Goal: Task Accomplishment & Management: Use online tool/utility

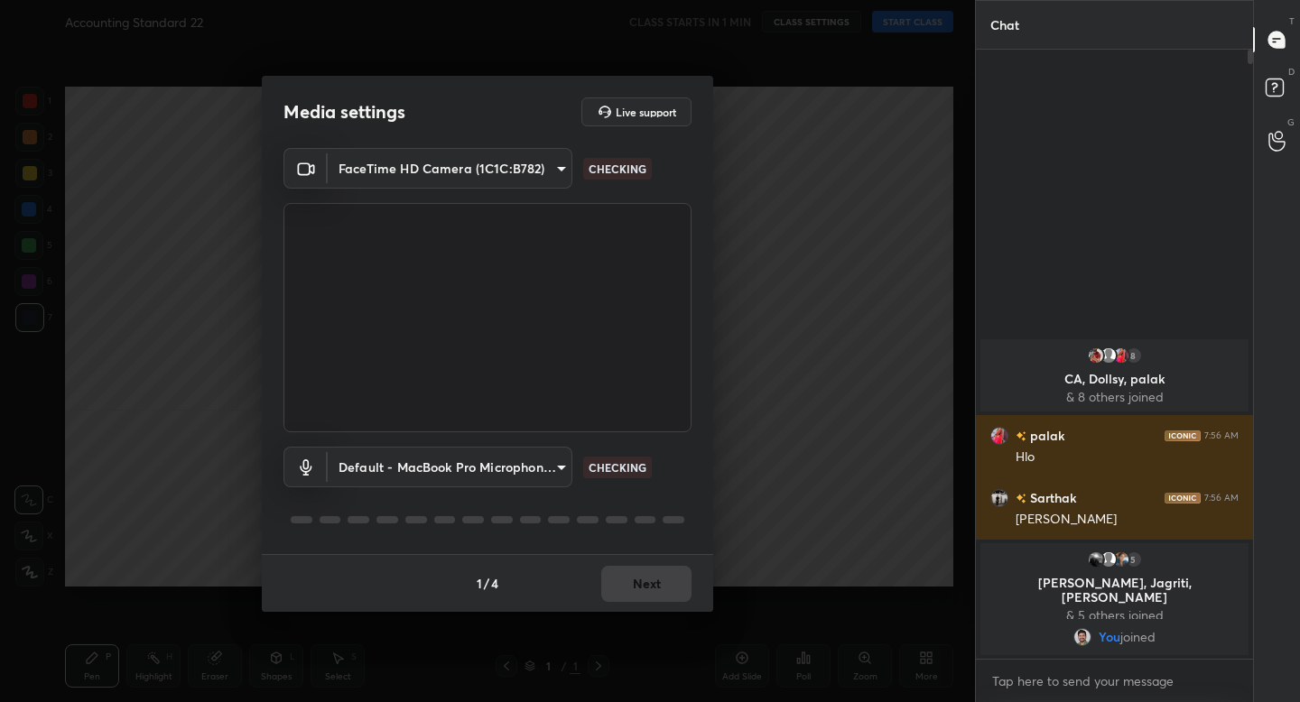
scroll to position [89665, 89349]
click at [647, 579] on button "Next" at bounding box center [646, 584] width 90 height 36
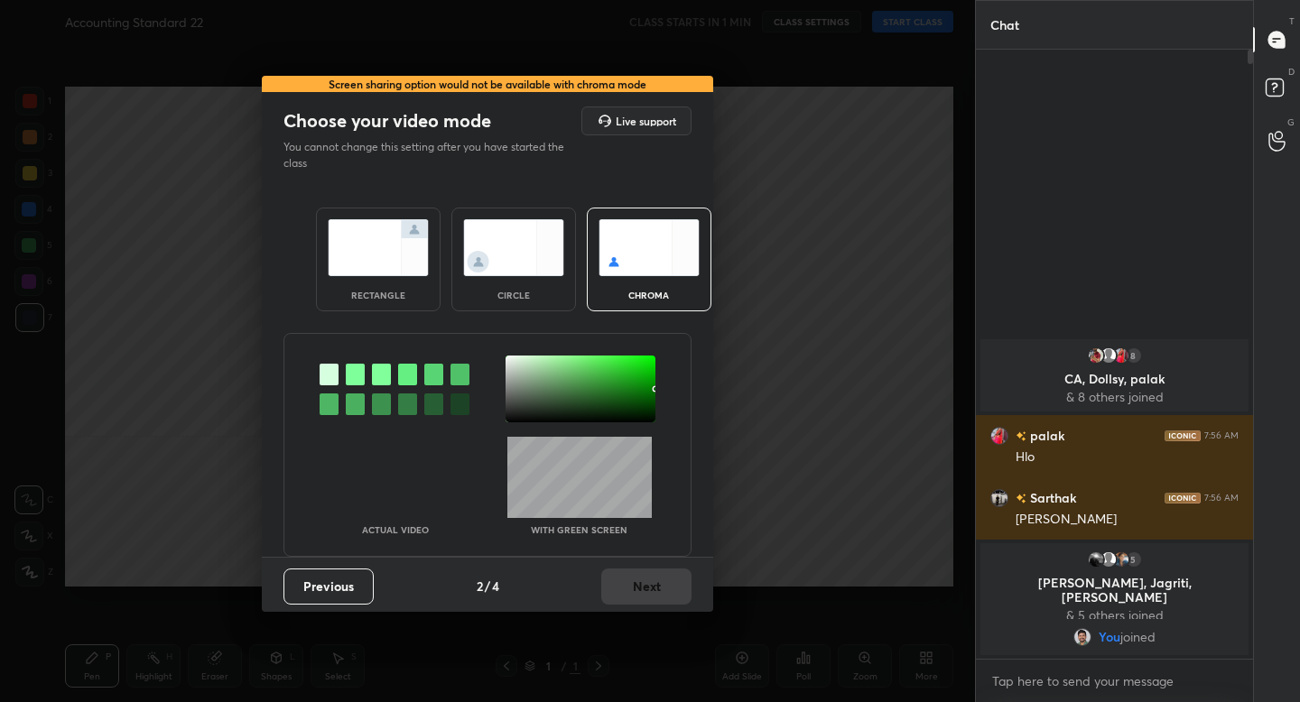
click at [353, 270] on img at bounding box center [378, 247] width 101 height 57
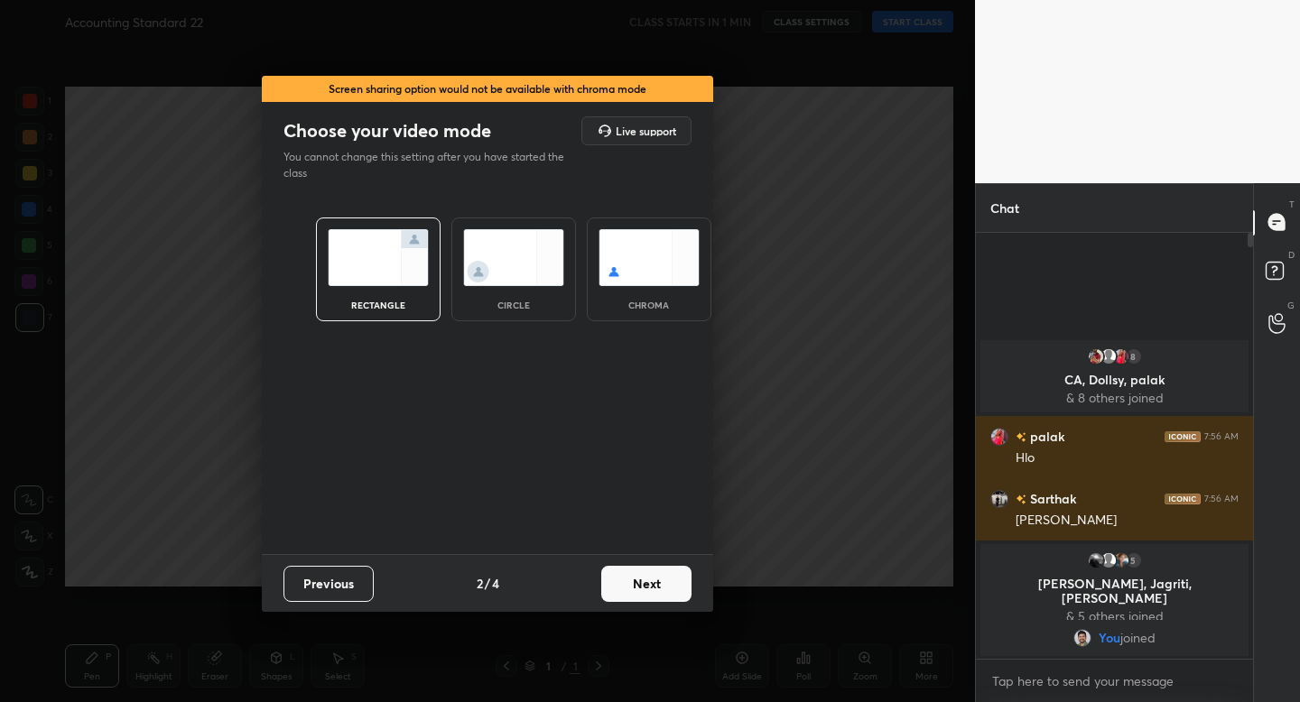
scroll to position [6, 6]
click at [643, 578] on button "Next" at bounding box center [646, 584] width 90 height 36
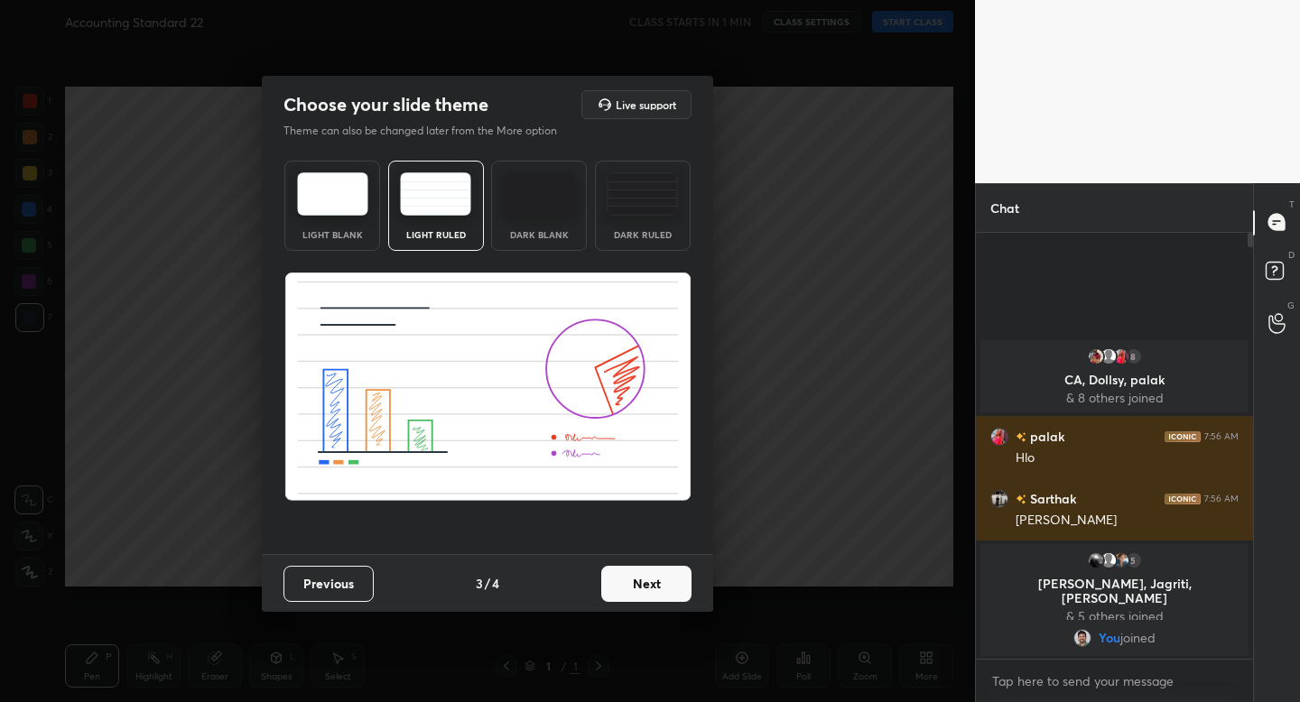
click at [628, 592] on button "Next" at bounding box center [646, 584] width 90 height 36
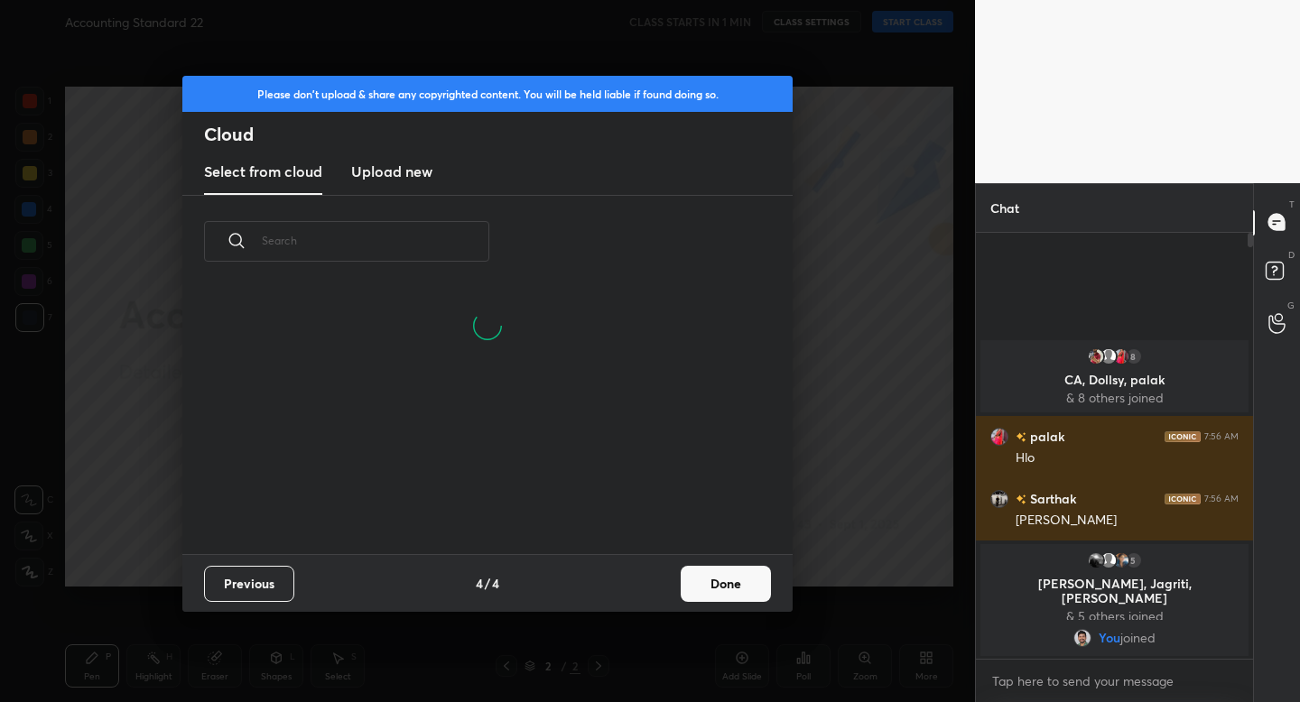
click at [733, 578] on button "Done" at bounding box center [725, 584] width 90 height 36
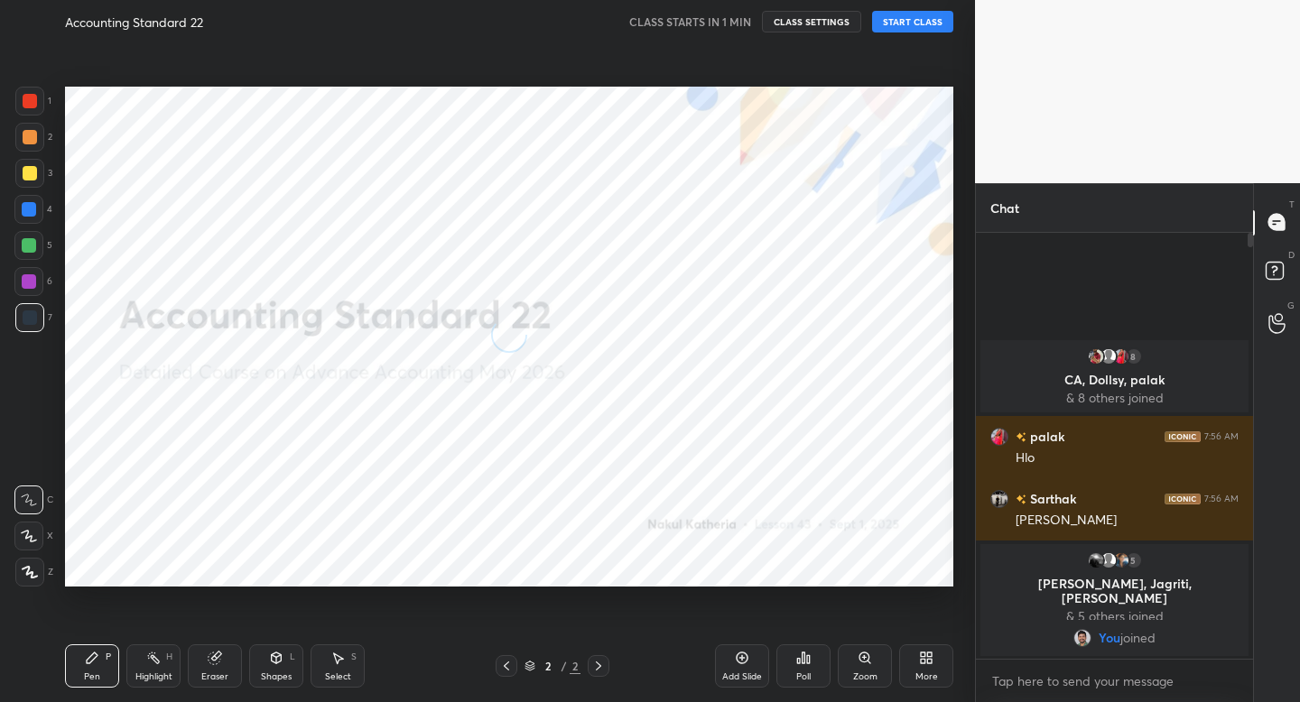
scroll to position [0, 0]
click at [27, 569] on icon at bounding box center [30, 572] width 14 height 11
click at [907, 18] on button "START CLASS" at bounding box center [912, 22] width 81 height 22
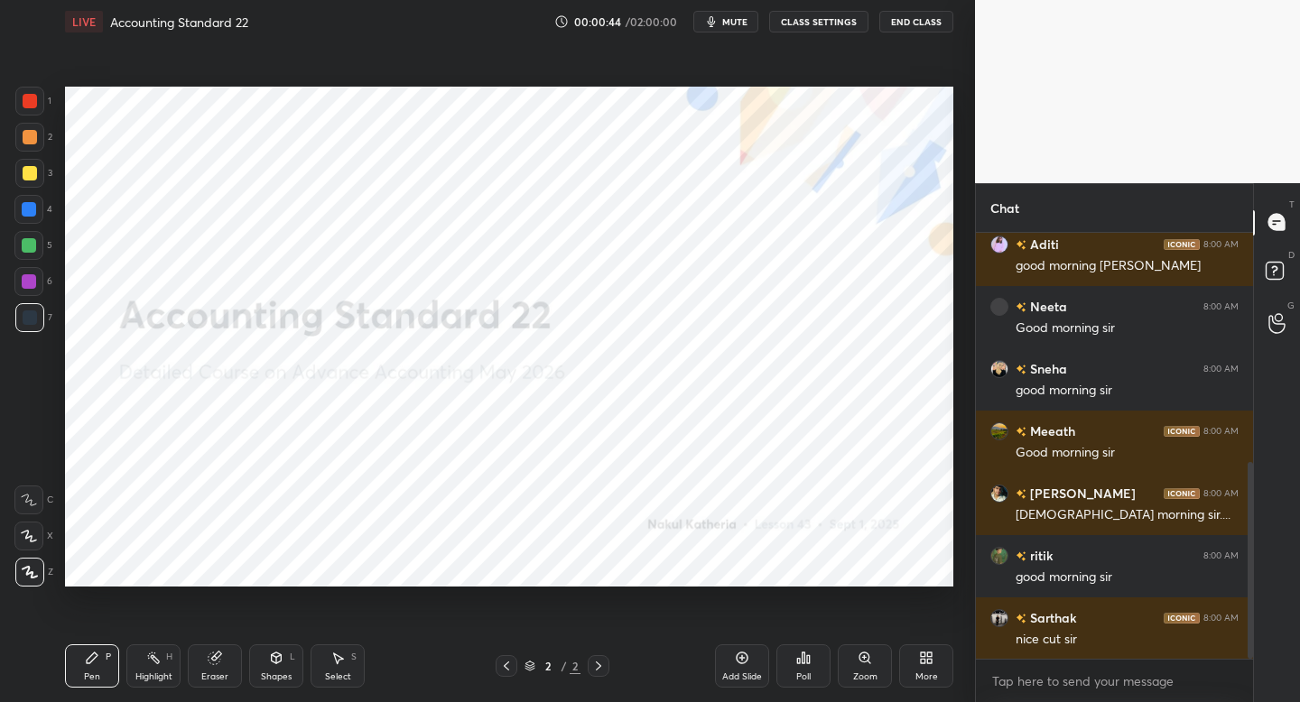
scroll to position [540, 0]
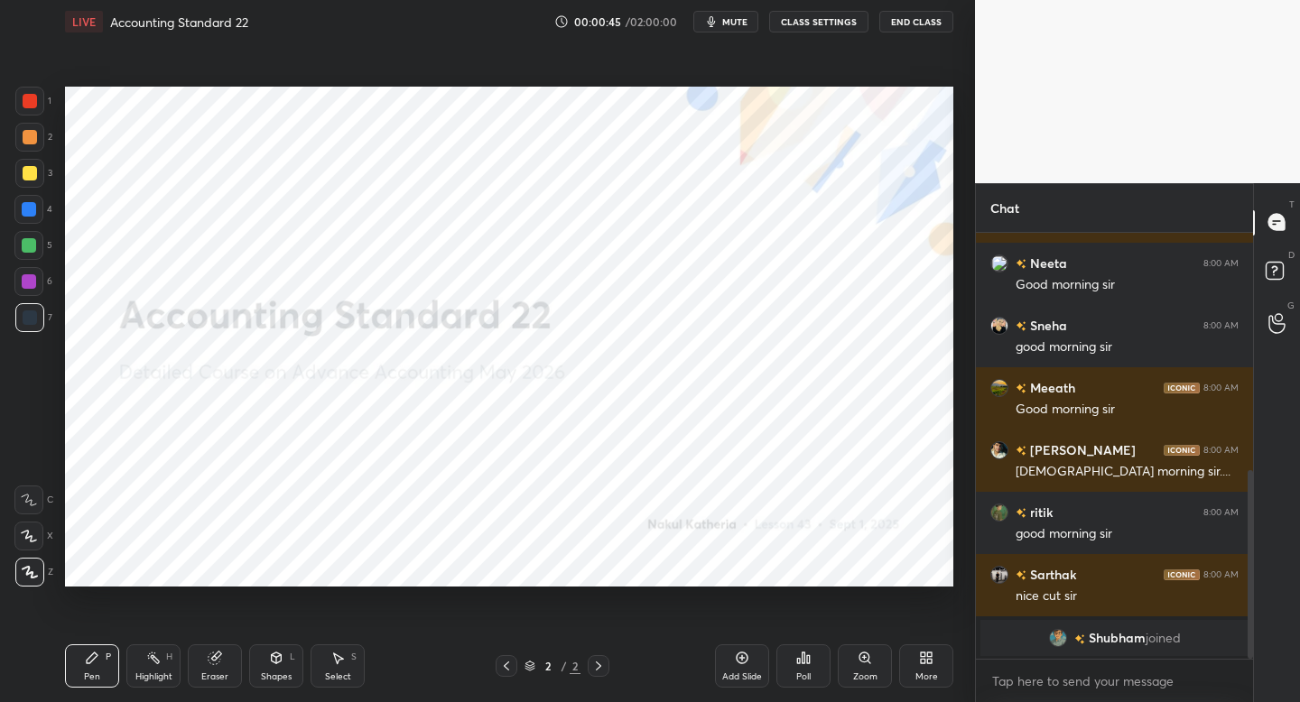
click at [274, 661] on icon at bounding box center [277, 658] width 10 height 11
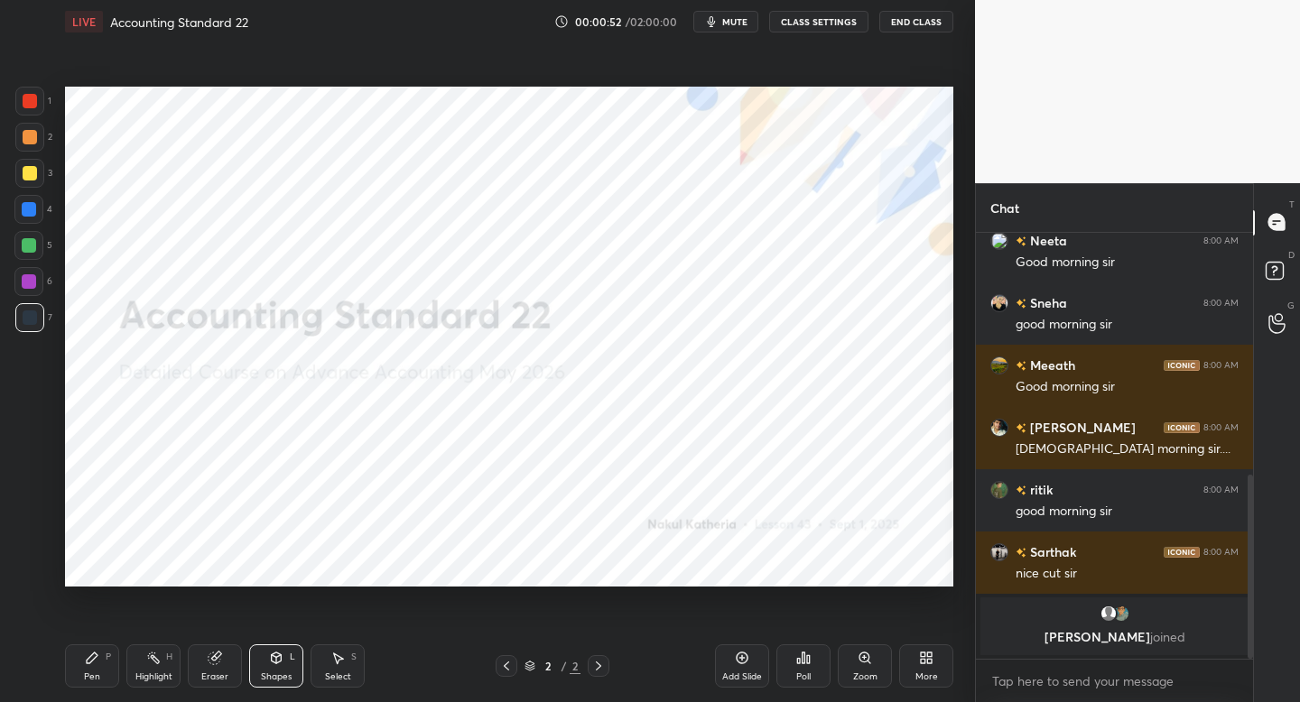
click at [96, 655] on icon at bounding box center [92, 658] width 11 height 11
click at [222, 672] on div "Eraser" at bounding box center [214, 676] width 27 height 9
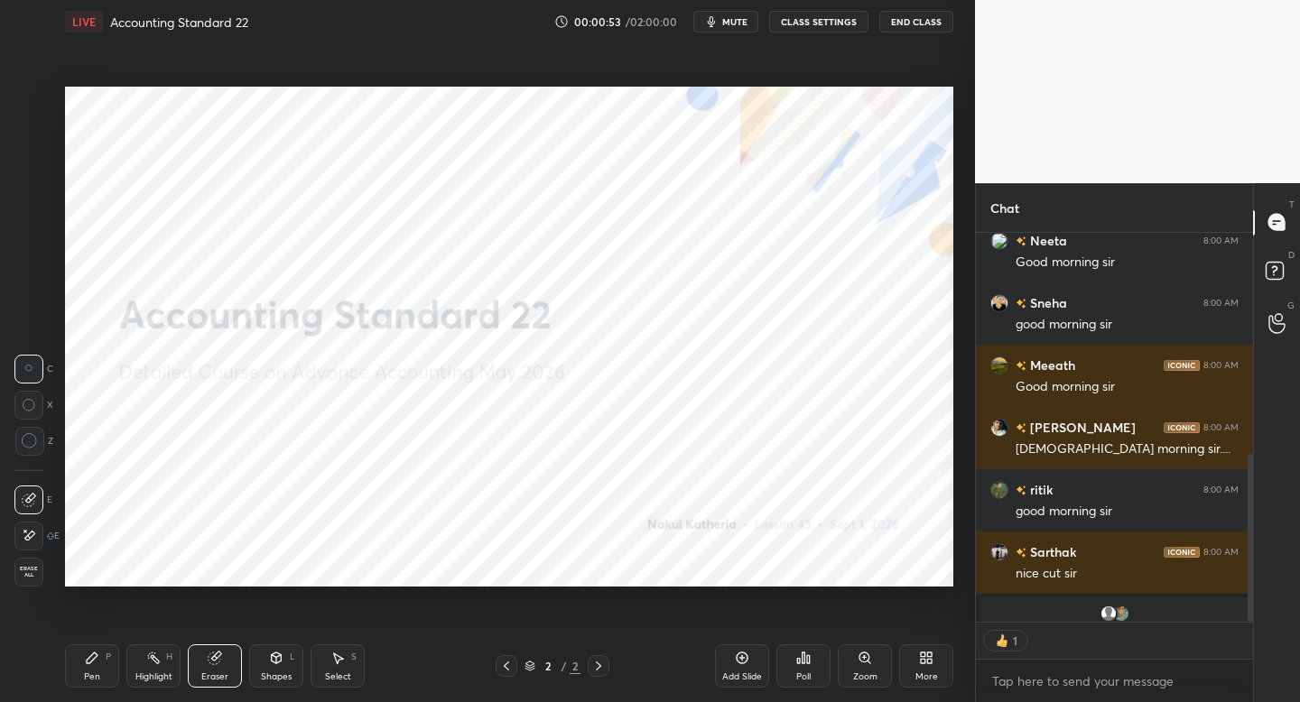
scroll to position [6, 6]
click at [97, 661] on div "Pen P" at bounding box center [92, 665] width 54 height 43
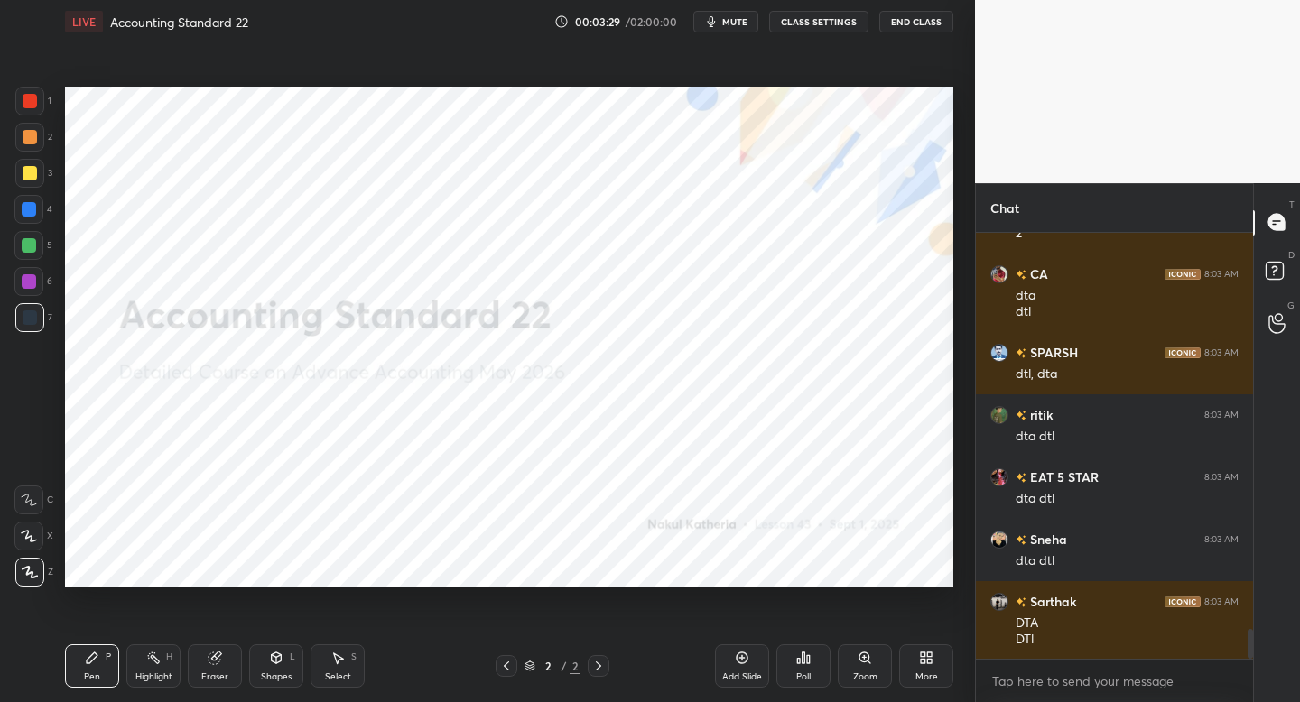
scroll to position [5680, 0]
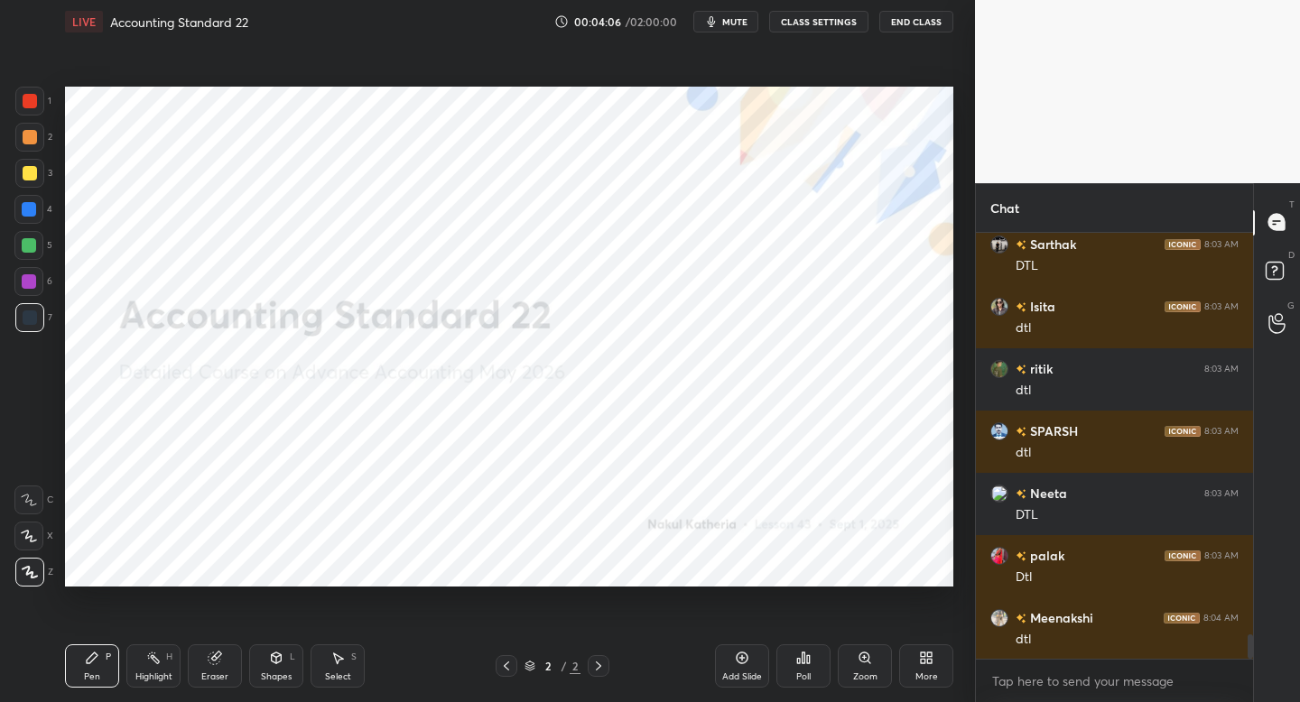
click at [948, 658] on div "More" at bounding box center [926, 665] width 54 height 43
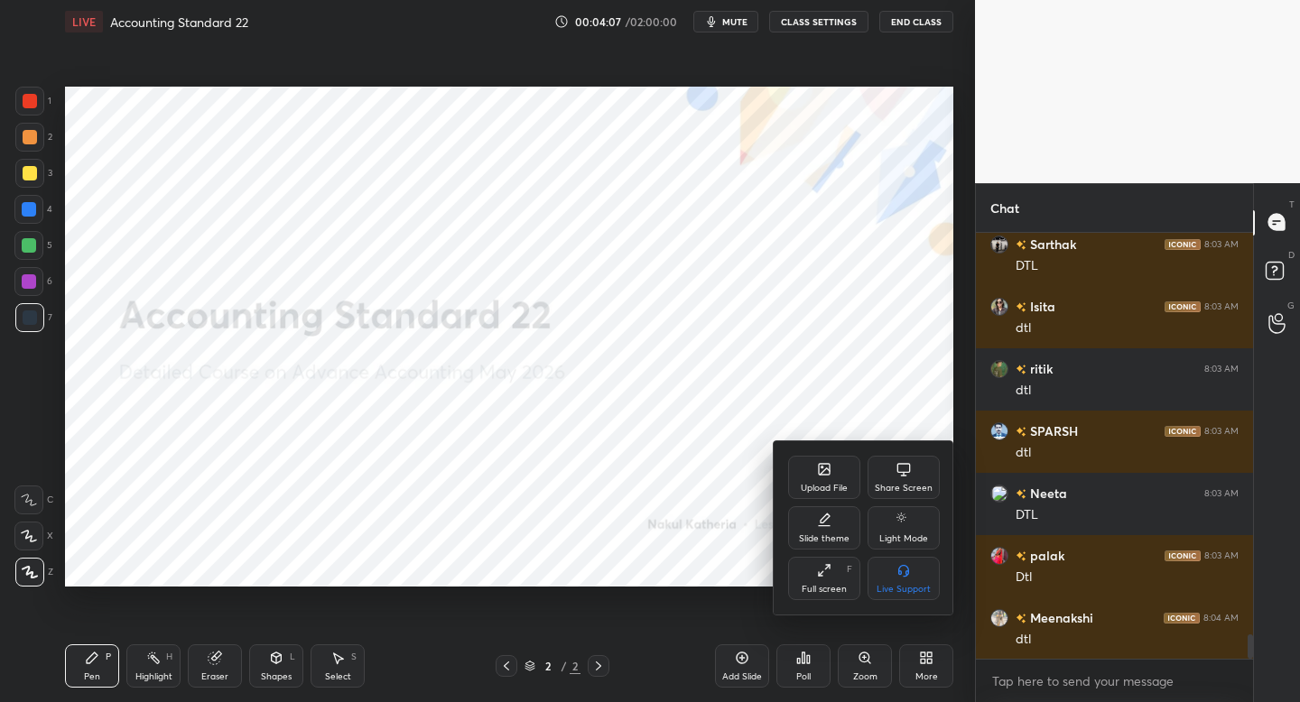
click at [826, 487] on div "Upload File" at bounding box center [824, 488] width 47 height 9
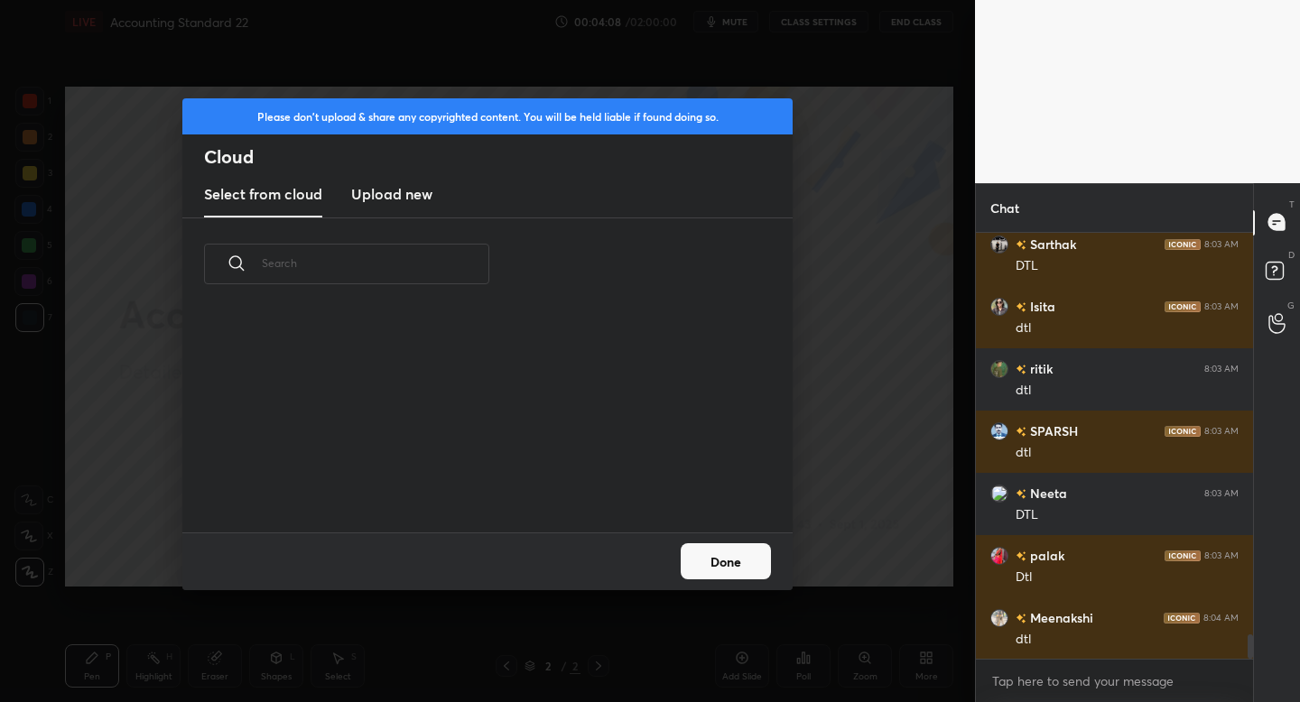
scroll to position [222, 579]
click at [401, 190] on h3 "Upload new" at bounding box center [391, 194] width 81 height 22
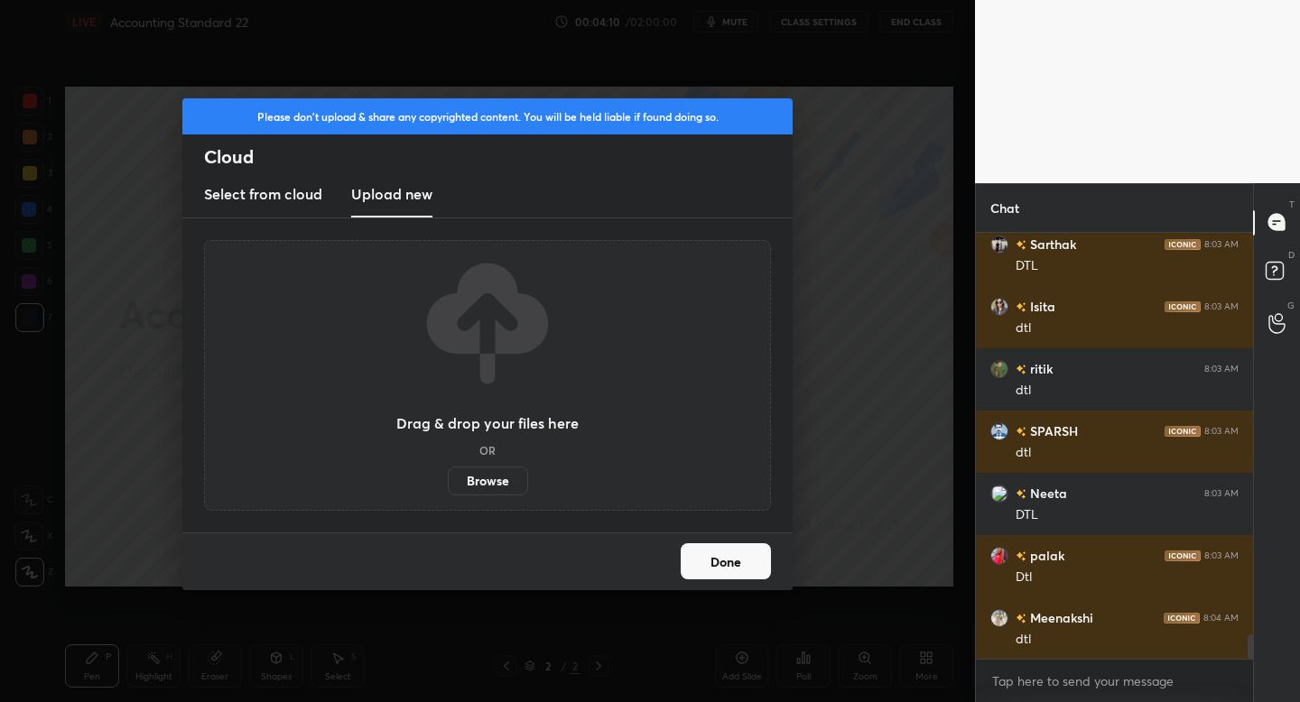
click at [481, 482] on label "Browse" at bounding box center [488, 481] width 80 height 29
click at [448, 482] on input "Browse" at bounding box center [448, 481] width 0 height 29
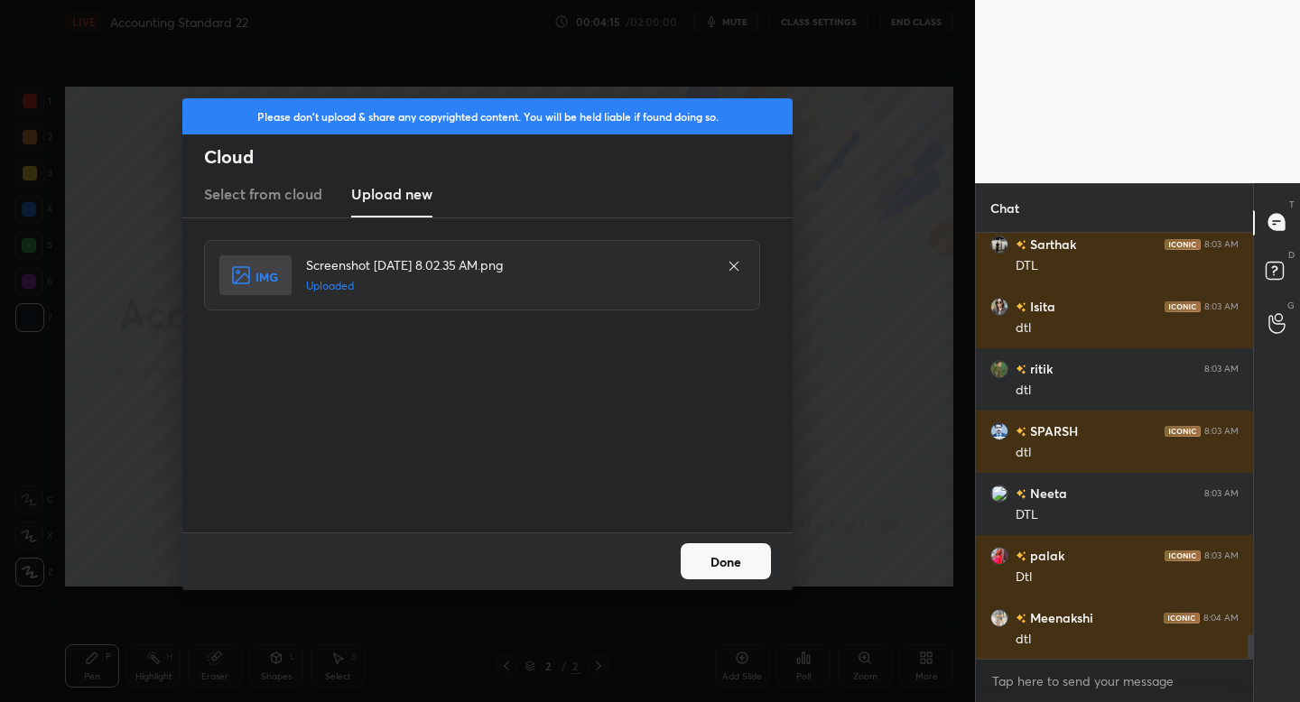
scroll to position [7014, 0]
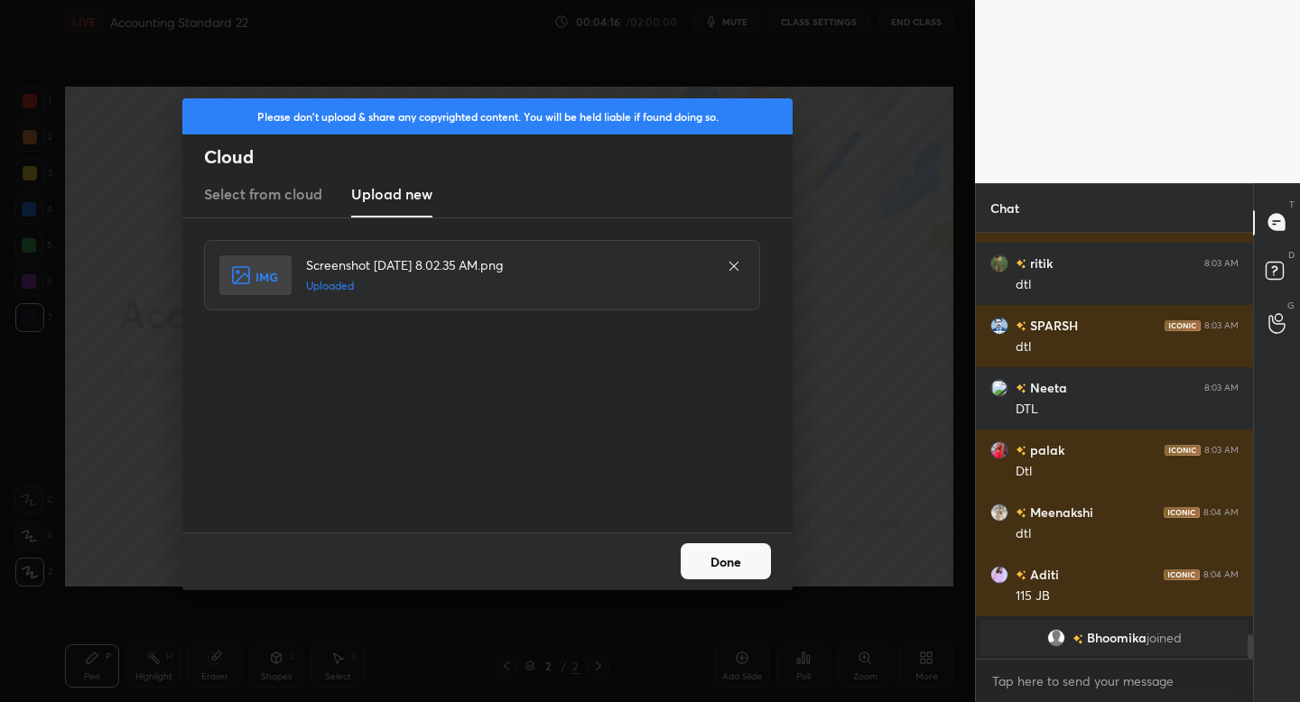
click at [727, 561] on button "Done" at bounding box center [725, 561] width 90 height 36
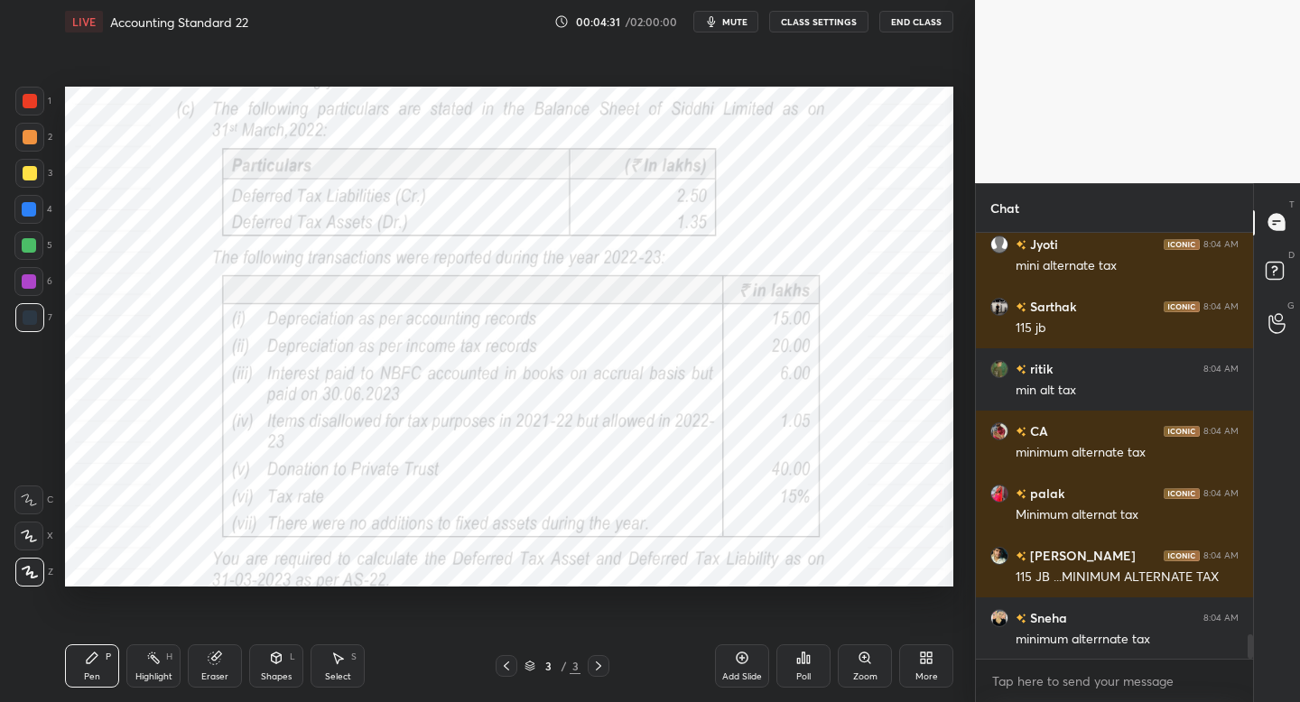
scroll to position [7171, 0]
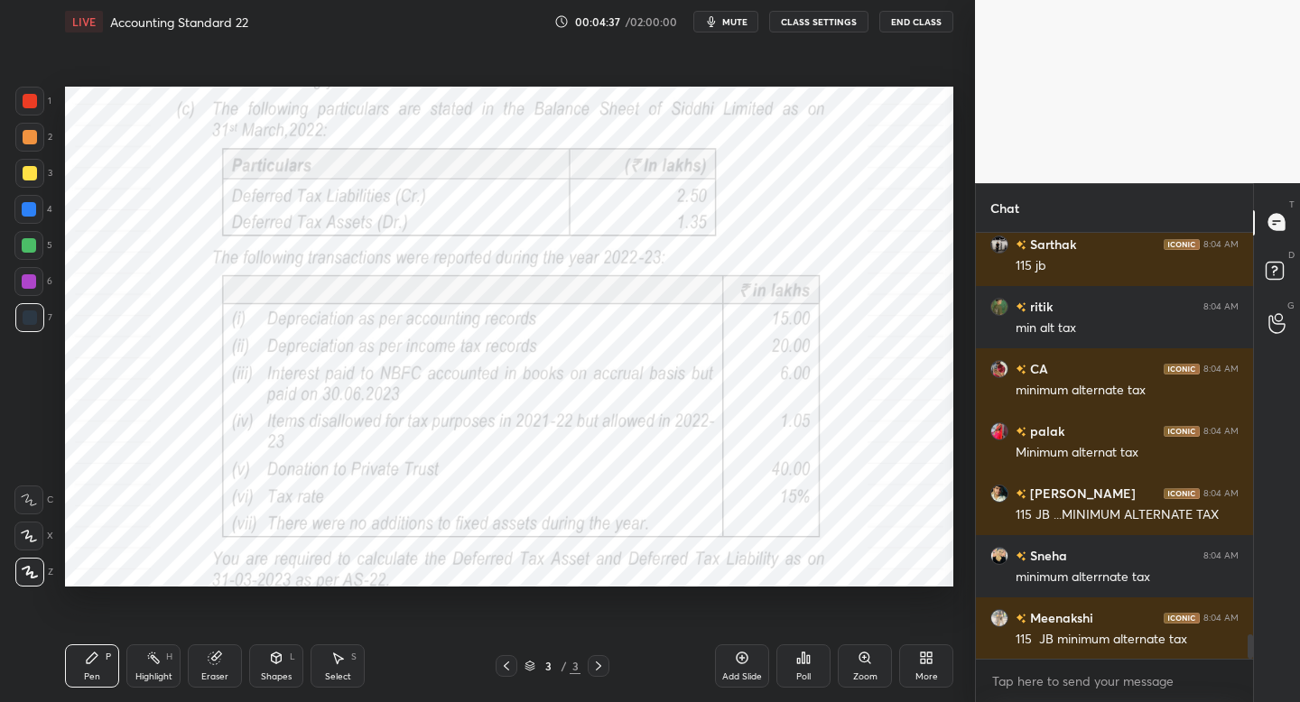
click at [25, 114] on div at bounding box center [29, 101] width 29 height 29
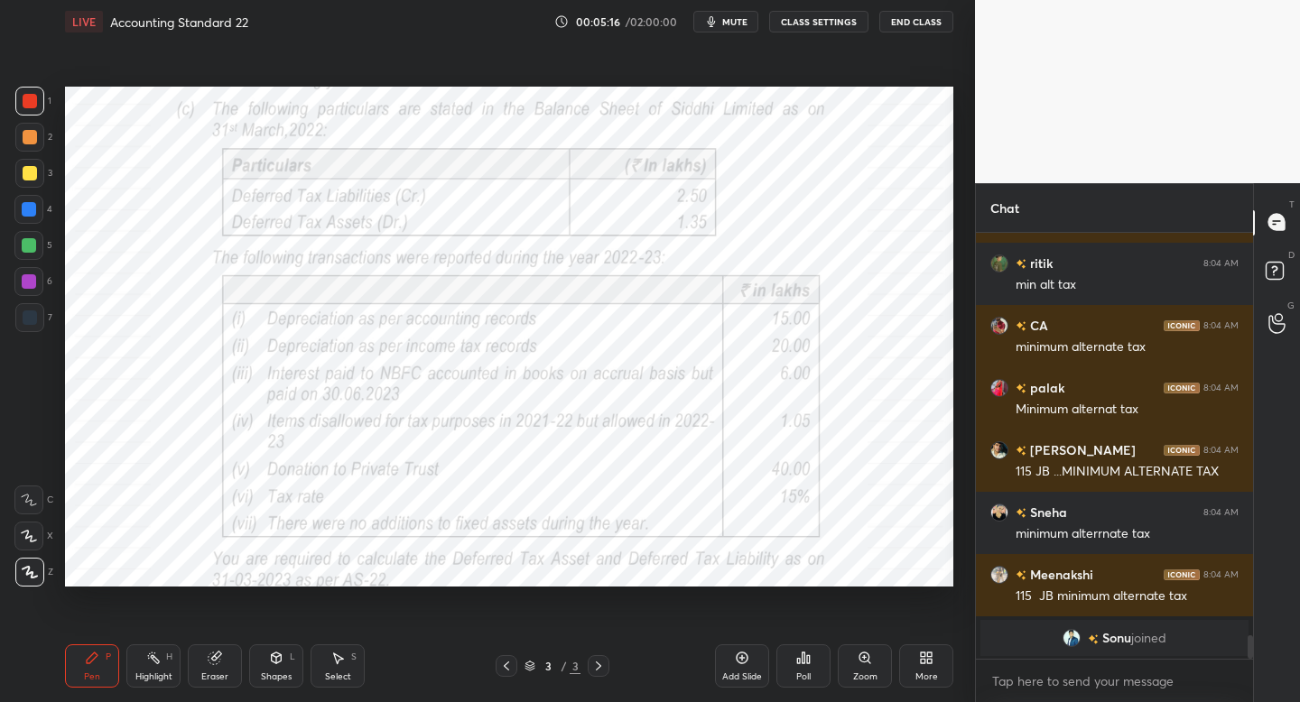
click at [269, 670] on div "Shapes L" at bounding box center [276, 665] width 54 height 43
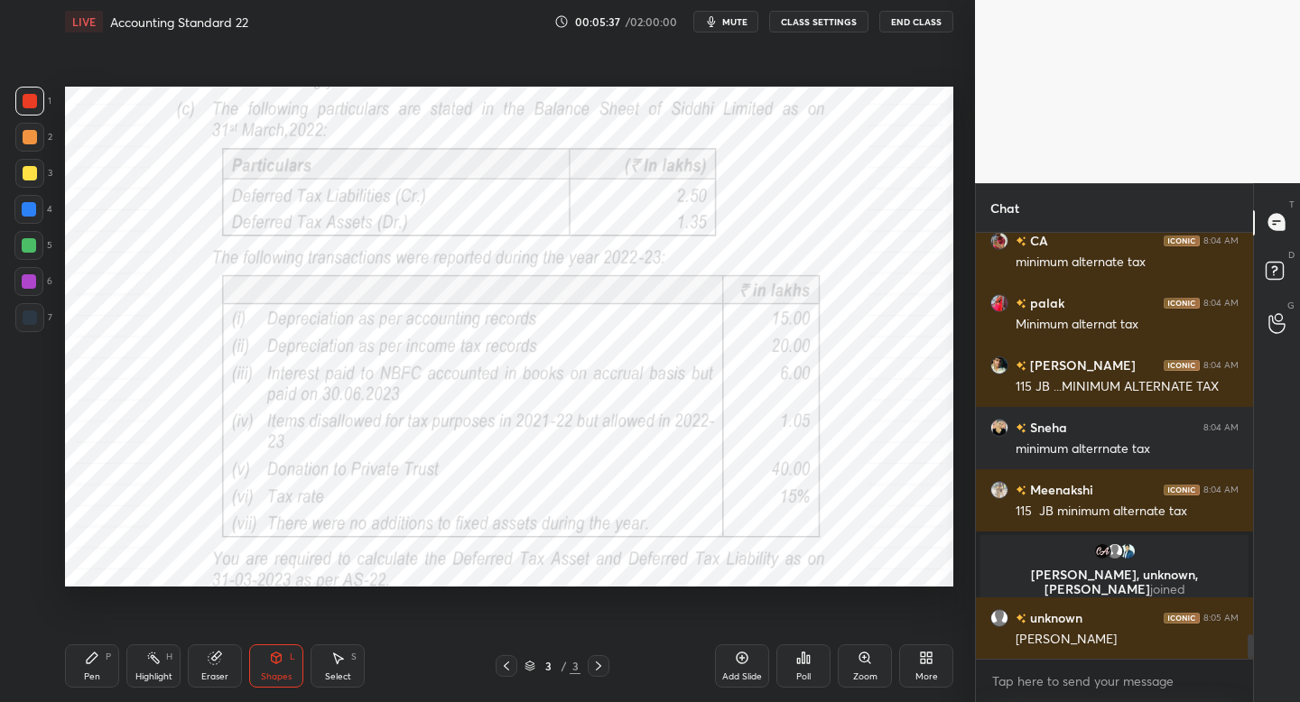
scroll to position [7059, 0]
click at [97, 654] on icon at bounding box center [92, 658] width 11 height 11
click at [276, 674] on div "Shapes" at bounding box center [276, 676] width 31 height 9
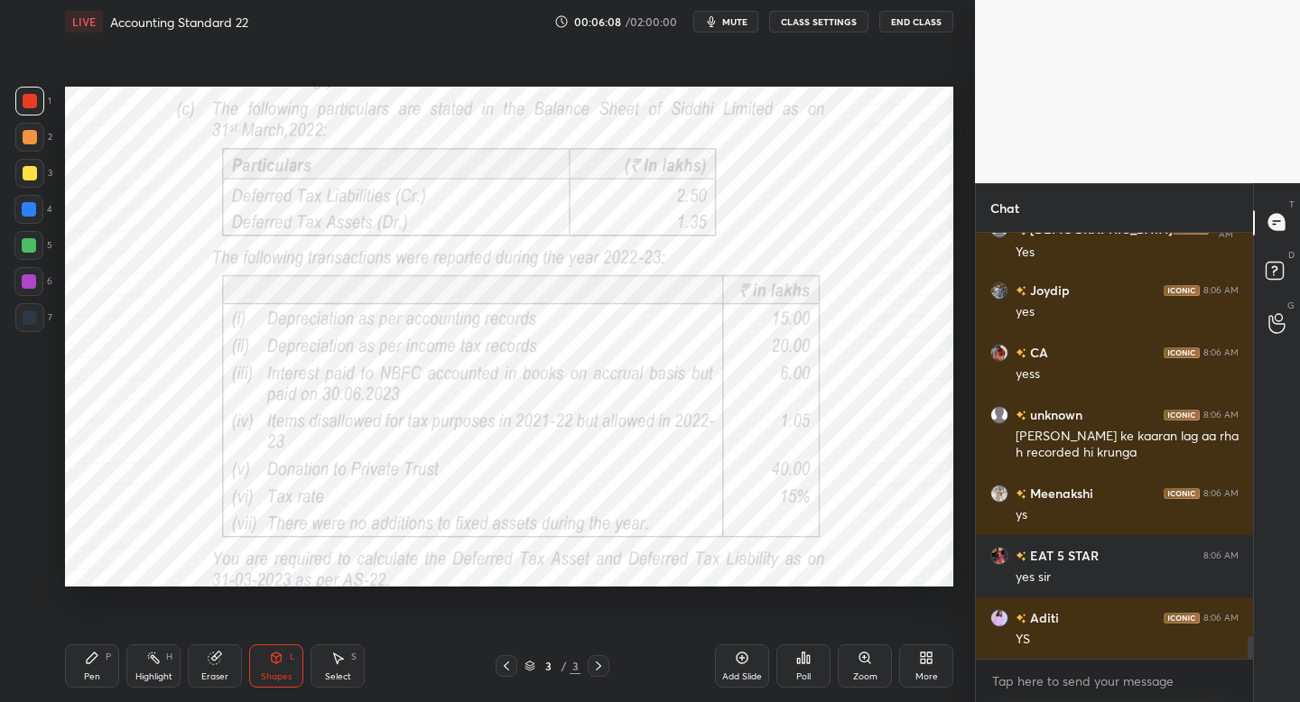
scroll to position [7760, 0]
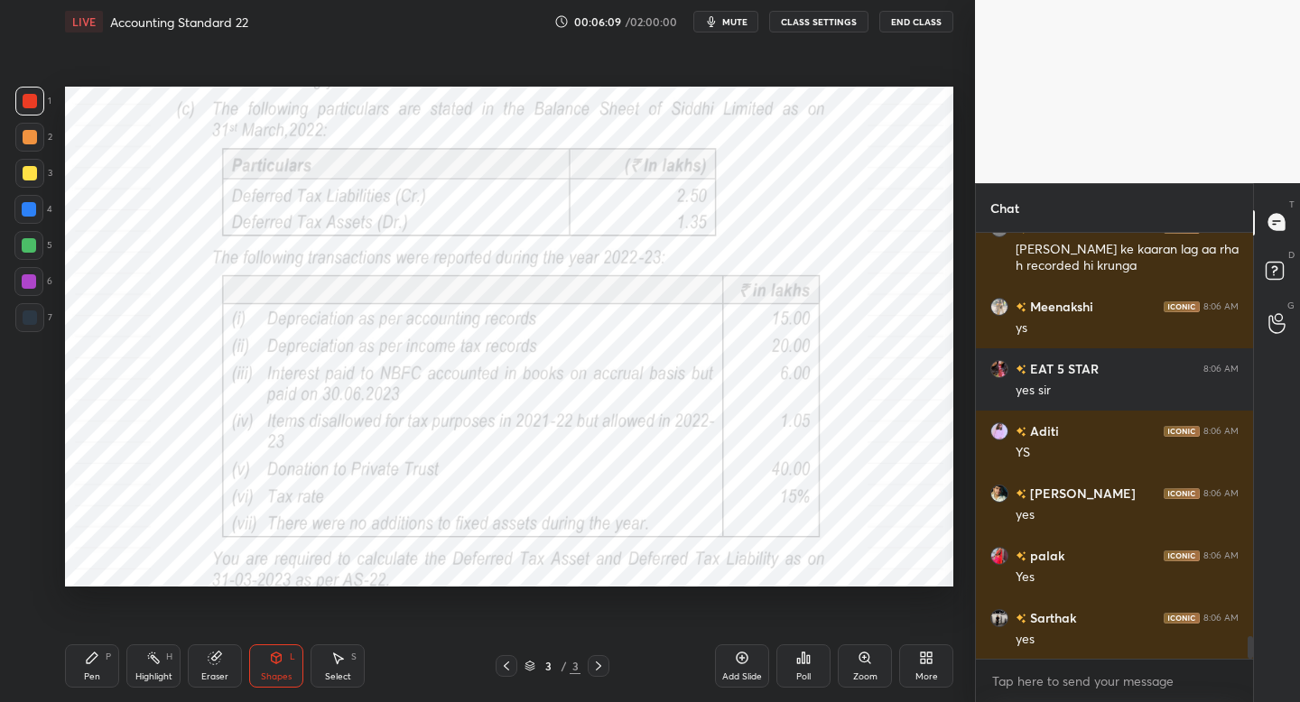
click at [730, 672] on div "Add Slide" at bounding box center [742, 676] width 40 height 9
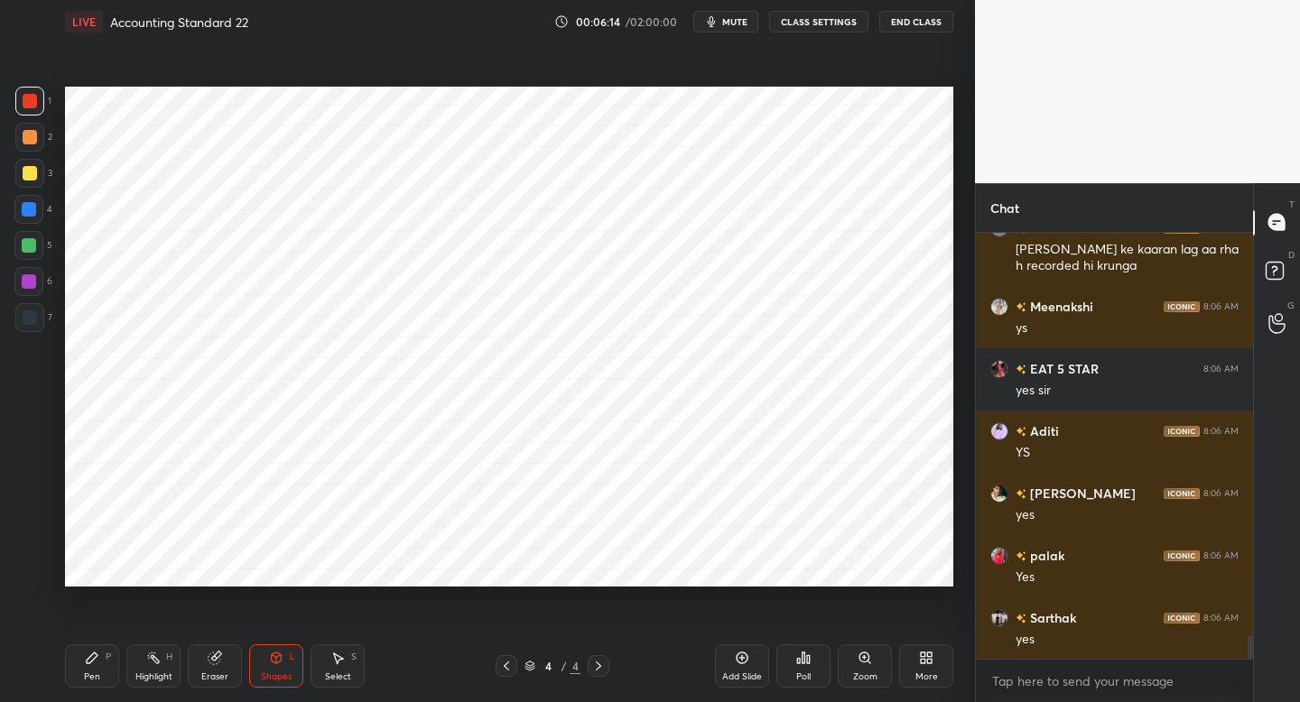
click at [104, 662] on div "Pen P" at bounding box center [92, 665] width 54 height 43
click at [37, 319] on div at bounding box center [29, 317] width 29 height 29
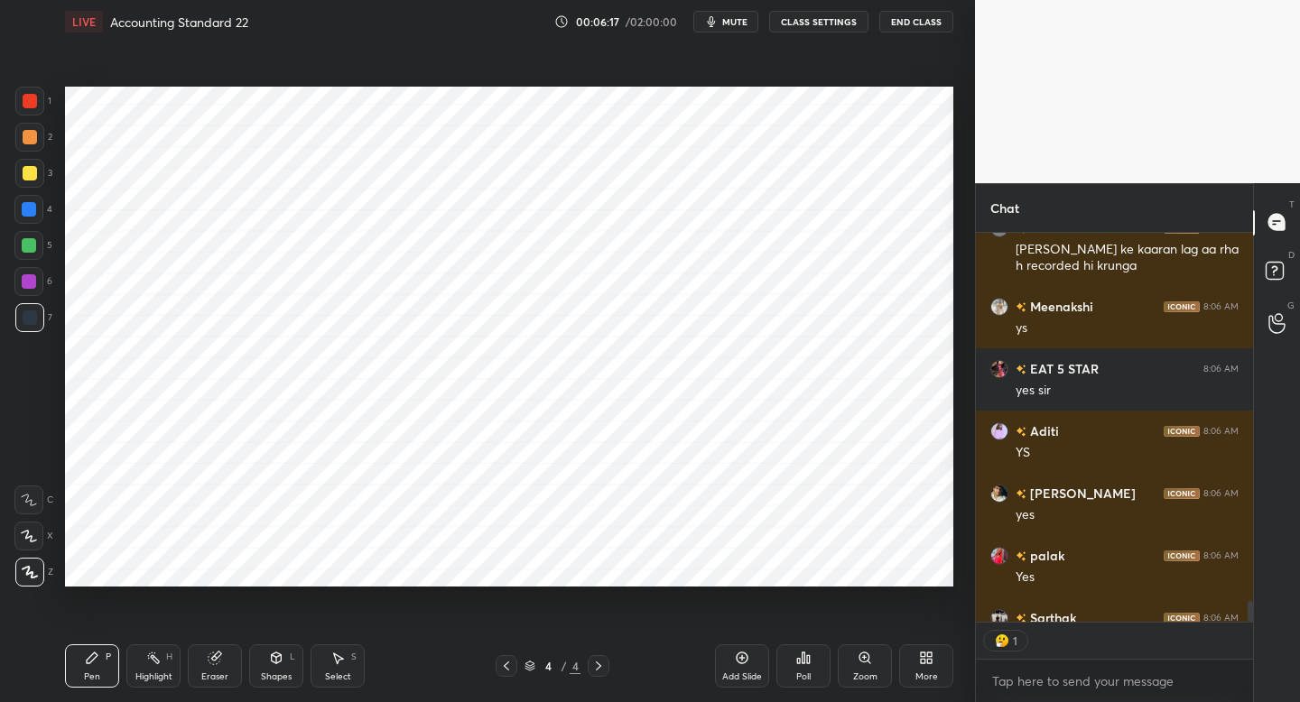
scroll to position [7859, 0]
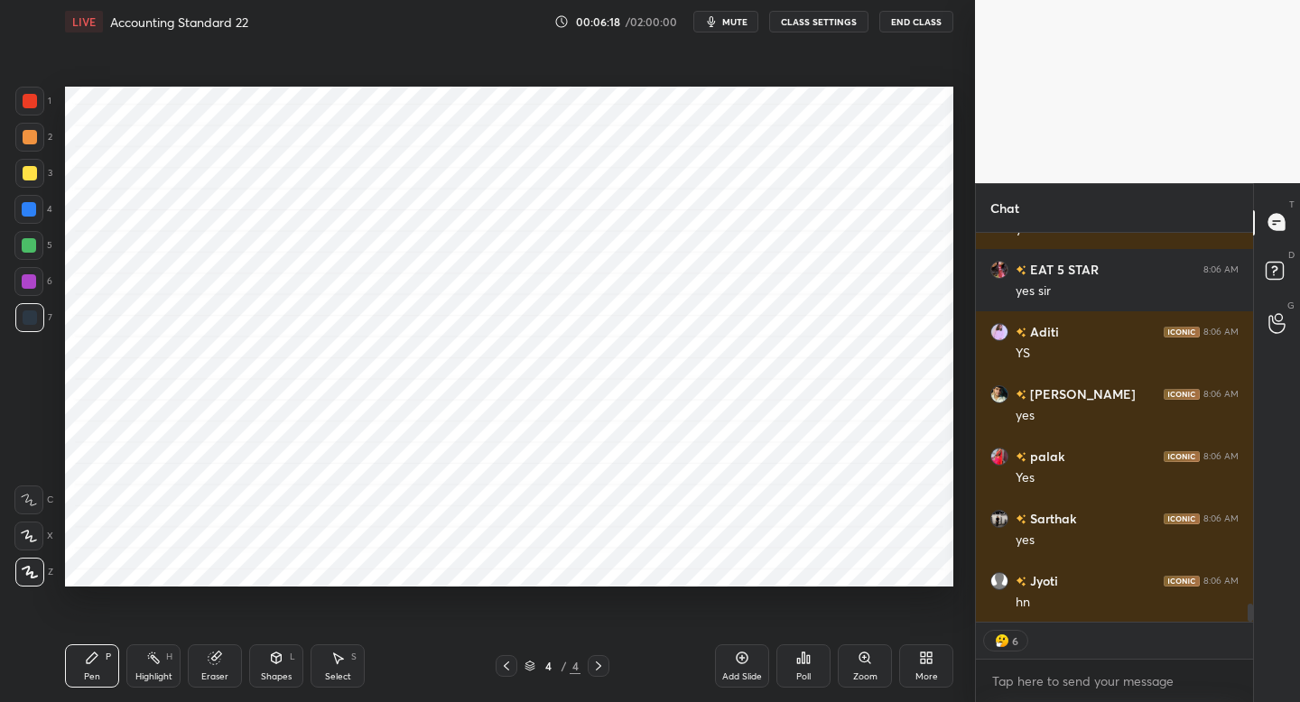
click at [37, 516] on div "X" at bounding box center [33, 532] width 39 height 36
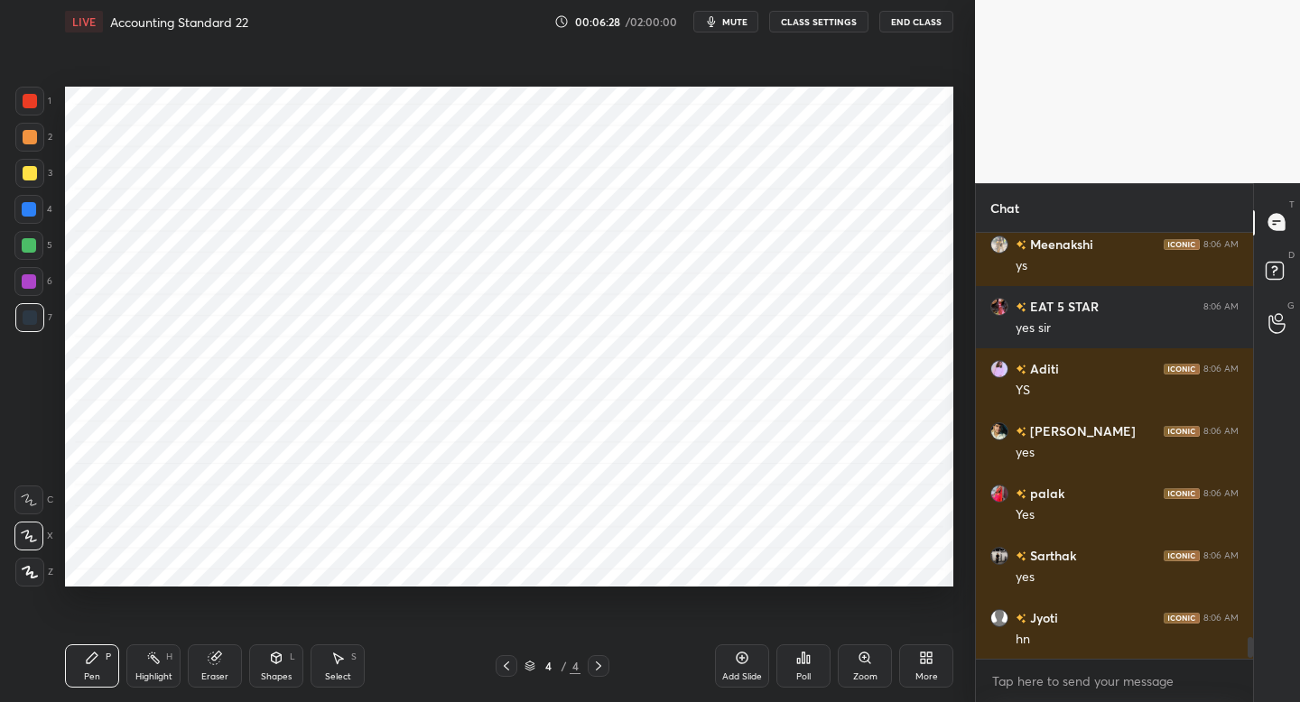
scroll to position [7822, 0]
click at [286, 667] on div "Shapes L" at bounding box center [276, 665] width 54 height 43
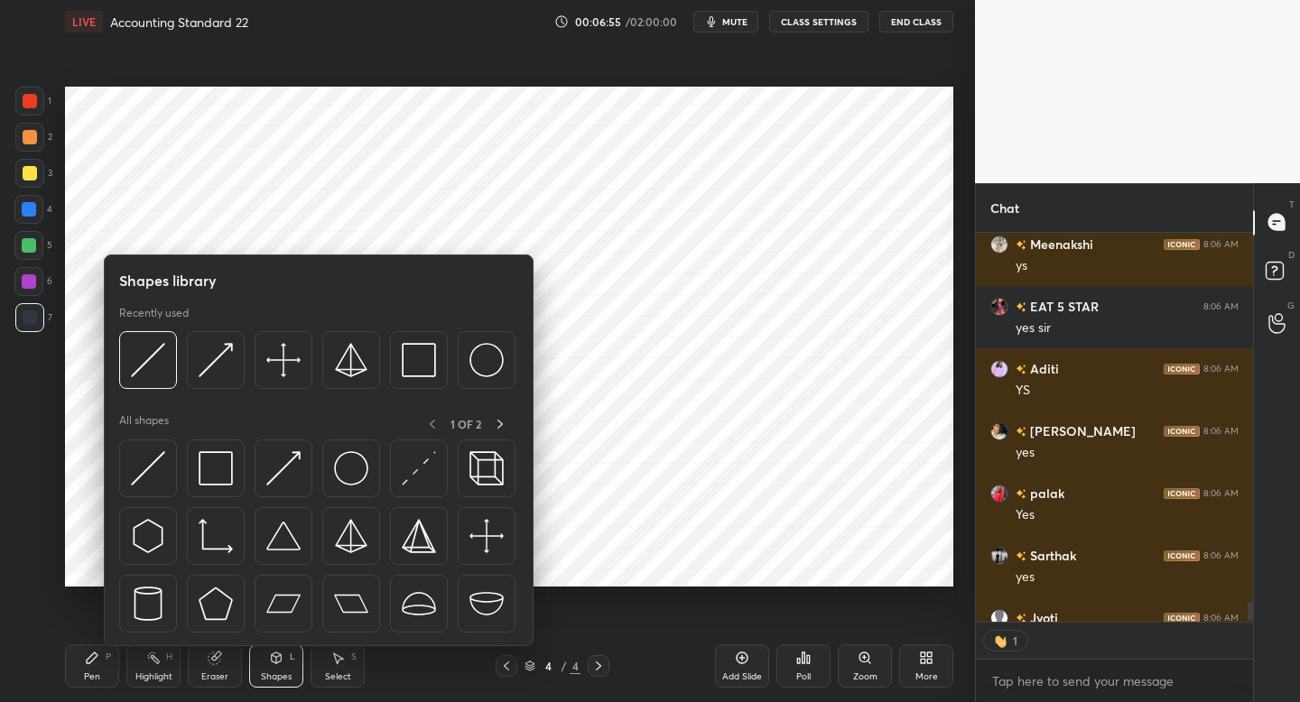
scroll to position [6, 6]
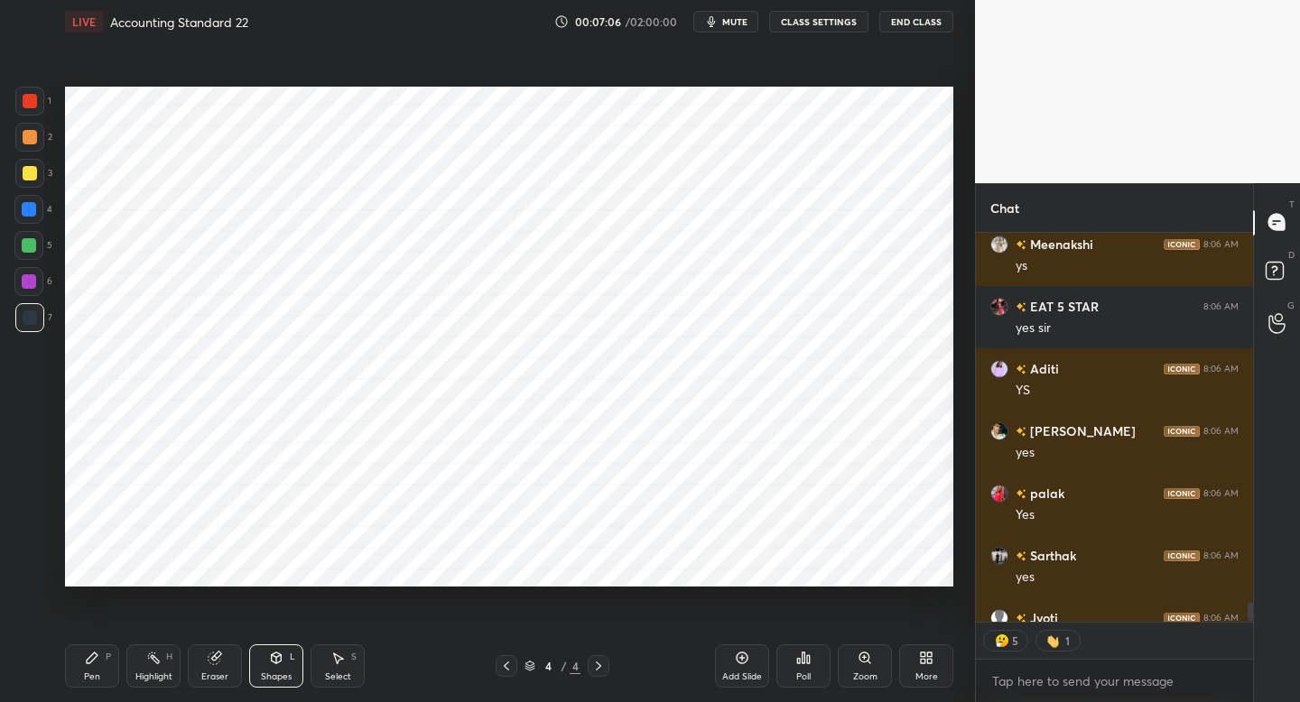
click at [79, 662] on div "Pen P" at bounding box center [92, 665] width 54 height 43
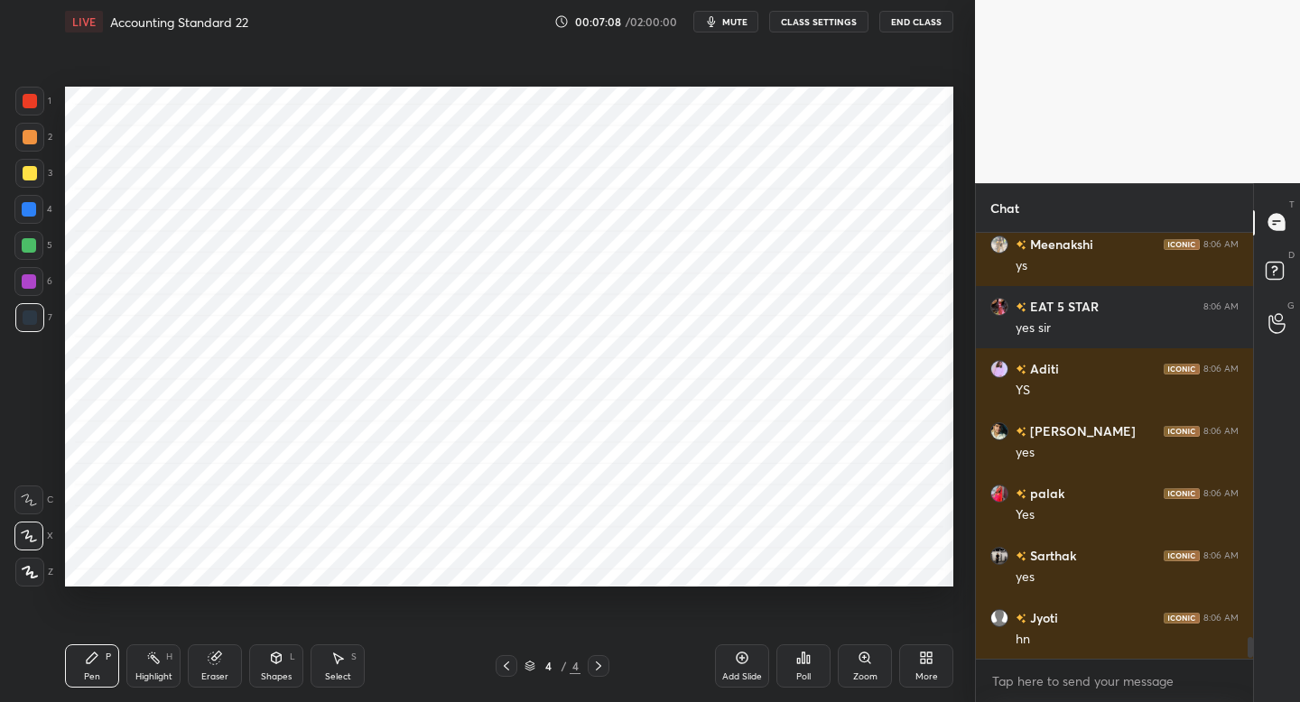
scroll to position [7822, 0]
click at [280, 657] on icon at bounding box center [277, 658] width 10 height 11
click at [102, 670] on div "Pen P" at bounding box center [92, 665] width 54 height 43
click at [290, 665] on div "Shapes L" at bounding box center [276, 665] width 54 height 43
click at [109, 664] on div "Pen P" at bounding box center [92, 665] width 54 height 43
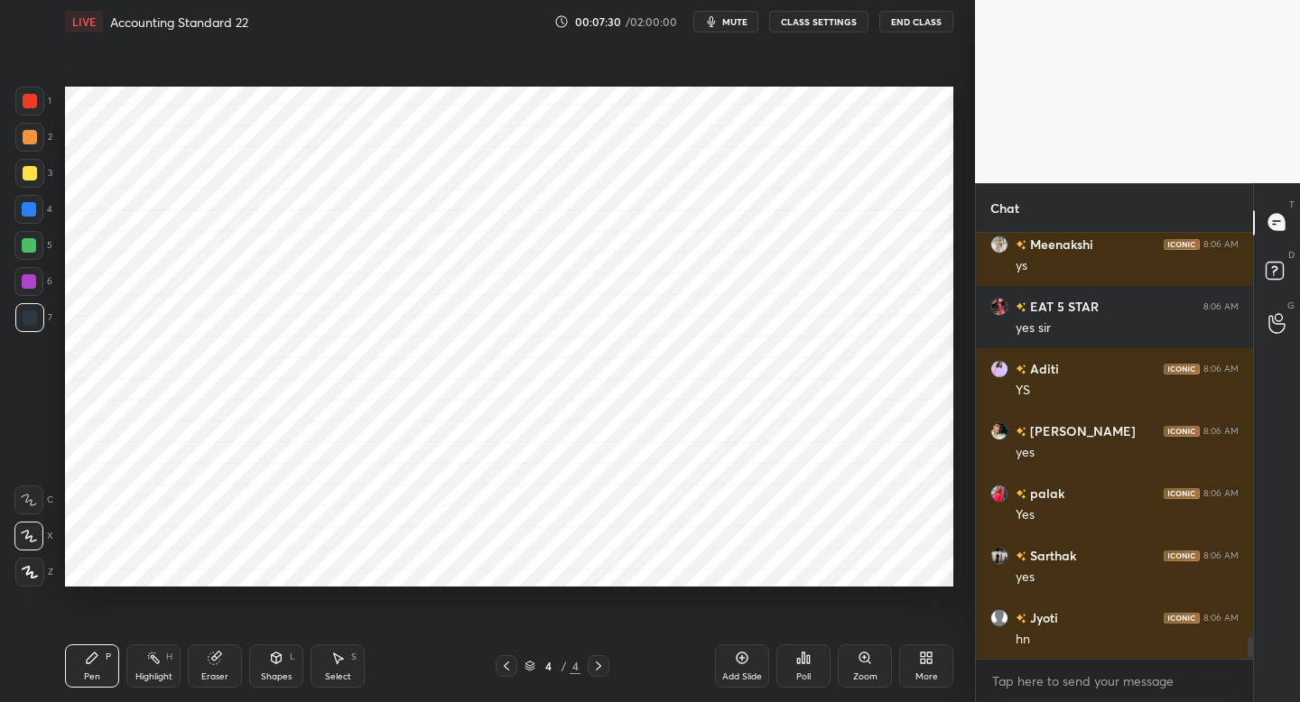
click at [291, 672] on div "Shapes" at bounding box center [276, 676] width 31 height 9
click at [112, 661] on div "Pen P" at bounding box center [92, 665] width 54 height 43
click at [265, 666] on div "Shapes L" at bounding box center [276, 665] width 54 height 43
click at [114, 653] on div "Pen P" at bounding box center [92, 665] width 54 height 43
click at [268, 665] on div "Shapes L" at bounding box center [276, 665] width 54 height 43
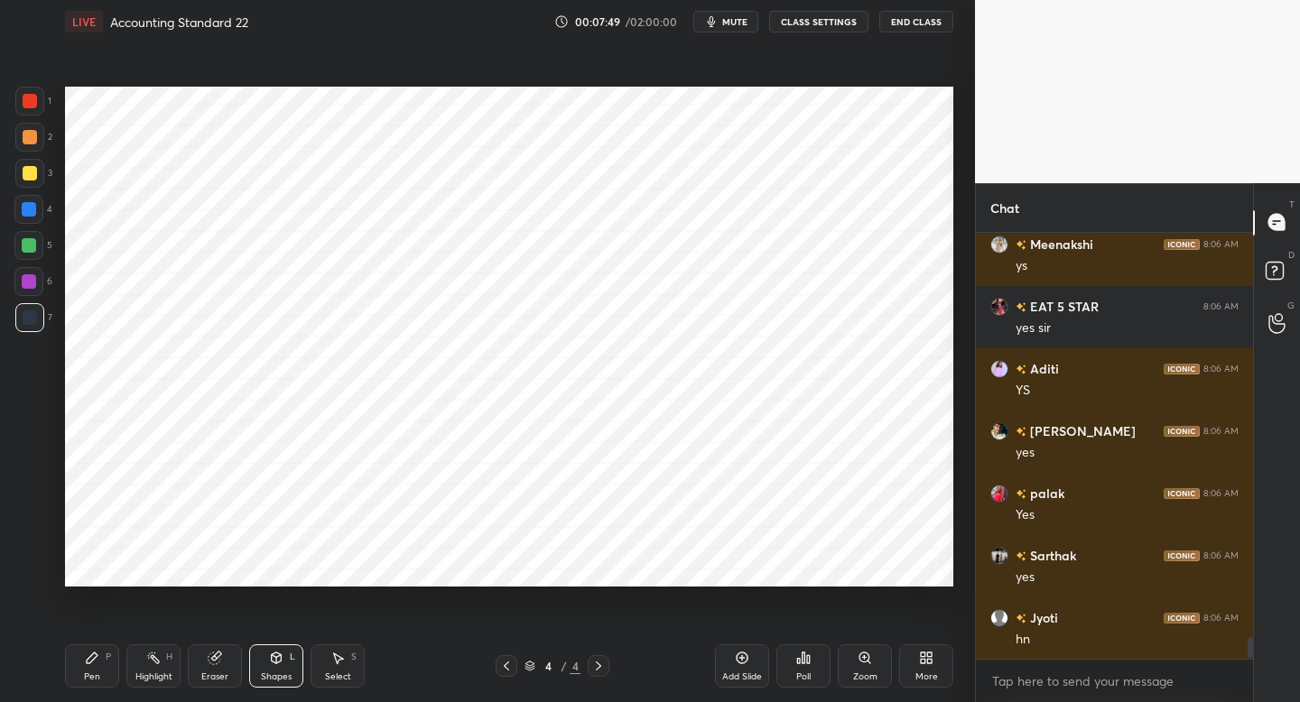
click at [91, 654] on icon at bounding box center [92, 658] width 11 height 11
click at [33, 284] on div at bounding box center [29, 281] width 14 height 14
click at [505, 668] on icon at bounding box center [506, 666] width 14 height 14
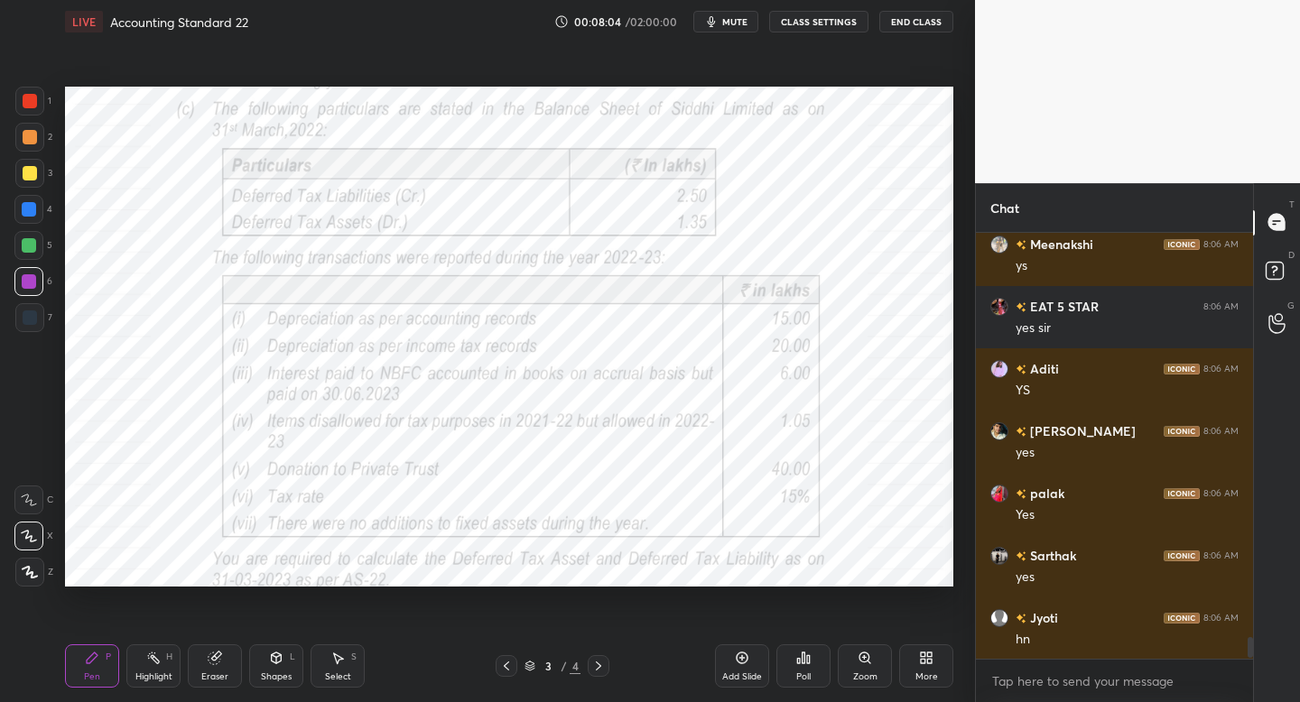
click at [513, 664] on icon at bounding box center [506, 666] width 14 height 14
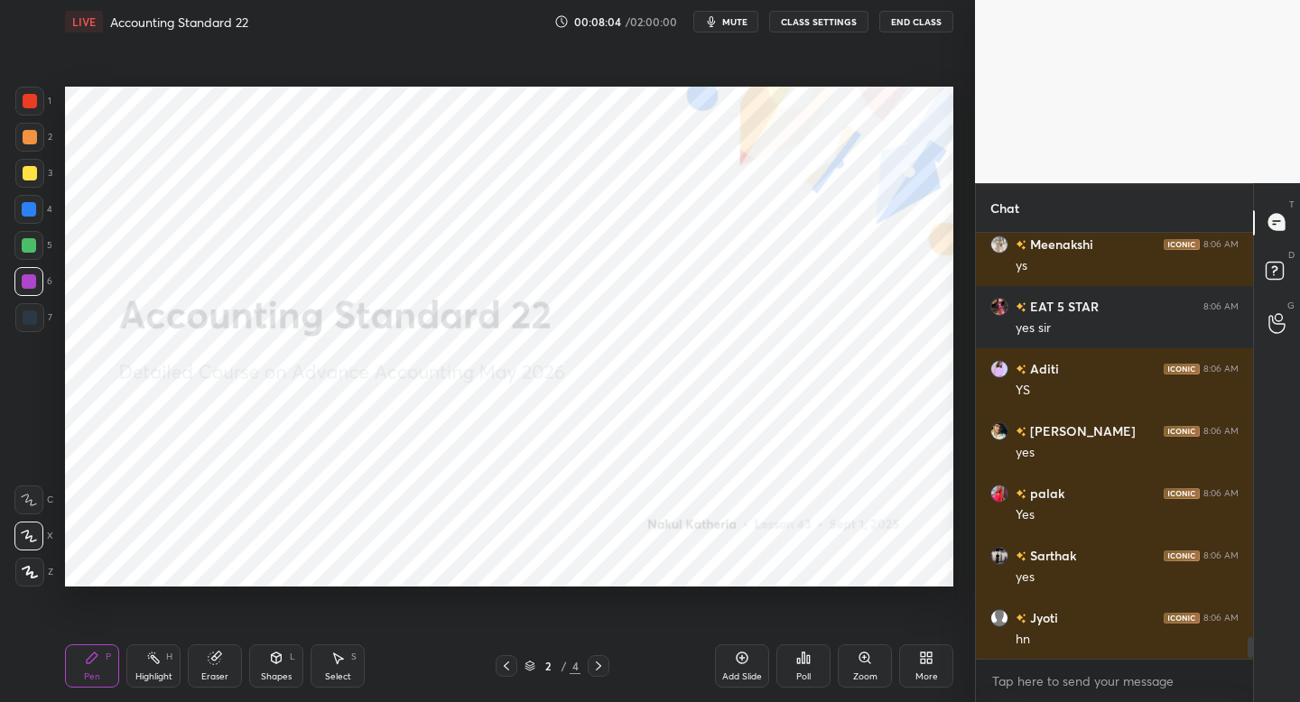
click at [604, 666] on icon at bounding box center [598, 666] width 14 height 14
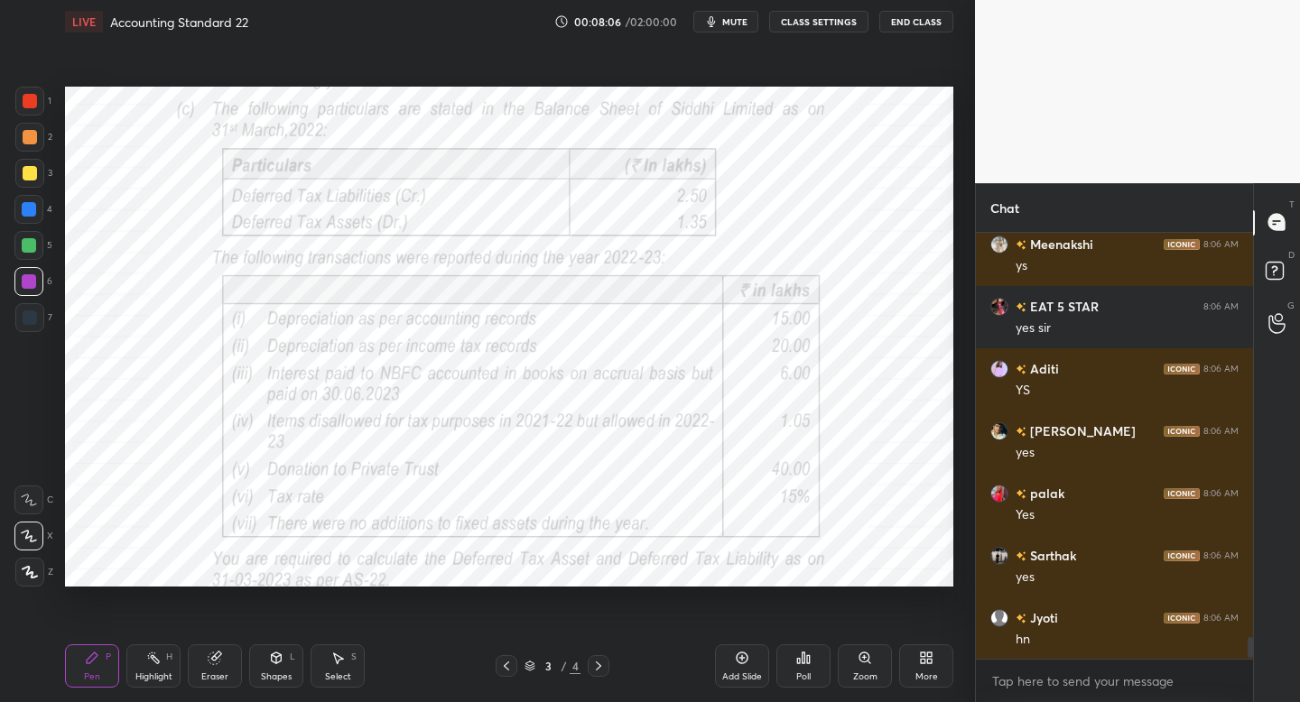
click at [597, 665] on icon at bounding box center [598, 666] width 14 height 14
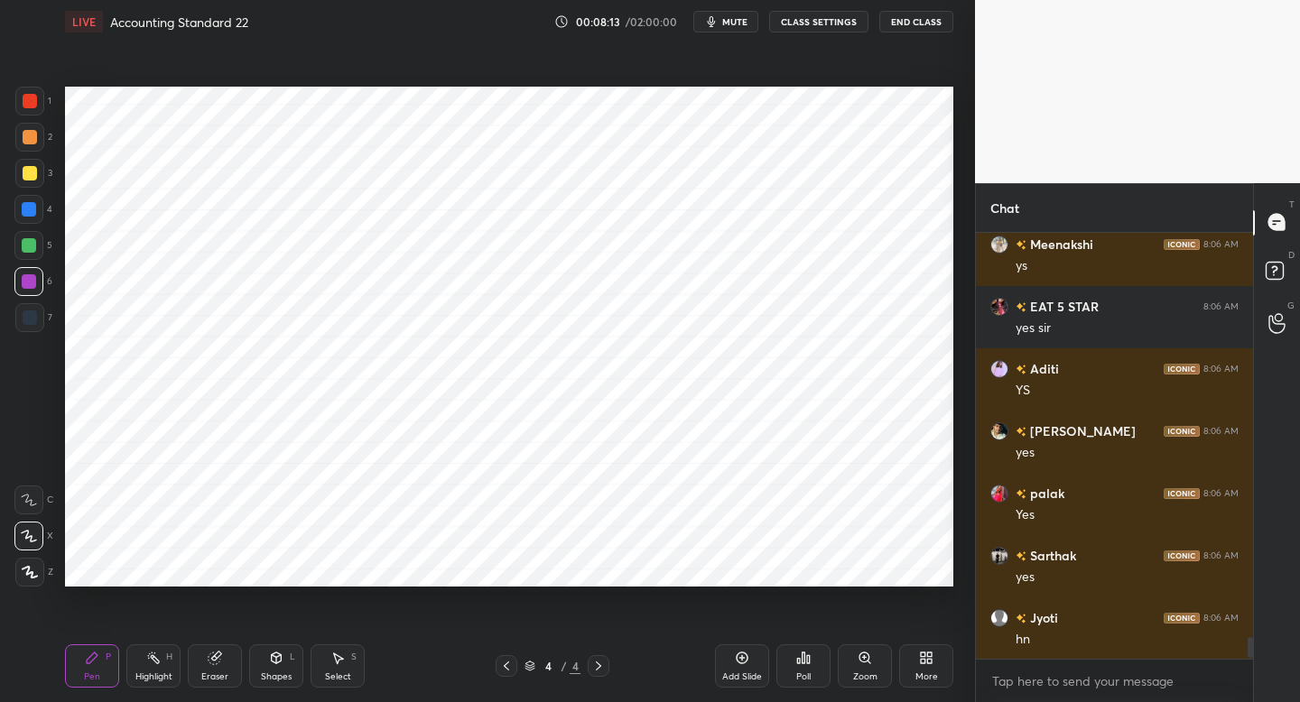
click at [514, 670] on div "4 / 4" at bounding box center [552, 666] width 114 height 22
click at [505, 674] on div "Pen P Highlight H Eraser Shapes L Select S 4 / 4 Add Slide Poll Zoom More" at bounding box center [509, 666] width 888 height 72
click at [503, 667] on icon at bounding box center [506, 666] width 14 height 14
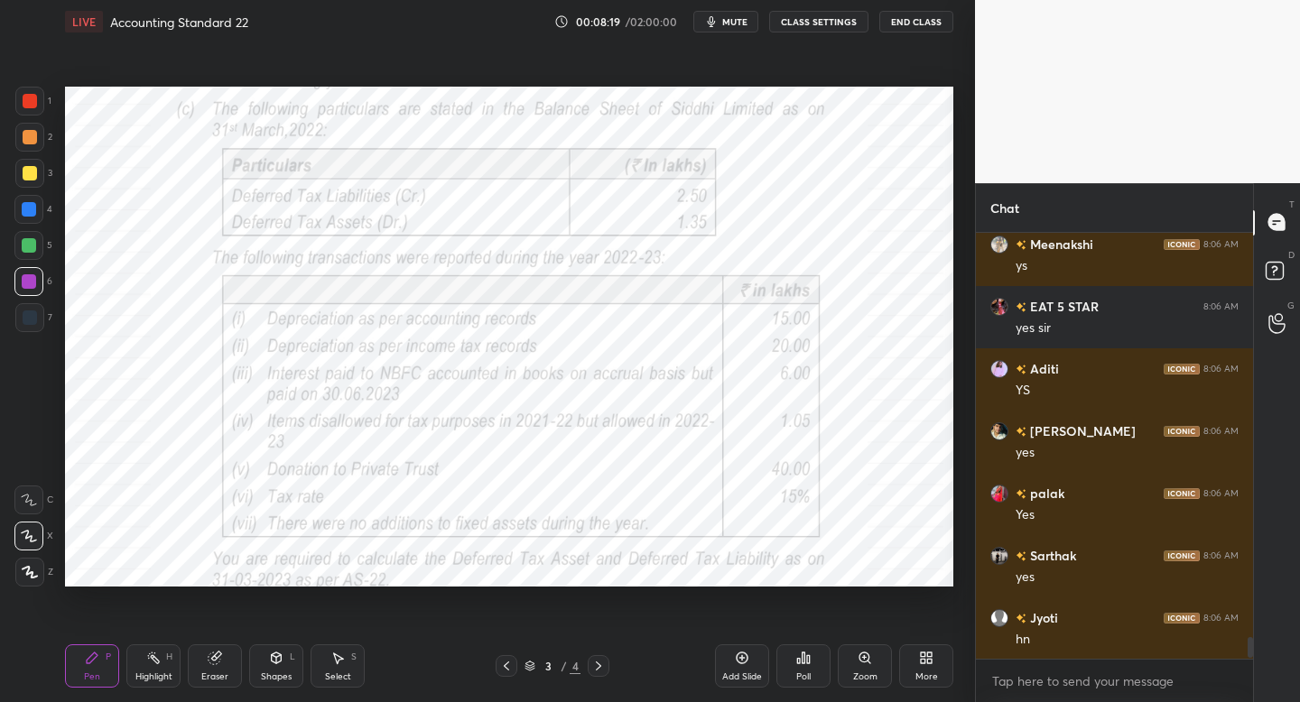
click at [591, 664] on icon at bounding box center [598, 666] width 14 height 14
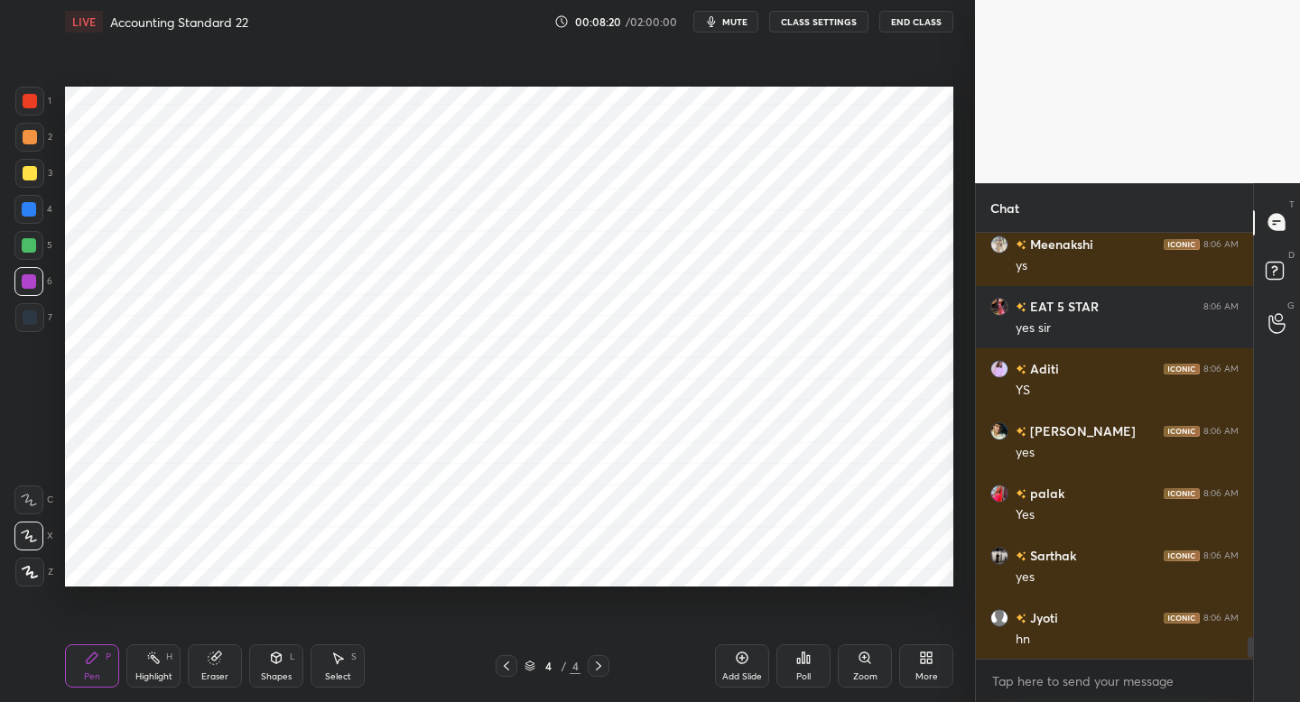
scroll to position [7884, 0]
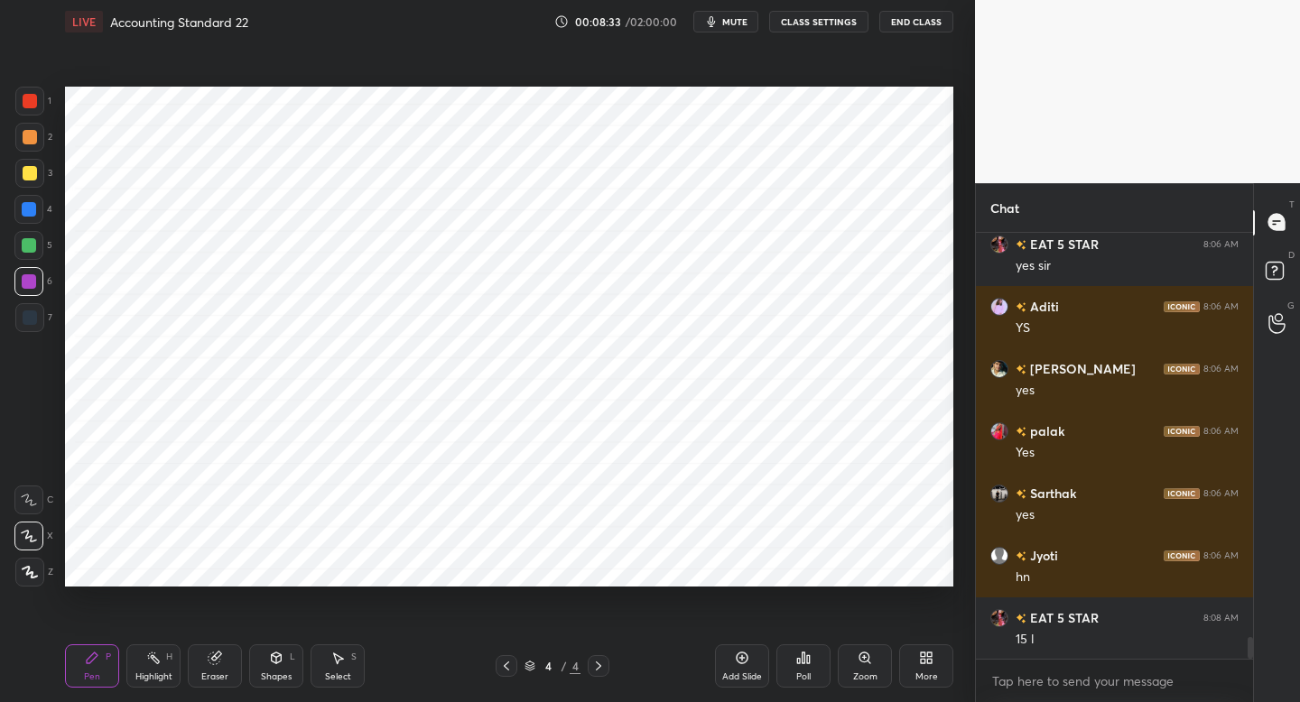
click at [29, 114] on div "1" at bounding box center [33, 105] width 36 height 36
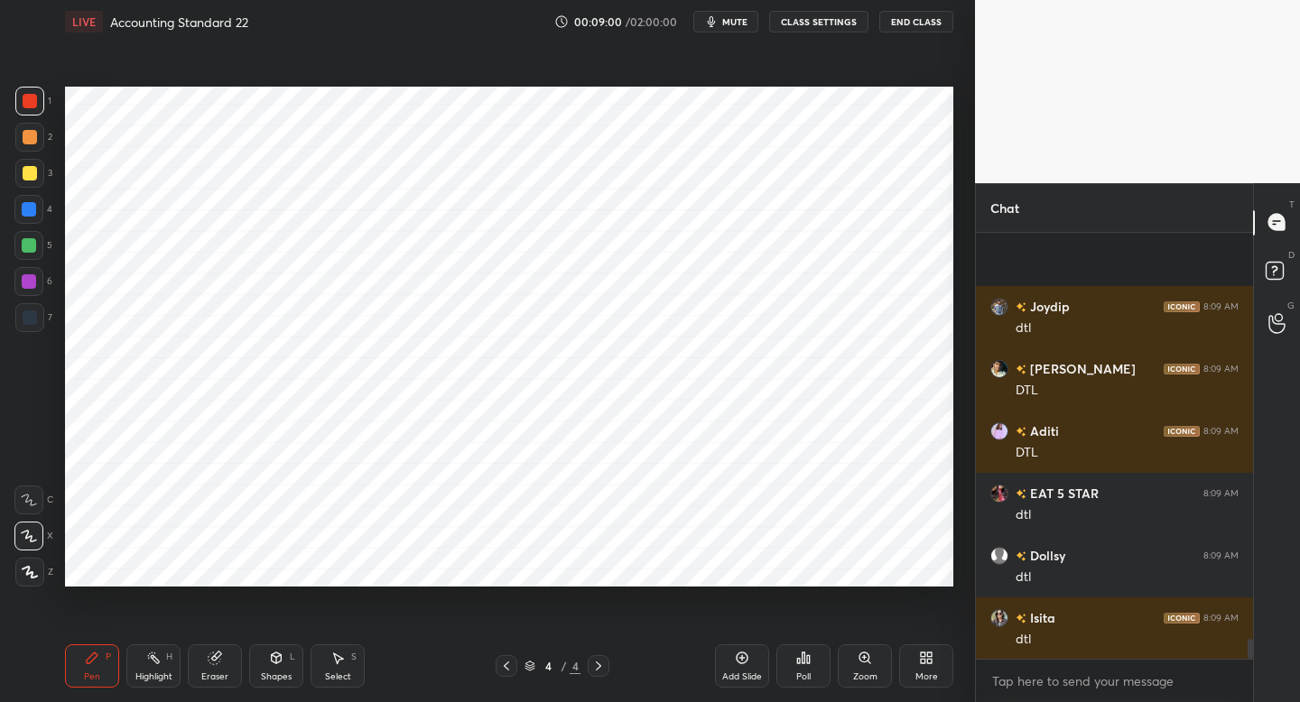
scroll to position [8896, 0]
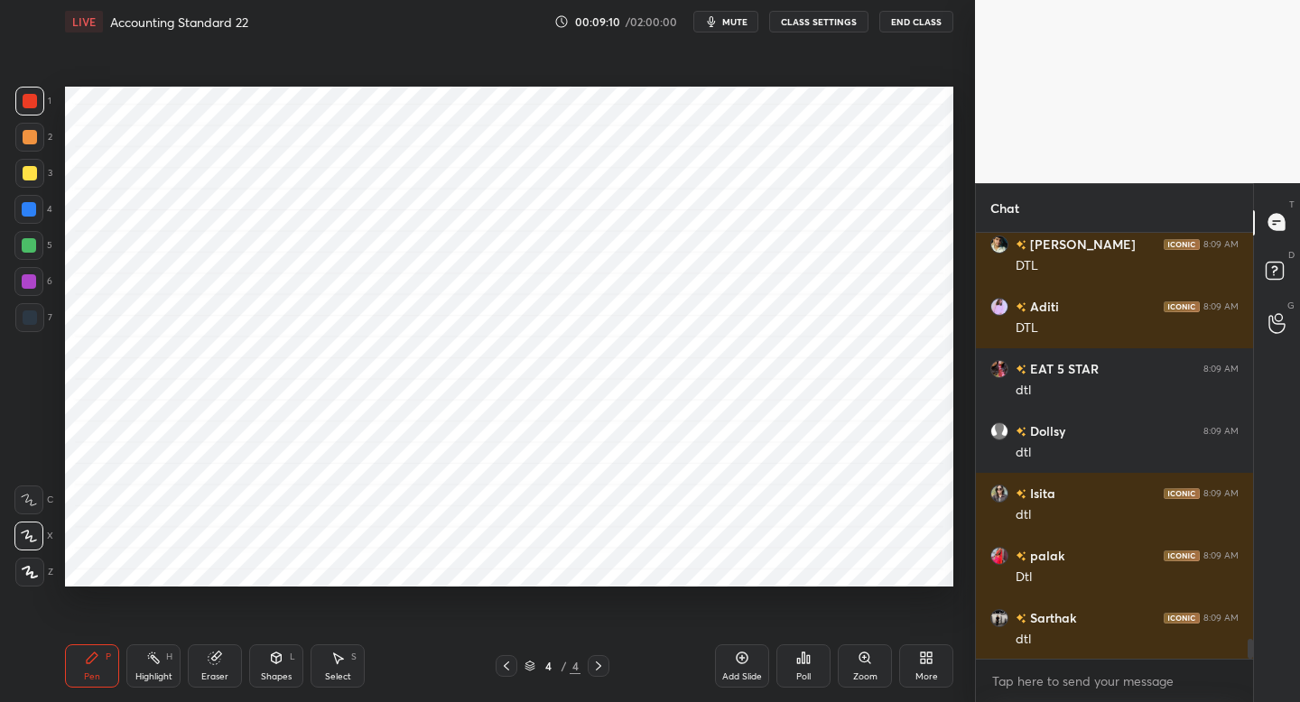
click at [506, 666] on icon at bounding box center [506, 666] width 14 height 14
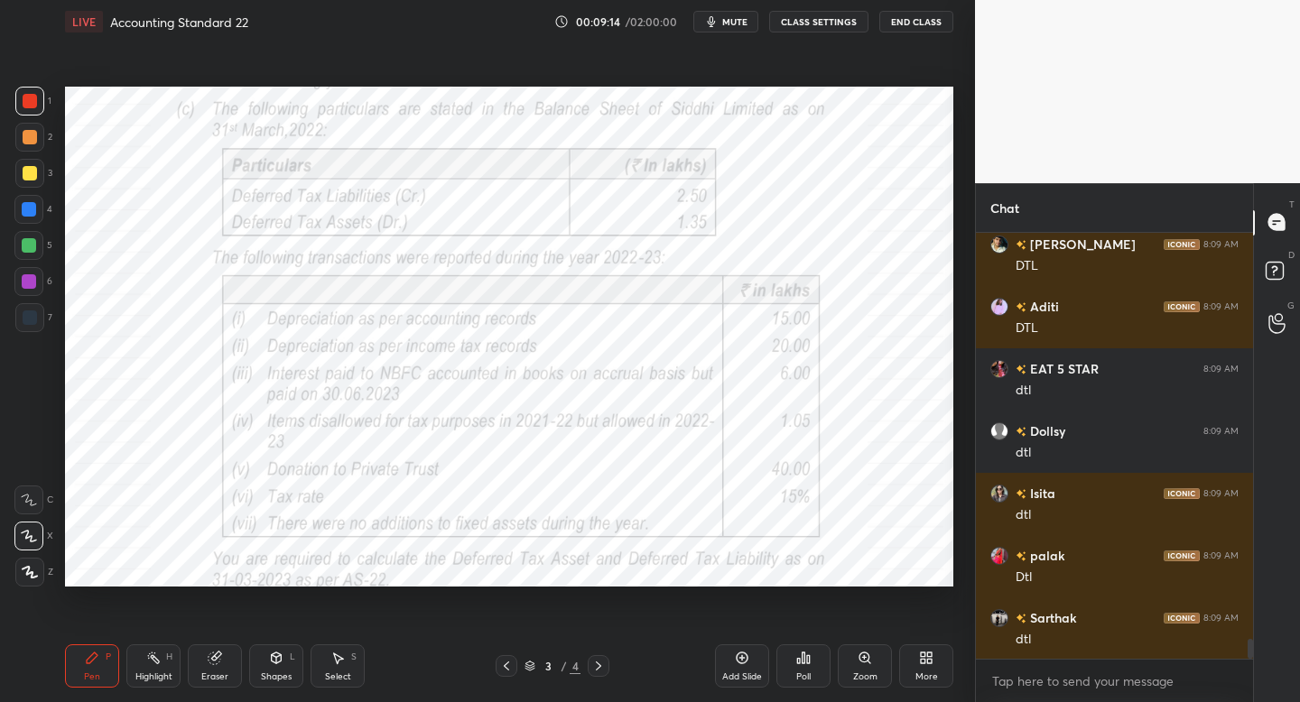
scroll to position [8958, 0]
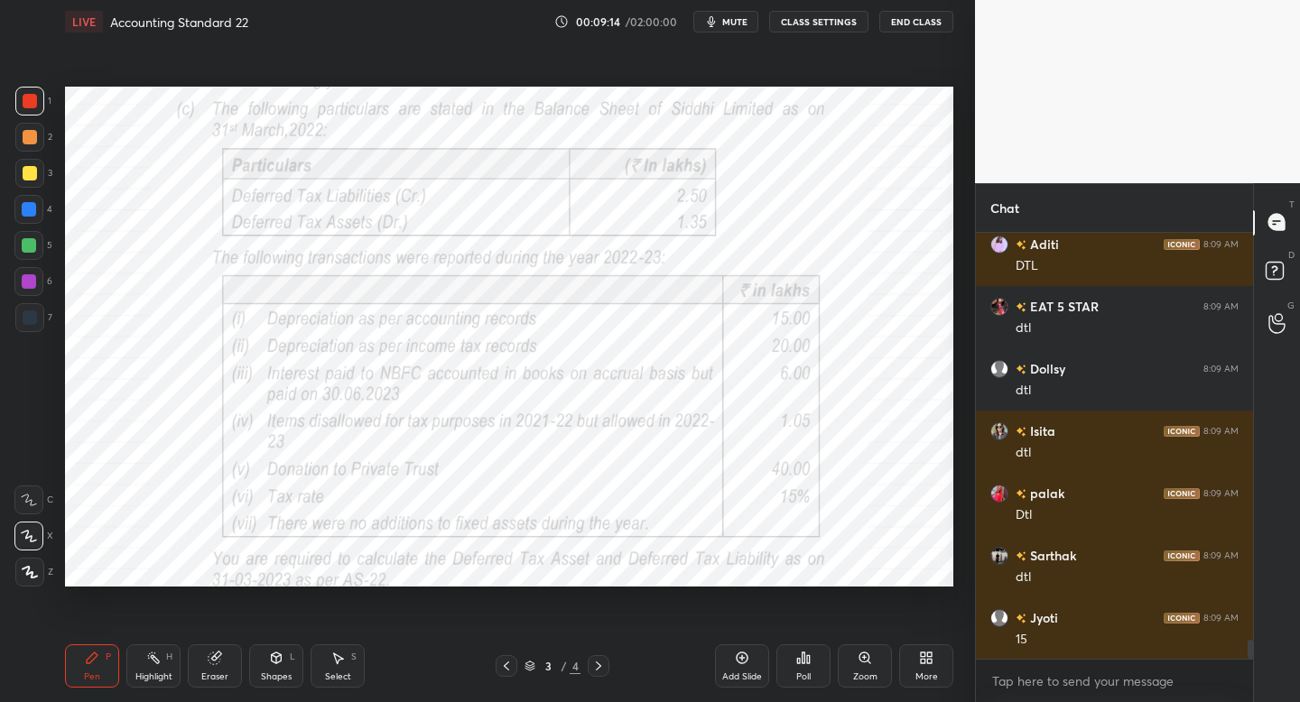
click at [598, 667] on icon at bounding box center [598, 666] width 14 height 14
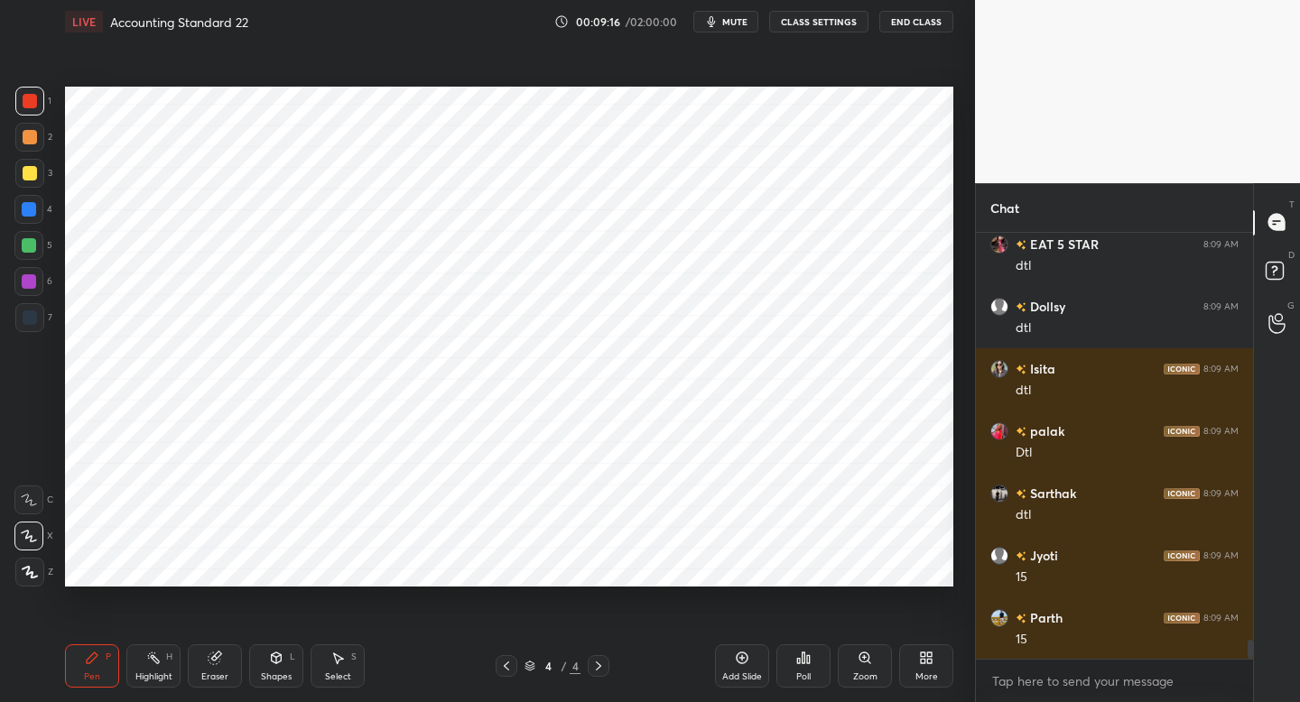
scroll to position [9083, 0]
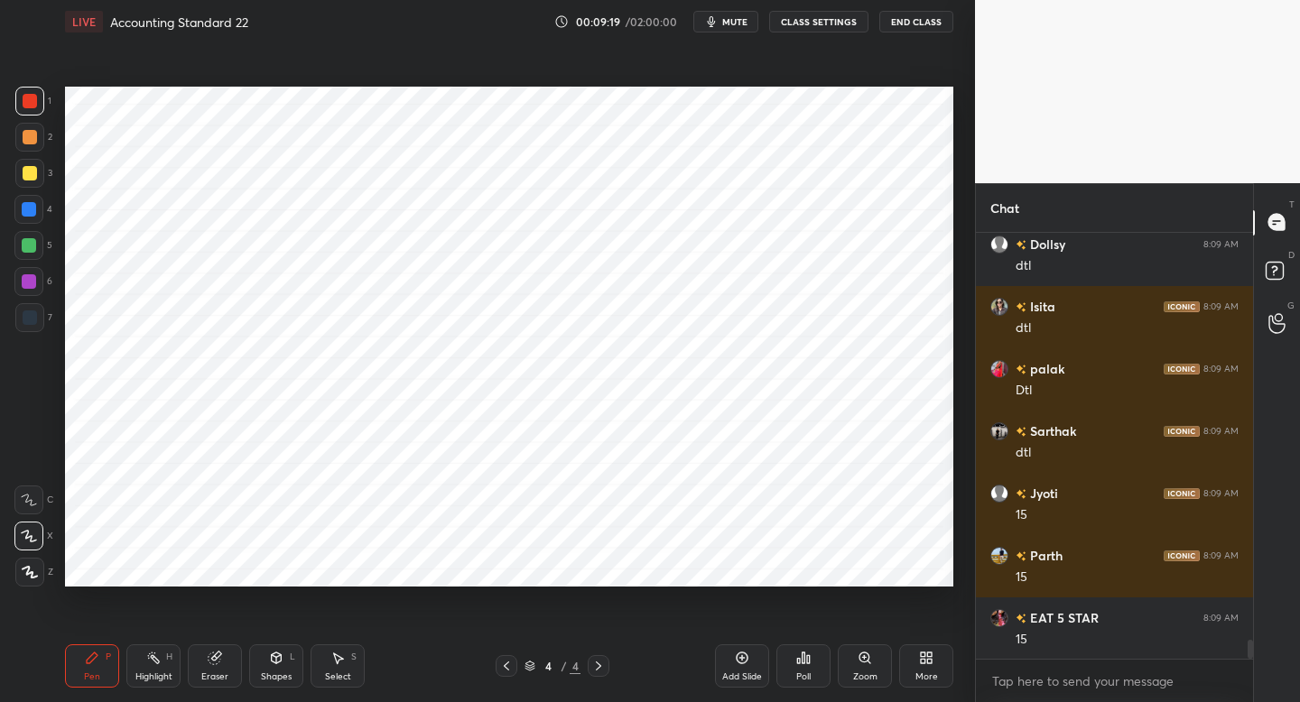
click at [510, 672] on div at bounding box center [506, 666] width 22 height 22
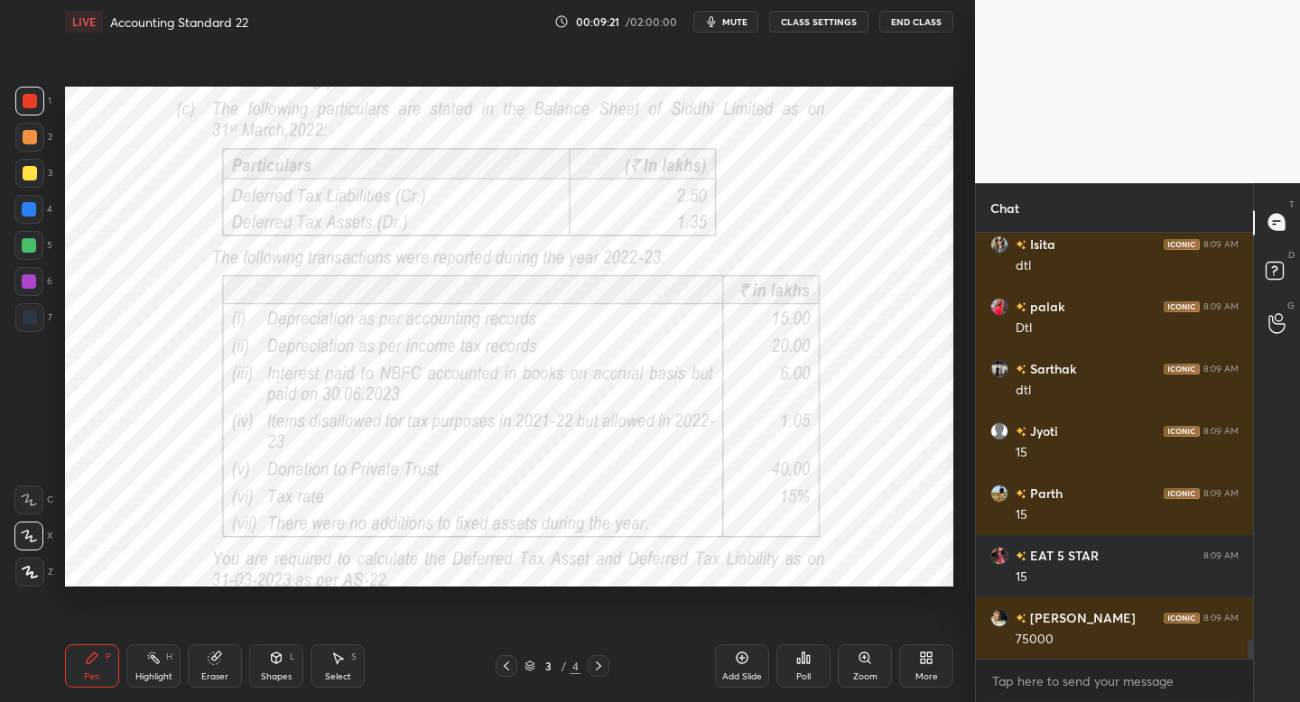
scroll to position [9207, 0]
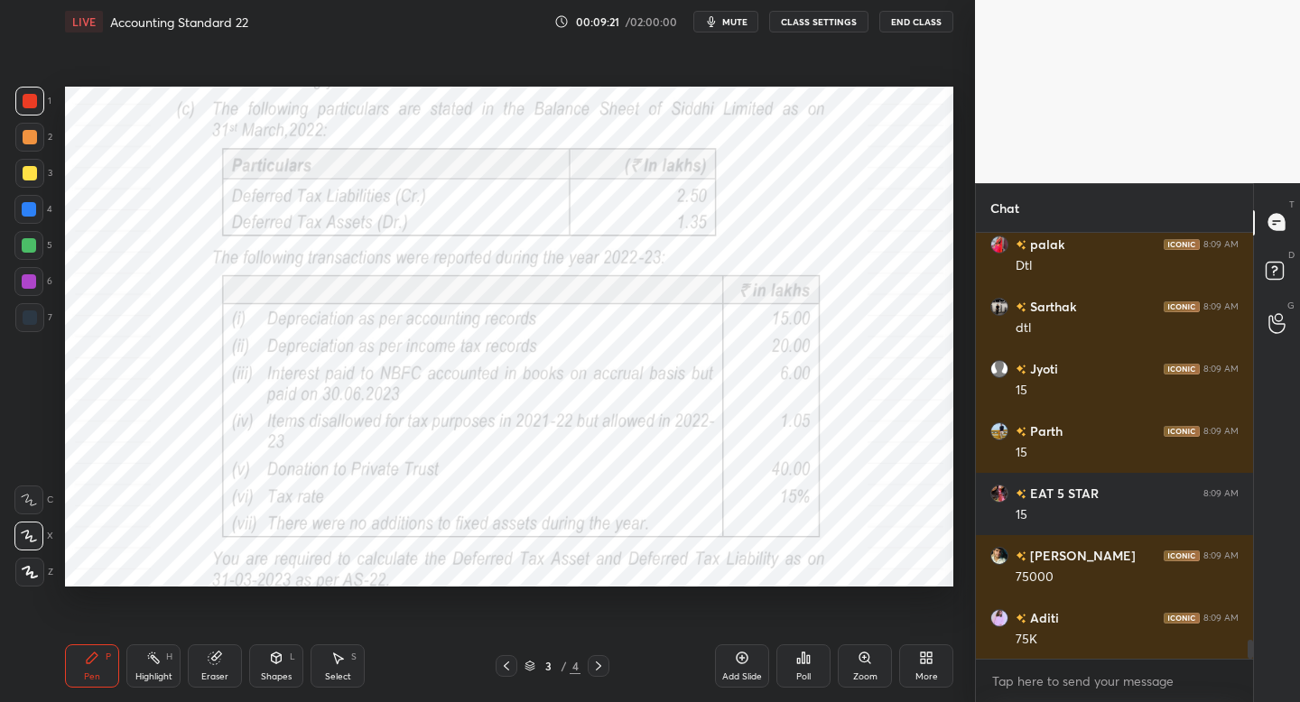
click at [598, 664] on icon at bounding box center [598, 666] width 5 height 9
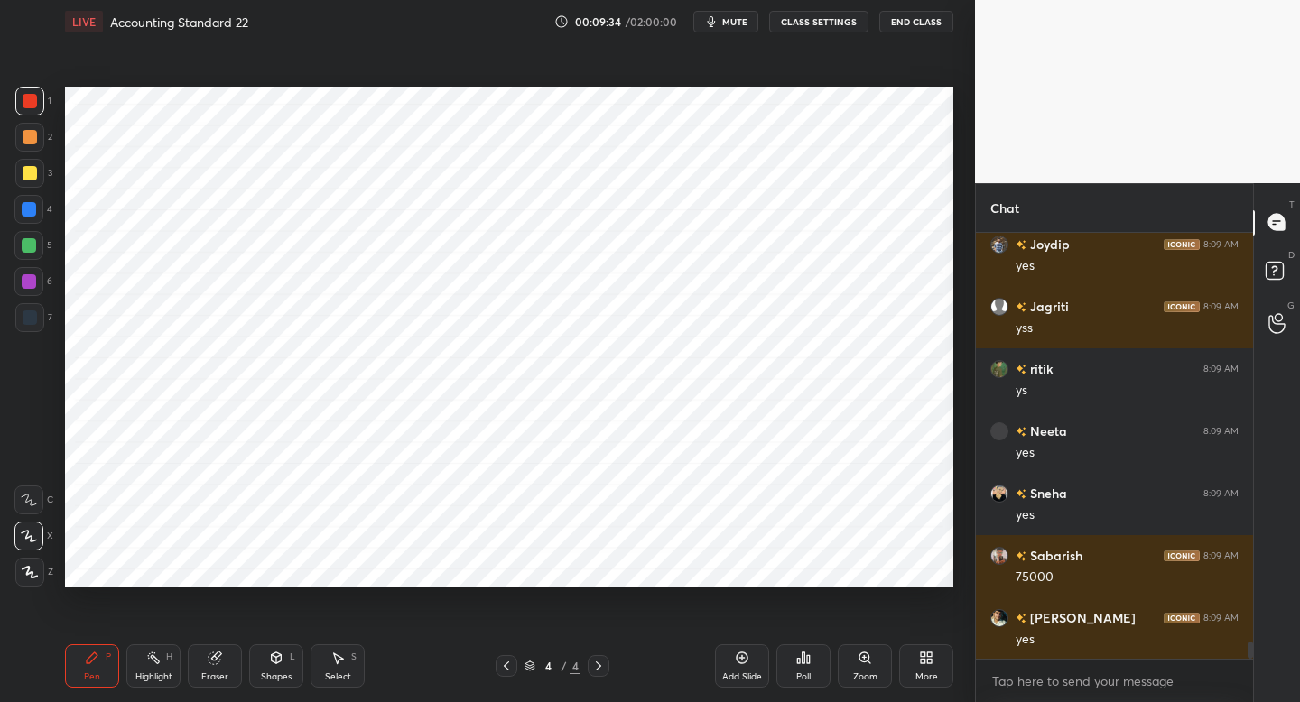
scroll to position [10266, 0]
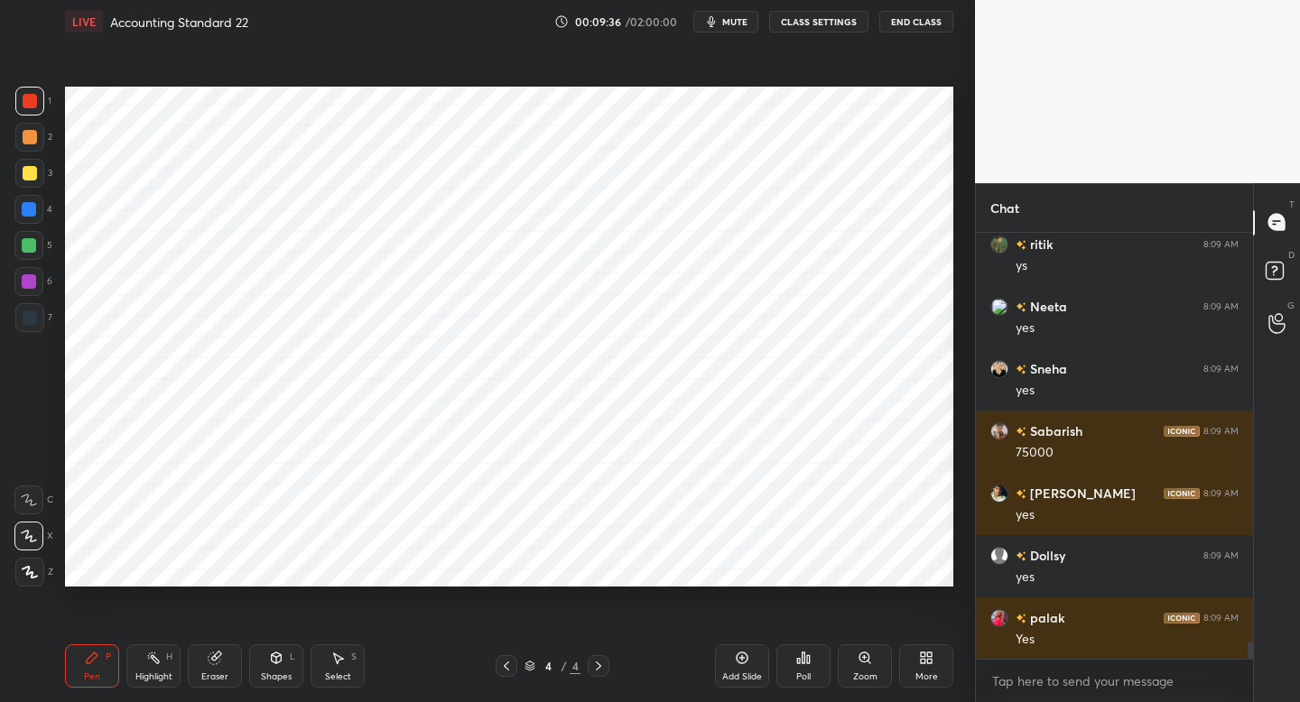
click at [34, 255] on div at bounding box center [28, 245] width 29 height 29
click at [502, 664] on icon at bounding box center [506, 666] width 14 height 14
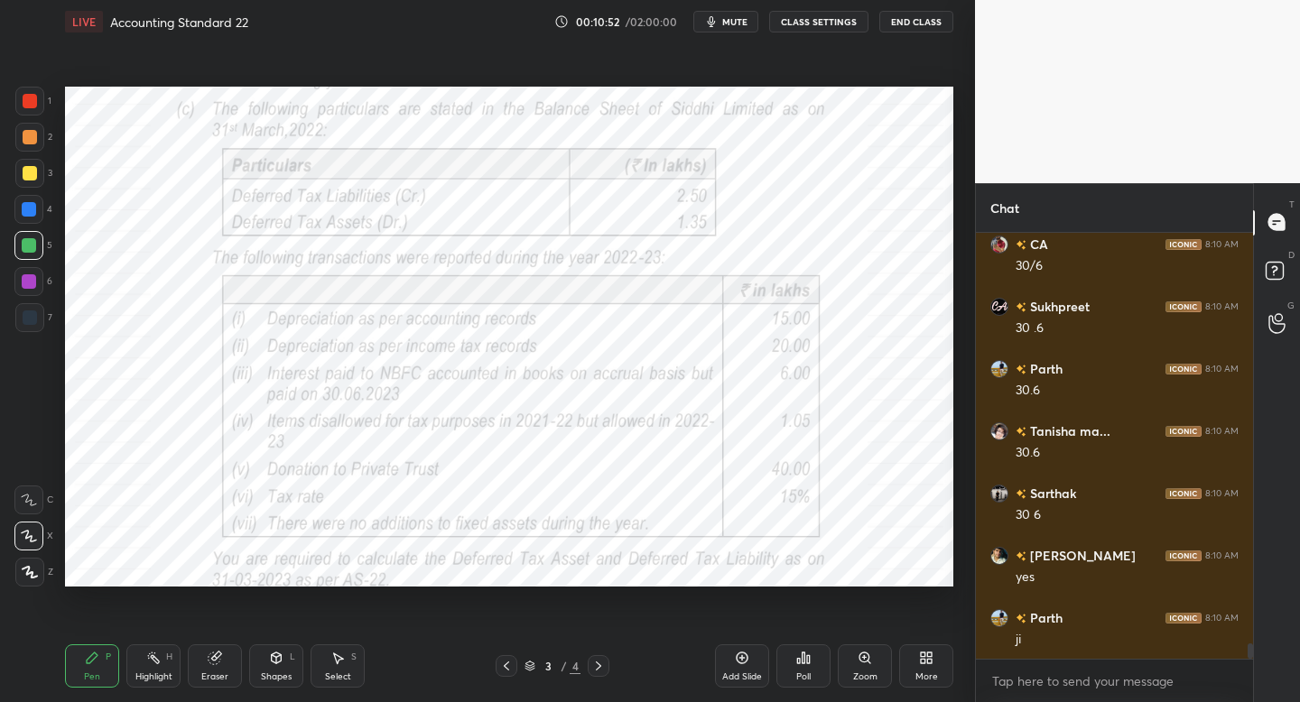
scroll to position [11343, 0]
click at [603, 658] on div at bounding box center [599, 666] width 22 height 22
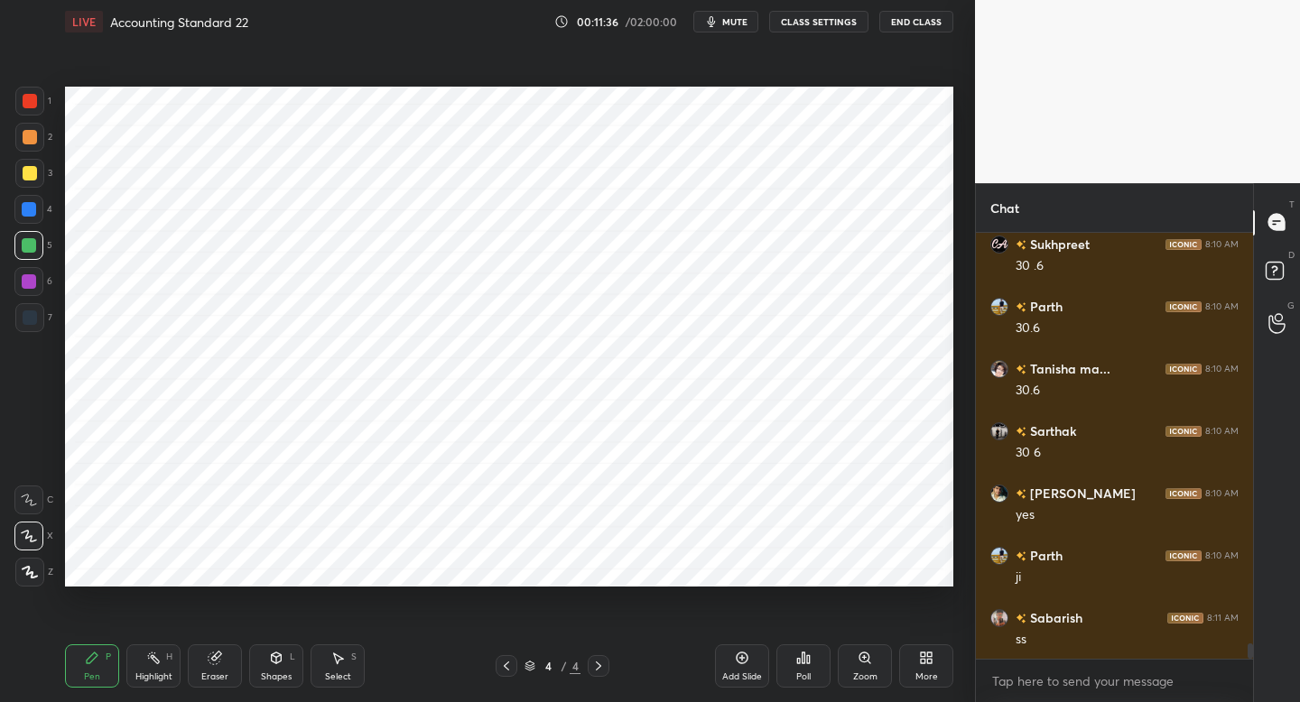
scroll to position [11405, 0]
click at [41, 326] on div at bounding box center [29, 317] width 29 height 29
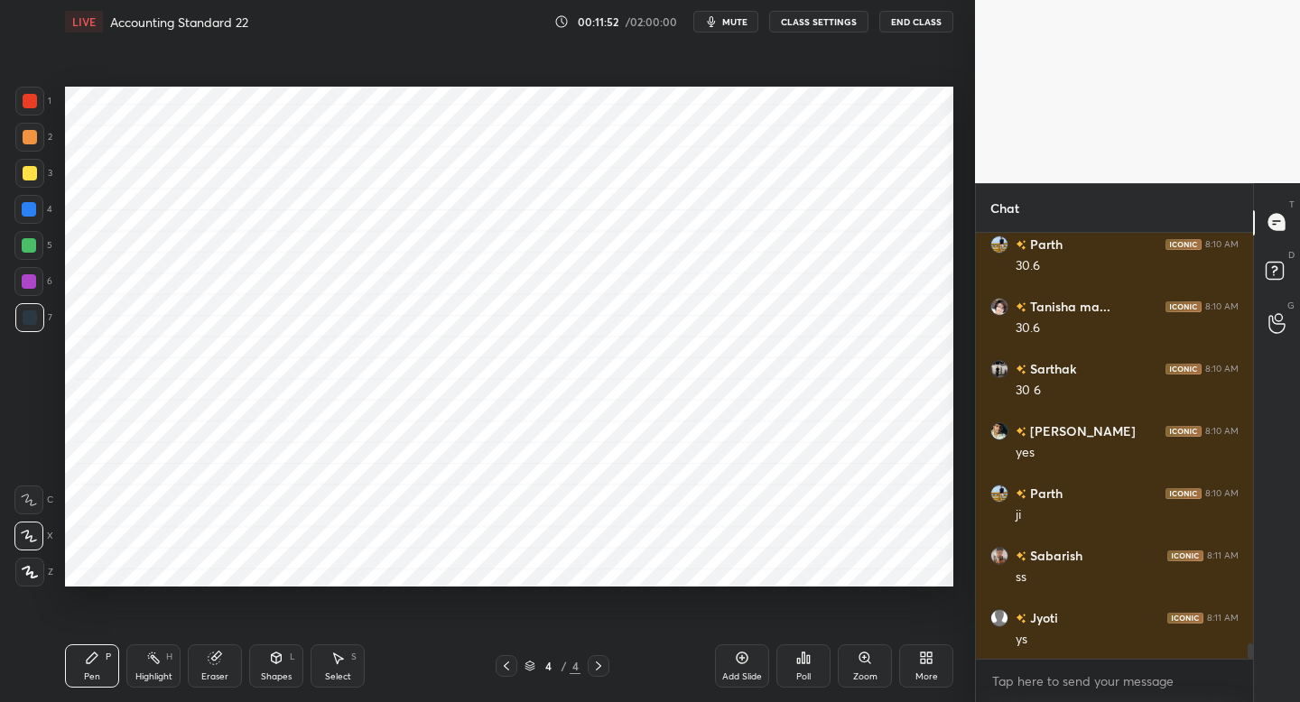
click at [500, 666] on icon at bounding box center [506, 666] width 14 height 14
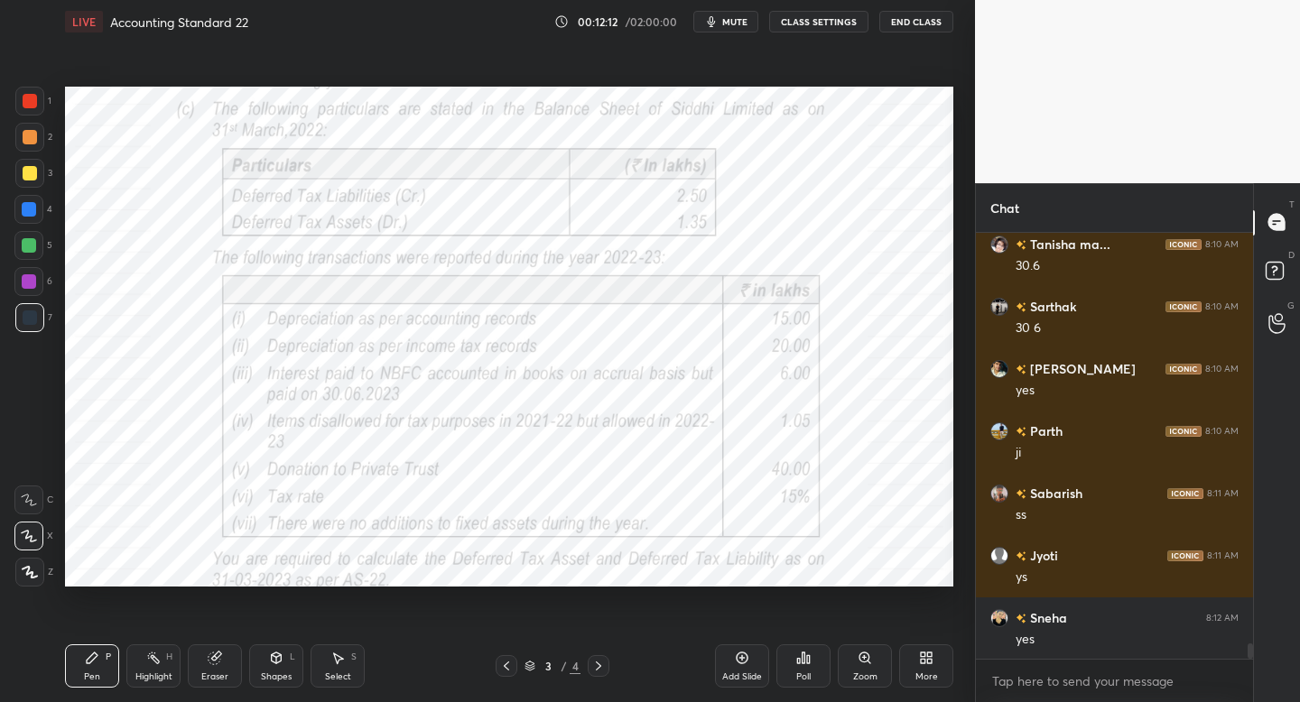
click at [595, 671] on div at bounding box center [599, 666] width 22 height 22
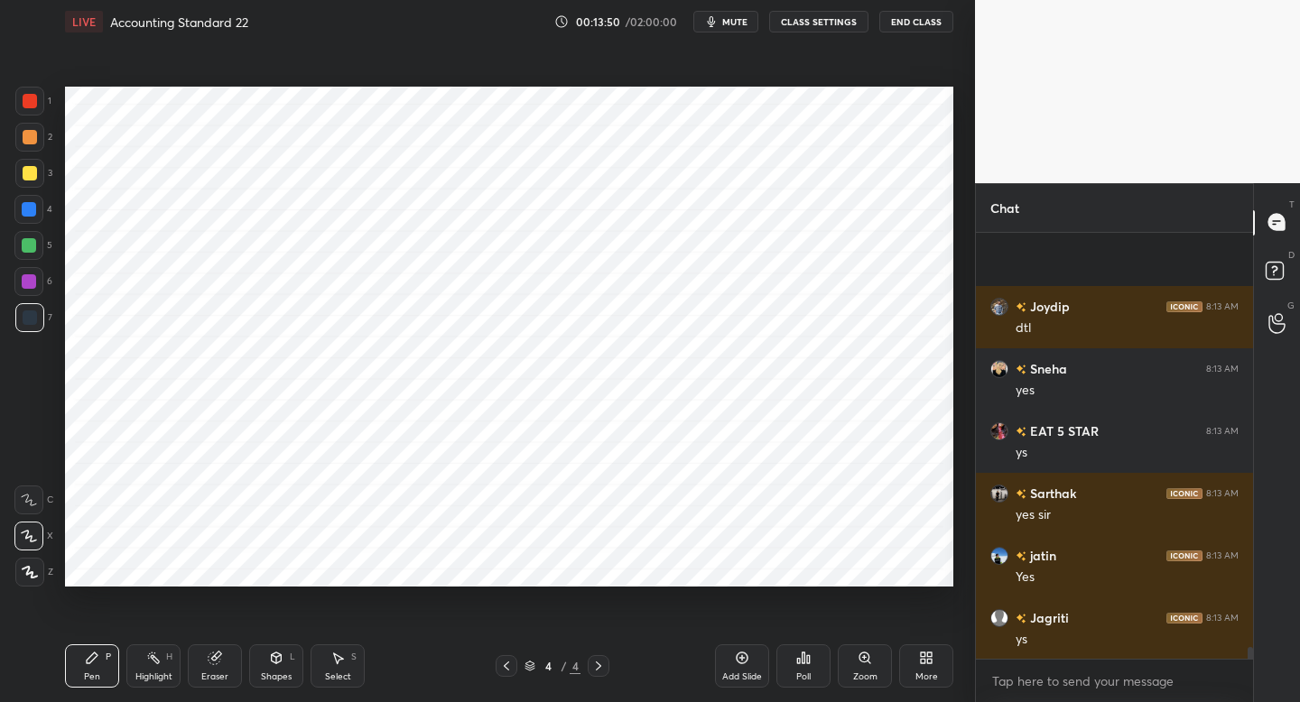
scroll to position [14688, 0]
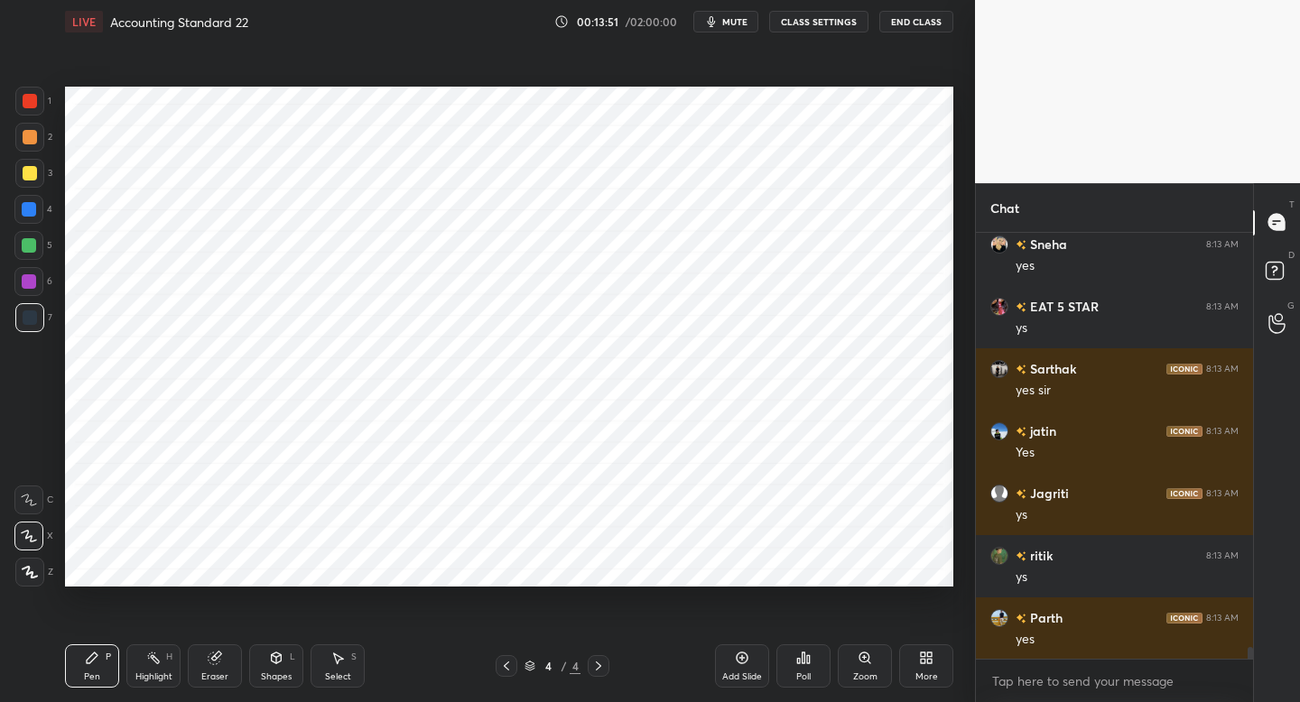
click at [505, 670] on icon at bounding box center [506, 666] width 14 height 14
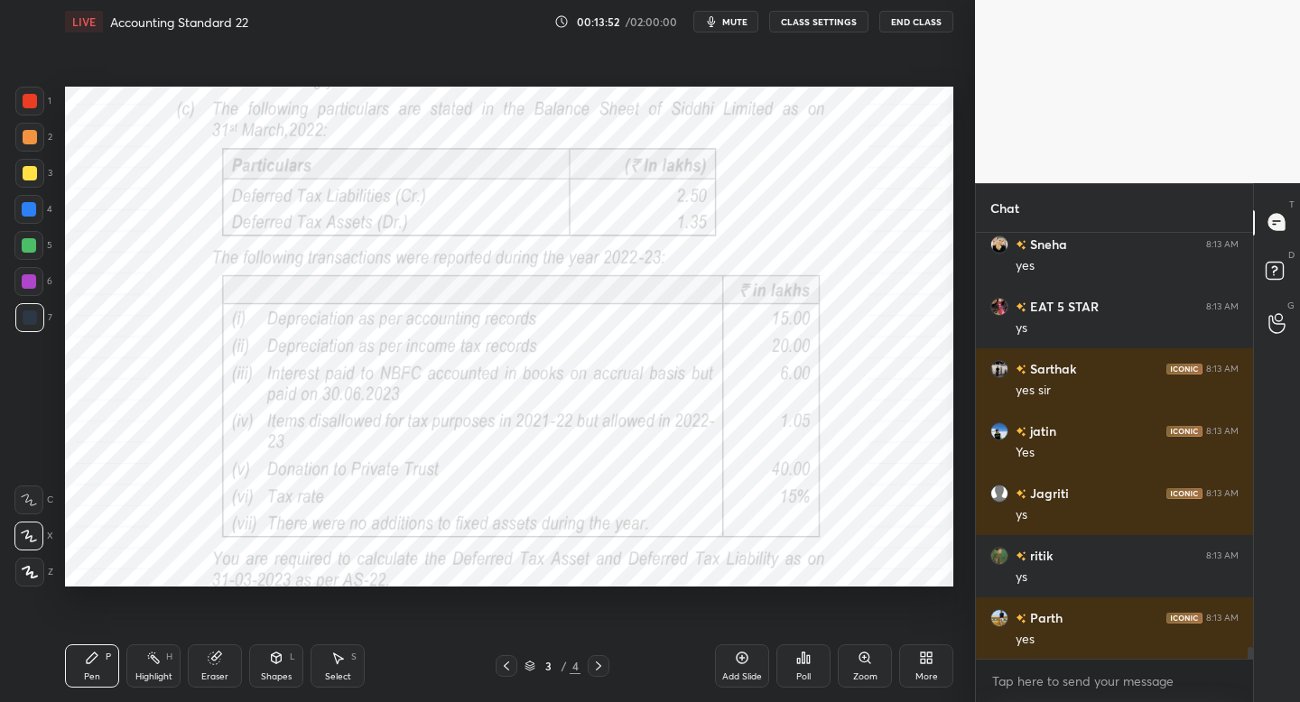
scroll to position [14751, 0]
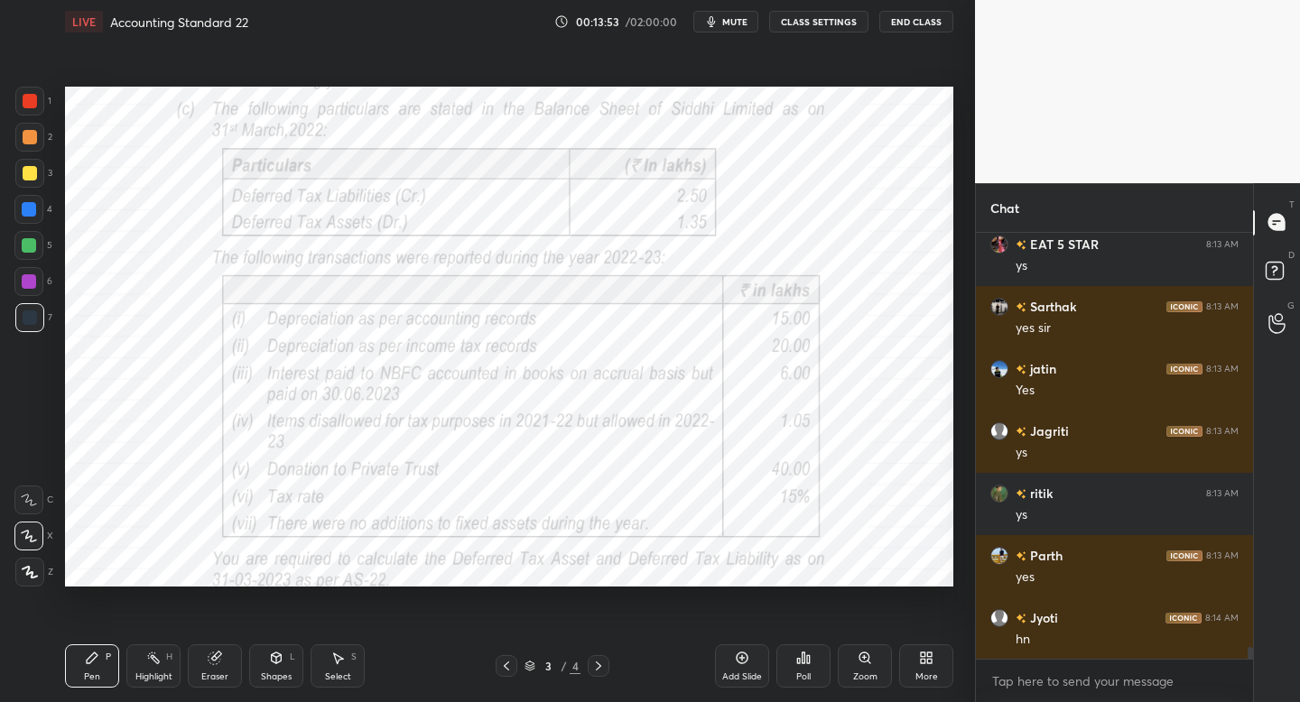
click at [606, 666] on div at bounding box center [599, 666] width 22 height 22
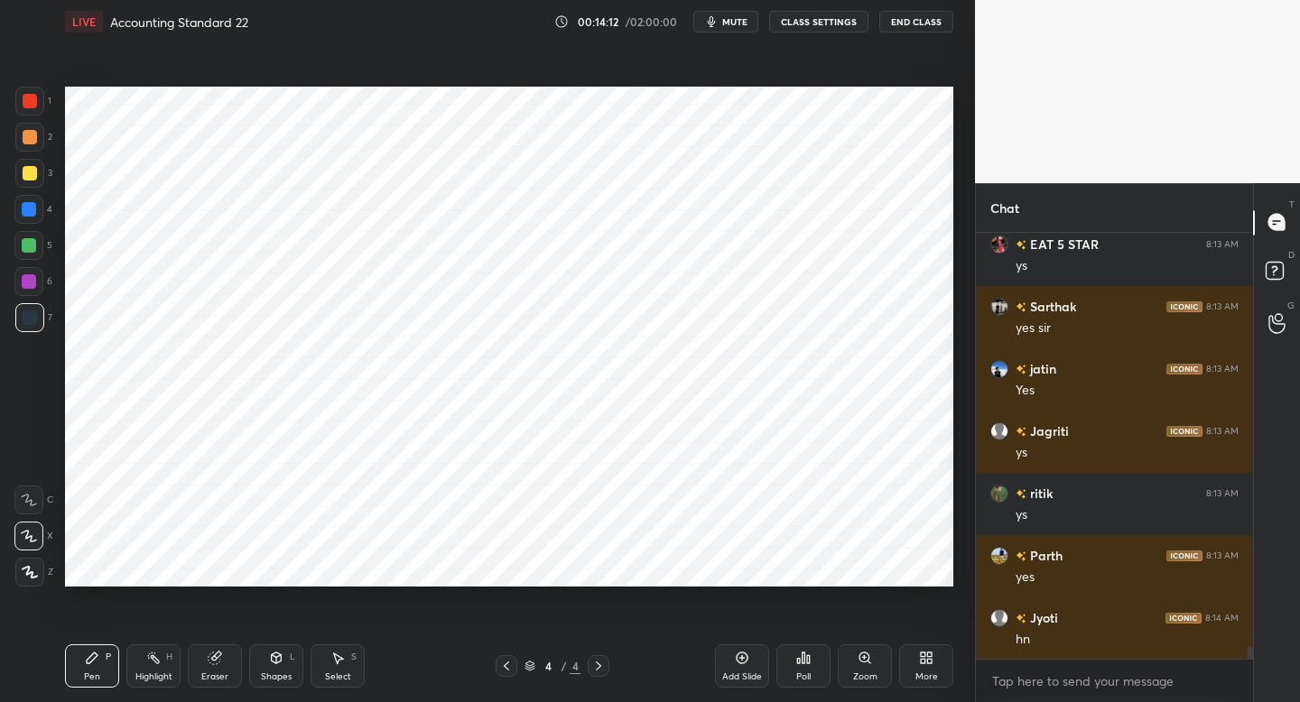
click at [503, 668] on icon at bounding box center [506, 666] width 14 height 14
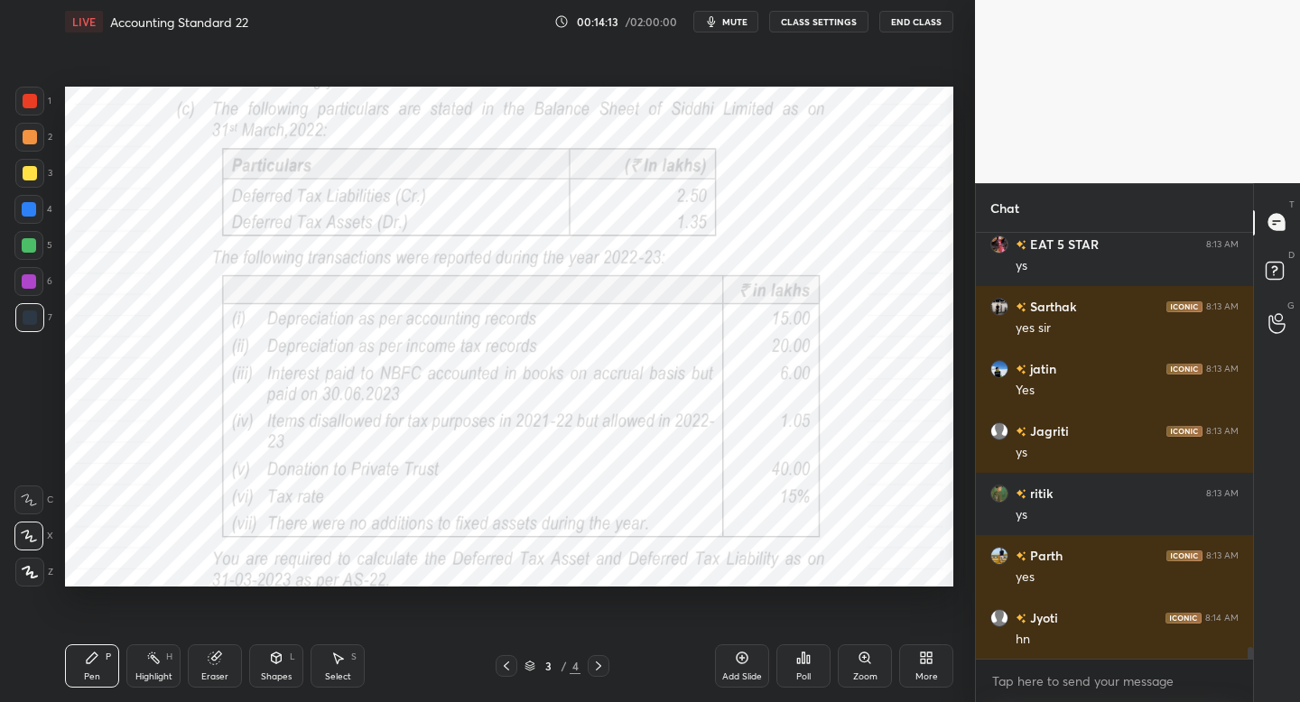
scroll to position [14813, 0]
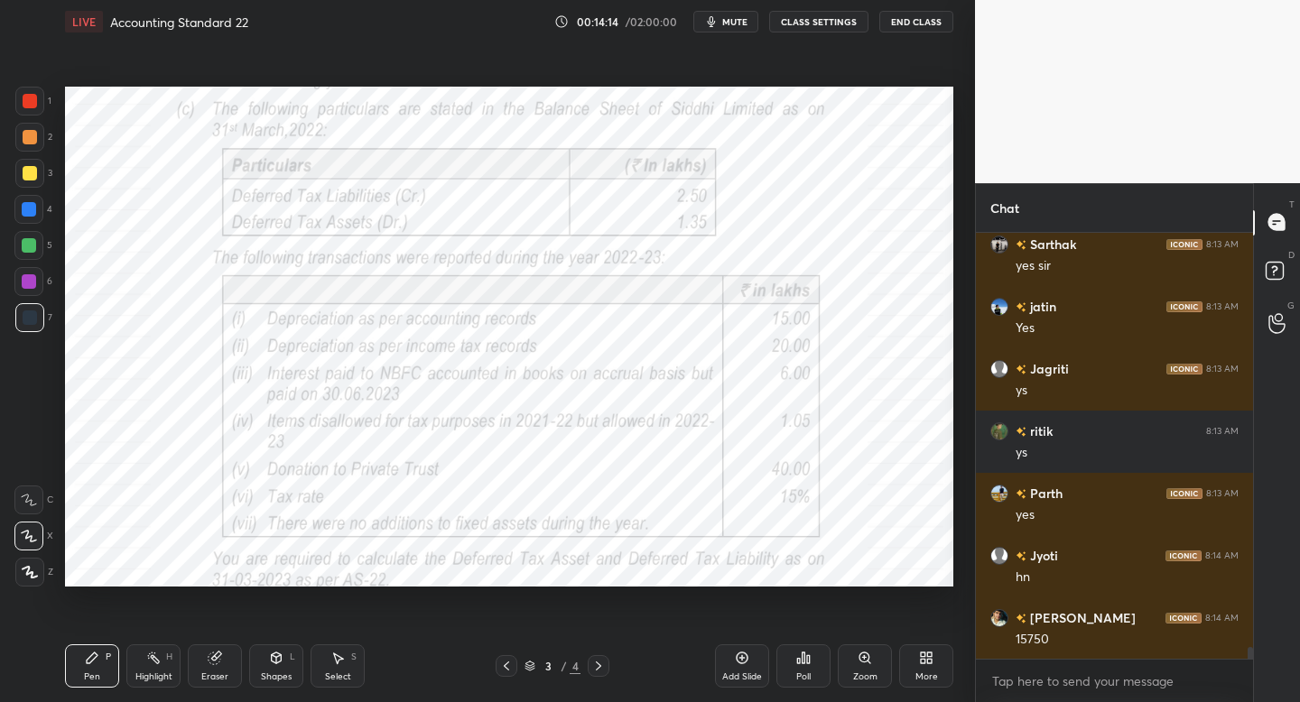
click at [598, 664] on icon at bounding box center [598, 666] width 14 height 14
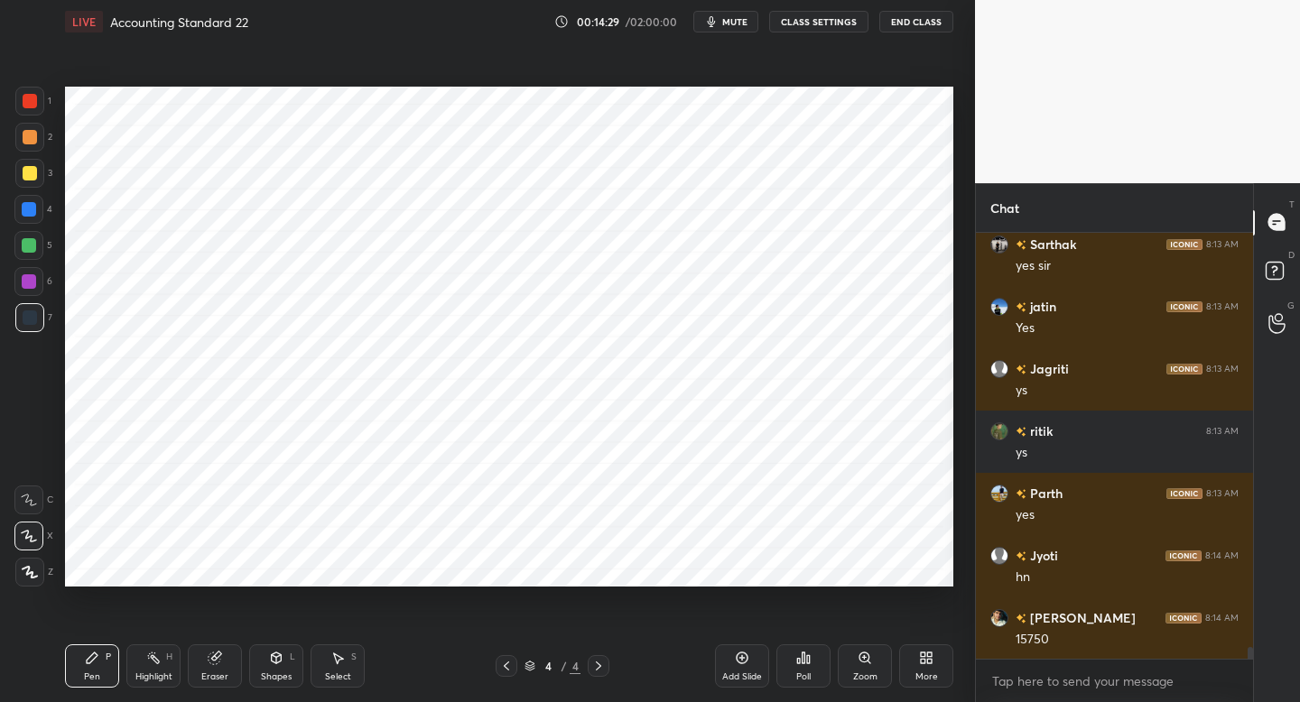
scroll to position [15187, 0]
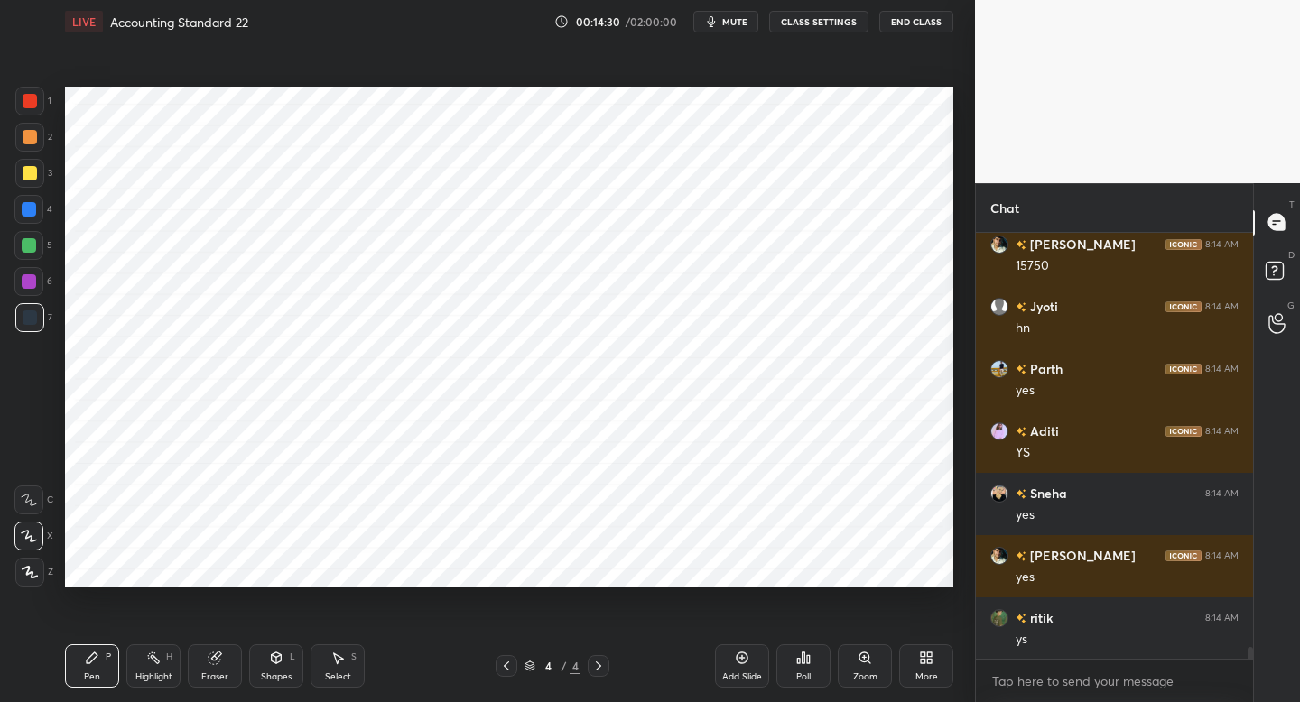
click at [510, 660] on div at bounding box center [506, 666] width 22 height 22
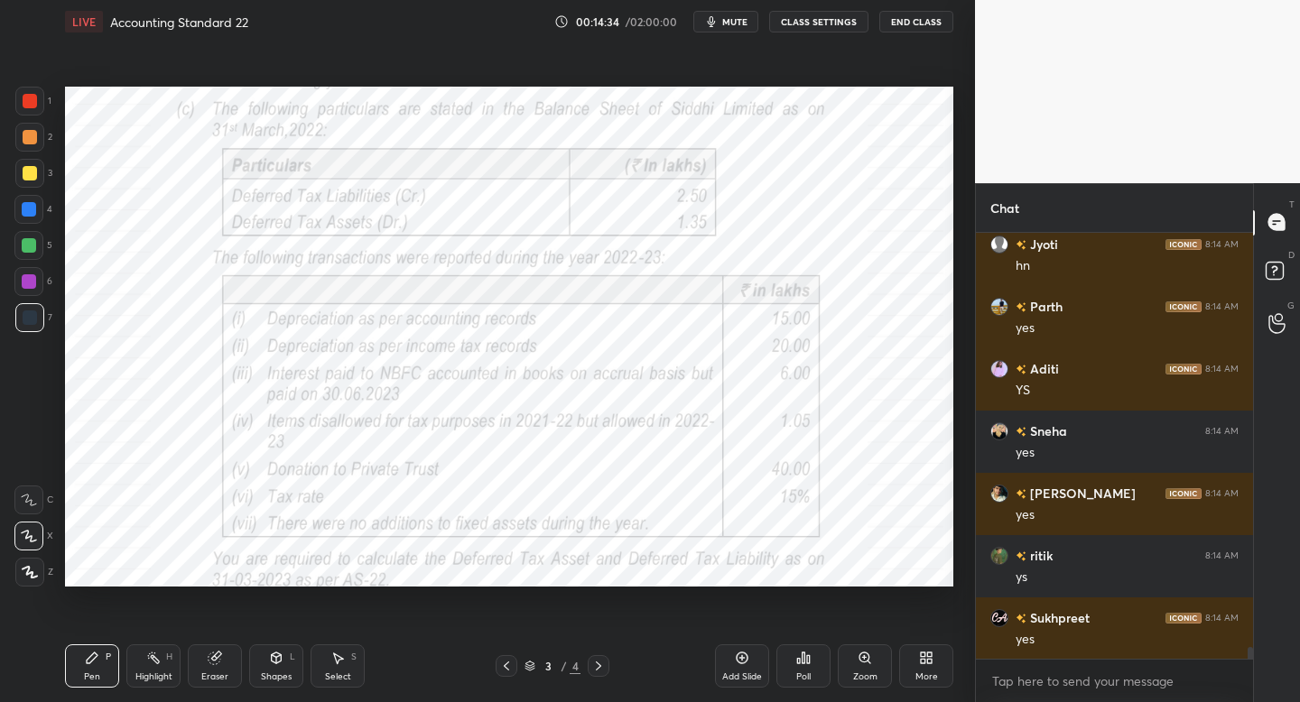
scroll to position [15311, 0]
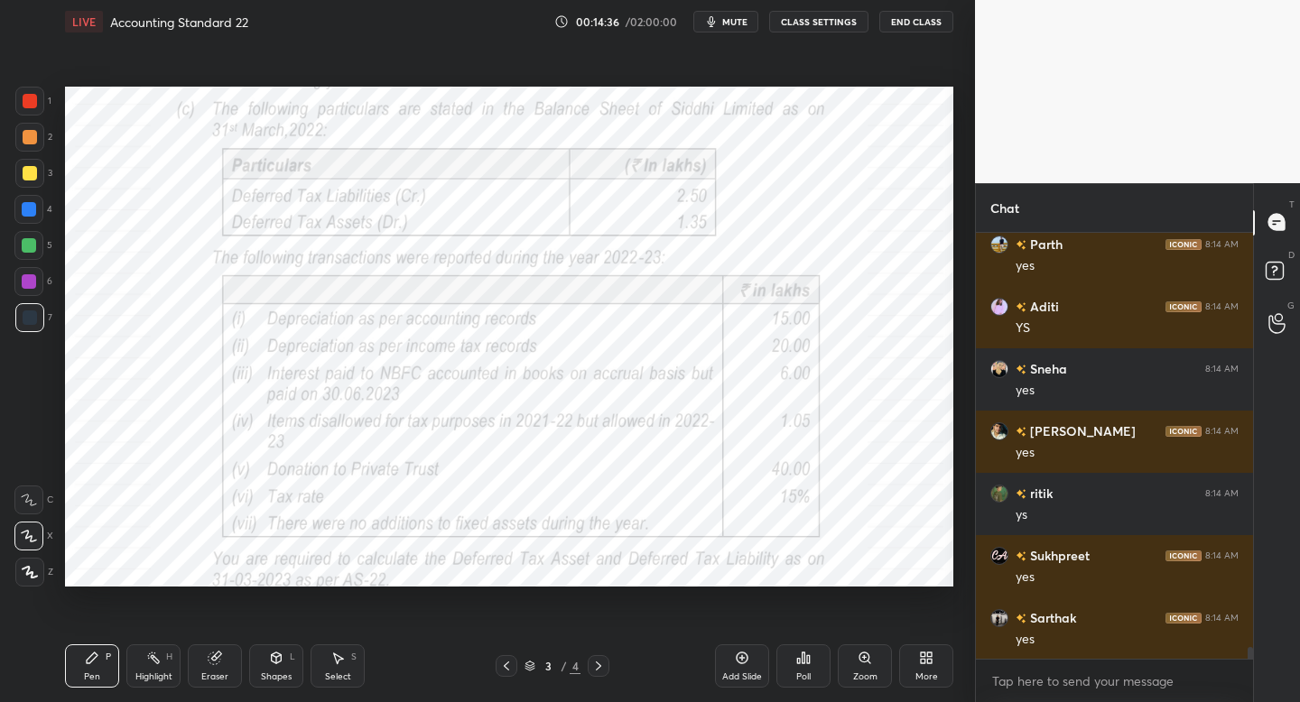
click at [597, 669] on icon at bounding box center [598, 666] width 14 height 14
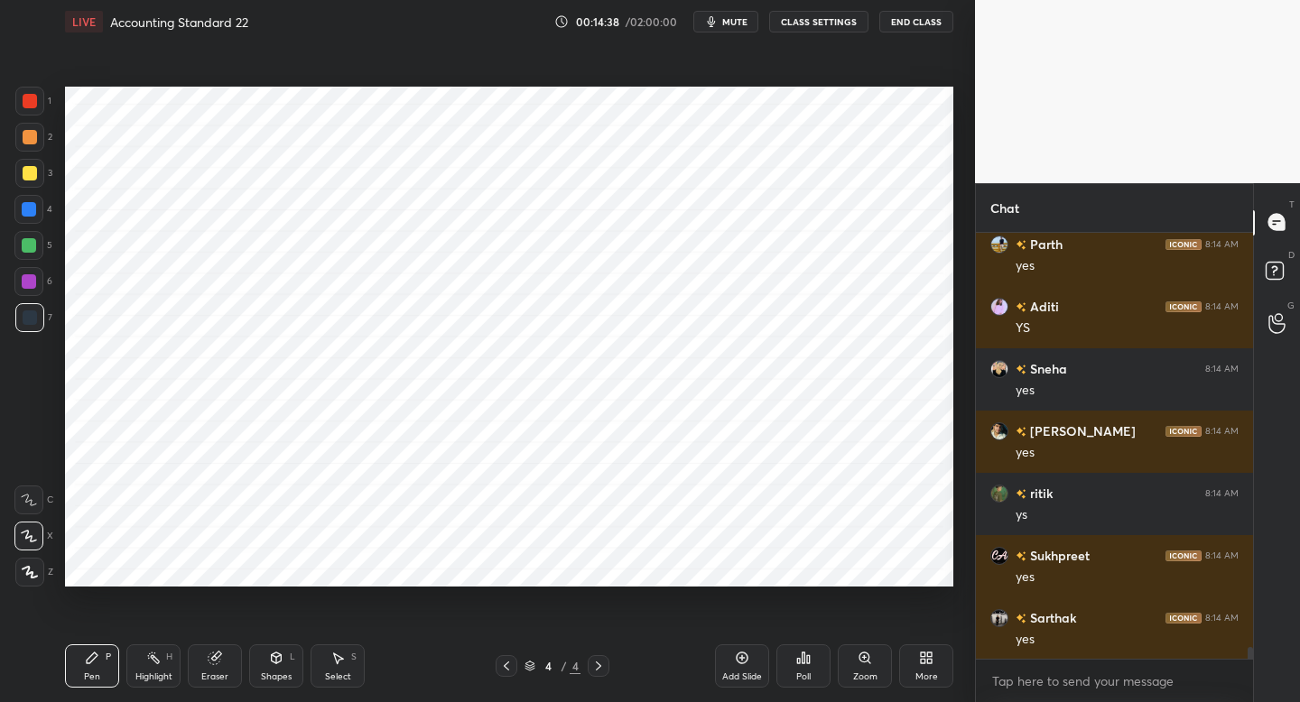
click at [34, 148] on div at bounding box center [29, 137] width 29 height 29
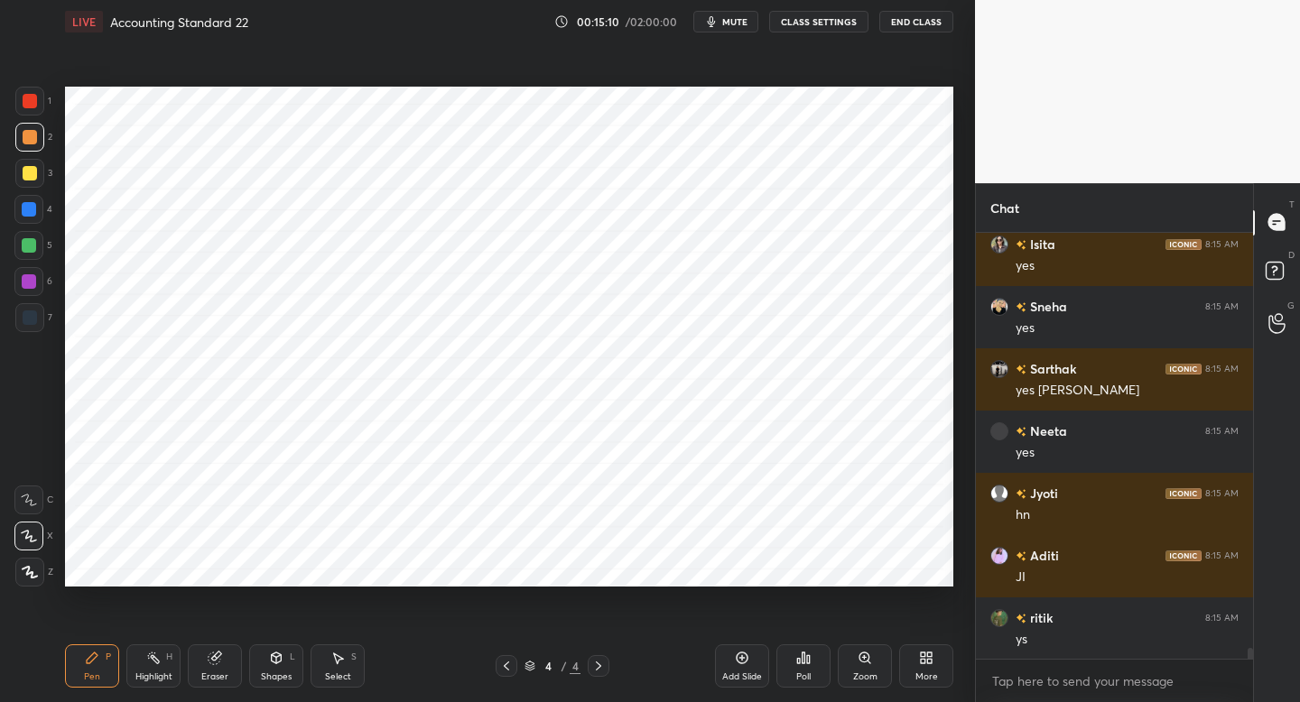
scroll to position [16183, 0]
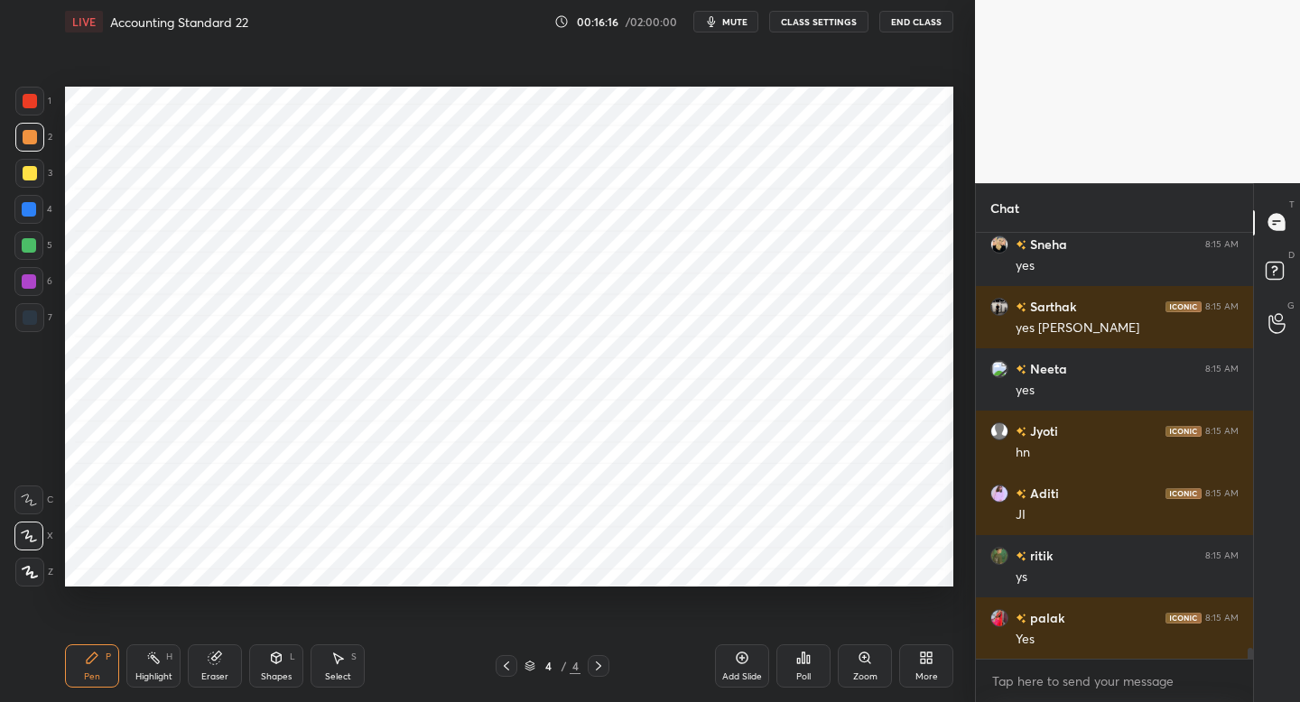
click at [722, 31] on button "mute" at bounding box center [725, 22] width 65 height 22
click at [722, 31] on button "unmute" at bounding box center [725, 22] width 65 height 22
click at [726, 20] on span "mute" at bounding box center [734, 21] width 25 height 13
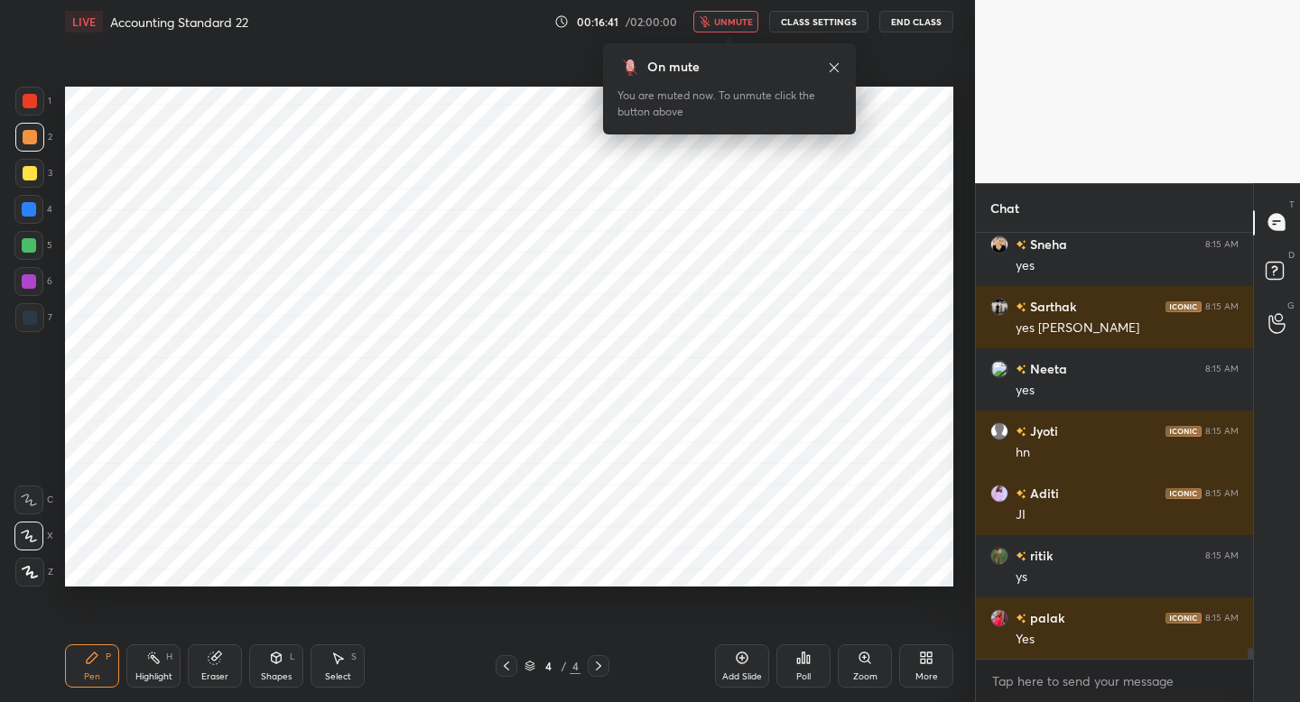
scroll to position [16226, 0]
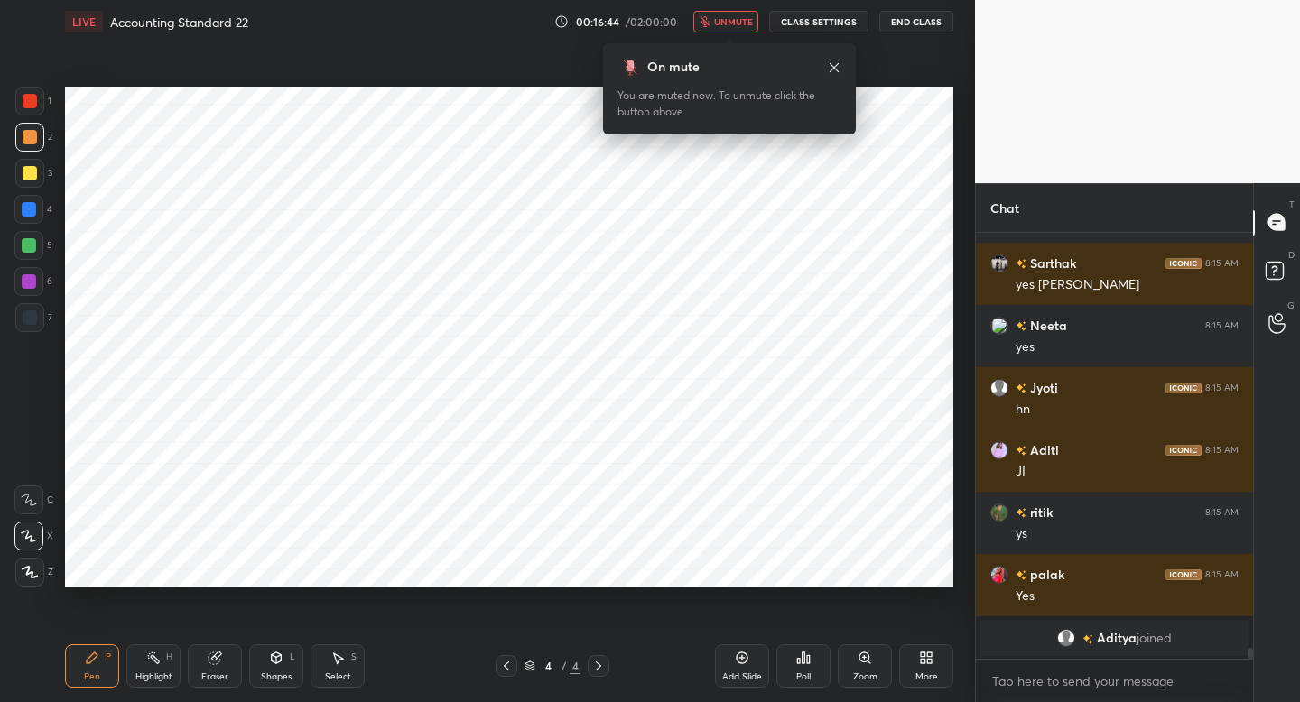
click at [726, 23] on span "unmute" at bounding box center [733, 21] width 39 height 13
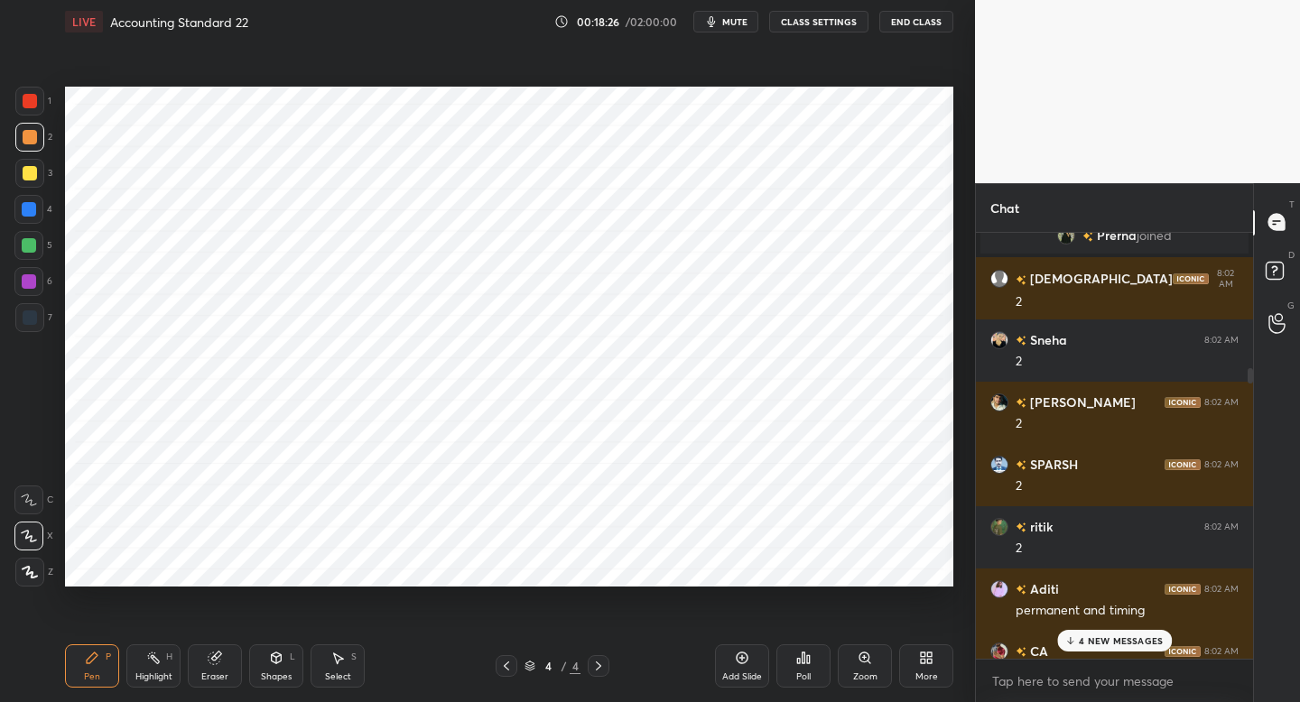
scroll to position [3813, 0]
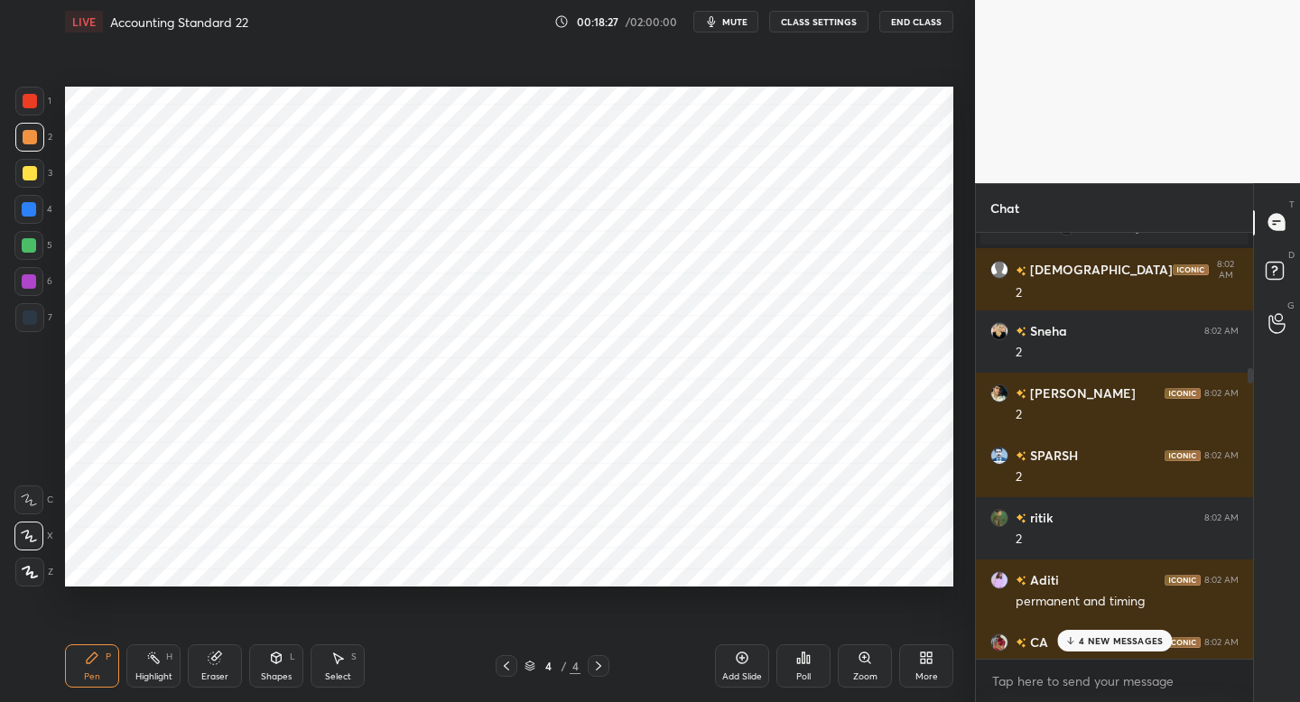
click at [723, 16] on button "mute" at bounding box center [725, 22] width 65 height 22
click at [723, 16] on span "unmute" at bounding box center [733, 21] width 39 height 13
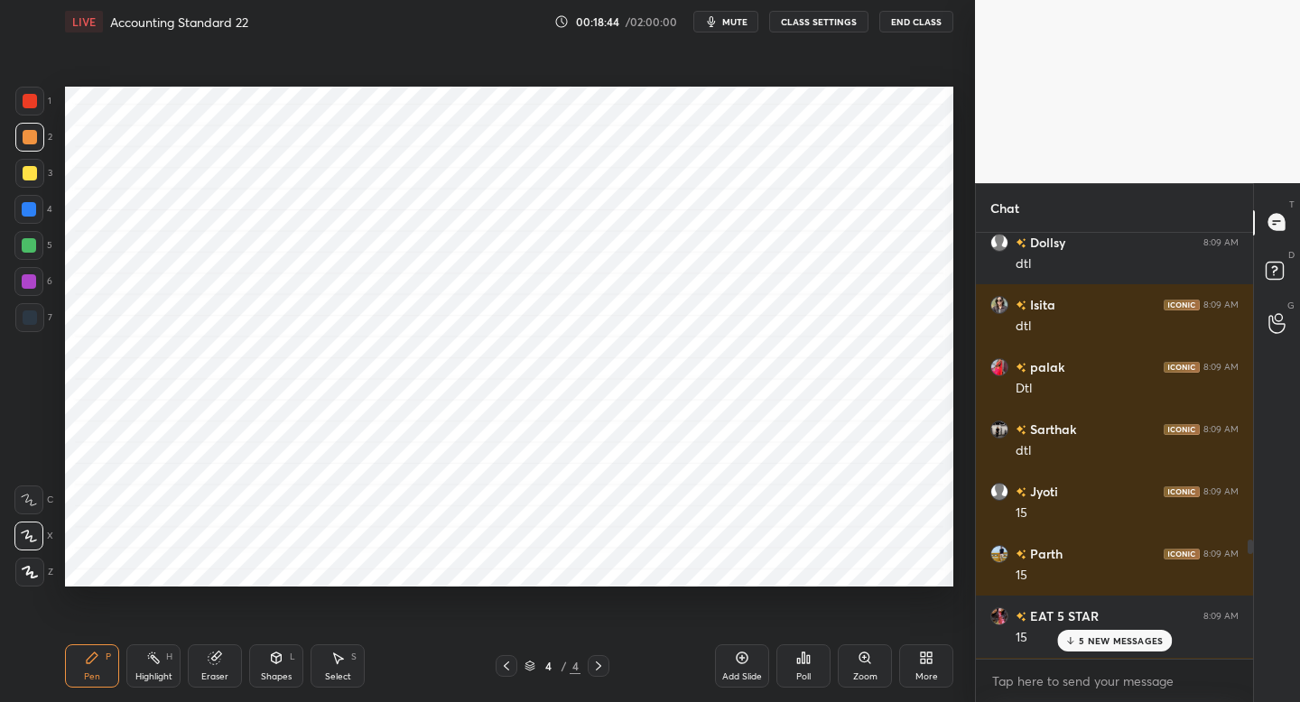
scroll to position [12045, 0]
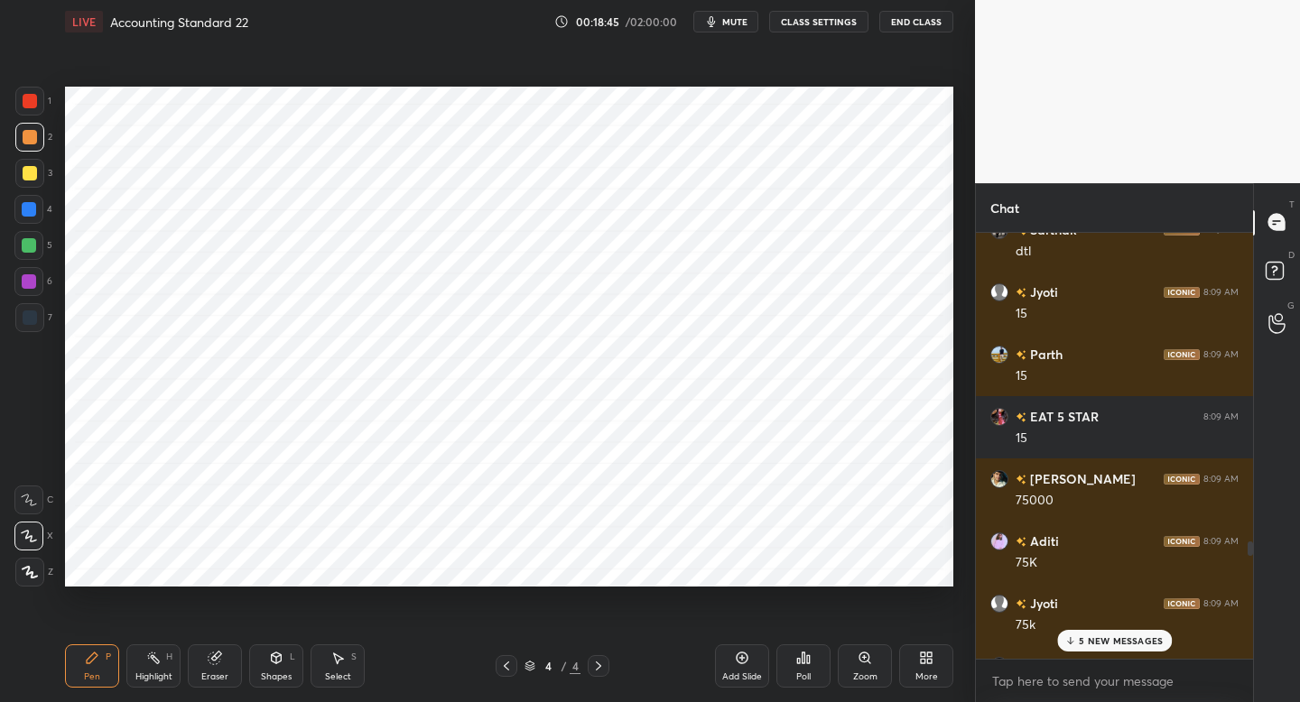
click at [1088, 644] on p "5 NEW MESSAGES" at bounding box center [1121, 640] width 84 height 11
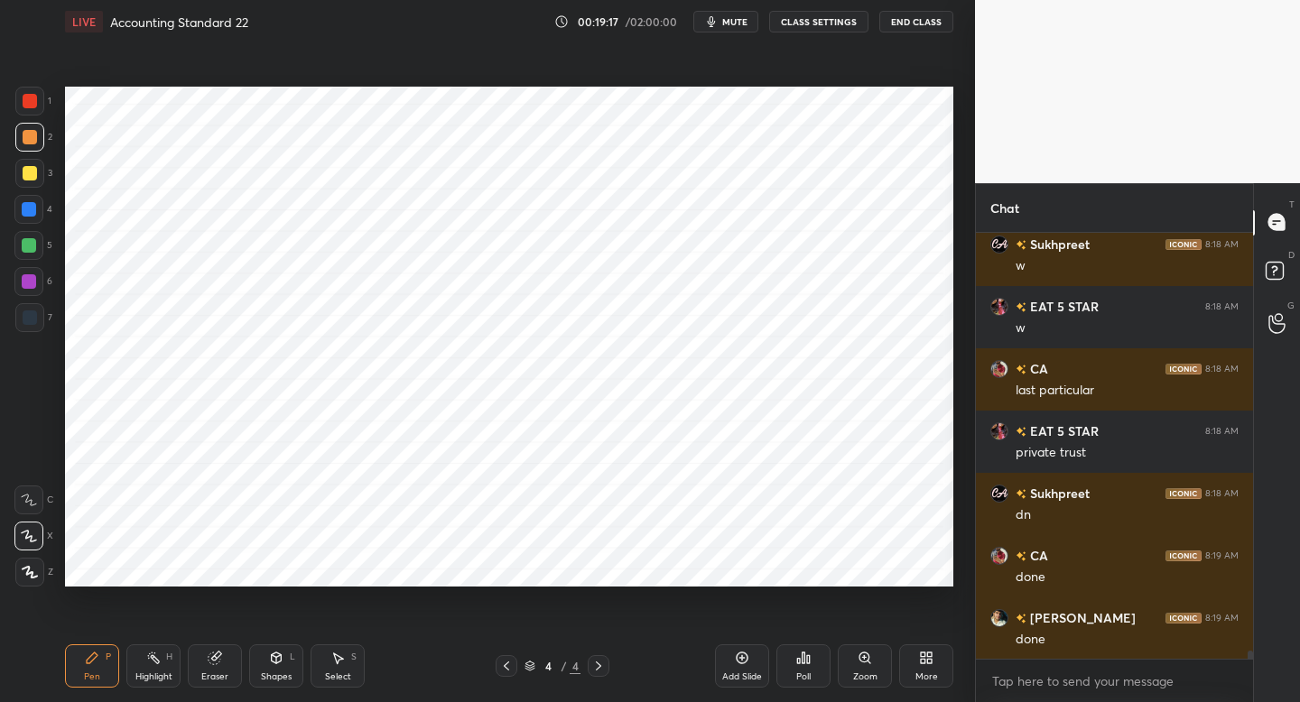
scroll to position [21001, 0]
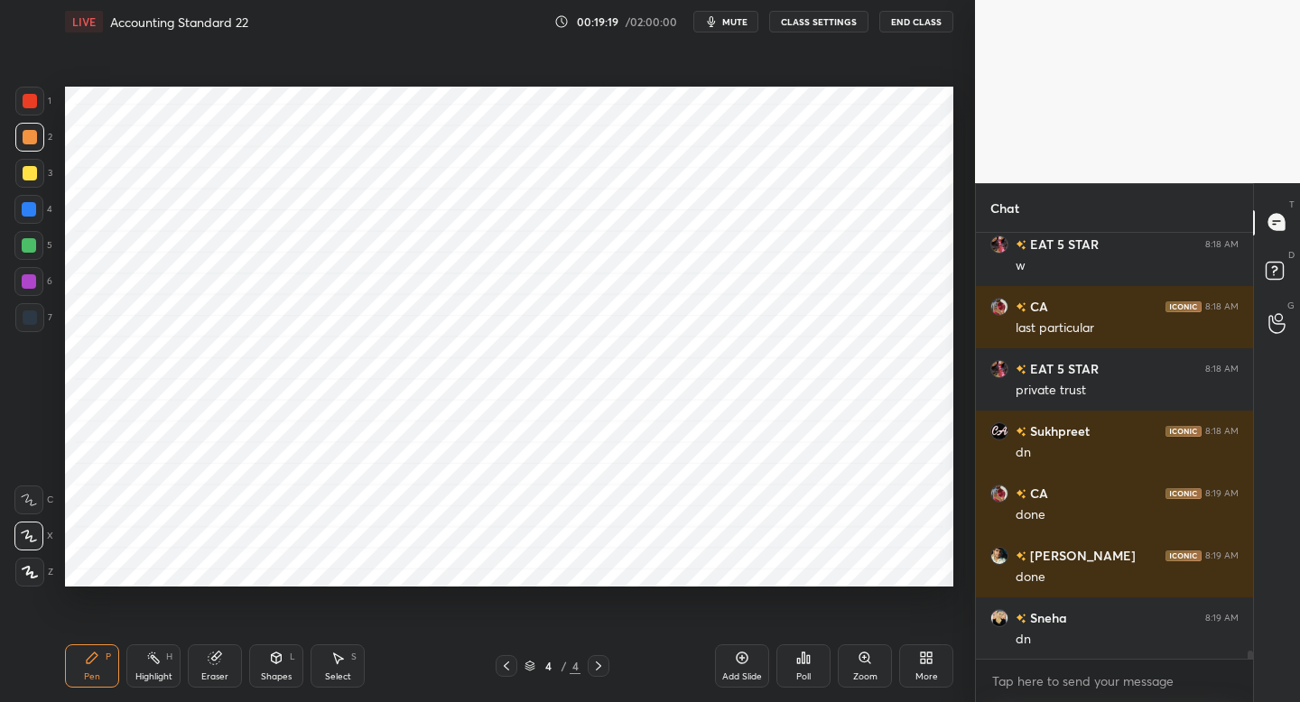
click at [739, 658] on icon at bounding box center [742, 658] width 14 height 14
click at [512, 662] on icon at bounding box center [506, 666] width 14 height 14
click at [602, 665] on icon at bounding box center [598, 666] width 14 height 14
click at [38, 321] on div at bounding box center [29, 317] width 29 height 29
click at [278, 672] on div "Shapes" at bounding box center [276, 676] width 31 height 9
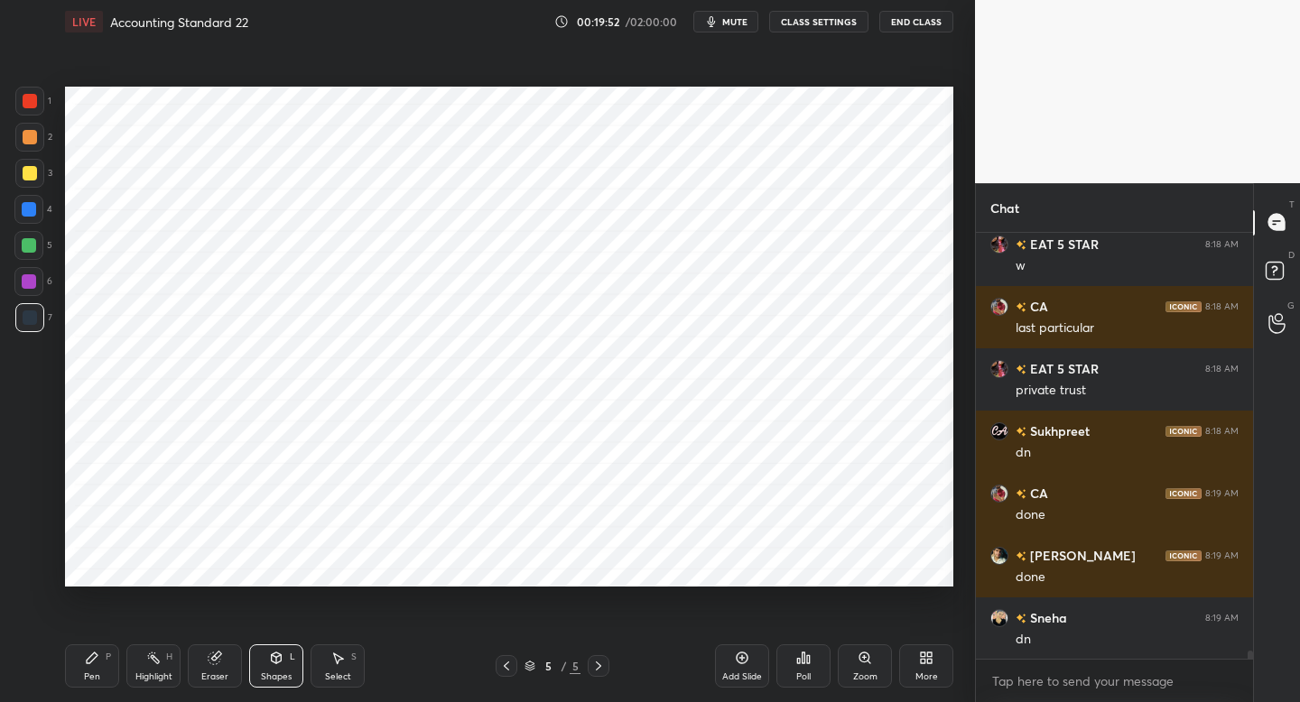
click at [107, 653] on div "P" at bounding box center [108, 657] width 5 height 9
click at [37, 106] on div at bounding box center [29, 101] width 29 height 29
click at [38, 210] on div at bounding box center [28, 209] width 29 height 29
click at [37, 103] on div at bounding box center [29, 101] width 29 height 29
click at [27, 247] on div at bounding box center [29, 245] width 14 height 14
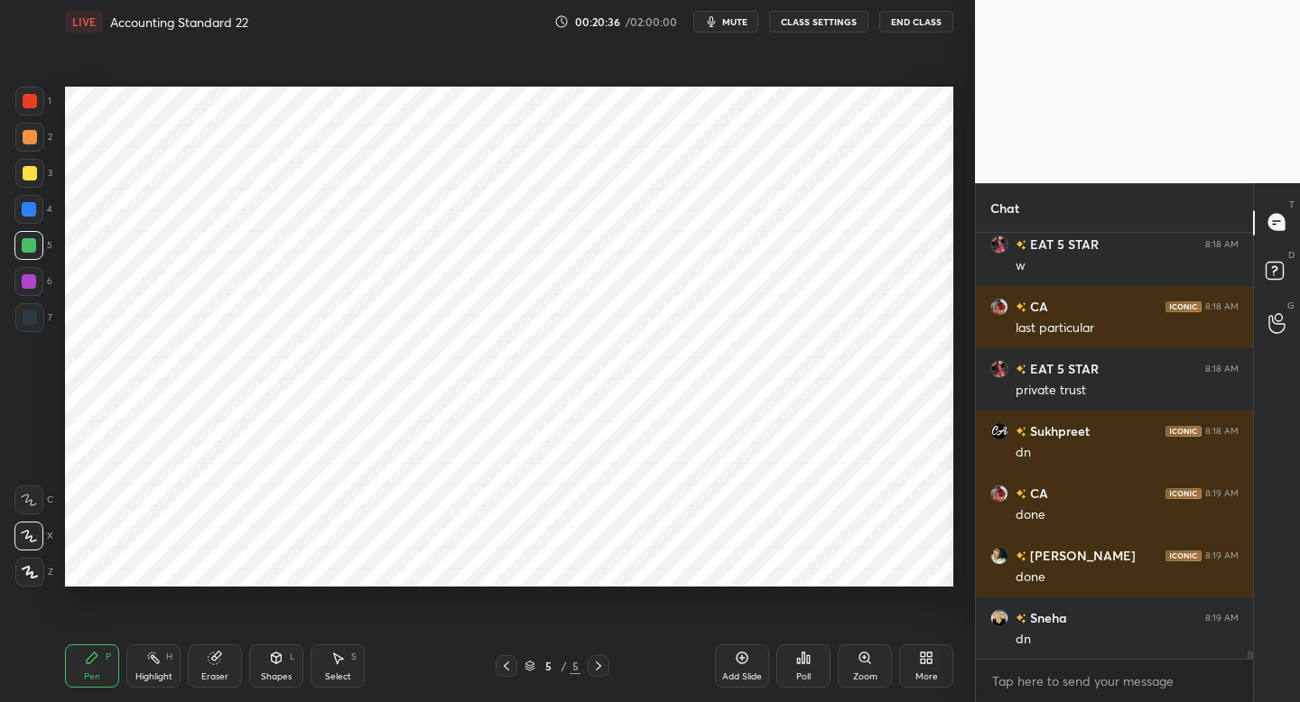
click at [40, 289] on div at bounding box center [28, 281] width 29 height 29
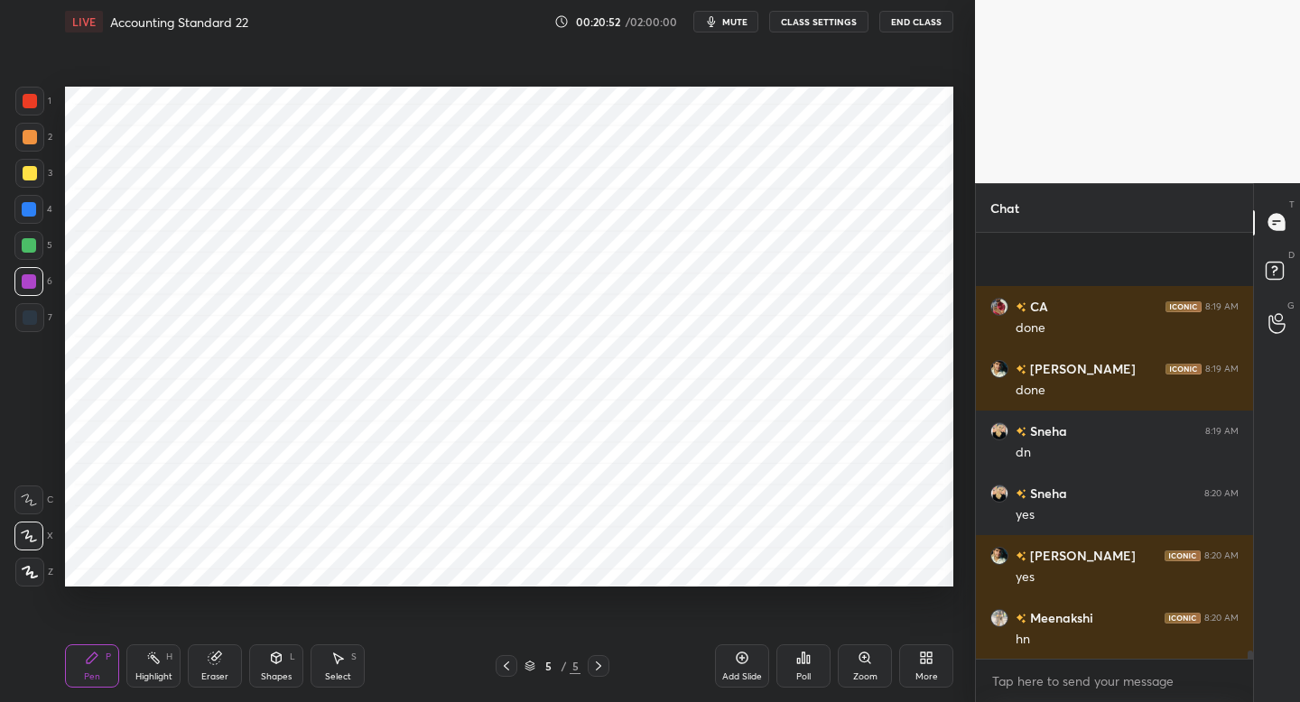
scroll to position [21312, 0]
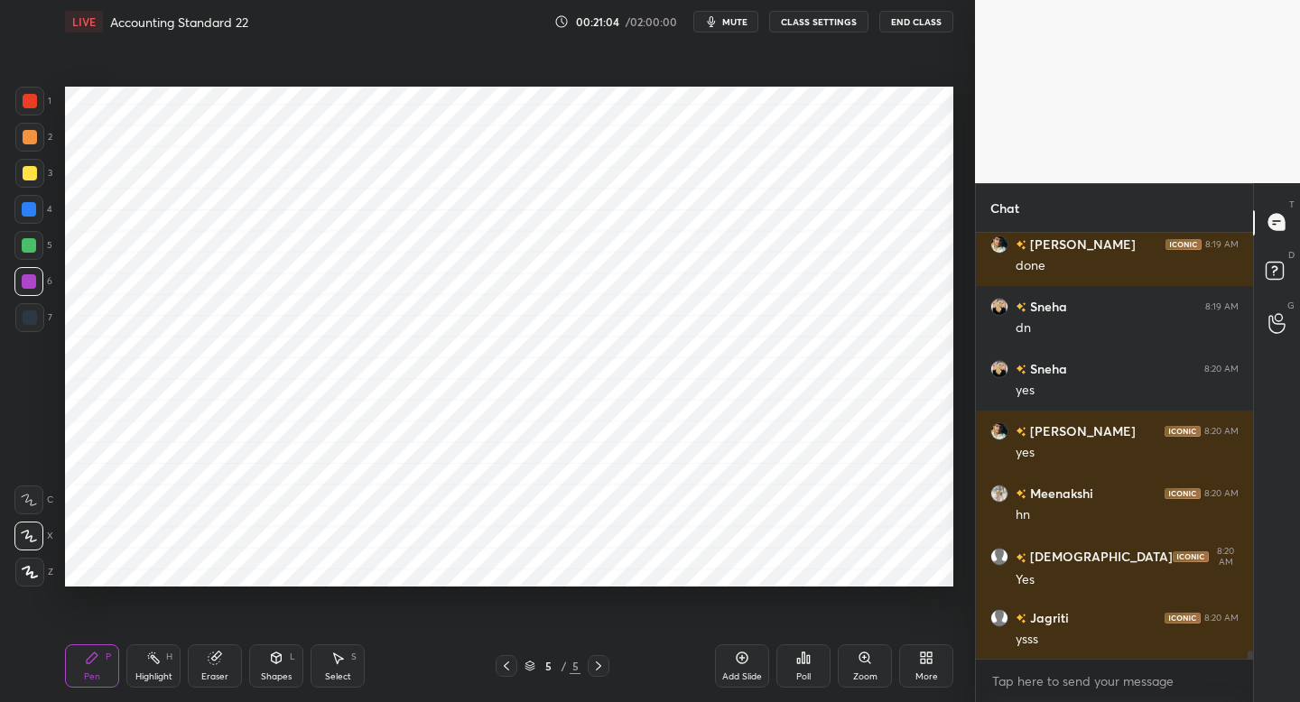
click at [35, 104] on div at bounding box center [30, 101] width 14 height 14
click at [20, 322] on div at bounding box center [29, 317] width 29 height 29
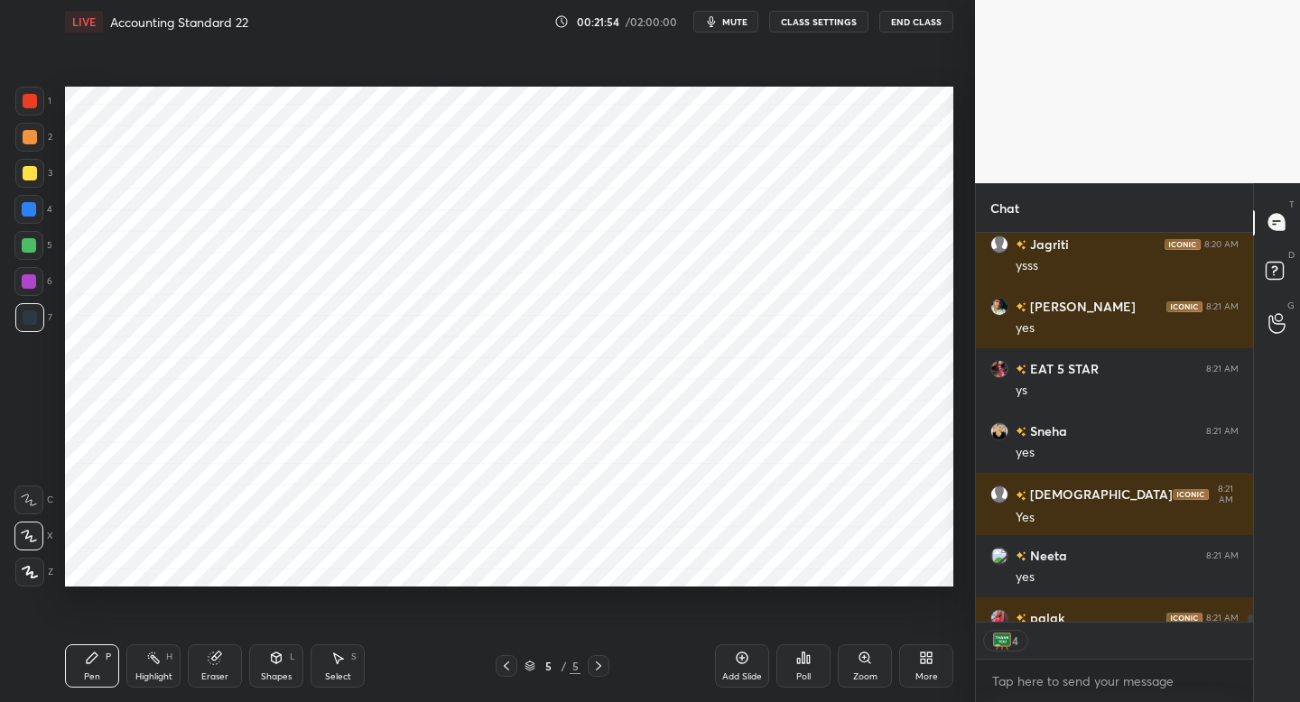
scroll to position [21909, 0]
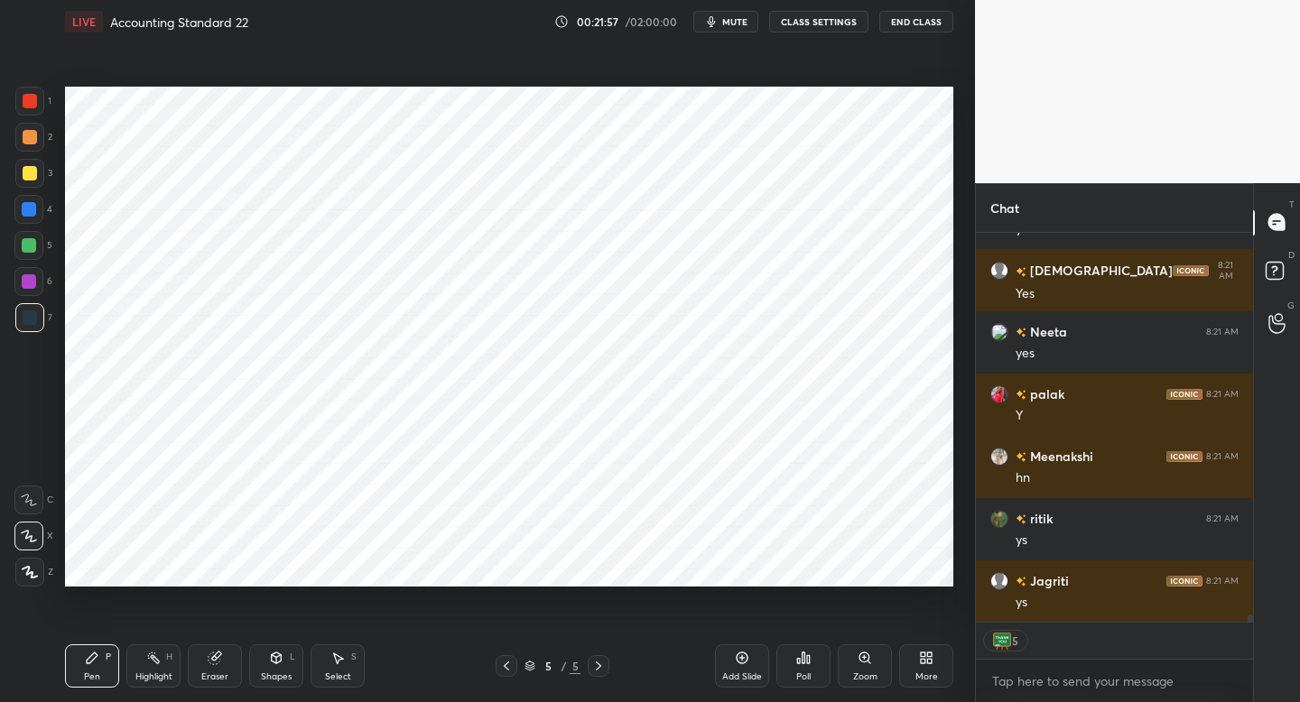
click at [731, 666] on div "Add Slide" at bounding box center [742, 665] width 54 height 43
click at [38, 97] on div at bounding box center [29, 101] width 29 height 29
click at [43, 288] on div "6" at bounding box center [33, 281] width 38 height 29
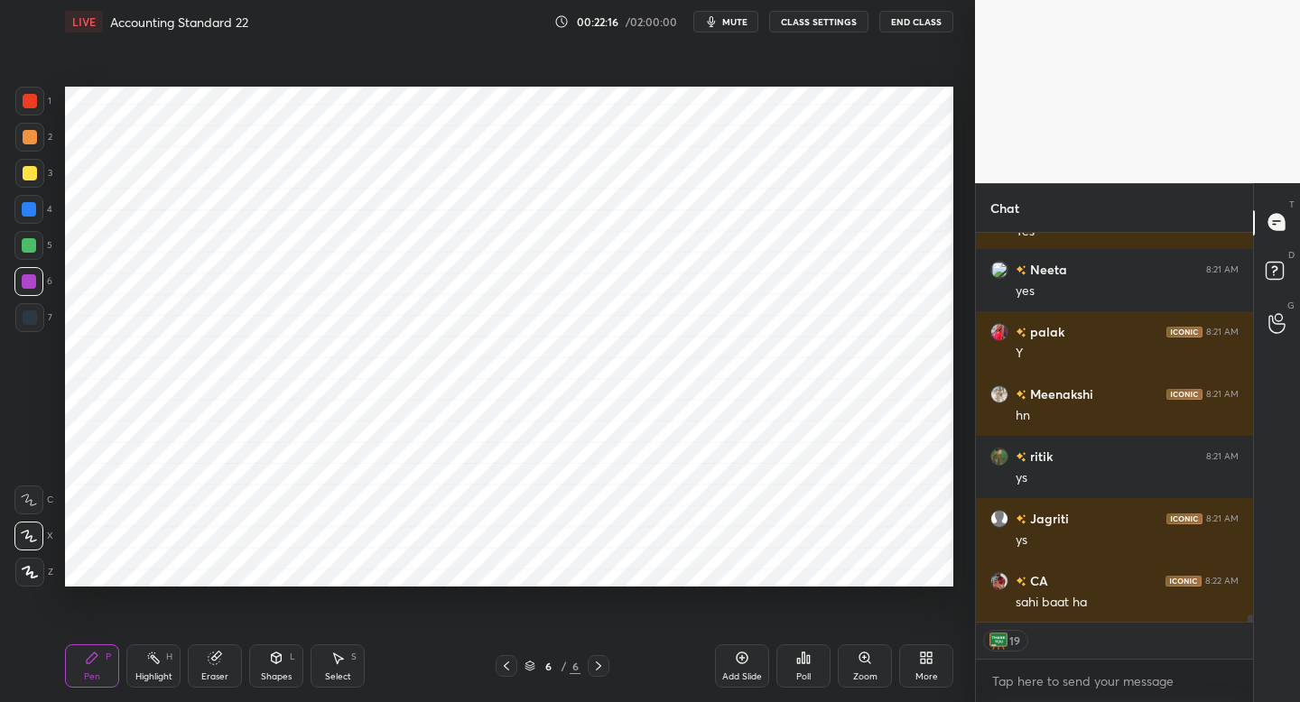
scroll to position [22034, 0]
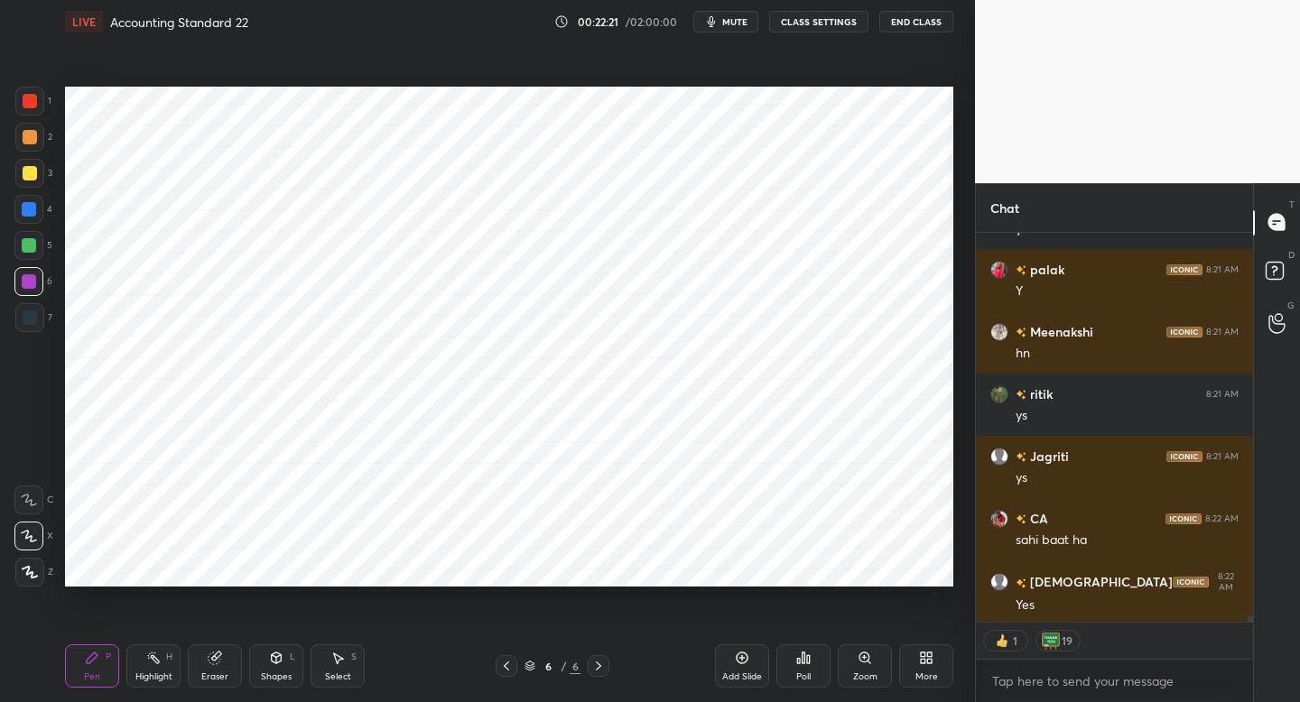
click at [42, 338] on div "7" at bounding box center [33, 321] width 37 height 36
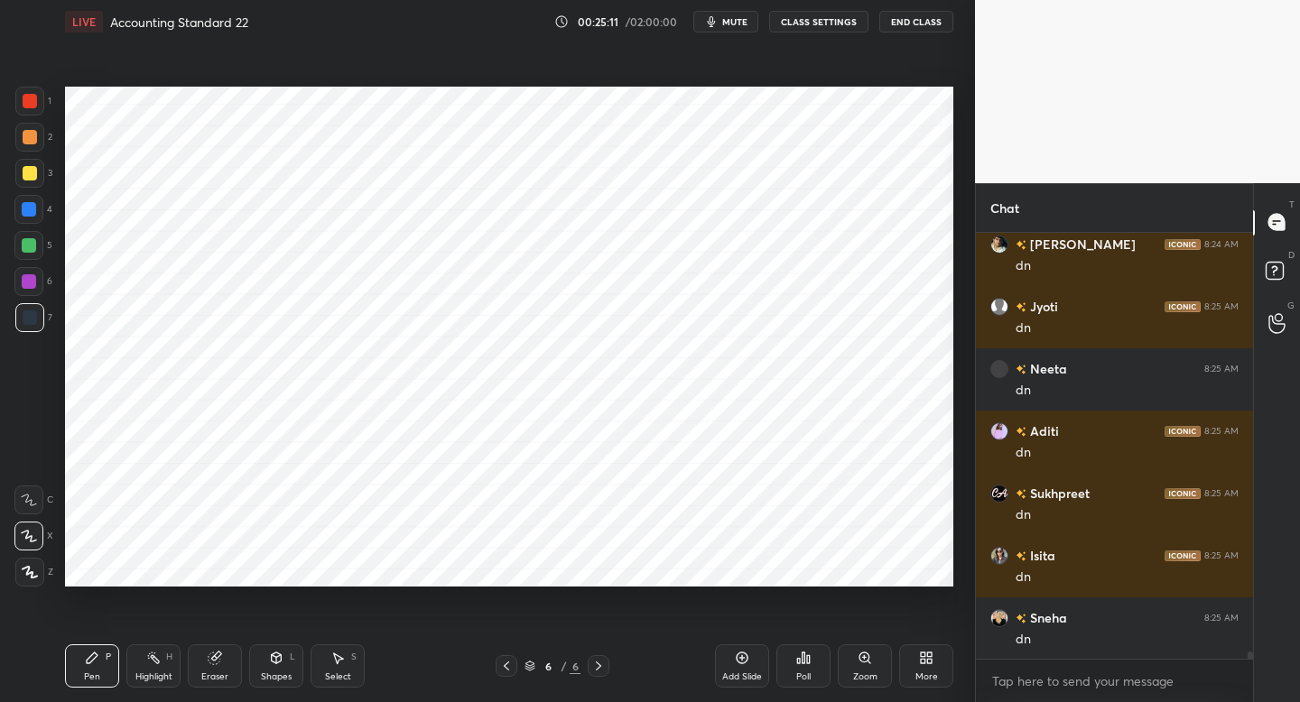
scroll to position [23305, 0]
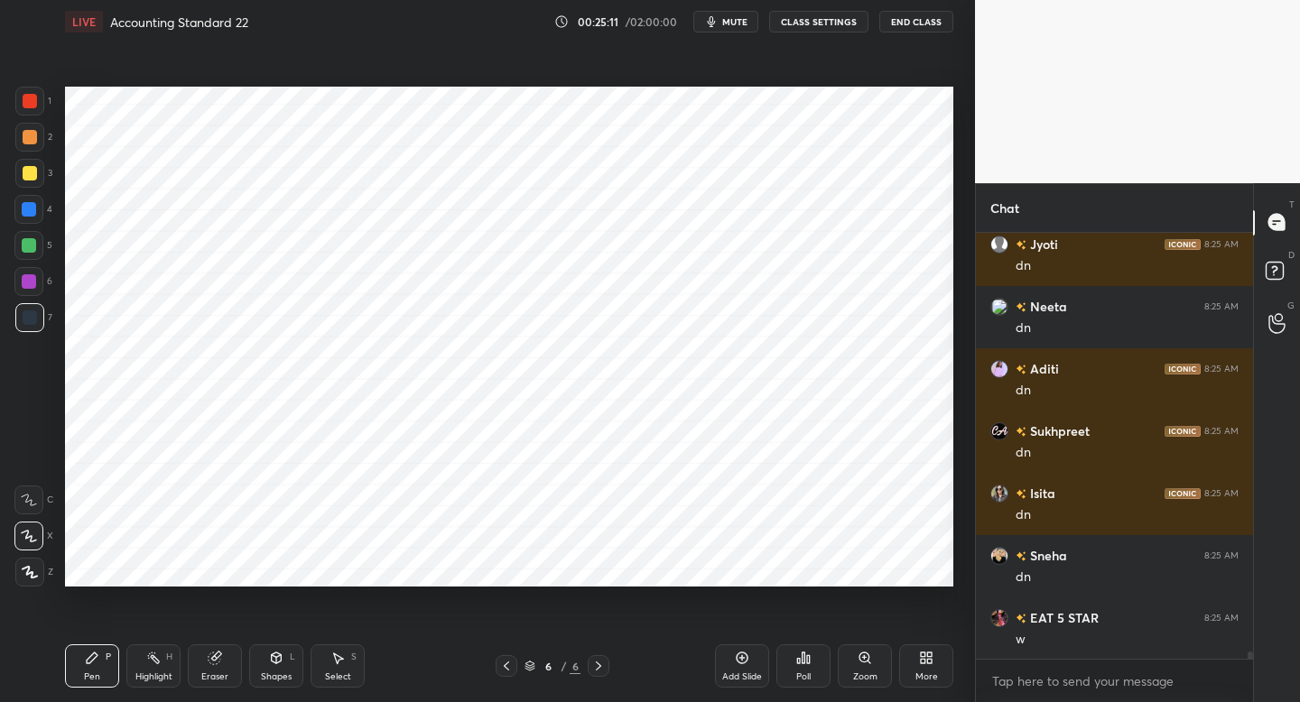
click at [724, 23] on button "mute" at bounding box center [725, 22] width 65 height 22
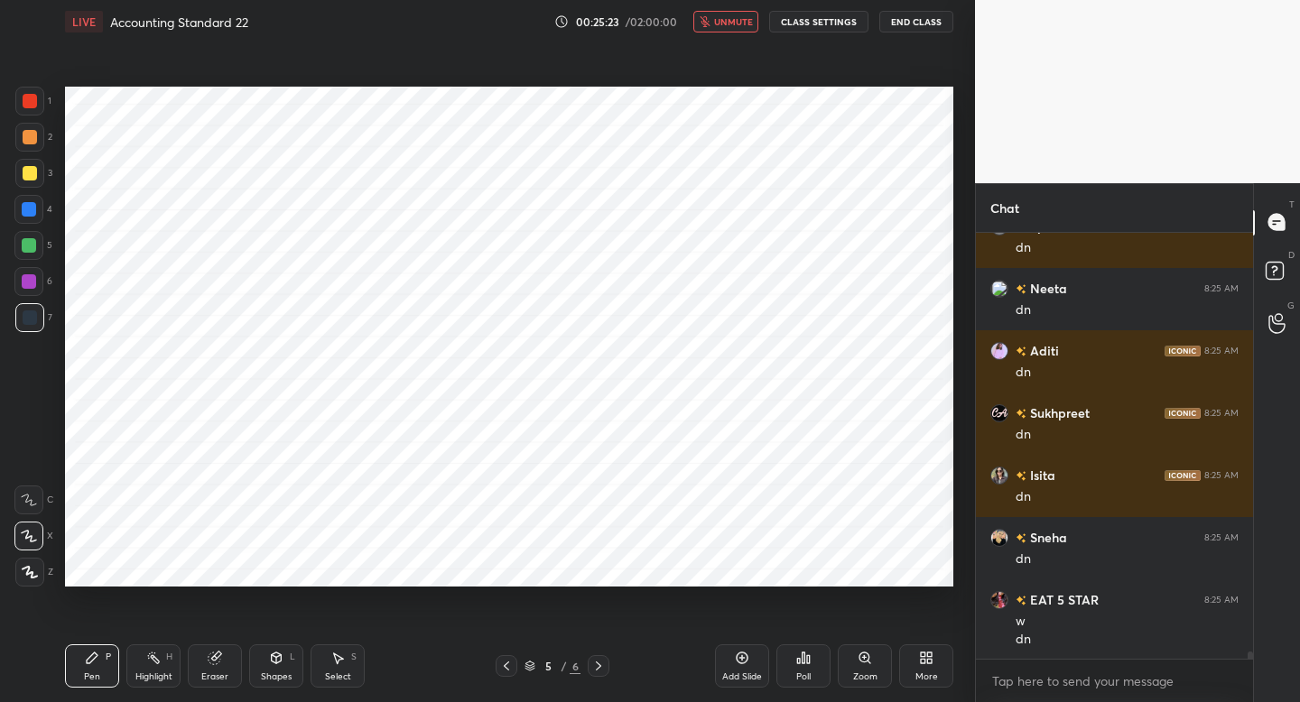
click at [724, 23] on span "unmute" at bounding box center [733, 21] width 39 height 13
click at [724, 23] on button "mute" at bounding box center [725, 22] width 65 height 22
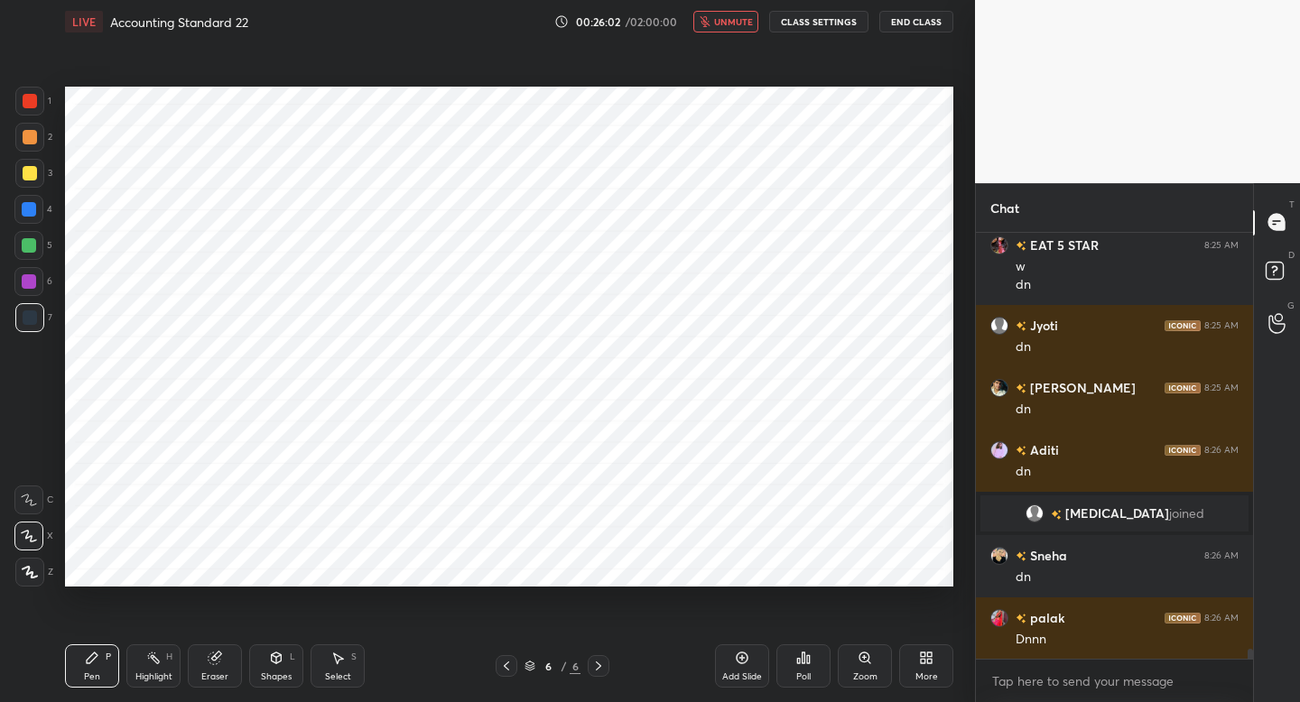
scroll to position [17611, 0]
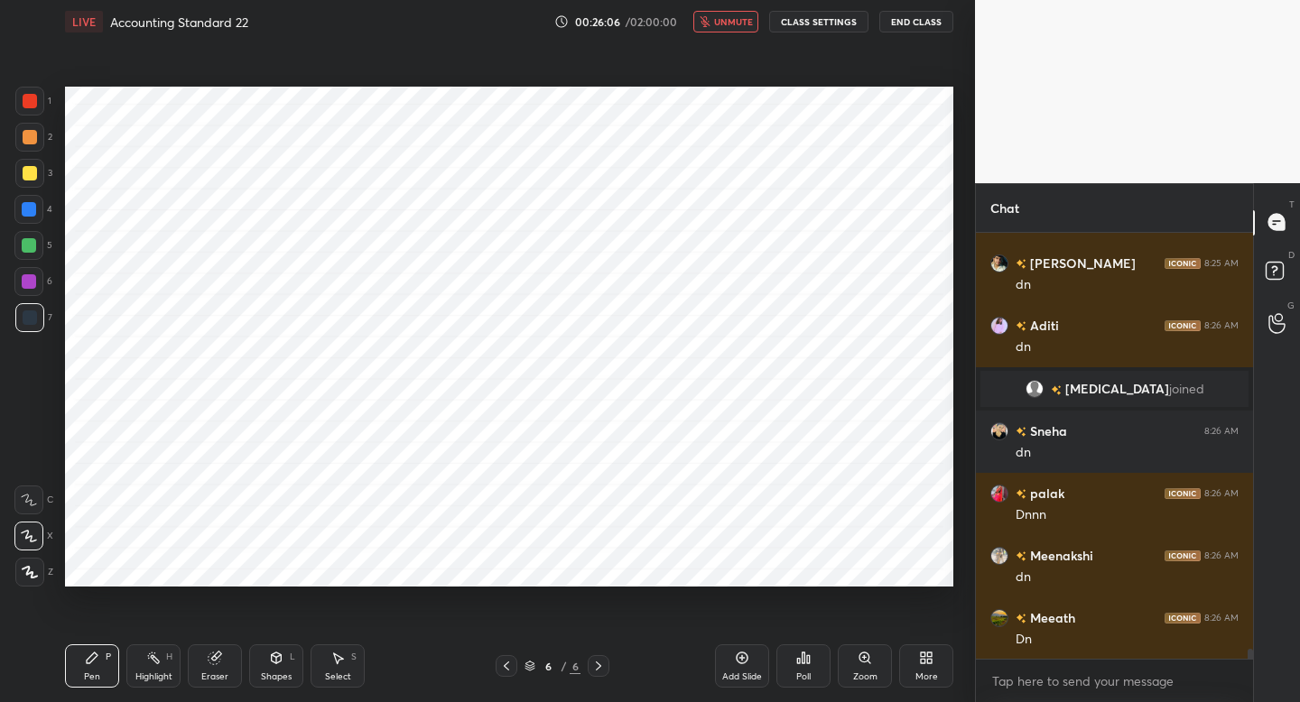
click at [724, 23] on span "unmute" at bounding box center [733, 21] width 39 height 13
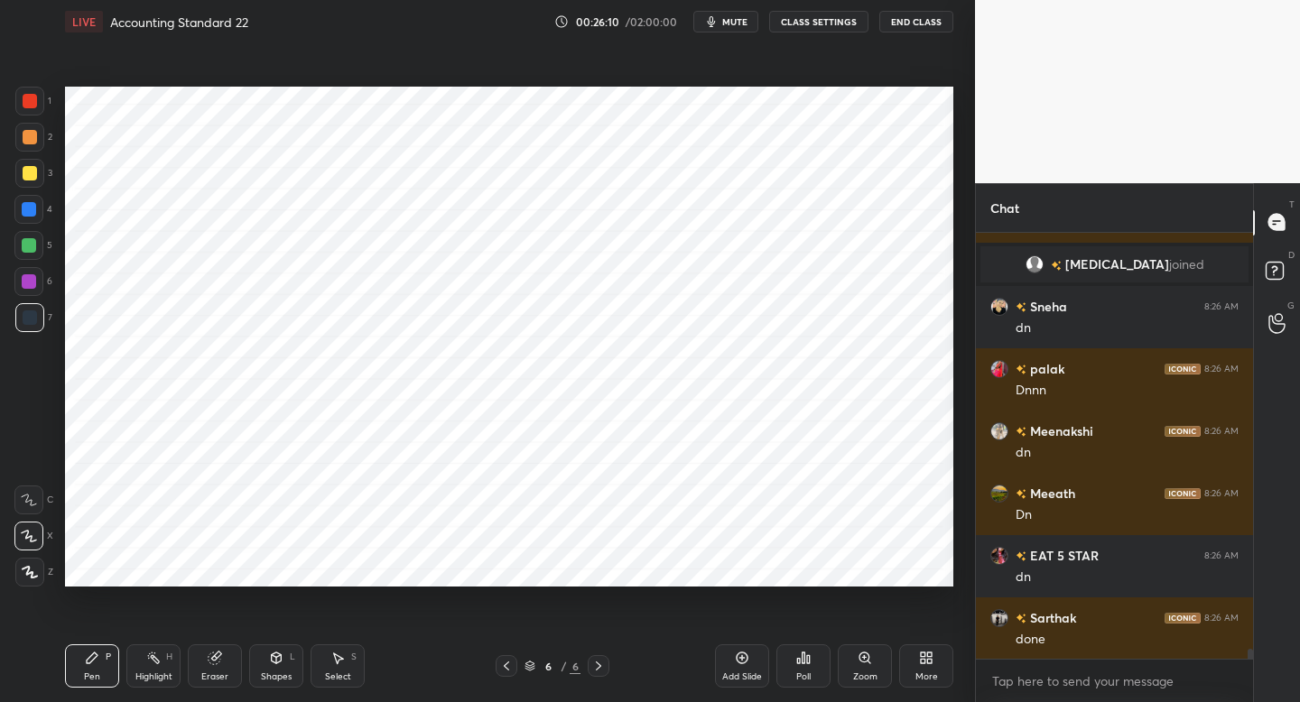
scroll to position [17798, 0]
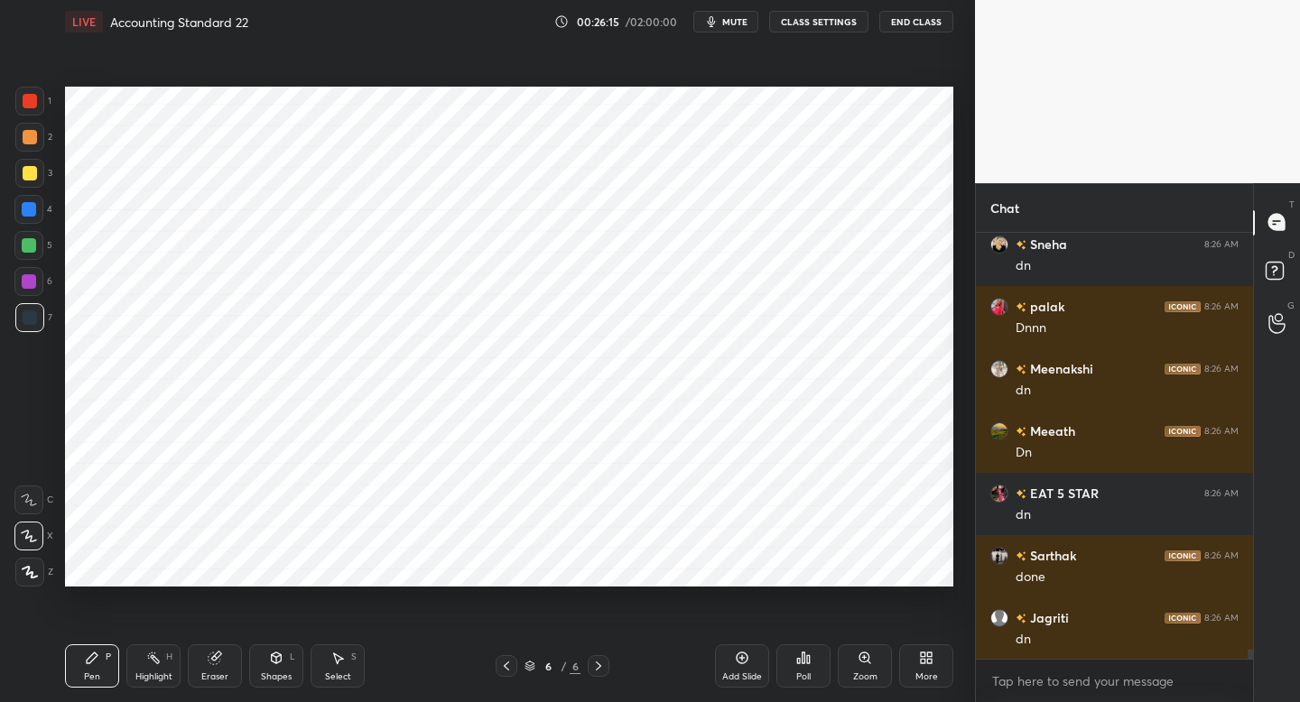
click at [916, 654] on div "More" at bounding box center [926, 665] width 54 height 43
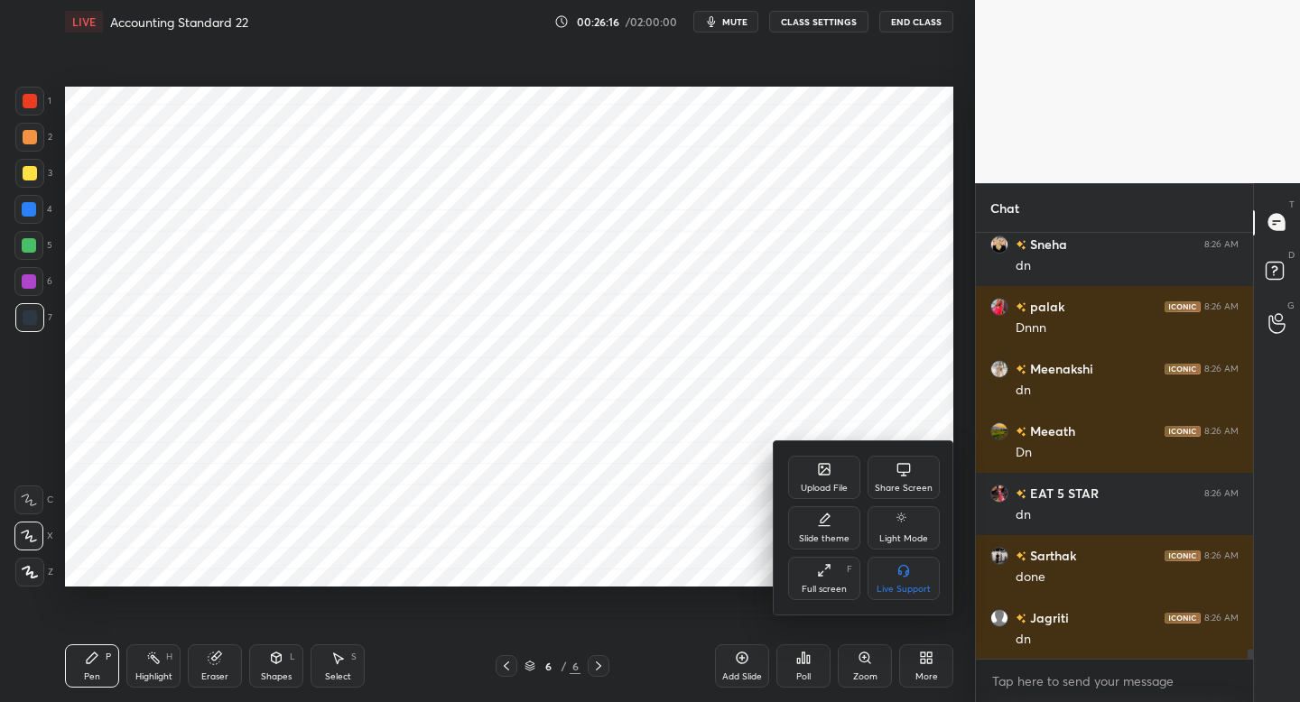
click at [810, 485] on div "Upload File" at bounding box center [824, 488] width 47 height 9
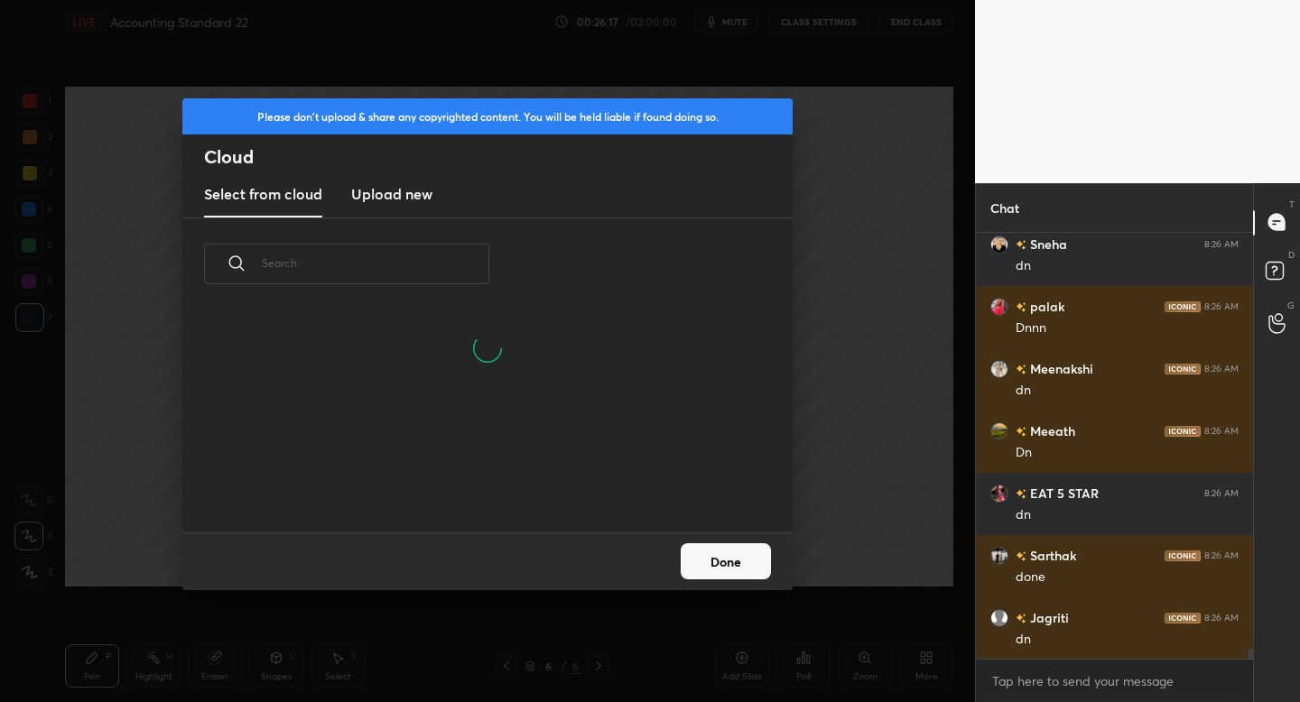
scroll to position [222, 579]
click at [396, 186] on h3 "Upload new" at bounding box center [391, 194] width 81 height 22
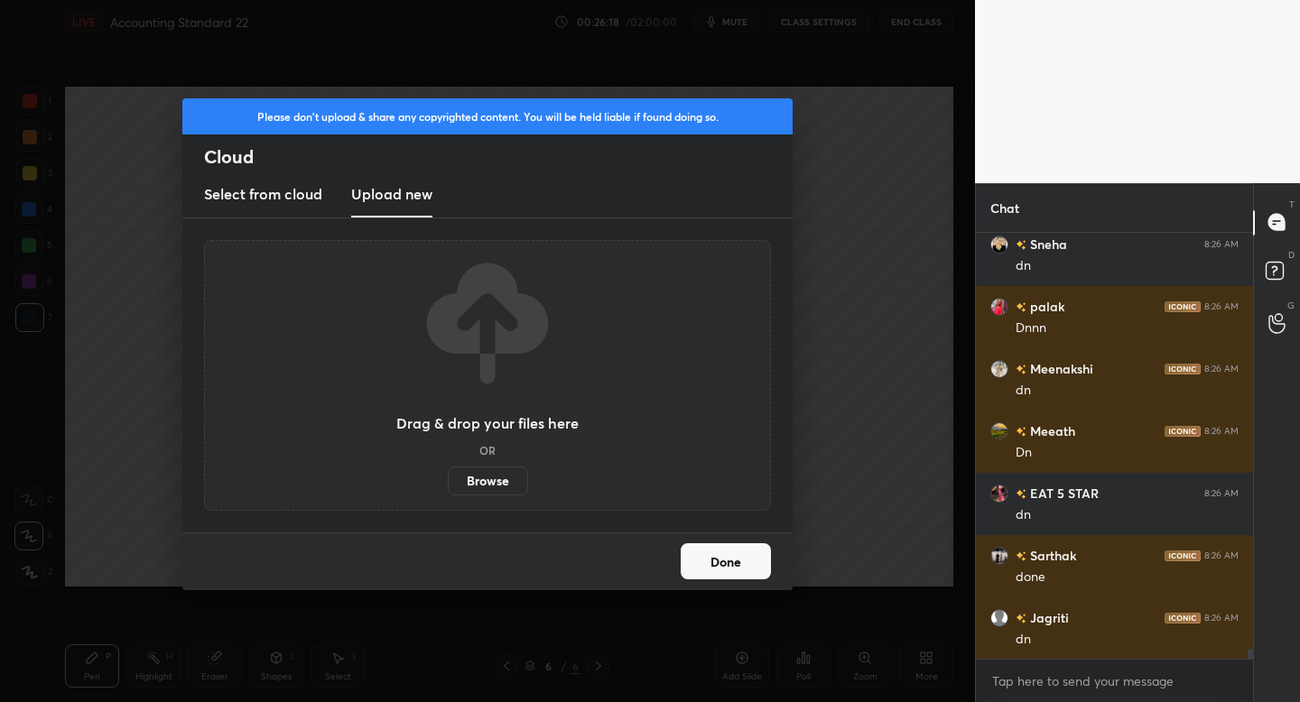
click at [483, 479] on label "Browse" at bounding box center [488, 481] width 80 height 29
click at [448, 479] on input "Browse" at bounding box center [448, 481] width 0 height 29
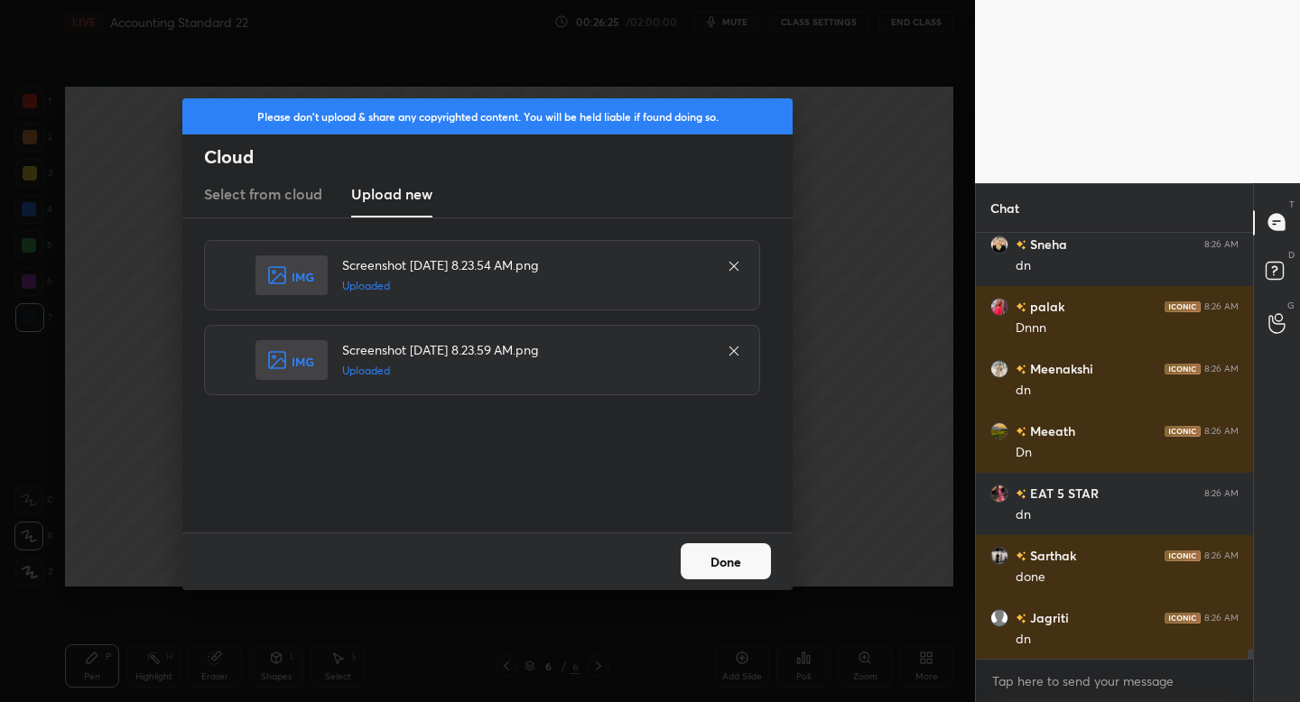
click at [732, 560] on button "Done" at bounding box center [725, 561] width 90 height 36
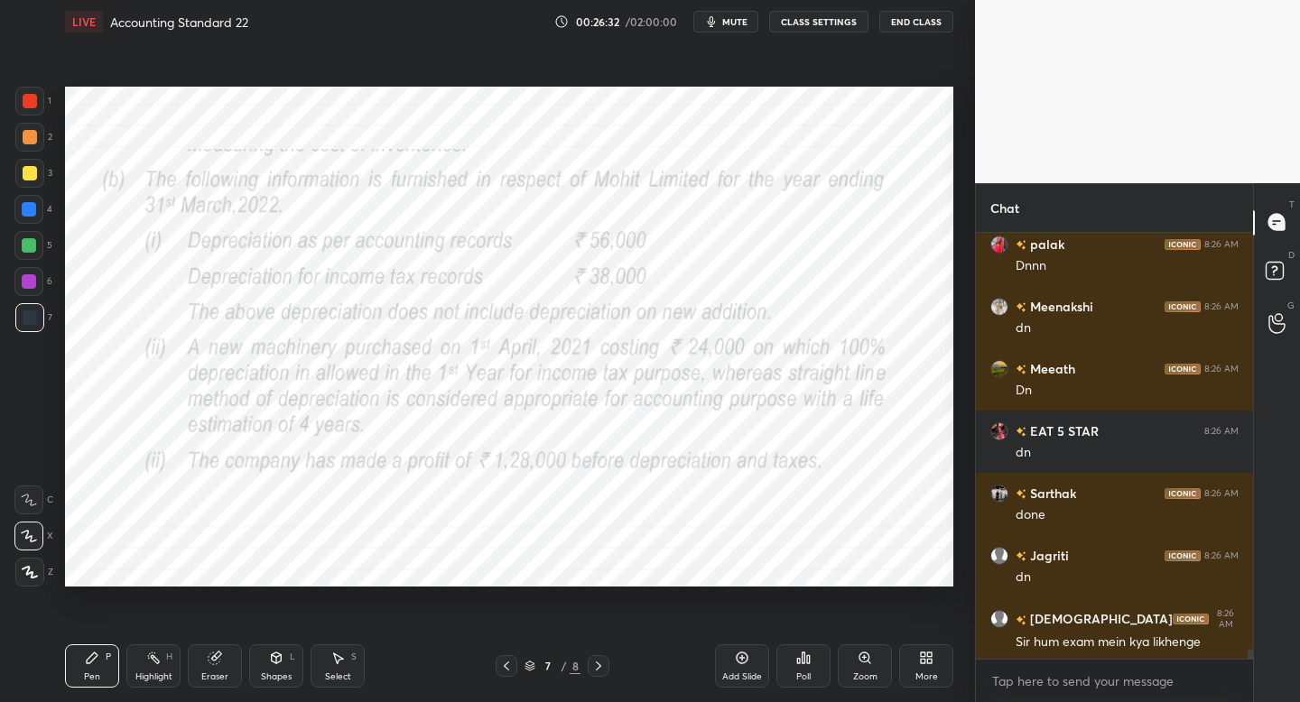
scroll to position [17938, 0]
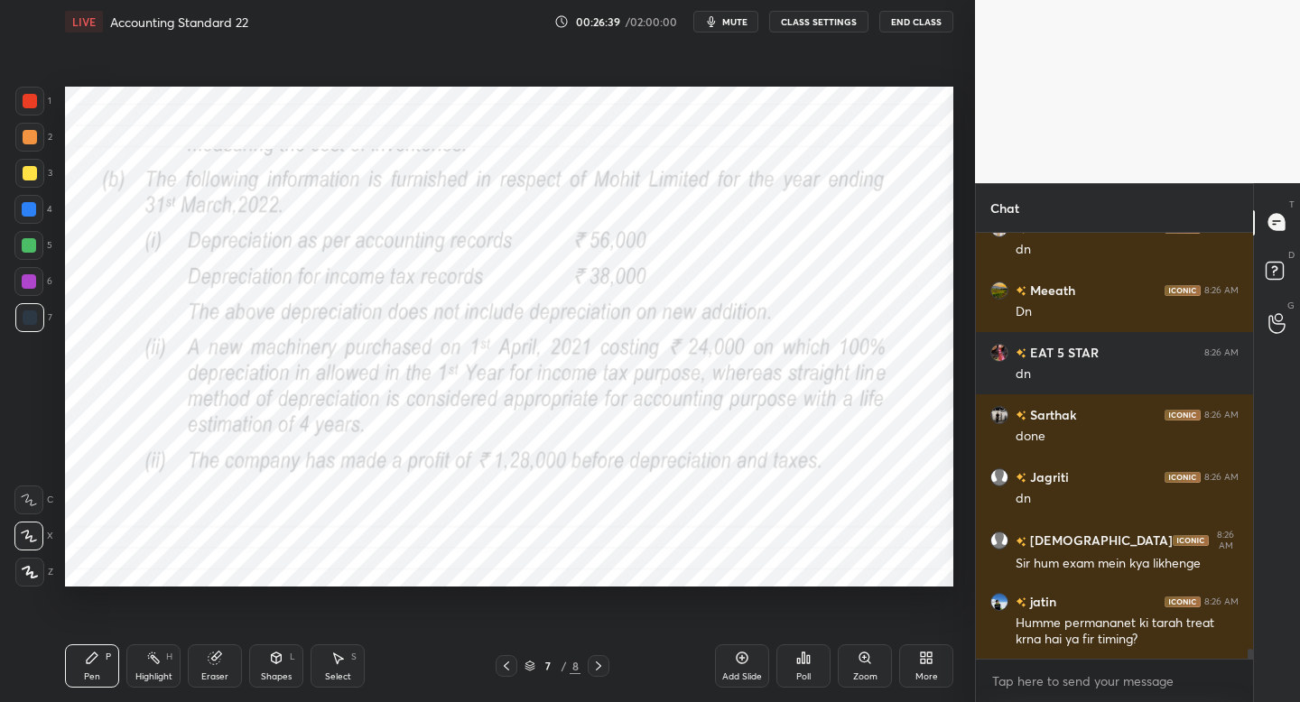
click at [32, 97] on div at bounding box center [30, 101] width 14 height 14
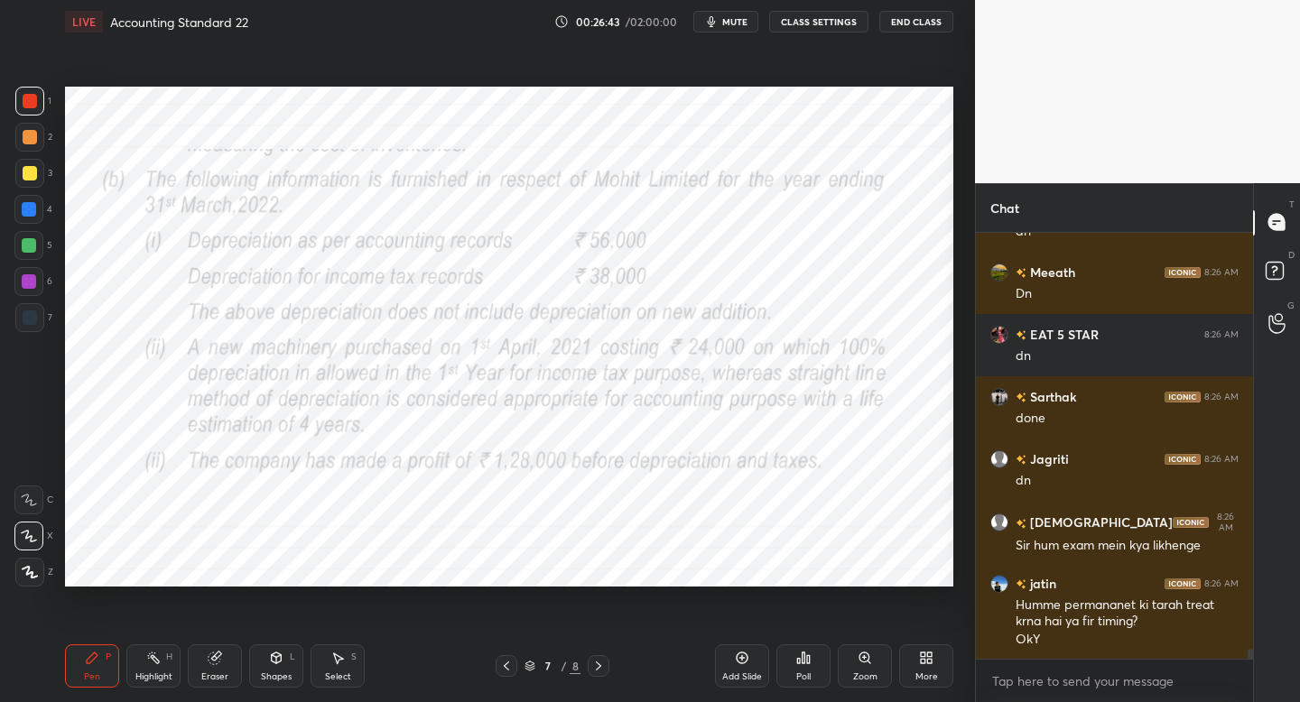
click at [597, 660] on icon at bounding box center [598, 666] width 14 height 14
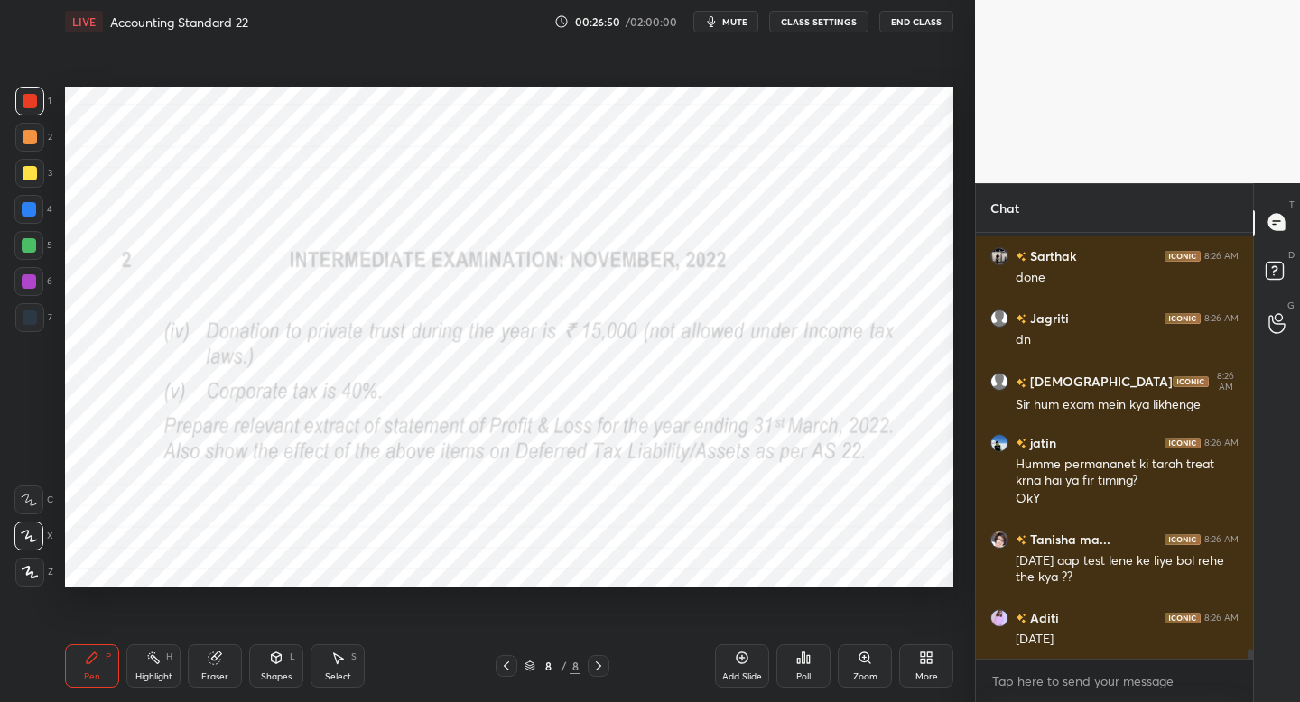
scroll to position [18222, 0]
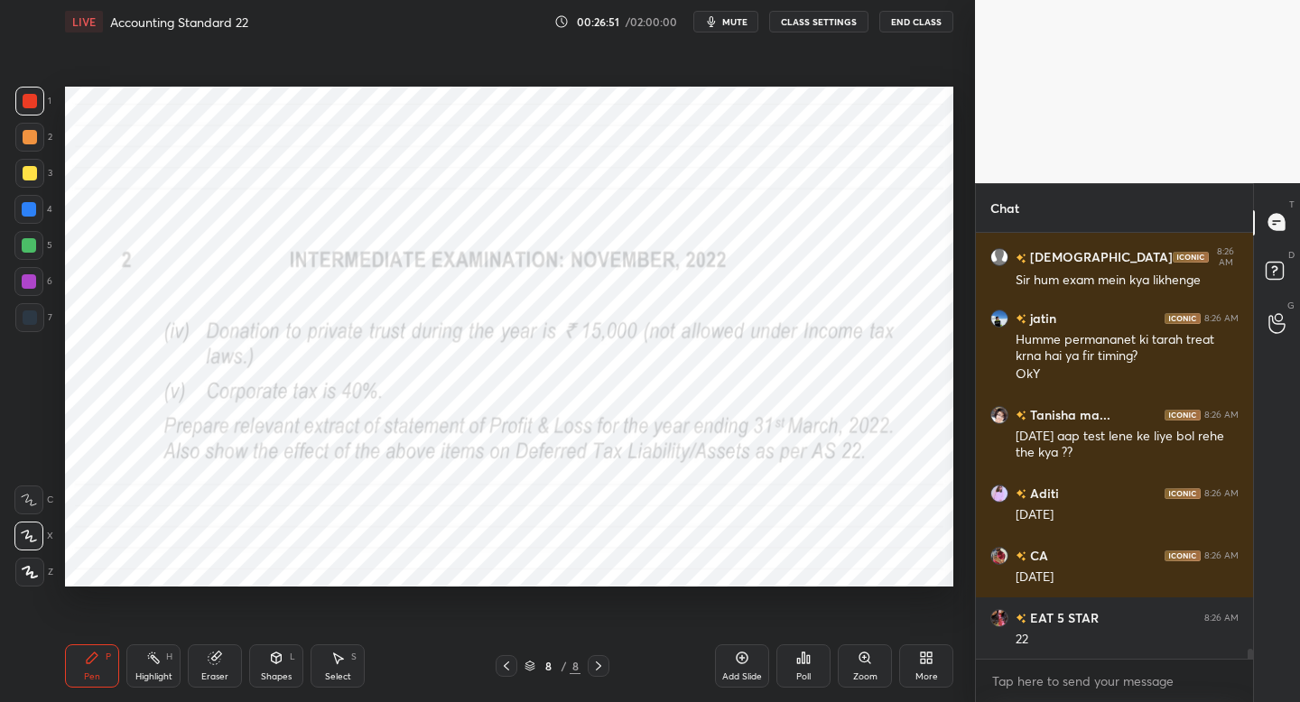
click at [268, 672] on div "Shapes" at bounding box center [276, 676] width 31 height 9
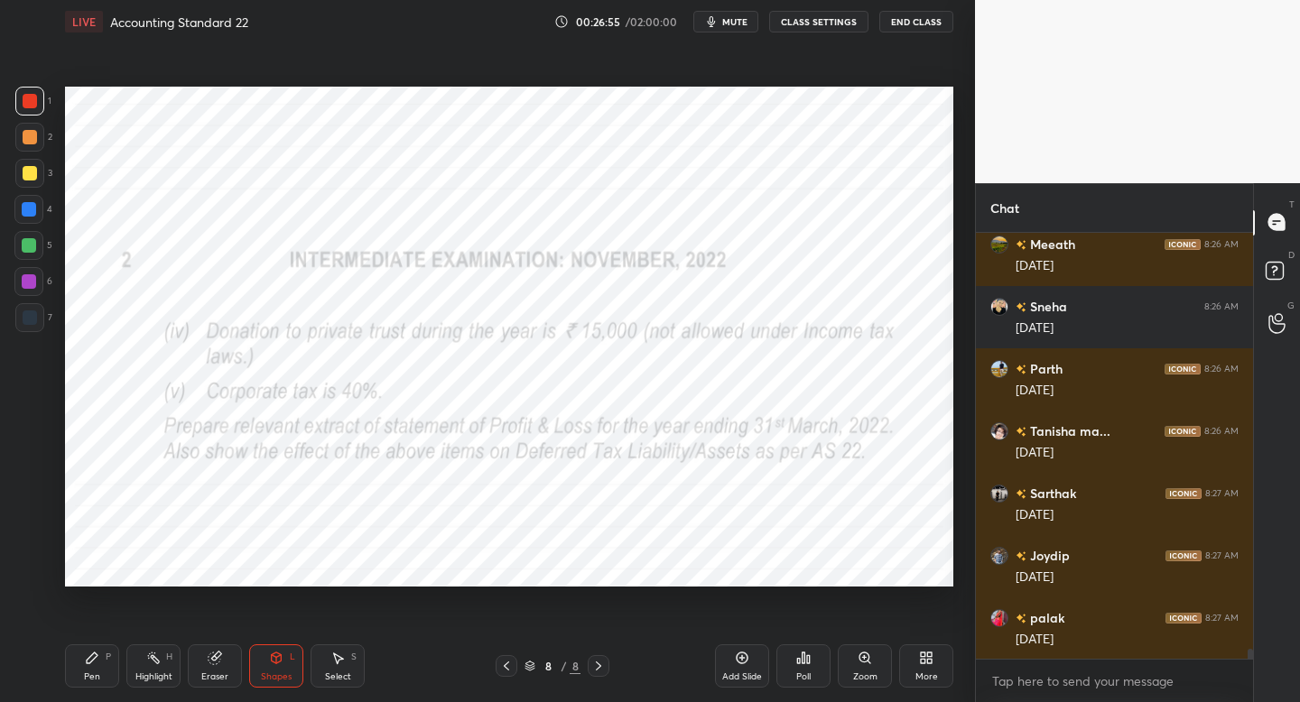
scroll to position [18720, 0]
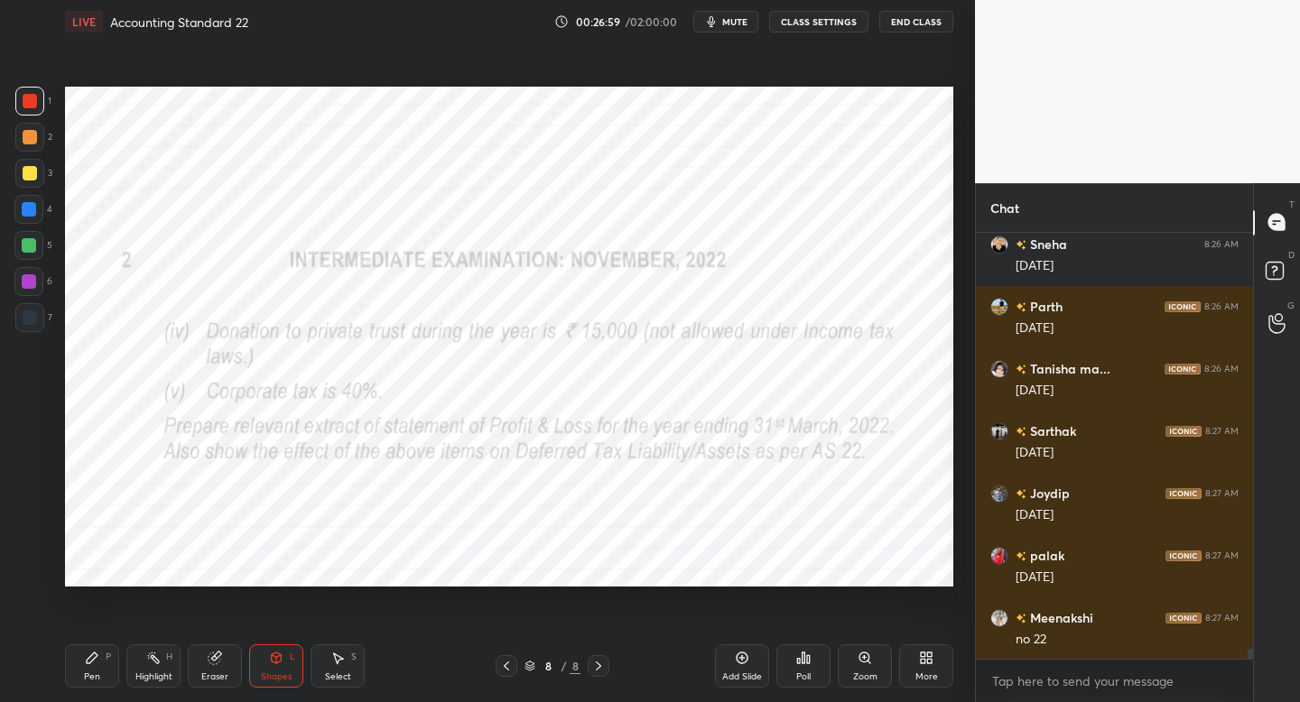
click at [503, 654] on div "Pen P Highlight H Eraser Shapes L Select S 8 / 8 Add Slide Poll Zoom More" at bounding box center [509, 666] width 888 height 72
click at [505, 670] on icon at bounding box center [506, 666] width 14 height 14
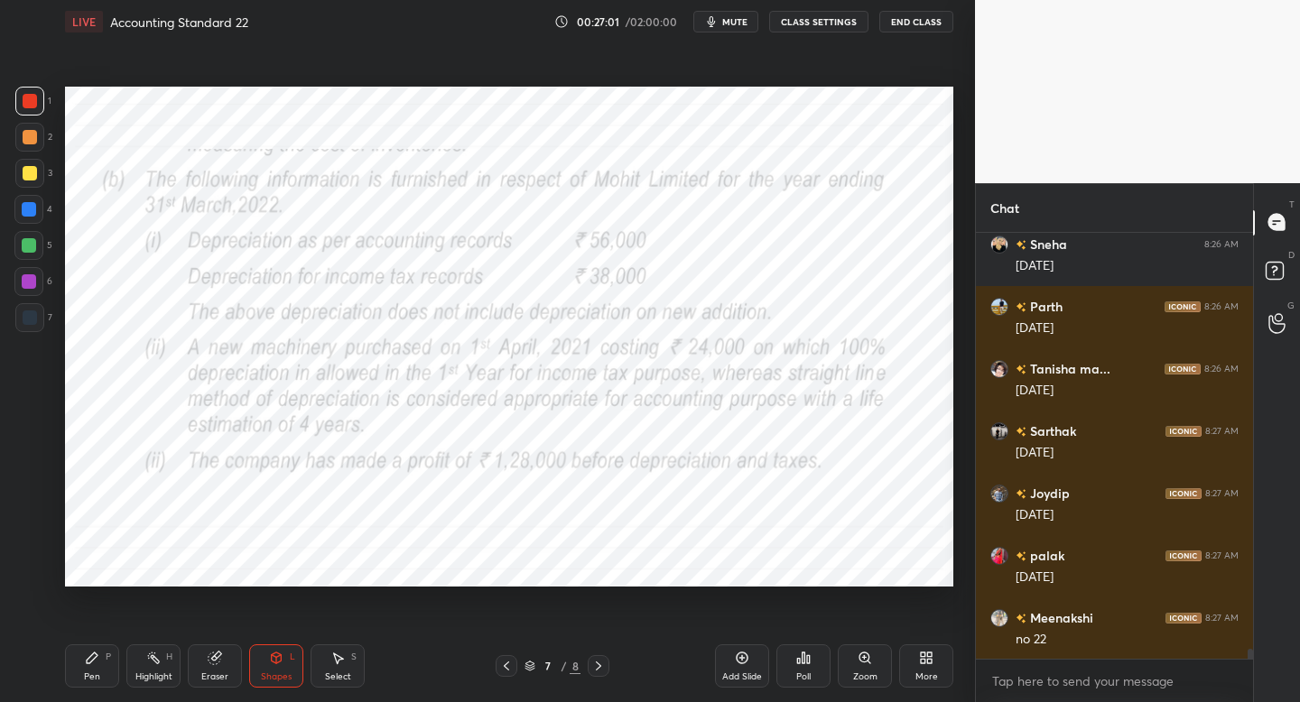
click at [89, 668] on div "Pen P" at bounding box center [92, 665] width 54 height 43
click at [611, 673] on div "7 / 8" at bounding box center [552, 666] width 325 height 22
click at [603, 670] on icon at bounding box center [598, 666] width 14 height 14
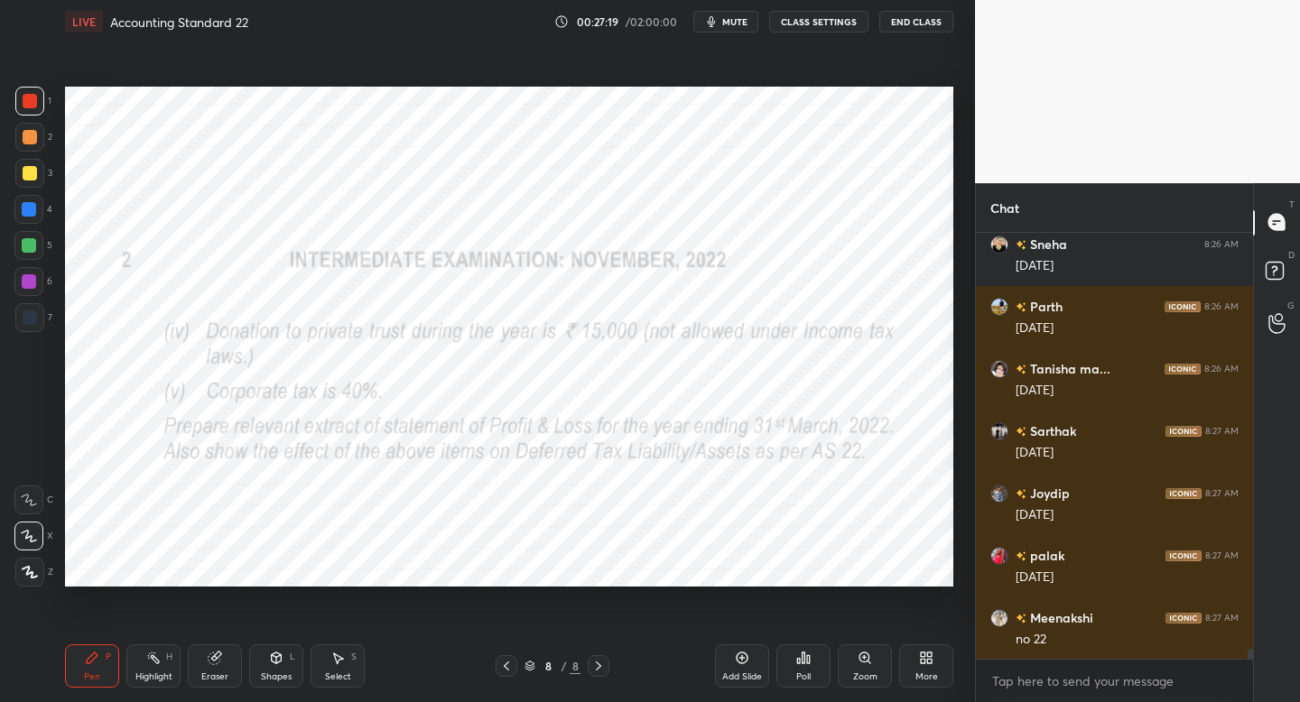
click at [279, 670] on div "Shapes L" at bounding box center [276, 665] width 54 height 43
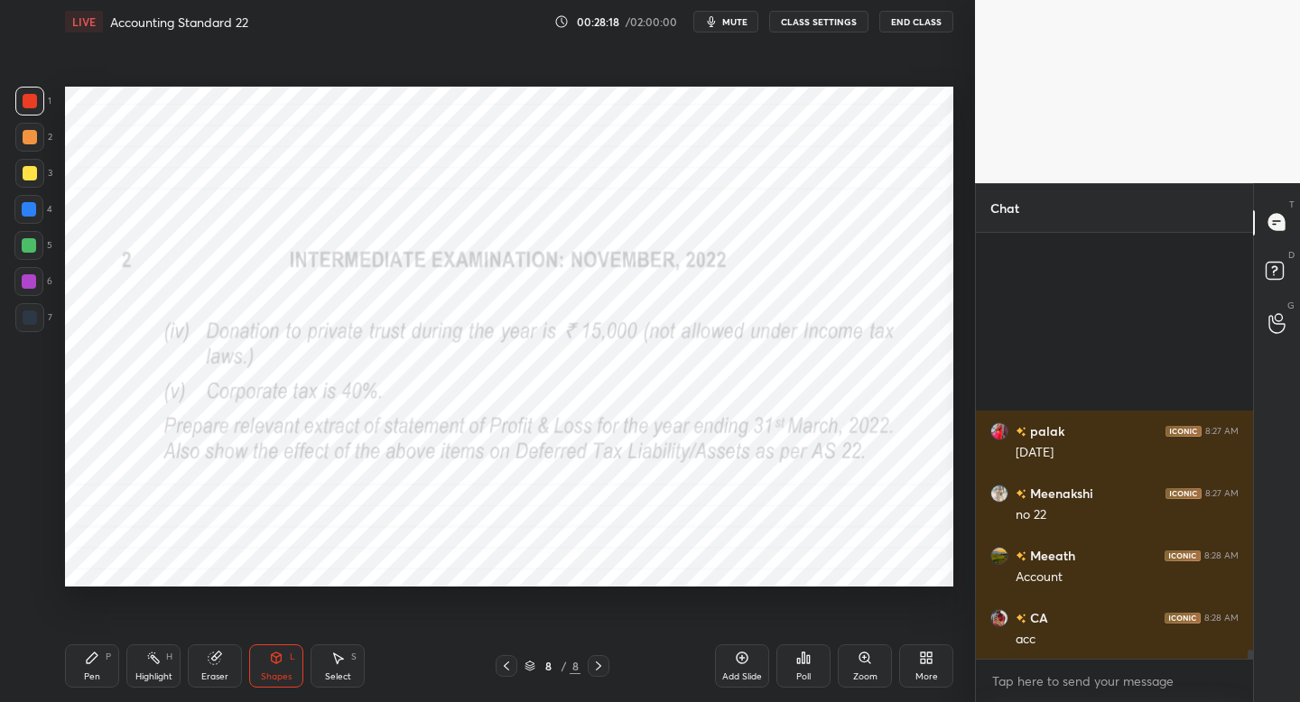
scroll to position [19094, 0]
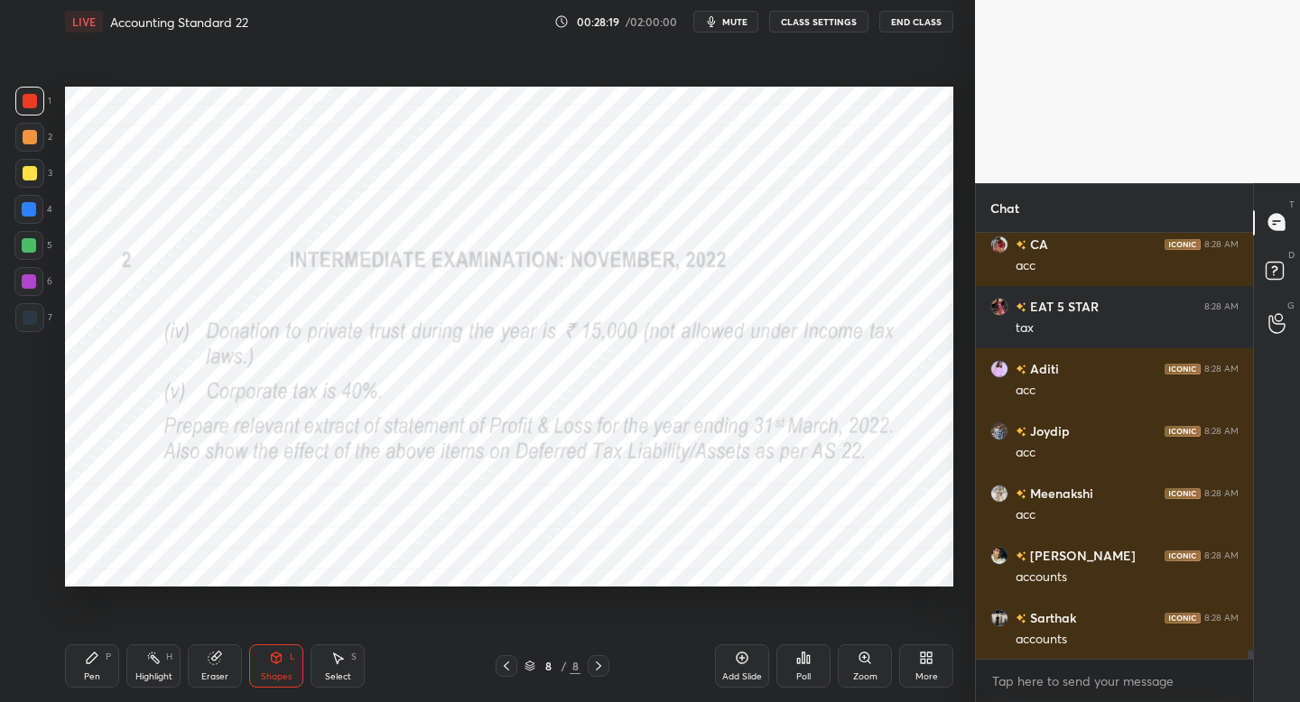
click at [741, 662] on div "Add Slide" at bounding box center [742, 665] width 54 height 43
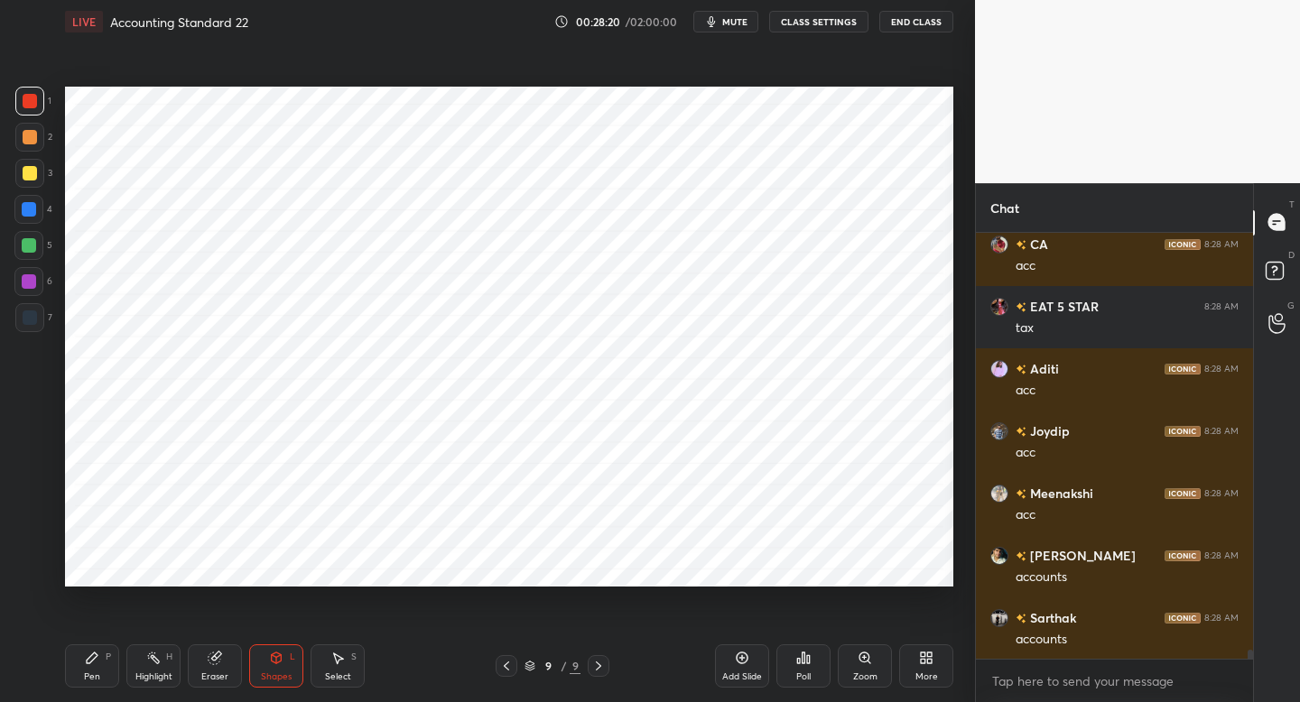
click at [33, 333] on div "7" at bounding box center [33, 321] width 37 height 36
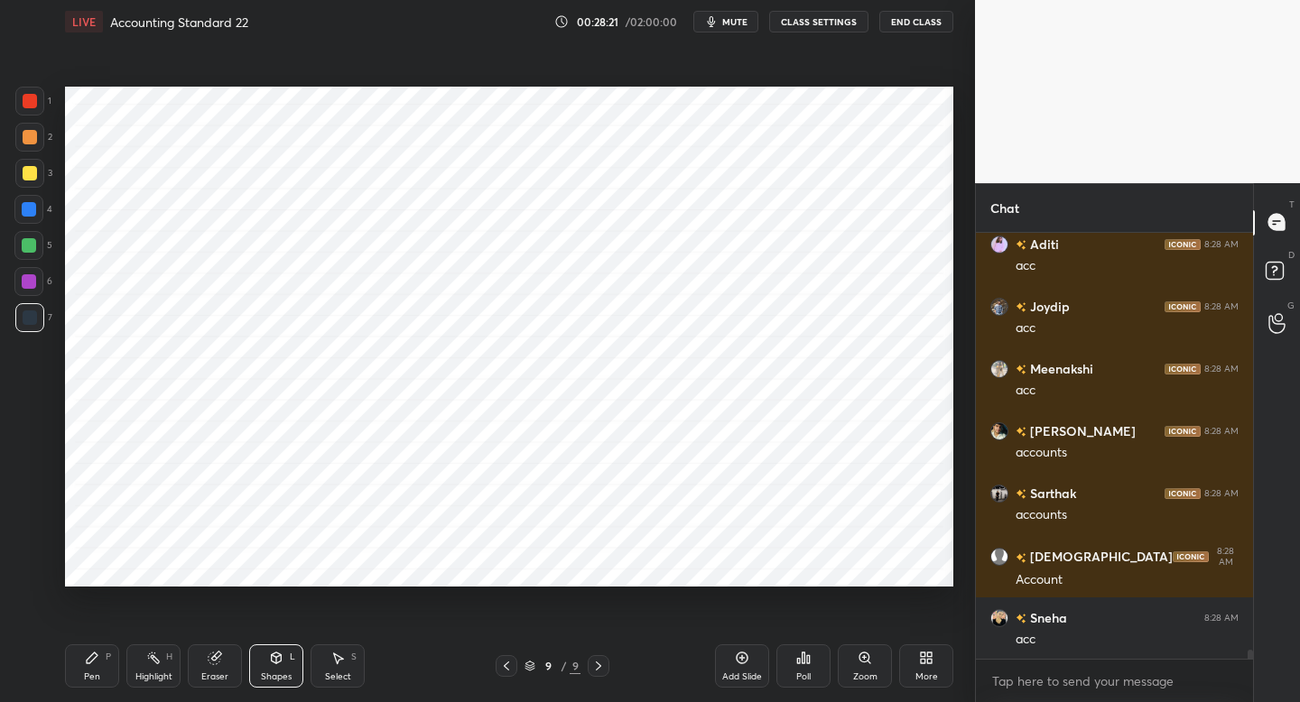
scroll to position [19405, 0]
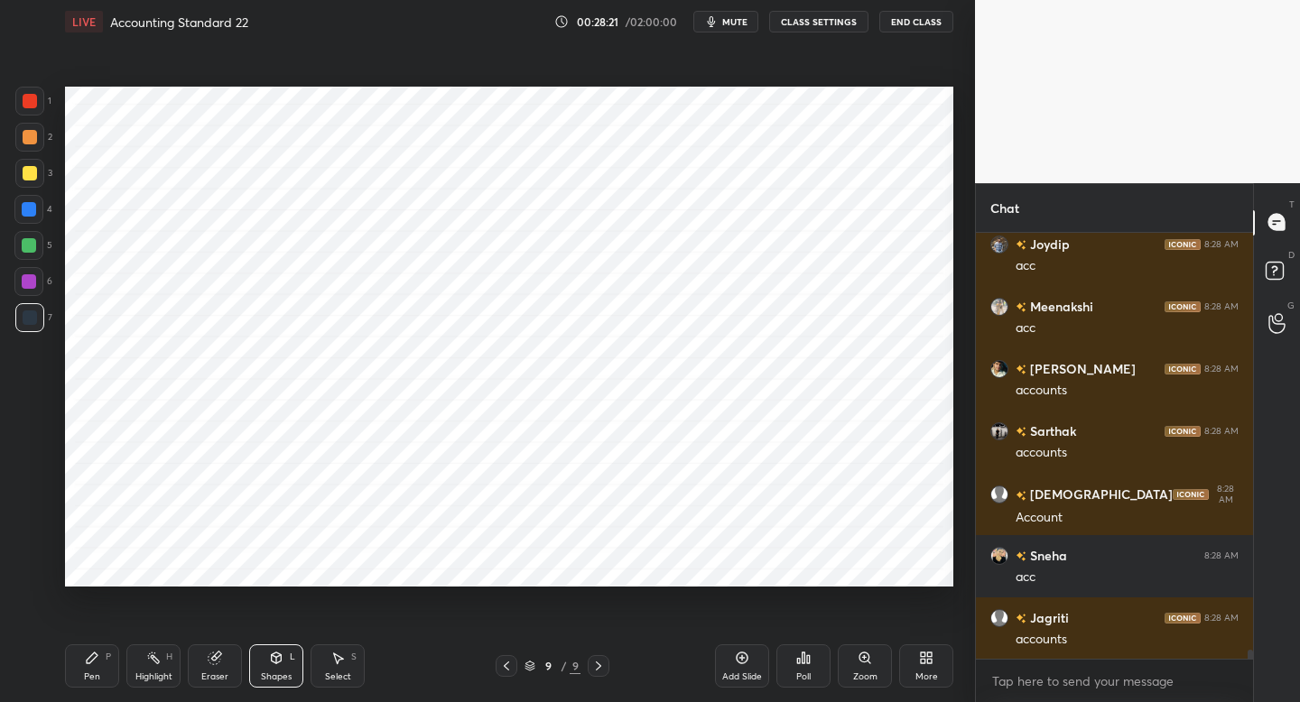
click at [110, 665] on div "Pen P" at bounding box center [92, 665] width 54 height 43
click at [509, 667] on icon at bounding box center [506, 666] width 14 height 14
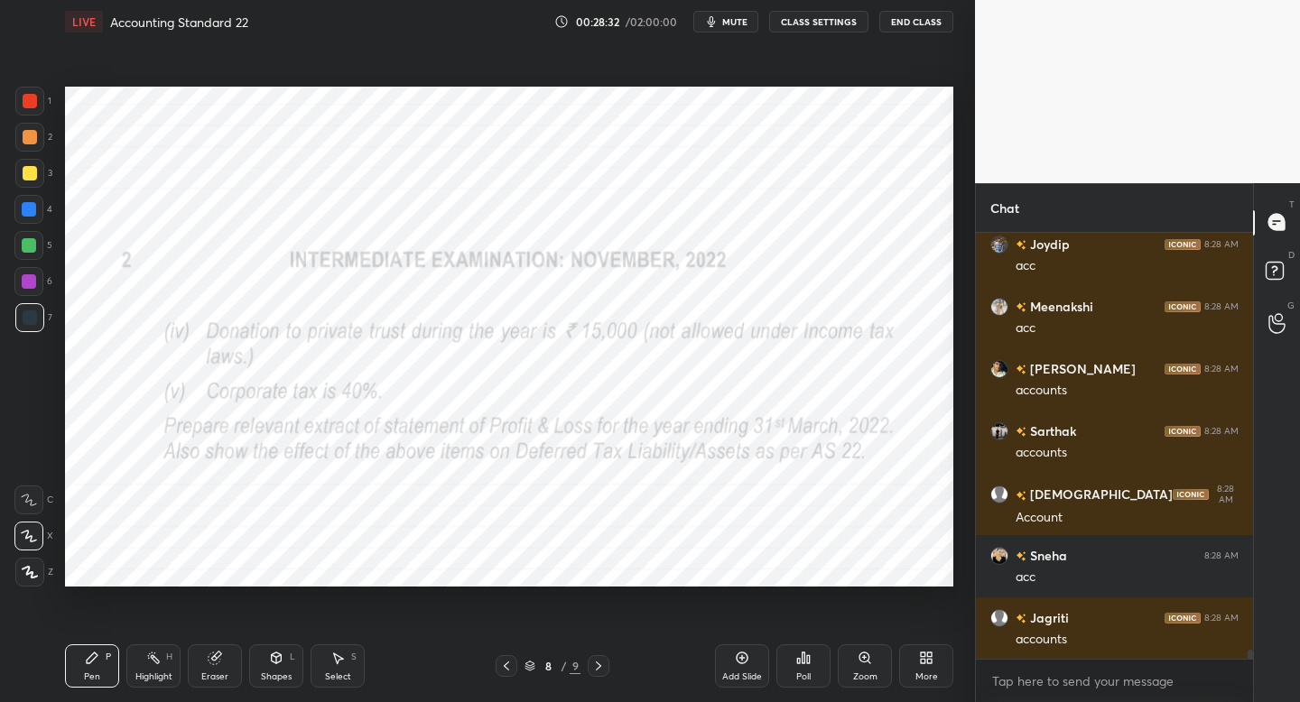
click at [502, 668] on icon at bounding box center [506, 666] width 14 height 14
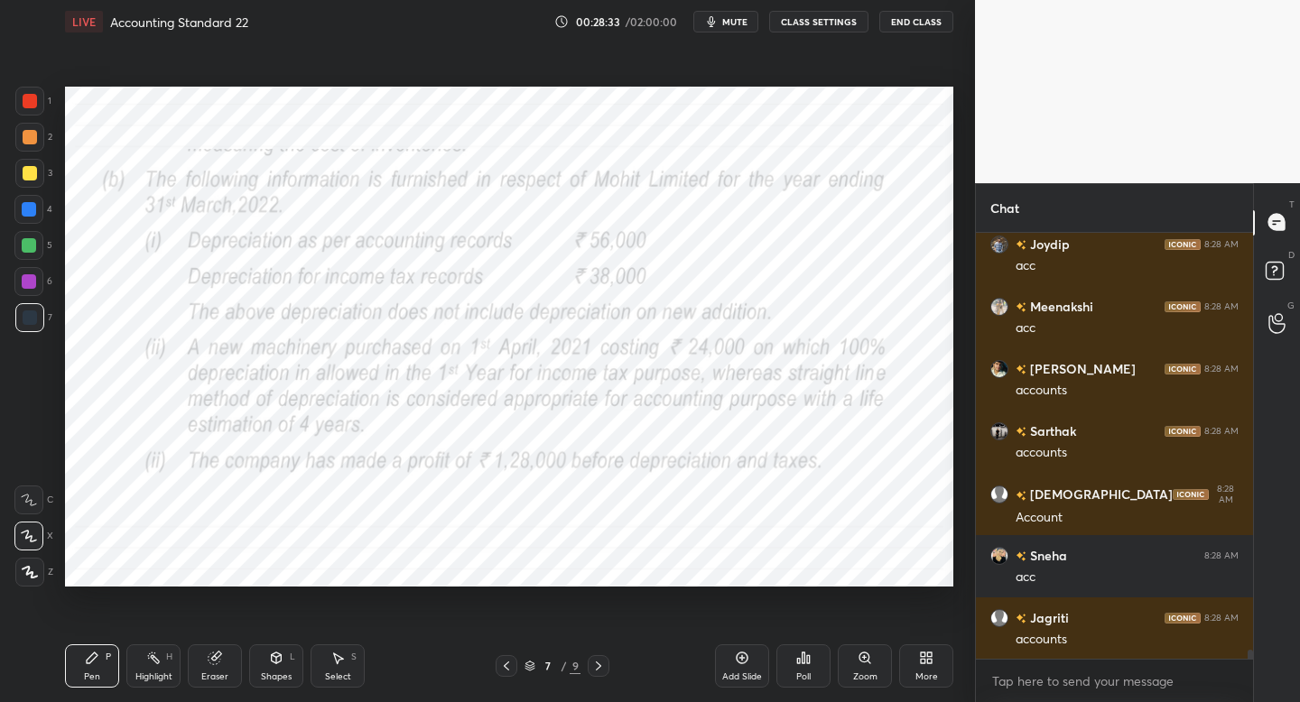
click at [601, 668] on icon at bounding box center [598, 666] width 14 height 14
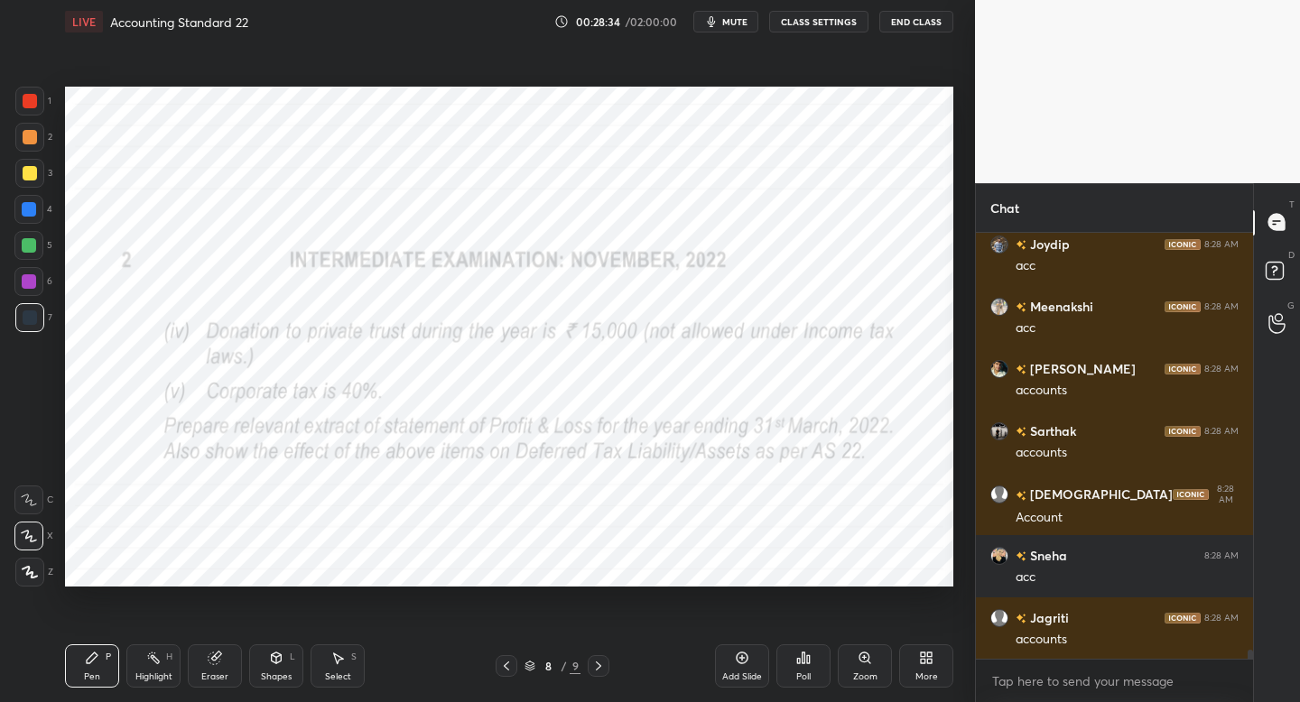
click at [603, 669] on icon at bounding box center [598, 666] width 14 height 14
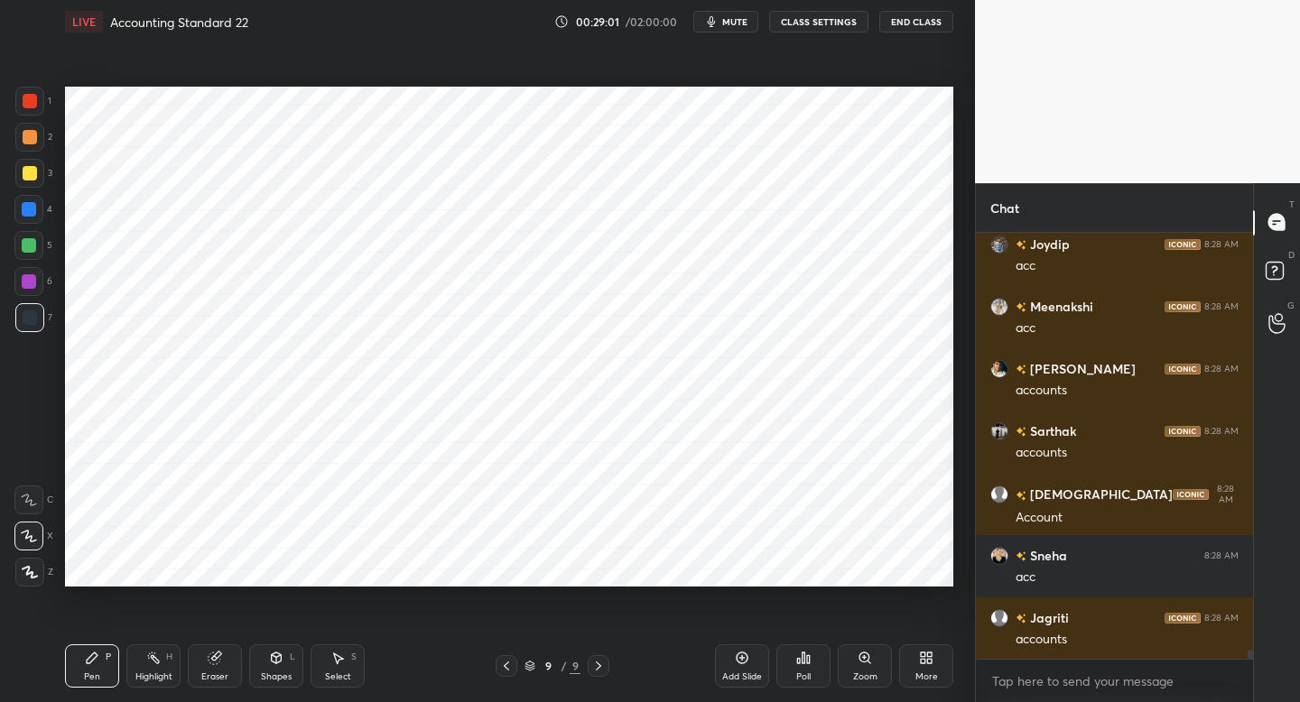
click at [509, 671] on div at bounding box center [506, 666] width 22 height 22
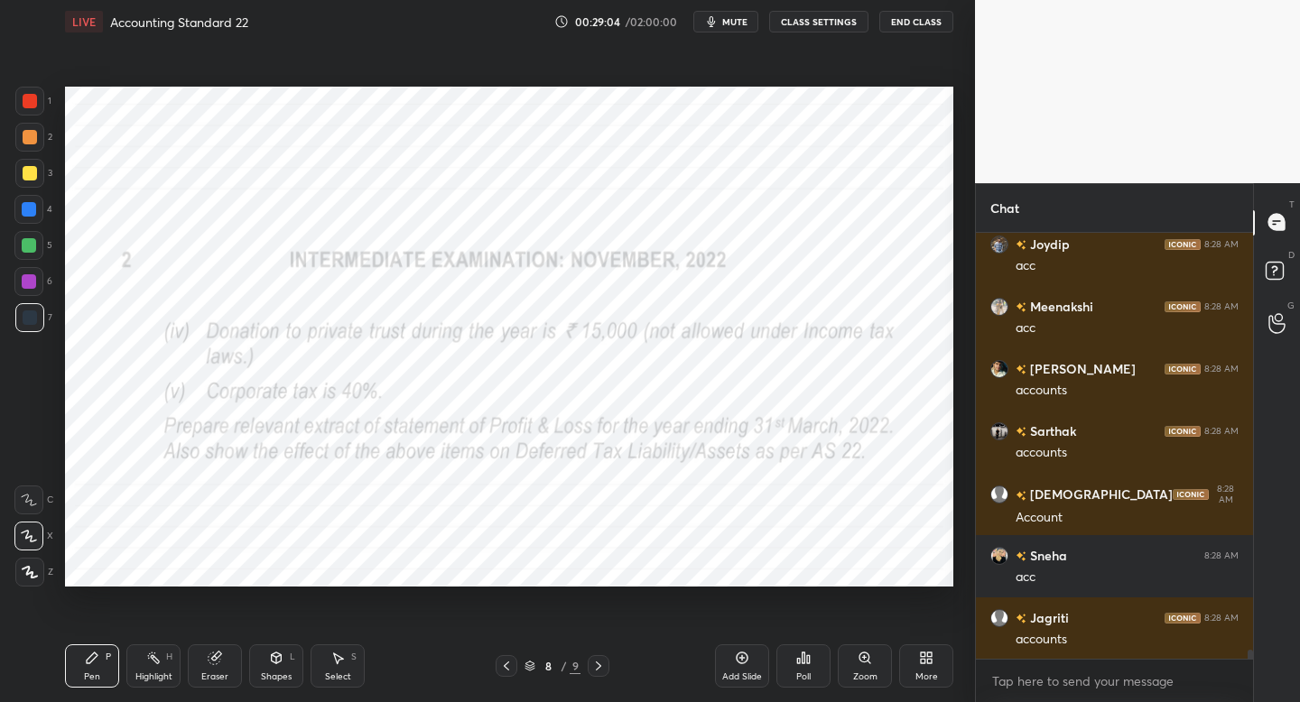
click at [597, 661] on icon at bounding box center [598, 666] width 14 height 14
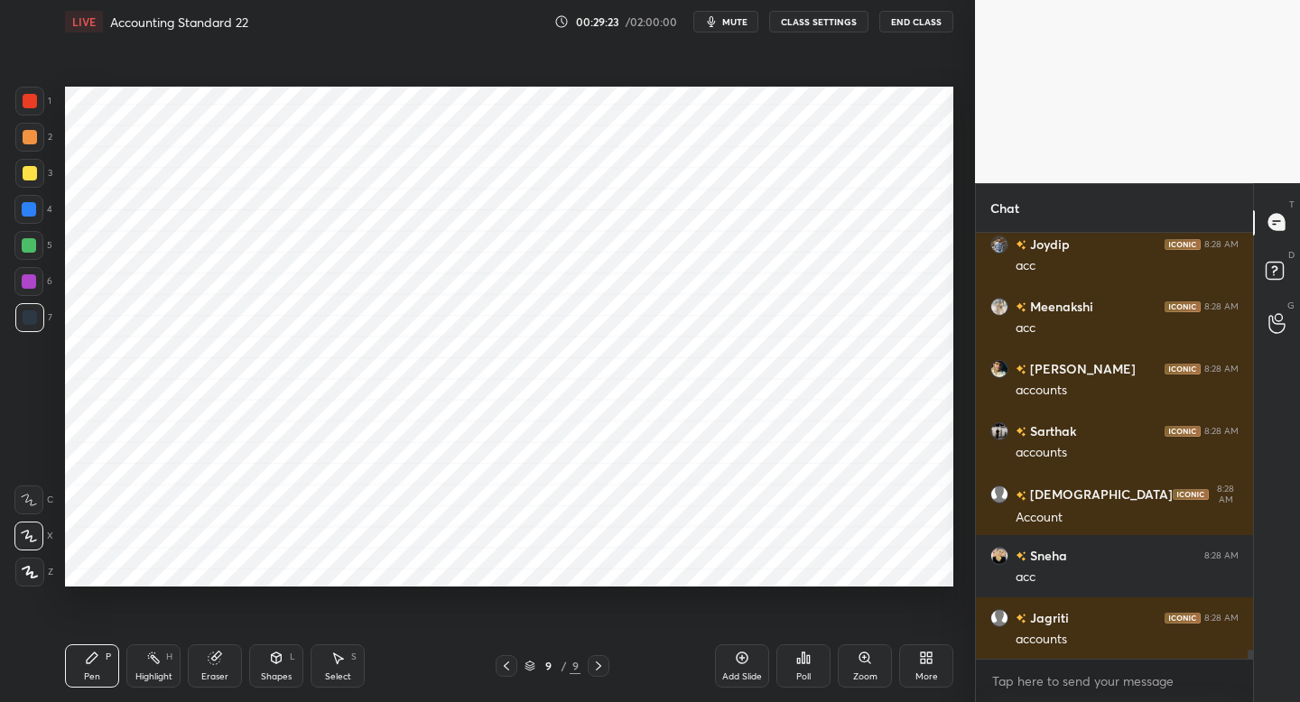
click at [287, 658] on div "Shapes L" at bounding box center [276, 665] width 54 height 43
click at [91, 664] on div "Pen P" at bounding box center [92, 665] width 54 height 43
click at [503, 663] on icon at bounding box center [506, 666] width 14 height 14
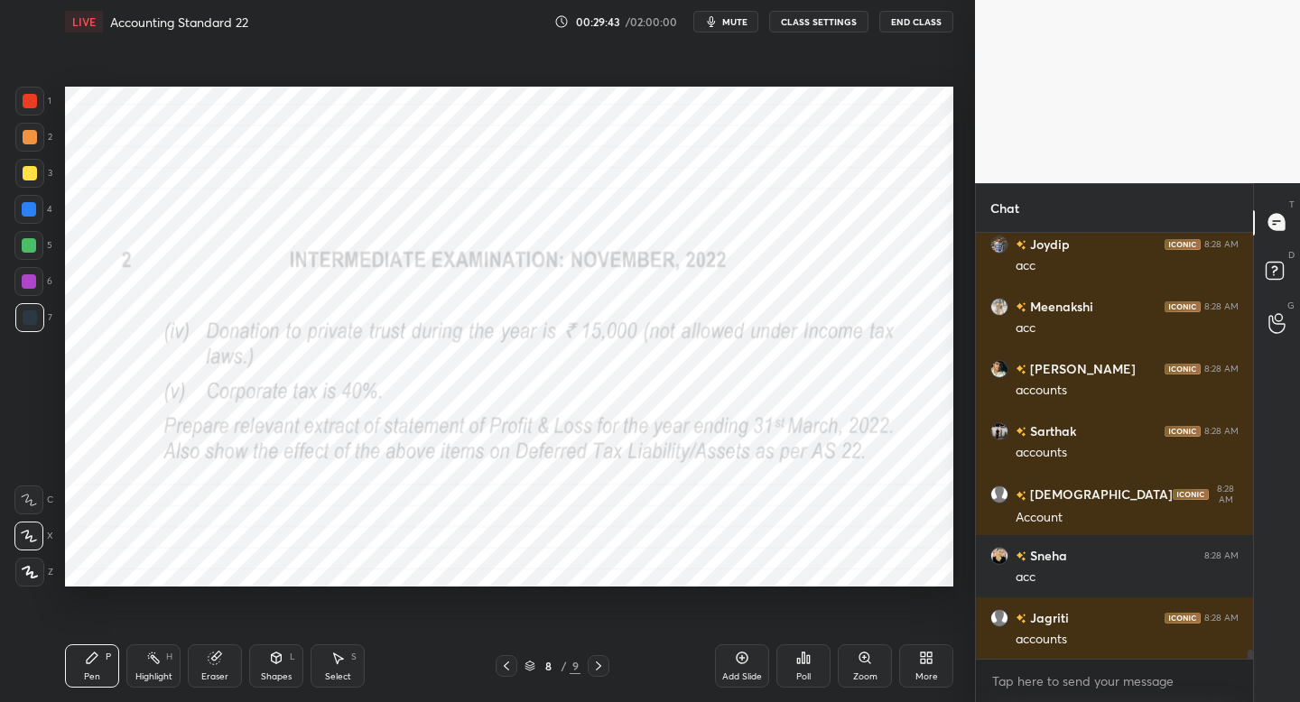
click at [502, 662] on icon at bounding box center [506, 666] width 14 height 14
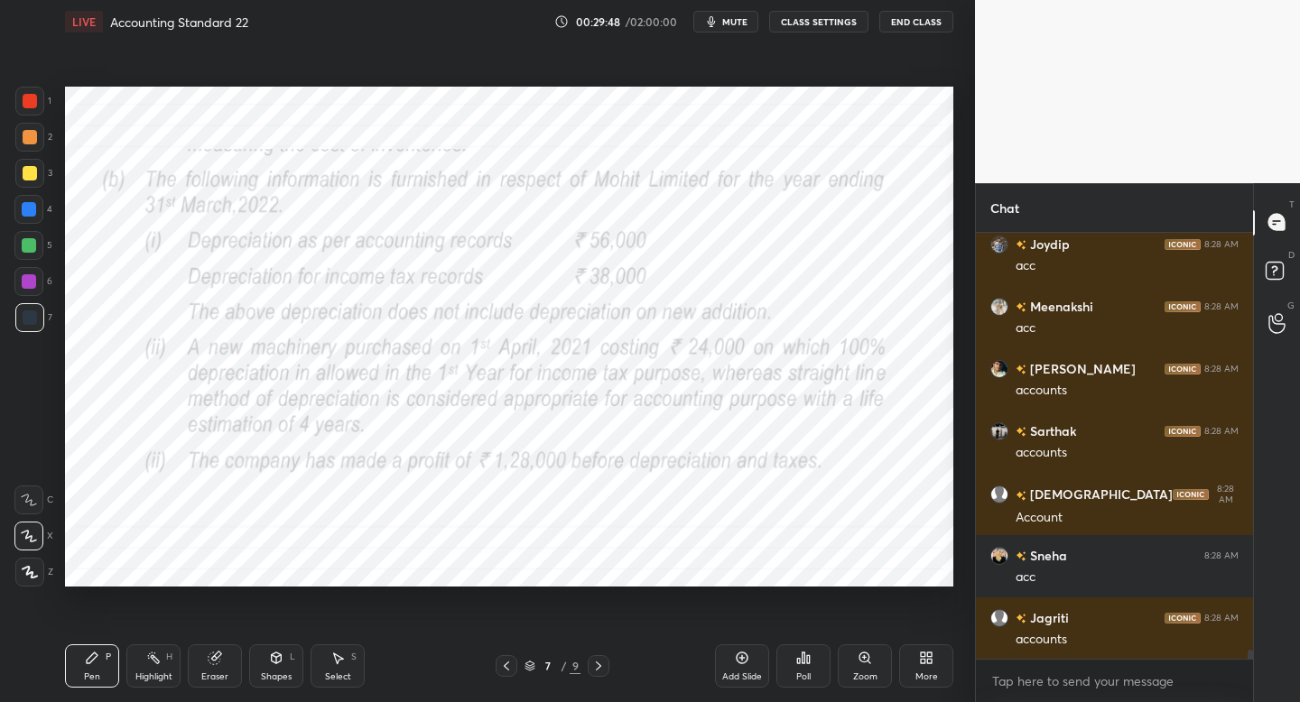
click at [600, 662] on icon at bounding box center [598, 666] width 14 height 14
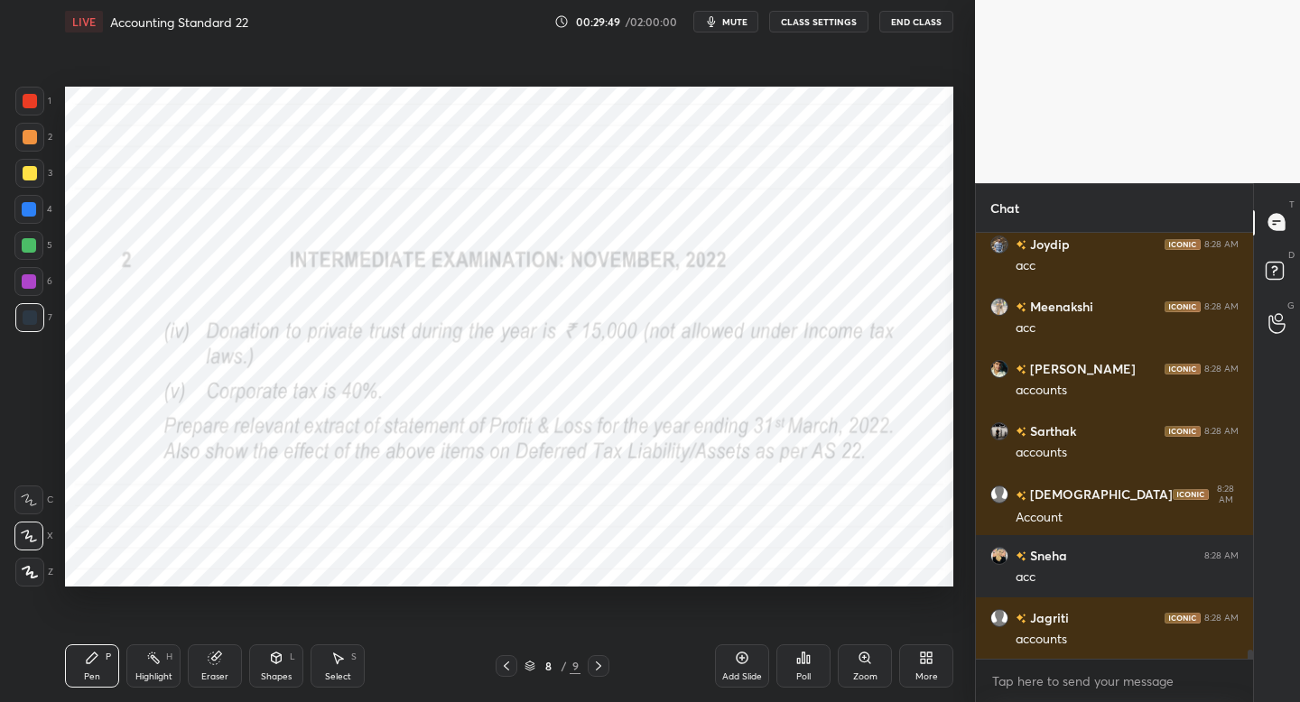
click at [607, 664] on div at bounding box center [599, 666] width 22 height 22
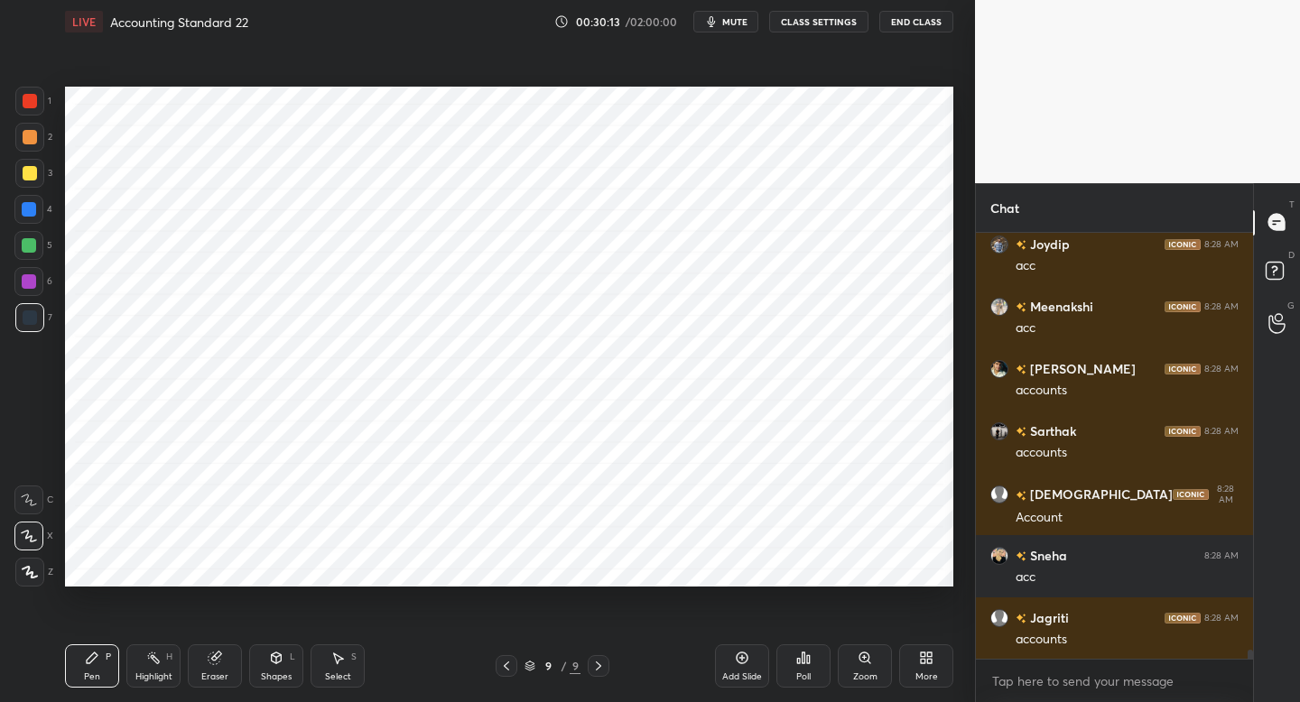
scroll to position [19903, 0]
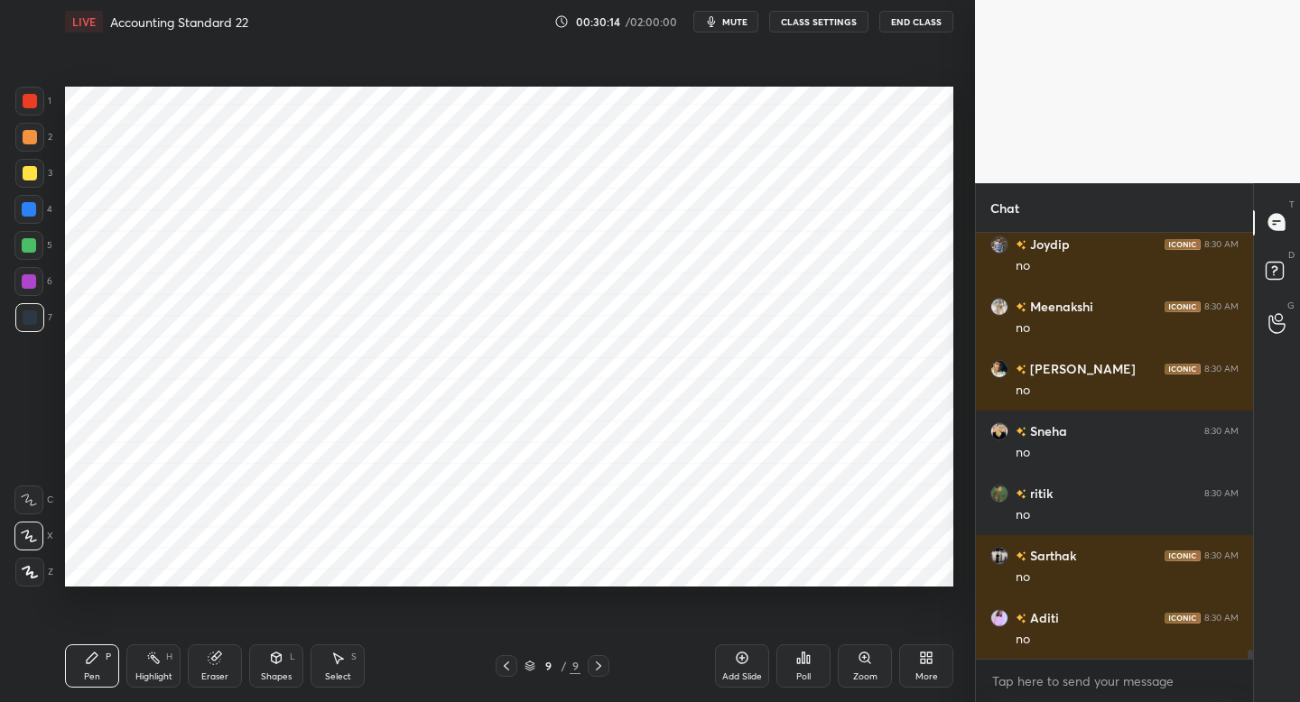
click at [514, 658] on div at bounding box center [506, 666] width 22 height 22
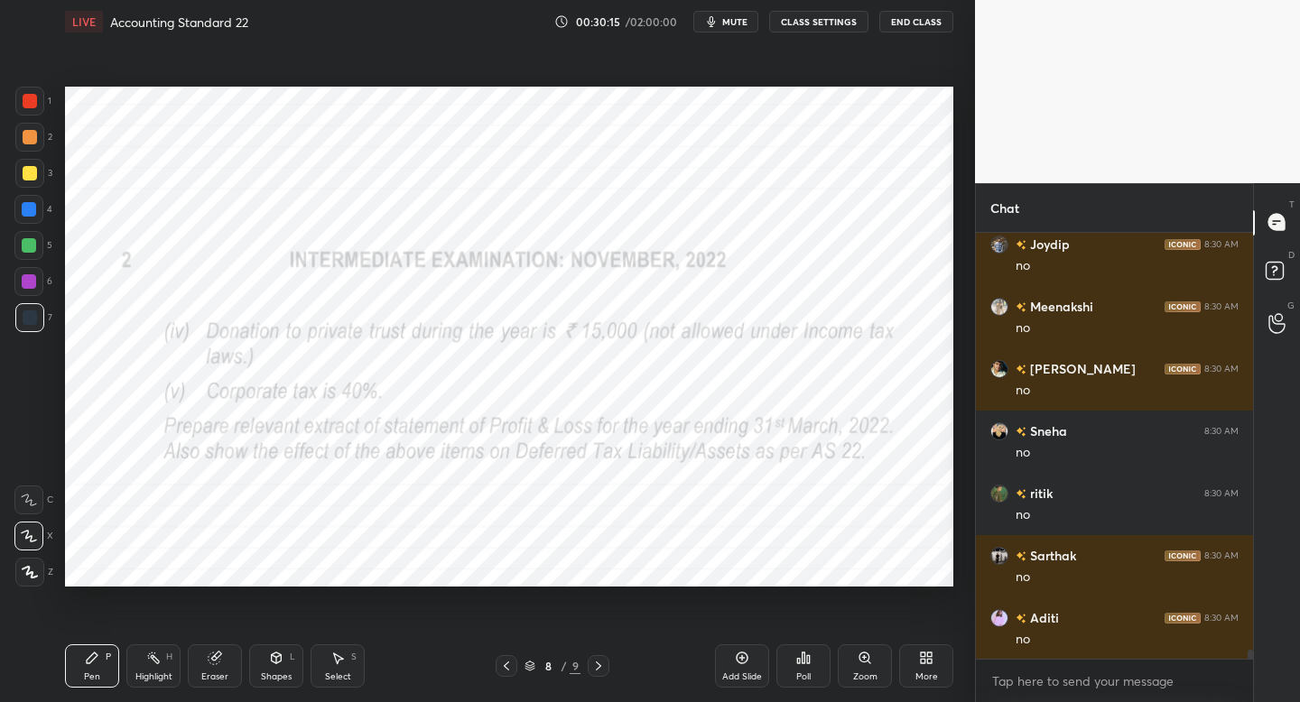
click at [498, 670] on div at bounding box center [506, 666] width 22 height 22
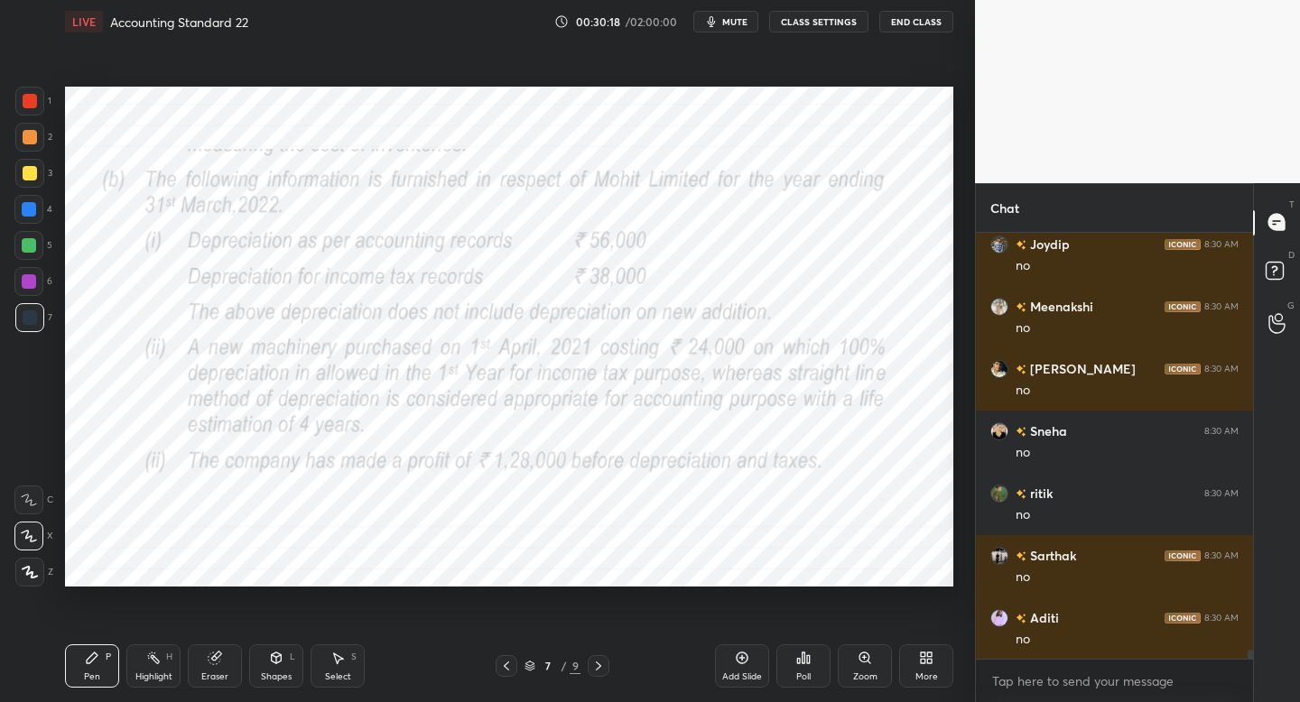
click at [605, 674] on div at bounding box center [599, 666] width 22 height 22
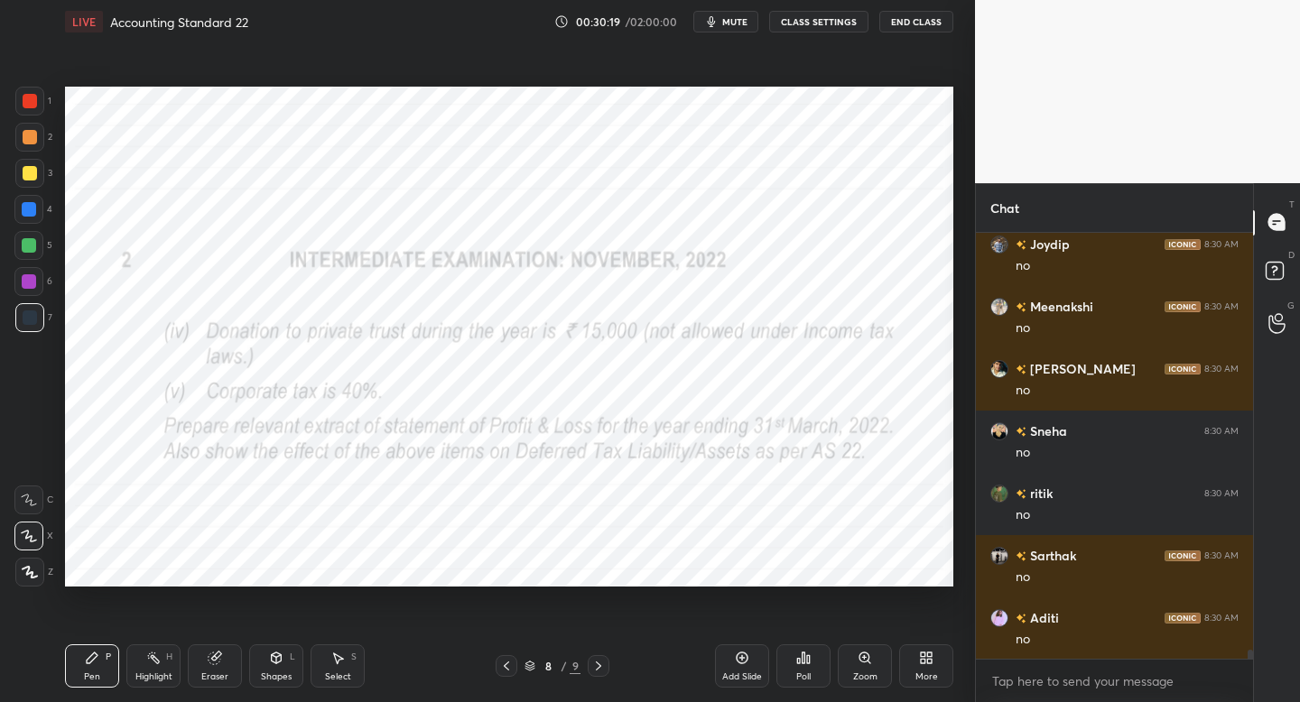
click at [600, 662] on icon at bounding box center [598, 666] width 14 height 14
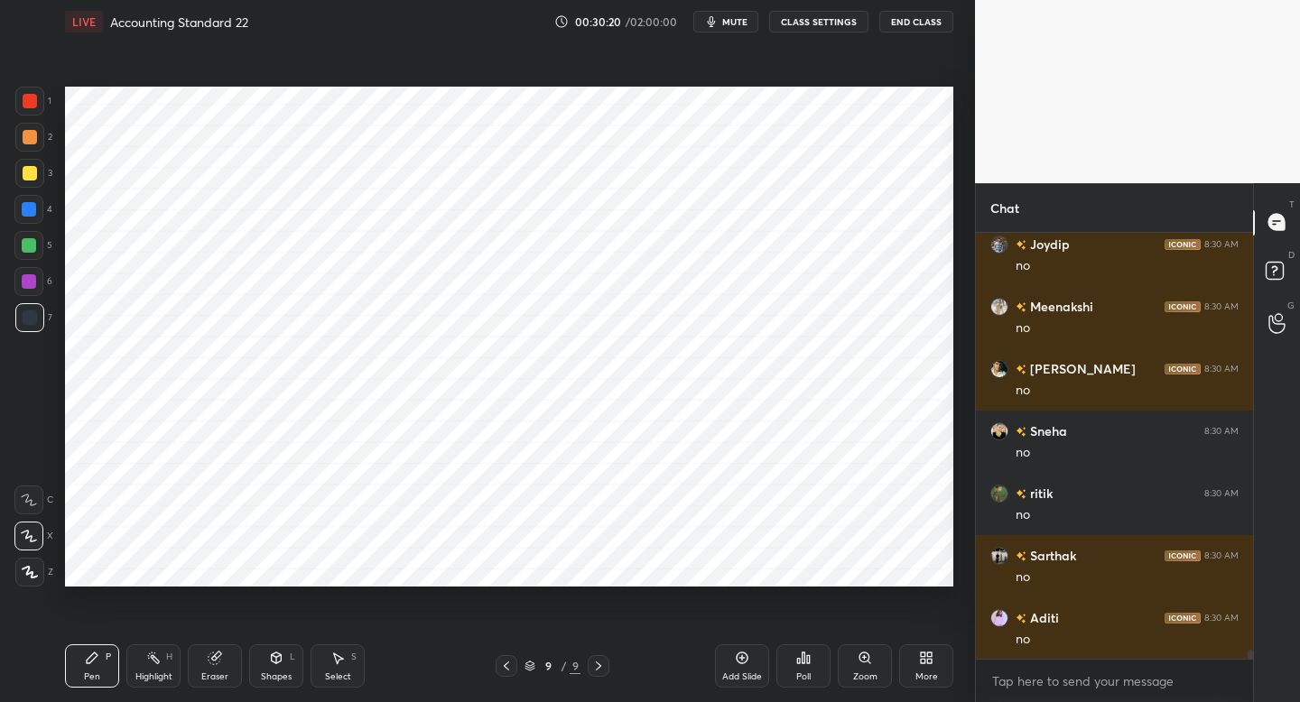
click at [42, 289] on div at bounding box center [28, 281] width 29 height 29
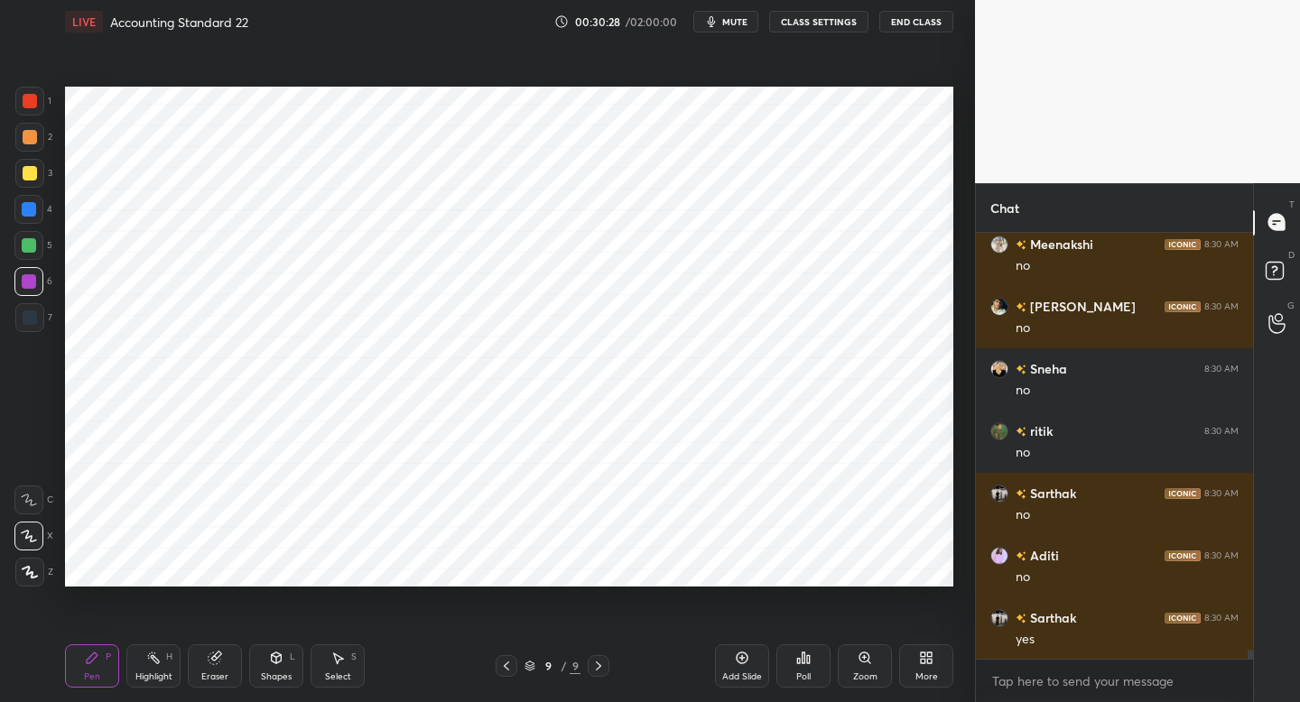
click at [506, 662] on icon at bounding box center [506, 666] width 14 height 14
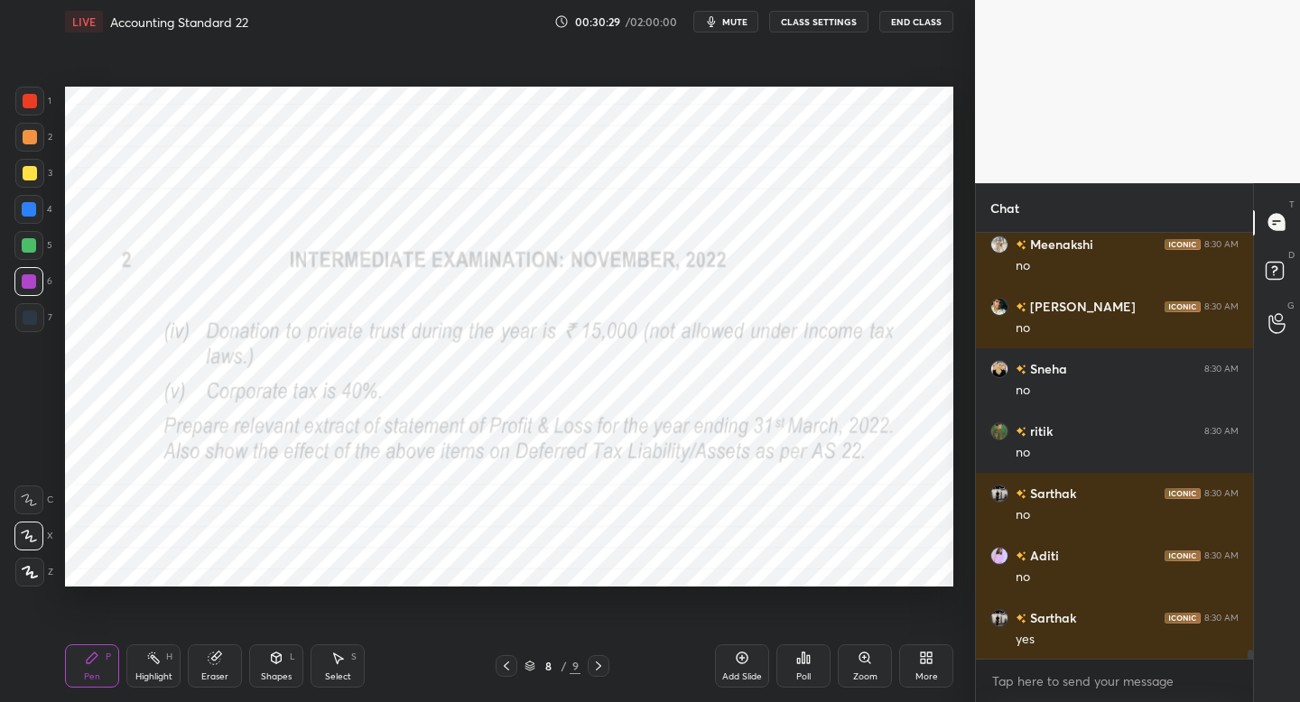
click at [506, 668] on icon at bounding box center [506, 666] width 5 height 9
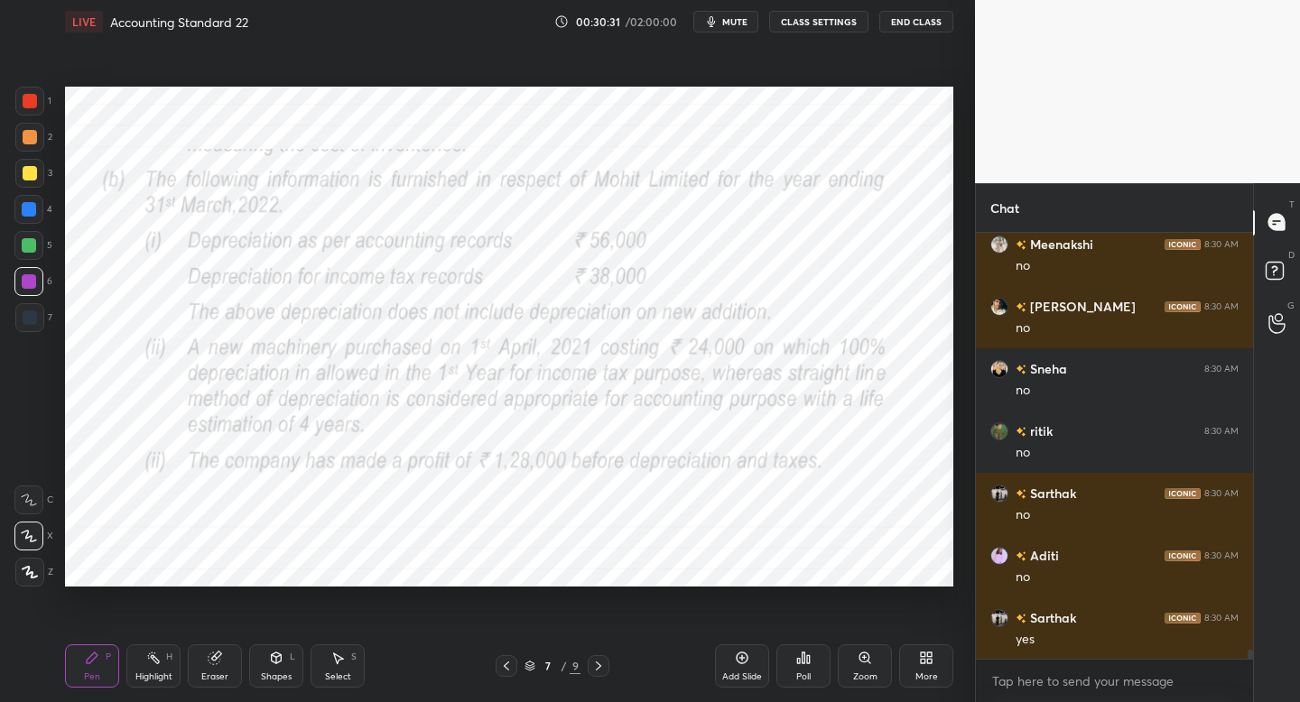
click at [603, 666] on icon at bounding box center [598, 666] width 14 height 14
click at [601, 666] on icon at bounding box center [598, 666] width 14 height 14
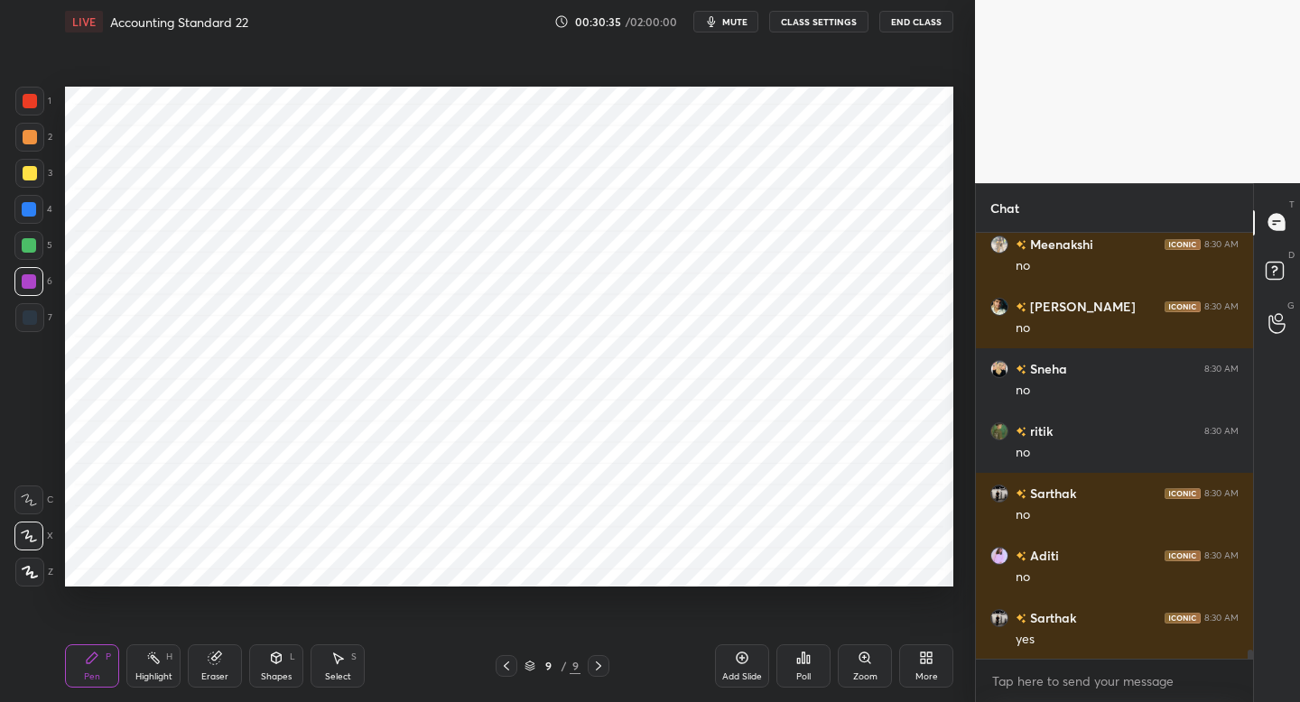
click at [510, 656] on div at bounding box center [506, 666] width 22 height 22
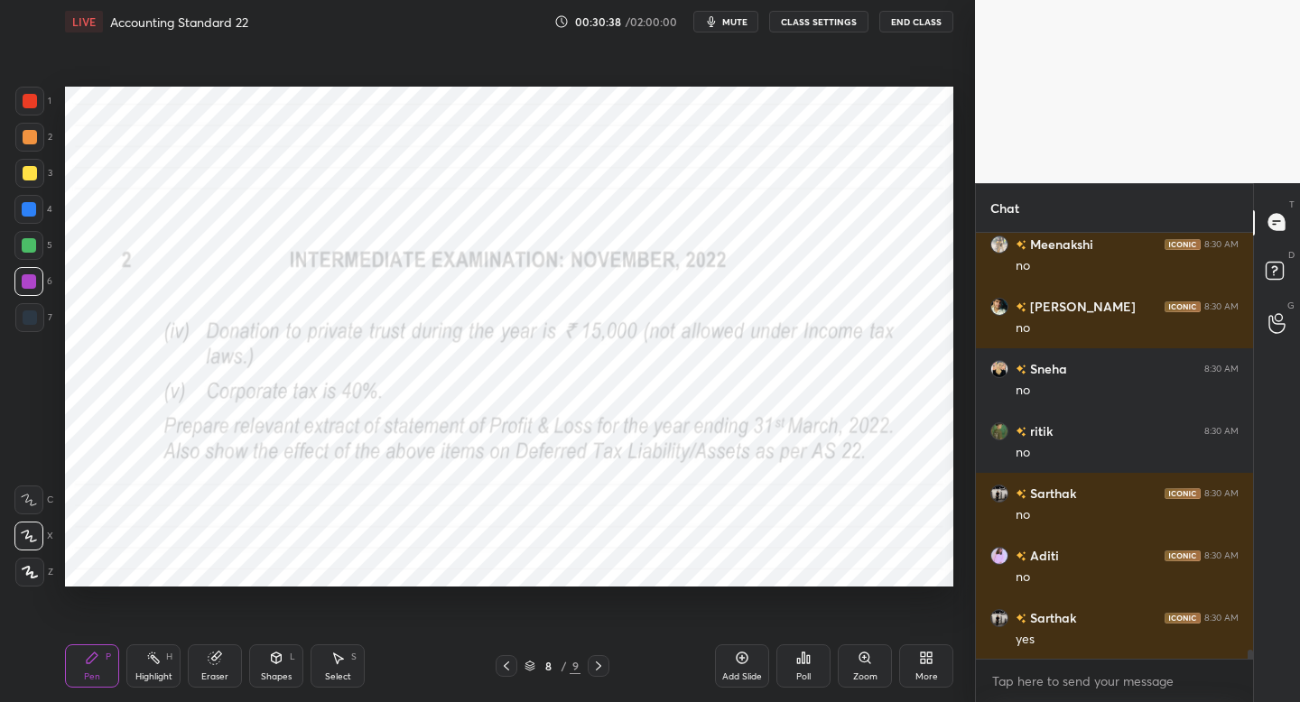
click at [494, 678] on div "Pen P Highlight H Eraser Shapes L Select S 8 / 9 Add Slide Poll Zoom More" at bounding box center [509, 666] width 888 height 72
click at [495, 673] on div "8 / 9" at bounding box center [552, 666] width 325 height 22
click at [503, 664] on icon at bounding box center [506, 666] width 14 height 14
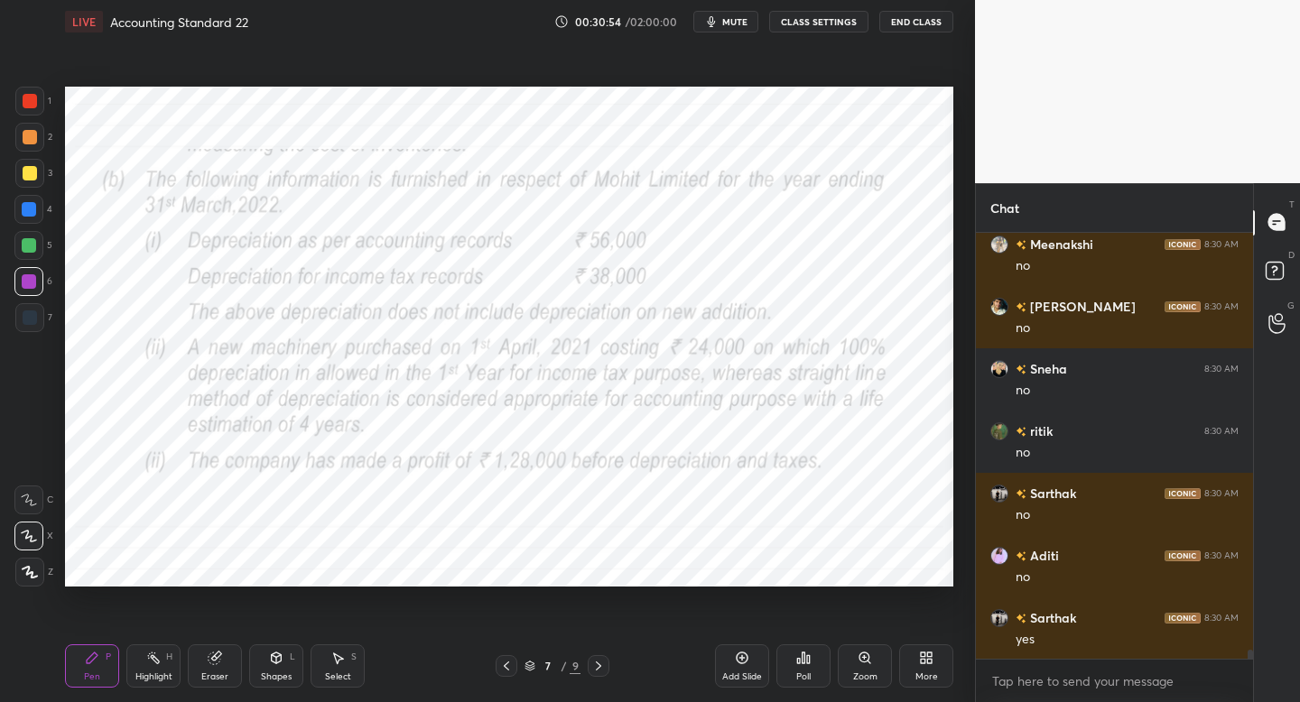
click at [600, 670] on icon at bounding box center [598, 666] width 14 height 14
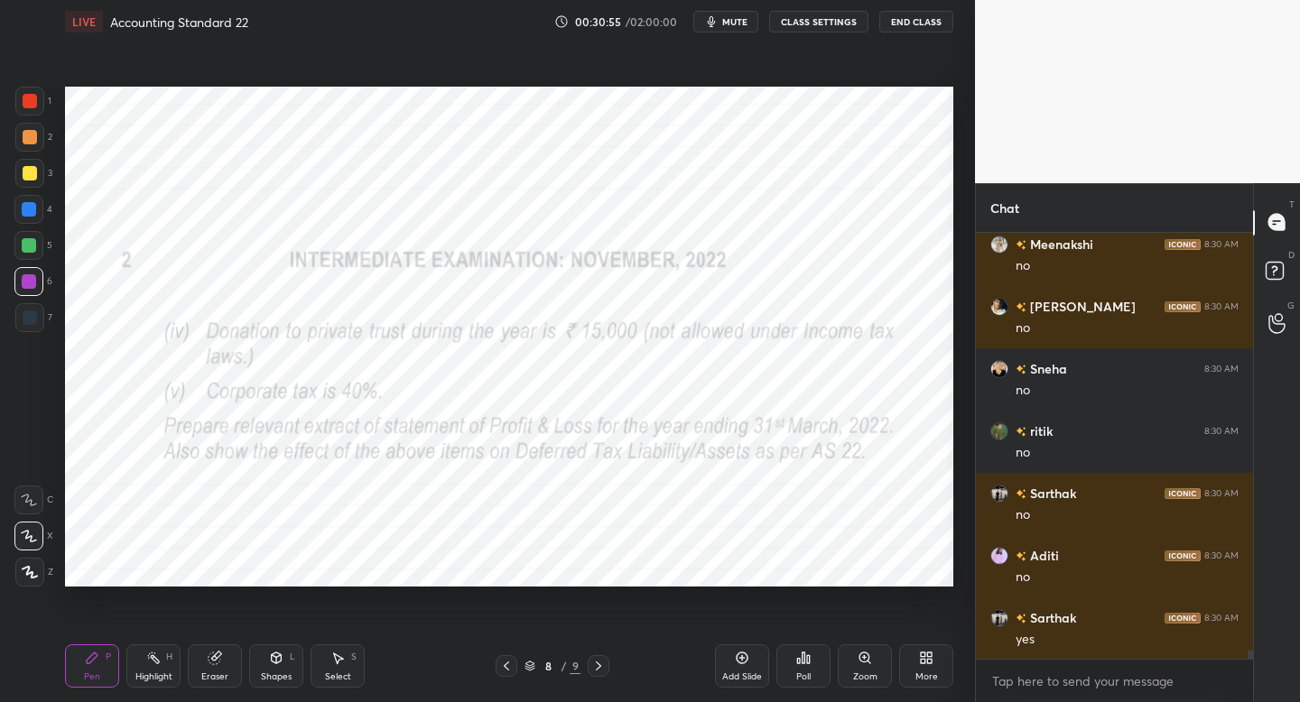
click at [606, 668] on div at bounding box center [599, 666] width 22 height 22
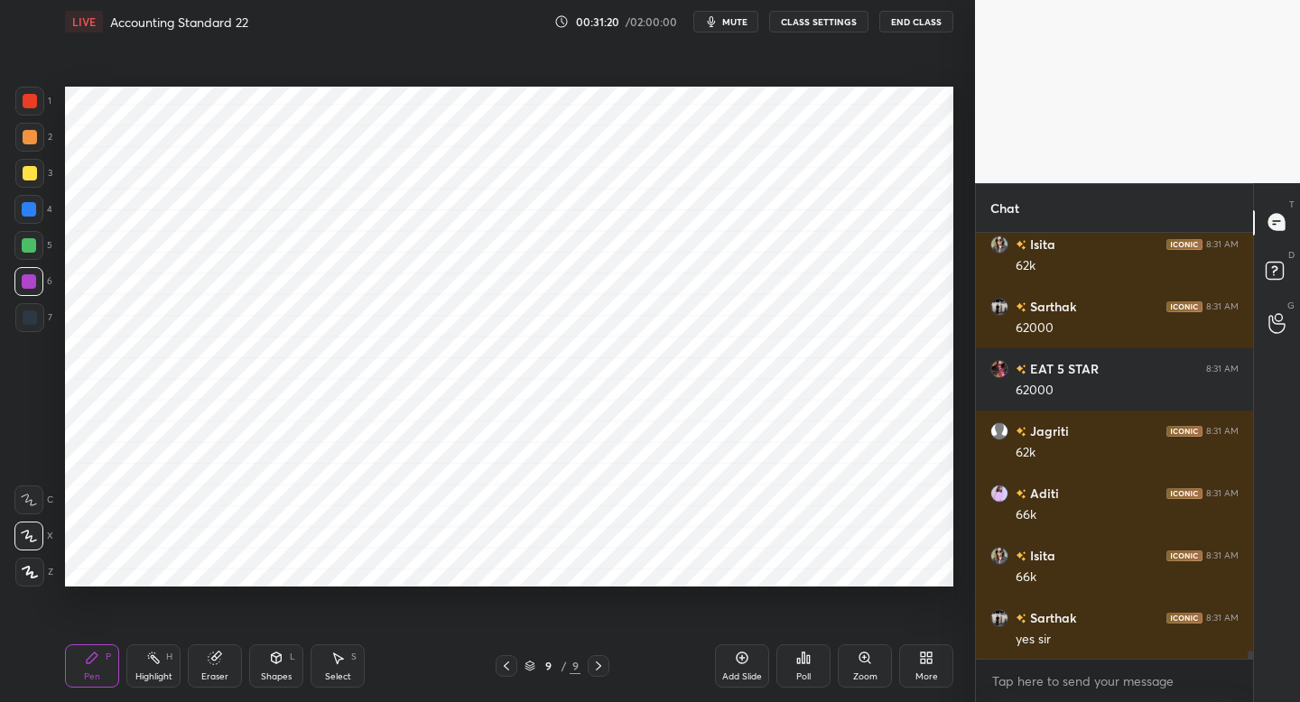
scroll to position [20962, 0]
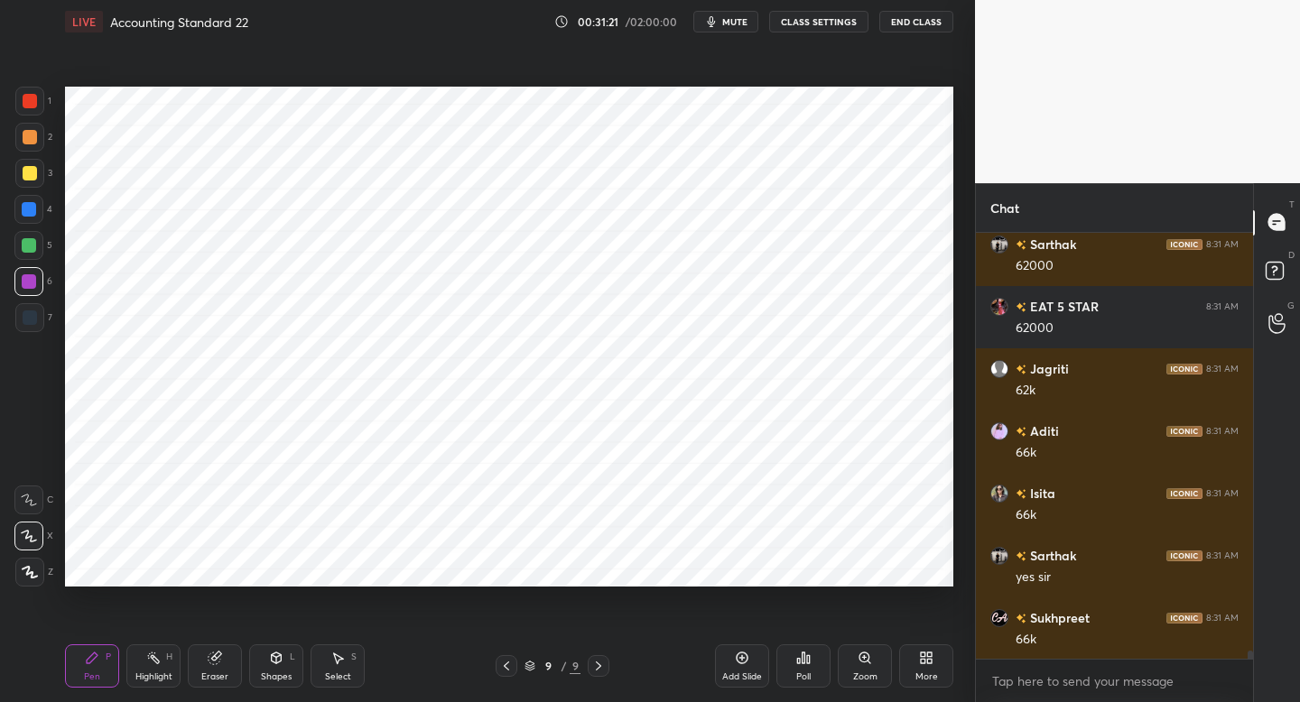
click at [42, 329] on div at bounding box center [29, 317] width 29 height 29
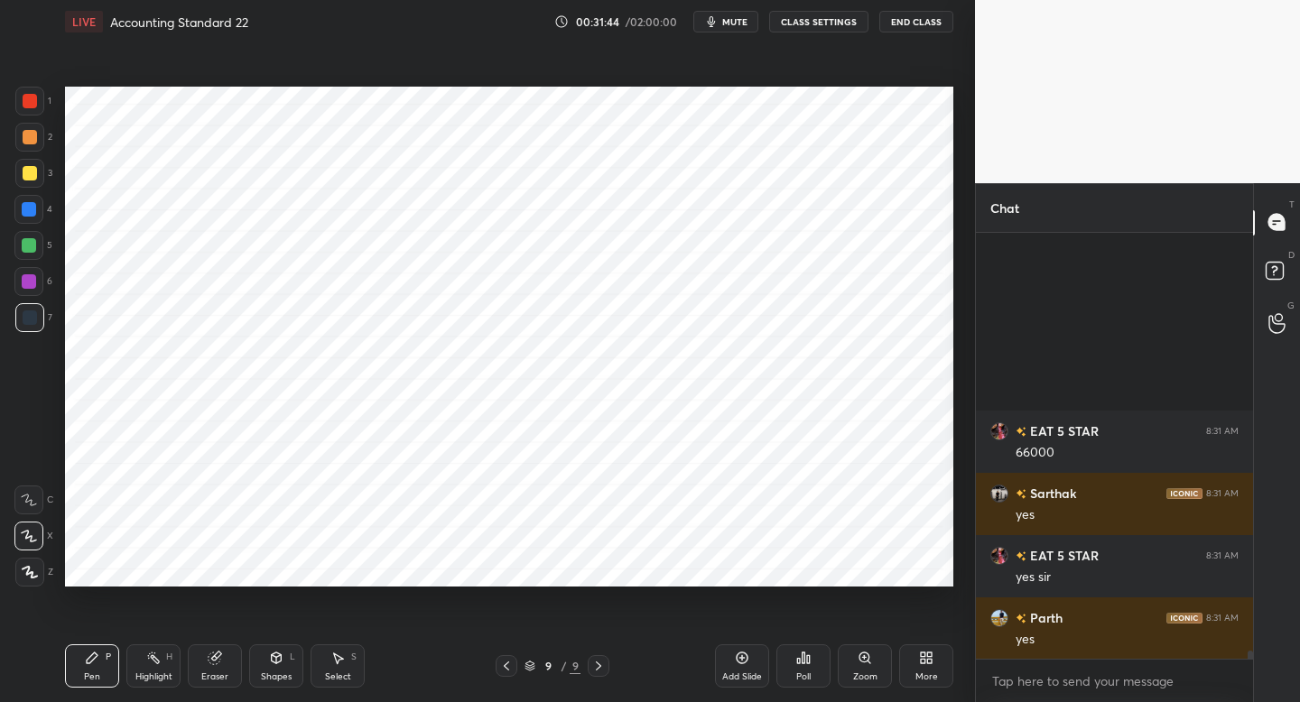
scroll to position [21584, 0]
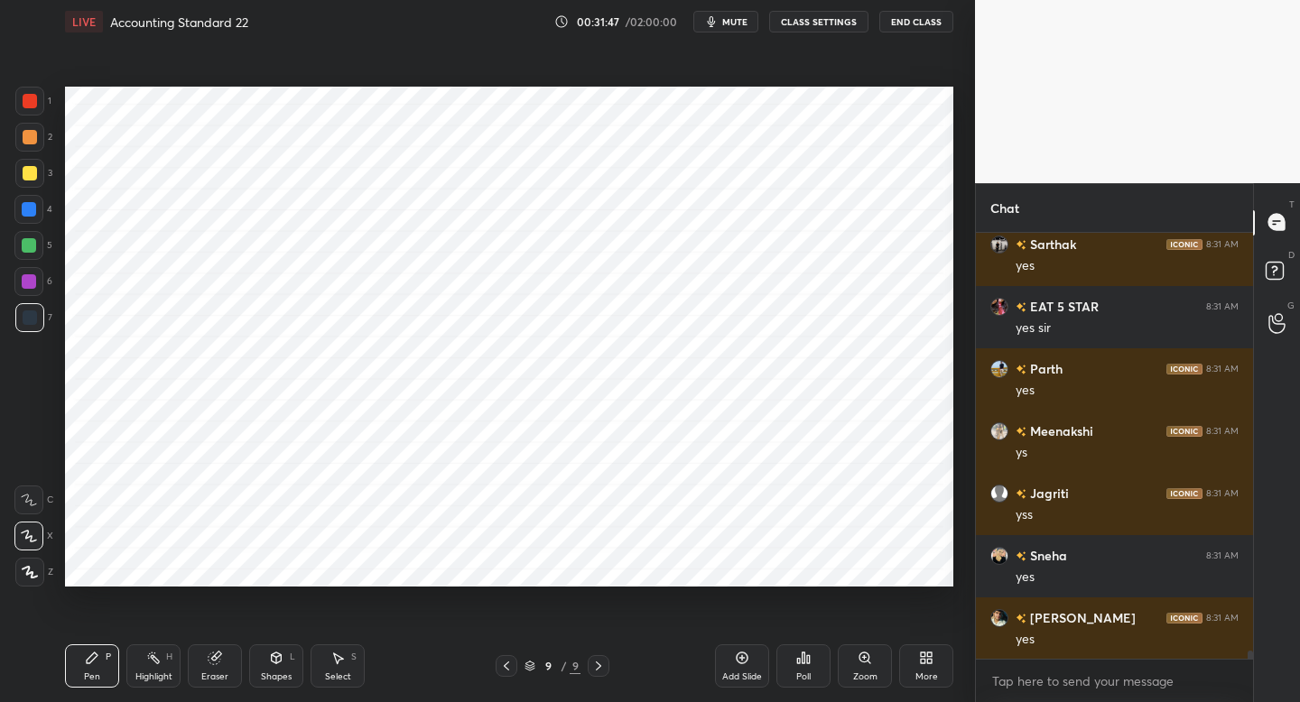
click at [750, 673] on div "Add Slide" at bounding box center [742, 676] width 40 height 9
click at [284, 661] on div "Shapes L" at bounding box center [276, 665] width 54 height 43
click at [33, 116] on div "1" at bounding box center [33, 105] width 36 height 36
click at [110, 643] on div "Pen P Highlight H Eraser Shapes L Select S 10 / 10 Add Slide Poll Zoom More" at bounding box center [509, 666] width 888 height 72
click at [109, 644] on div "Pen P" at bounding box center [92, 665] width 54 height 43
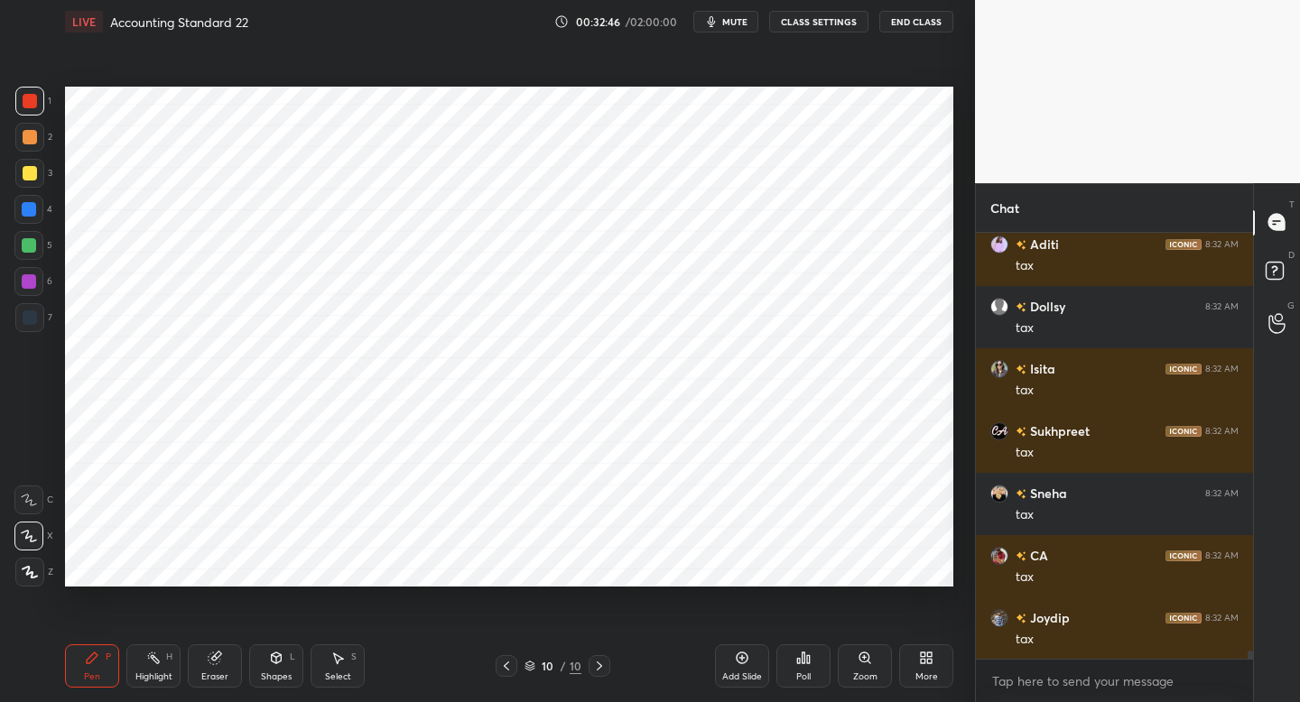
scroll to position [22207, 0]
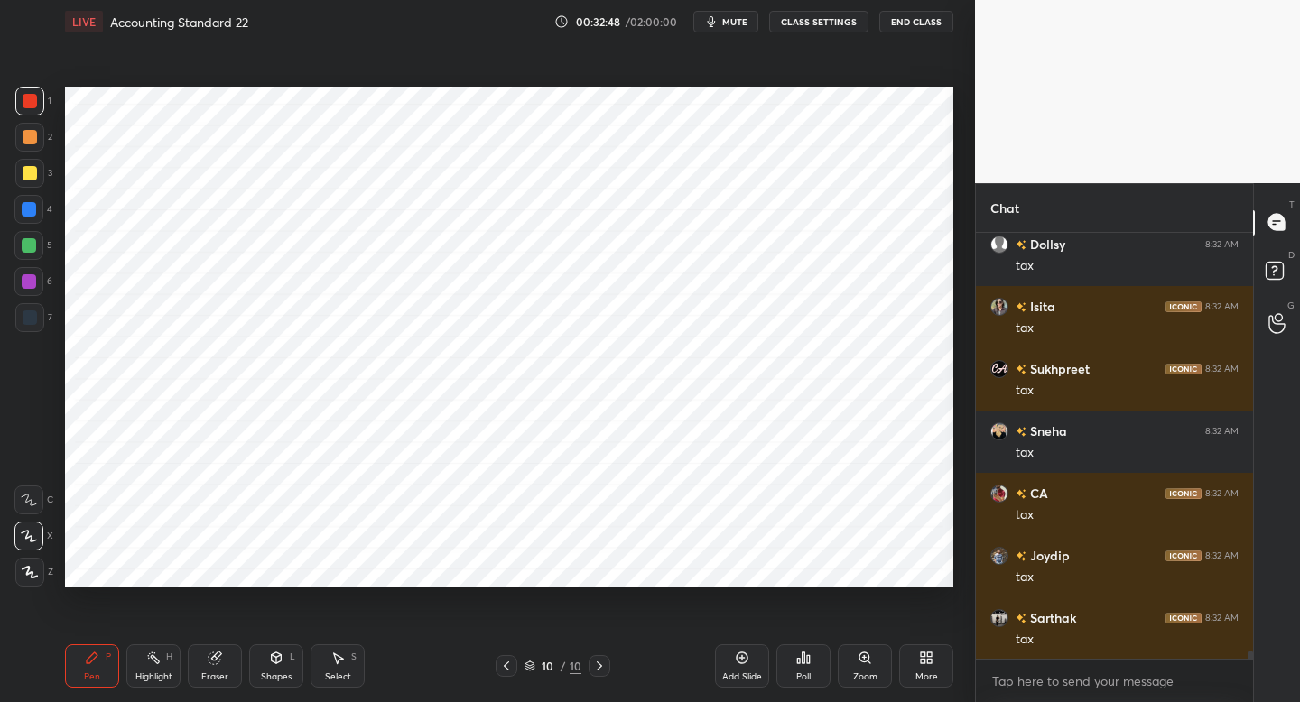
click at [500, 662] on icon at bounding box center [506, 666] width 14 height 14
click at [507, 668] on icon at bounding box center [506, 666] width 14 height 14
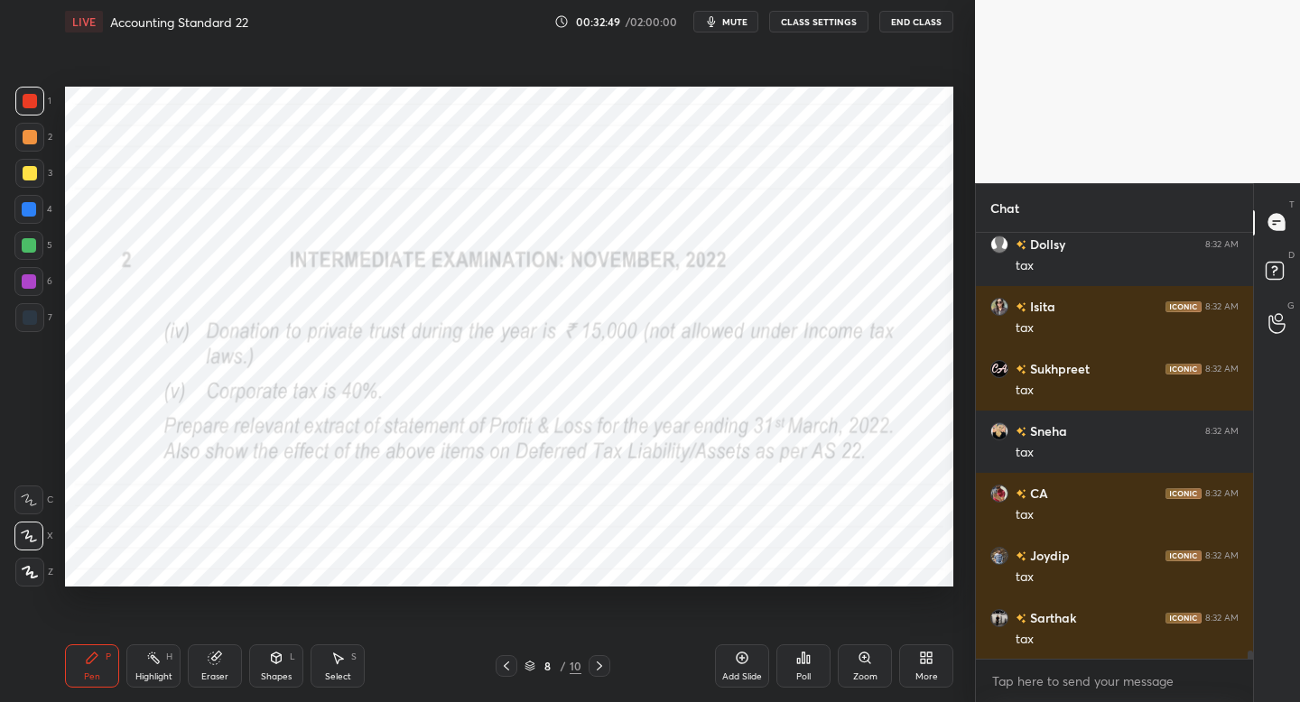
click at [509, 671] on icon at bounding box center [506, 666] width 14 height 14
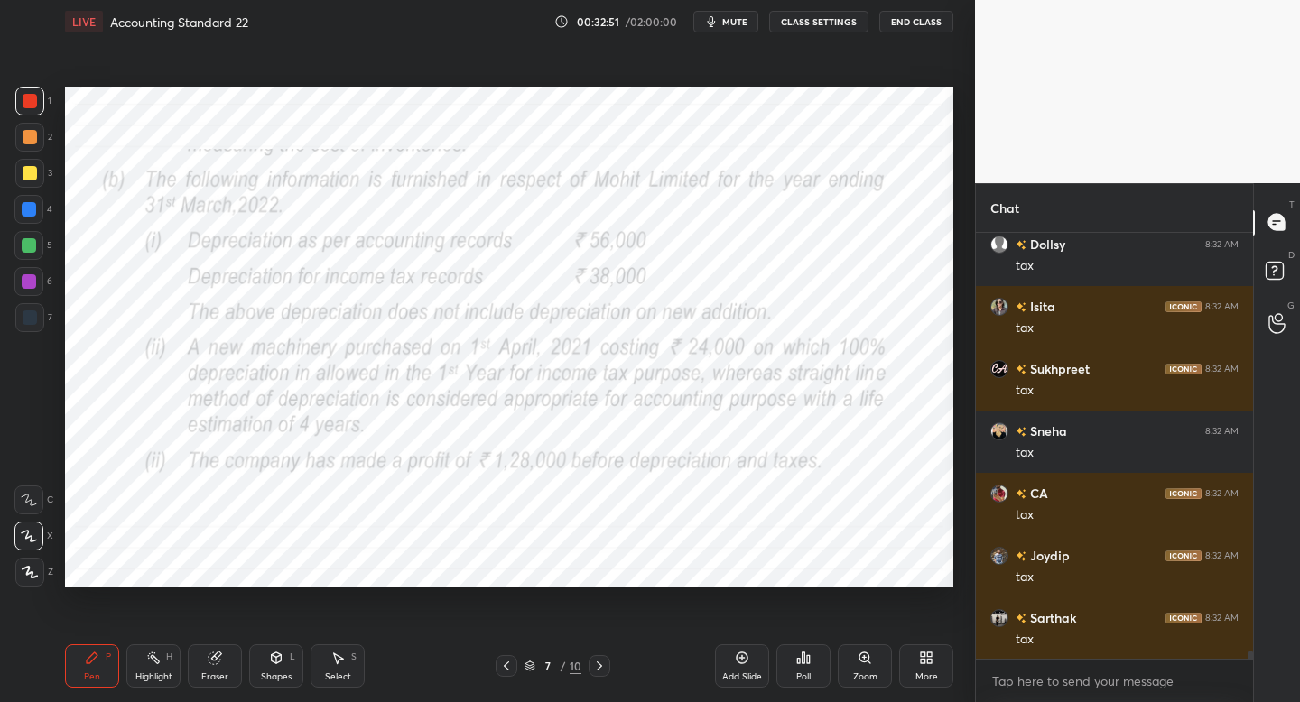
click at [604, 663] on icon at bounding box center [599, 666] width 14 height 14
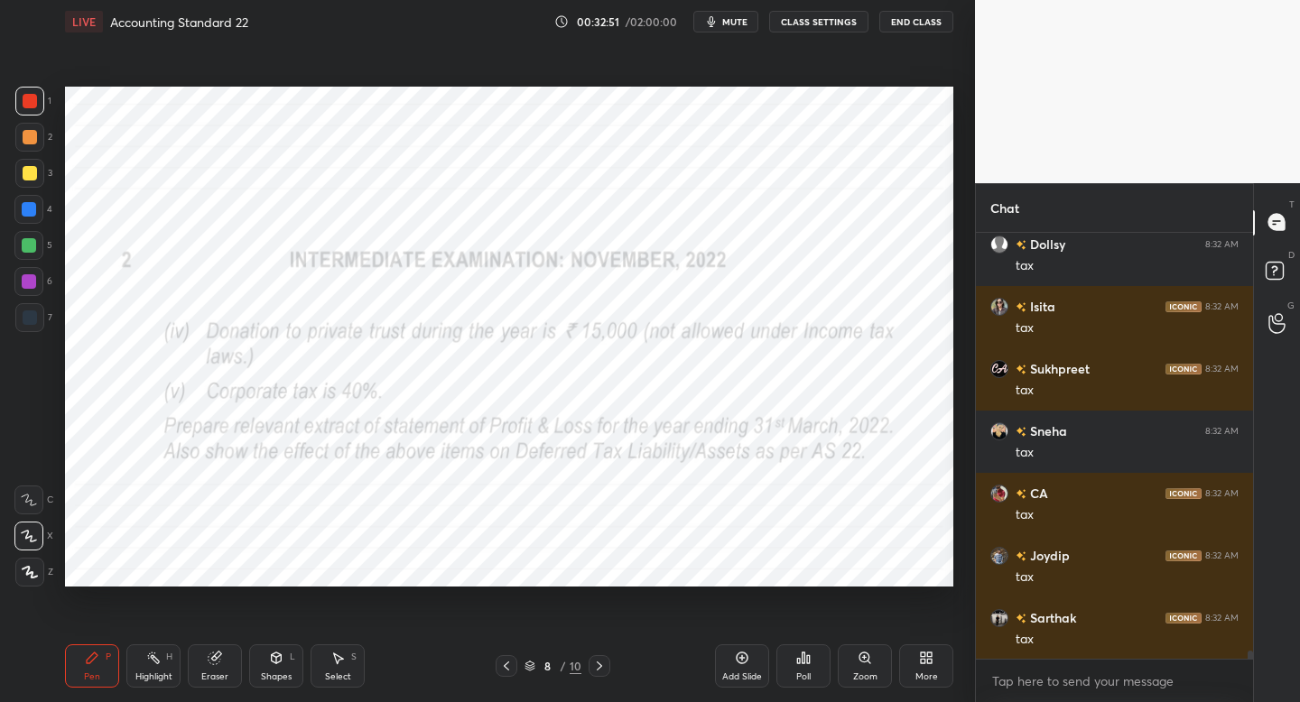
click at [602, 666] on icon at bounding box center [599, 666] width 14 height 14
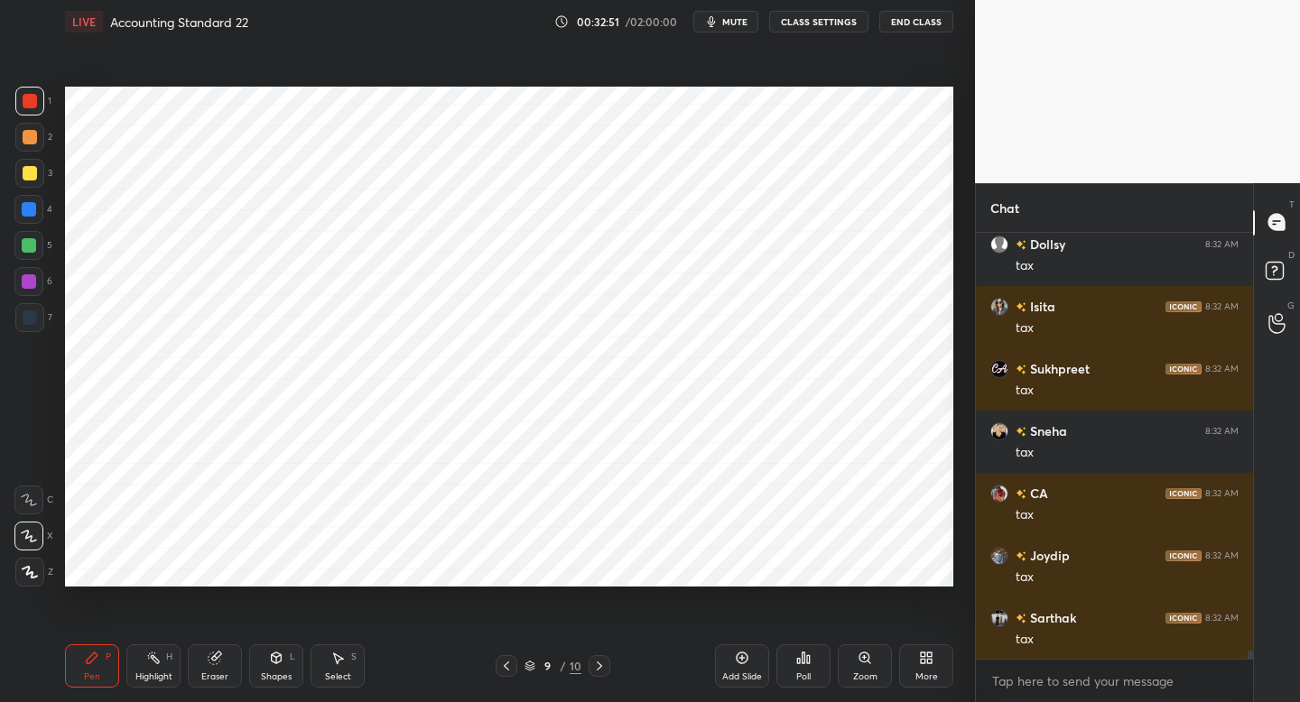
click at [598, 673] on div at bounding box center [599, 666] width 22 height 22
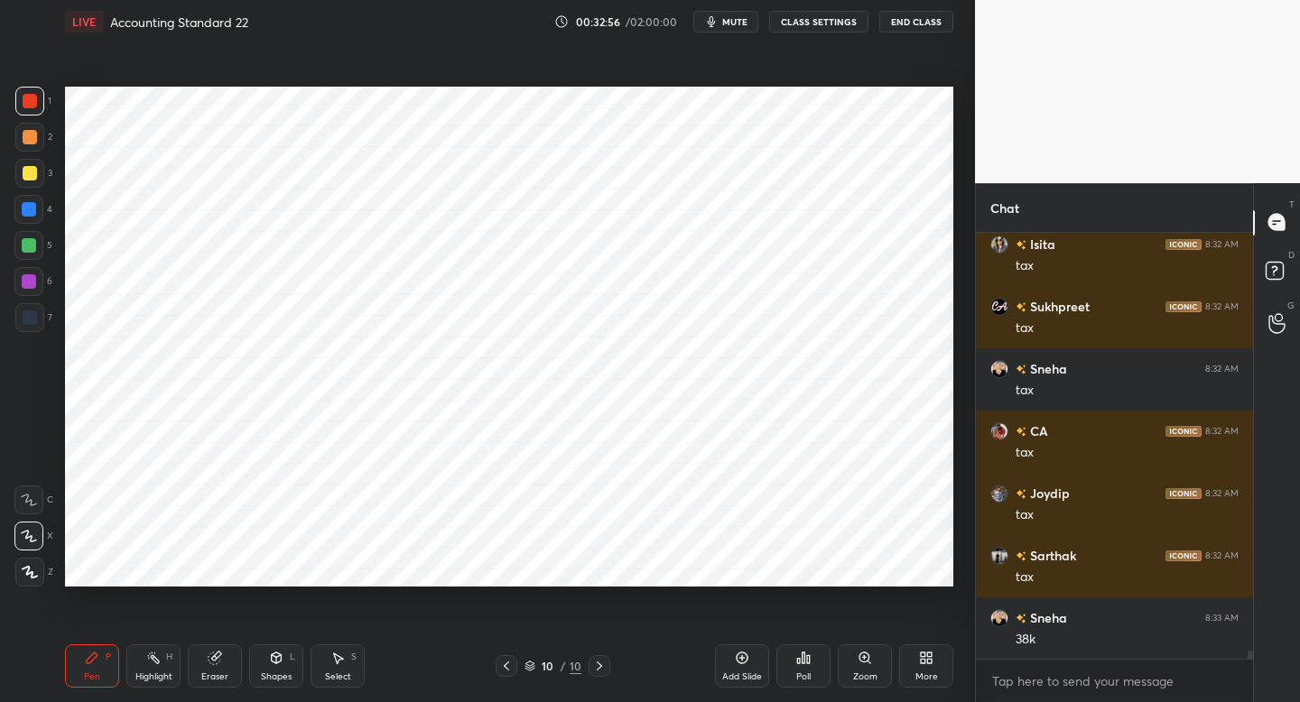
click at [513, 670] on div "10 / 10" at bounding box center [552, 666] width 115 height 22
click at [506, 667] on icon at bounding box center [506, 666] width 14 height 14
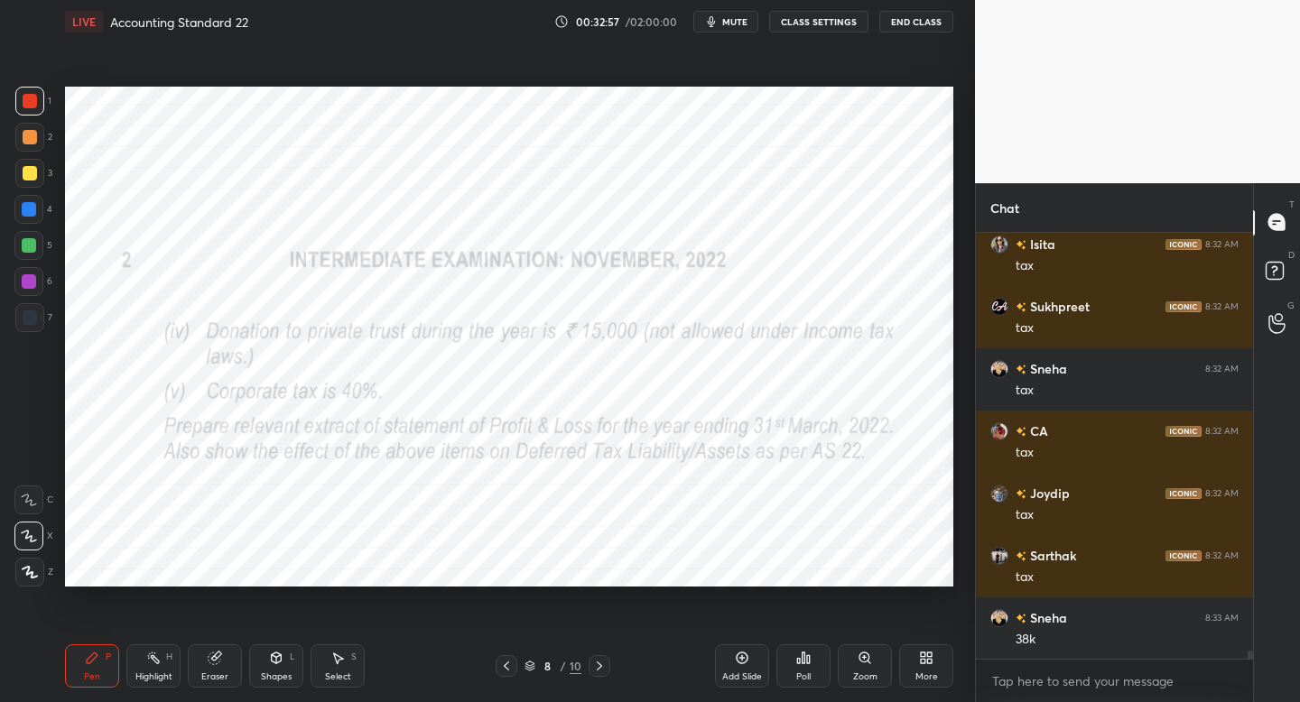
click at [505, 667] on icon at bounding box center [506, 666] width 14 height 14
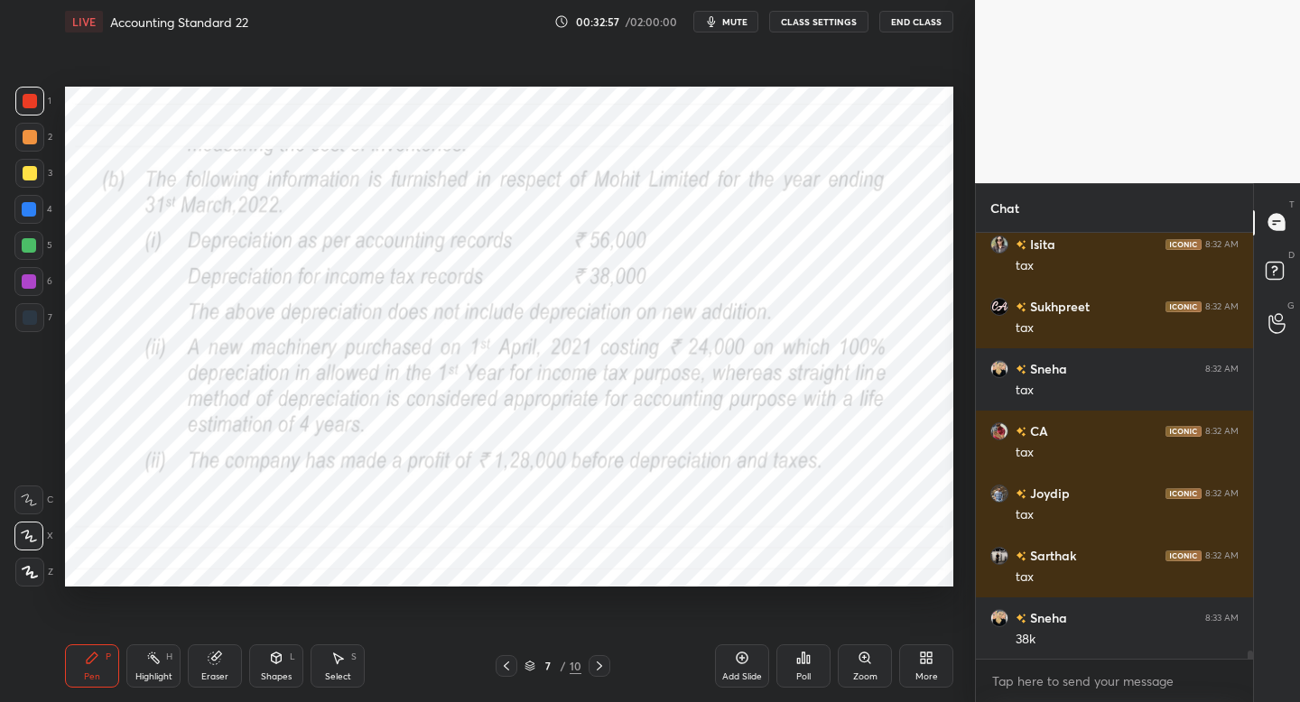
scroll to position [22332, 0]
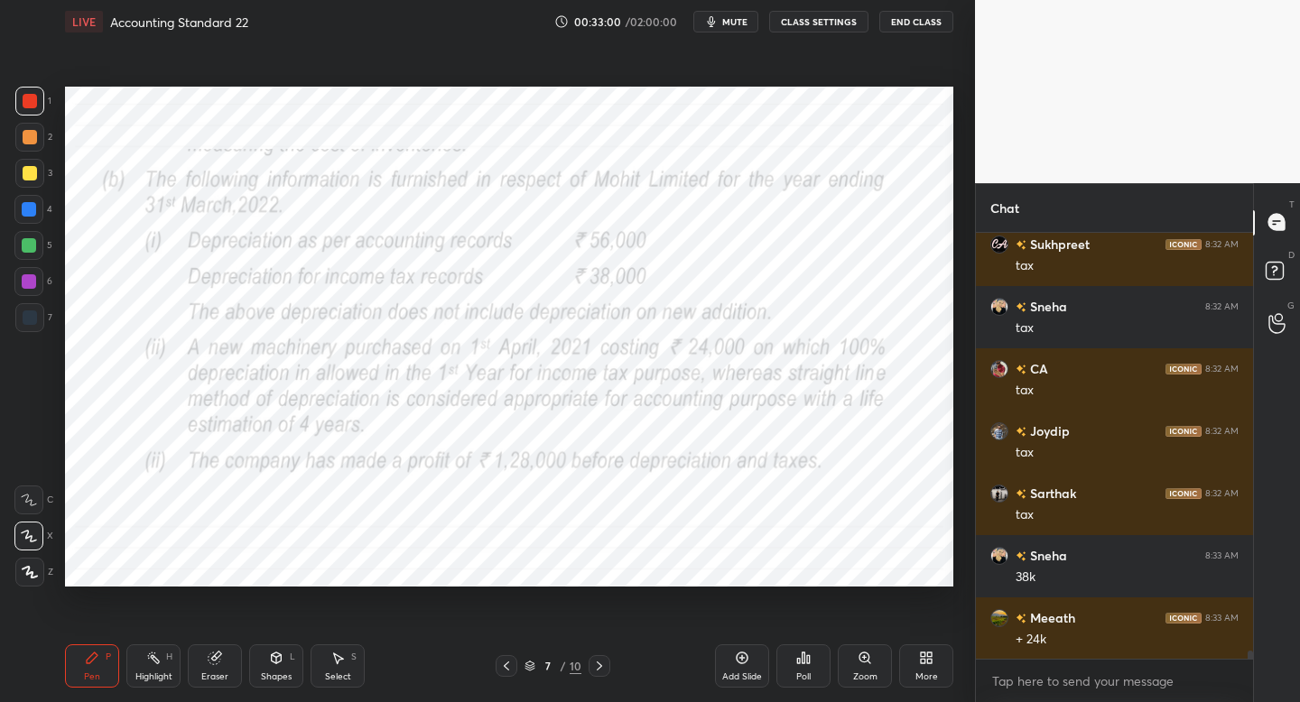
click at [597, 665] on icon at bounding box center [599, 666] width 14 height 14
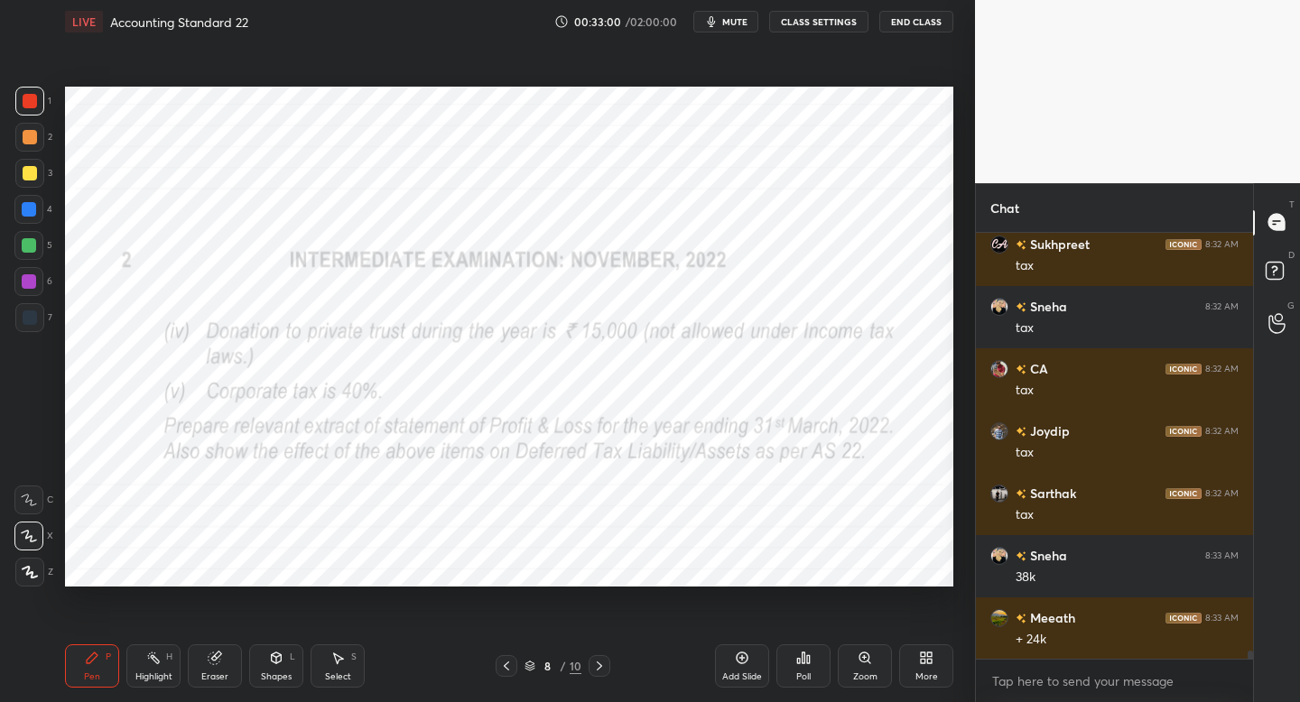
click at [598, 668] on icon at bounding box center [599, 666] width 14 height 14
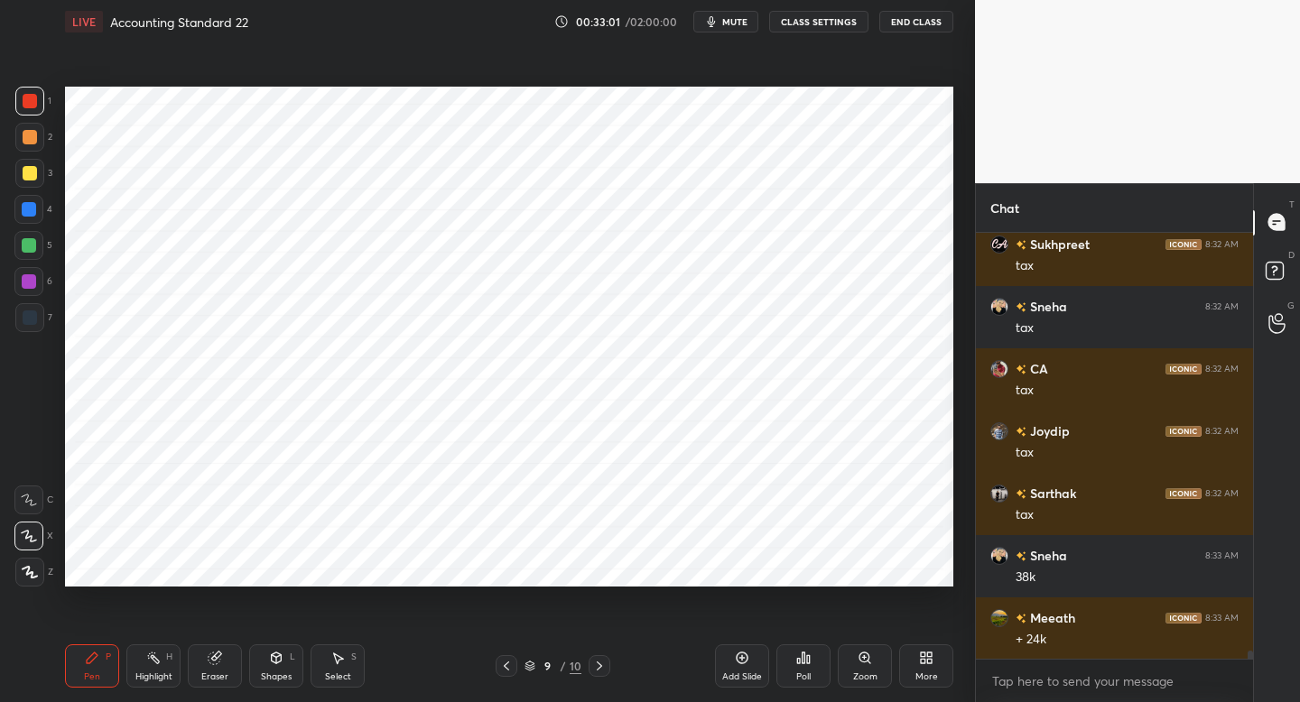
click at [604, 664] on div at bounding box center [599, 666] width 22 height 22
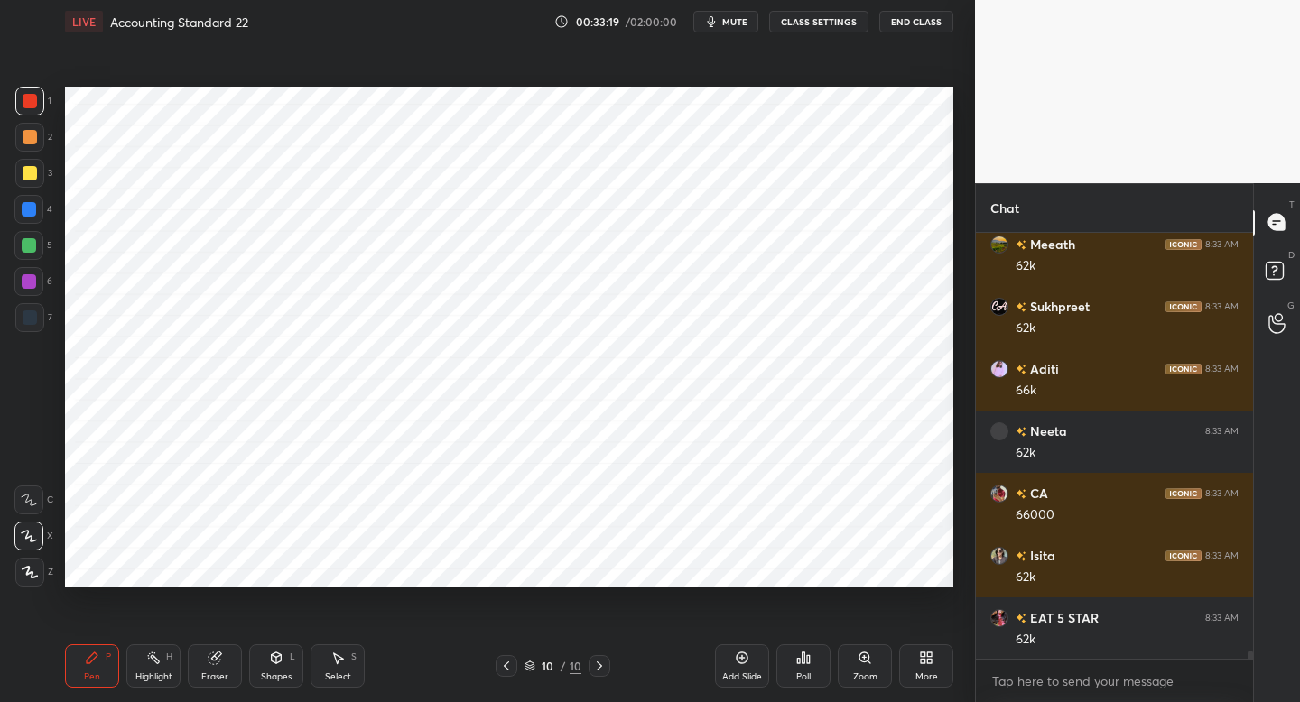
scroll to position [23204, 0]
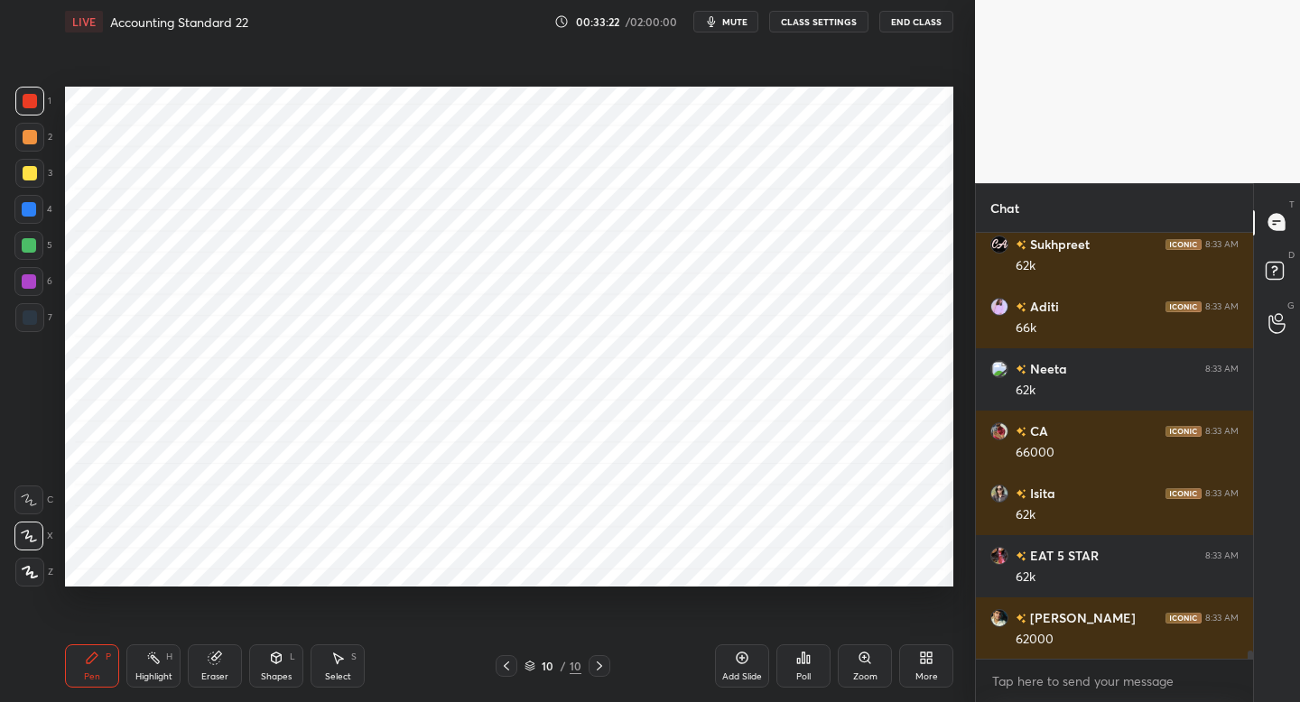
click at [611, 657] on div "10 / 10" at bounding box center [552, 666] width 325 height 22
click at [605, 664] on icon at bounding box center [599, 666] width 14 height 14
click at [505, 670] on div at bounding box center [506, 666] width 22 height 22
click at [506, 667] on icon at bounding box center [506, 666] width 14 height 14
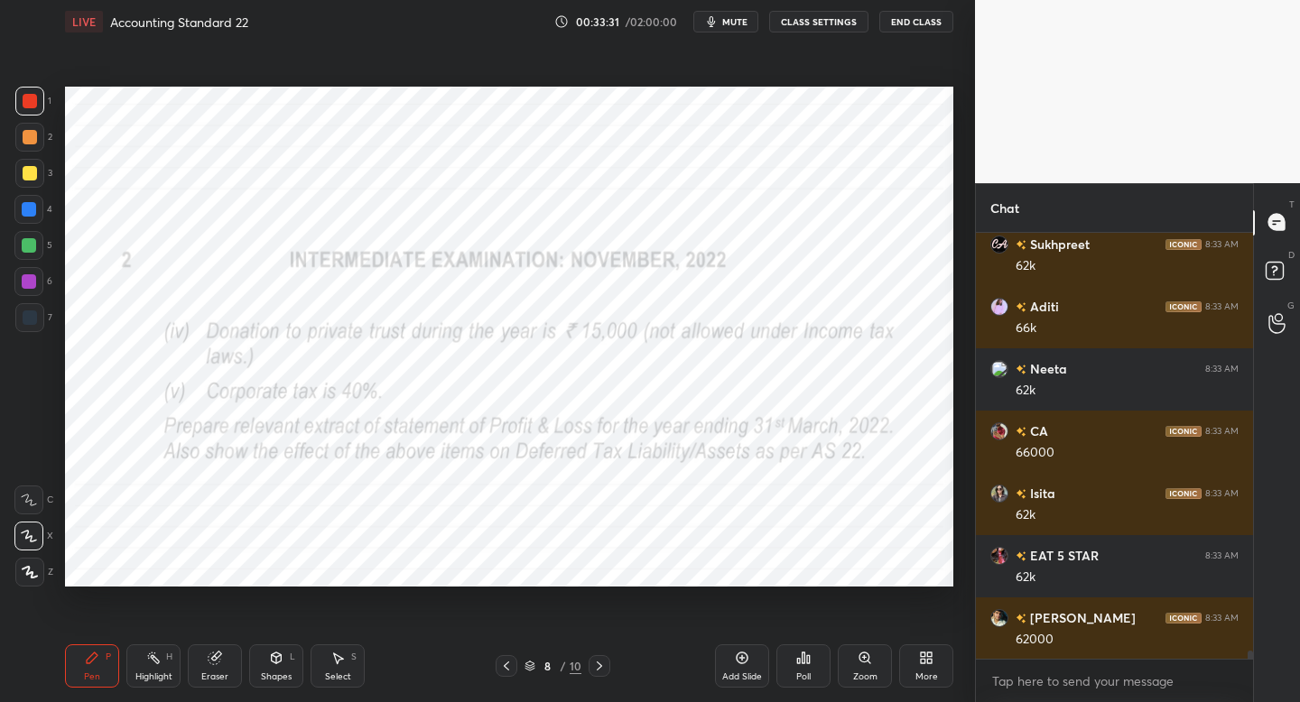
click at [954, 371] on div "Setting up your live class Poll for secs No correct answer Start poll" at bounding box center [509, 336] width 903 height 587
click at [610, 662] on div "8 / 10" at bounding box center [552, 666] width 325 height 22
click at [596, 670] on div at bounding box center [599, 666] width 22 height 22
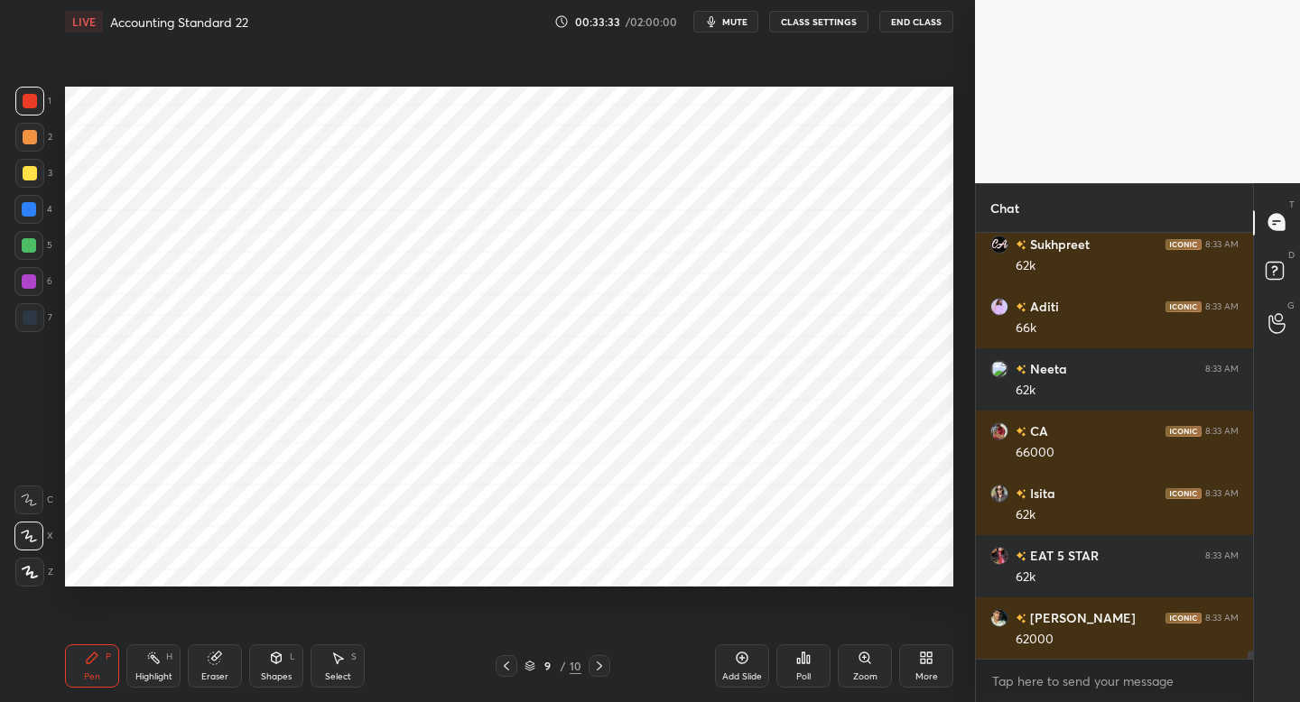
click at [597, 668] on icon at bounding box center [599, 666] width 14 height 14
click at [33, 219] on div at bounding box center [28, 209] width 29 height 29
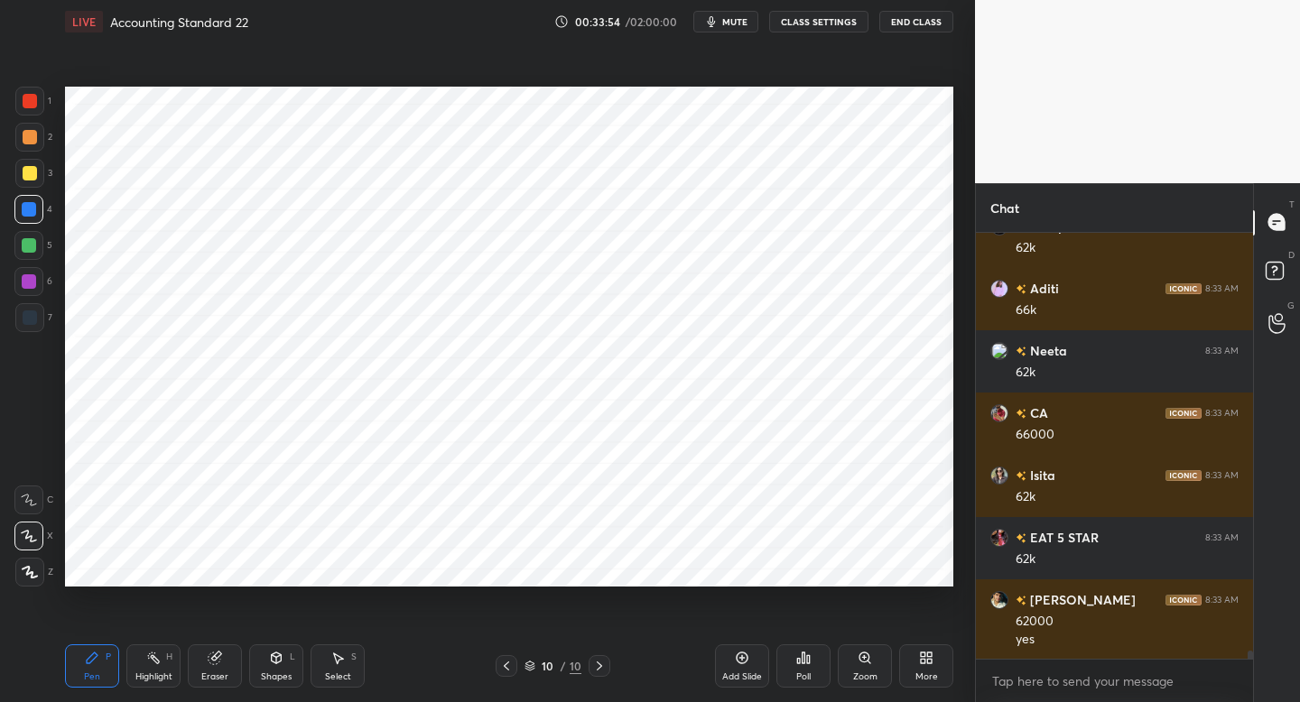
click at [508, 657] on div at bounding box center [506, 666] width 22 height 22
click at [489, 678] on div "Pen P Highlight H Eraser Shapes L Select S 9 / 10 Add Slide Poll Zoom More" at bounding box center [509, 666] width 888 height 72
click at [501, 671] on div at bounding box center [506, 666] width 22 height 22
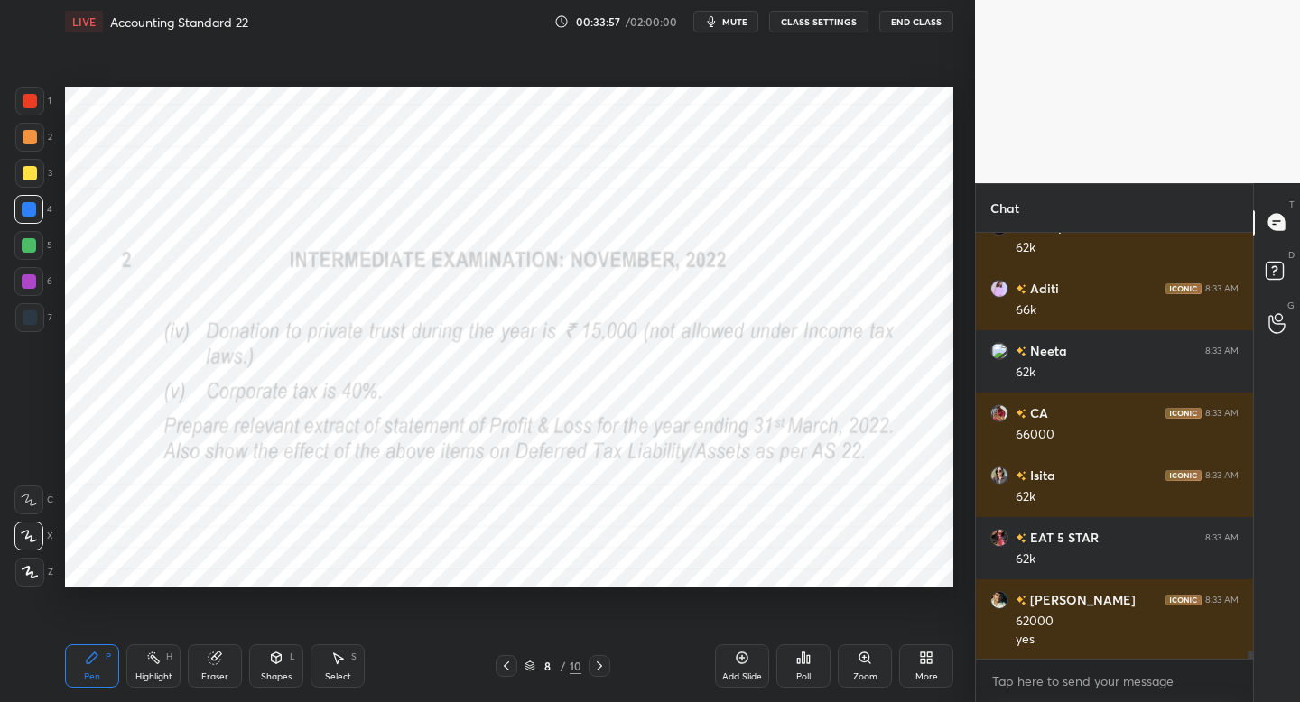
click at [598, 670] on icon at bounding box center [599, 666] width 14 height 14
click at [601, 668] on icon at bounding box center [599, 666] width 14 height 14
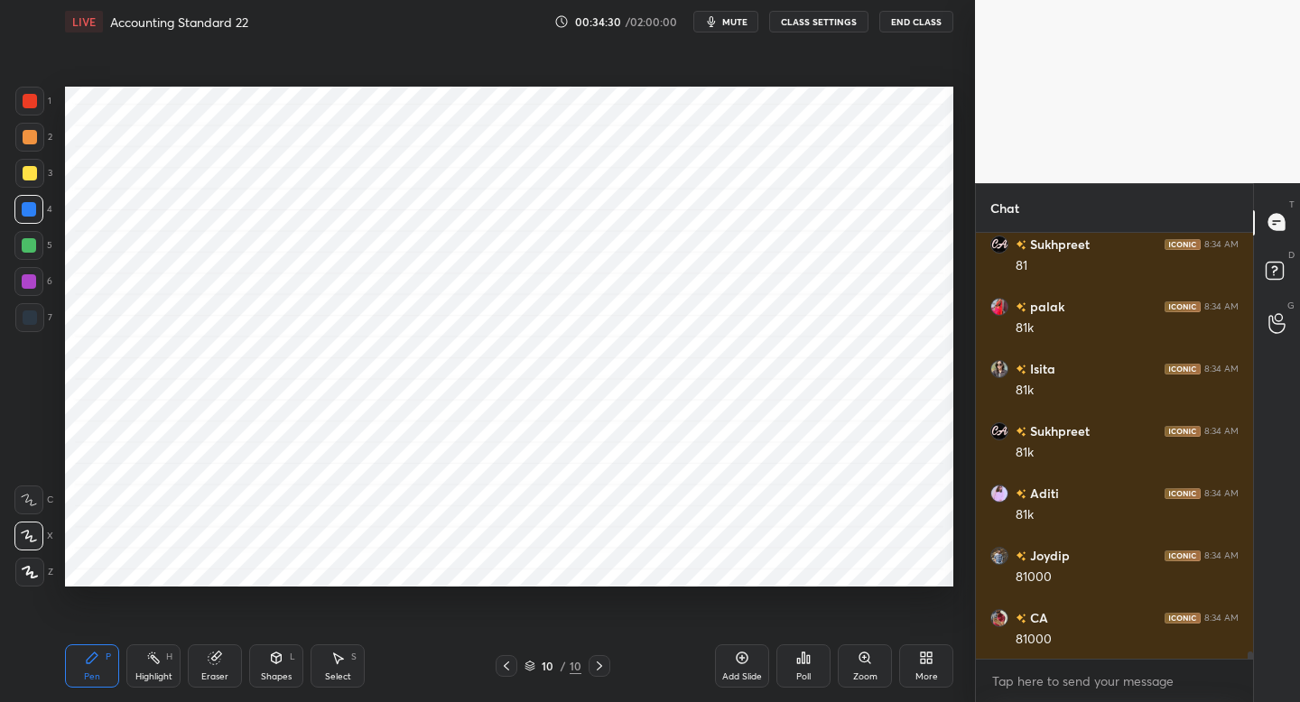
scroll to position [24093, 0]
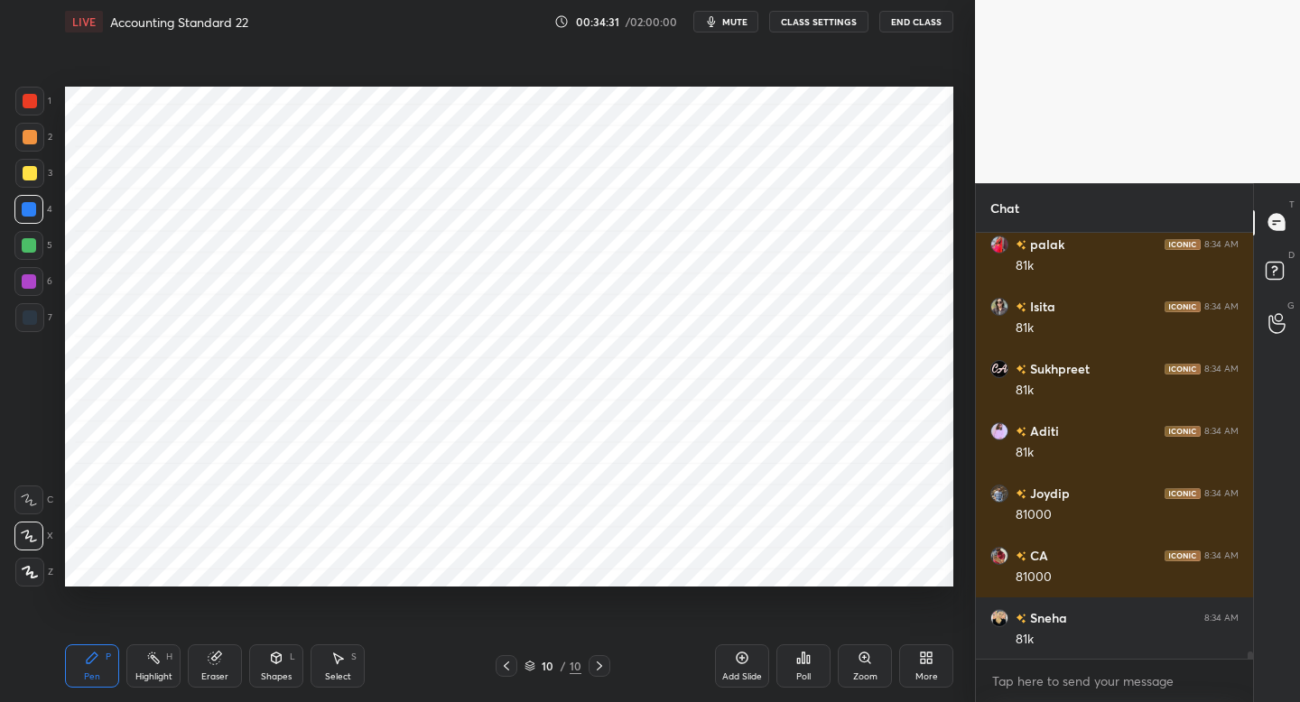
click at [35, 108] on div at bounding box center [29, 101] width 29 height 29
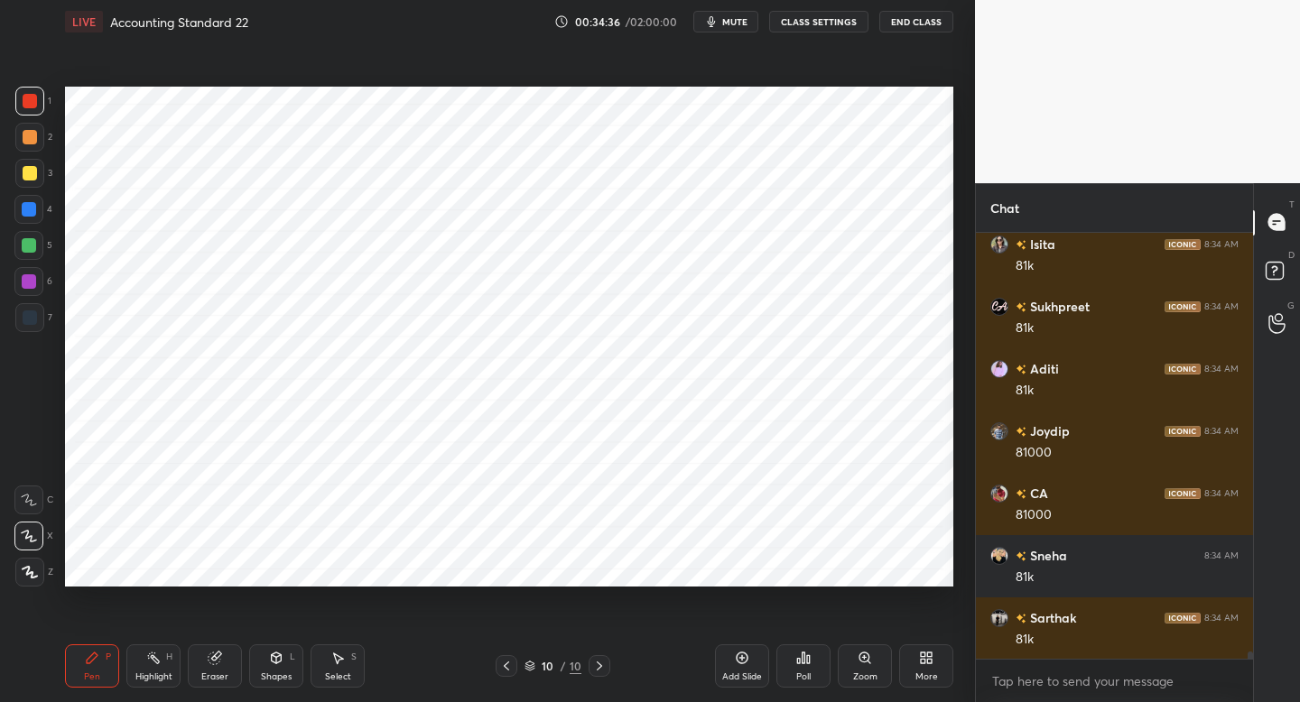
click at [506, 659] on icon at bounding box center [506, 666] width 14 height 14
click at [506, 665] on icon at bounding box center [506, 666] width 14 height 14
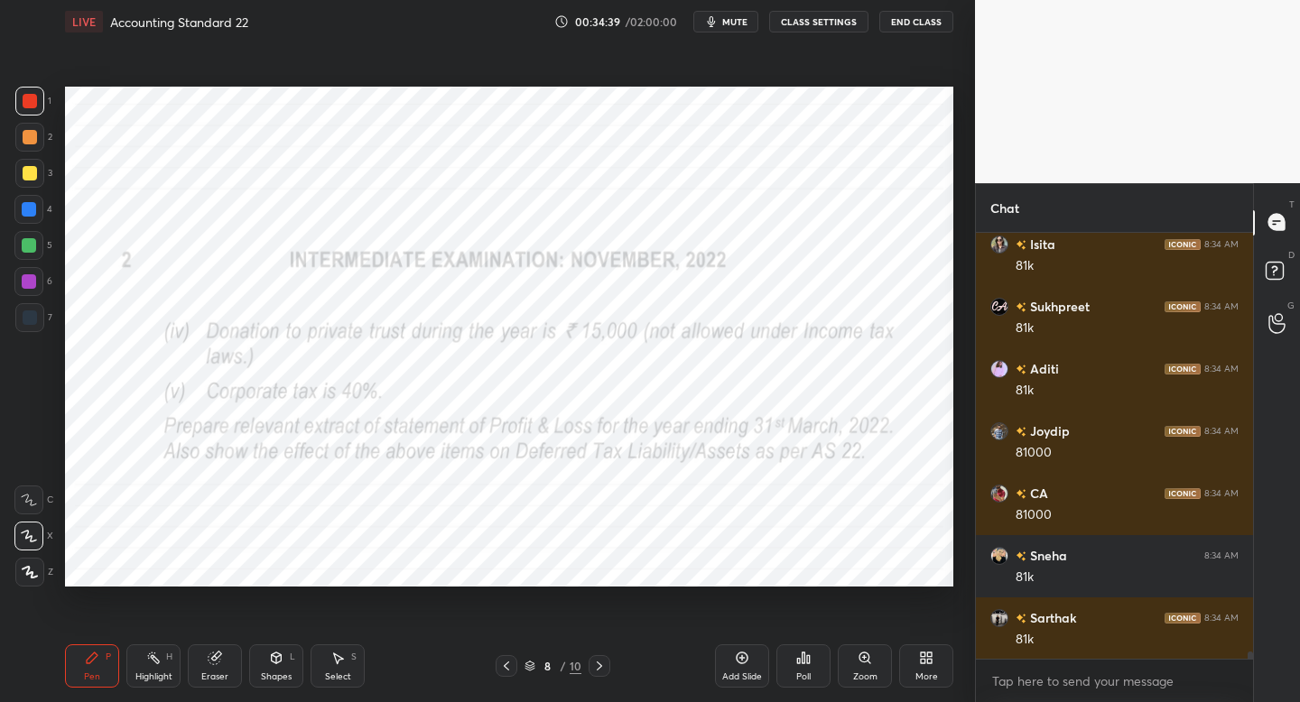
click at [596, 671] on div at bounding box center [599, 666] width 22 height 22
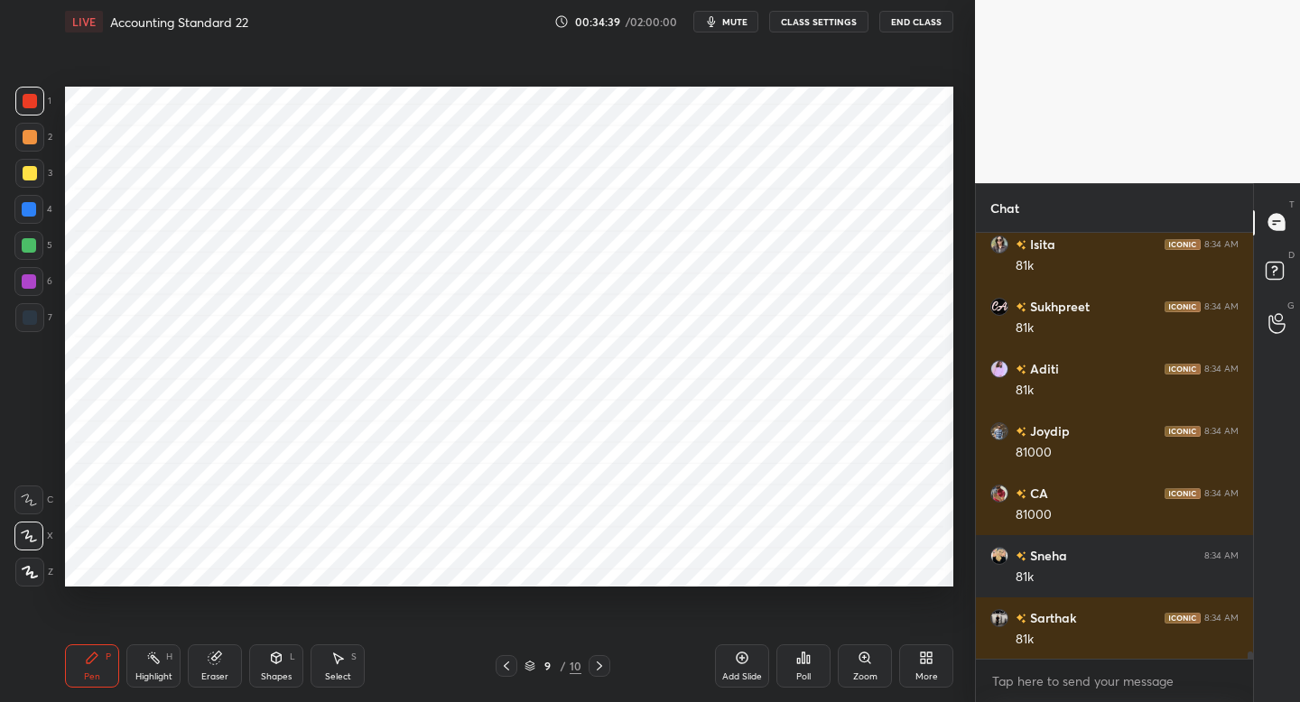
click at [597, 670] on icon at bounding box center [599, 666] width 14 height 14
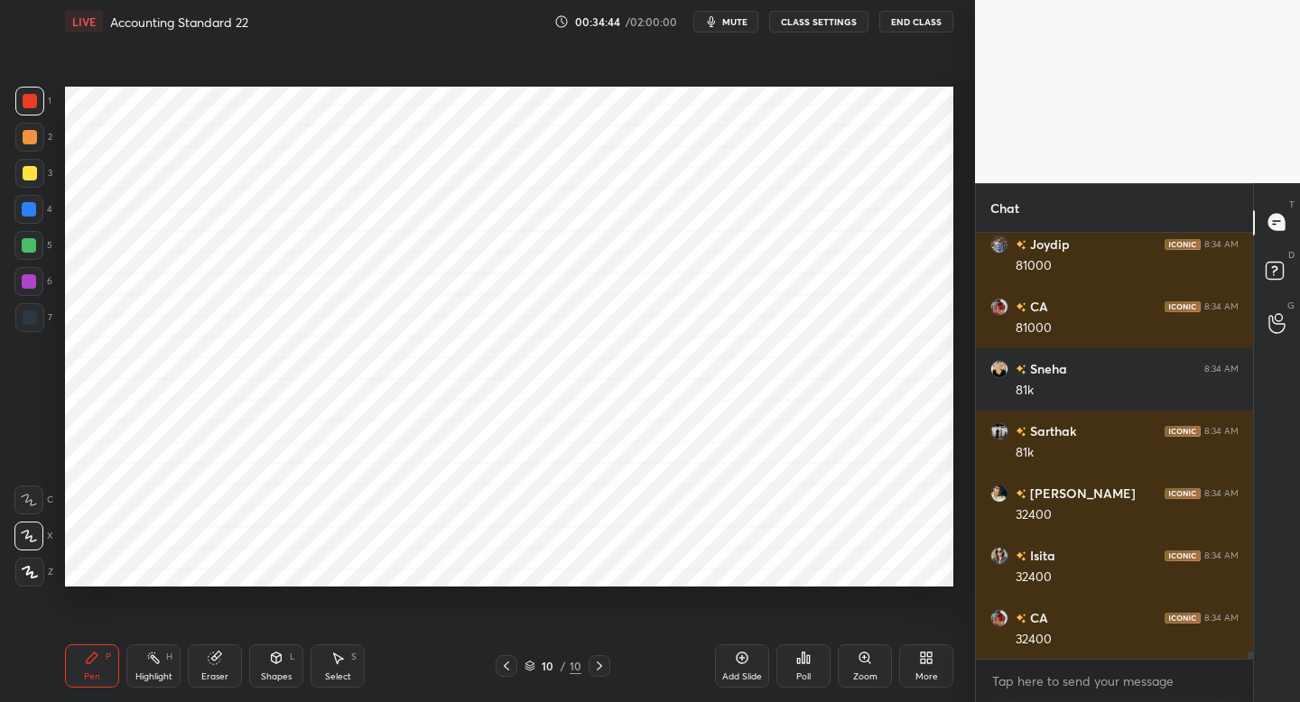
scroll to position [24405, 0]
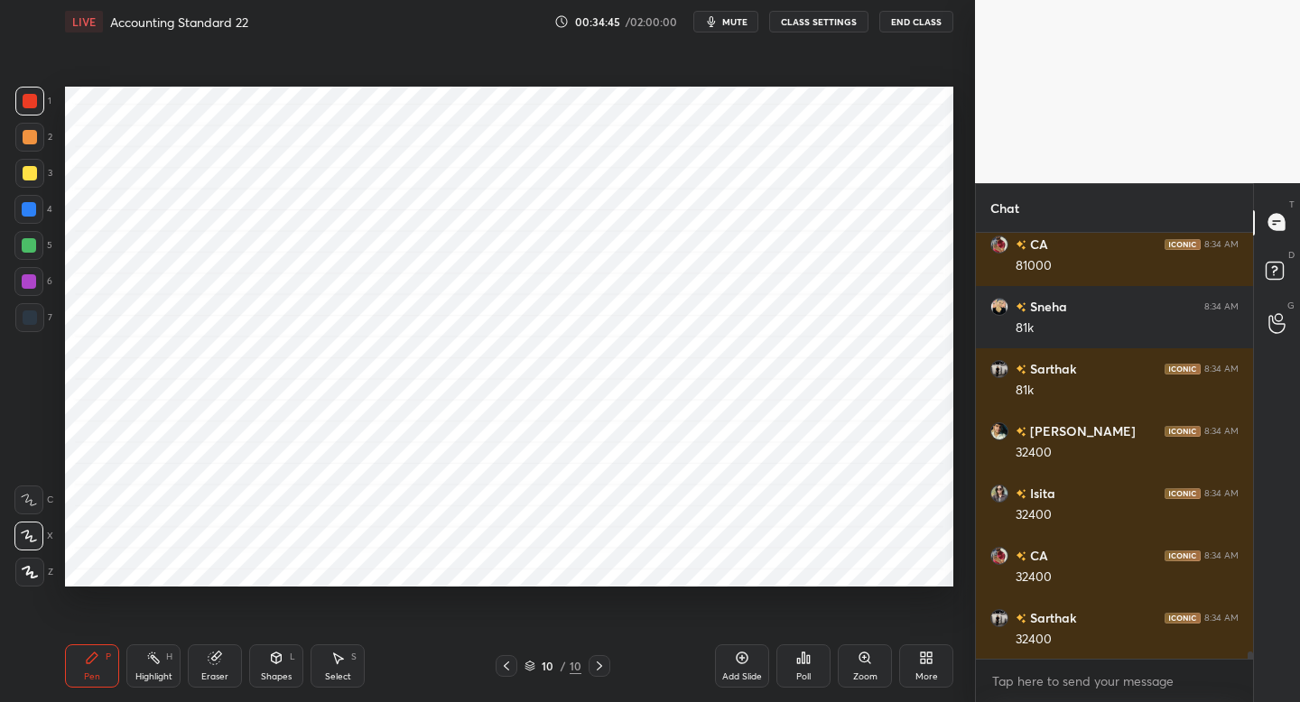
click at [504, 665] on icon at bounding box center [506, 666] width 5 height 9
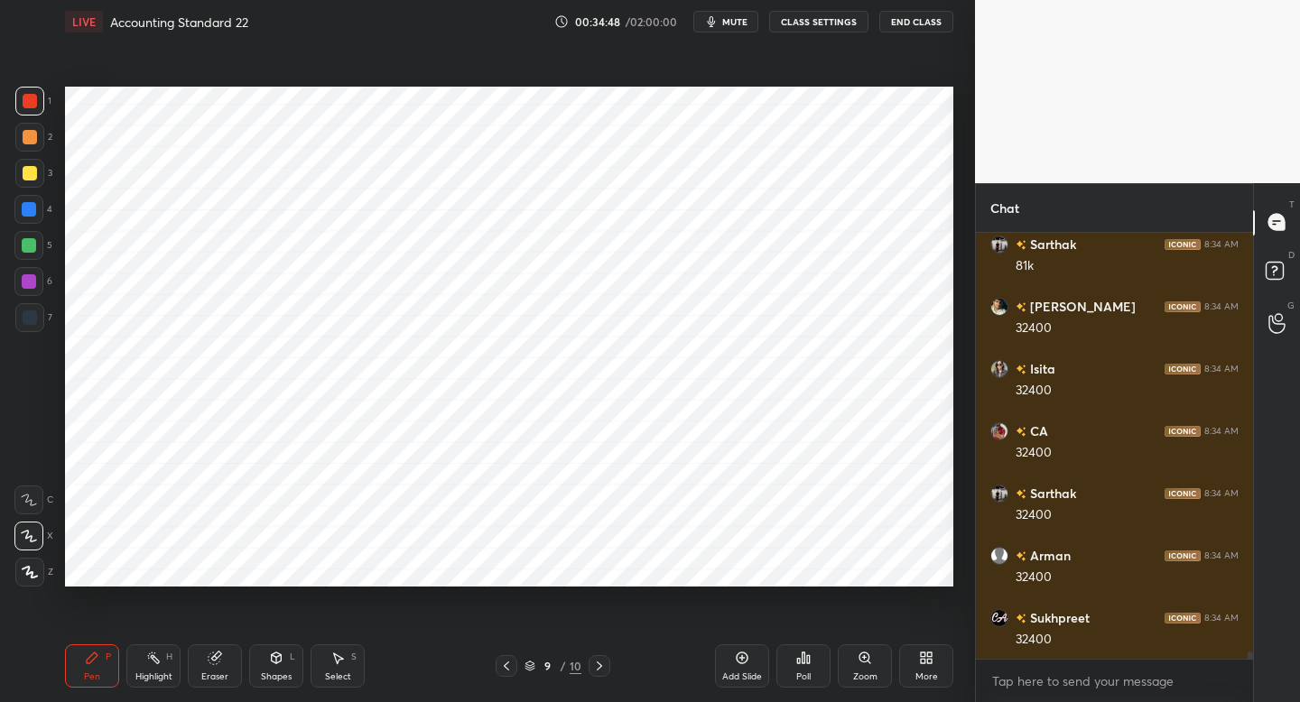
scroll to position [24592, 0]
click at [735, 672] on div "Add Slide" at bounding box center [742, 676] width 40 height 9
click at [506, 659] on icon at bounding box center [506, 666] width 14 height 14
click at [507, 662] on icon at bounding box center [506, 666] width 14 height 14
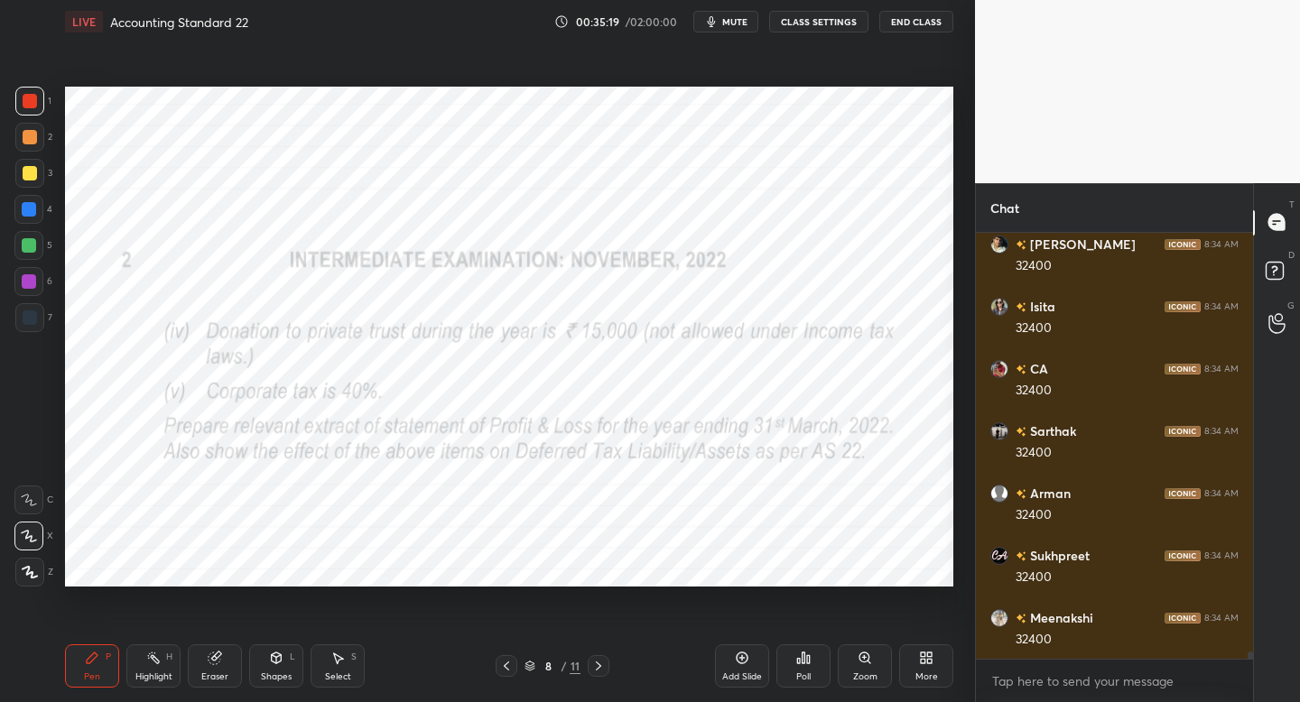
click at [520, 660] on div "8 / 11" at bounding box center [552, 666] width 114 height 22
click at [524, 665] on icon at bounding box center [529, 666] width 11 height 11
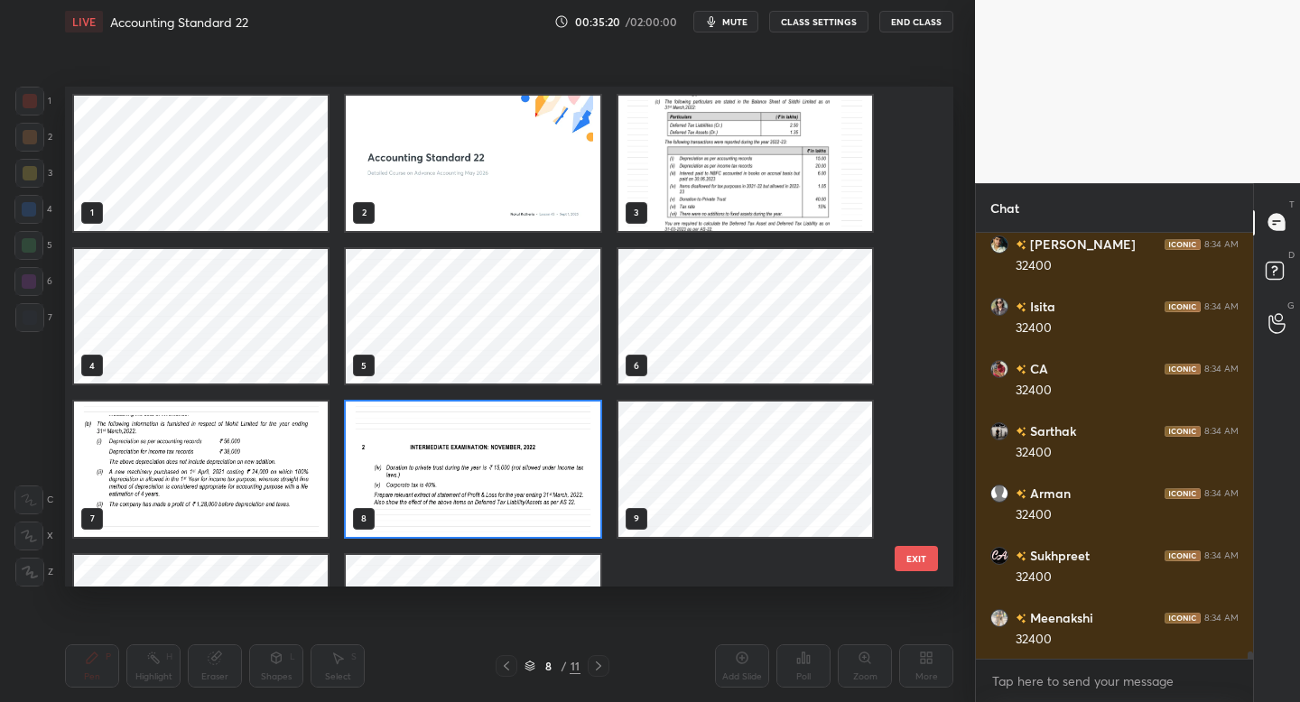
scroll to position [494, 879]
click at [505, 664] on div at bounding box center [506, 666] width 22 height 22
click at [198, 460] on img "grid" at bounding box center [201, 469] width 254 height 135
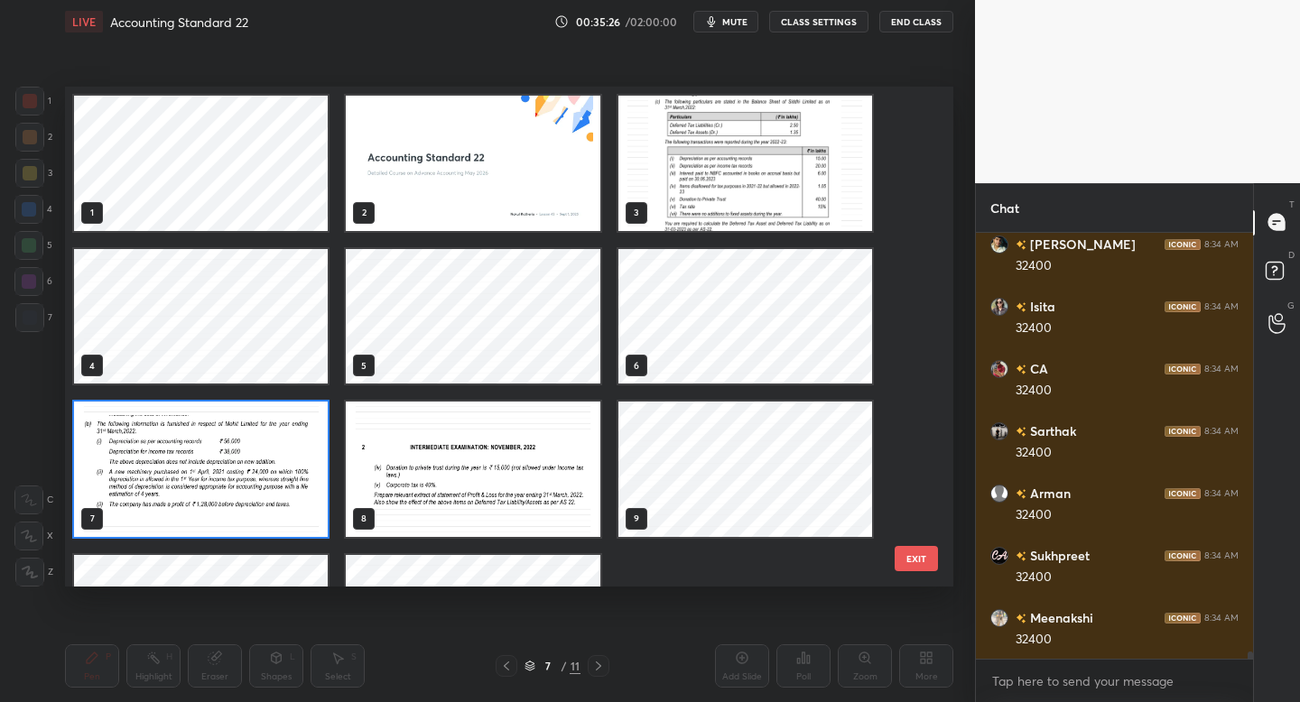
click at [198, 460] on img "grid" at bounding box center [201, 469] width 254 height 135
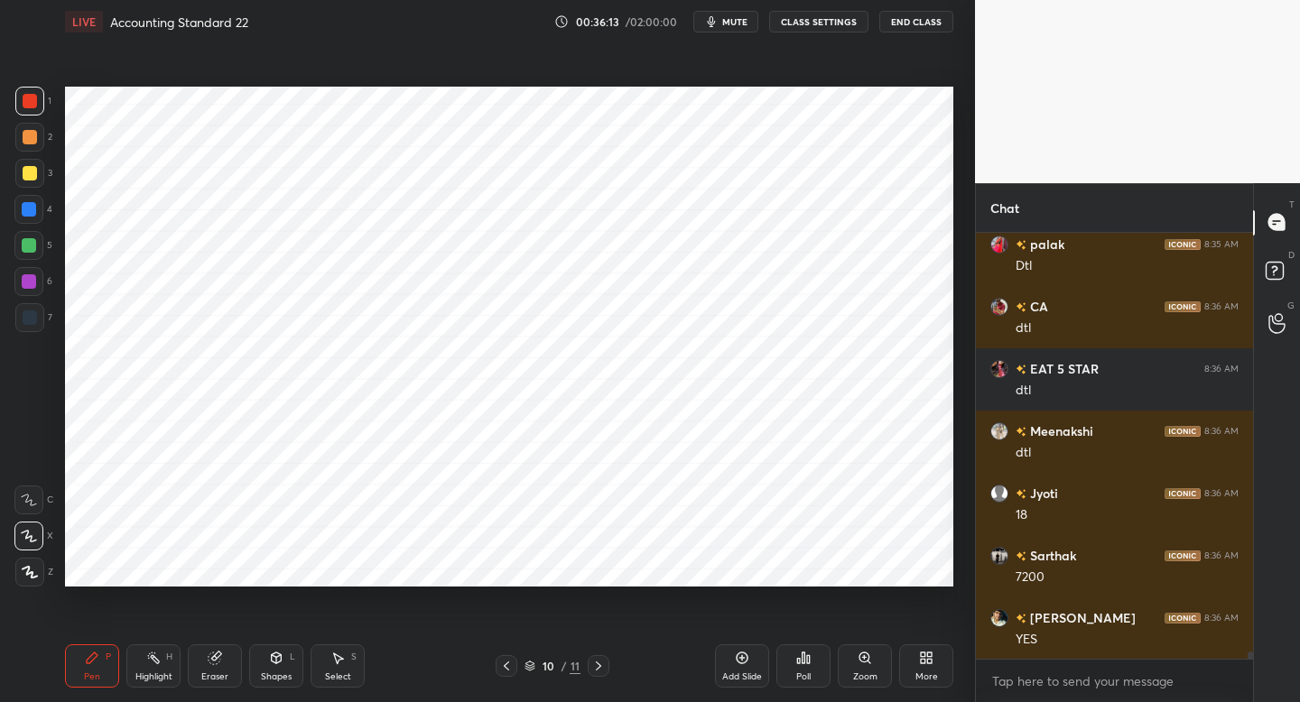
scroll to position [25357, 0]
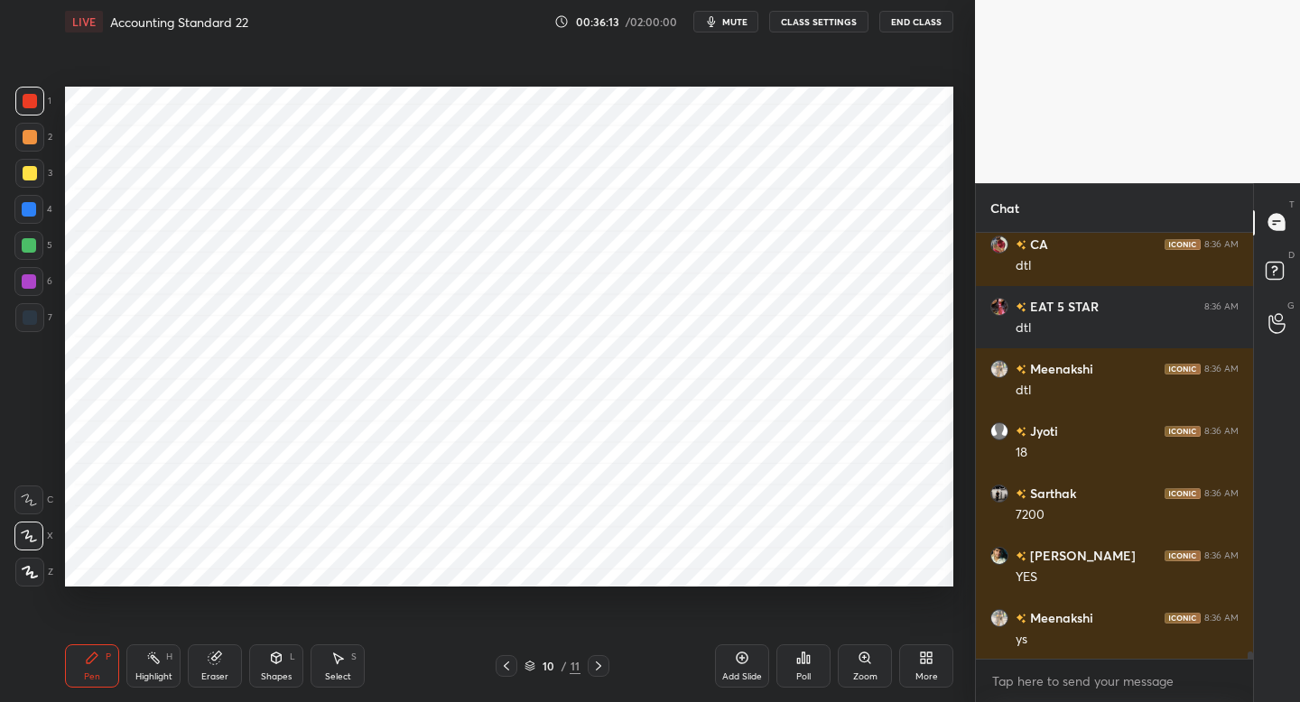
click at [505, 662] on icon at bounding box center [506, 666] width 14 height 14
click at [509, 666] on icon at bounding box center [506, 666] width 14 height 14
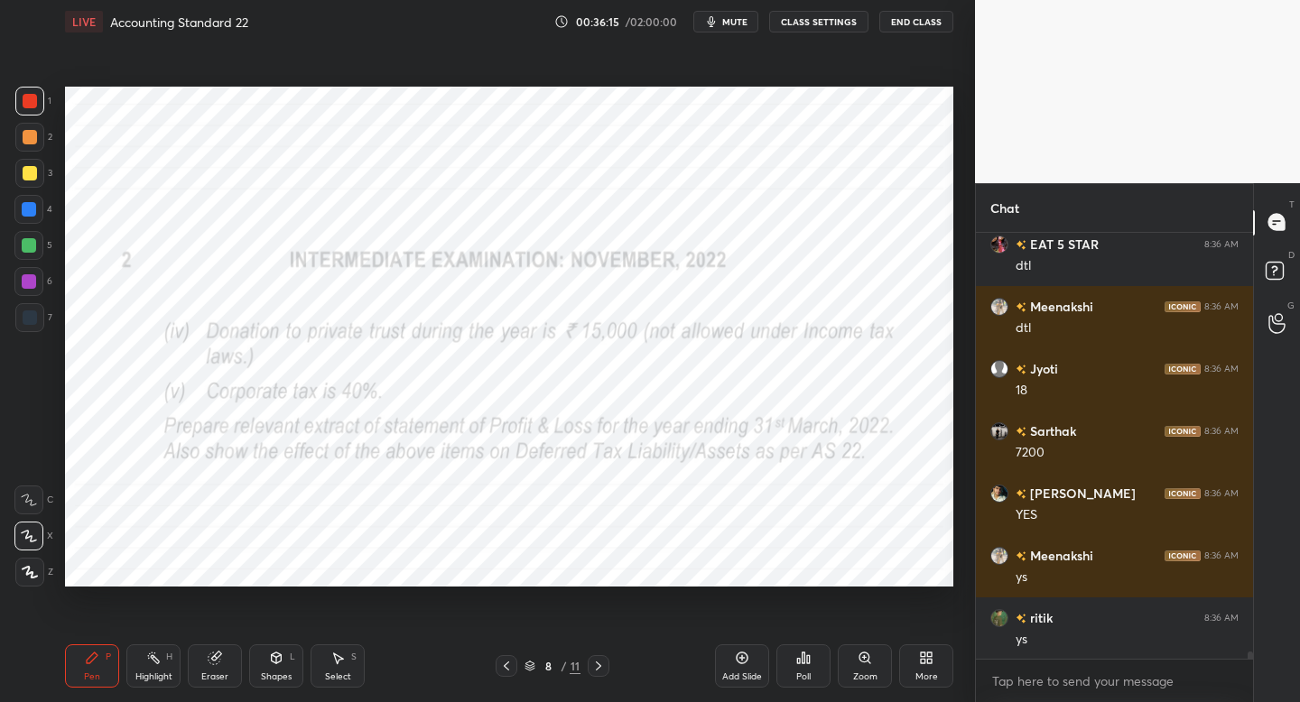
scroll to position [25482, 0]
click at [505, 670] on icon at bounding box center [506, 666] width 14 height 14
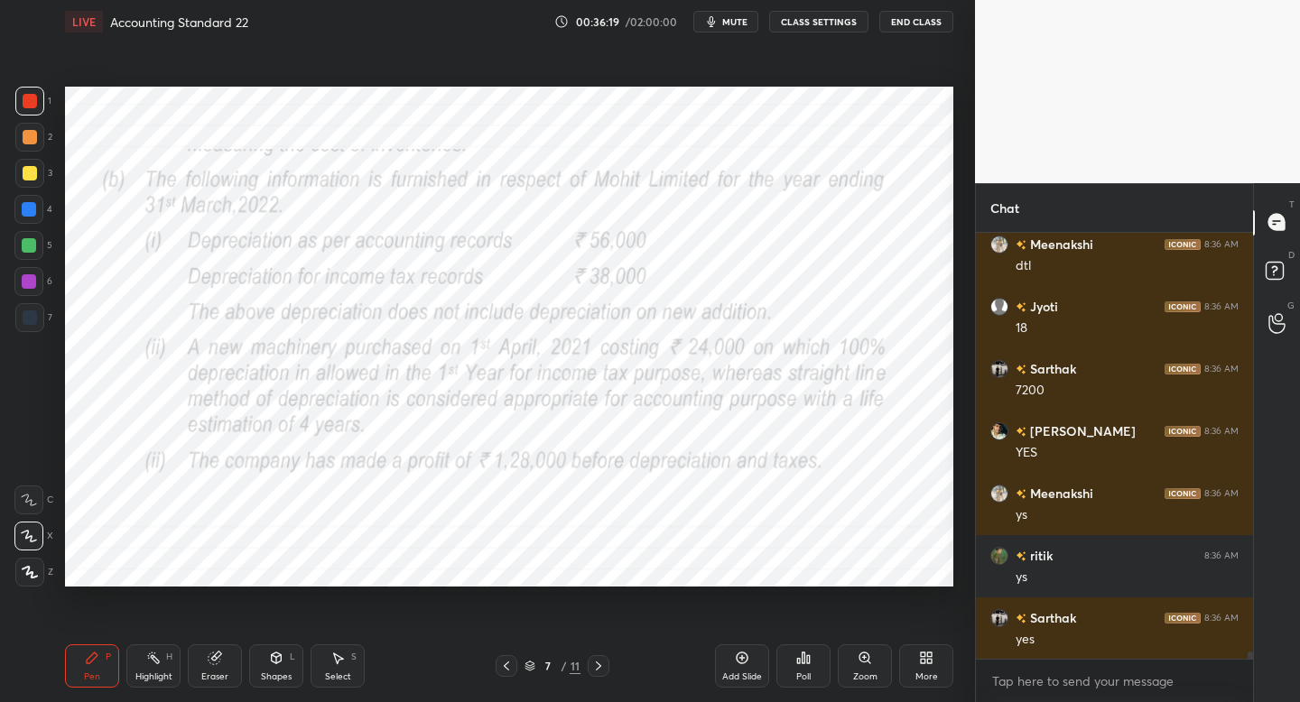
click at [608, 662] on div "7 / 11" at bounding box center [552, 666] width 325 height 22
click at [604, 666] on icon at bounding box center [598, 666] width 14 height 14
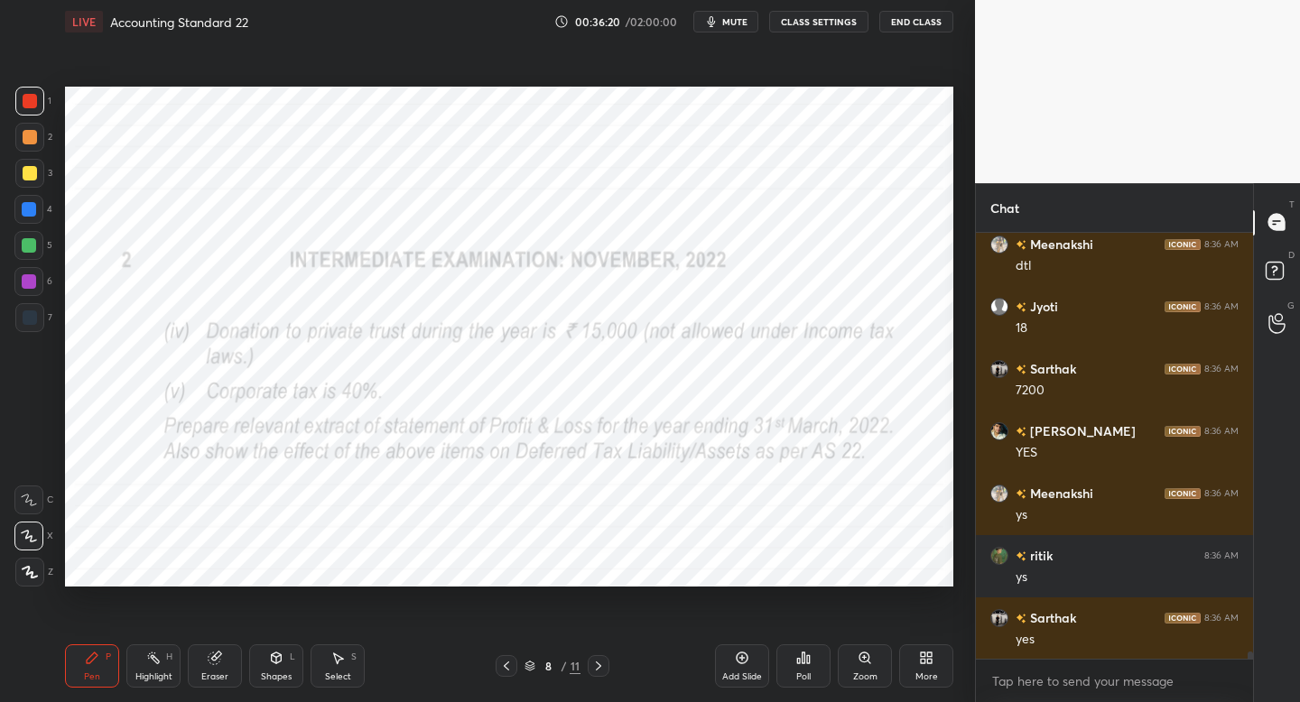
click at [602, 666] on icon at bounding box center [598, 666] width 14 height 14
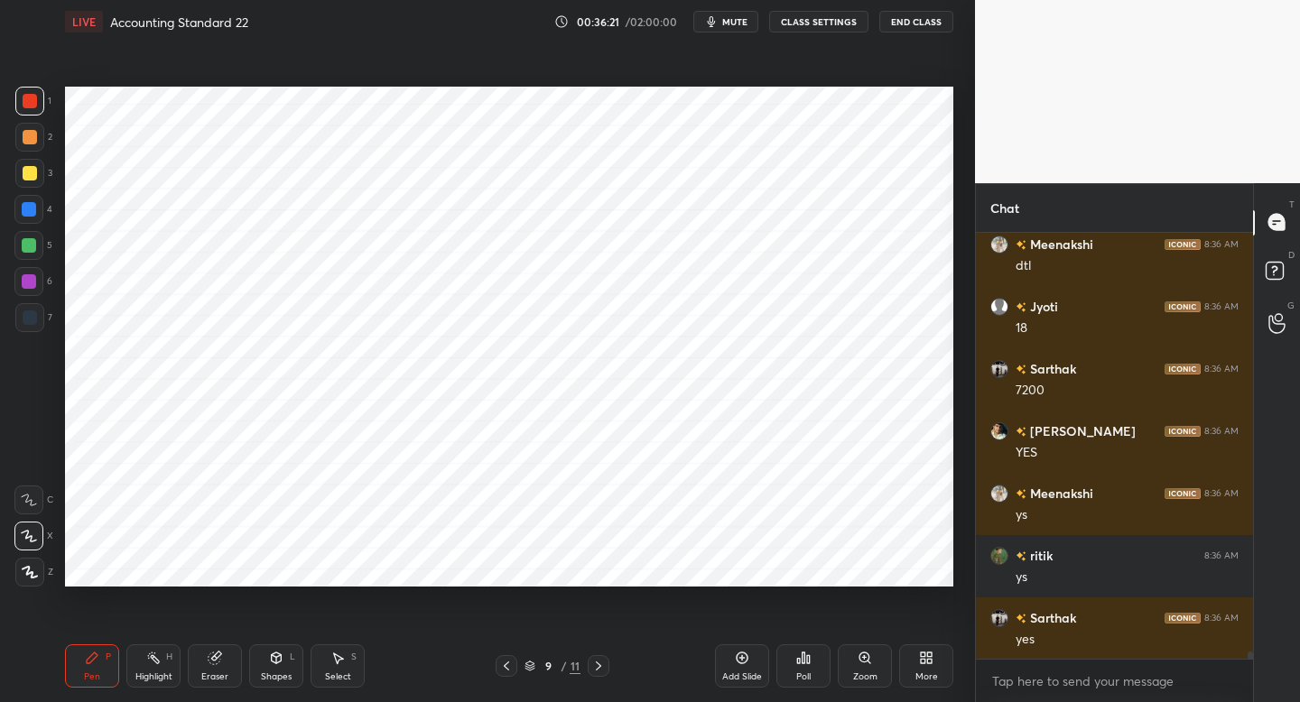
click at [603, 659] on icon at bounding box center [598, 666] width 14 height 14
click at [42, 328] on div at bounding box center [29, 317] width 29 height 29
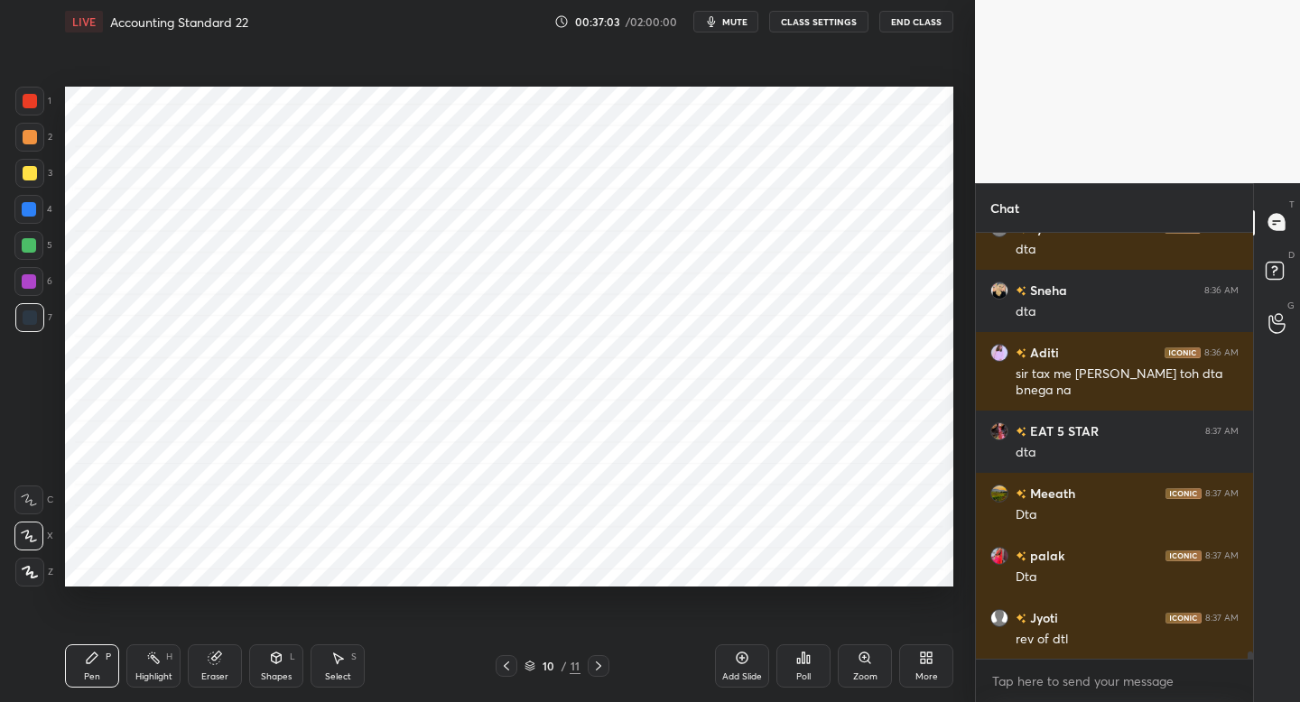
scroll to position [26076, 0]
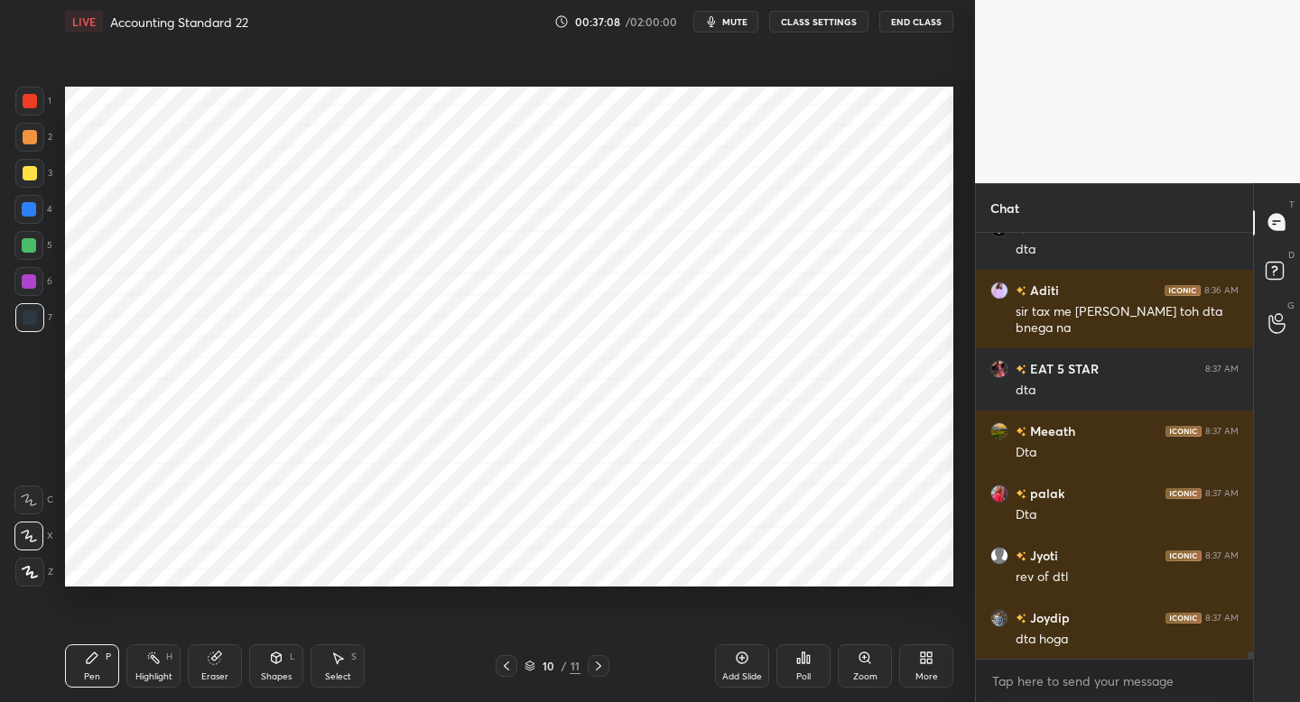
click at [208, 672] on div "Eraser" at bounding box center [214, 676] width 27 height 9
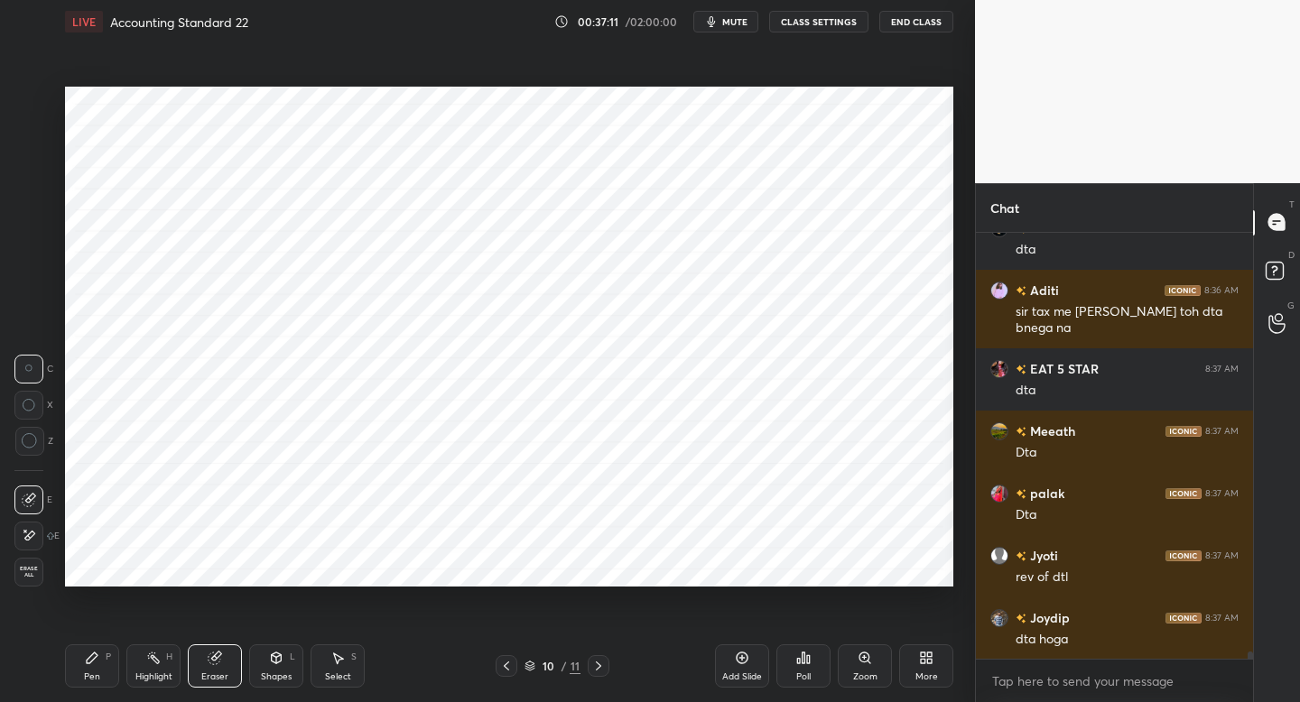
click at [94, 661] on icon at bounding box center [92, 658] width 14 height 14
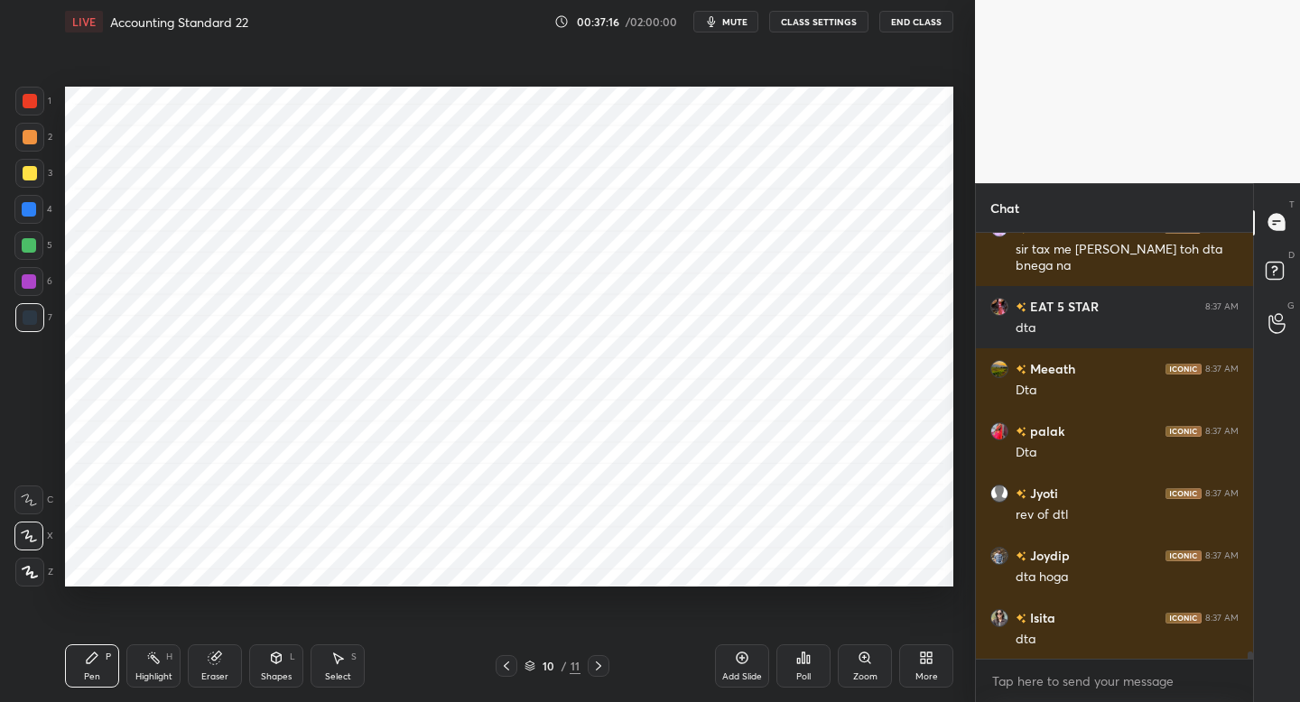
scroll to position [26201, 0]
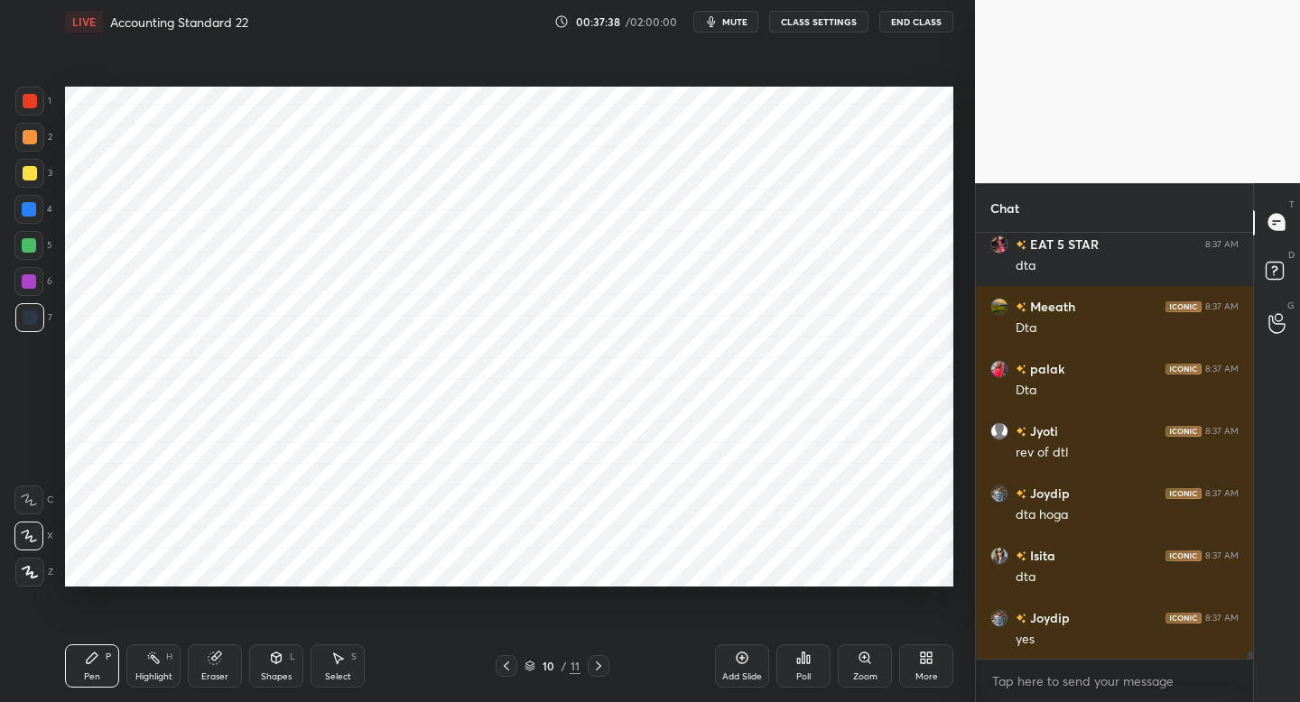
click at [42, 217] on div "4" at bounding box center [33, 209] width 38 height 29
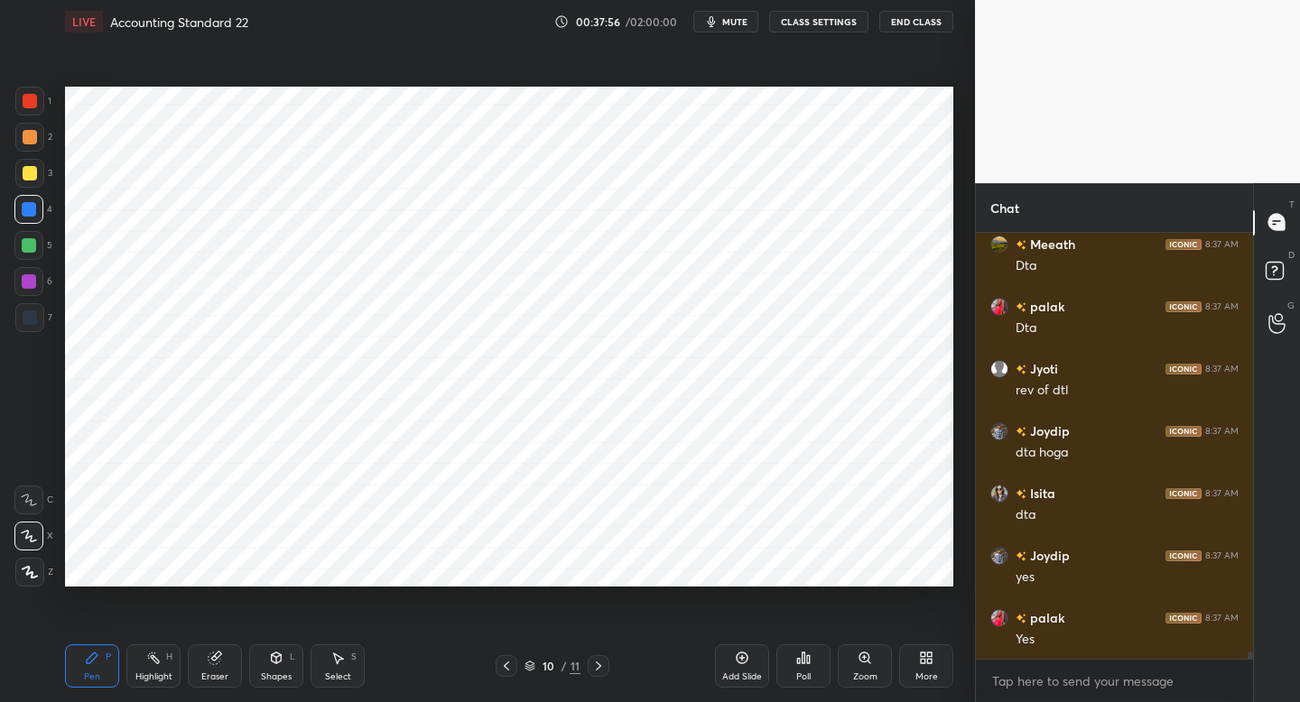
click at [499, 668] on icon at bounding box center [506, 666] width 14 height 14
click at [730, 588] on div "Setting up your live class Poll for secs No correct answer Start poll" at bounding box center [509, 336] width 903 height 587
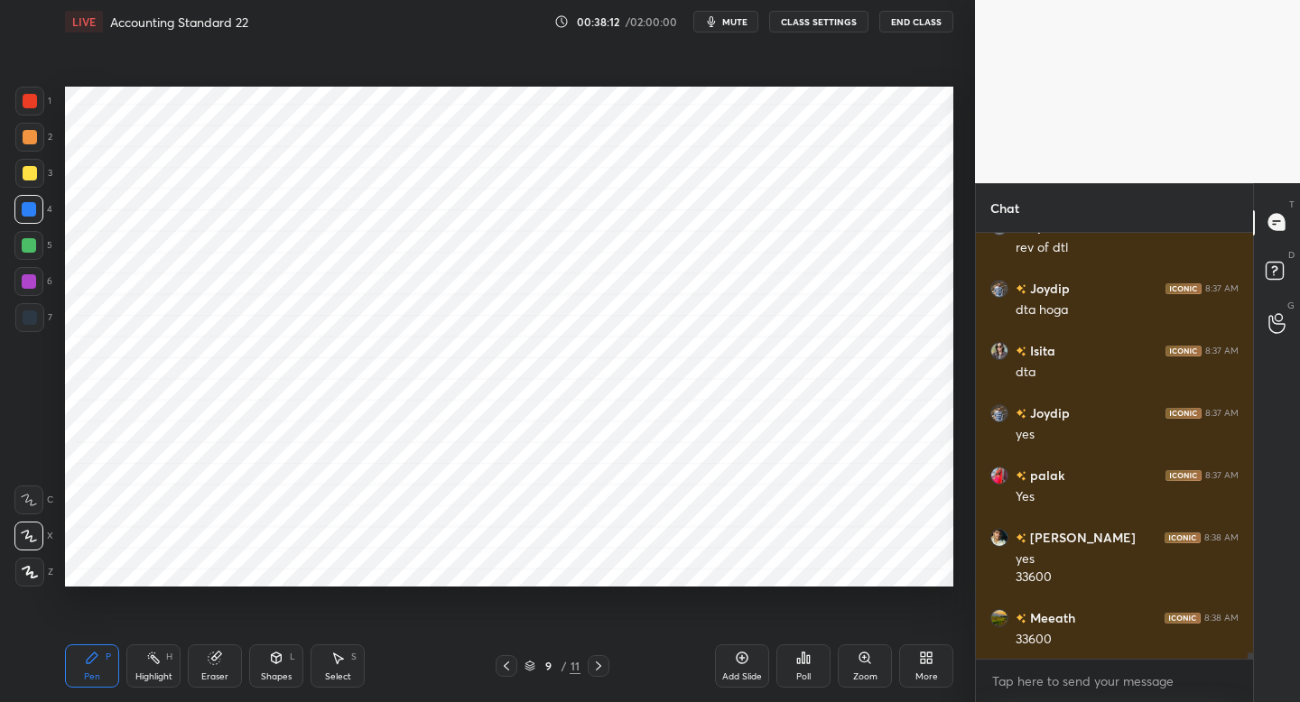
scroll to position [26468, 0]
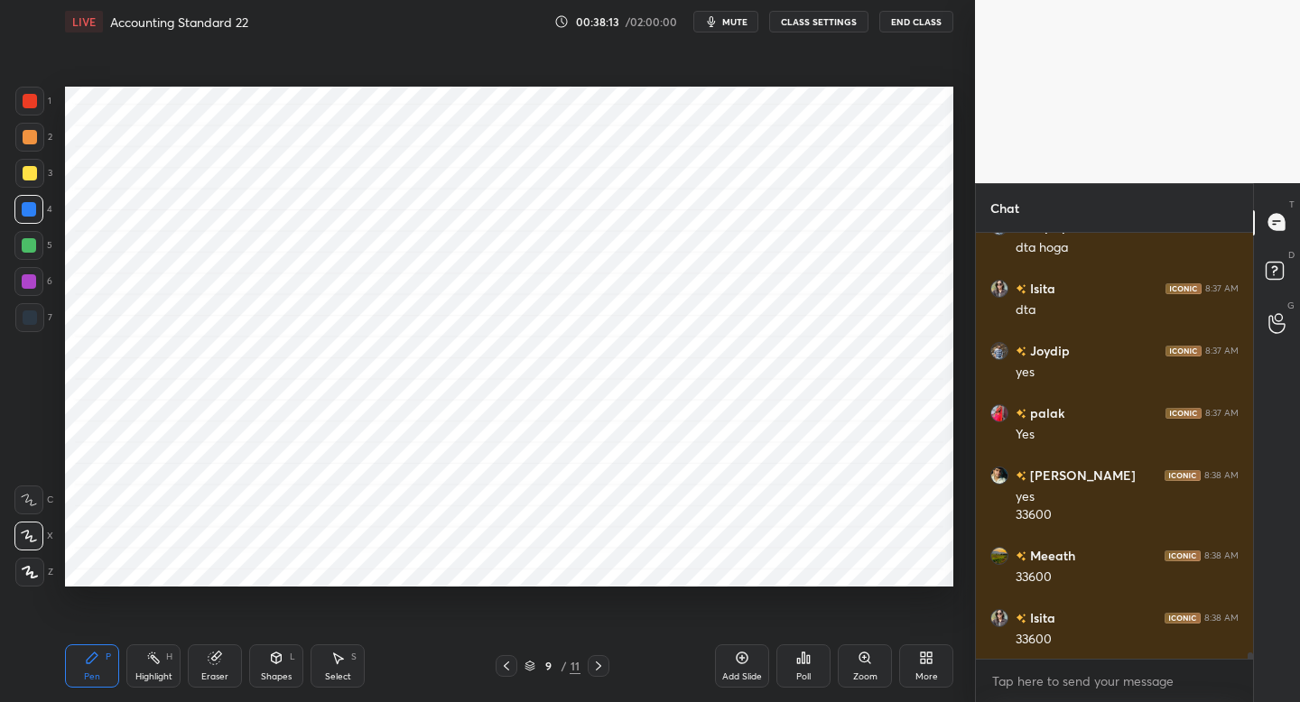
click at [904, 586] on div "Setting up your live class Poll for secs No correct answer Start poll" at bounding box center [509, 336] width 903 height 587
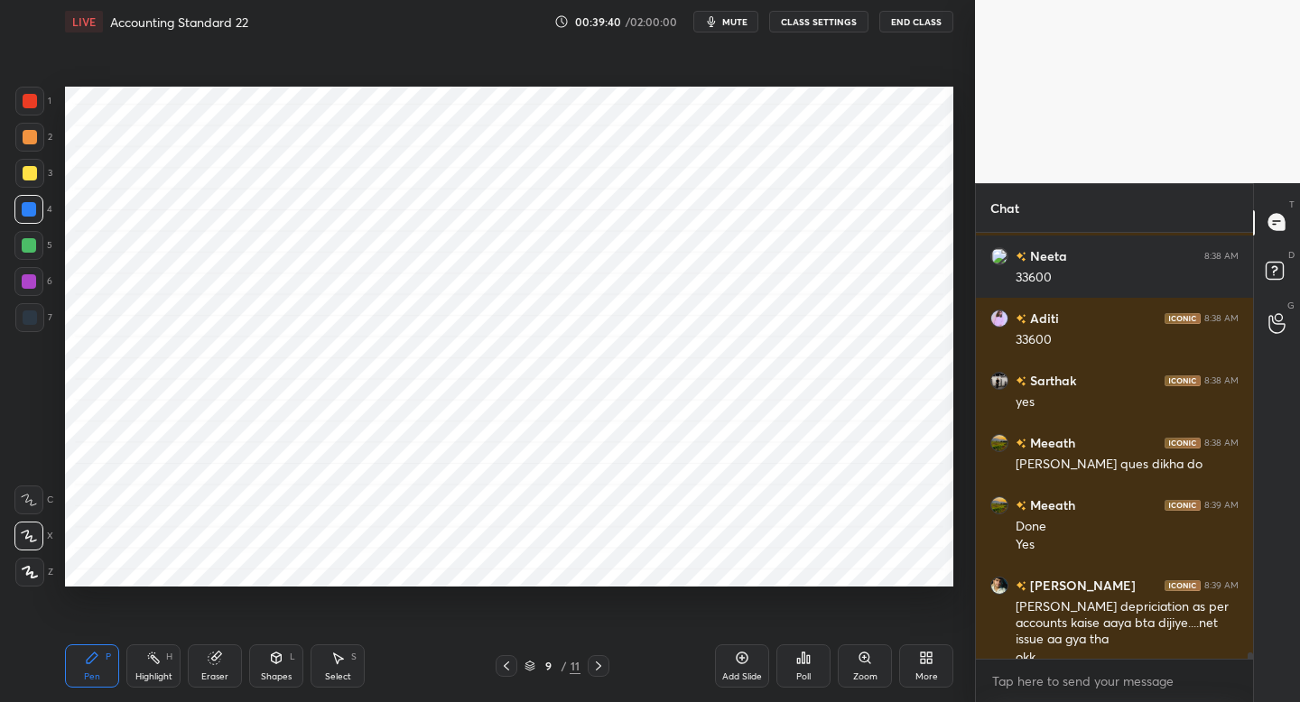
scroll to position [26910, 0]
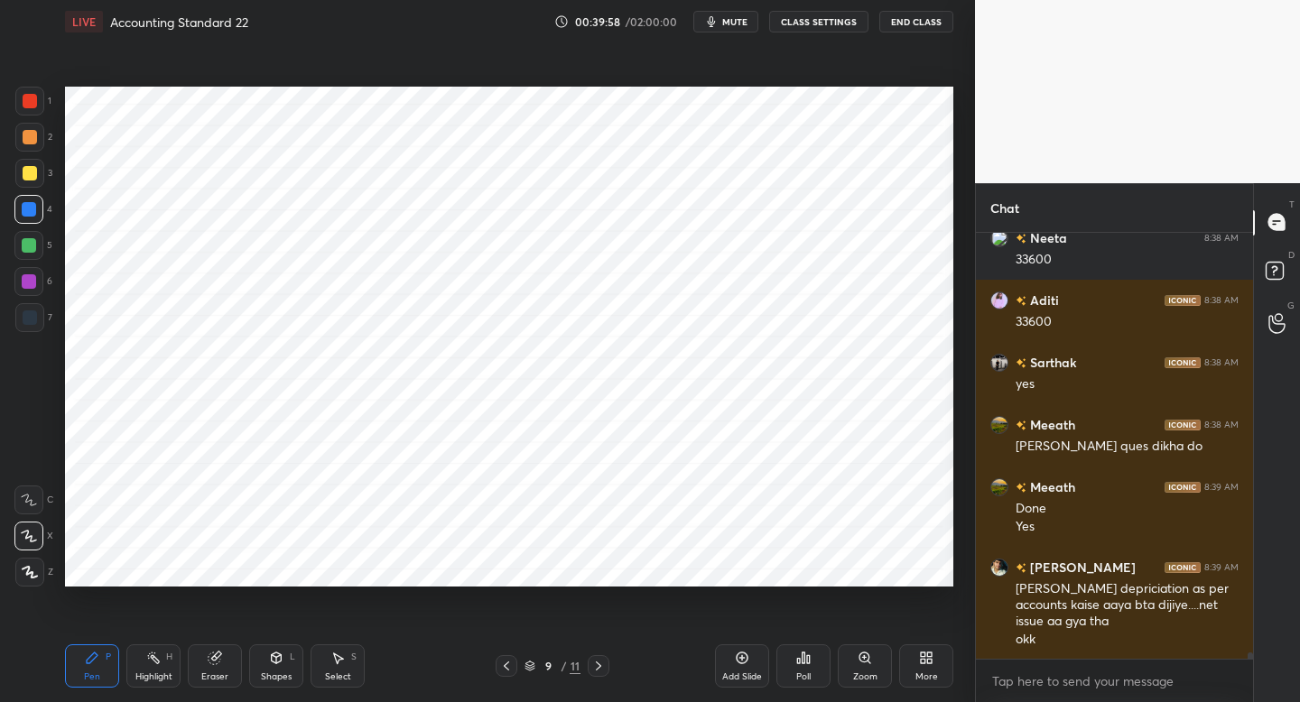
click at [711, 15] on icon "button" at bounding box center [711, 21] width 14 height 14
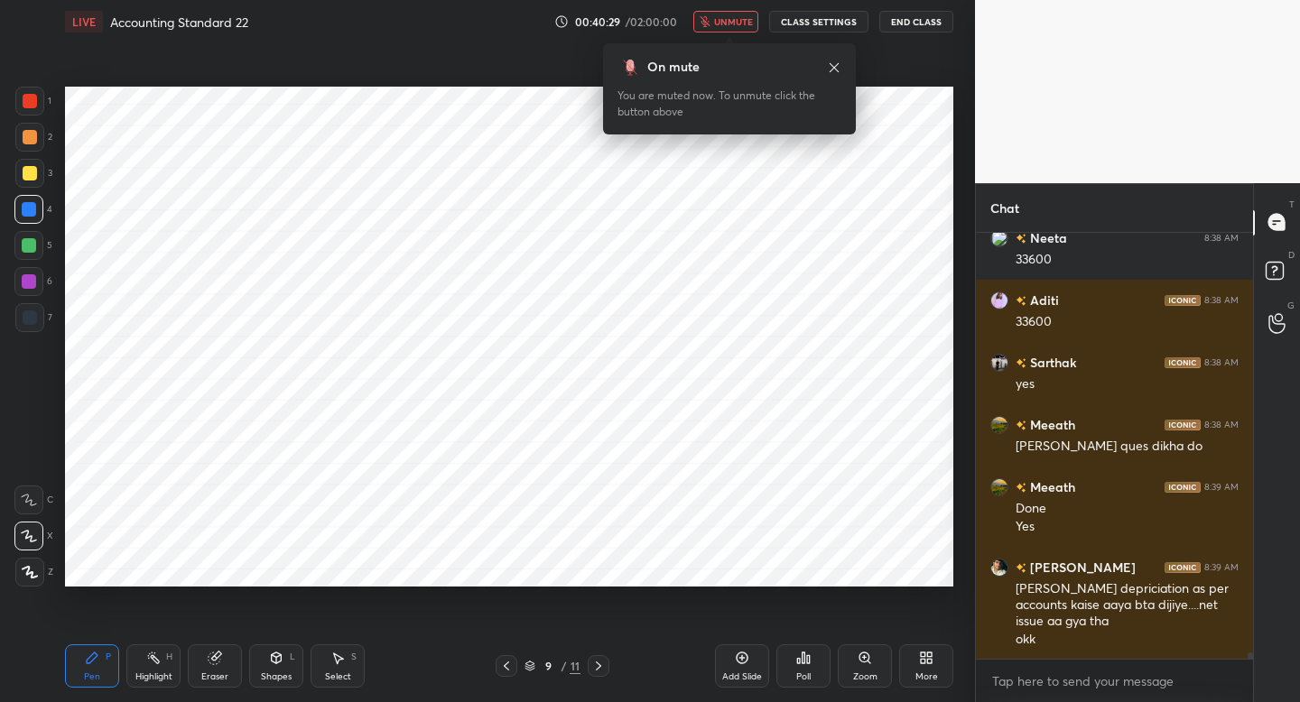
scroll to position [26972, 0]
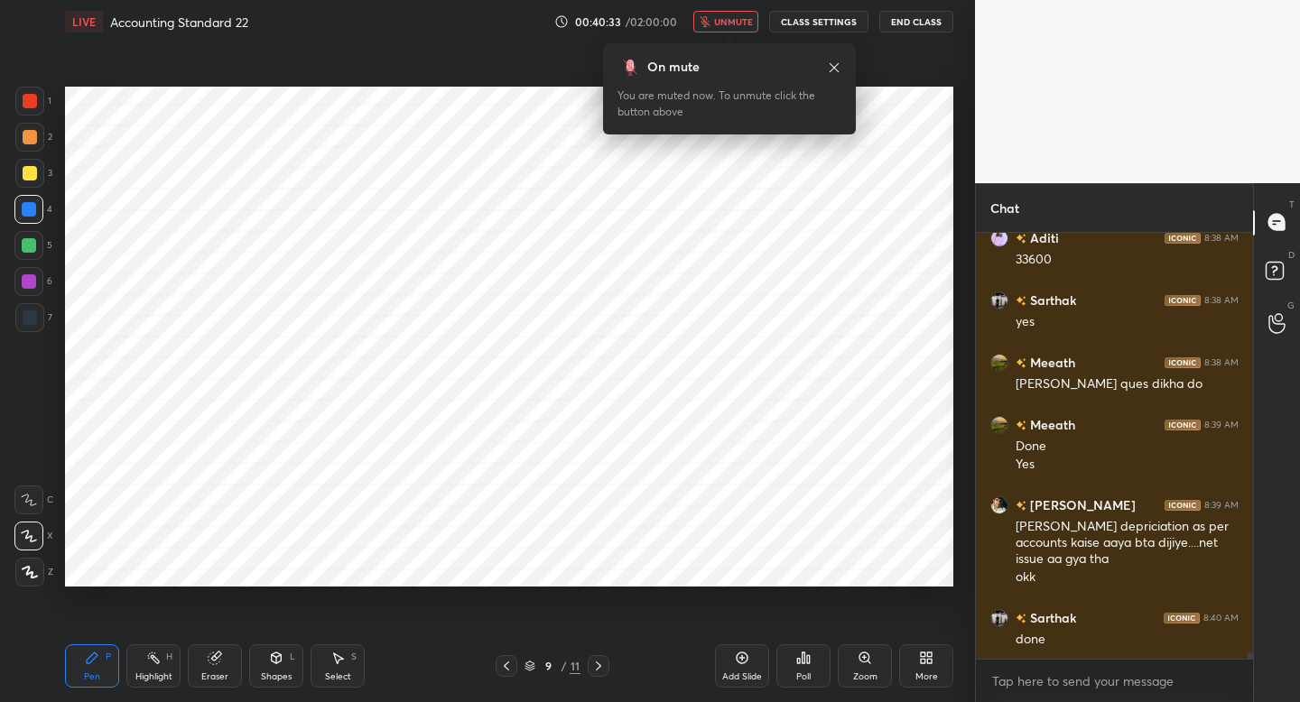
click at [711, 15] on button "unmute" at bounding box center [725, 22] width 65 height 22
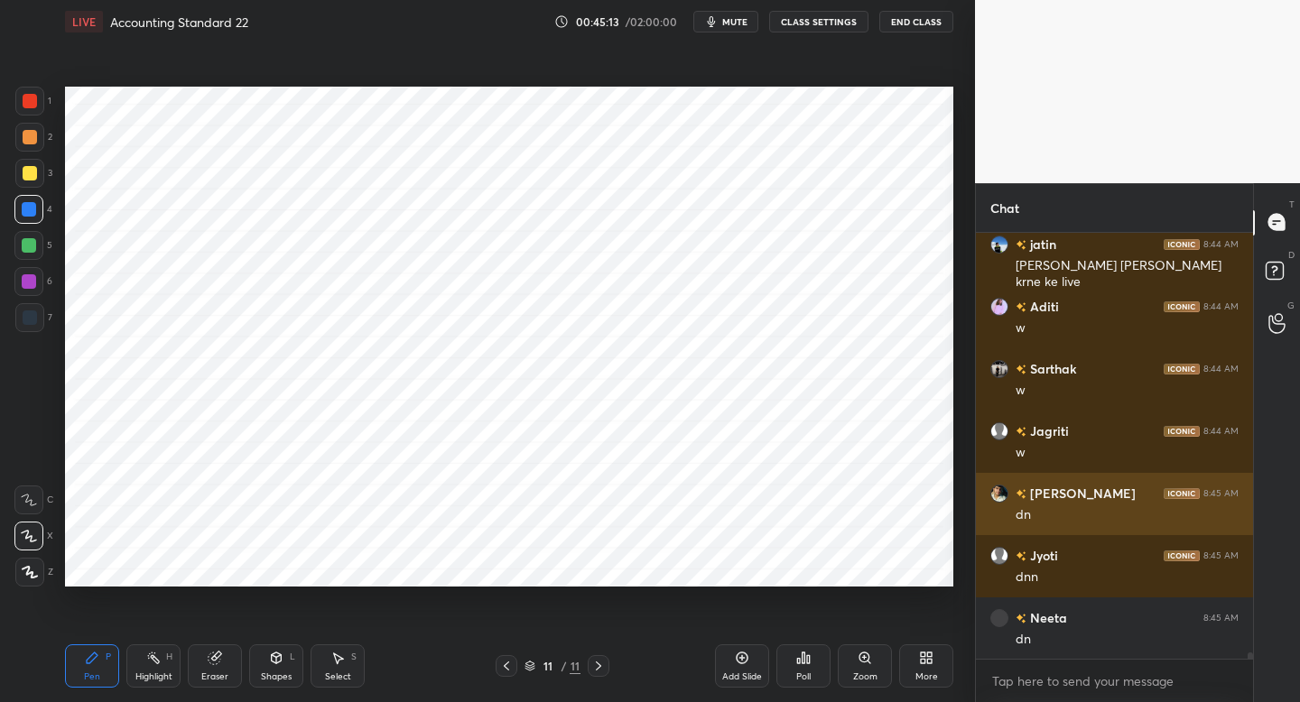
scroll to position [29214, 0]
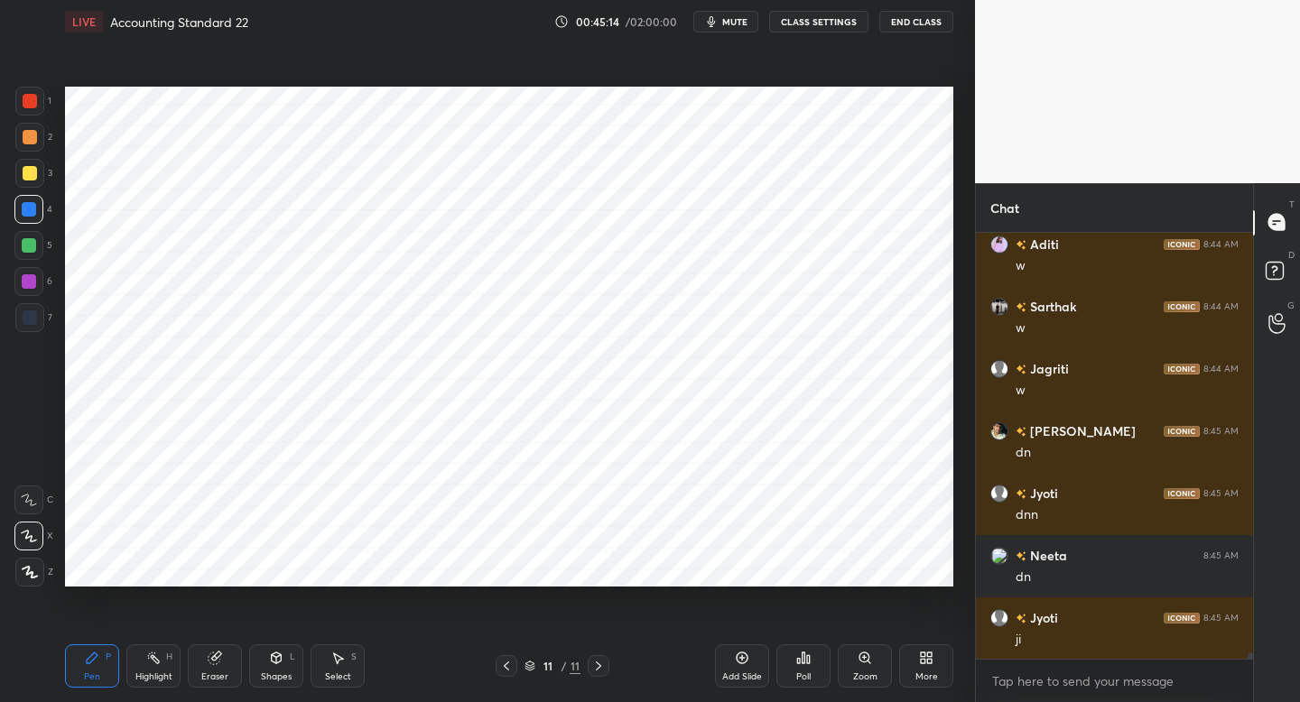
click at [916, 660] on div "More" at bounding box center [926, 665] width 54 height 43
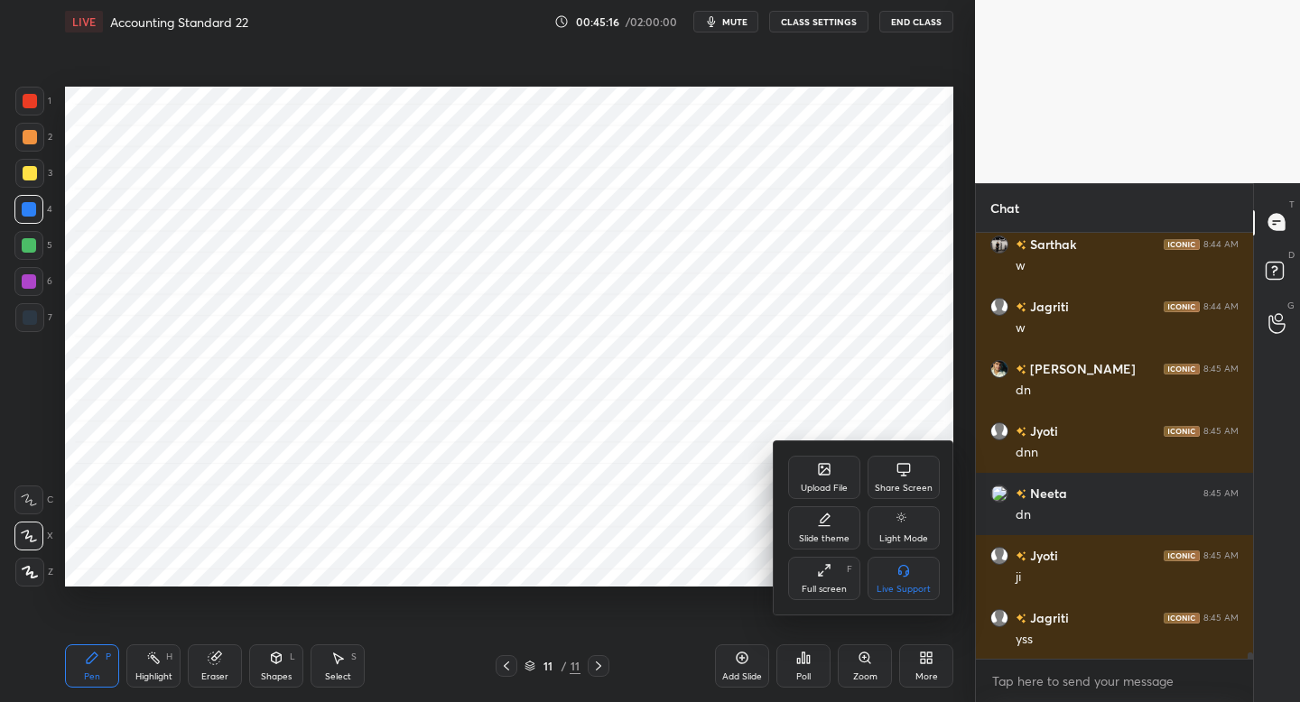
scroll to position [29401, 0]
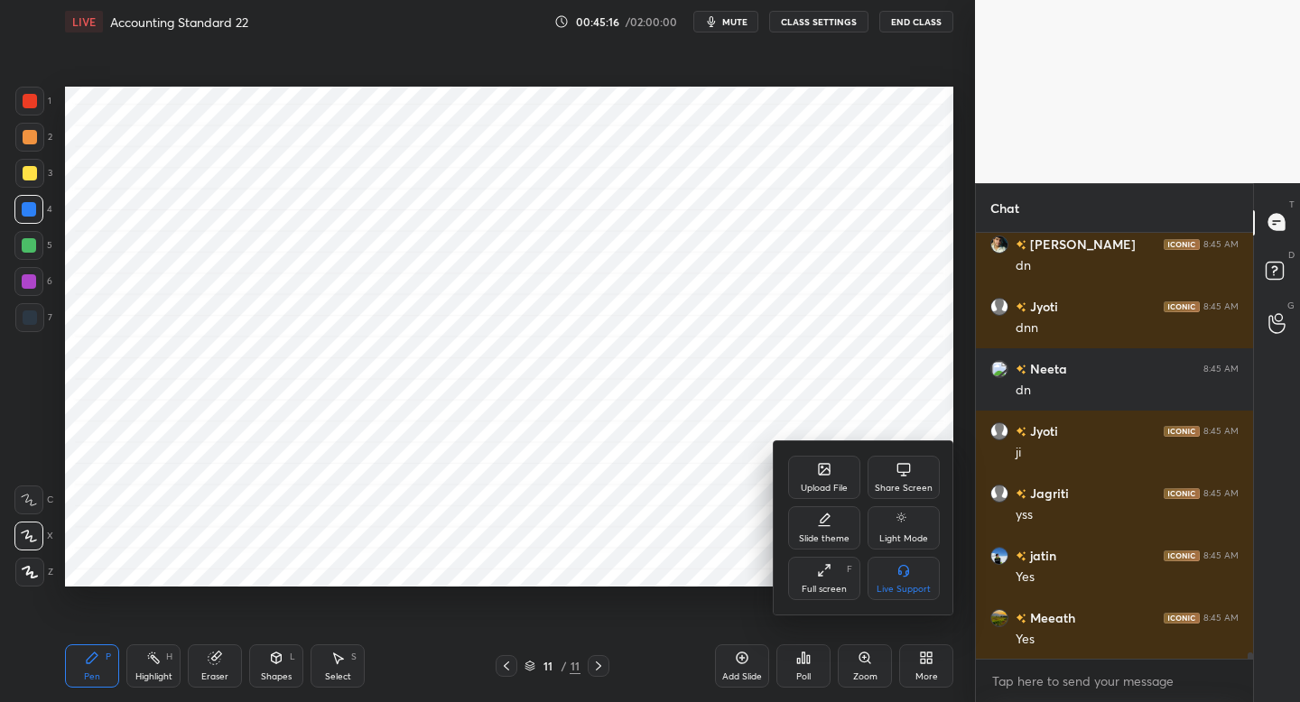
click at [818, 484] on div "Upload File" at bounding box center [824, 488] width 47 height 9
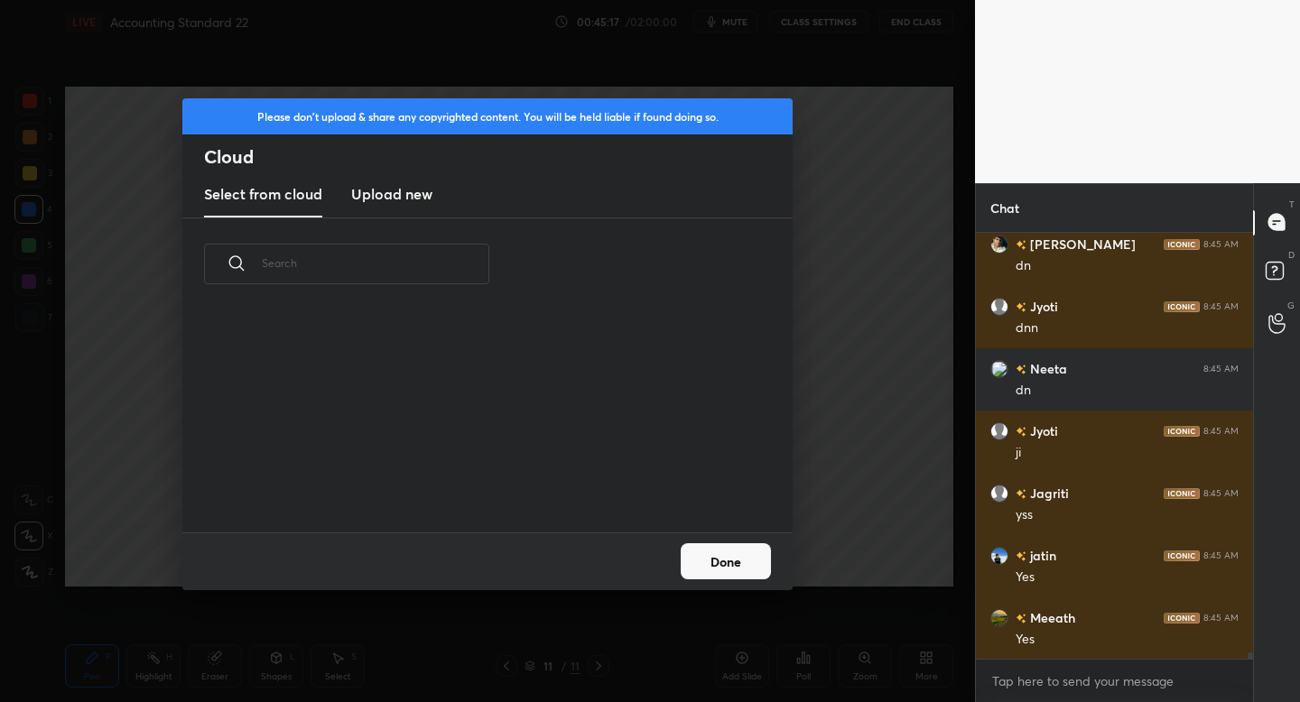
scroll to position [222, 579]
click at [386, 198] on h3 "Upload new" at bounding box center [391, 194] width 81 height 22
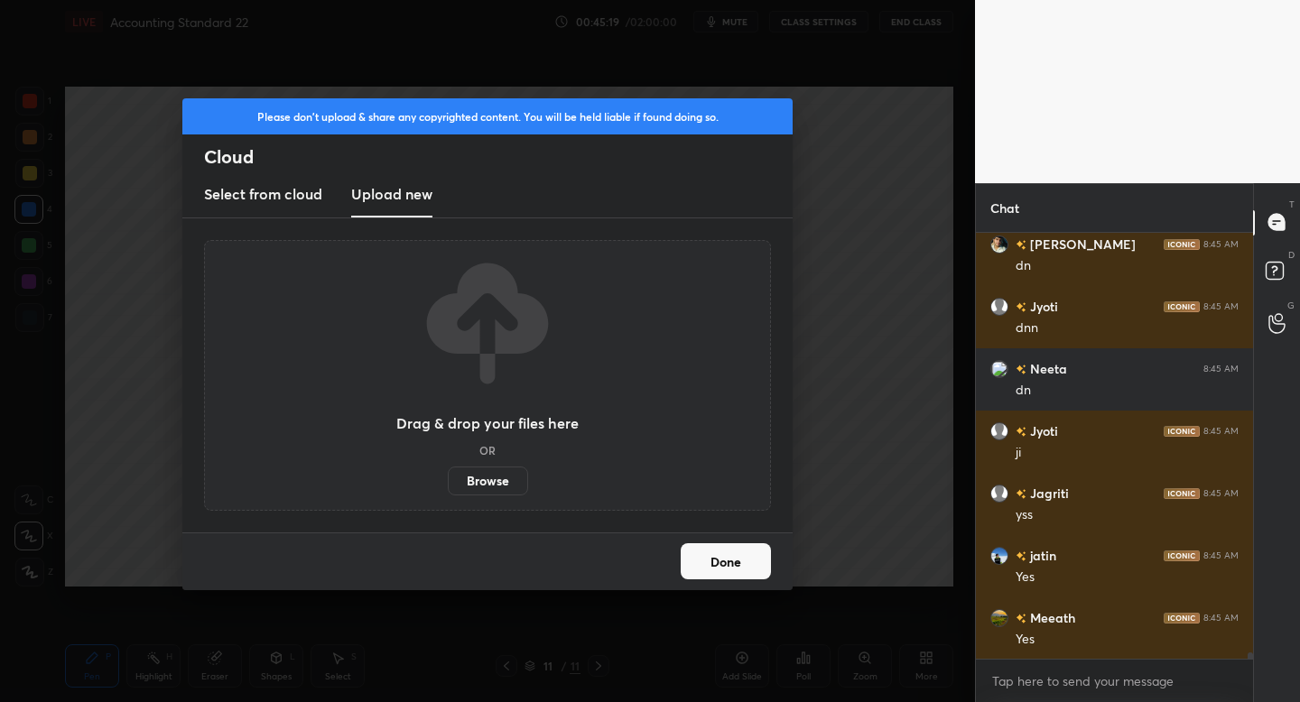
click at [478, 478] on label "Browse" at bounding box center [488, 481] width 80 height 29
click at [448, 478] on input "Browse" at bounding box center [448, 481] width 0 height 29
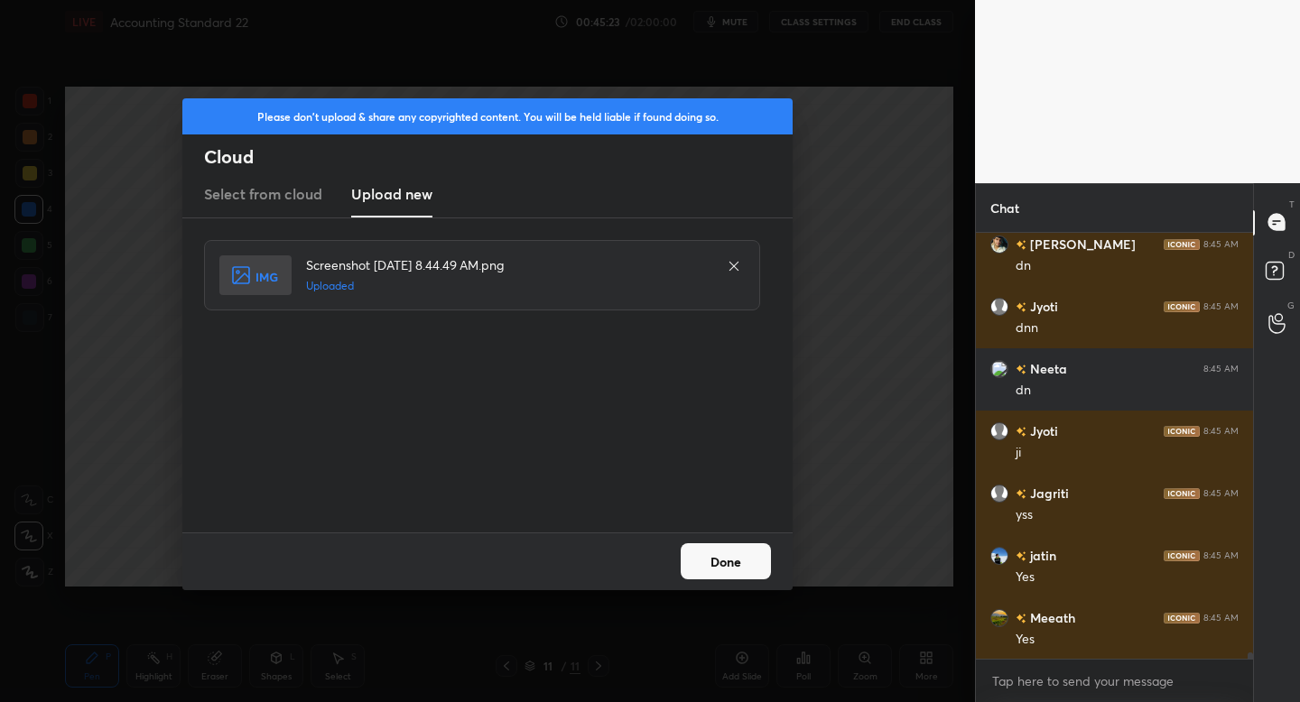
click at [745, 560] on button "Done" at bounding box center [725, 561] width 90 height 36
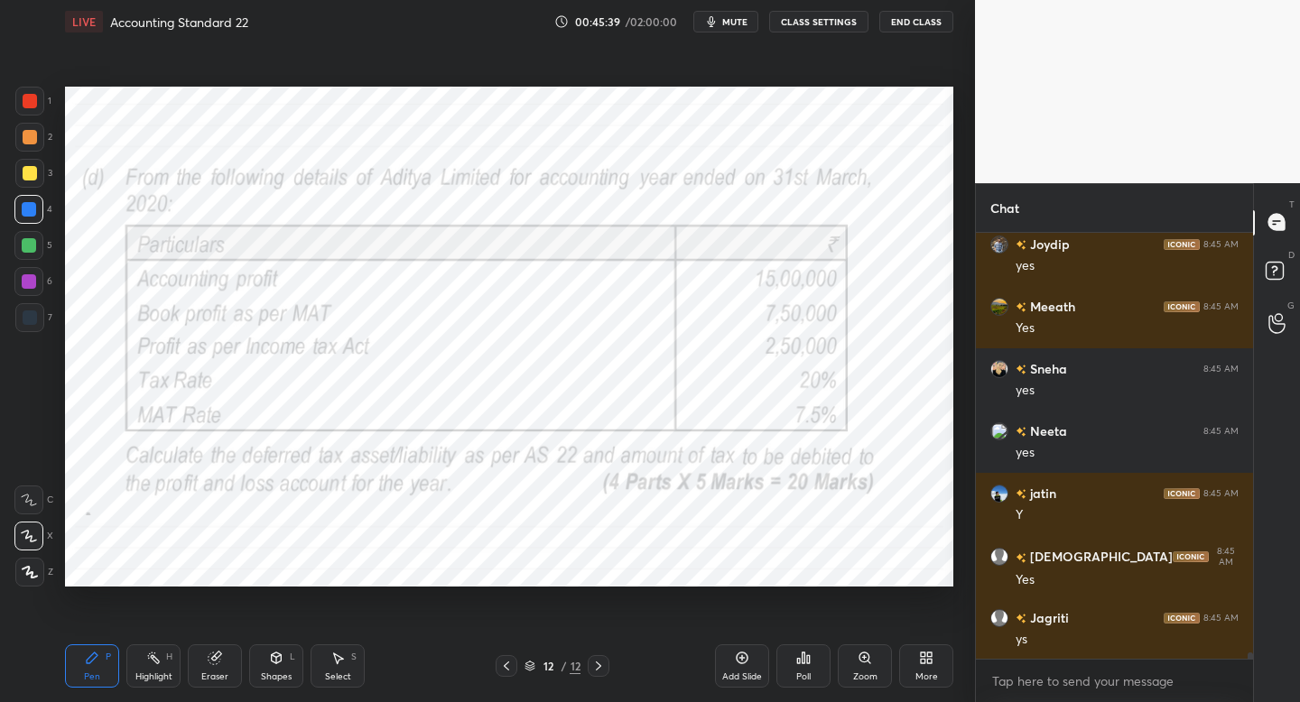
scroll to position [29899, 0]
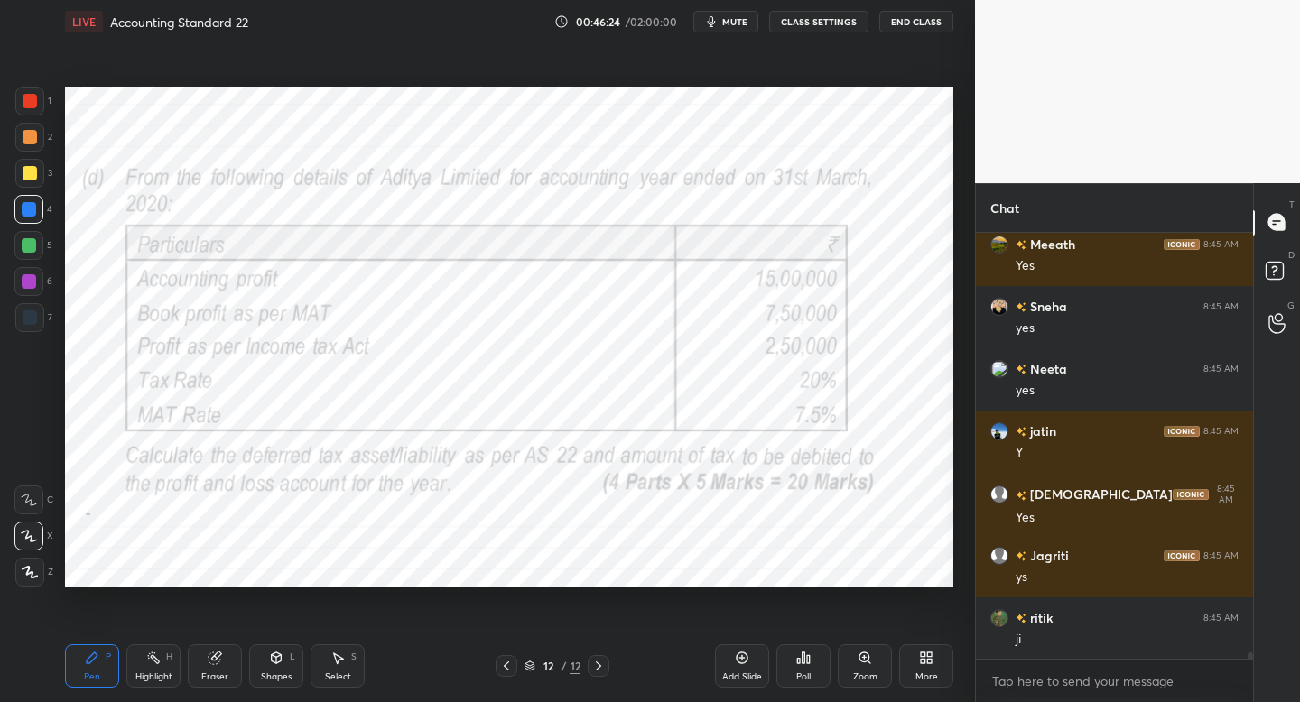
click at [723, 24] on button "mute" at bounding box center [725, 22] width 65 height 22
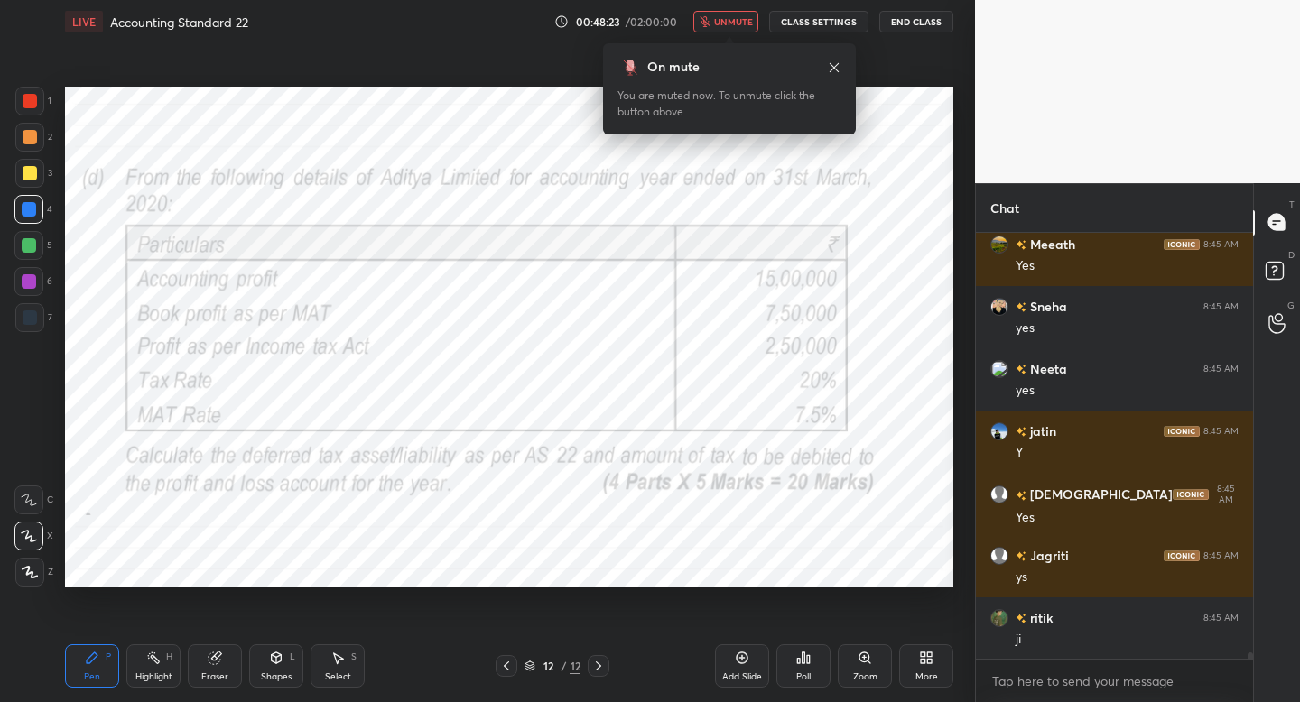
click at [723, 24] on span "unmute" at bounding box center [733, 21] width 39 height 13
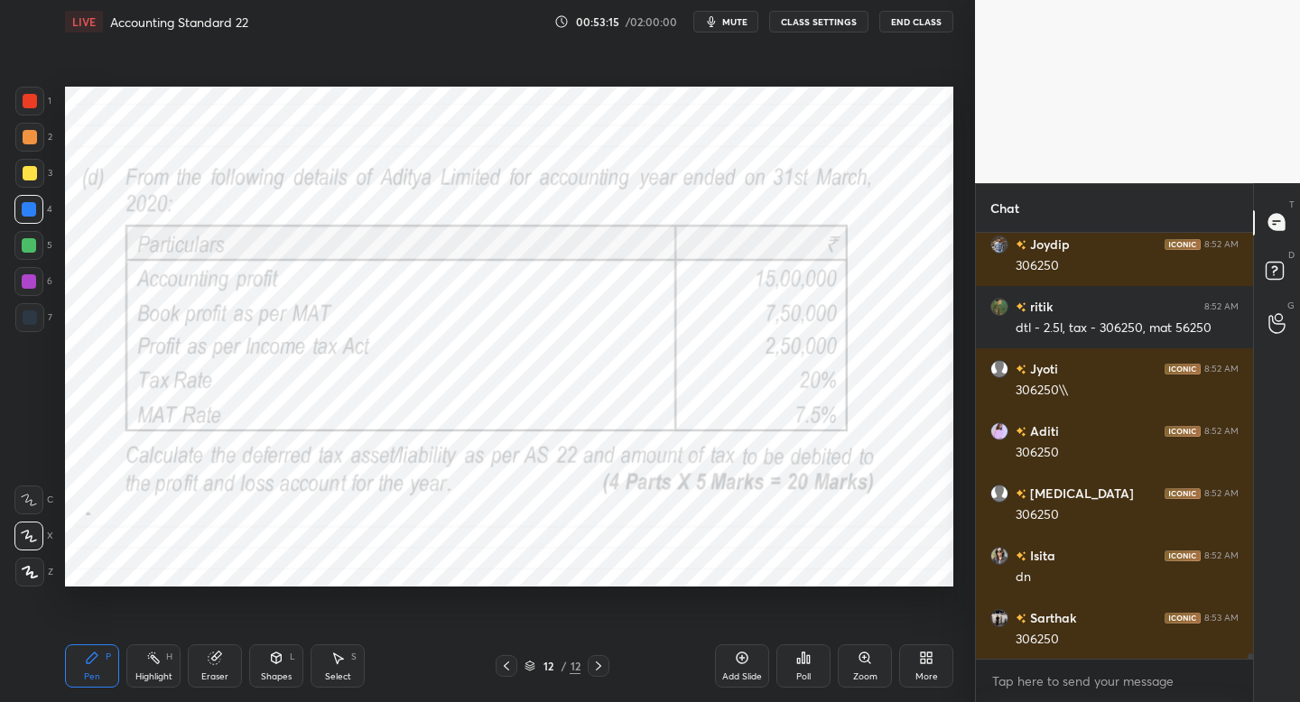
scroll to position [31802, 0]
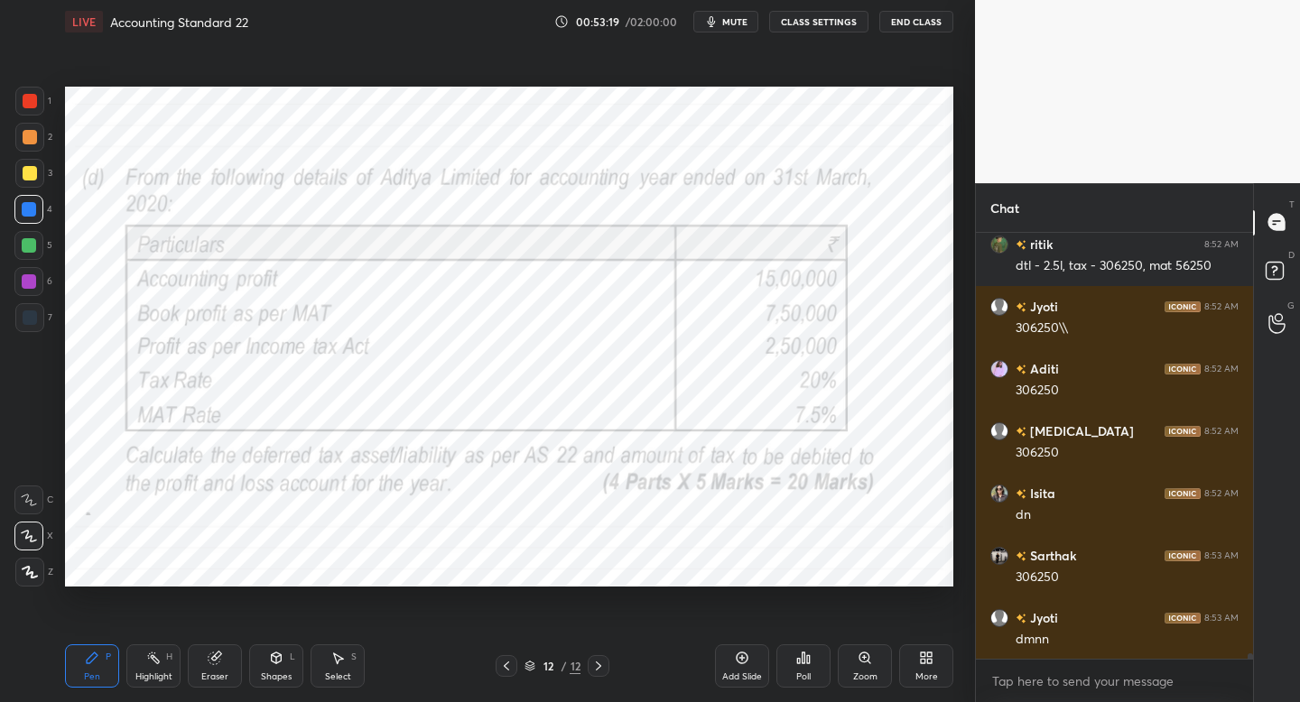
click at [946, 673] on div "More" at bounding box center [926, 665] width 54 height 43
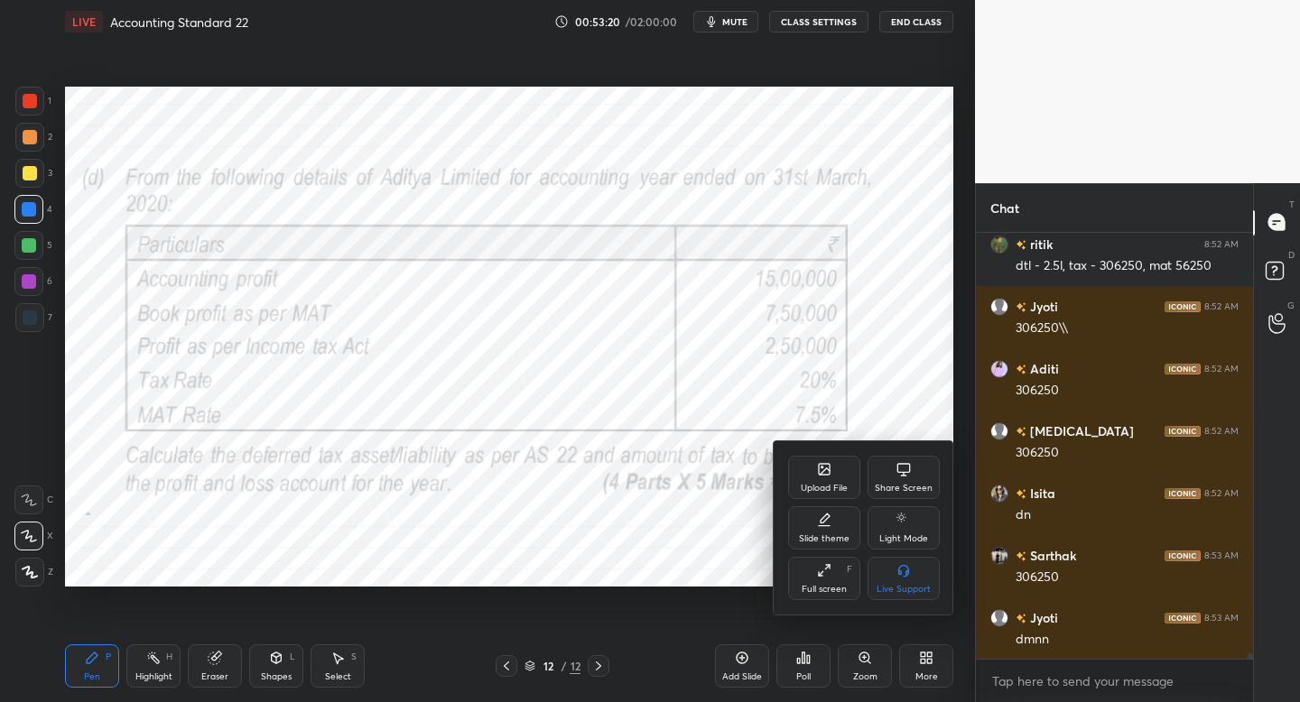
click at [812, 456] on div "Upload File" at bounding box center [824, 477] width 72 height 43
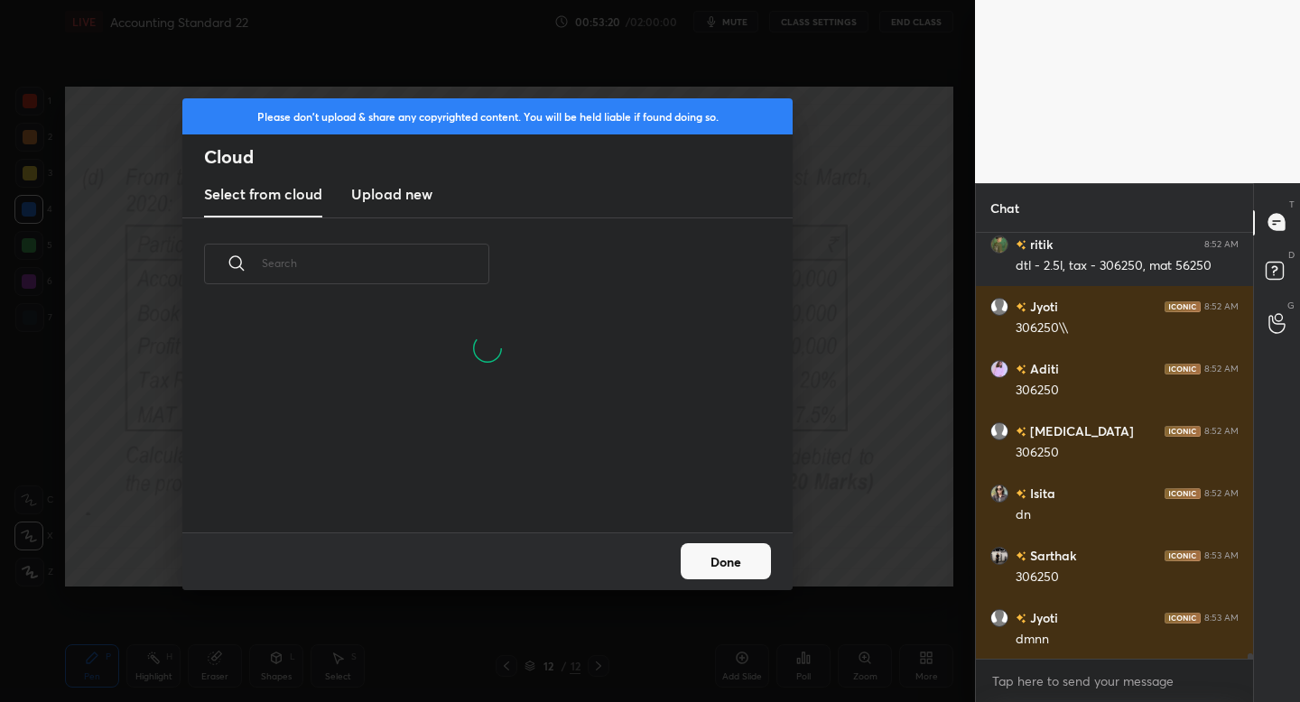
scroll to position [222, 579]
click at [392, 185] on h3 "Upload new" at bounding box center [391, 194] width 81 height 22
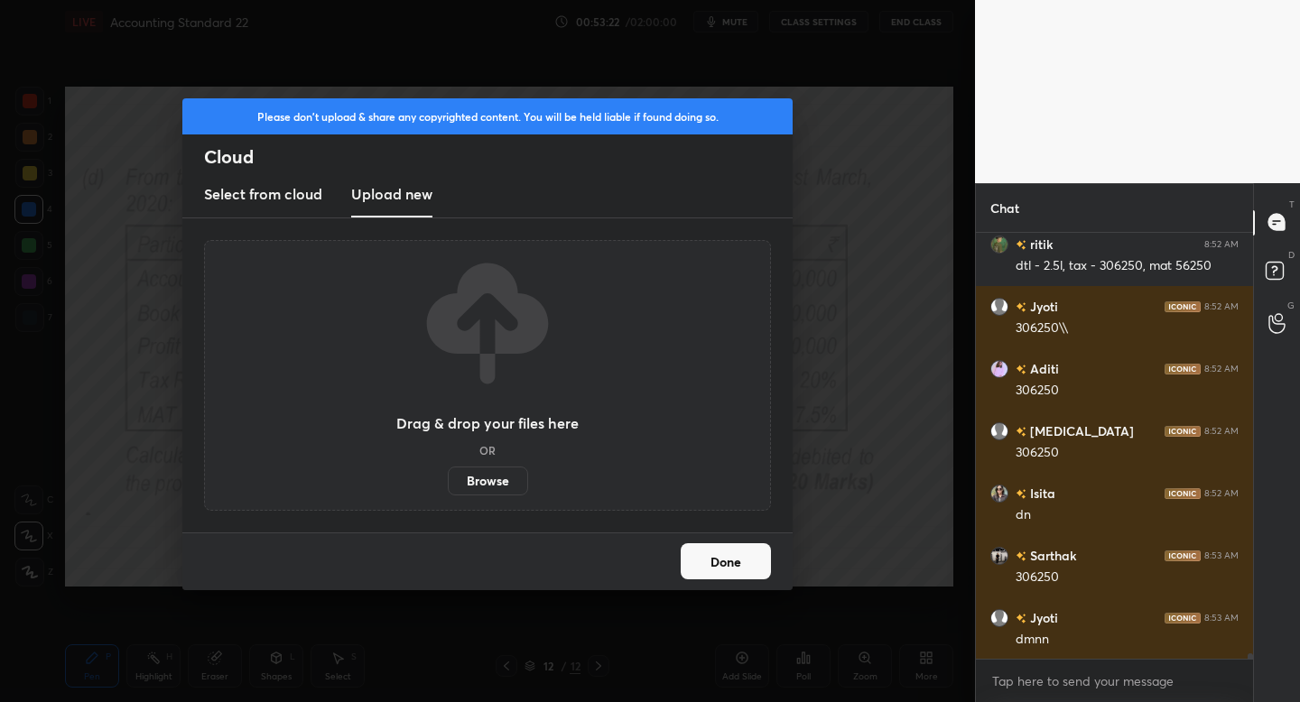
click at [497, 486] on label "Browse" at bounding box center [488, 481] width 80 height 29
click at [448, 486] on input "Browse" at bounding box center [448, 481] width 0 height 29
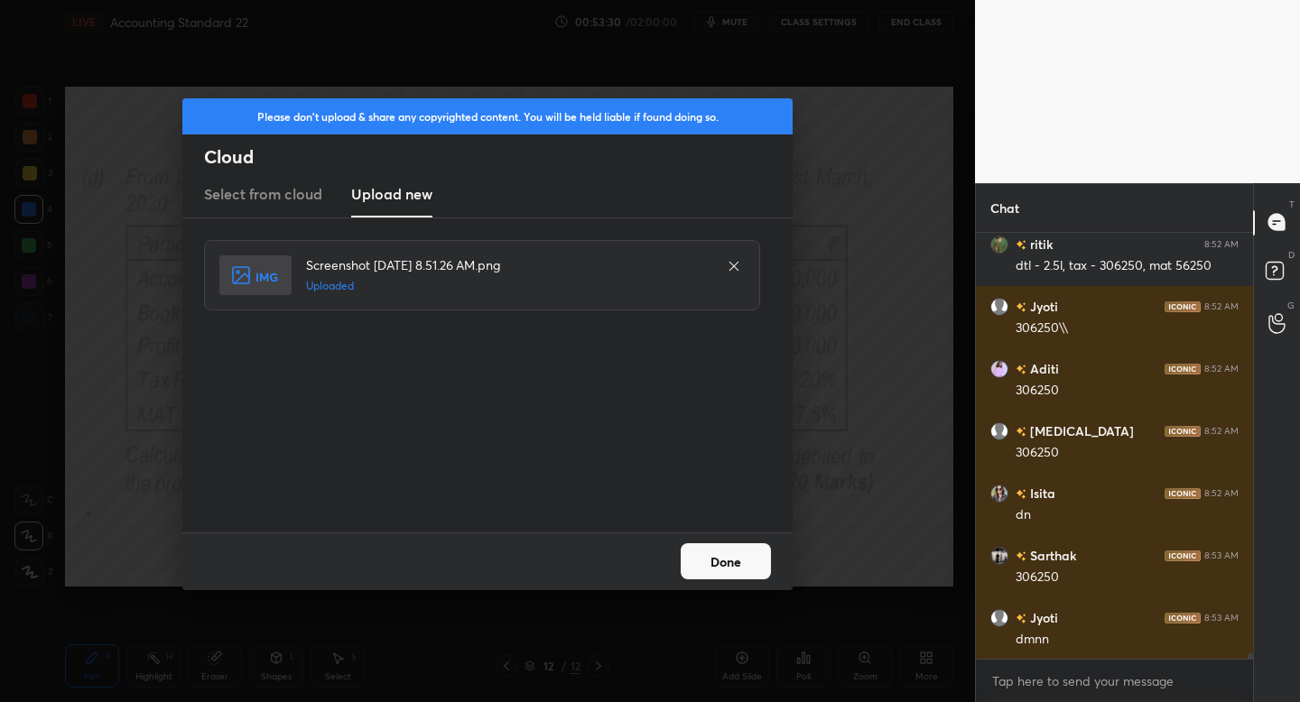
click at [725, 557] on button "Done" at bounding box center [725, 561] width 90 height 36
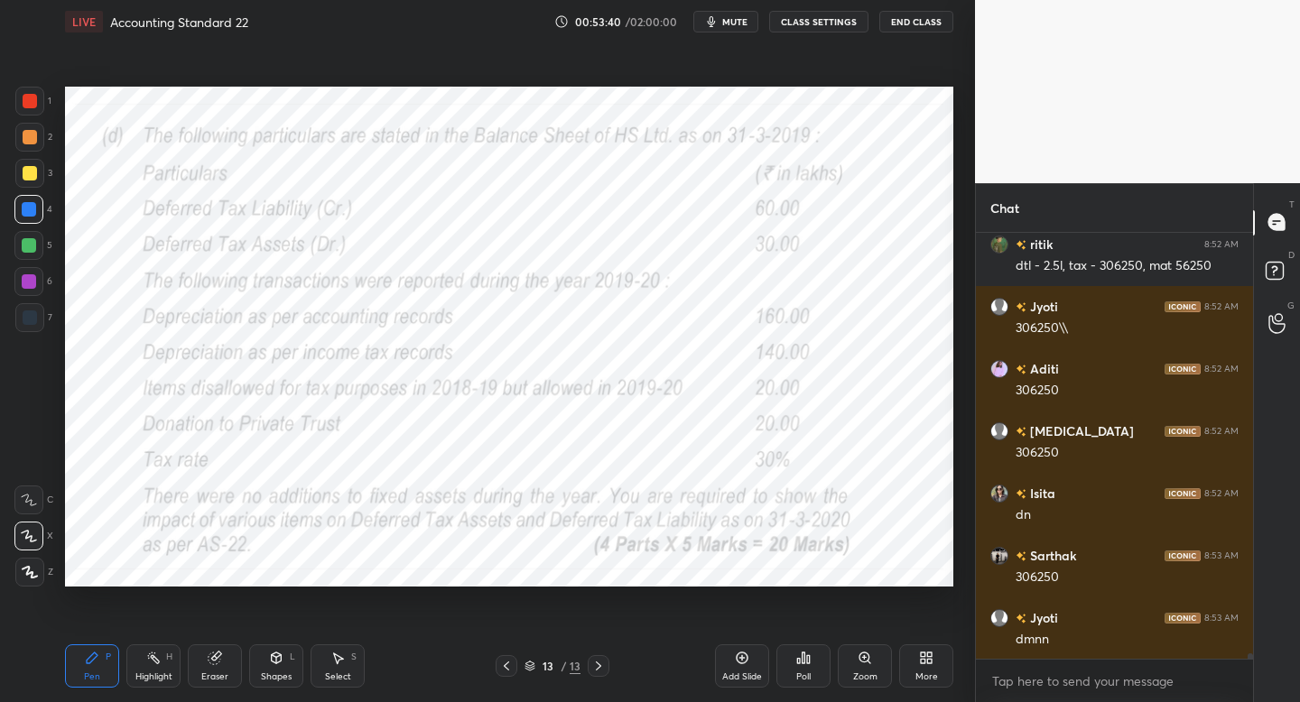
click at [34, 98] on div at bounding box center [30, 101] width 14 height 14
click at [715, 22] on icon "button" at bounding box center [711, 21] width 14 height 14
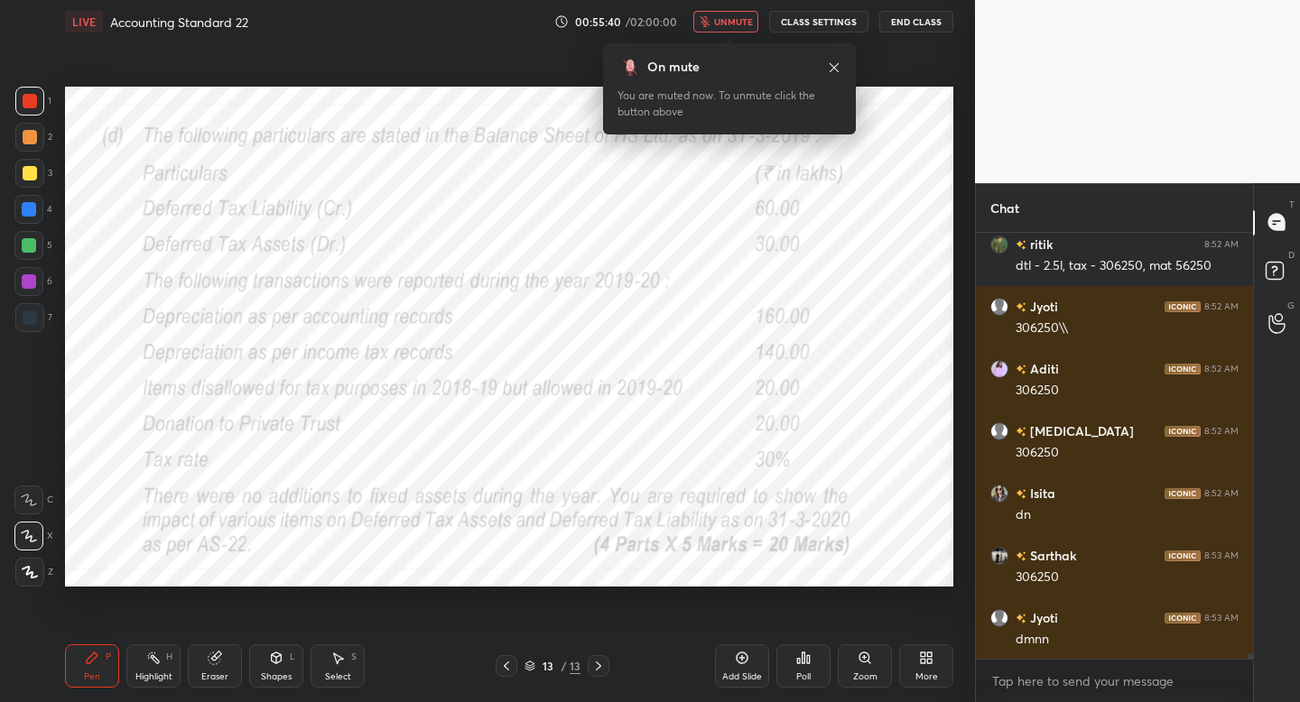
scroll to position [31864, 0]
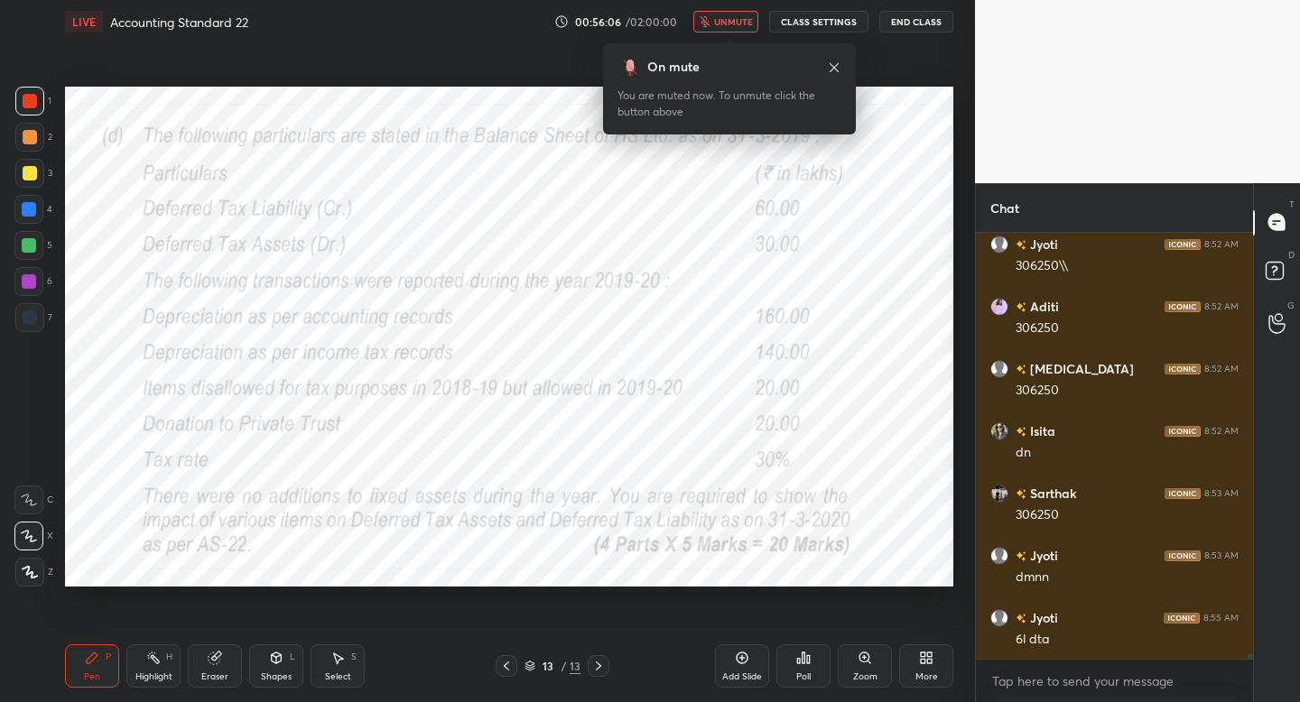
click at [721, 21] on span "unmute" at bounding box center [733, 21] width 39 height 13
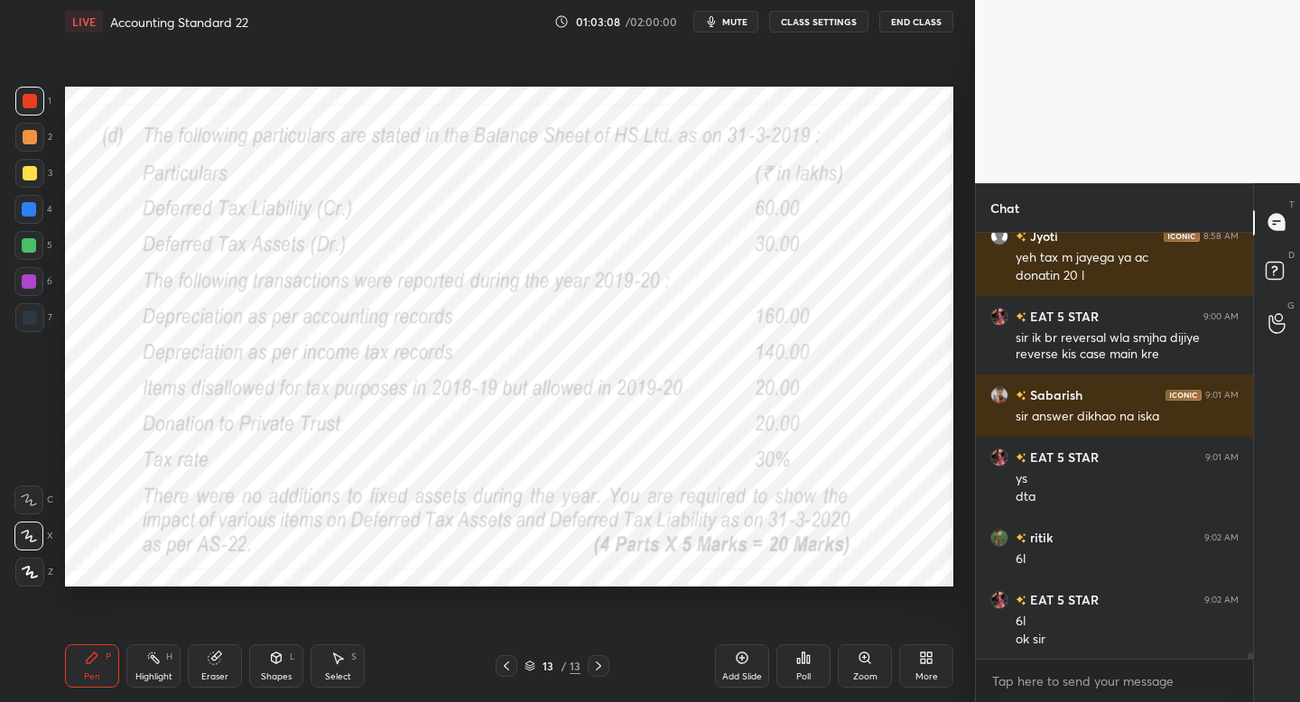
scroll to position [30270, 0]
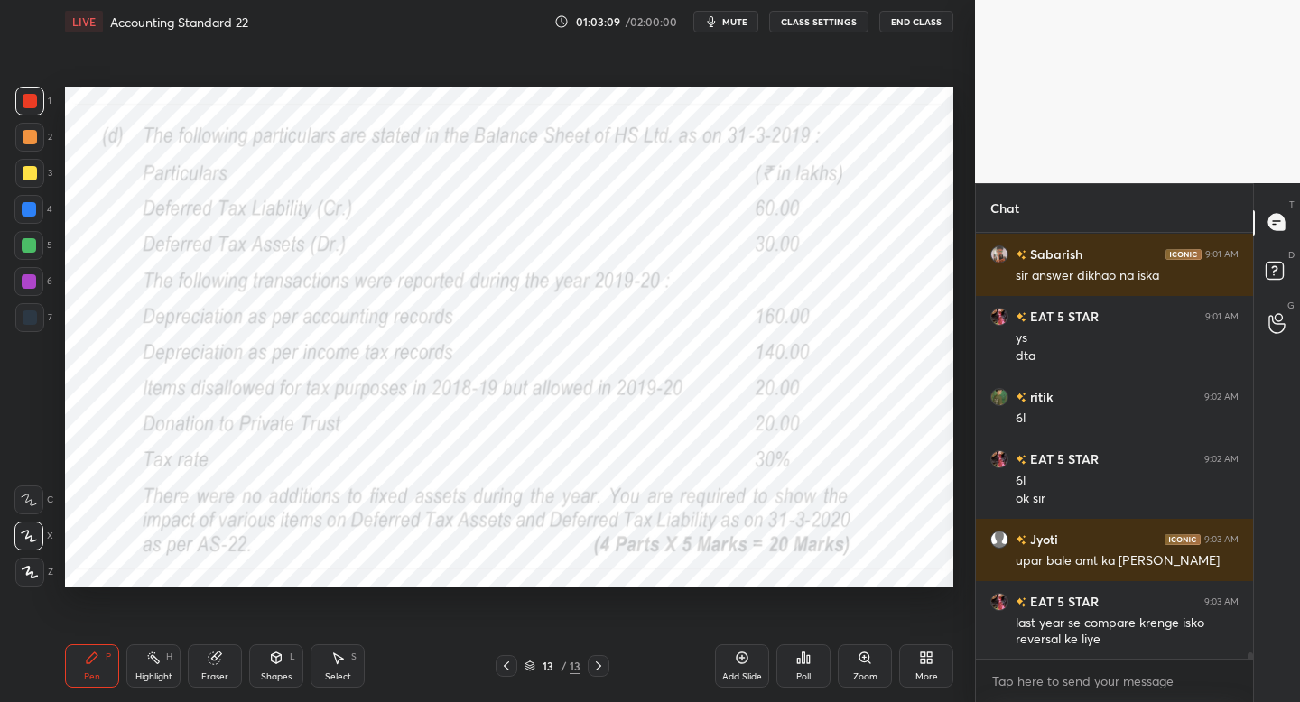
click at [929, 672] on div "More" at bounding box center [926, 676] width 23 height 9
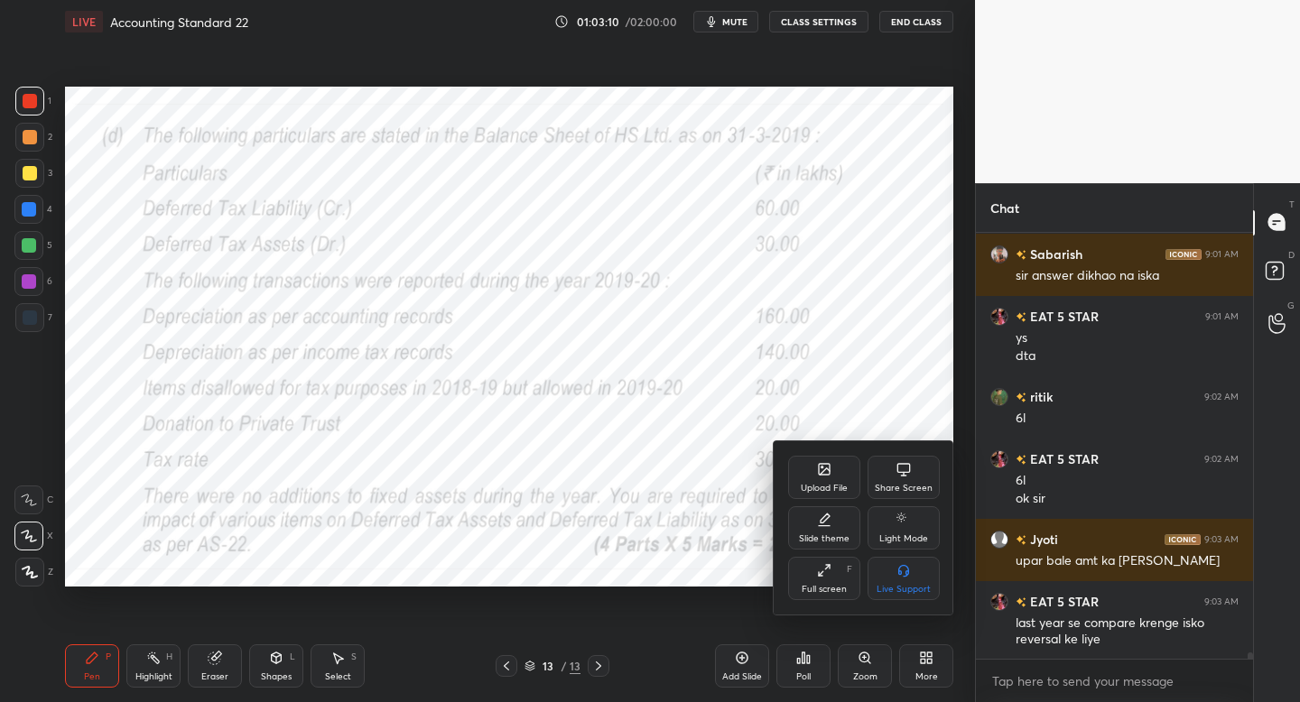
click at [836, 493] on div "Upload File" at bounding box center [824, 488] width 47 height 9
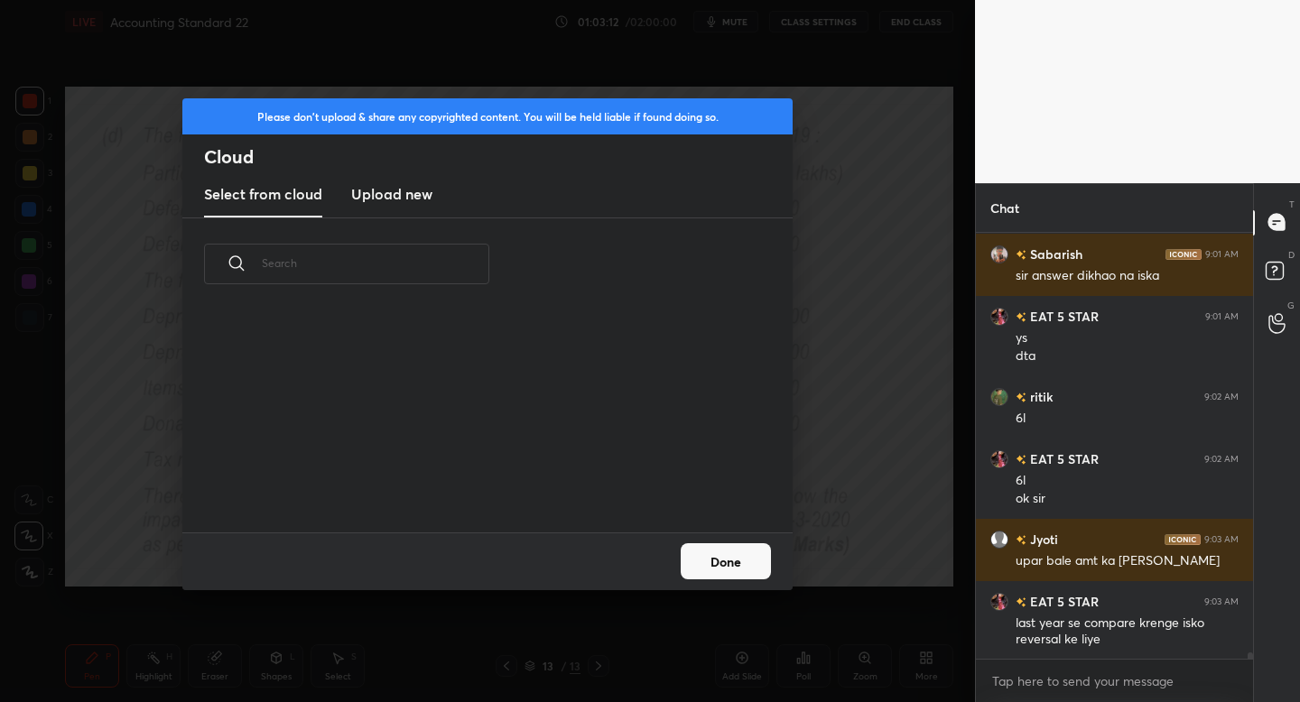
scroll to position [222, 579]
click at [405, 194] on h3 "Upload new" at bounding box center [391, 194] width 81 height 22
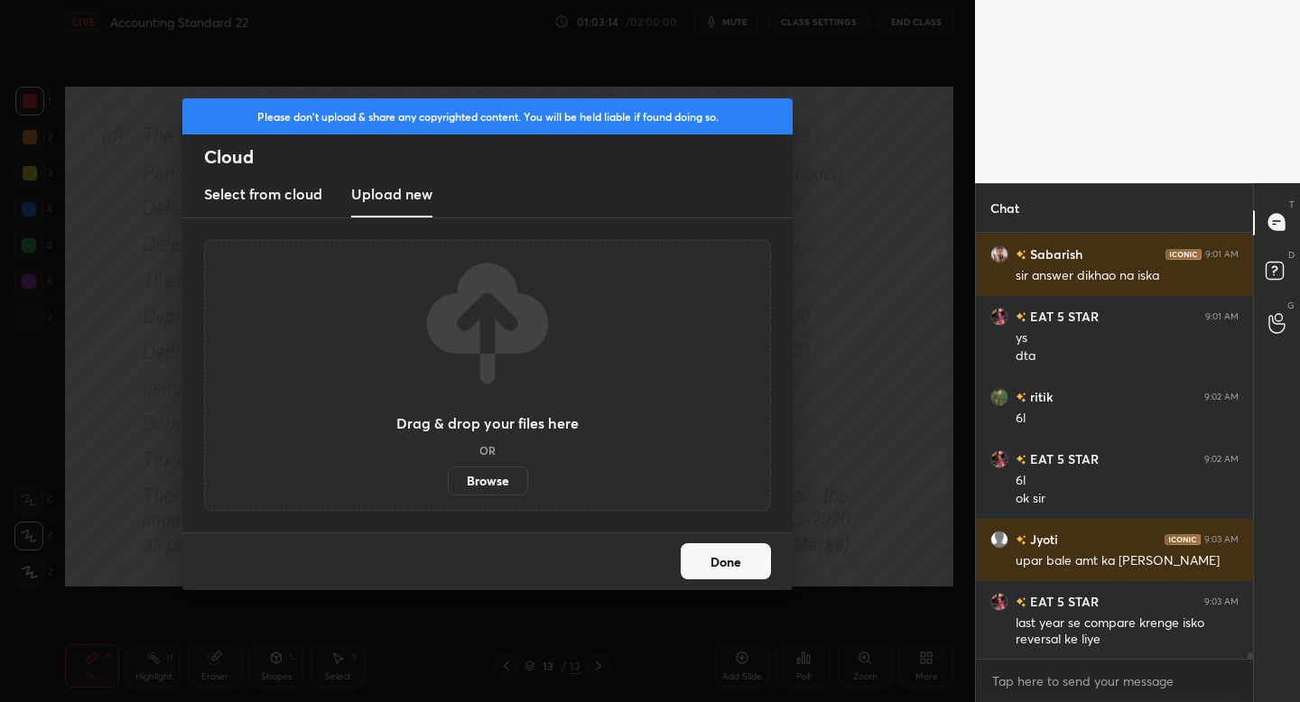
click at [487, 484] on label "Browse" at bounding box center [488, 481] width 80 height 29
click at [448, 484] on input "Browse" at bounding box center [448, 481] width 0 height 29
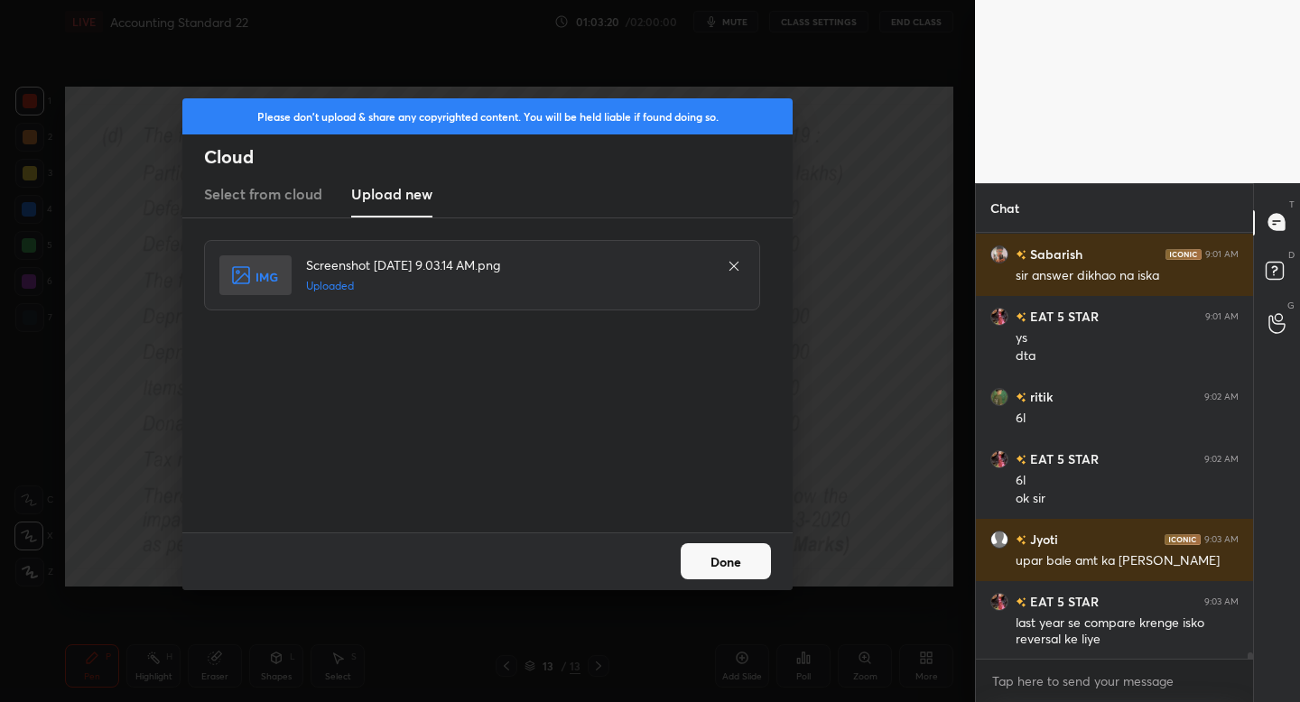
click at [734, 552] on button "Done" at bounding box center [725, 561] width 90 height 36
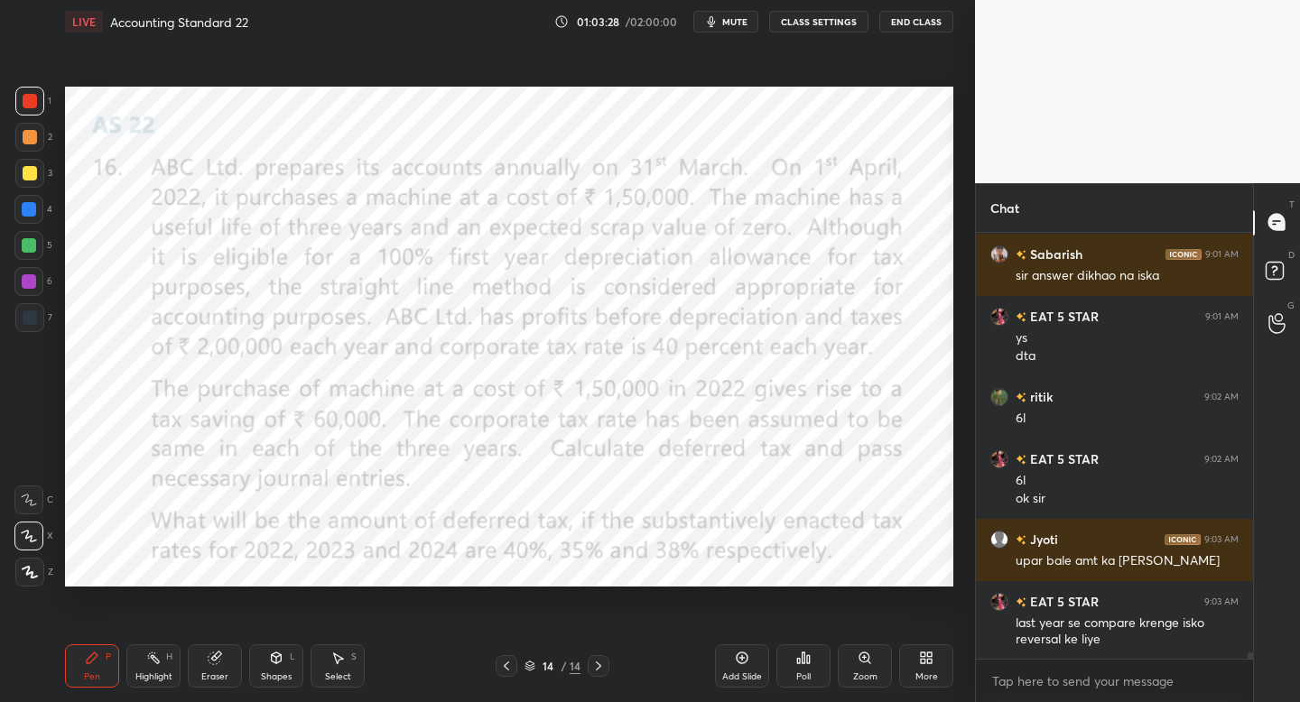
click at [35, 566] on icon at bounding box center [30, 572] width 16 height 13
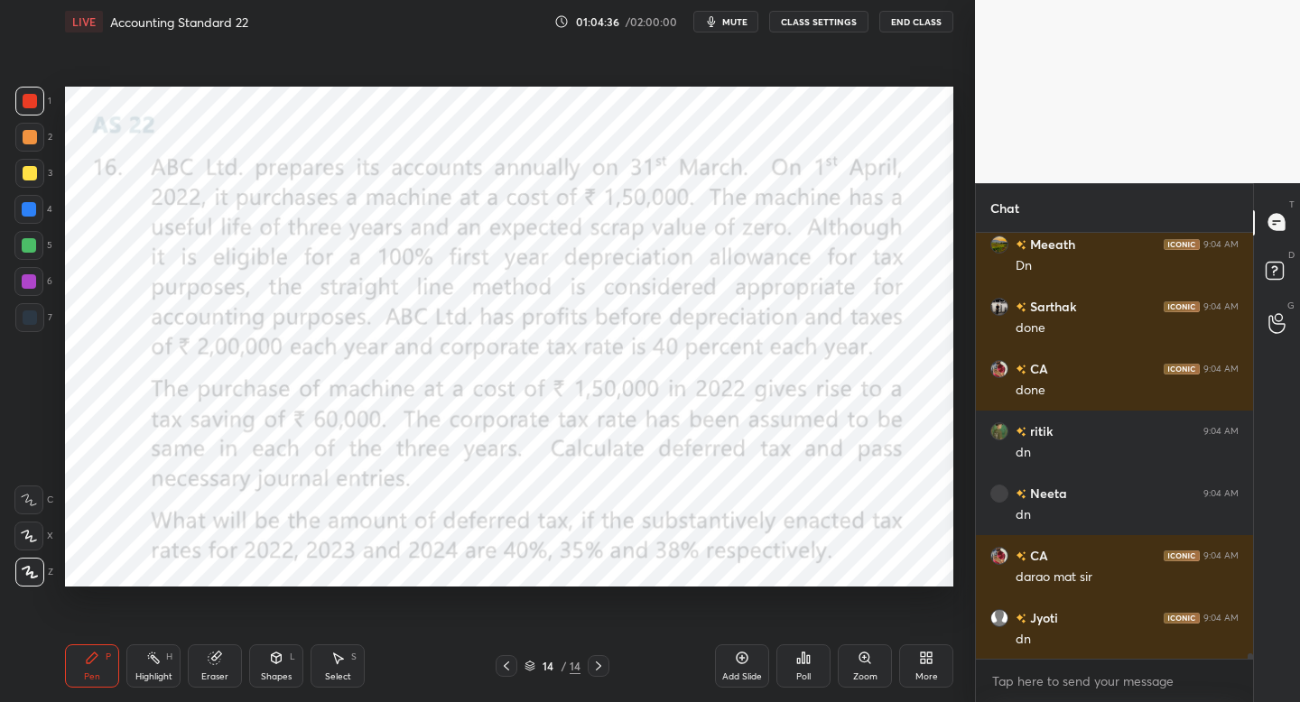
scroll to position [30831, 0]
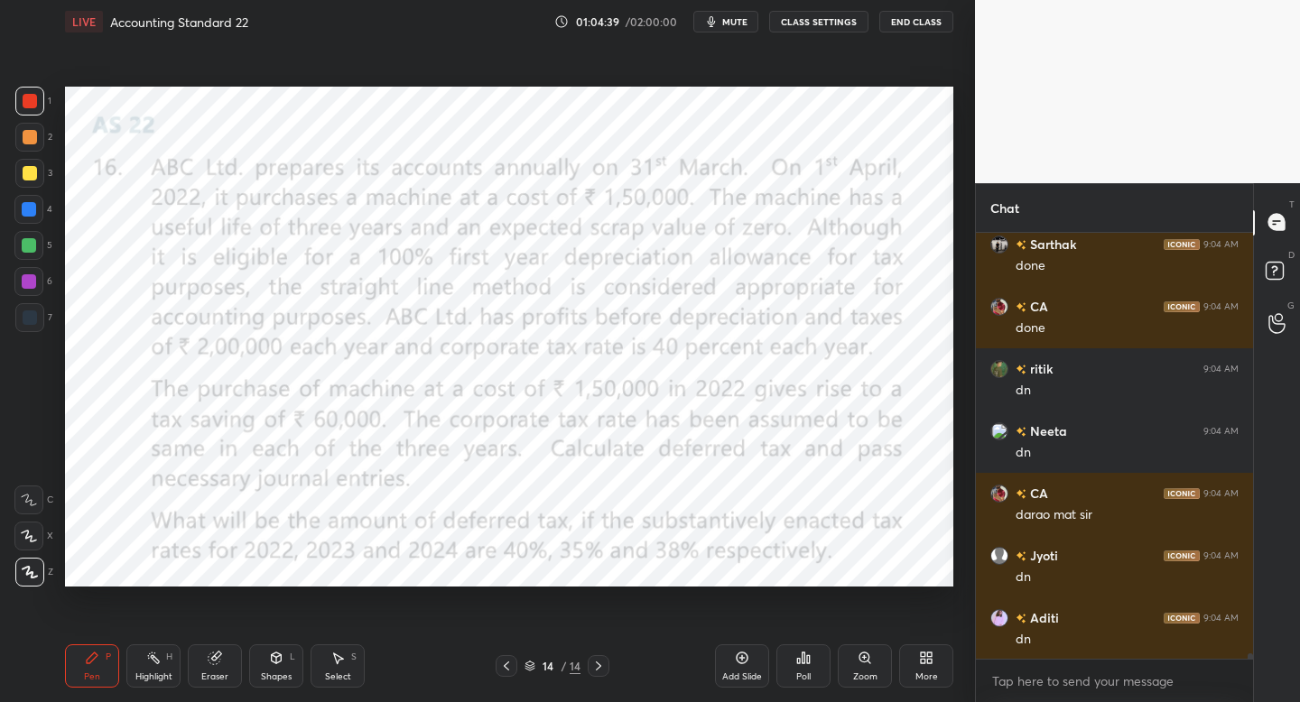
click at [289, 655] on div "Shapes L" at bounding box center [276, 665] width 54 height 43
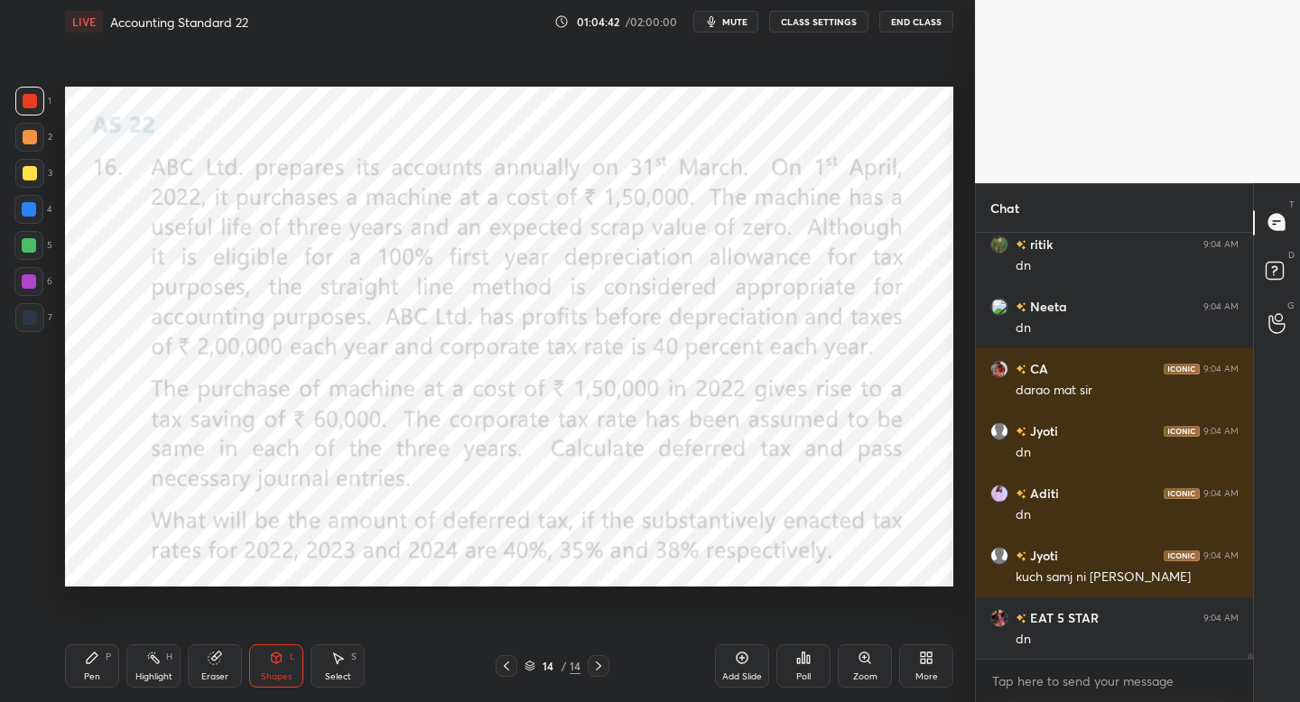
scroll to position [31018, 0]
click at [85, 662] on div "Pen P" at bounding box center [92, 665] width 54 height 43
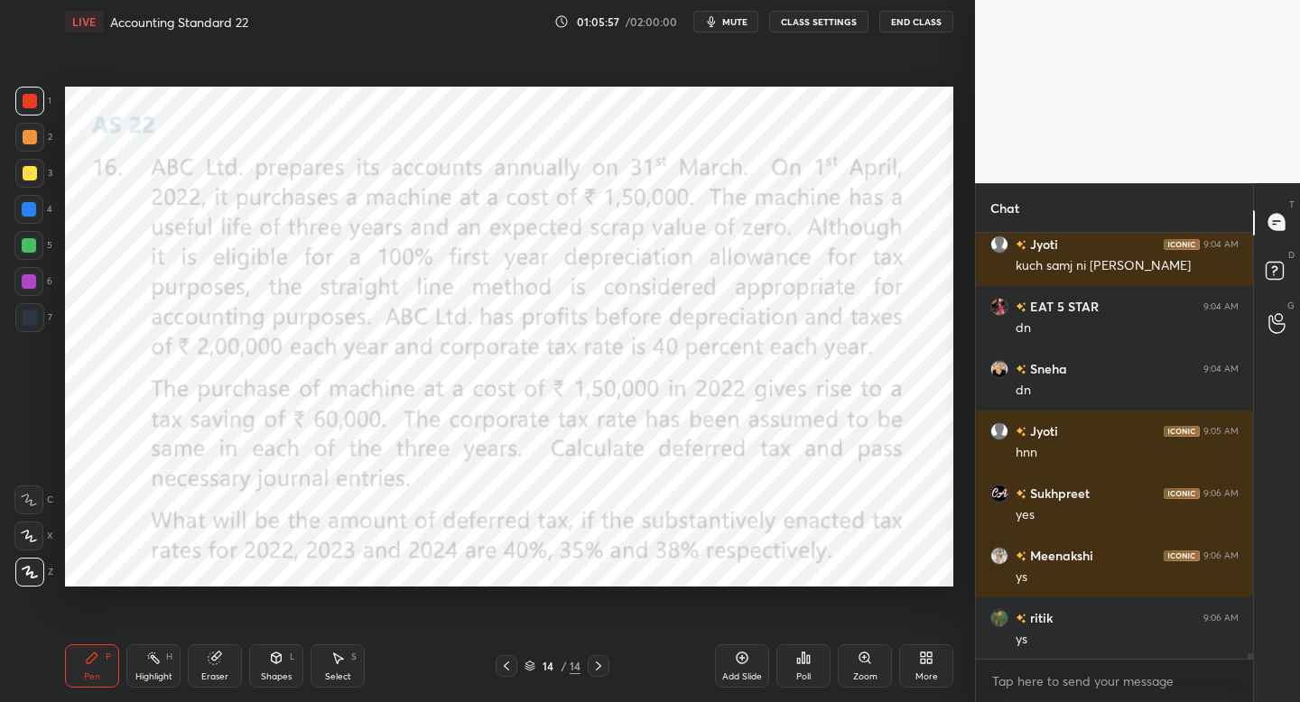
scroll to position [31391, 0]
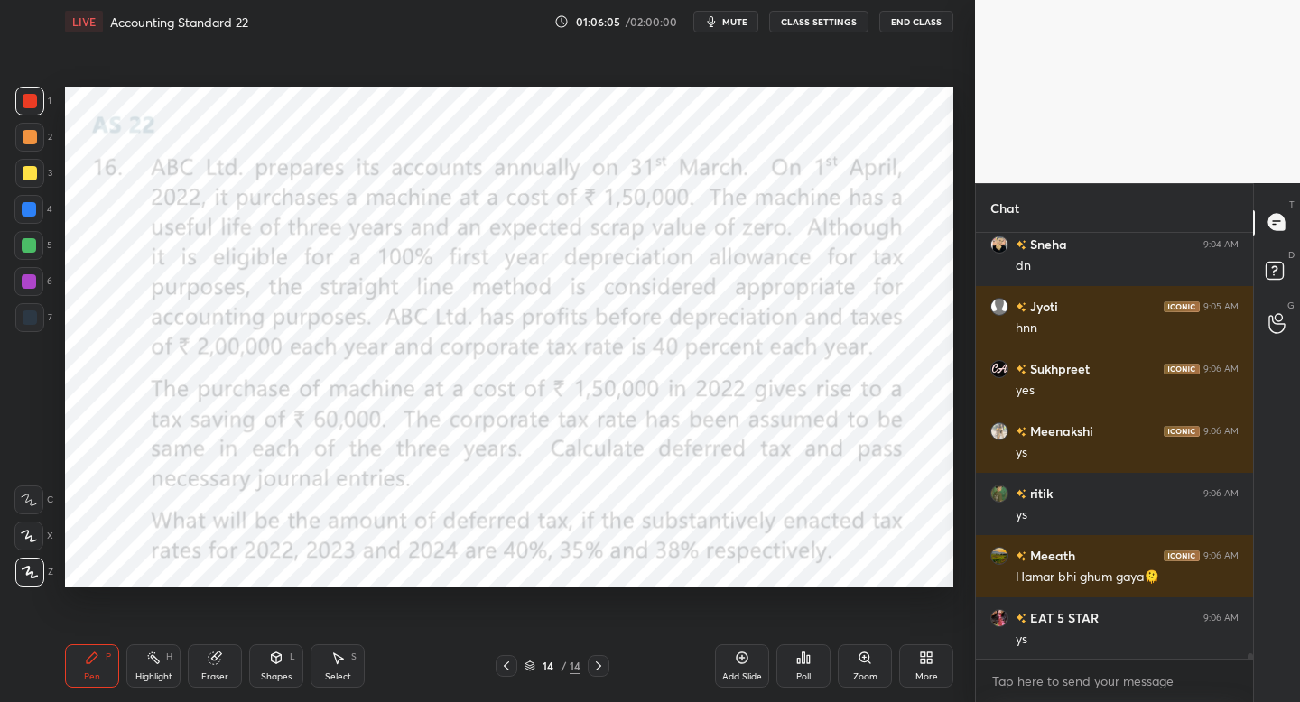
click at [735, 658] on div "Add Slide" at bounding box center [742, 665] width 54 height 43
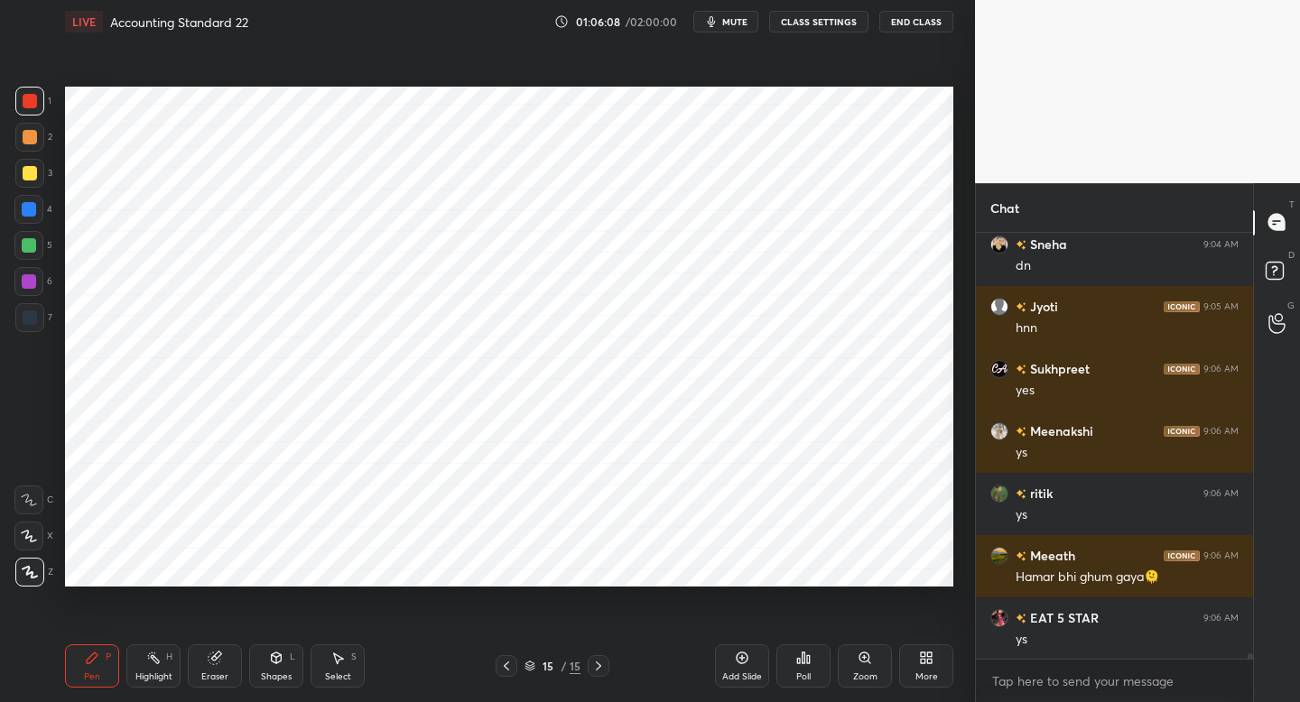
click at [35, 325] on div at bounding box center [29, 317] width 29 height 29
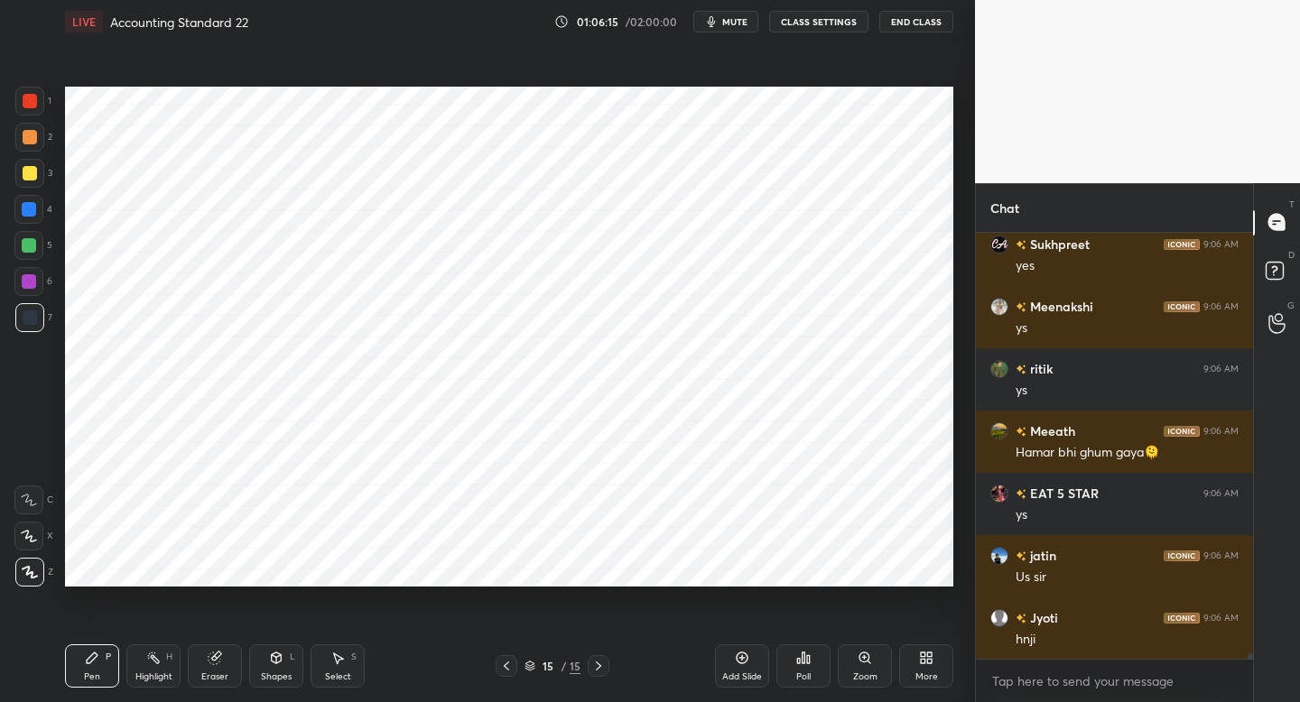
scroll to position [31578, 0]
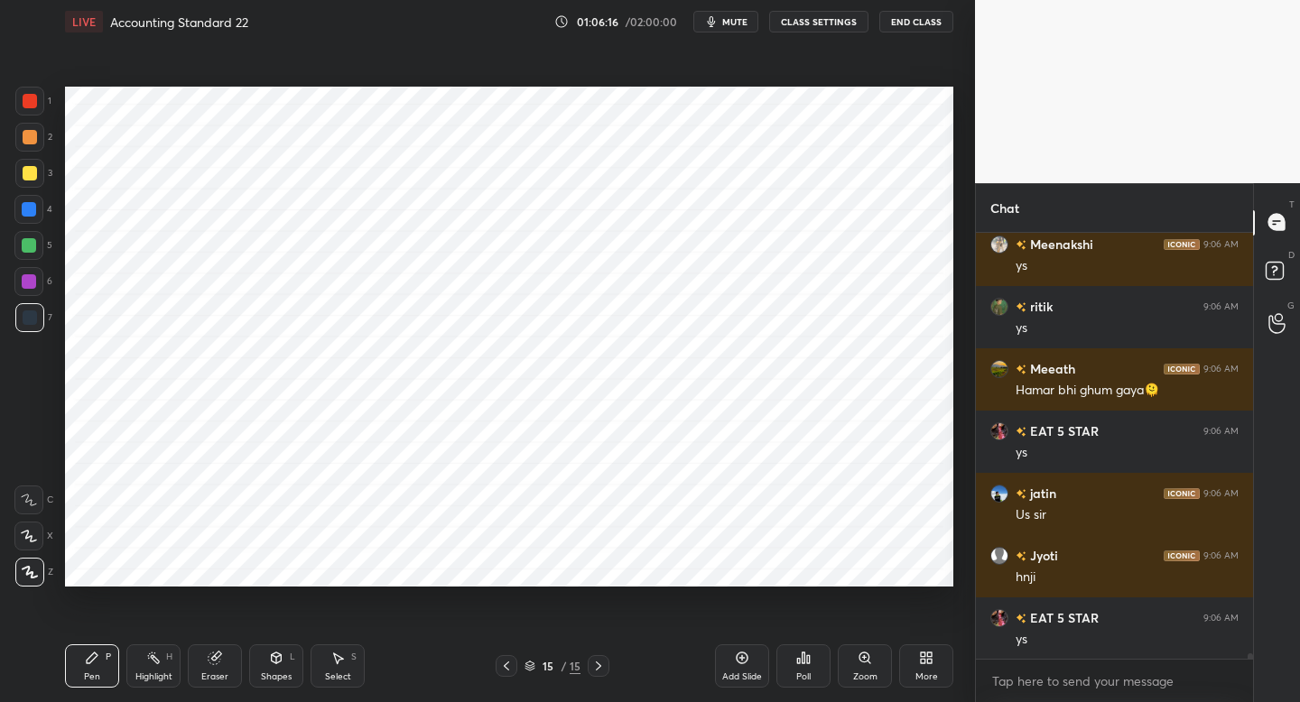
click at [32, 539] on icon at bounding box center [29, 536] width 16 height 13
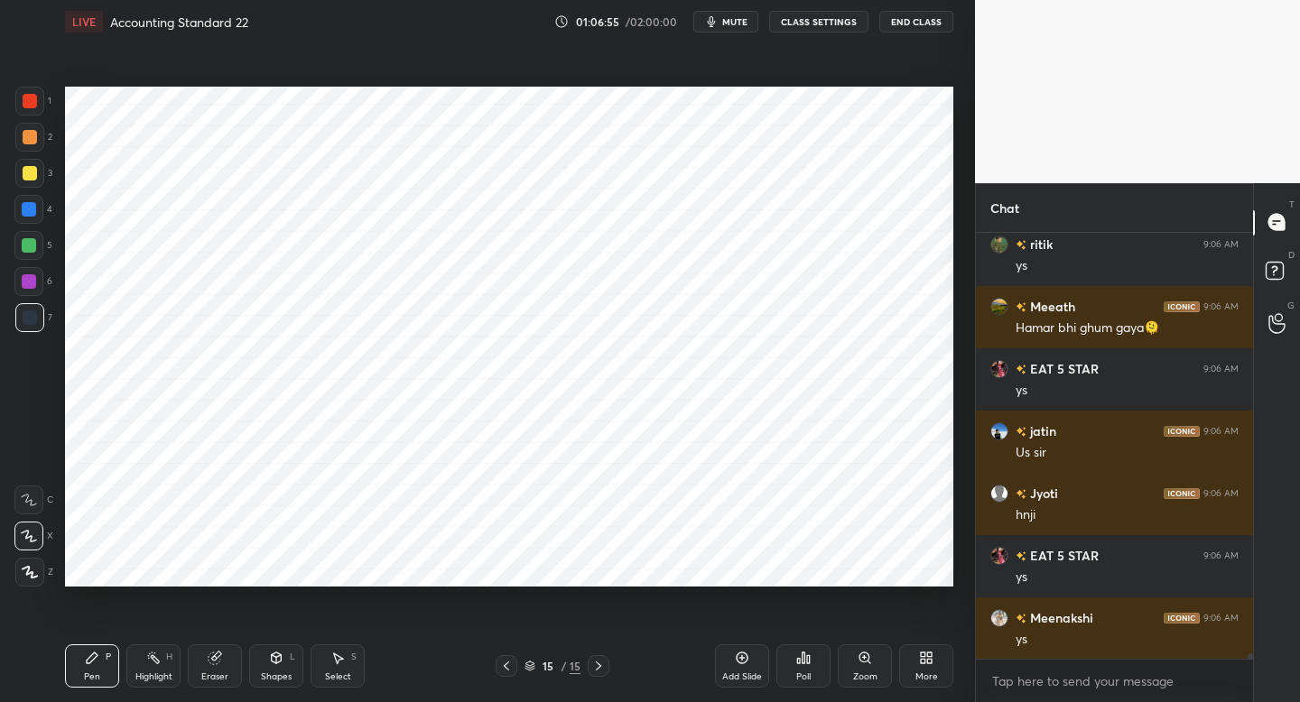
scroll to position [31703, 0]
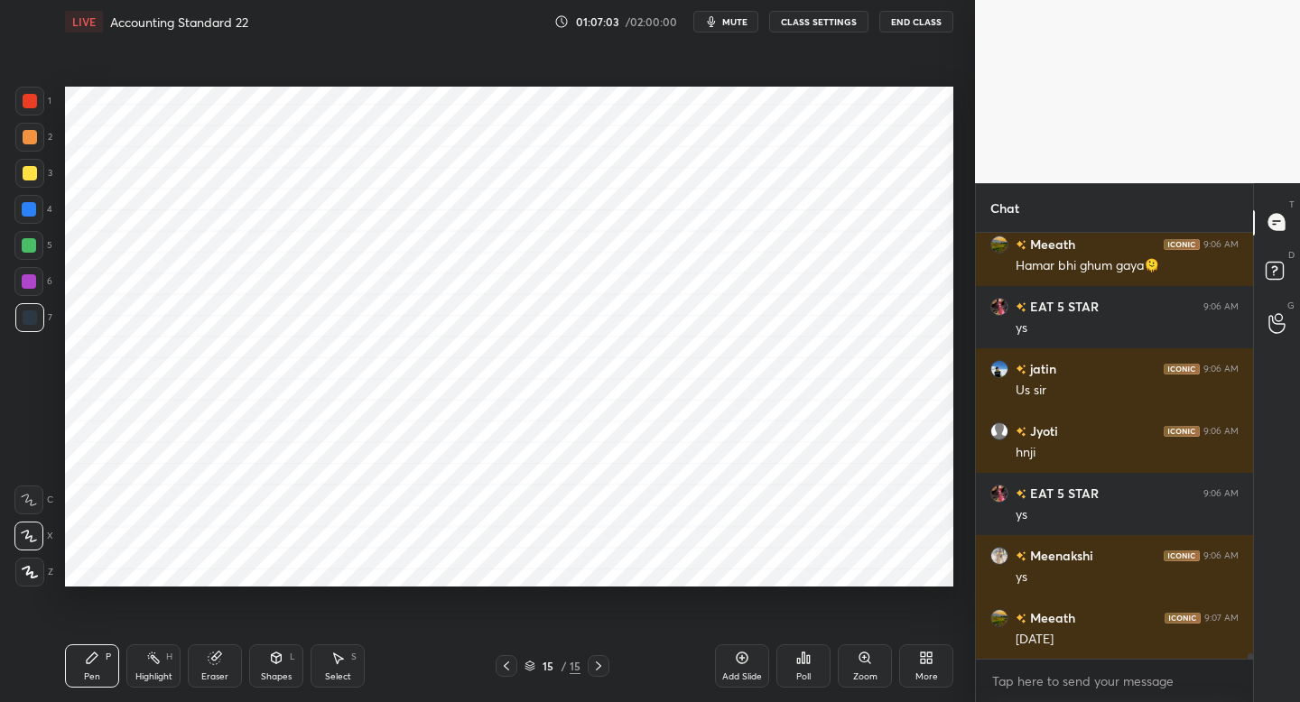
click at [507, 669] on icon at bounding box center [506, 666] width 14 height 14
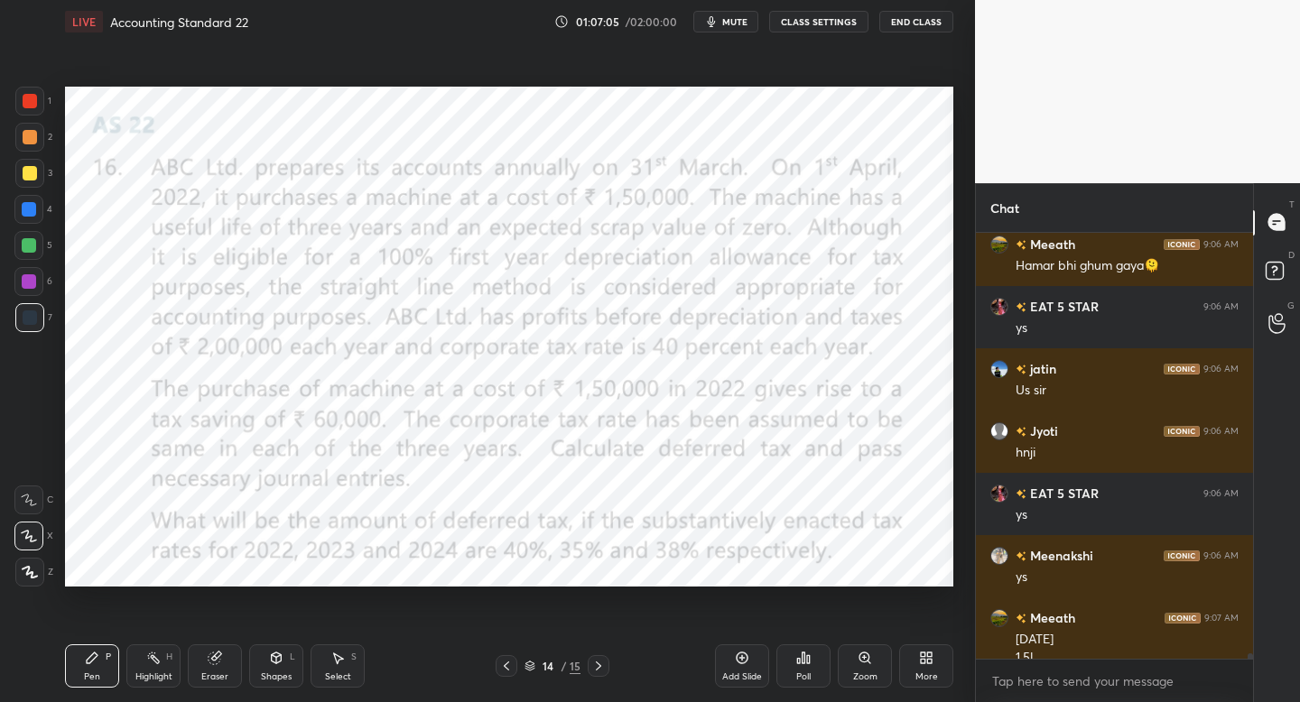
scroll to position [31721, 0]
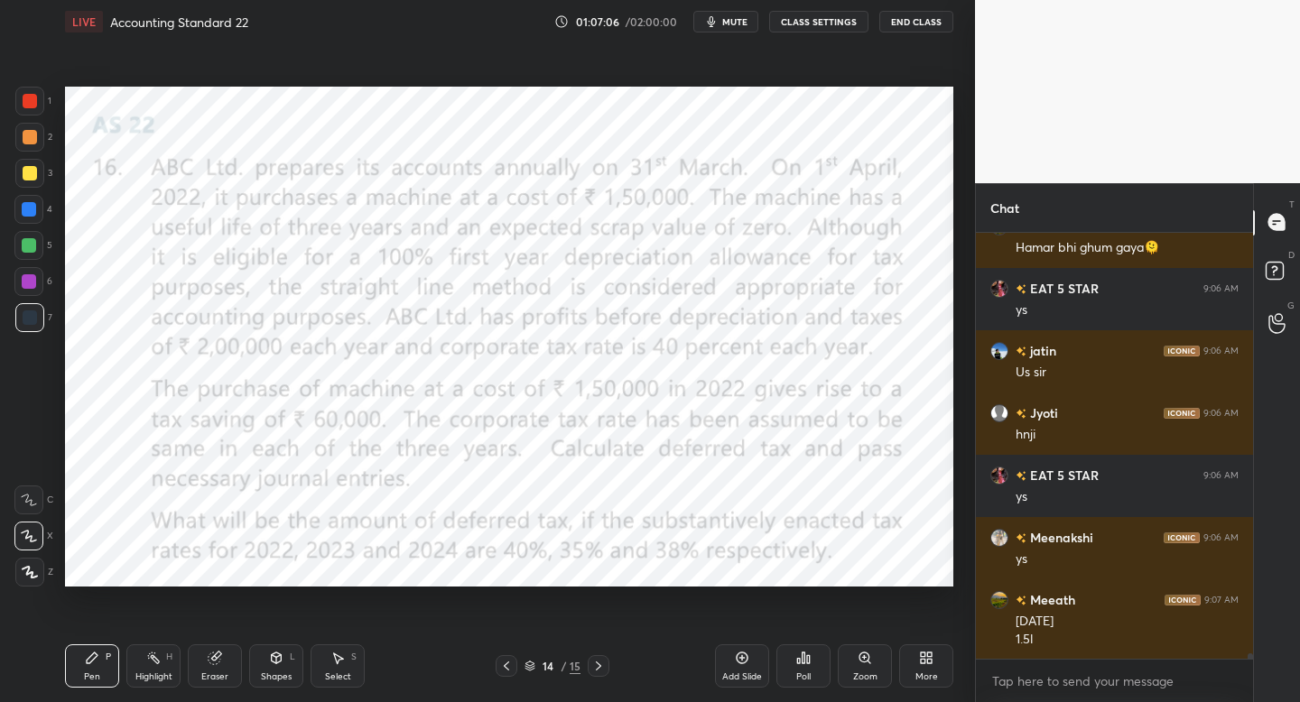
click at [596, 667] on icon at bounding box center [598, 666] width 14 height 14
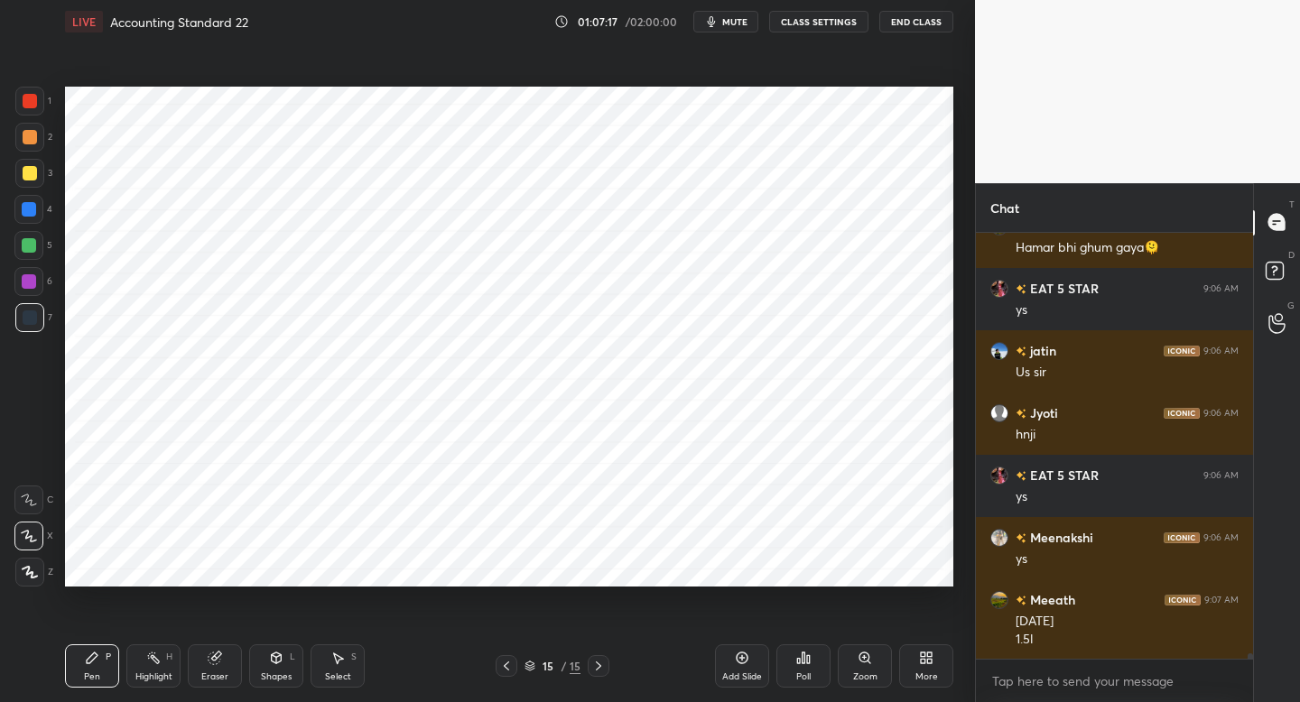
click at [502, 659] on icon at bounding box center [506, 666] width 14 height 14
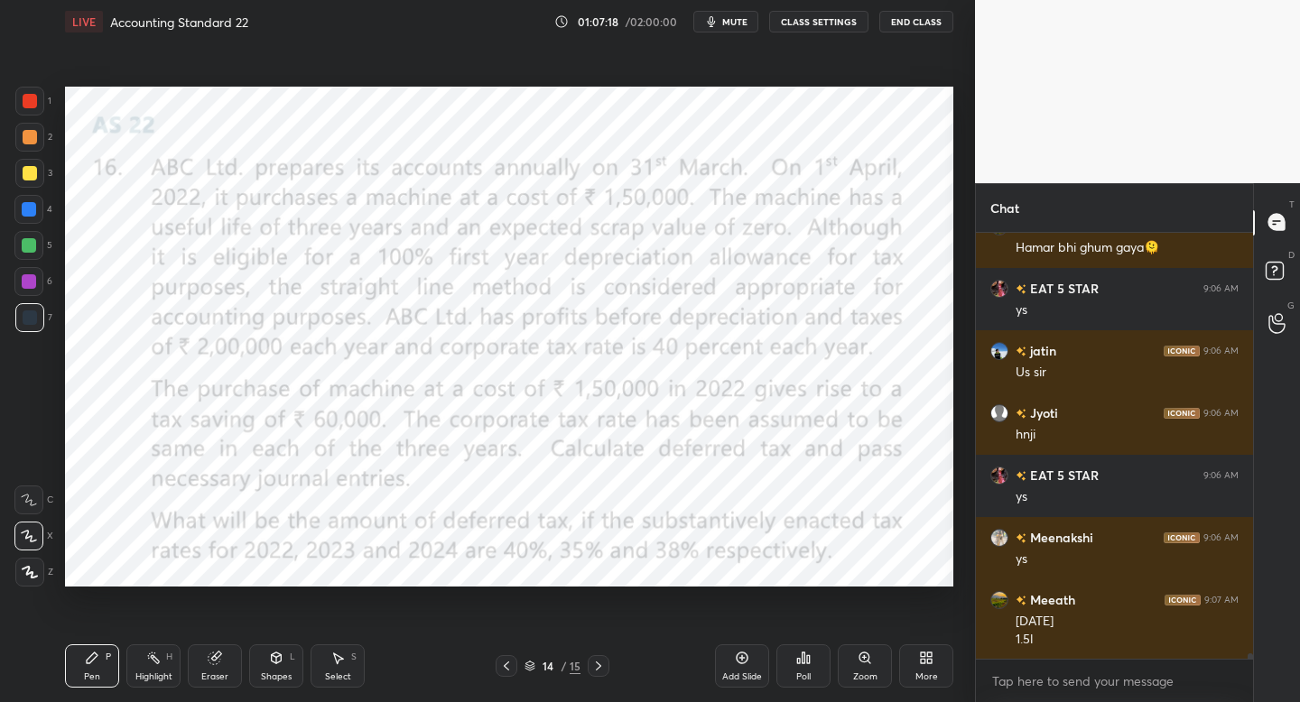
click at [598, 665] on icon at bounding box center [598, 666] width 14 height 14
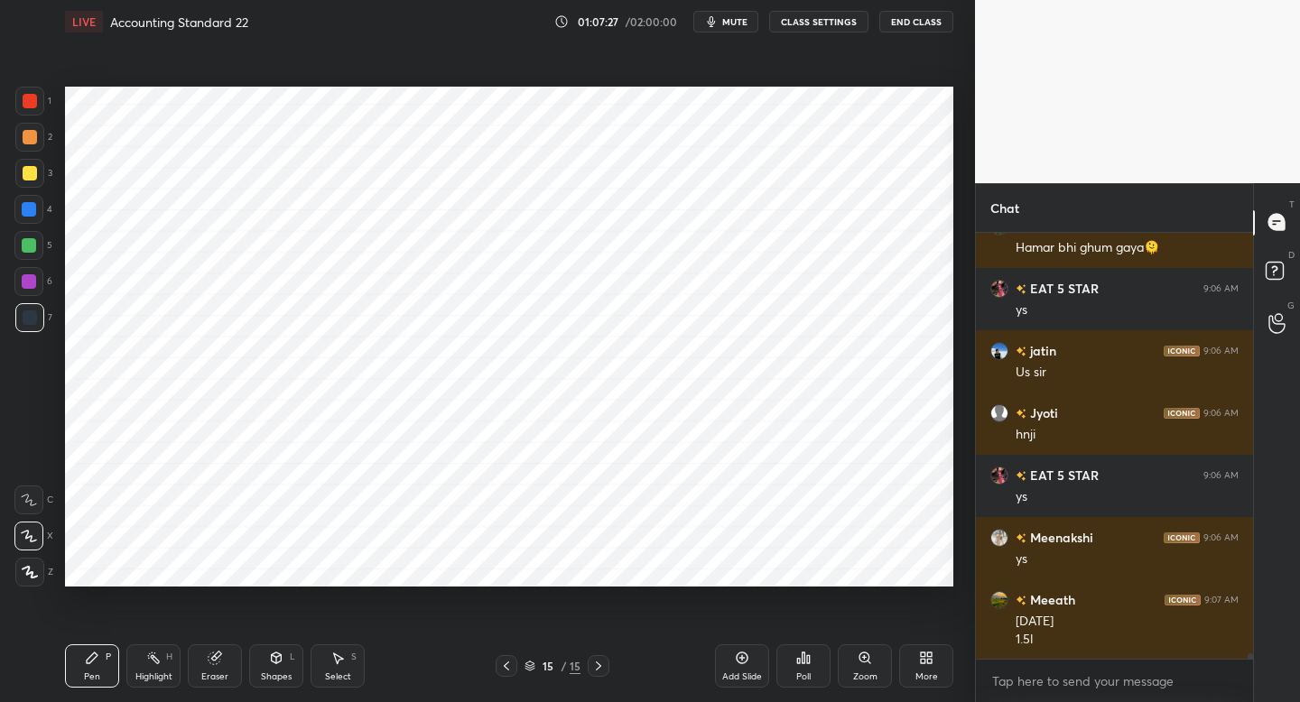
click at [31, 280] on div at bounding box center [29, 281] width 14 height 14
click at [38, 252] on div at bounding box center [28, 245] width 29 height 29
click at [500, 666] on icon at bounding box center [506, 666] width 14 height 14
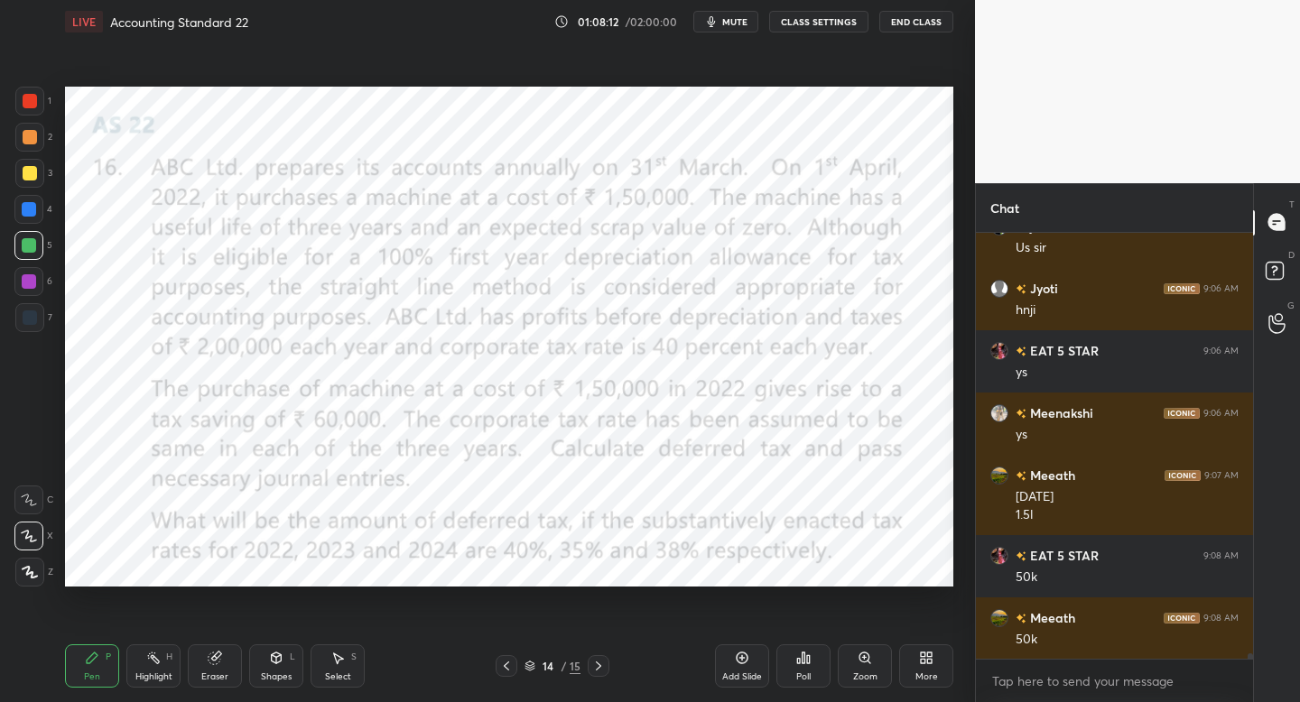
scroll to position [31907, 0]
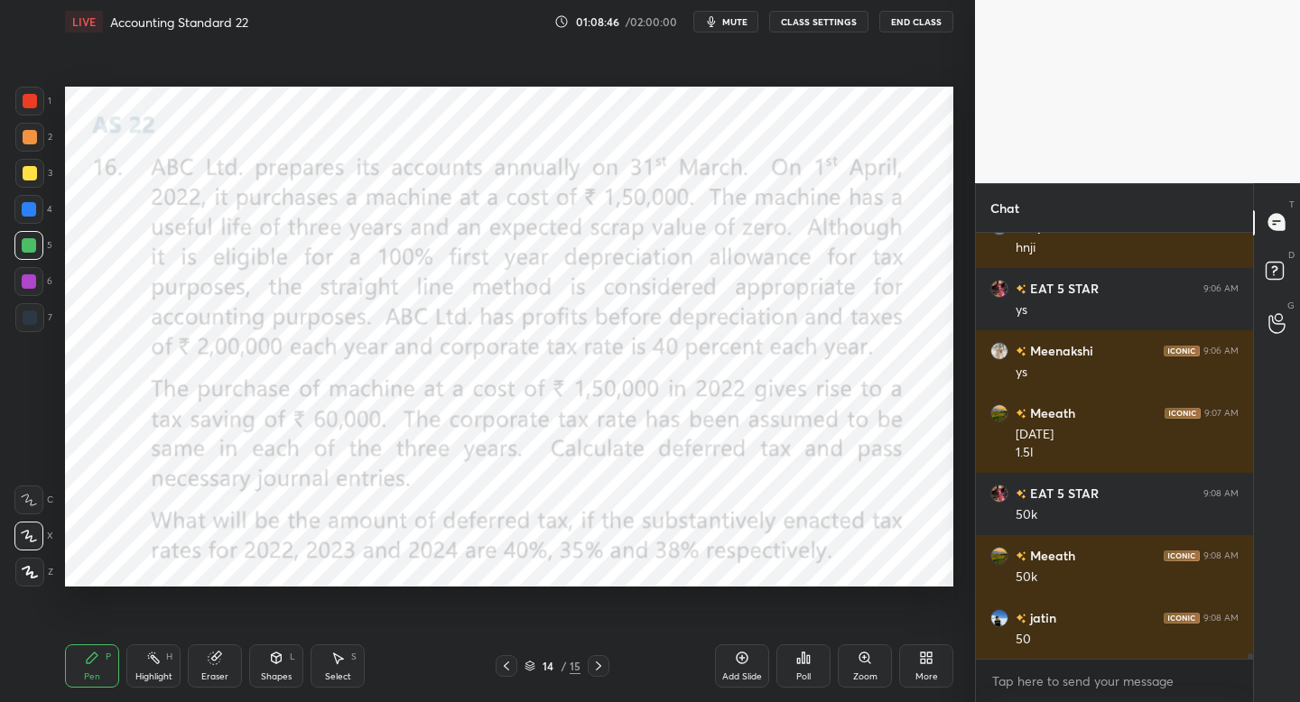
click at [604, 671] on icon at bounding box center [598, 666] width 14 height 14
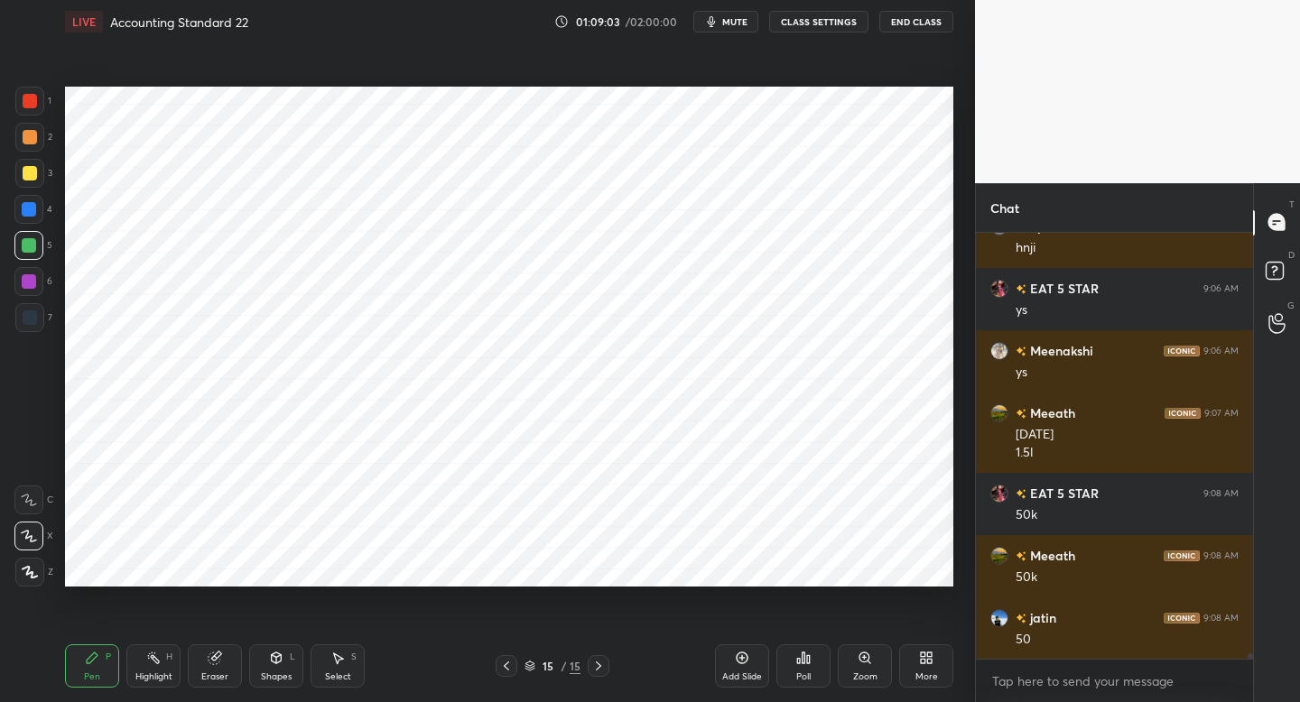
click at [35, 321] on div at bounding box center [30, 317] width 14 height 14
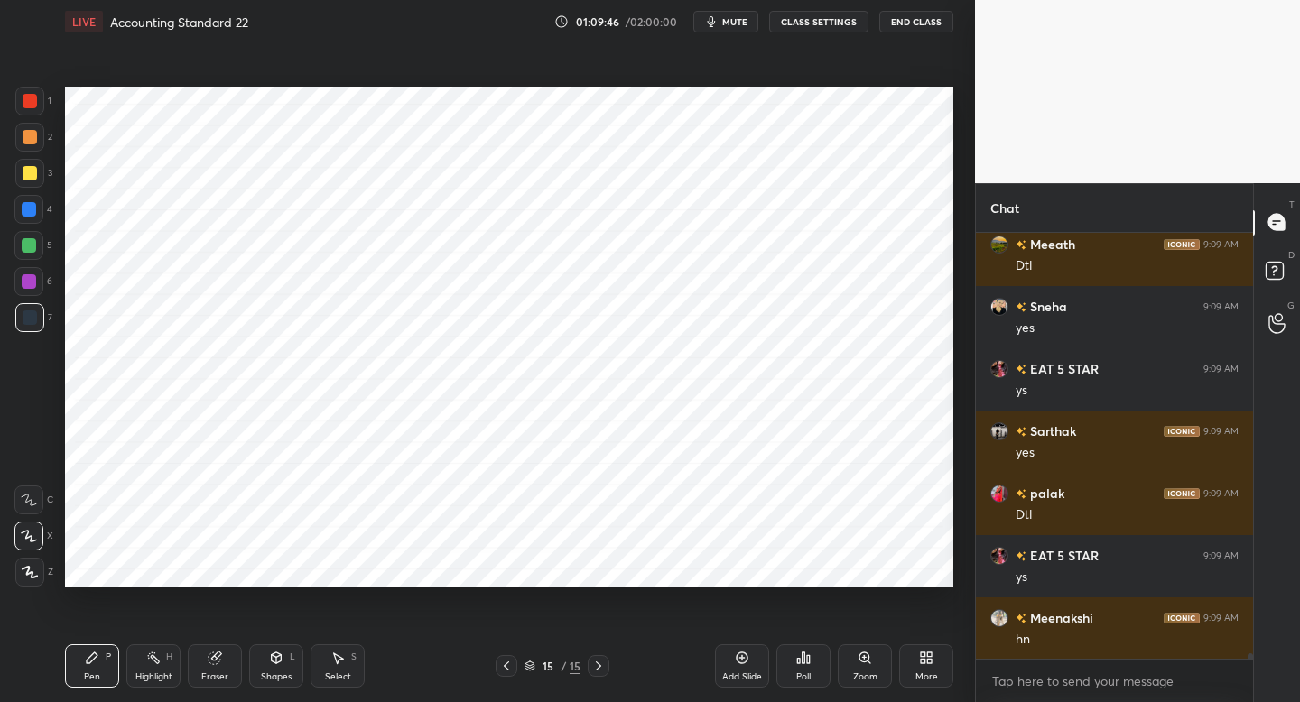
scroll to position [32406, 0]
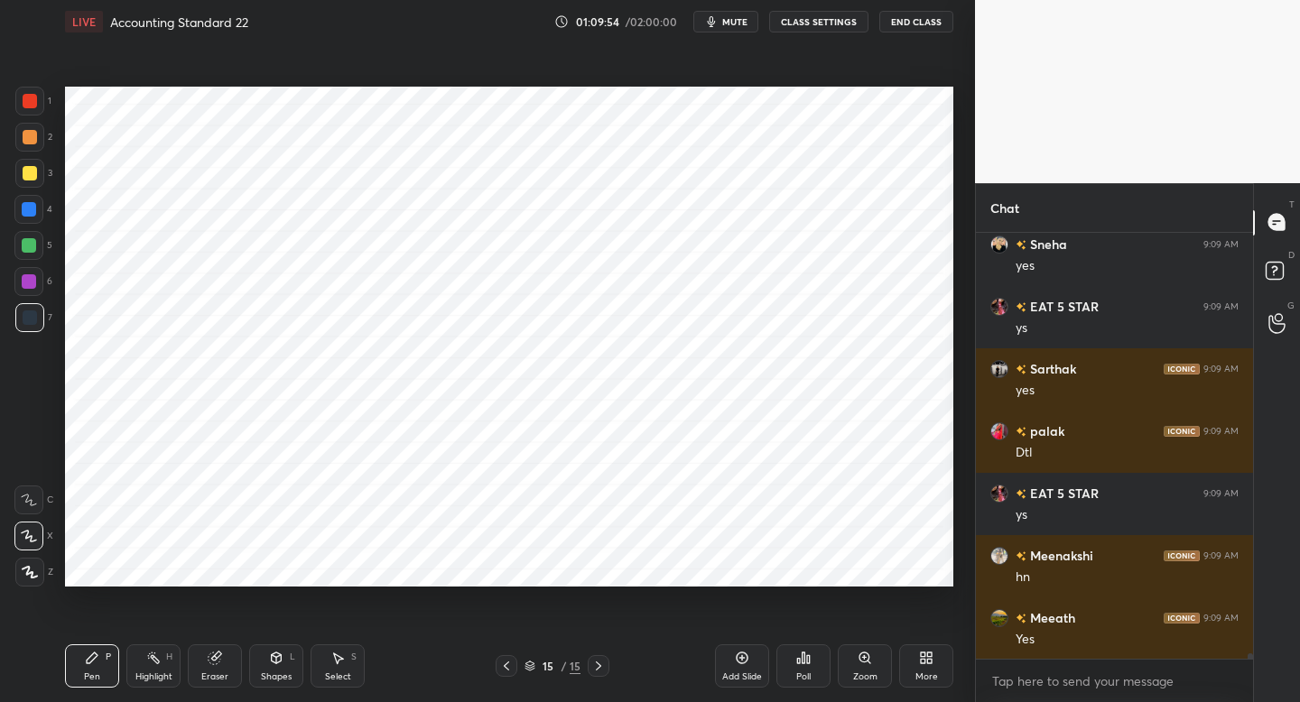
click at [746, 666] on div "Add Slide" at bounding box center [742, 665] width 54 height 43
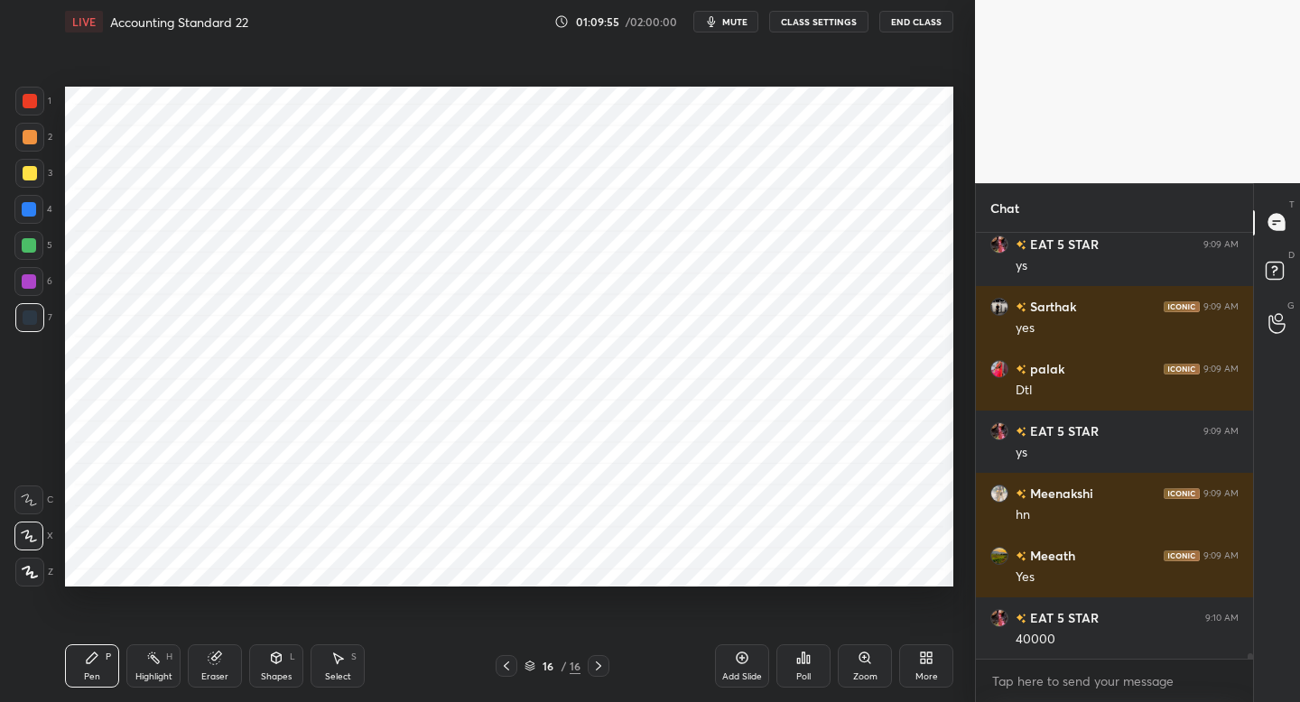
click at [39, 289] on div at bounding box center [28, 281] width 29 height 29
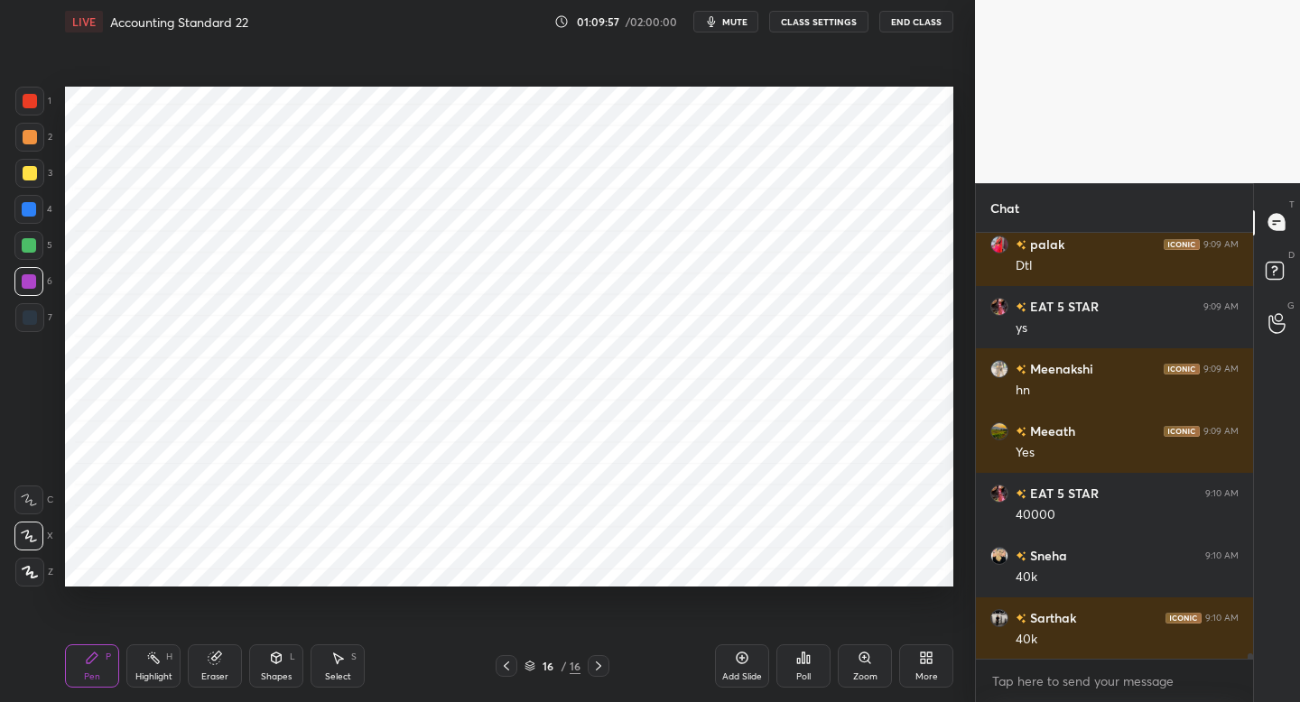
scroll to position [32655, 0]
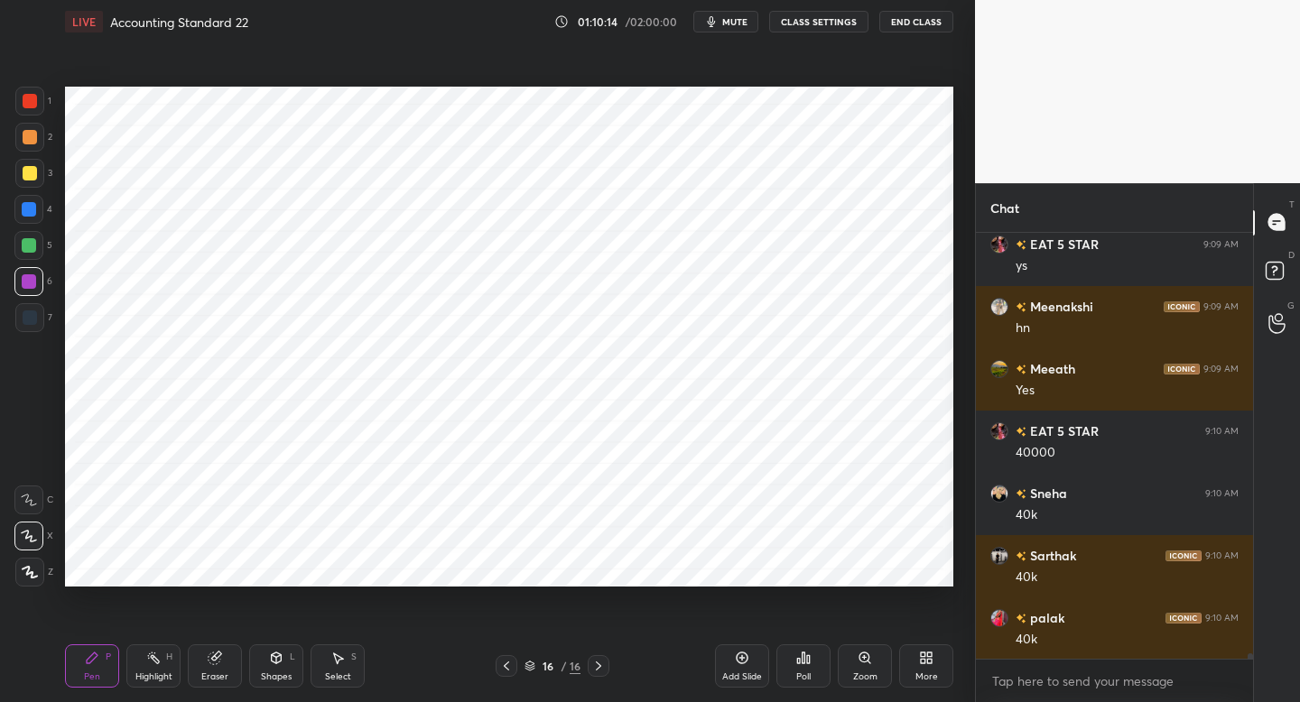
click at [36, 208] on div at bounding box center [28, 209] width 29 height 29
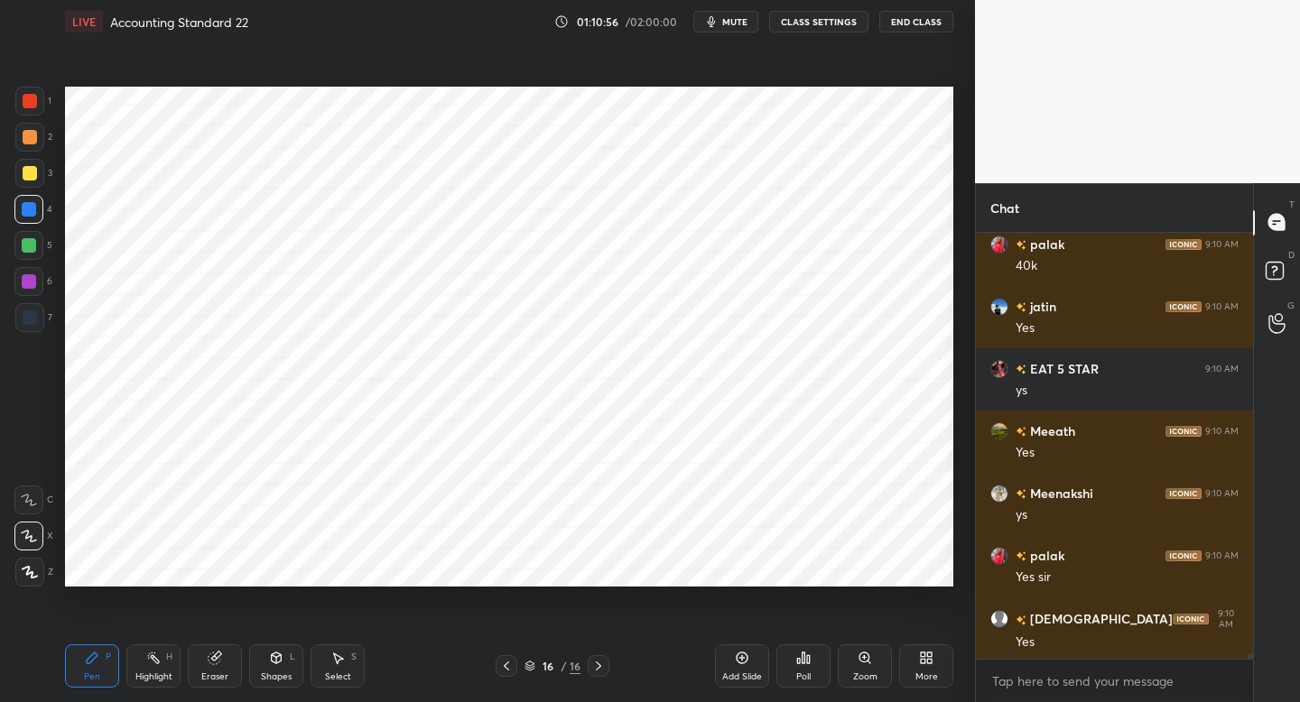
scroll to position [33091, 0]
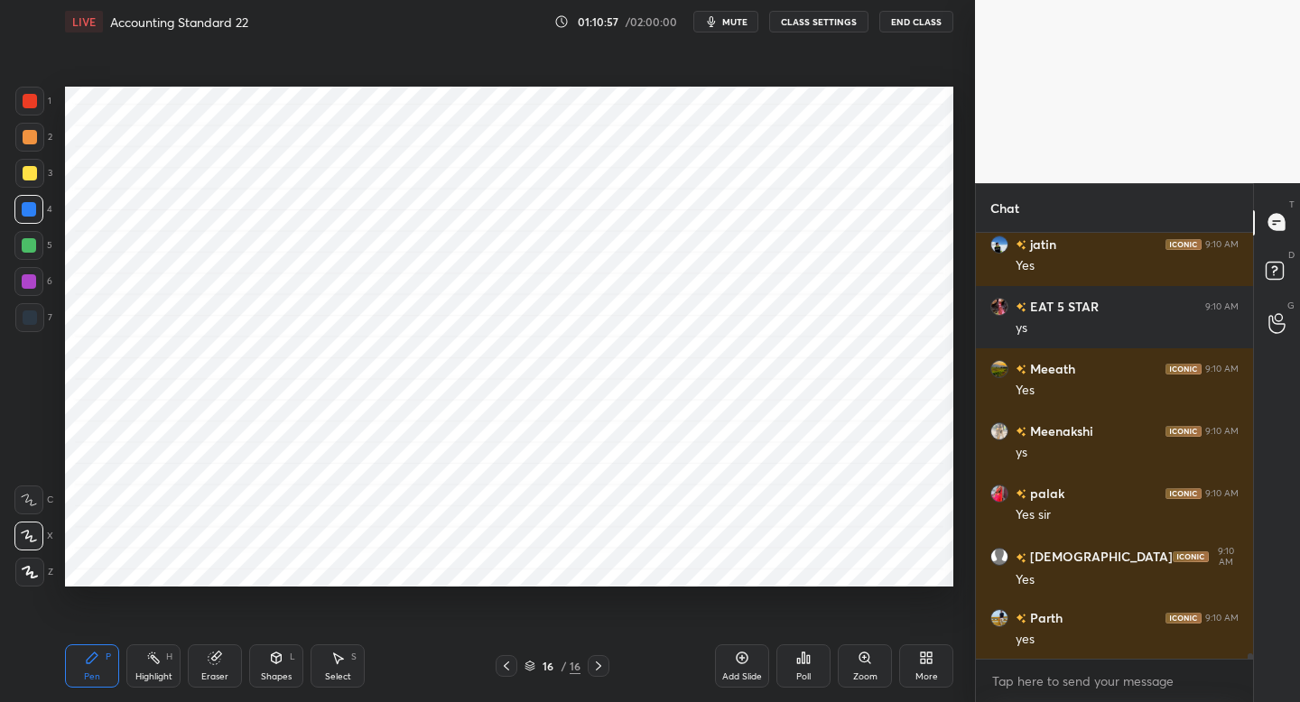
click at [503, 662] on icon at bounding box center [506, 666] width 14 height 14
click at [505, 667] on icon at bounding box center [506, 666] width 14 height 14
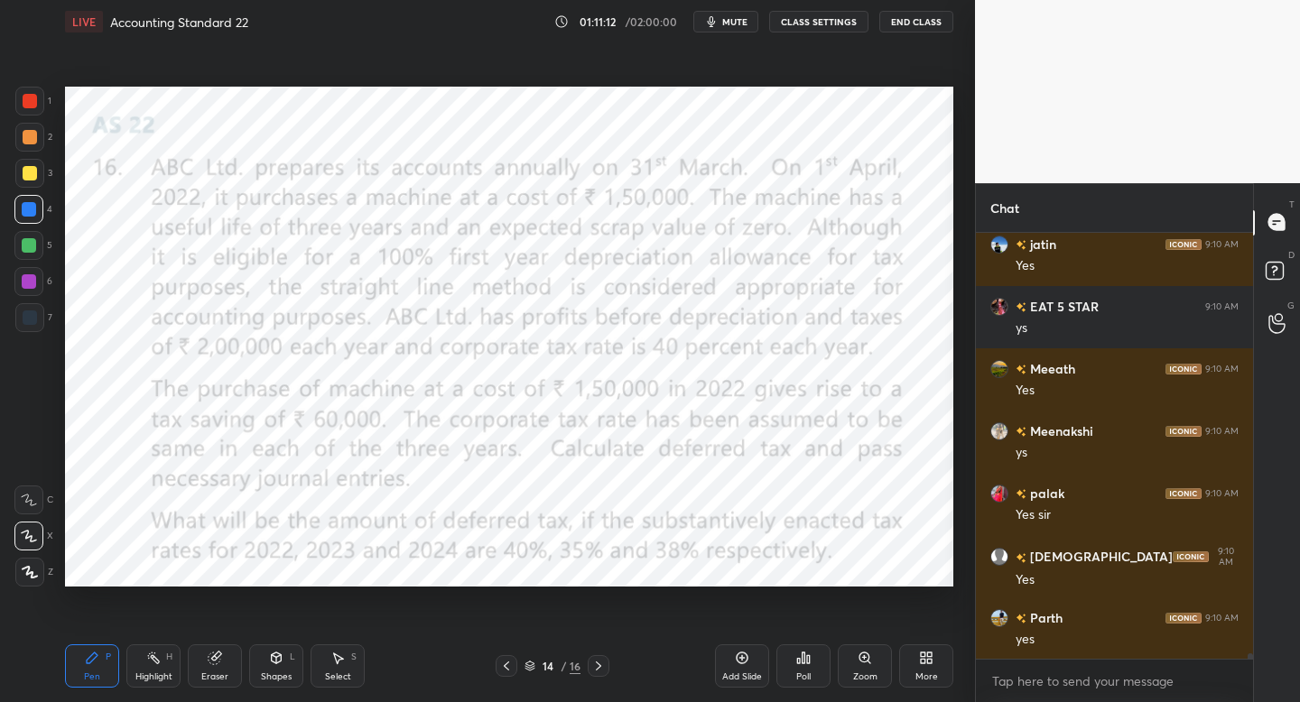
click at [601, 656] on div at bounding box center [599, 666] width 22 height 22
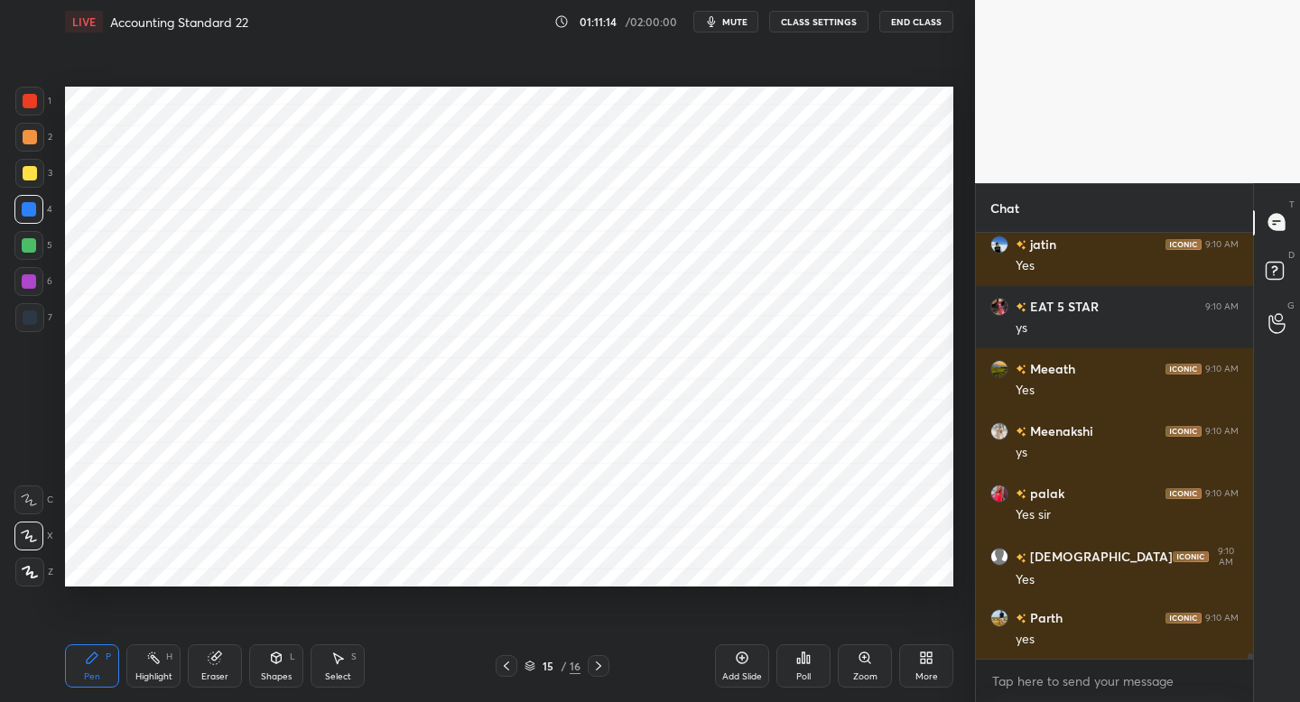
click at [598, 667] on icon at bounding box center [598, 666] width 14 height 14
click at [502, 670] on icon at bounding box center [506, 666] width 14 height 14
click at [502, 668] on icon at bounding box center [506, 666] width 14 height 14
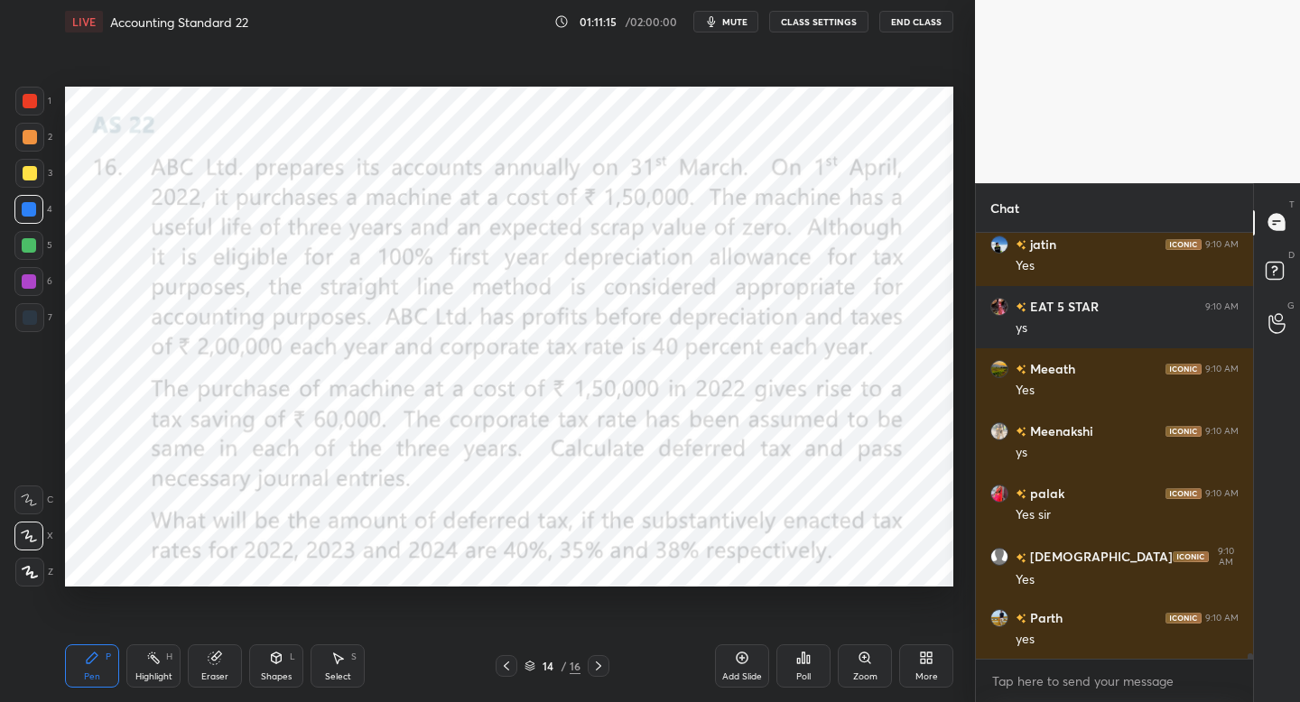
click at [748, 668] on div "Add Slide" at bounding box center [742, 665] width 54 height 43
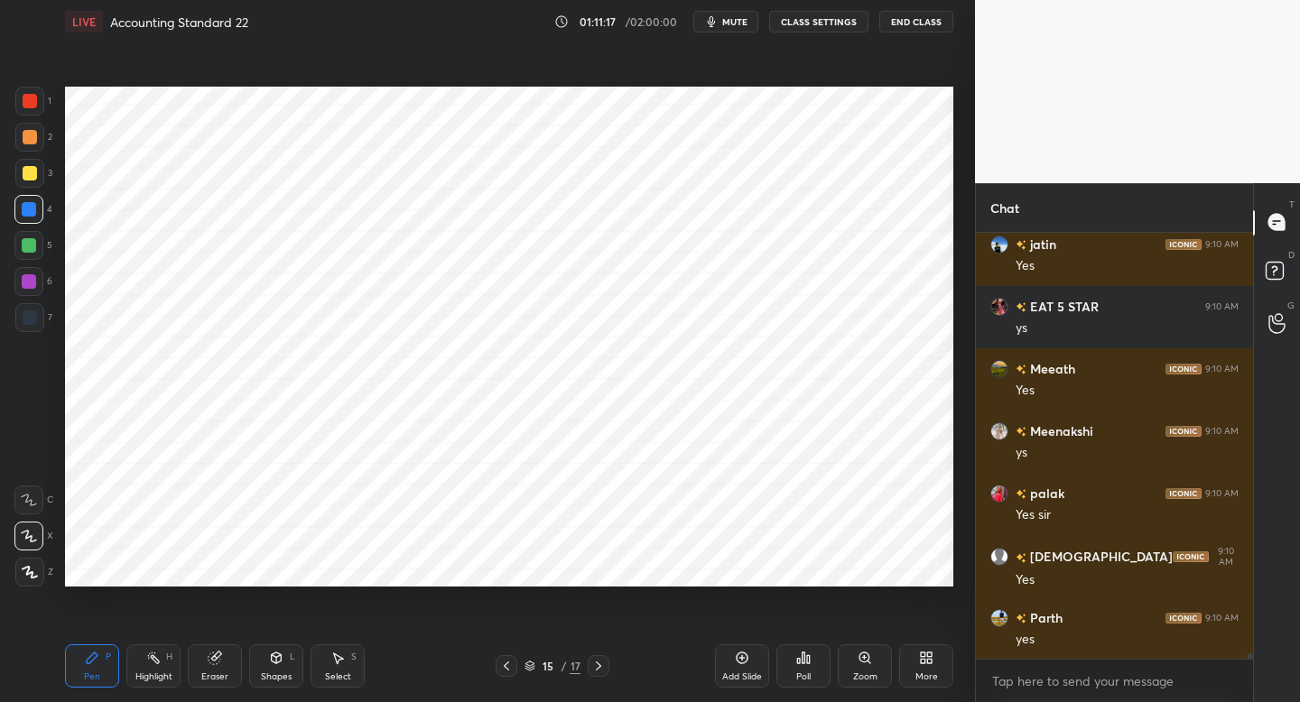
click at [26, 108] on div at bounding box center [29, 101] width 29 height 29
click at [508, 666] on icon at bounding box center [506, 666] width 14 height 14
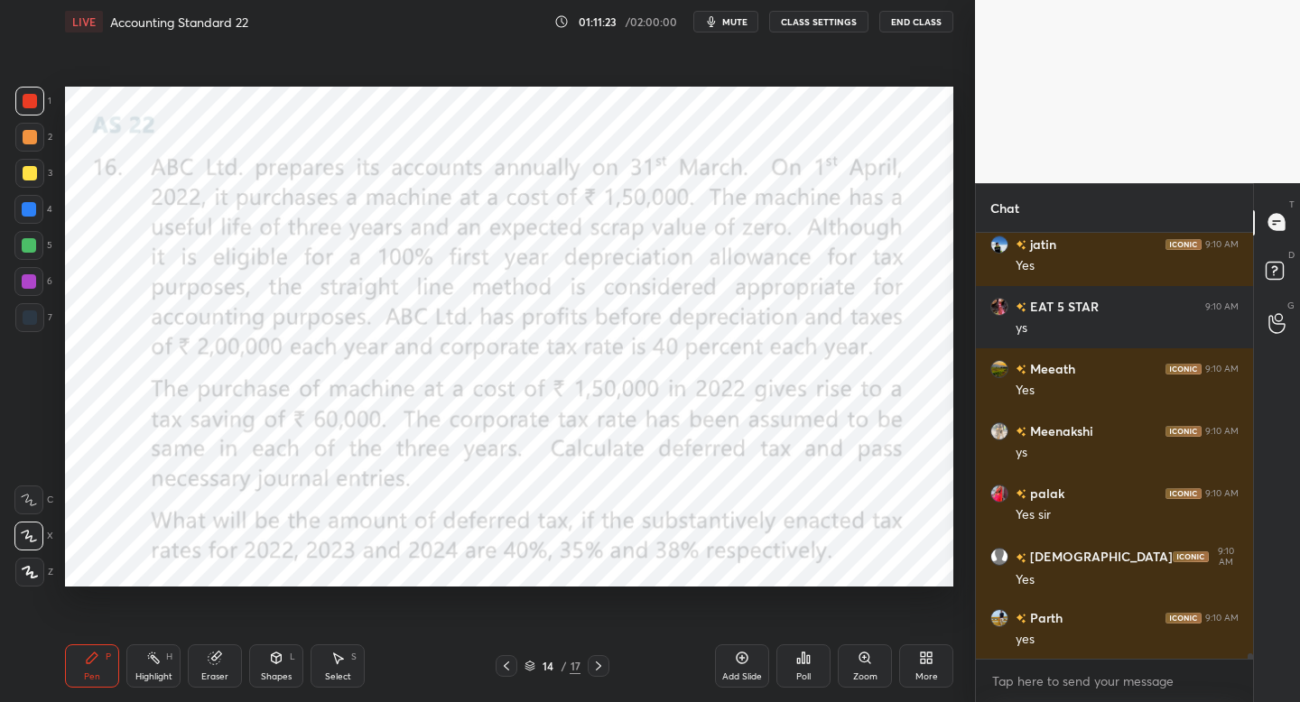
click at [602, 670] on icon at bounding box center [598, 666] width 14 height 14
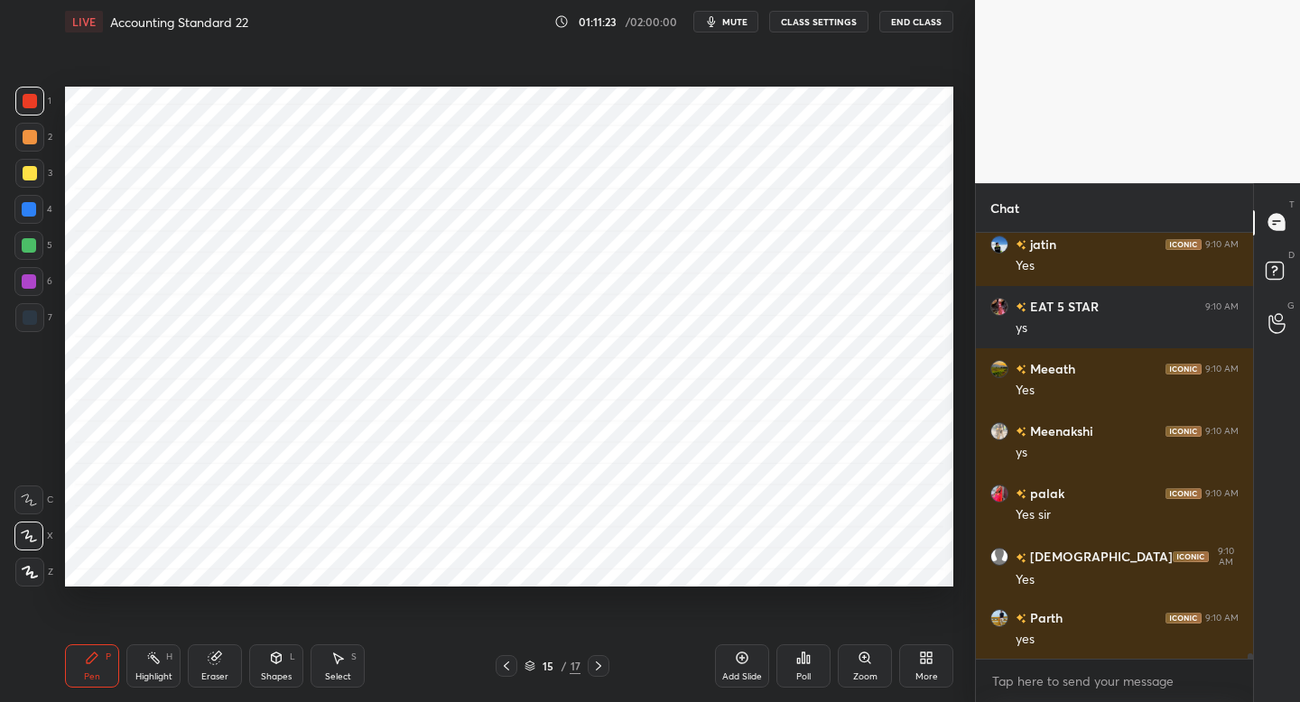
click at [602, 669] on icon at bounding box center [598, 666] width 14 height 14
click at [507, 661] on icon at bounding box center [506, 666] width 14 height 14
click at [30, 312] on div at bounding box center [30, 317] width 14 height 14
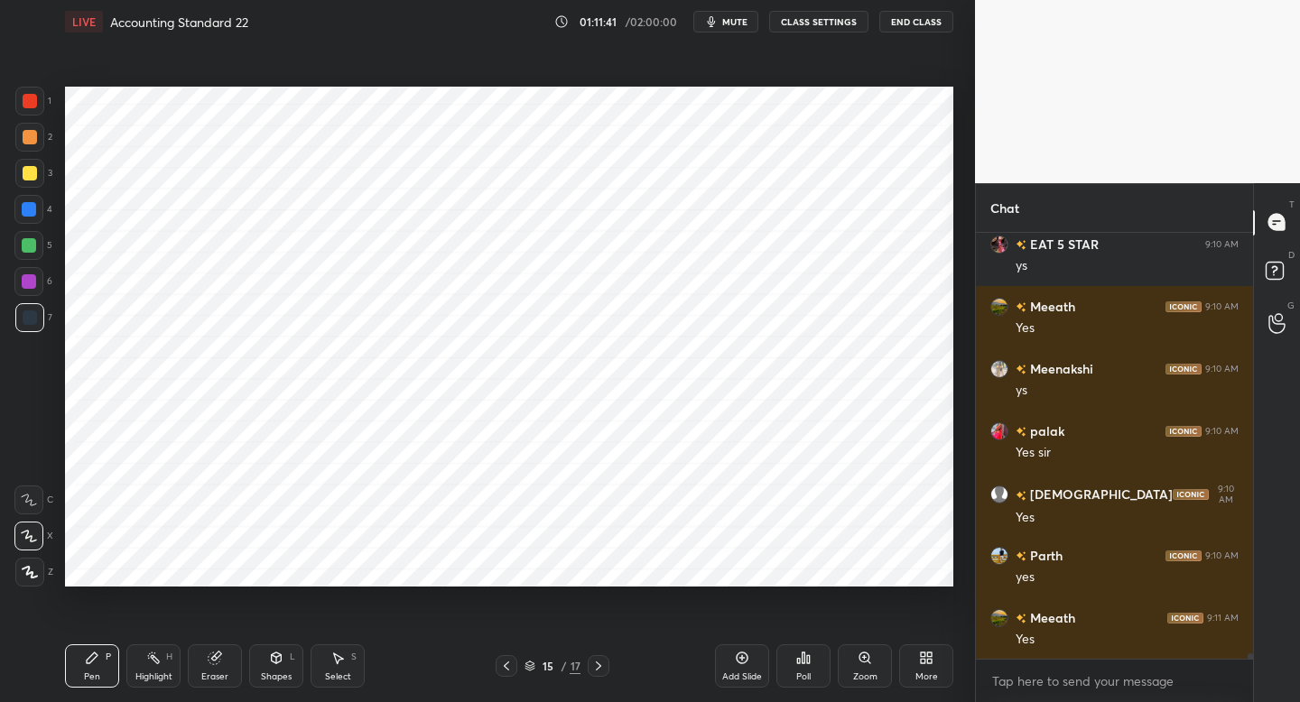
scroll to position [33215, 0]
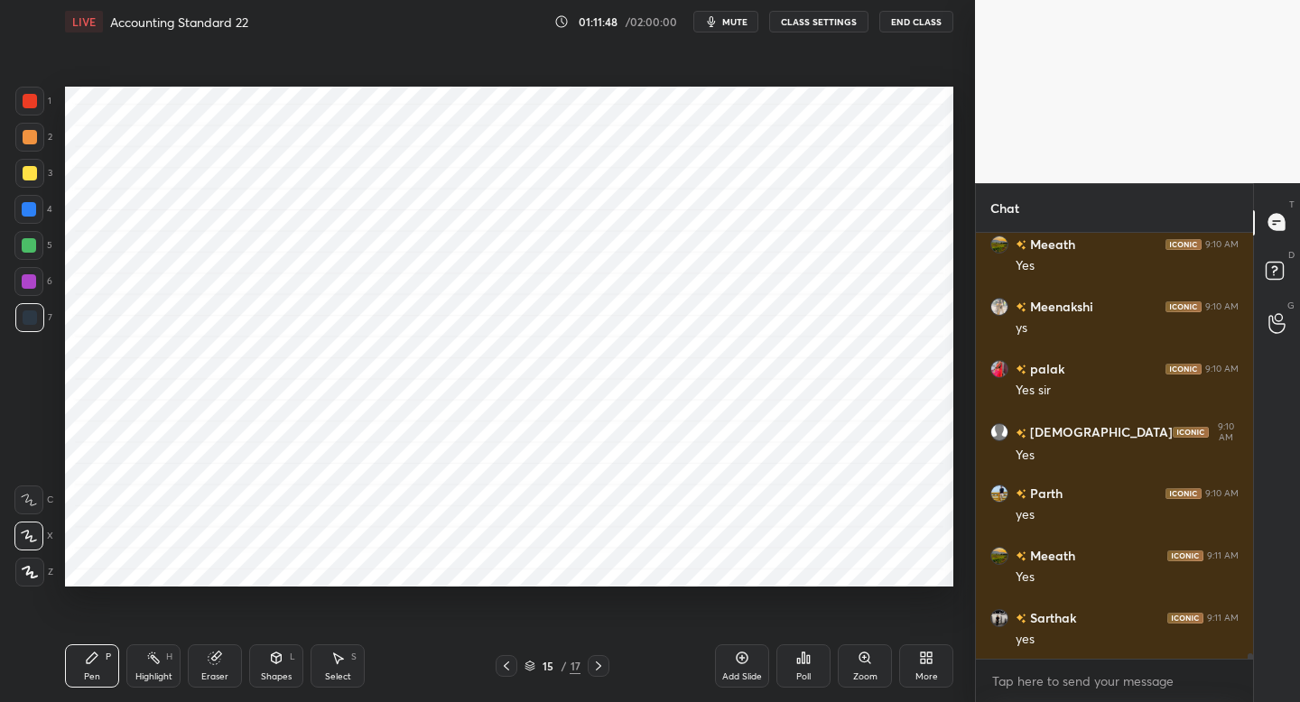
click at [505, 670] on div at bounding box center [506, 666] width 22 height 22
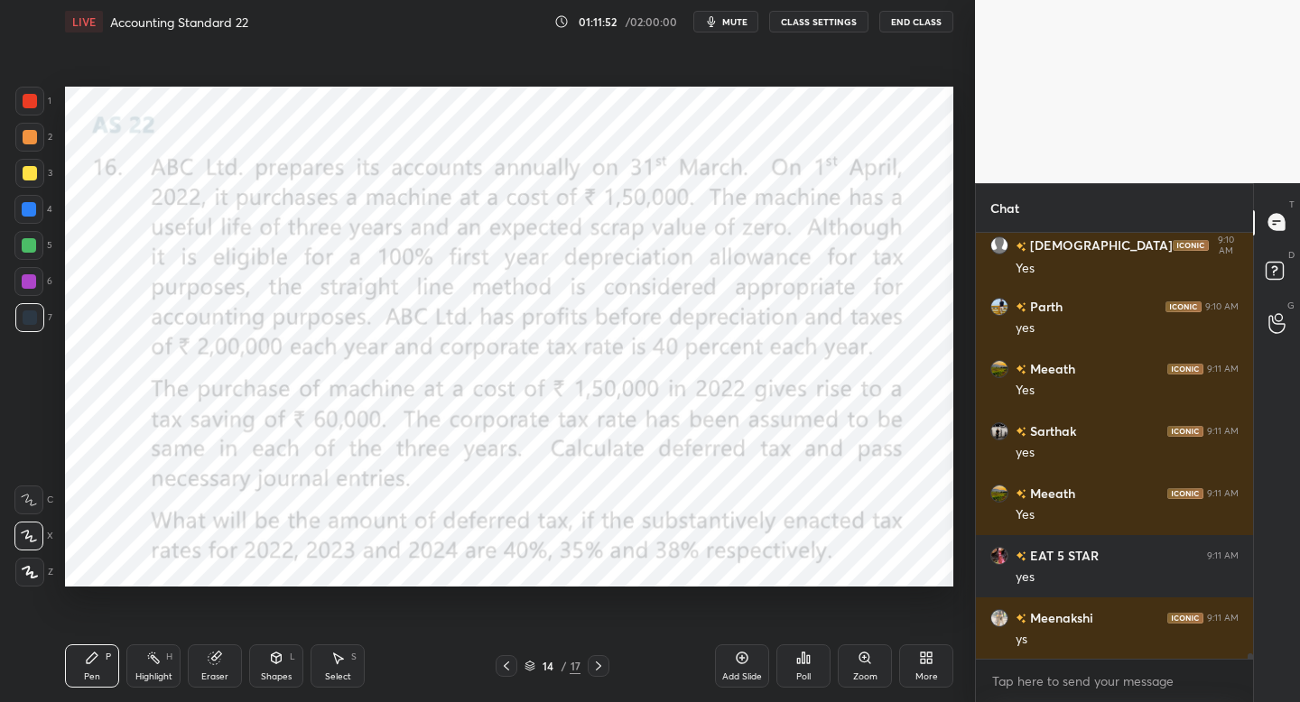
scroll to position [33464, 0]
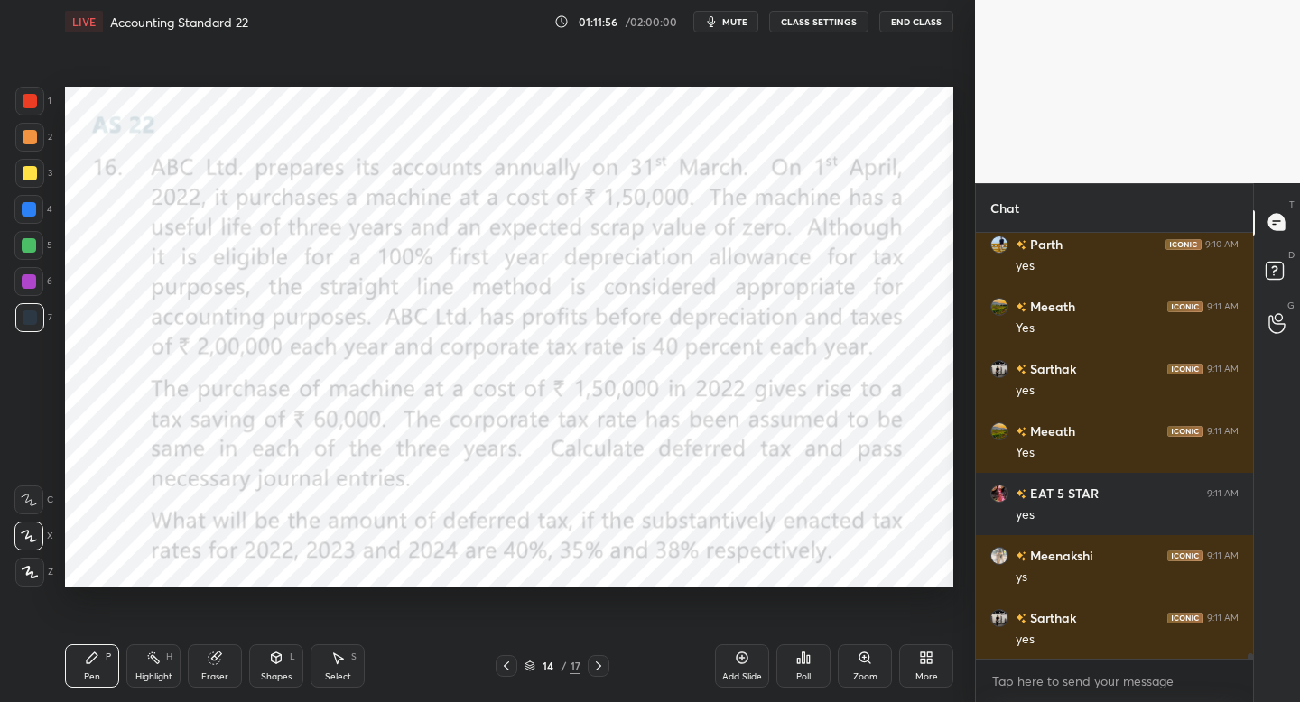
click at [593, 675] on div at bounding box center [599, 666] width 22 height 22
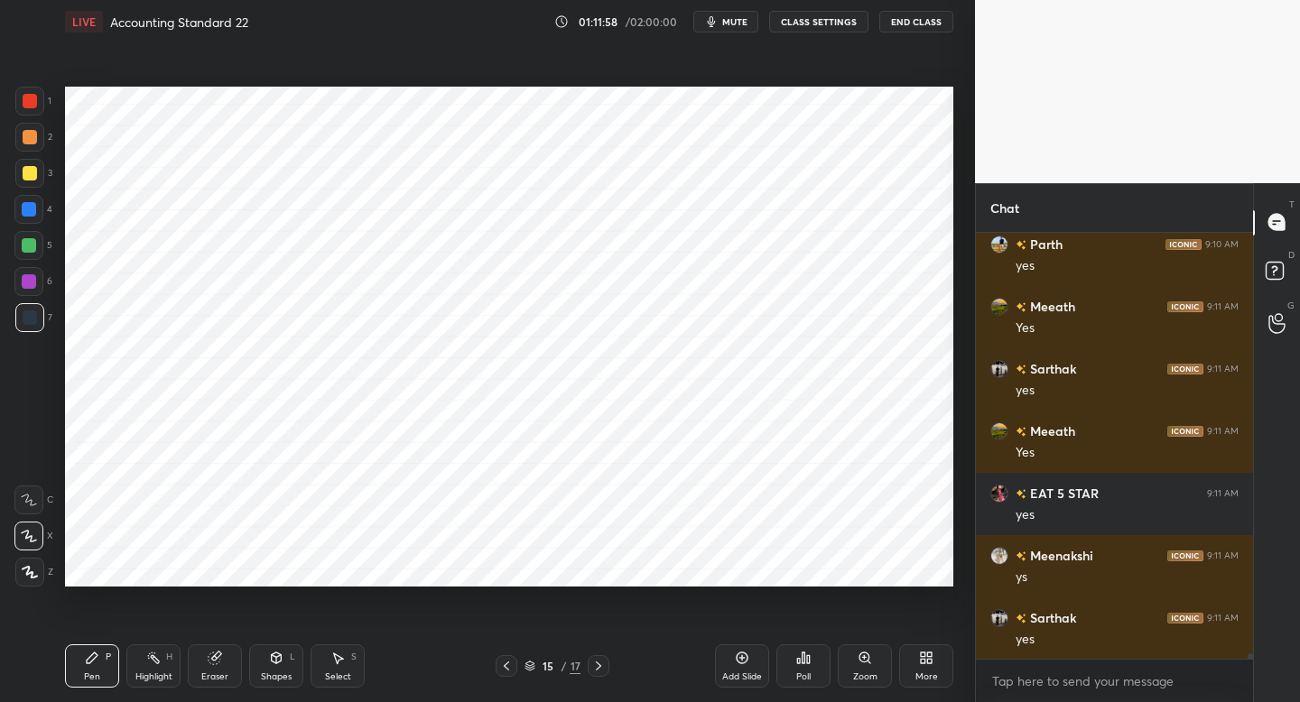
click at [35, 112] on div at bounding box center [29, 101] width 29 height 29
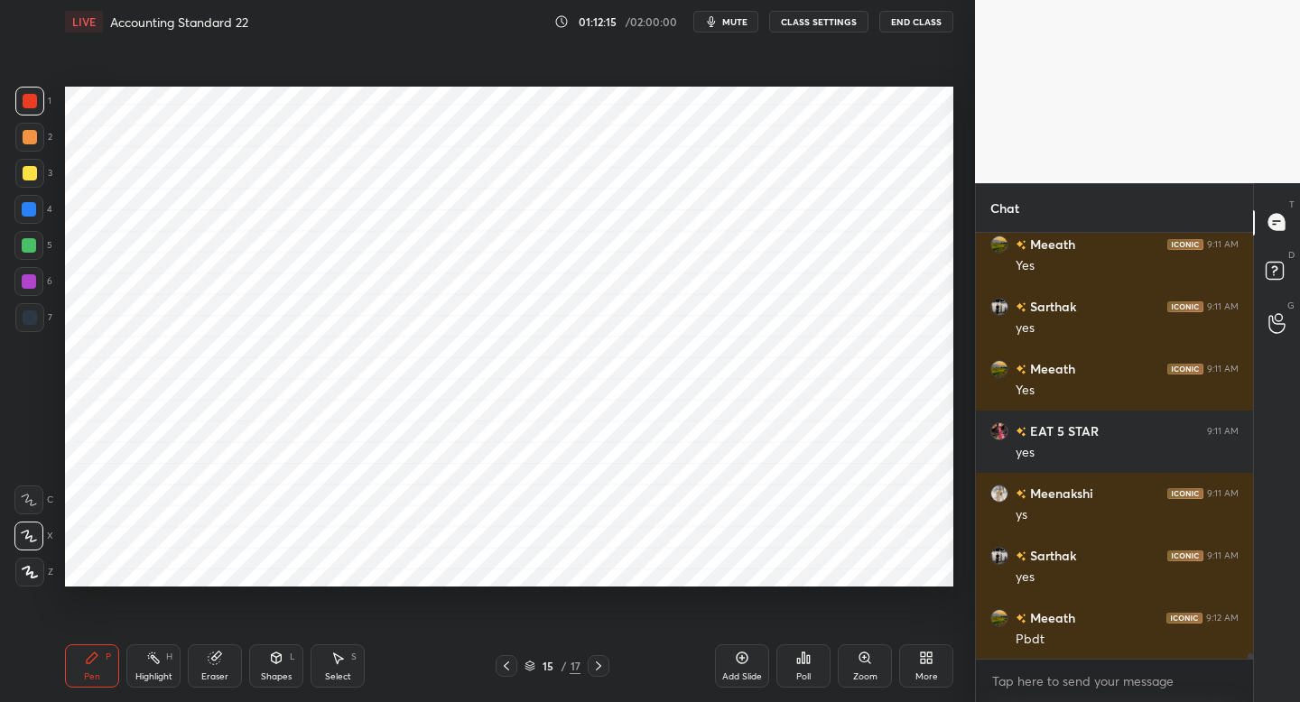
click at [944, 181] on div "Setting up your live class Poll for secs No correct answer Start poll" at bounding box center [509, 336] width 903 height 587
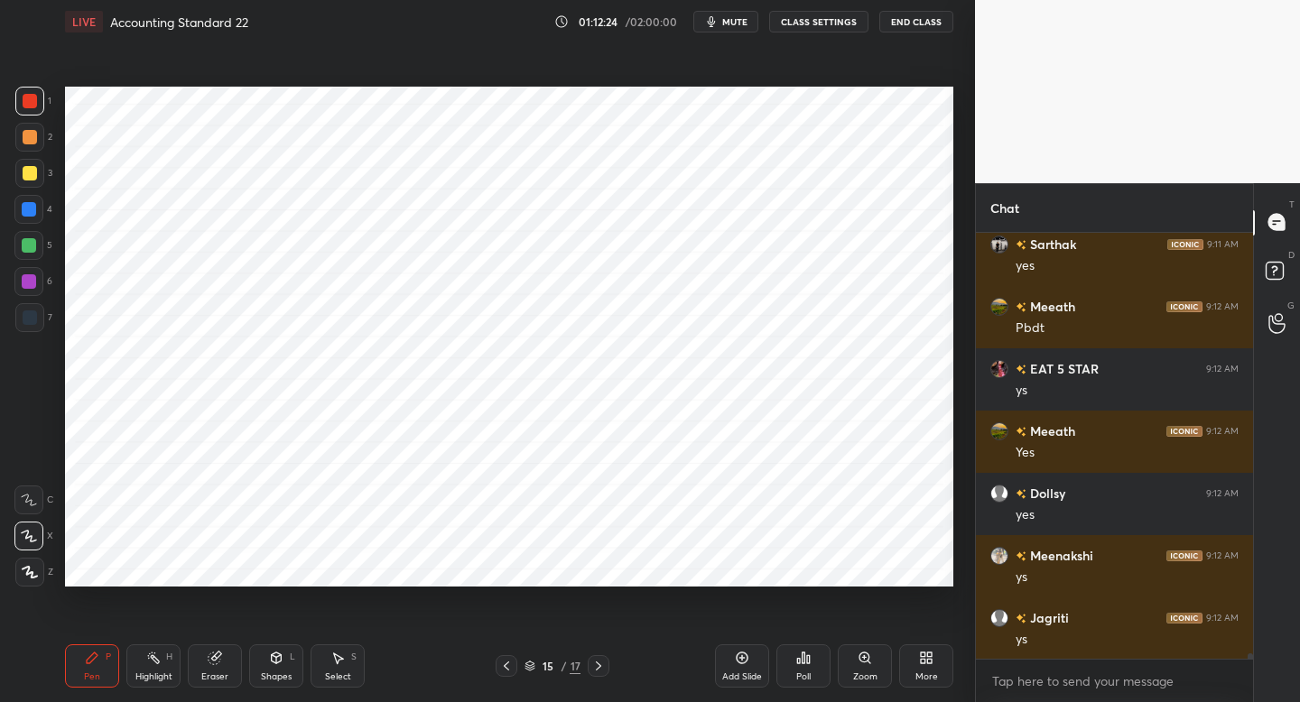
scroll to position [33900, 0]
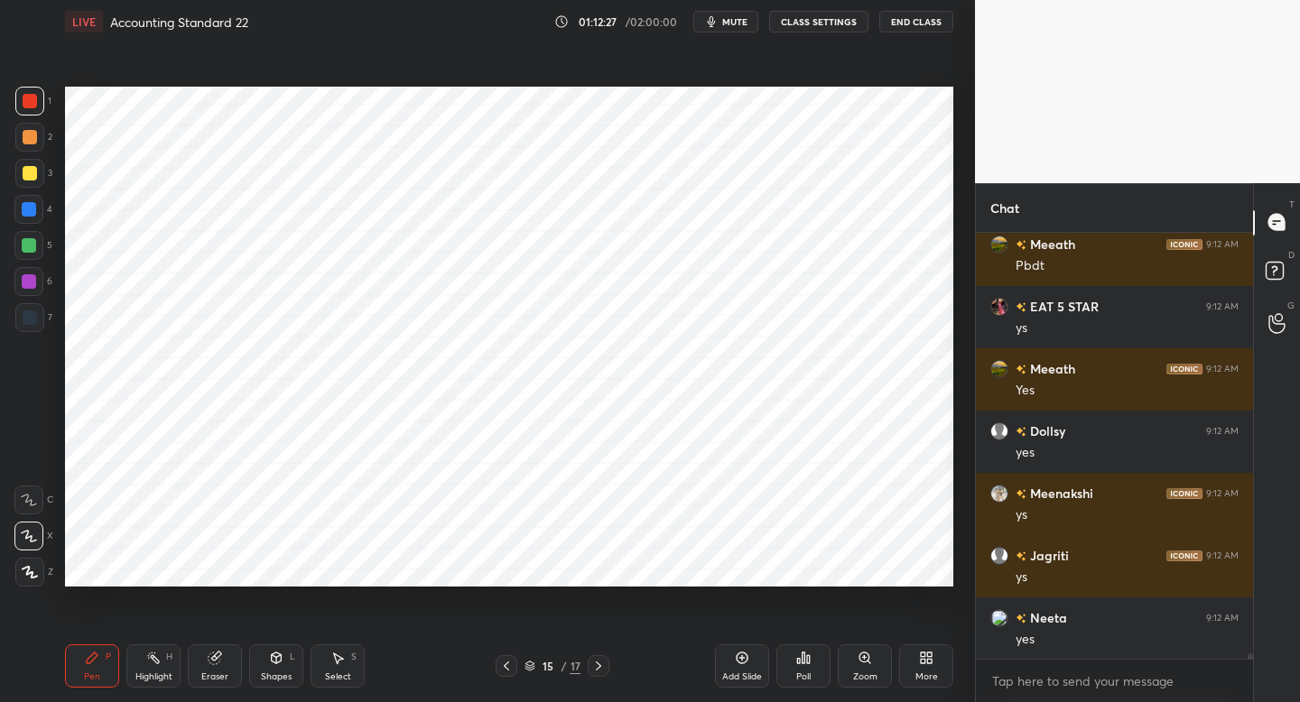
click at [28, 143] on div at bounding box center [30, 137] width 14 height 14
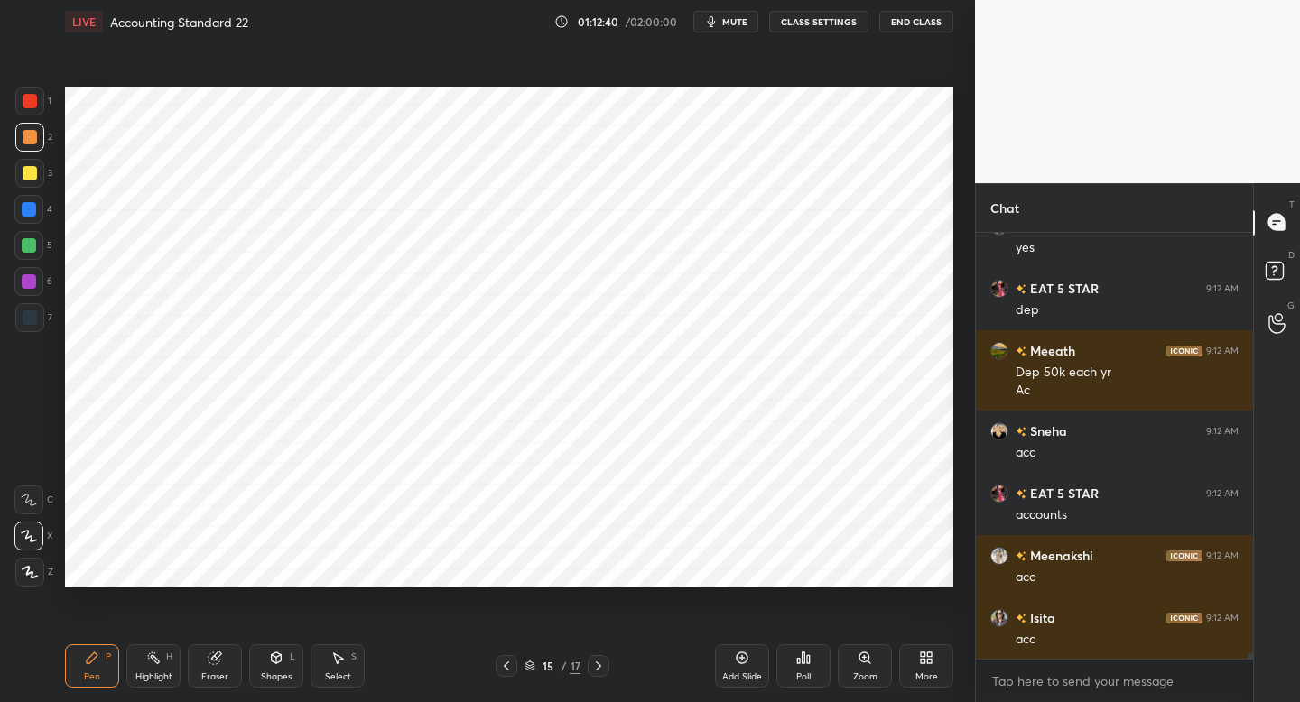
scroll to position [34354, 0]
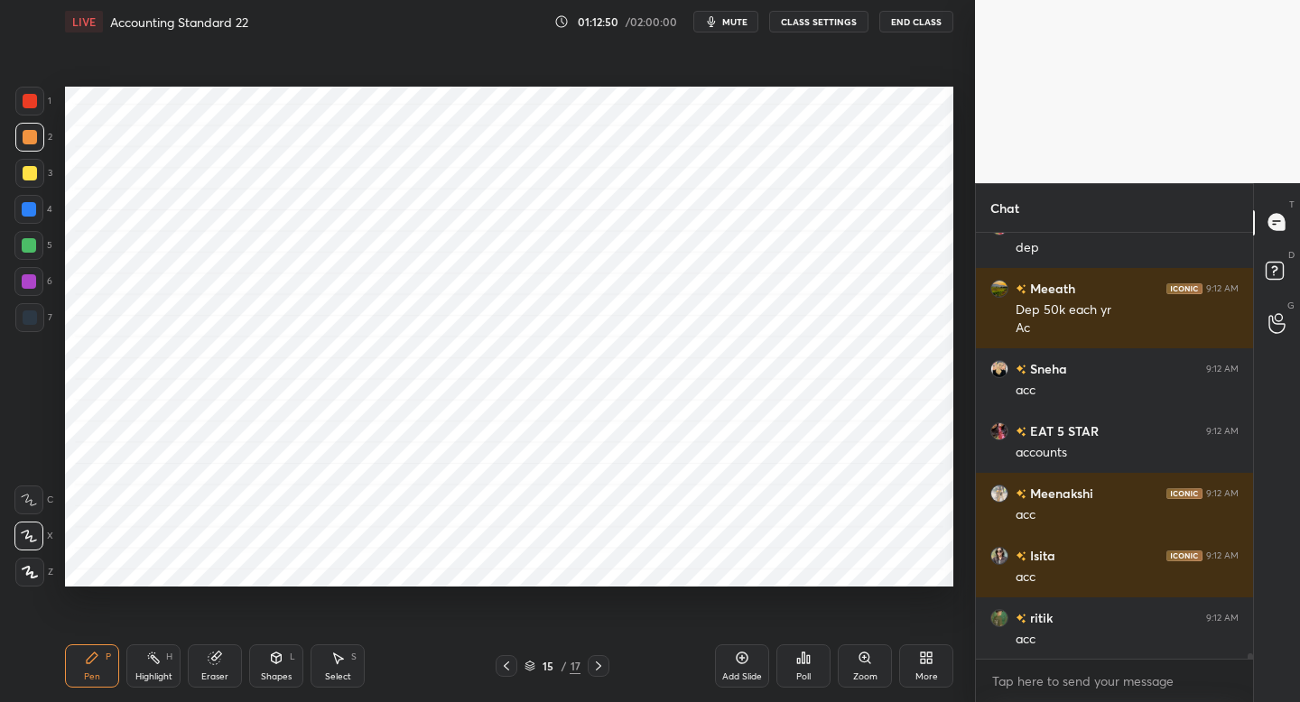
click at [36, 114] on div at bounding box center [29, 101] width 29 height 29
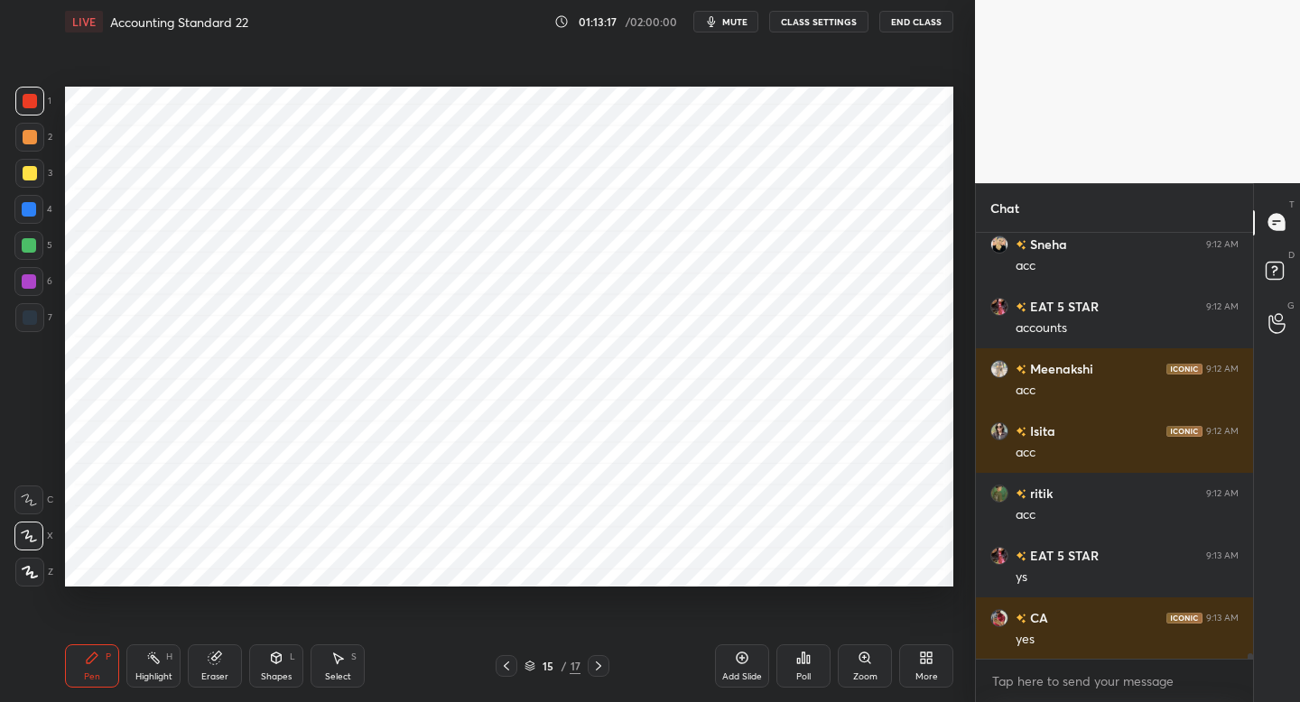
scroll to position [34603, 0]
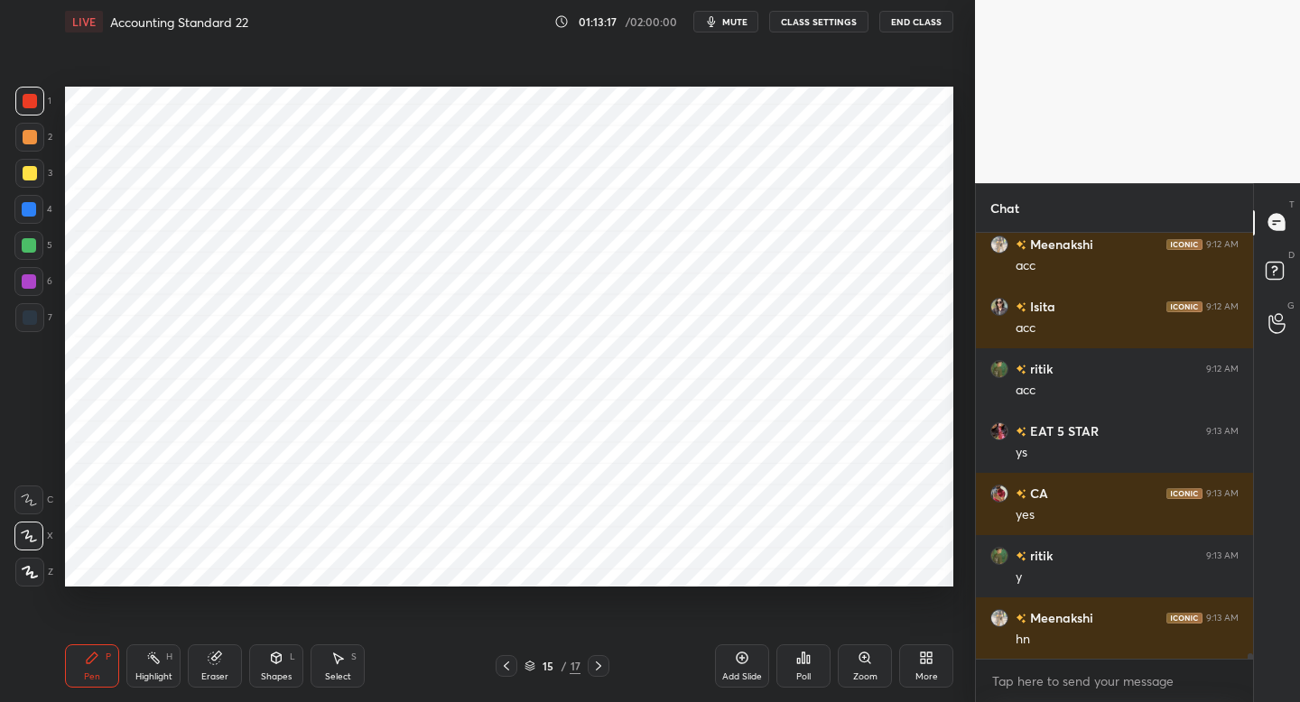
click at [729, 660] on div "Add Slide" at bounding box center [742, 665] width 54 height 43
click at [31, 223] on div at bounding box center [28, 209] width 29 height 29
click at [42, 104] on div at bounding box center [29, 101] width 29 height 29
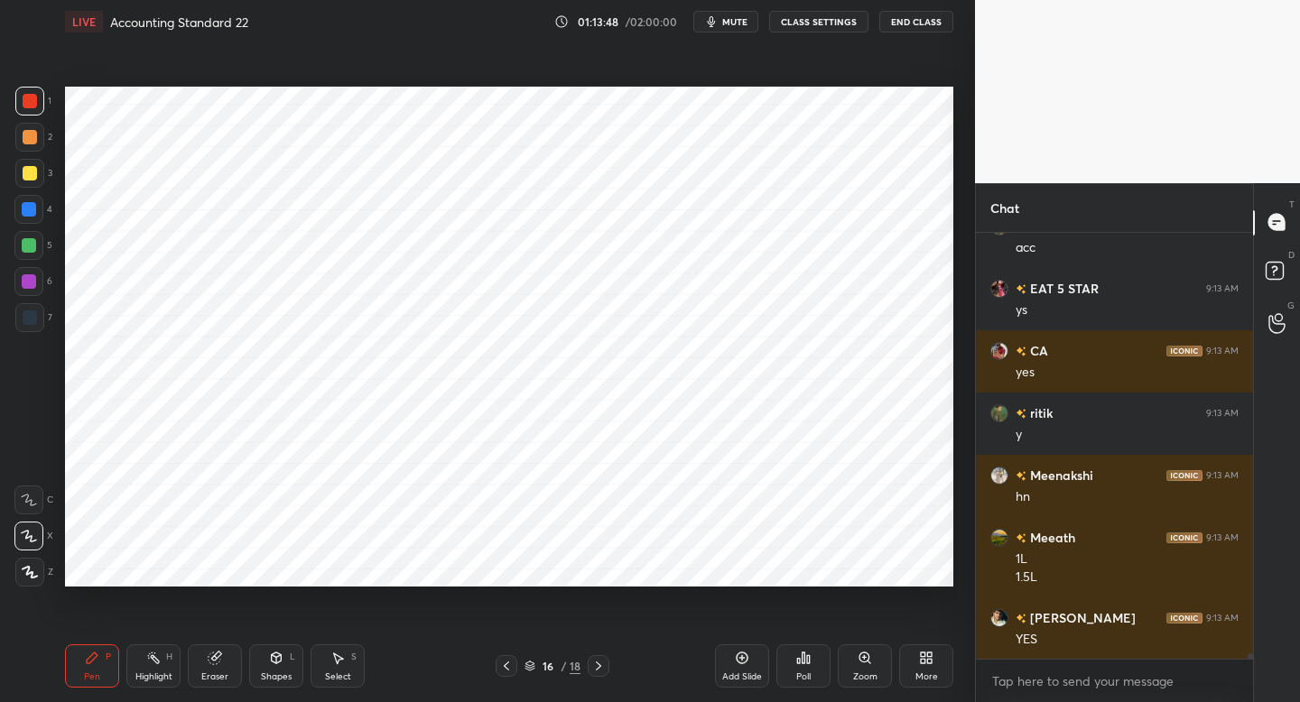
scroll to position [34808, 0]
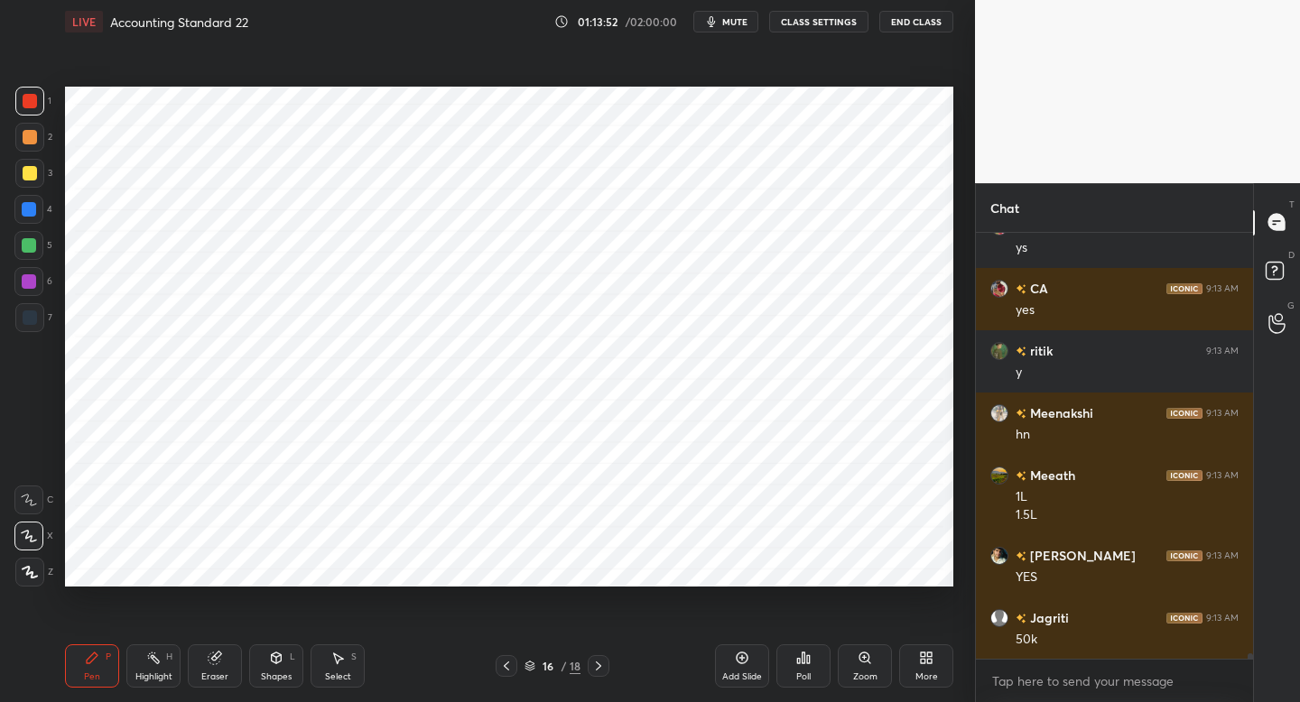
click at [45, 331] on div "7" at bounding box center [33, 317] width 37 height 29
click at [501, 662] on icon at bounding box center [506, 666] width 14 height 14
click at [597, 666] on icon at bounding box center [598, 666] width 14 height 14
click at [600, 670] on icon at bounding box center [598, 666] width 14 height 14
click at [501, 664] on icon at bounding box center [506, 666] width 14 height 14
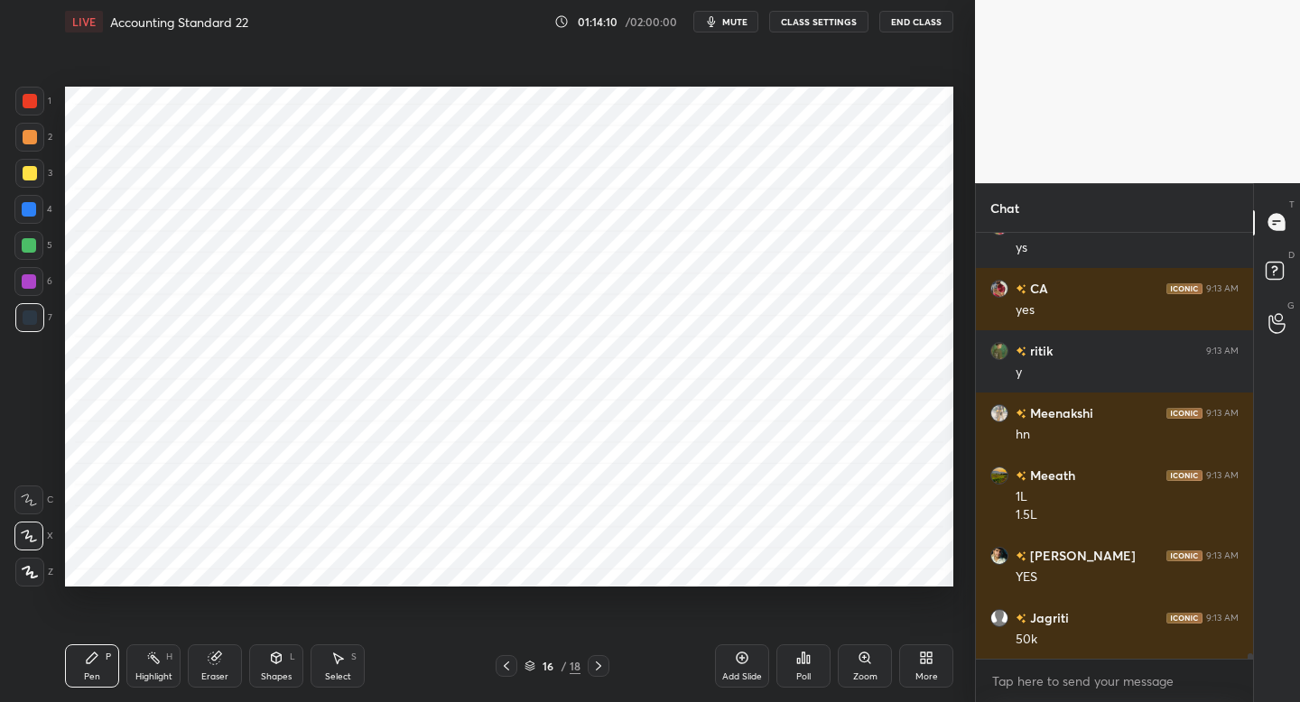
click at [598, 666] on icon at bounding box center [598, 666] width 14 height 14
click at [502, 670] on icon at bounding box center [506, 666] width 14 height 14
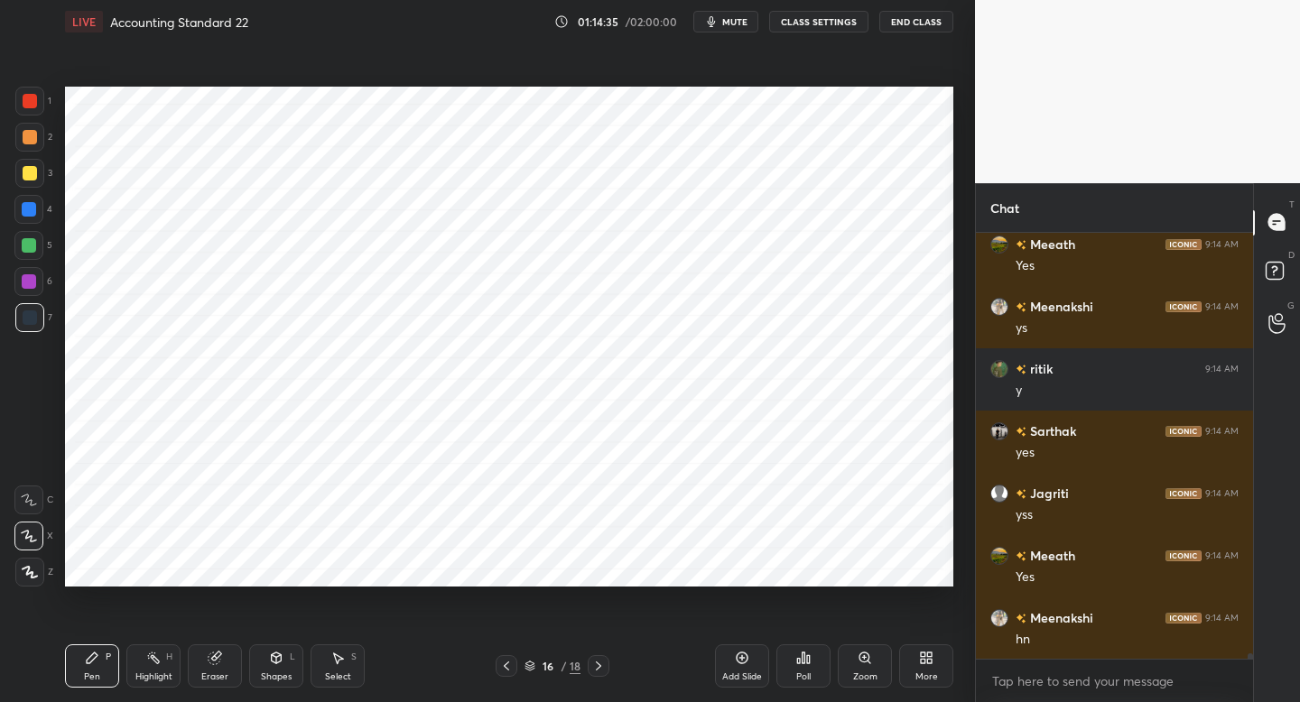
scroll to position [35306, 0]
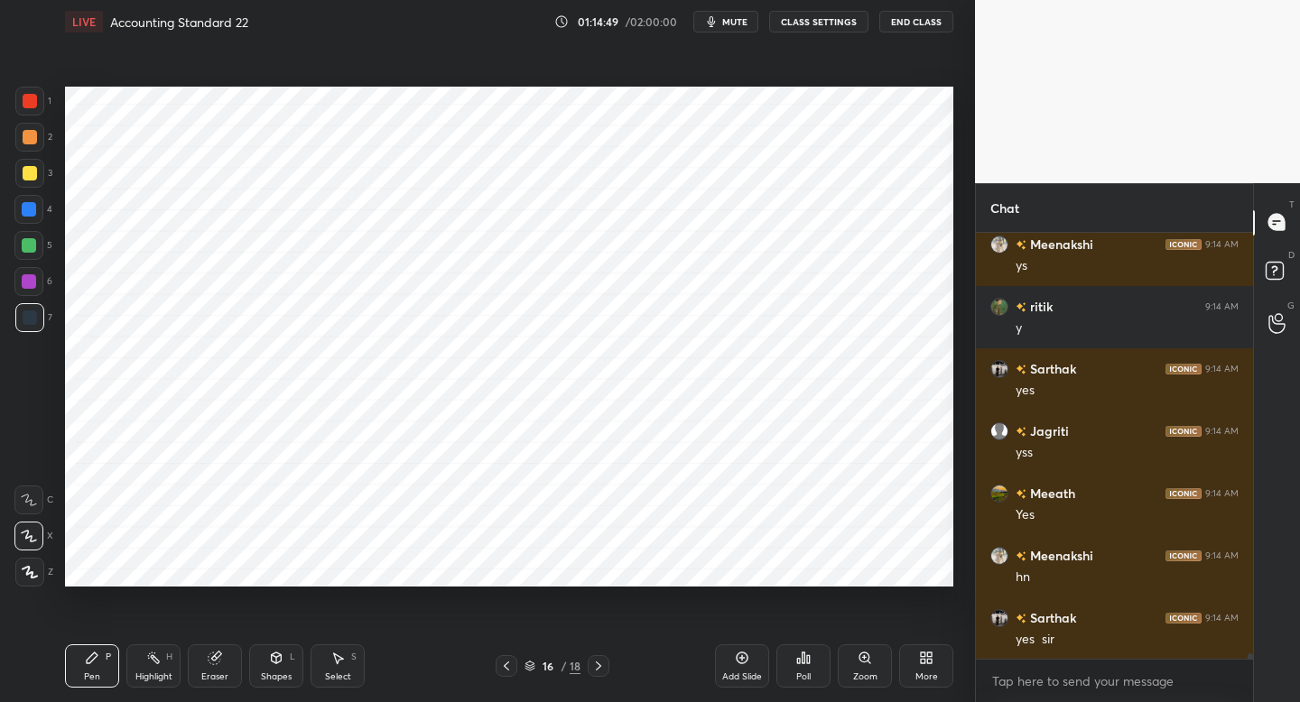
click at [515, 661] on div at bounding box center [506, 666] width 22 height 22
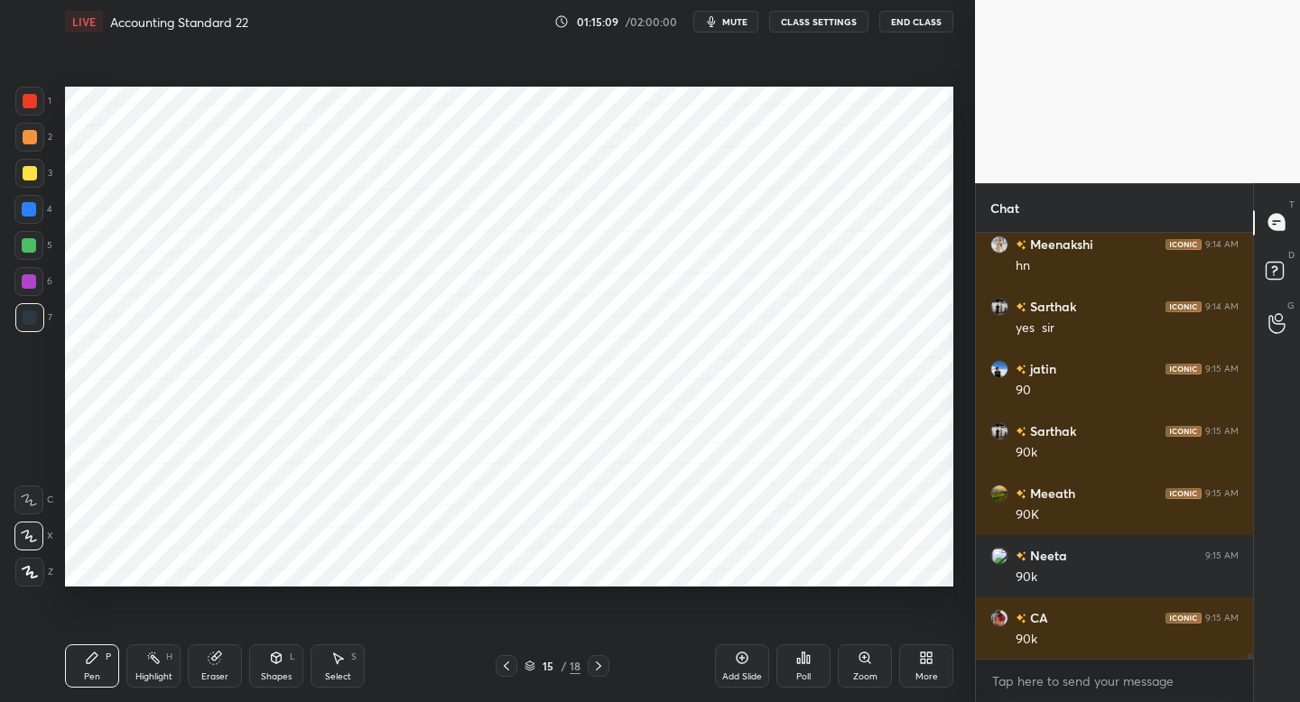
scroll to position [35680, 0]
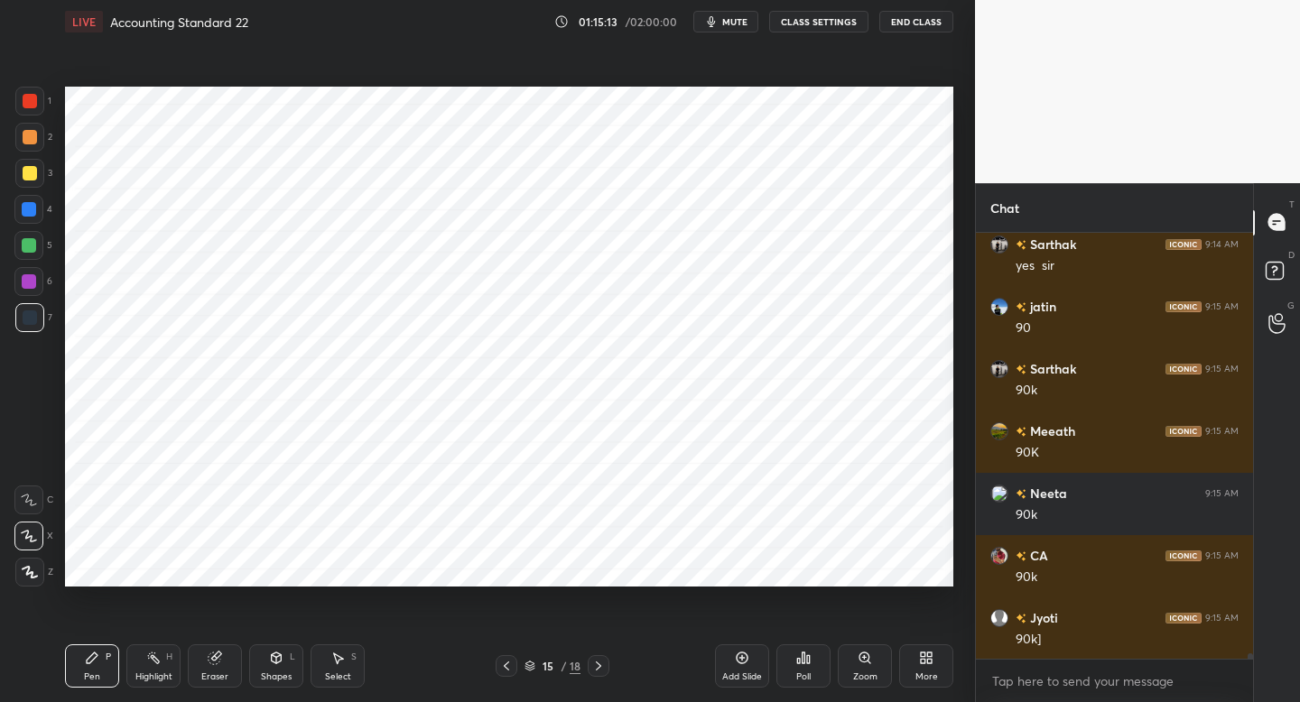
click at [228, 663] on div "Eraser" at bounding box center [215, 665] width 54 height 43
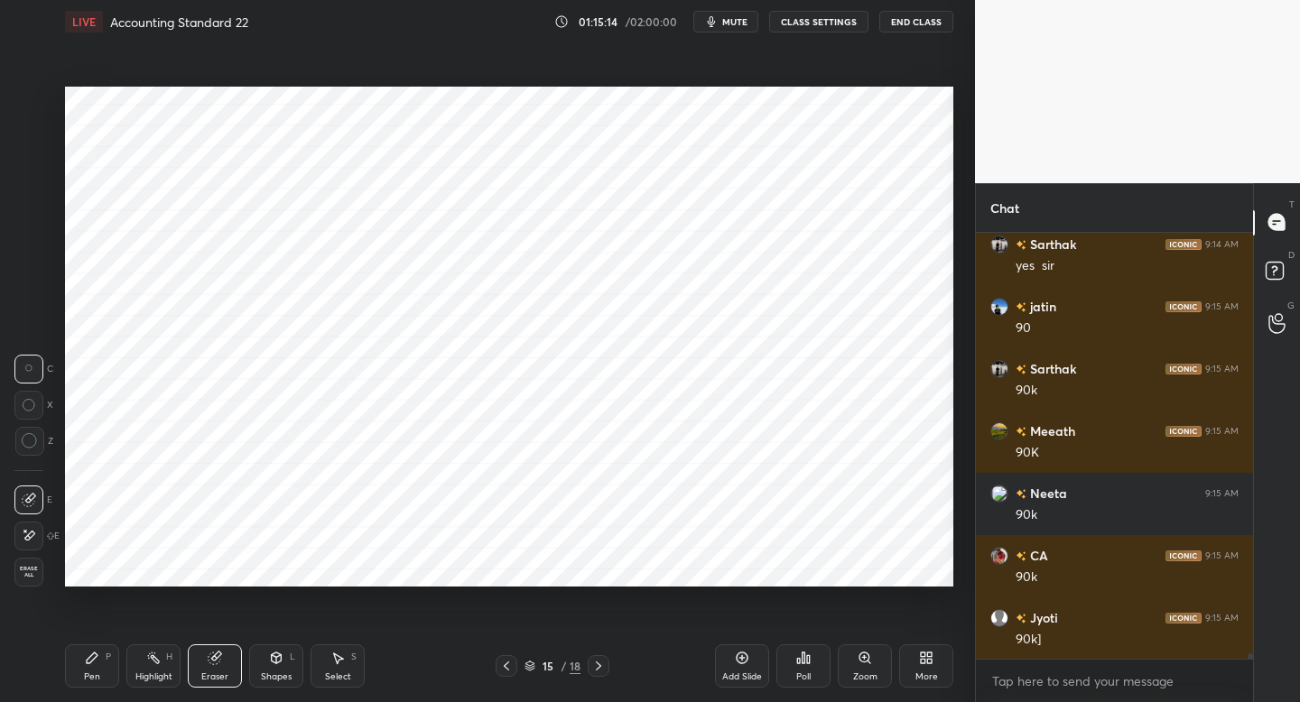
click at [271, 669] on div "Shapes L" at bounding box center [276, 665] width 54 height 43
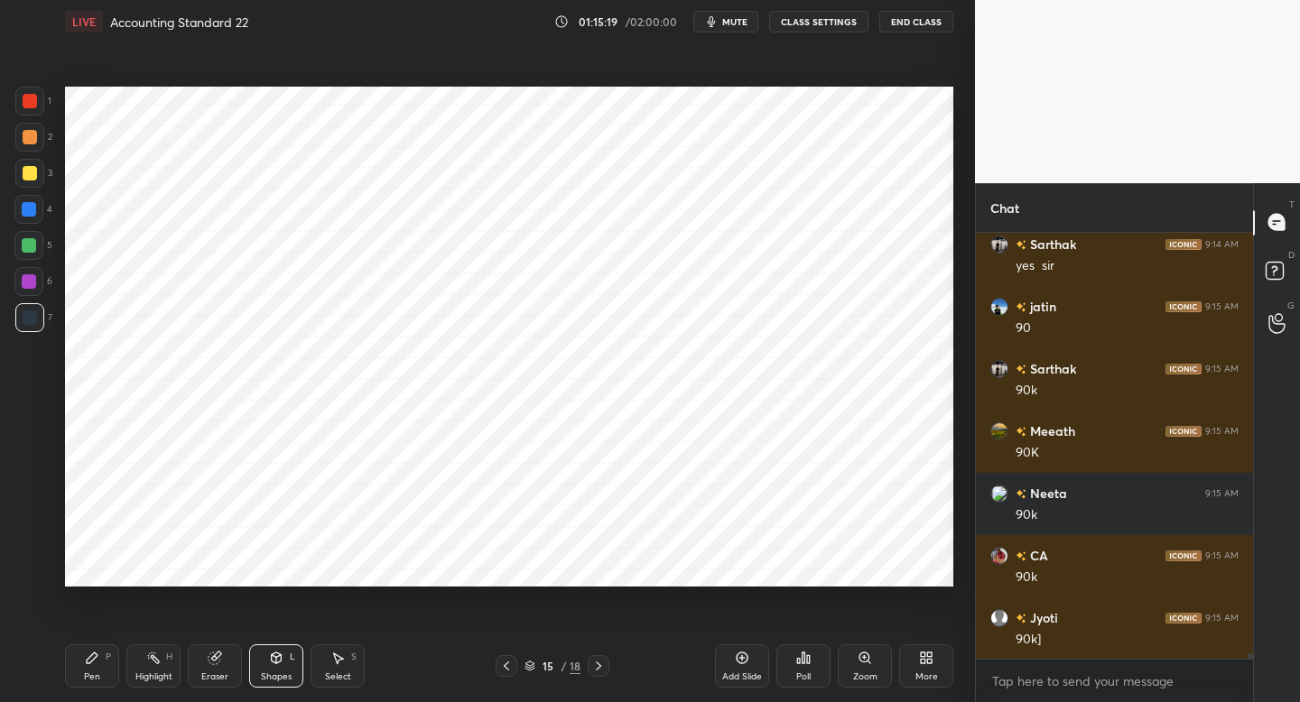
click at [72, 660] on div "Pen P" at bounding box center [92, 665] width 54 height 43
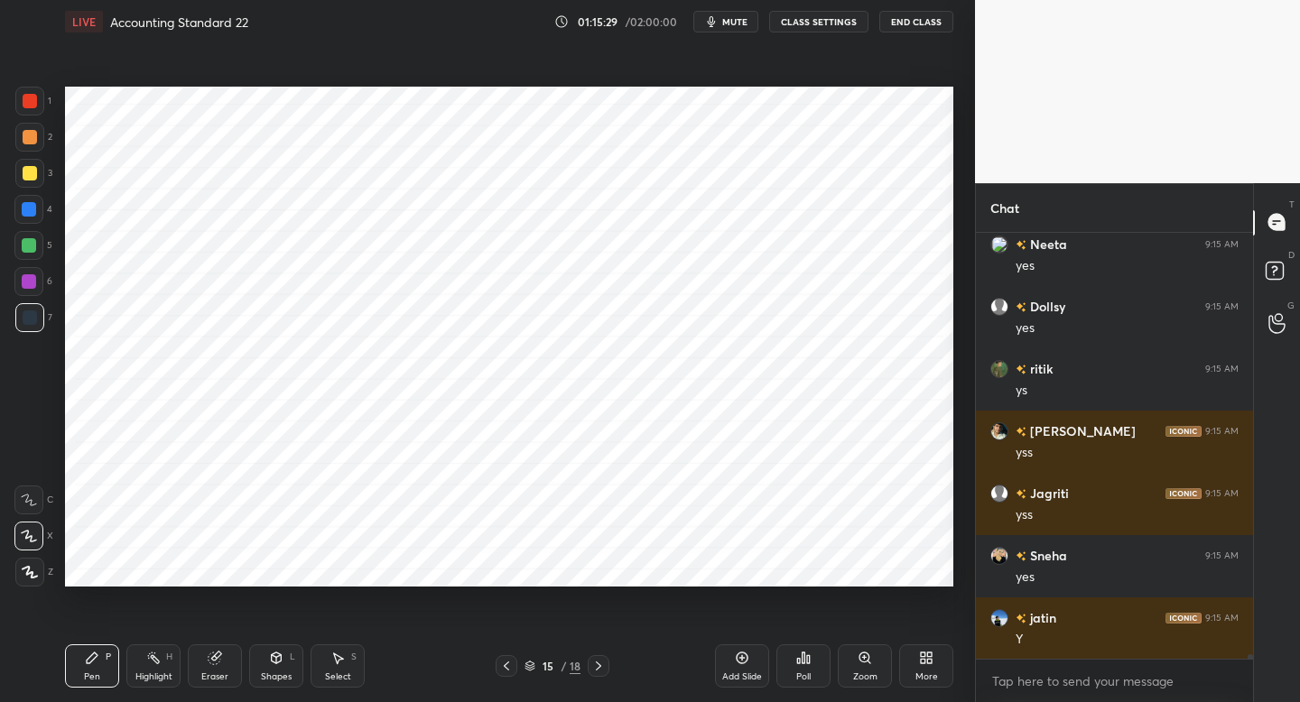
scroll to position [36489, 0]
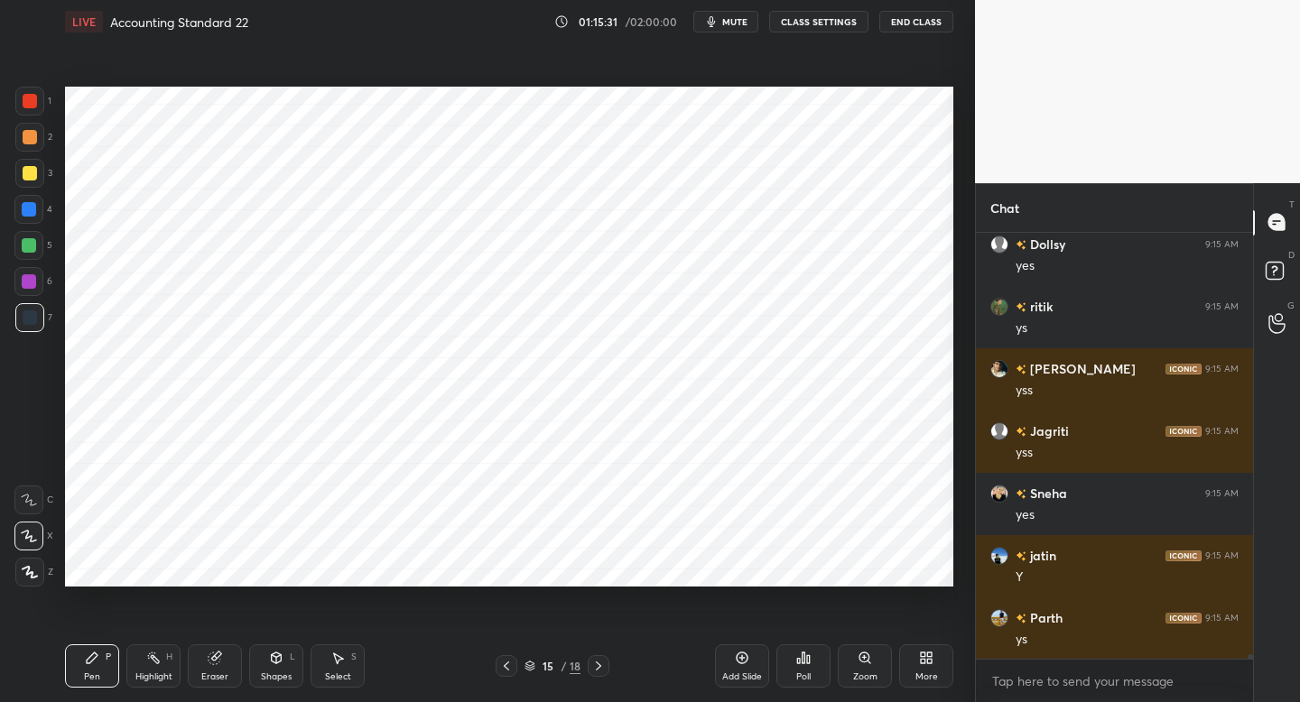
click at [601, 671] on div at bounding box center [599, 666] width 22 height 22
click at [233, 665] on div "Eraser" at bounding box center [215, 665] width 54 height 43
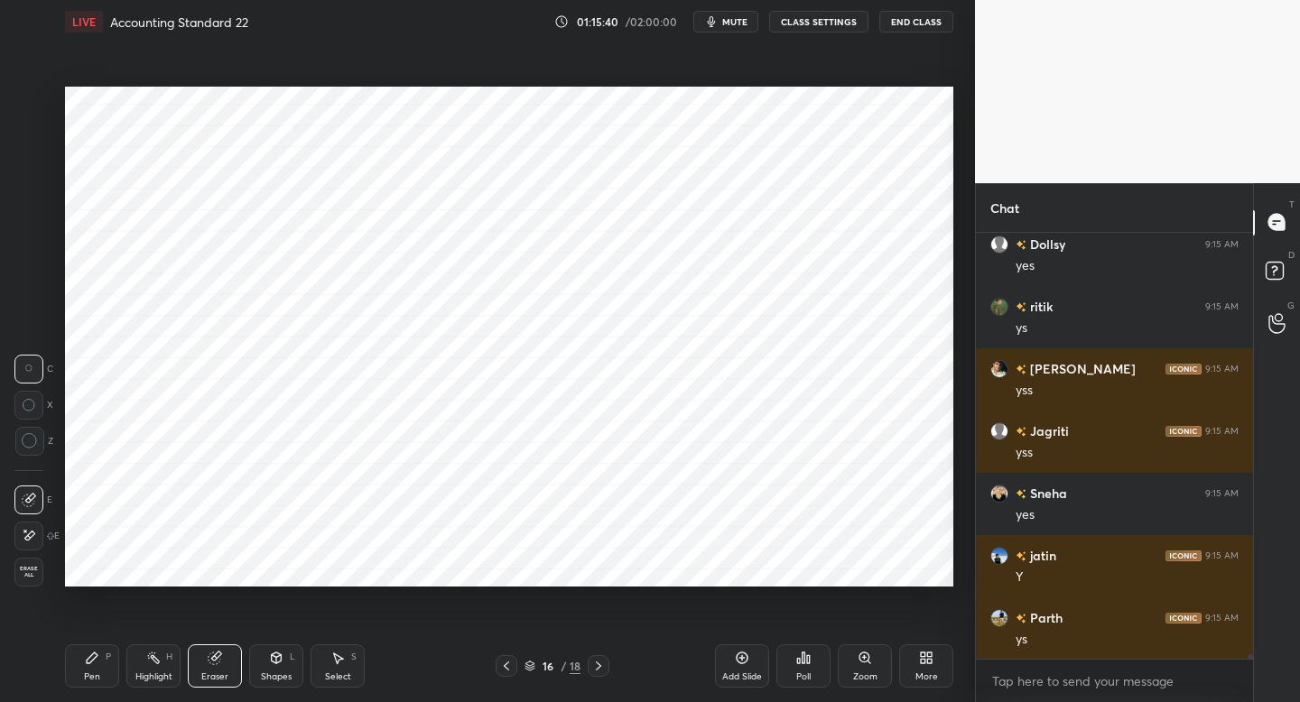
click at [276, 661] on icon at bounding box center [276, 658] width 14 height 14
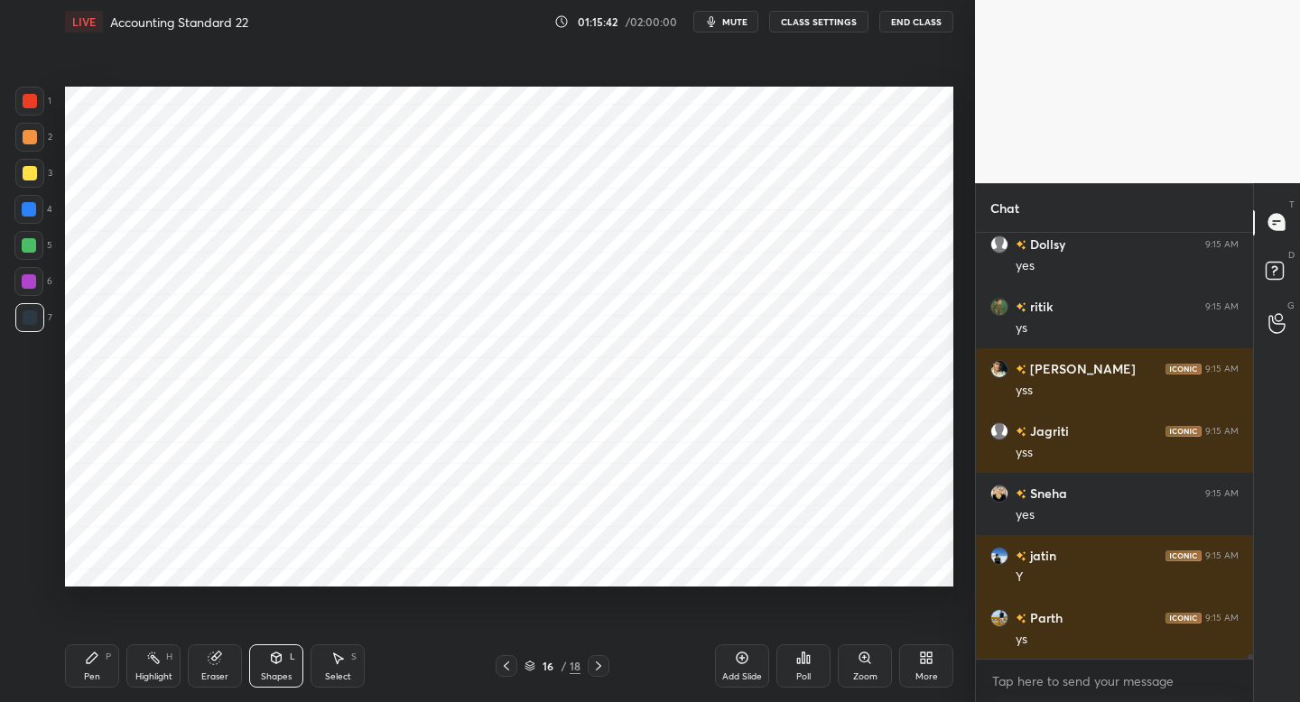
click at [91, 659] on icon at bounding box center [92, 658] width 11 height 11
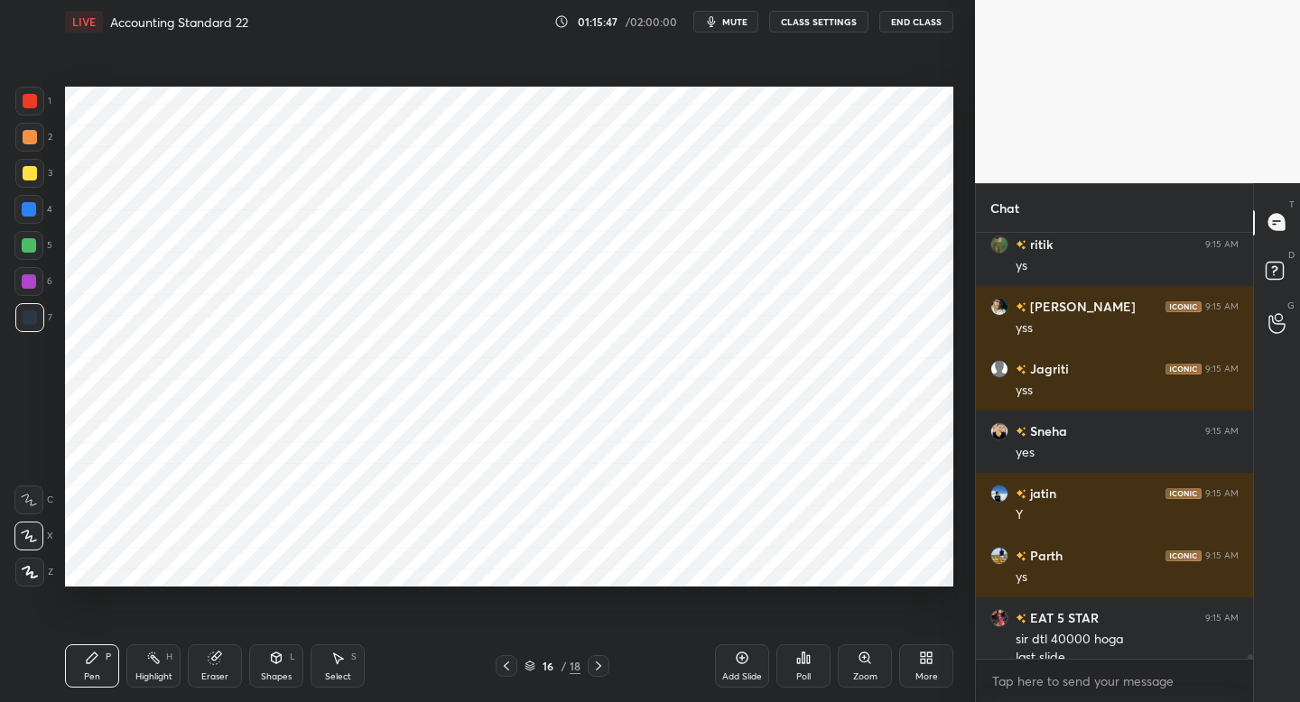
click at [505, 668] on icon at bounding box center [506, 666] width 14 height 14
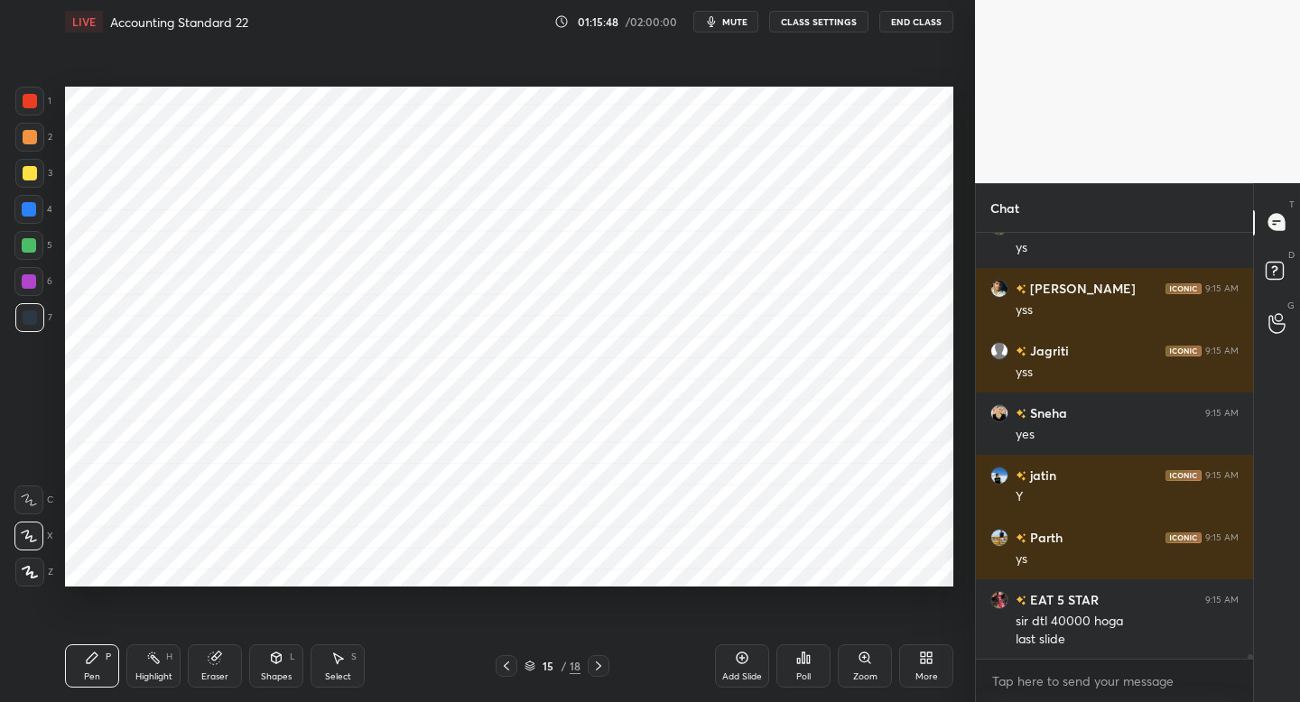
click at [497, 667] on div at bounding box center [506, 666] width 22 height 22
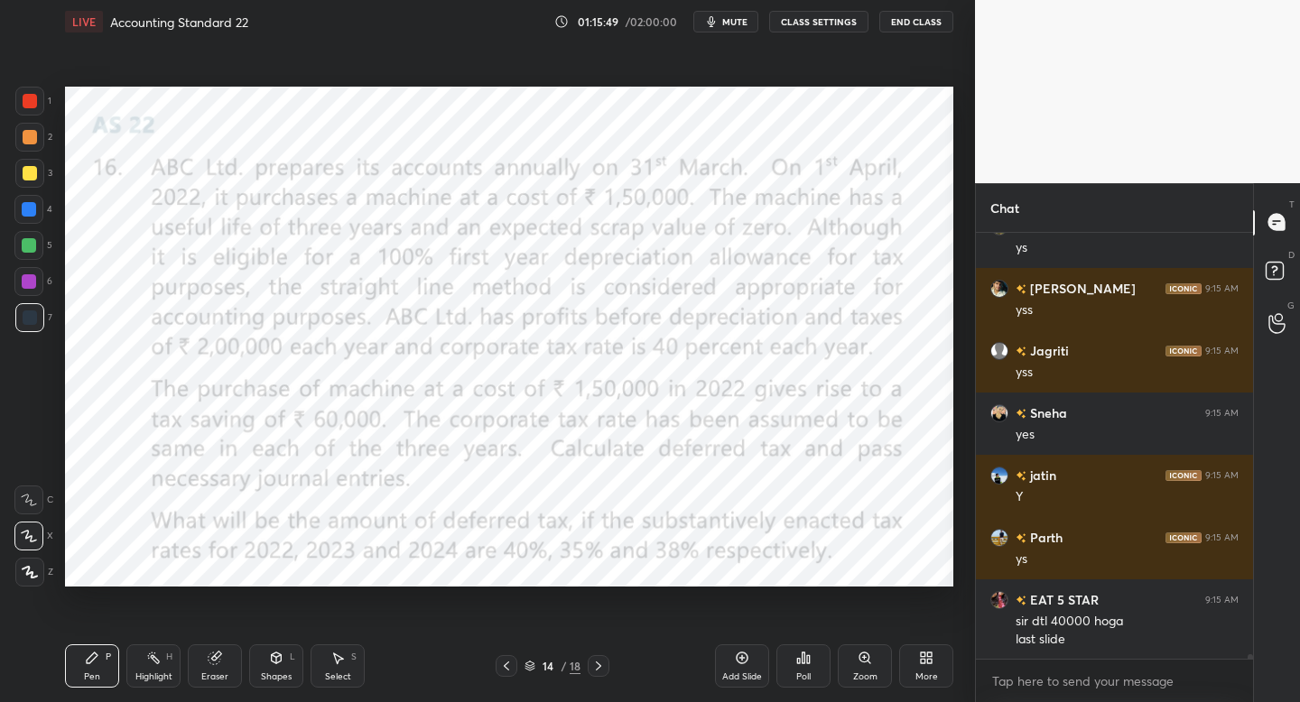
click at [600, 667] on icon at bounding box center [598, 666] width 14 height 14
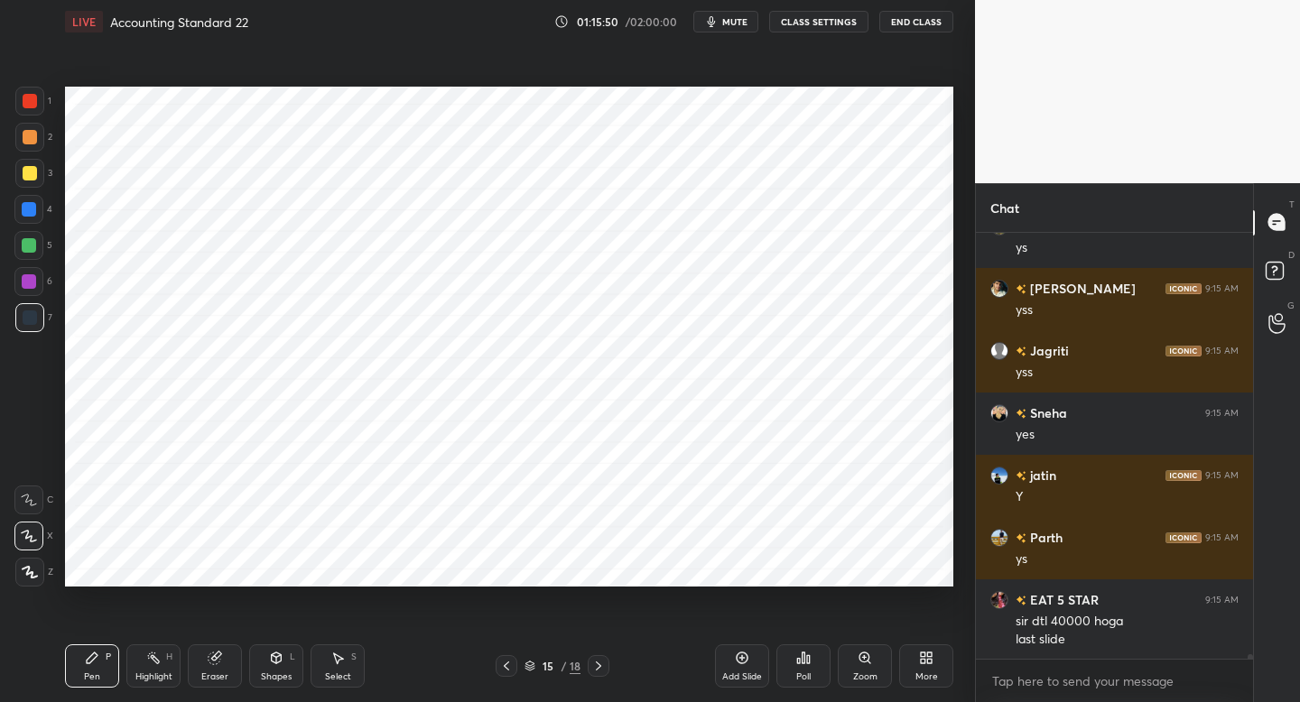
click at [600, 671] on icon at bounding box center [598, 666] width 14 height 14
click at [600, 669] on icon at bounding box center [598, 666] width 14 height 14
click at [505, 667] on icon at bounding box center [506, 666] width 14 height 14
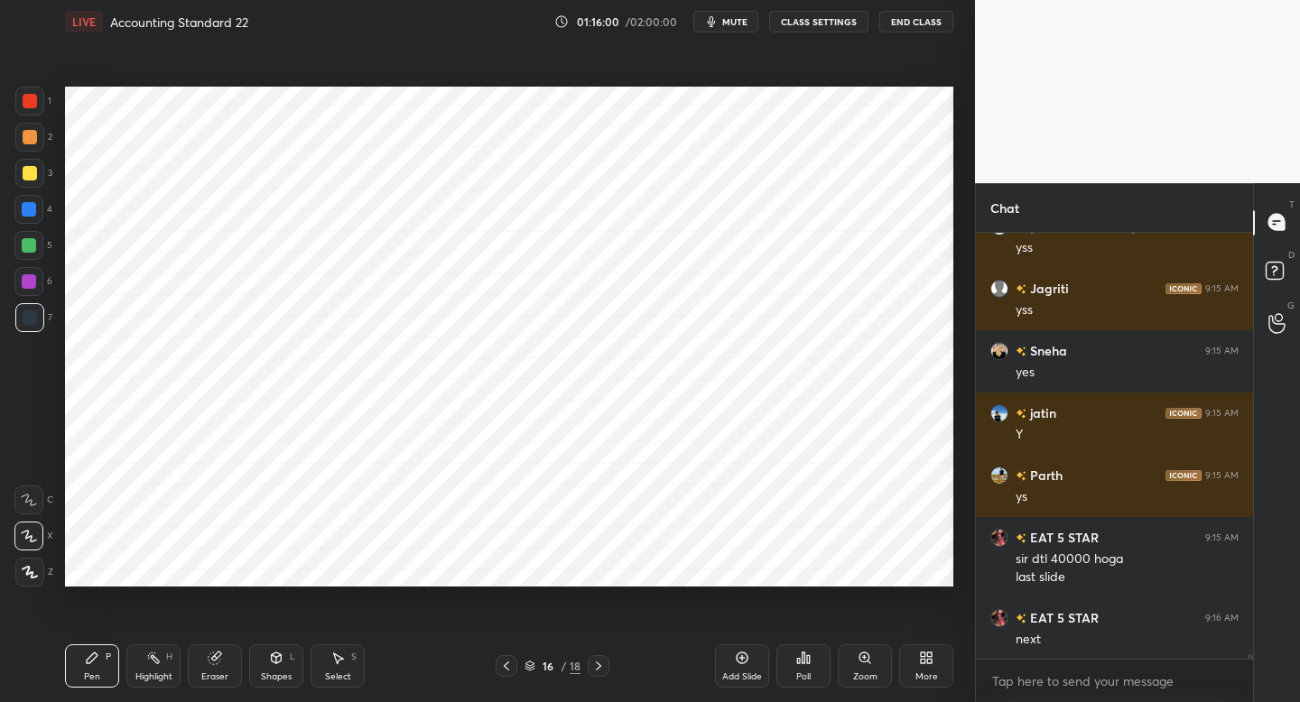
click at [599, 666] on icon at bounding box center [598, 666] width 14 height 14
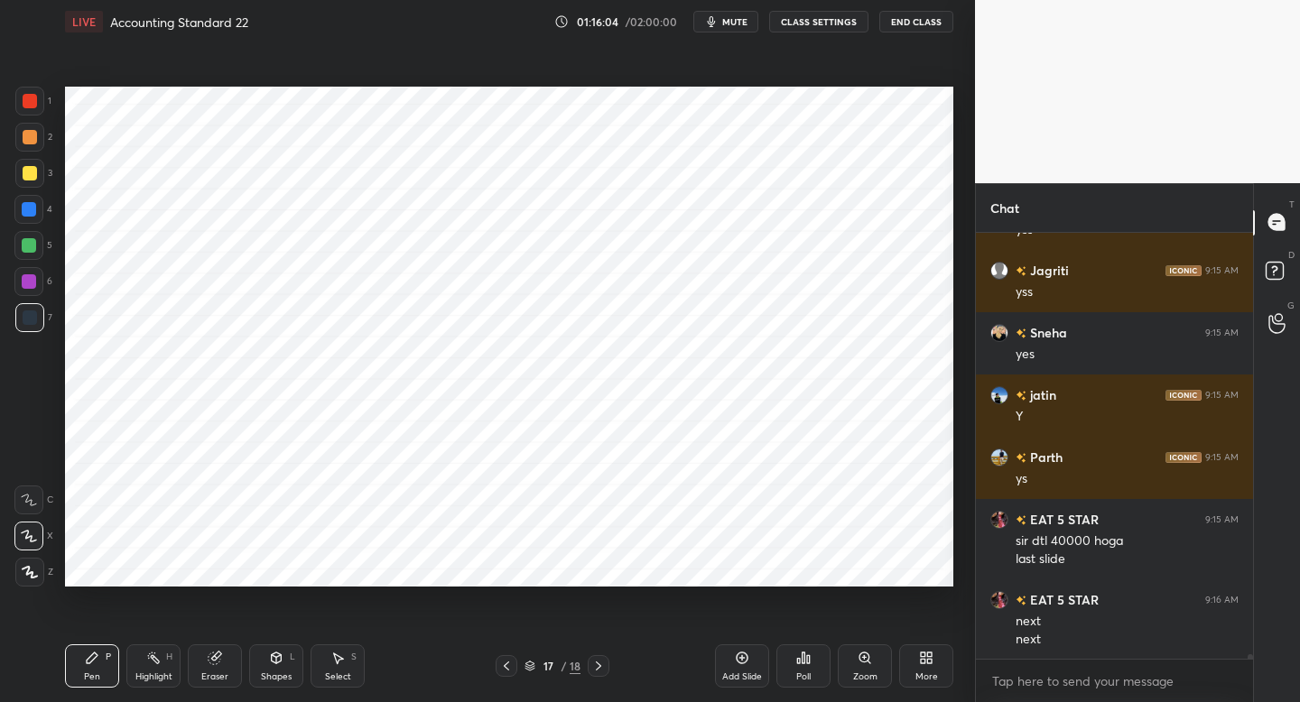
click at [506, 656] on div at bounding box center [506, 666] width 22 height 22
click at [508, 662] on icon at bounding box center [506, 666] width 14 height 14
click at [602, 670] on icon at bounding box center [598, 666] width 14 height 14
click at [603, 673] on div at bounding box center [599, 666] width 22 height 22
click at [603, 676] on div at bounding box center [599, 666] width 22 height 22
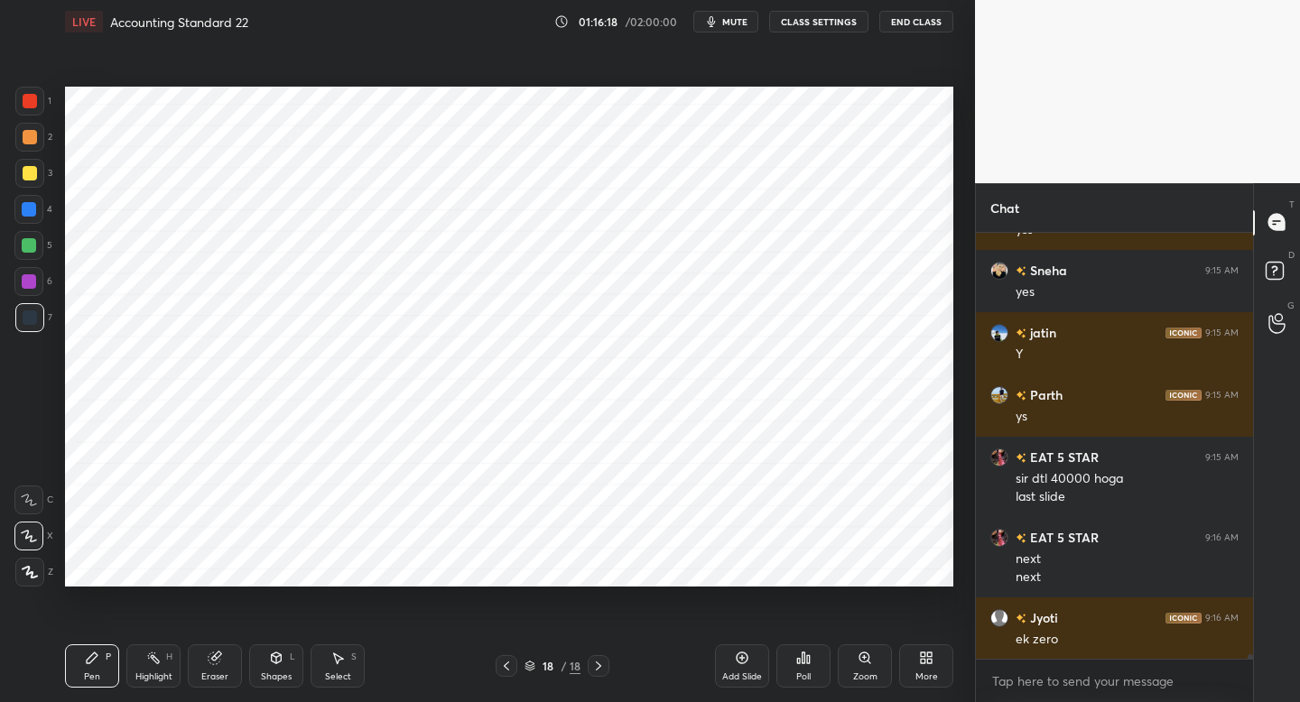
scroll to position [36775, 0]
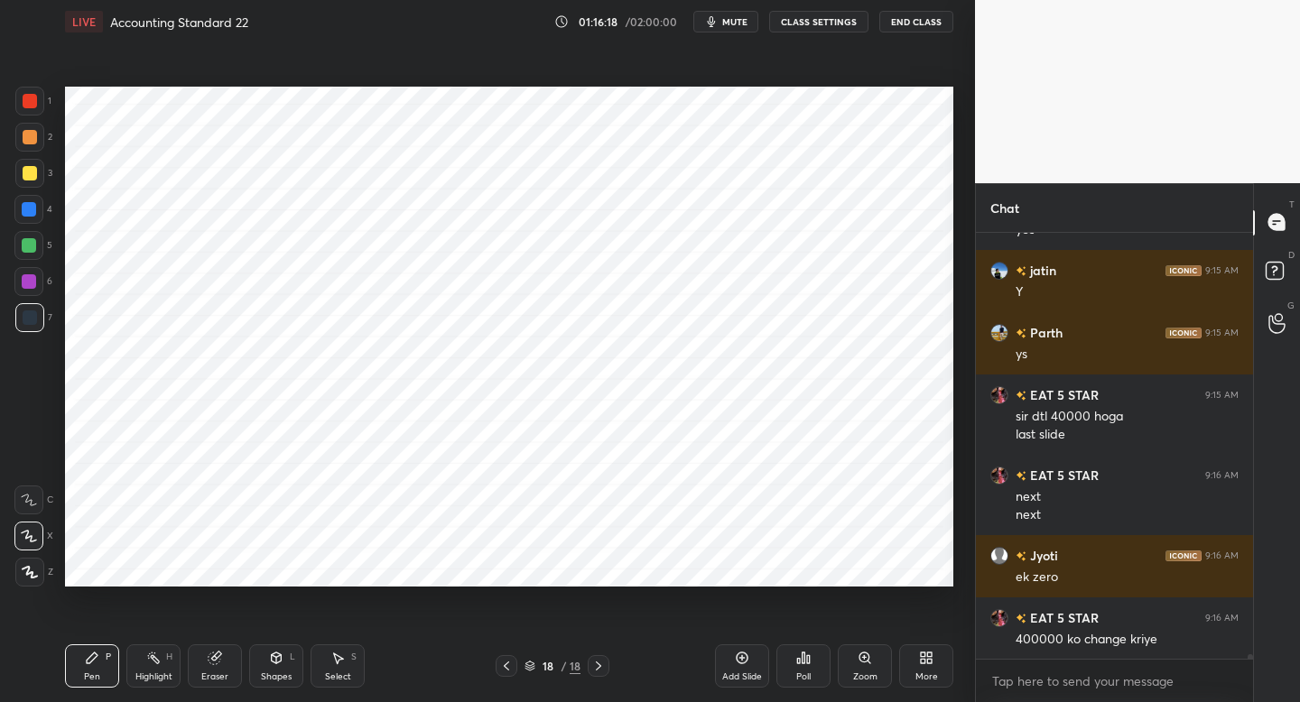
click at [510, 671] on div at bounding box center [506, 666] width 22 height 22
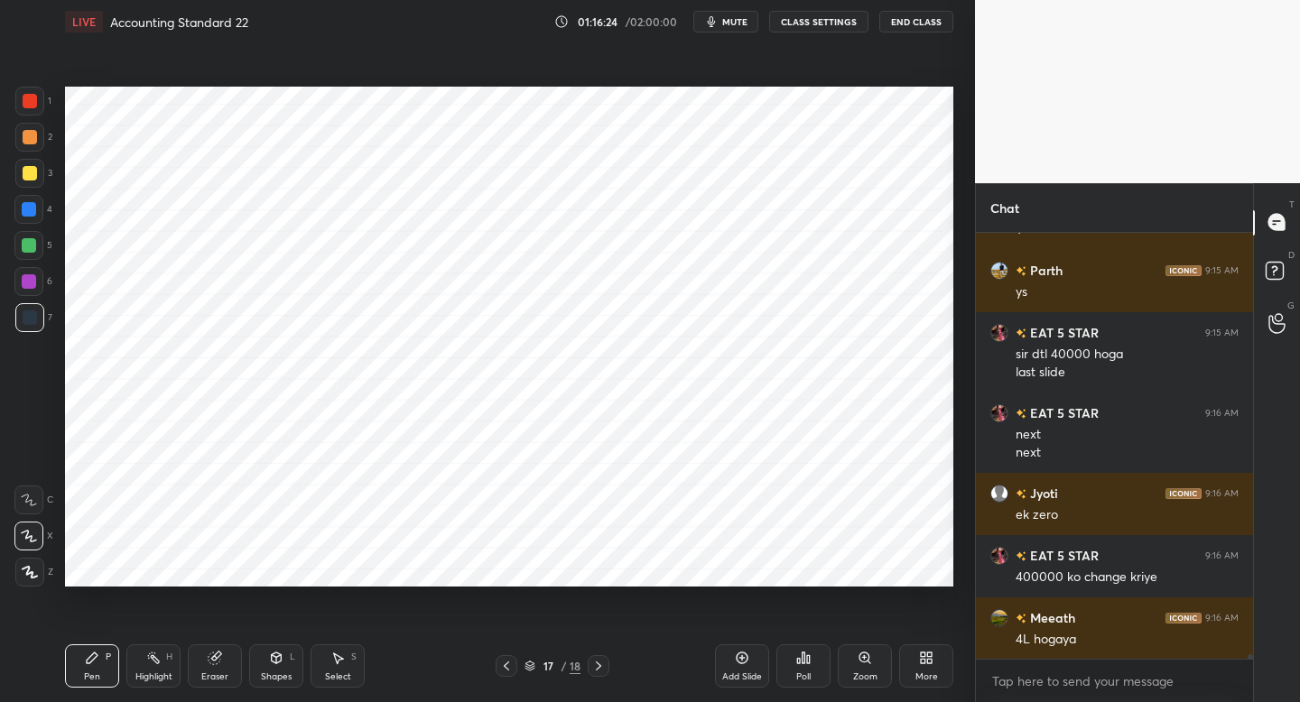
click at [505, 653] on div "Pen P Highlight H Eraser Shapes L Select S 17 / 18 Add Slide Poll Zoom More" at bounding box center [509, 666] width 888 height 72
click at [505, 666] on icon at bounding box center [506, 666] width 14 height 14
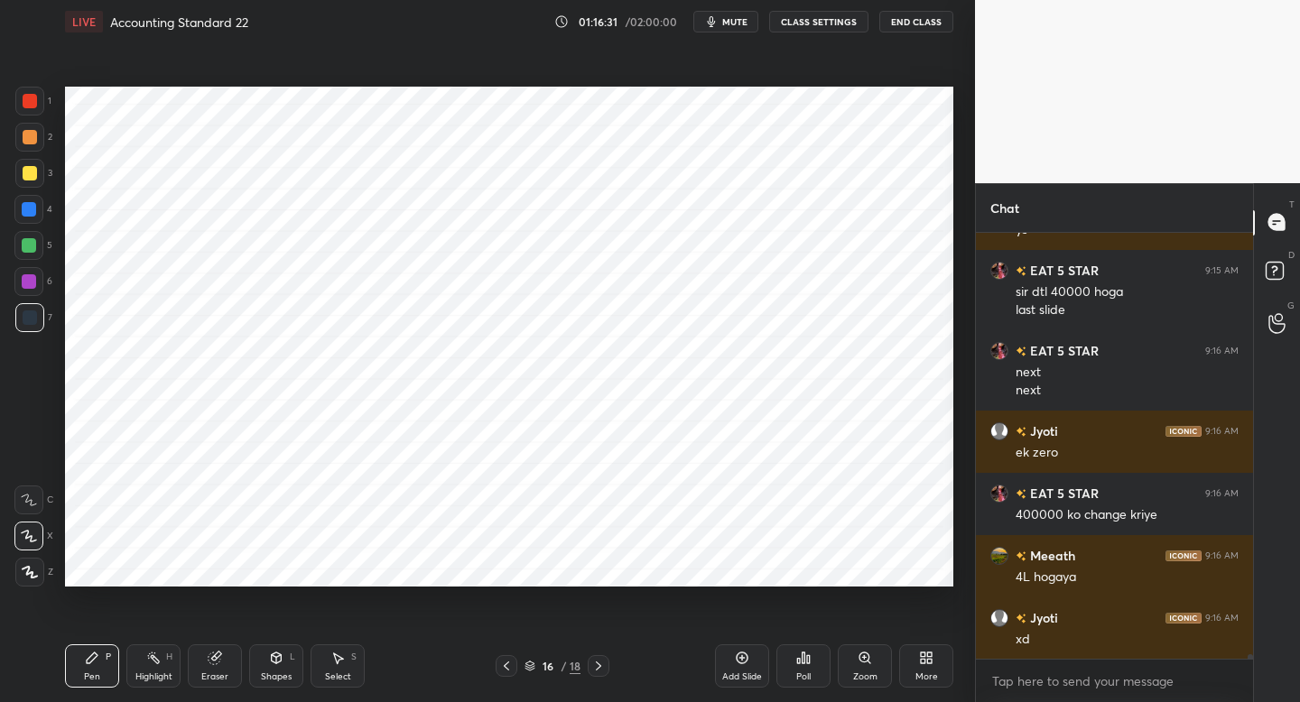
scroll to position [36917, 0]
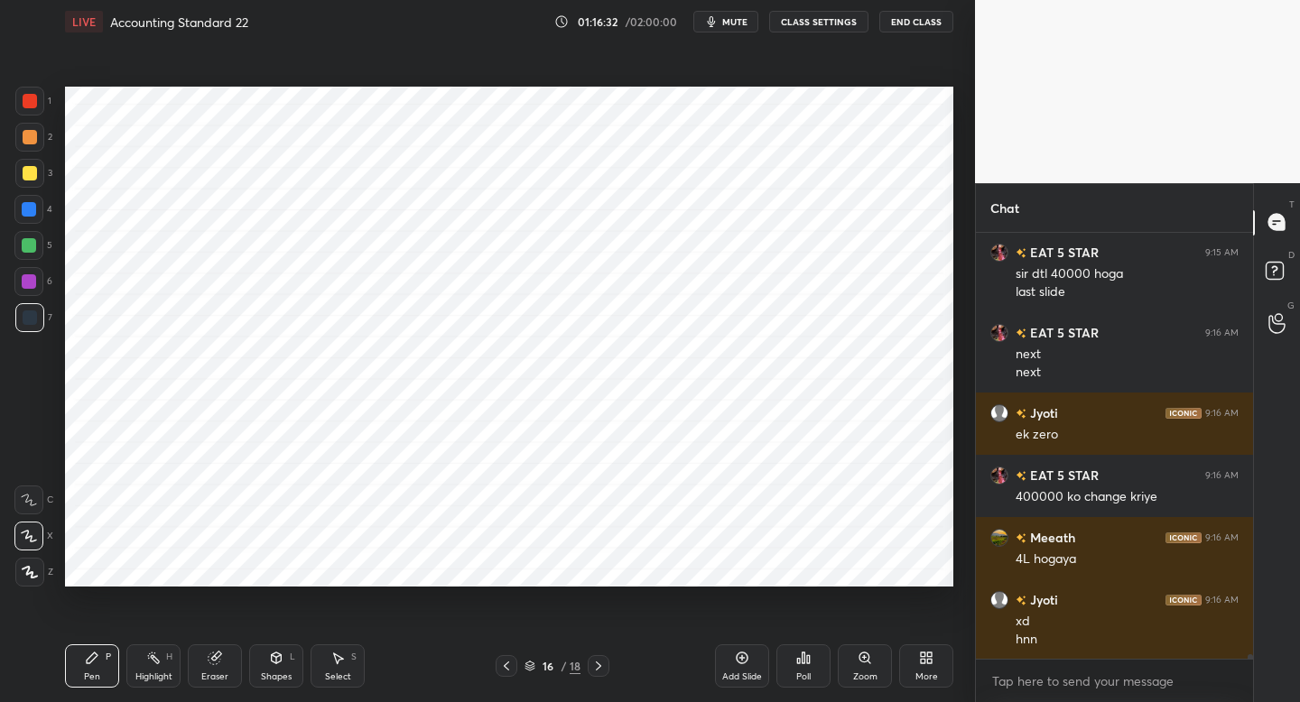
click at [287, 663] on div "Shapes L" at bounding box center [276, 665] width 54 height 43
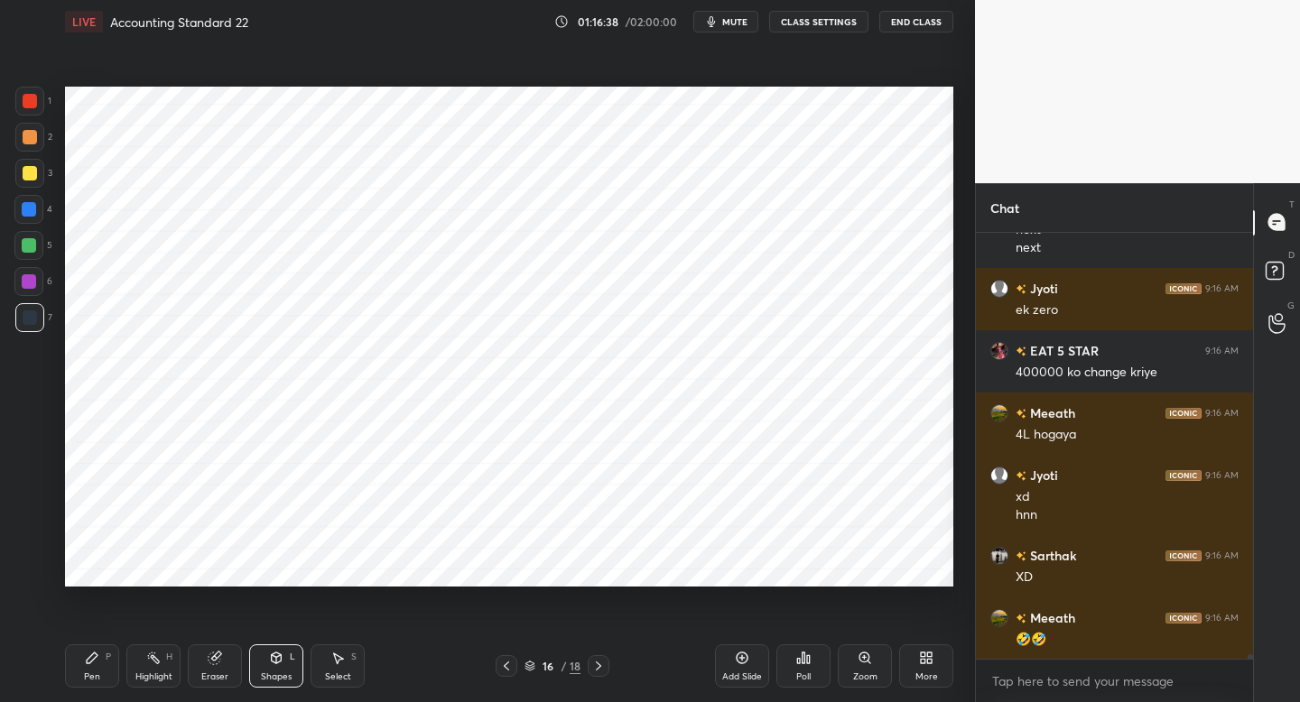
click at [123, 655] on div "Pen P Highlight H Eraser Shapes L Select S" at bounding box center [227, 665] width 325 height 43
click at [84, 660] on div "Pen P" at bounding box center [92, 665] width 54 height 43
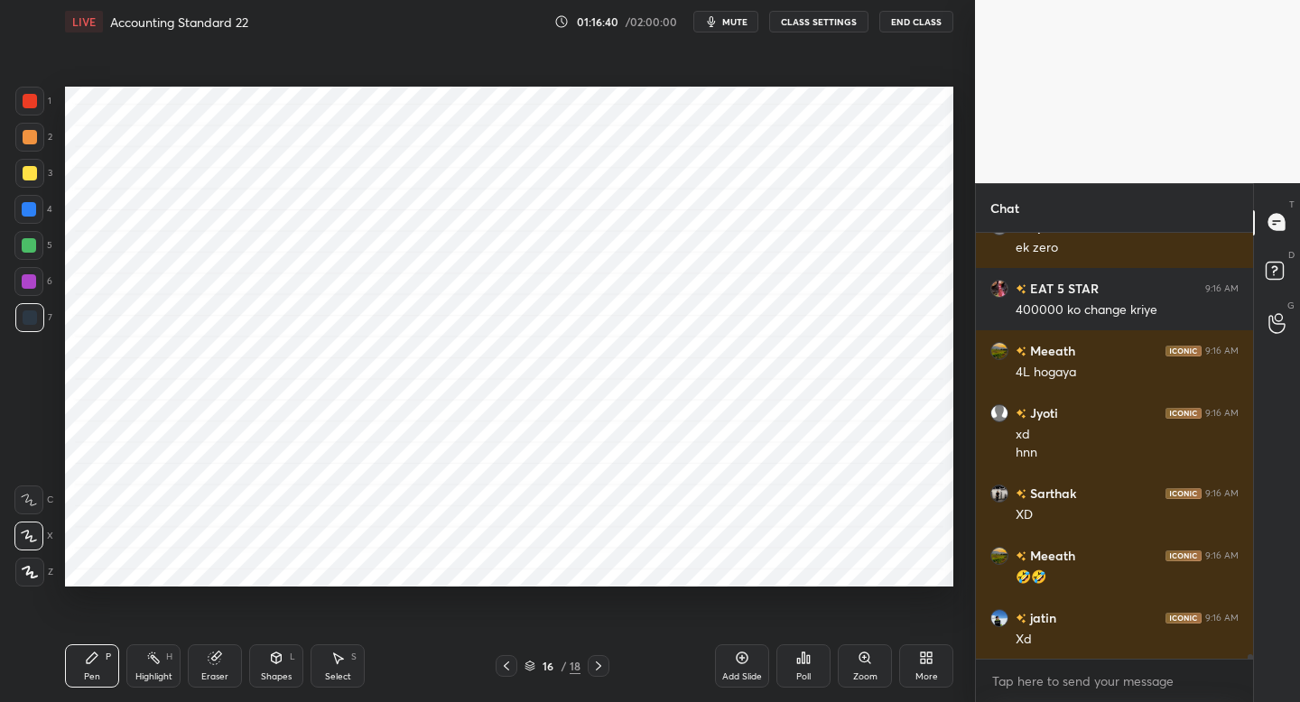
click at [41, 103] on div at bounding box center [29, 101] width 29 height 29
click at [32, 214] on div at bounding box center [29, 209] width 14 height 14
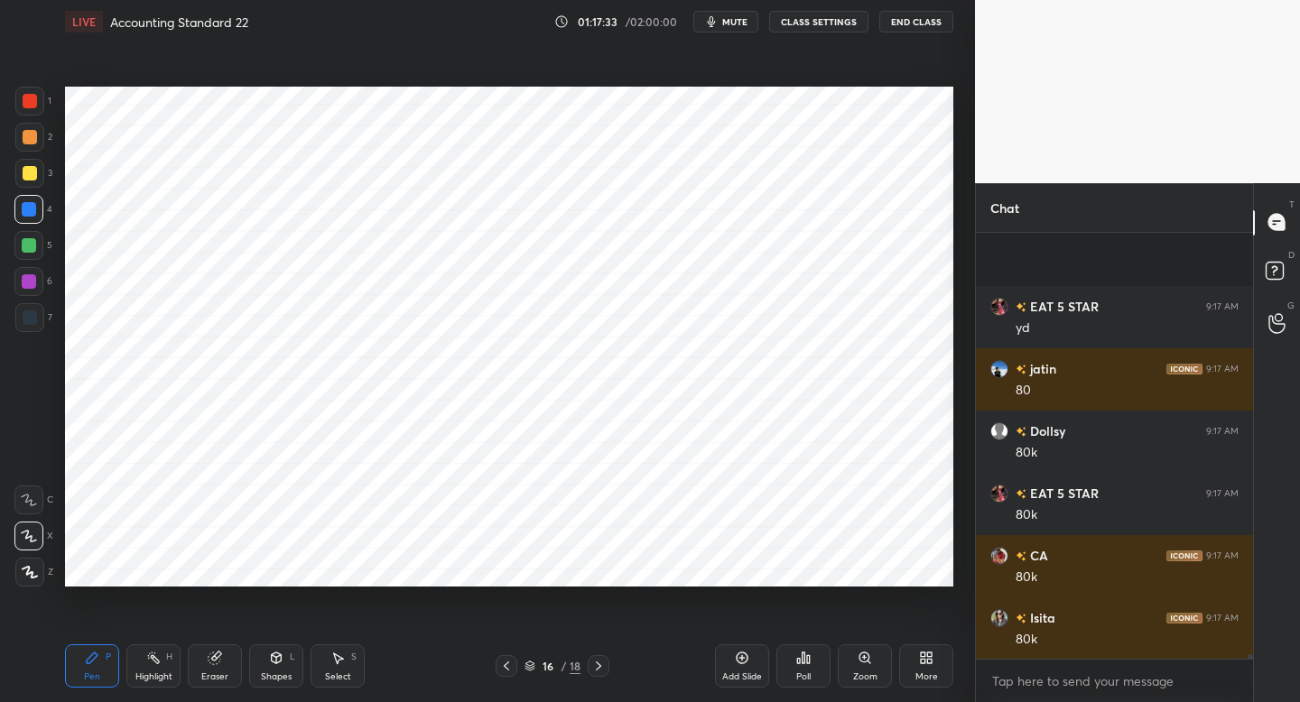
scroll to position [37745, 0]
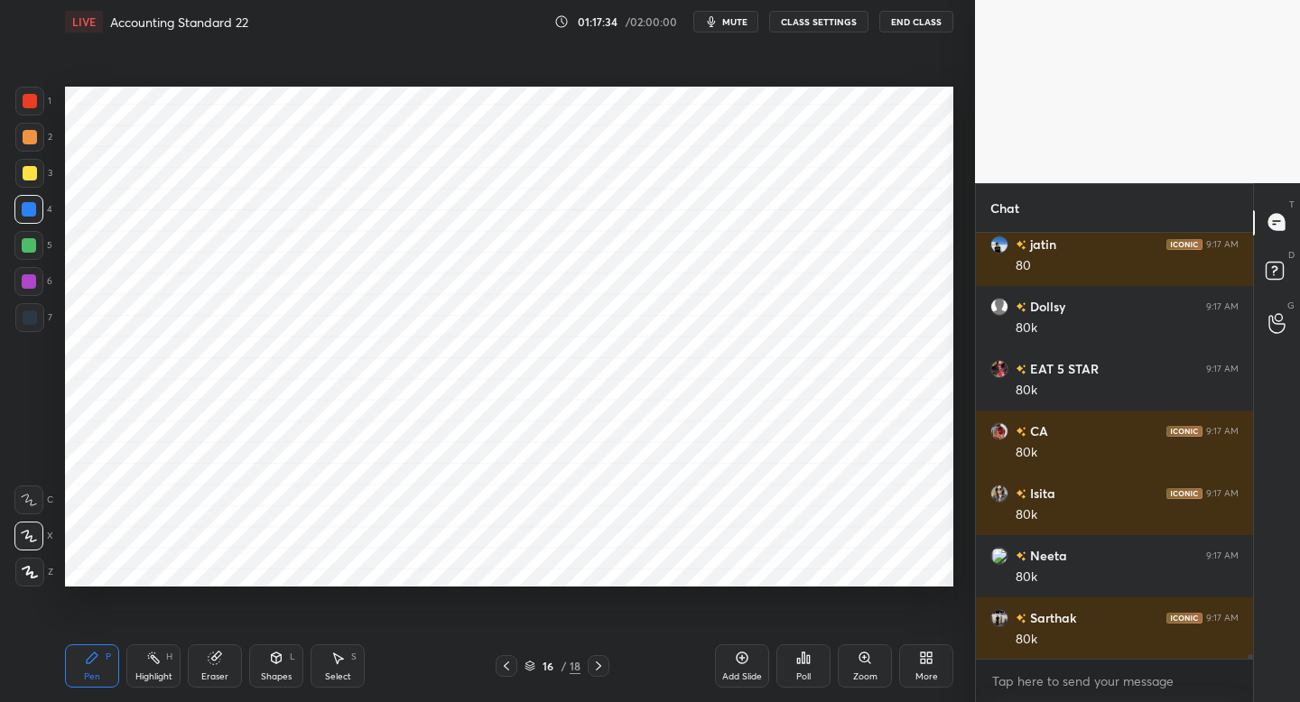
click at [33, 105] on div at bounding box center [30, 101] width 14 height 14
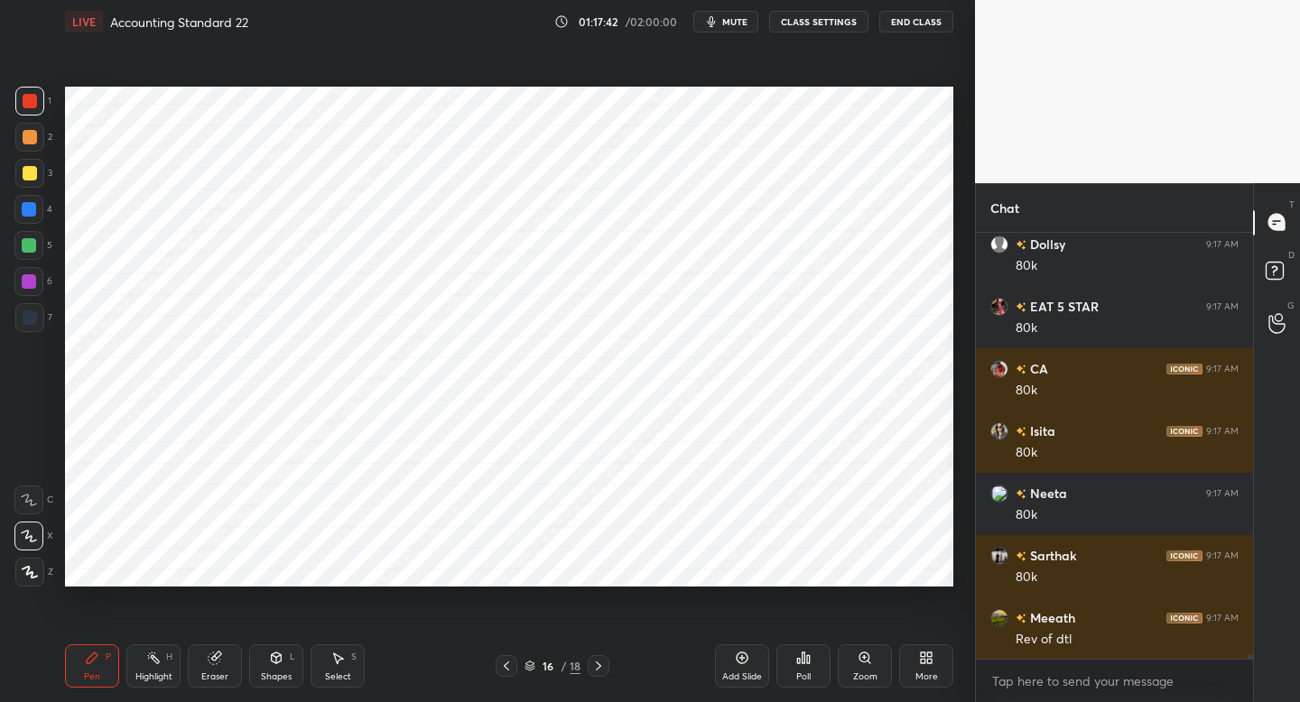
scroll to position [37869, 0]
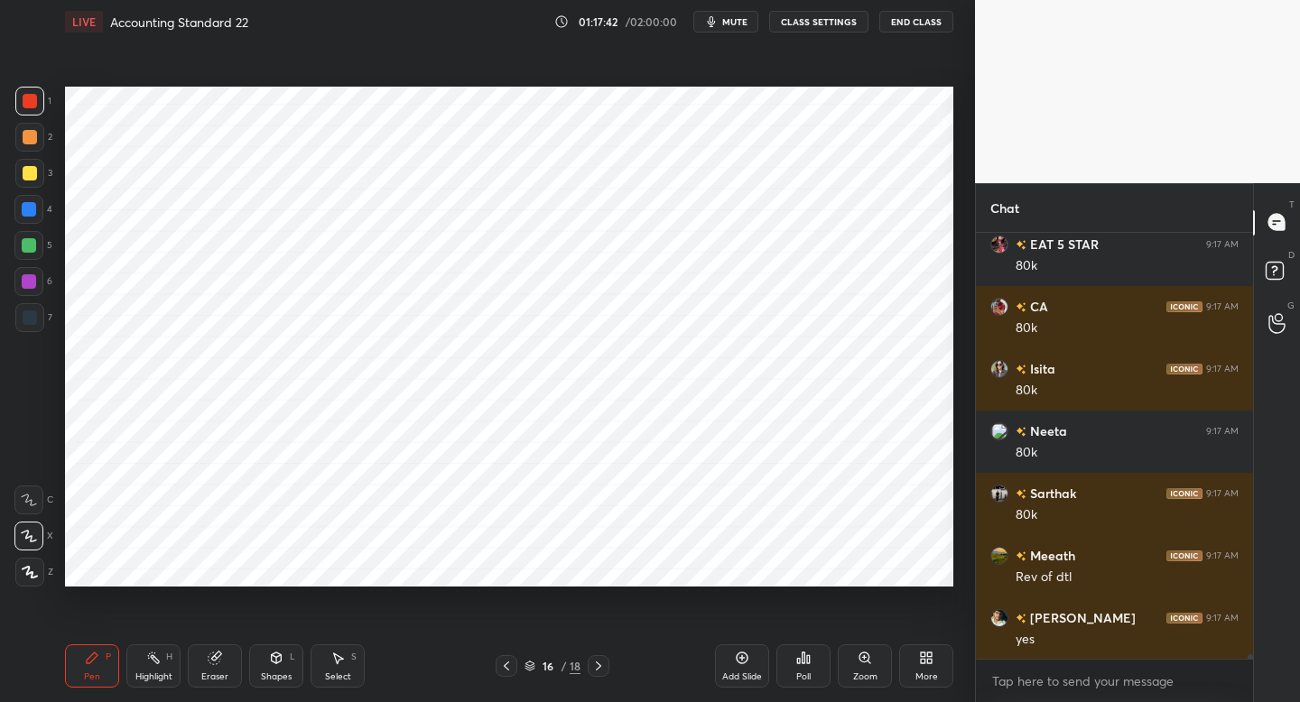
click at [506, 667] on icon at bounding box center [506, 666] width 14 height 14
click at [502, 669] on icon at bounding box center [506, 666] width 14 height 14
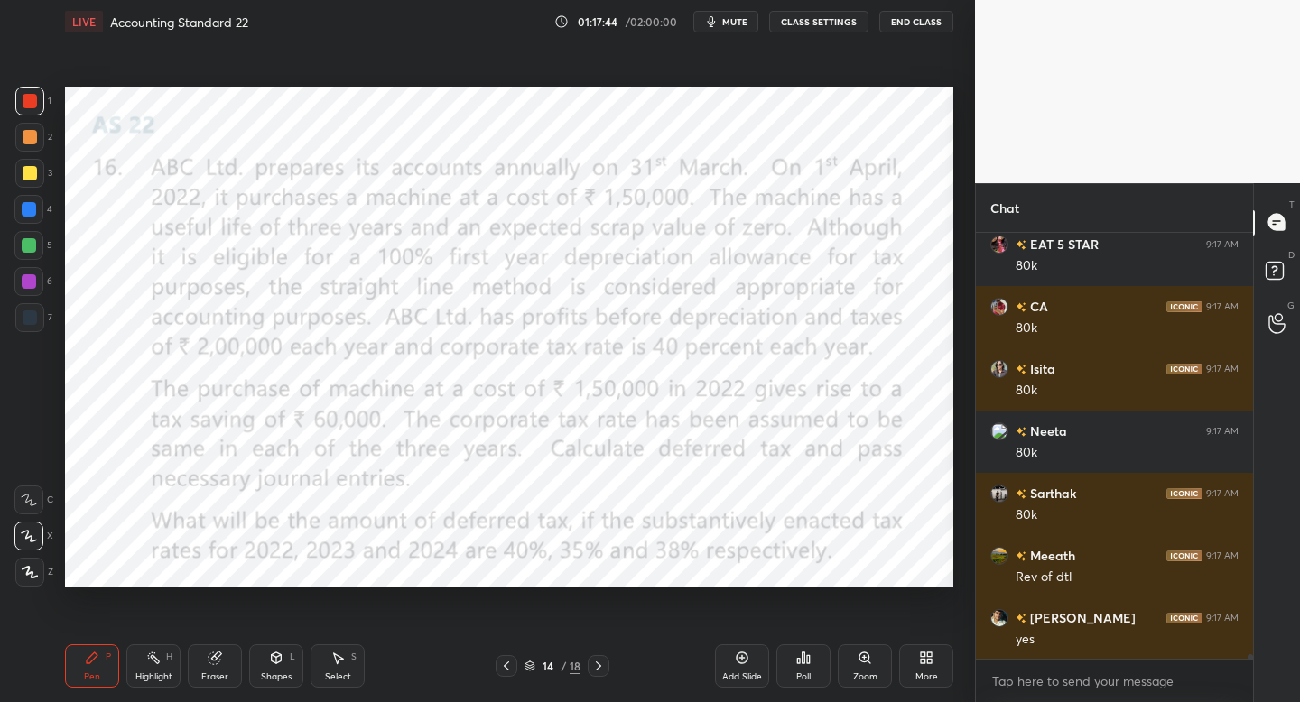
click at [606, 670] on div at bounding box center [599, 666] width 22 height 22
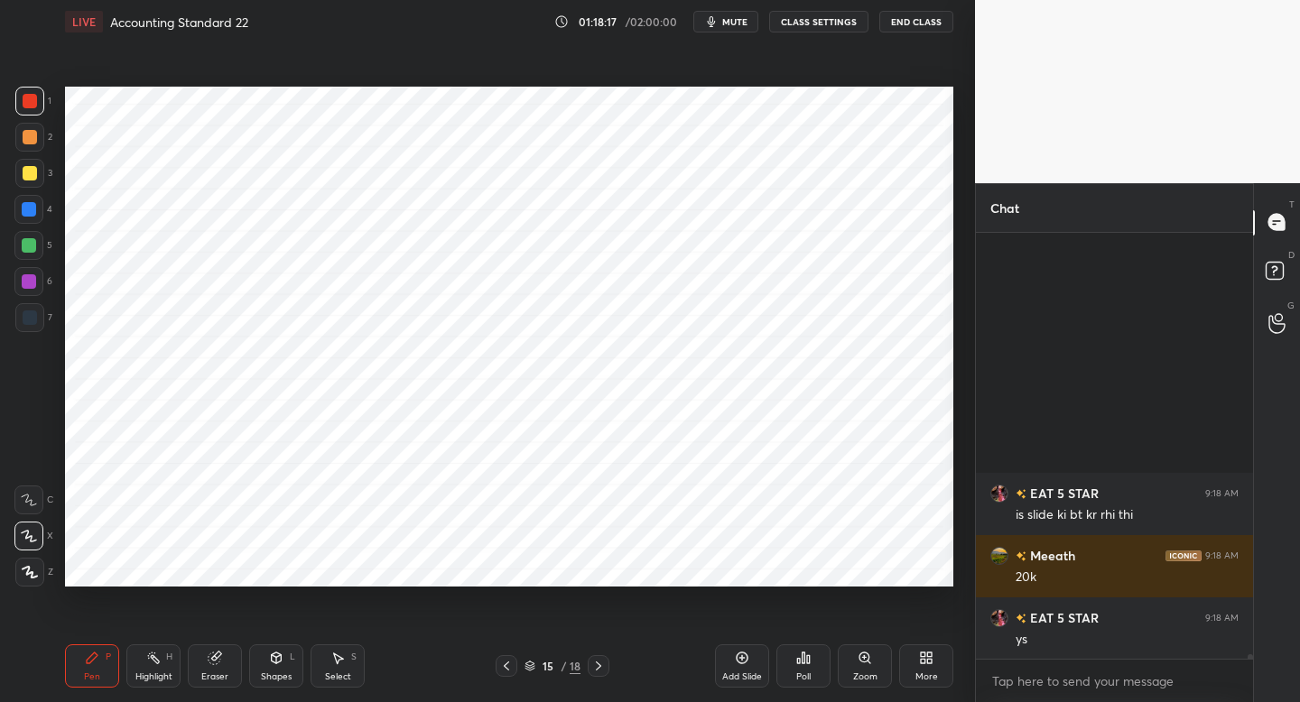
scroll to position [38697, 0]
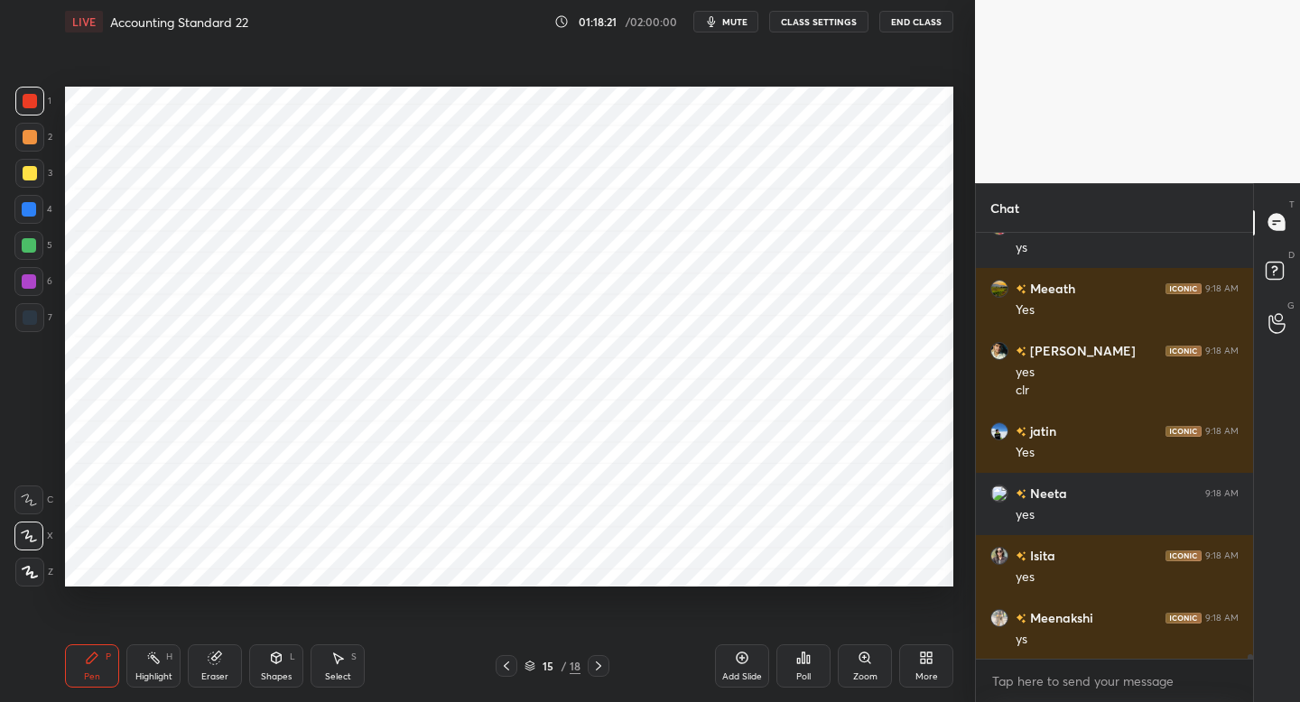
click at [221, 672] on div "Eraser" at bounding box center [214, 676] width 27 height 9
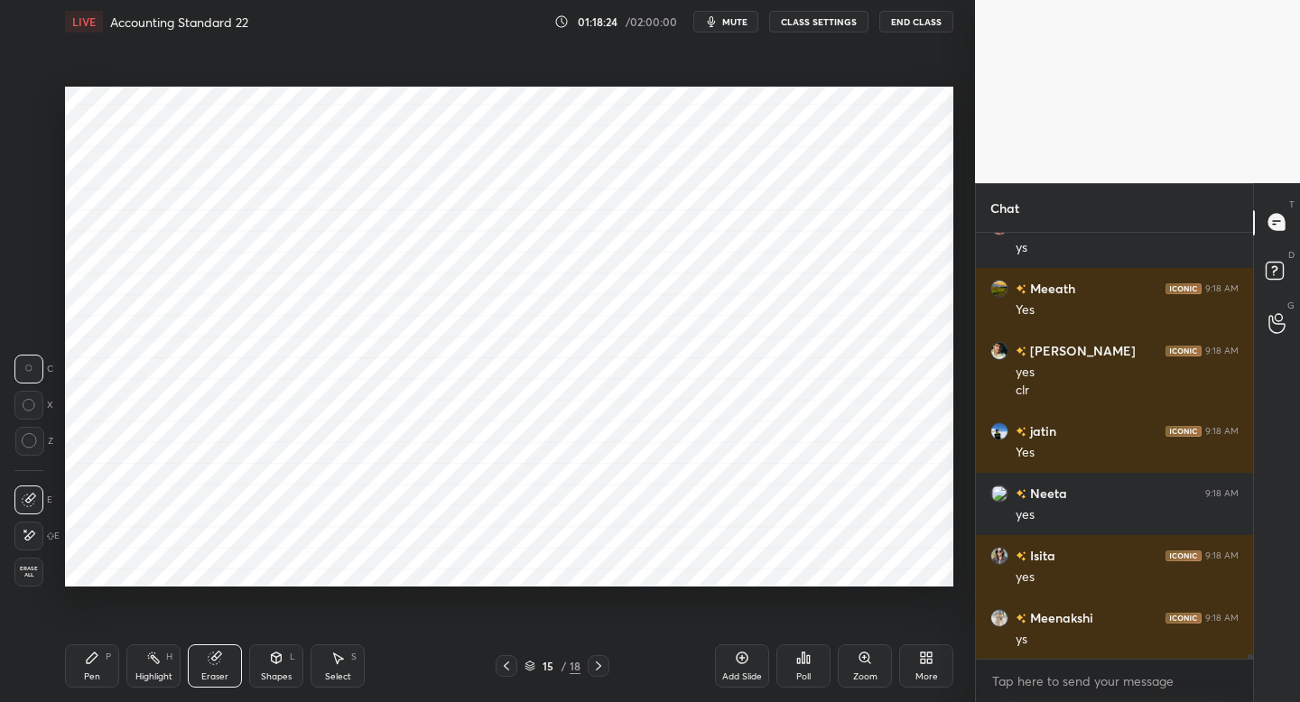
click at [97, 662] on div "Pen P" at bounding box center [92, 665] width 54 height 43
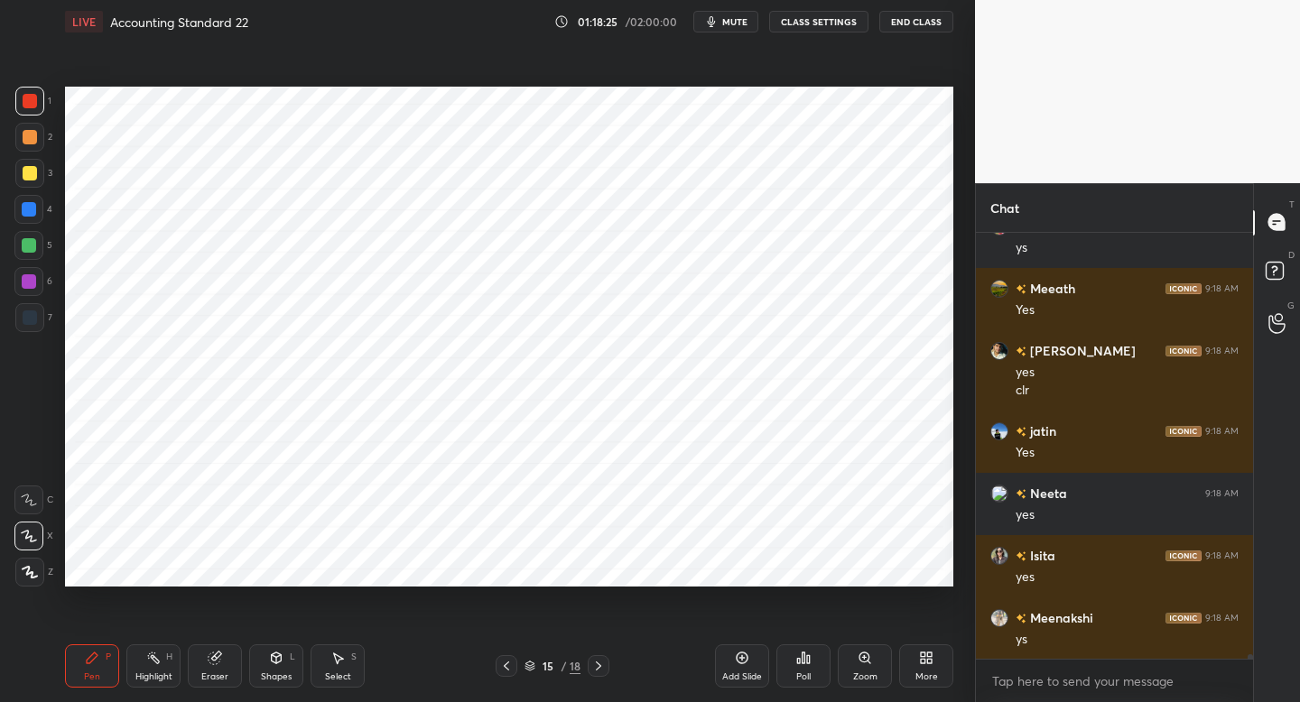
click at [597, 669] on icon at bounding box center [598, 666] width 14 height 14
click at [35, 143] on div at bounding box center [30, 137] width 14 height 14
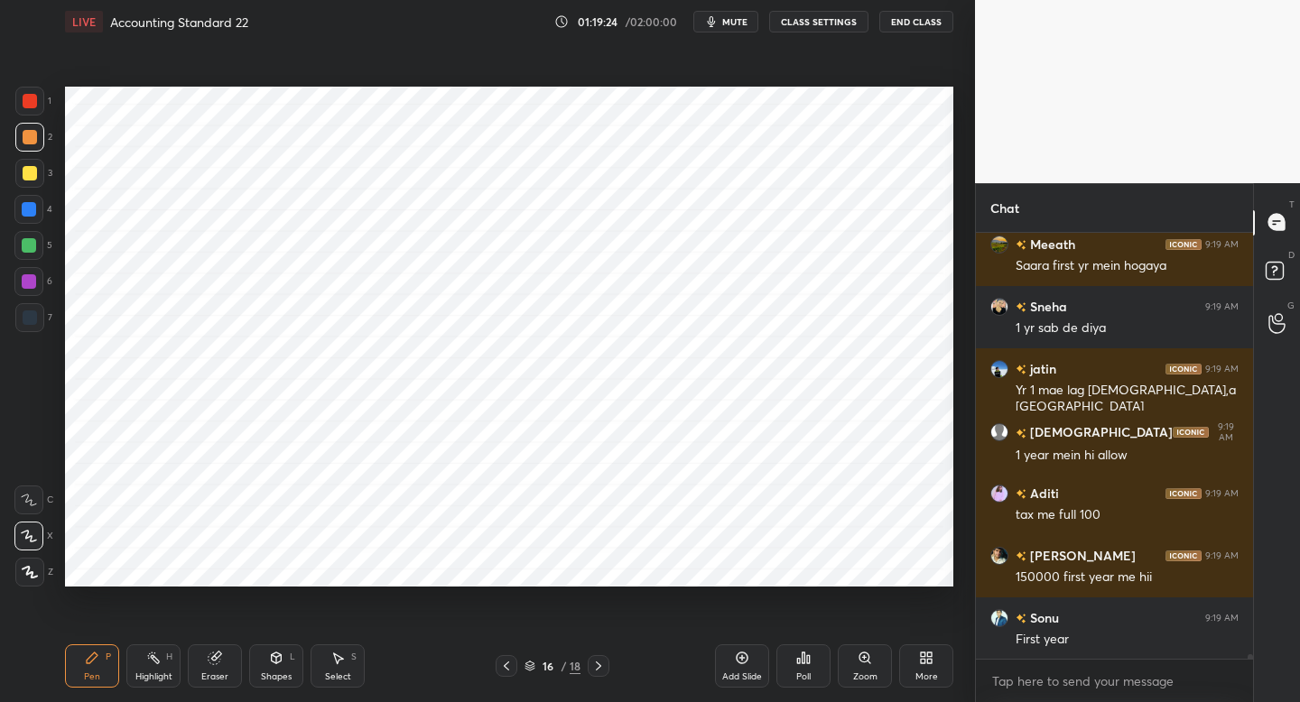
scroll to position [39257, 0]
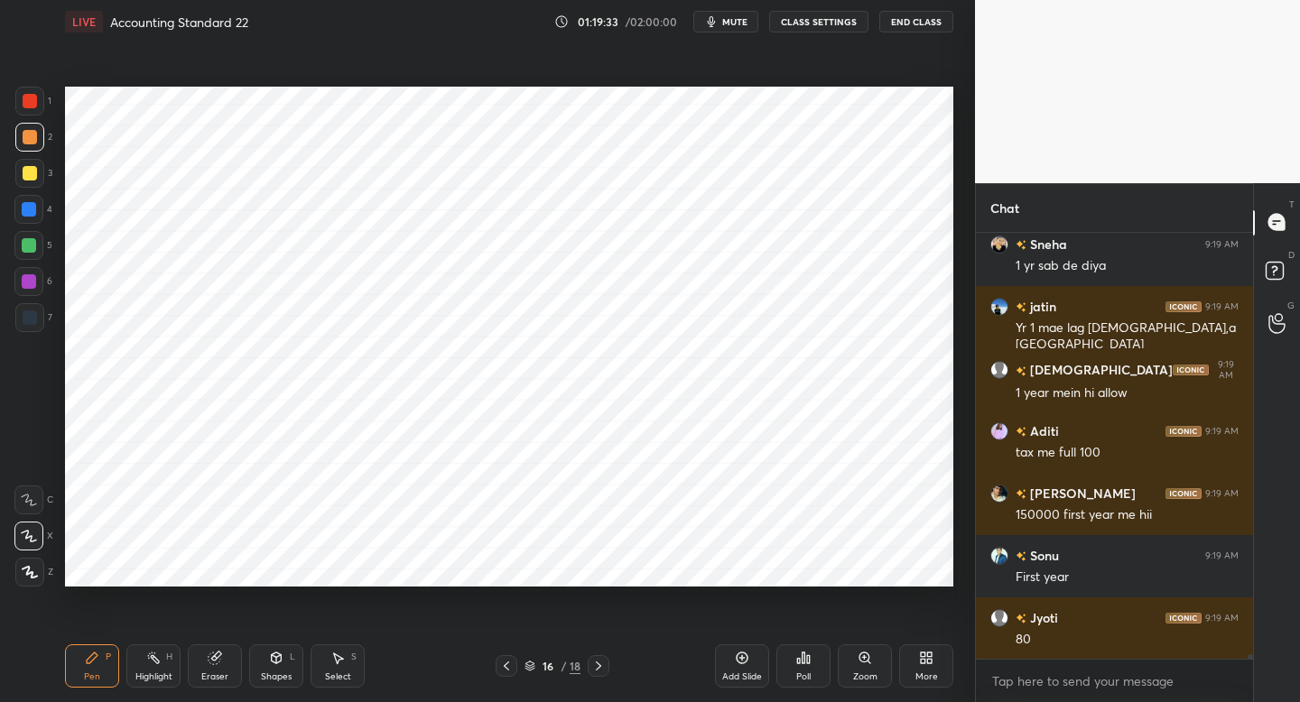
click at [510, 667] on div at bounding box center [506, 666] width 22 height 22
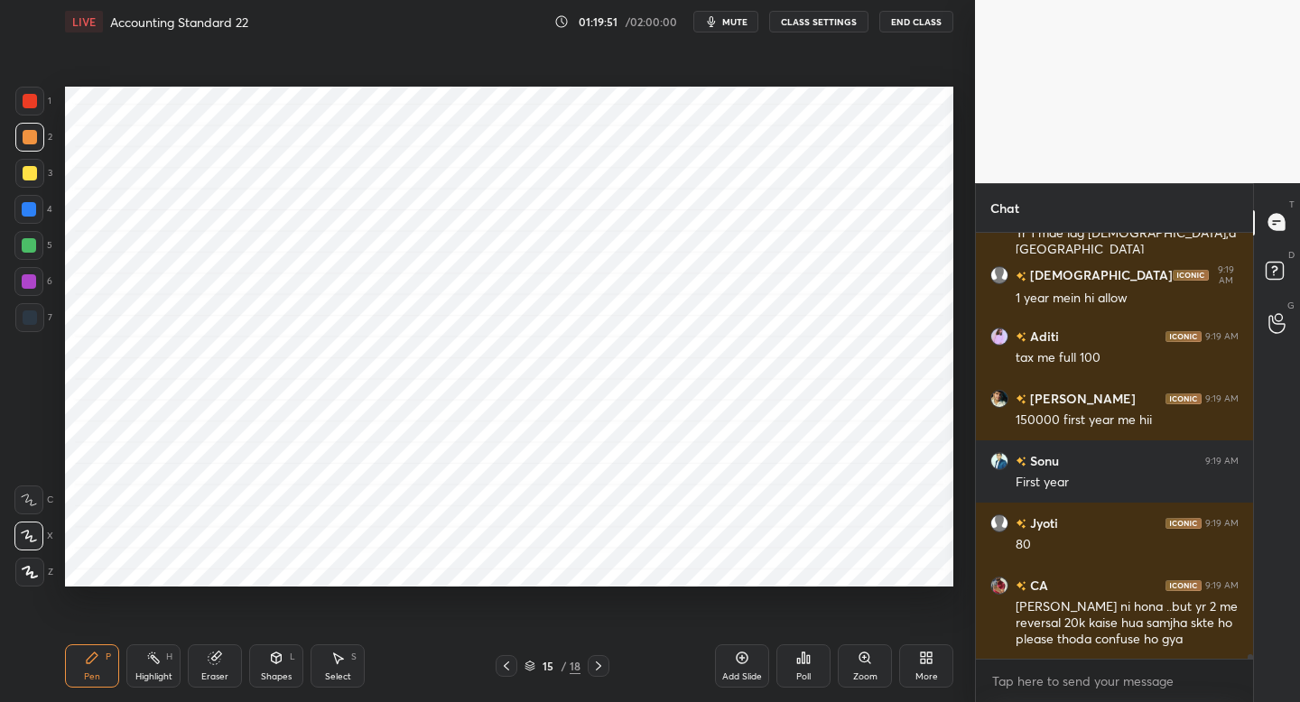
click at [220, 668] on div "Eraser" at bounding box center [215, 665] width 54 height 43
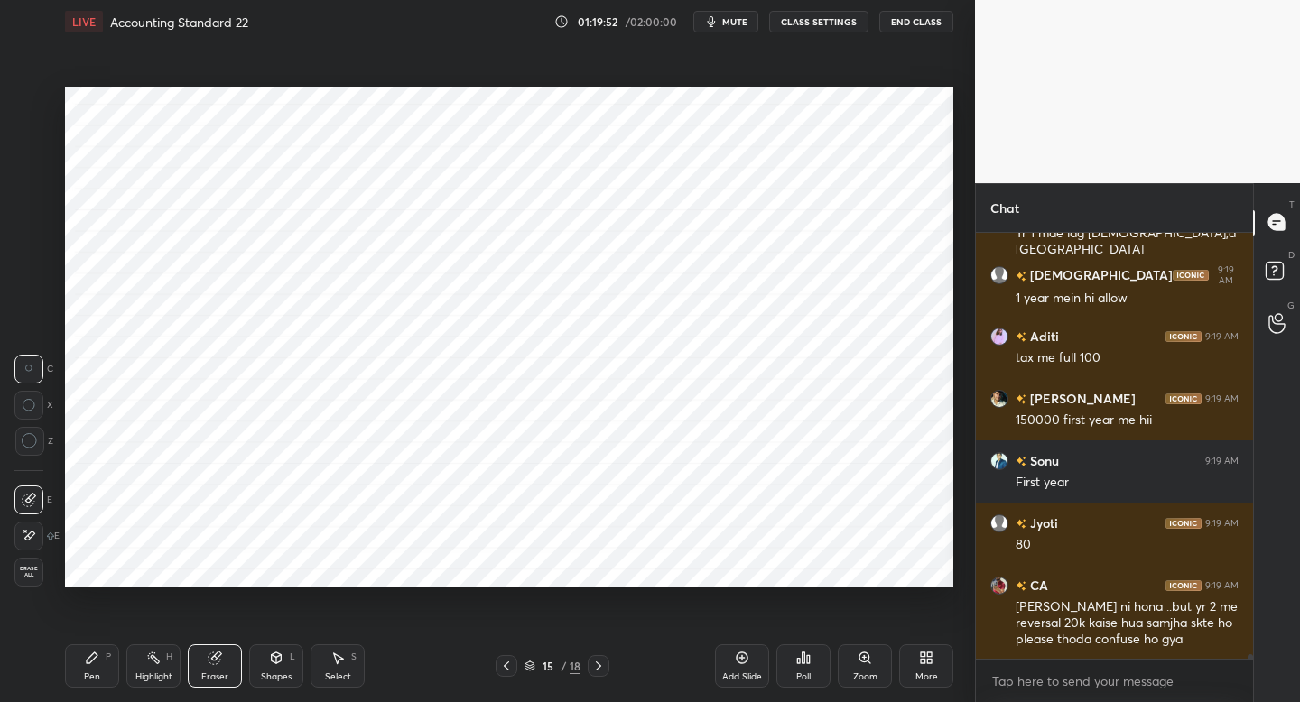
click at [279, 674] on div "Shapes" at bounding box center [276, 676] width 31 height 9
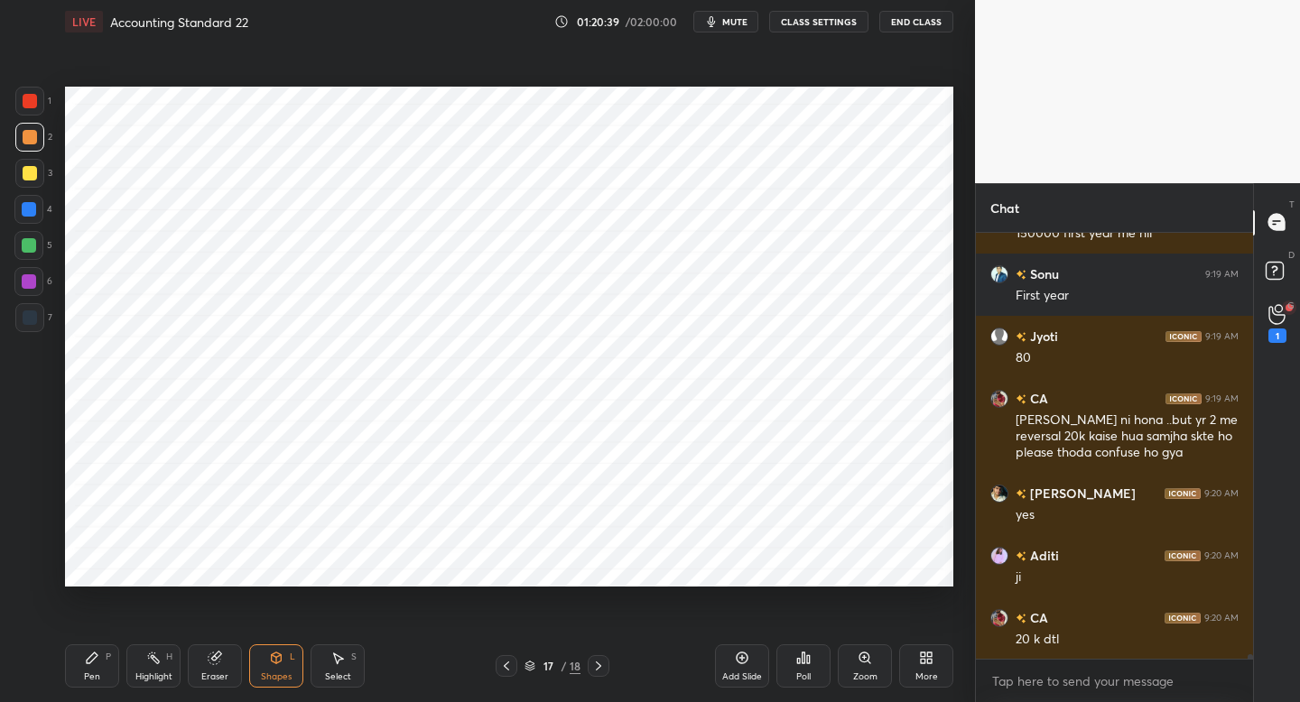
scroll to position [39601, 0]
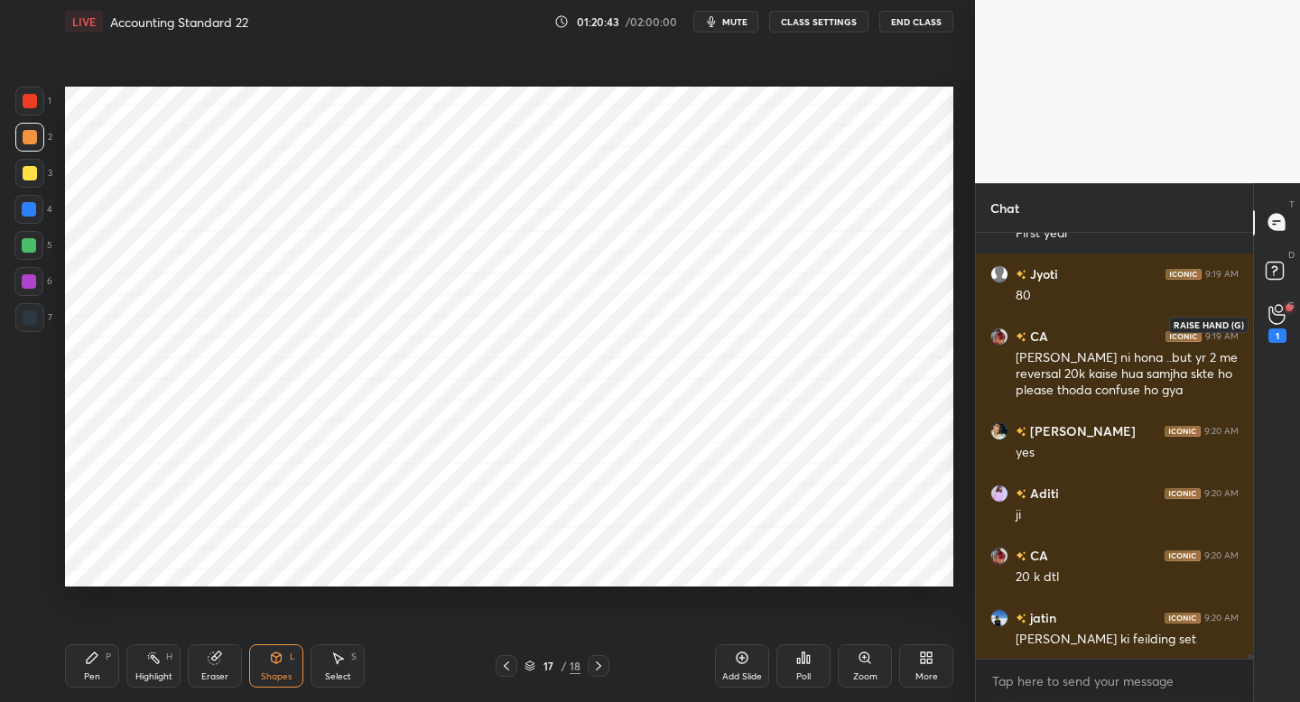
click at [1272, 318] on icon at bounding box center [1276, 314] width 17 height 21
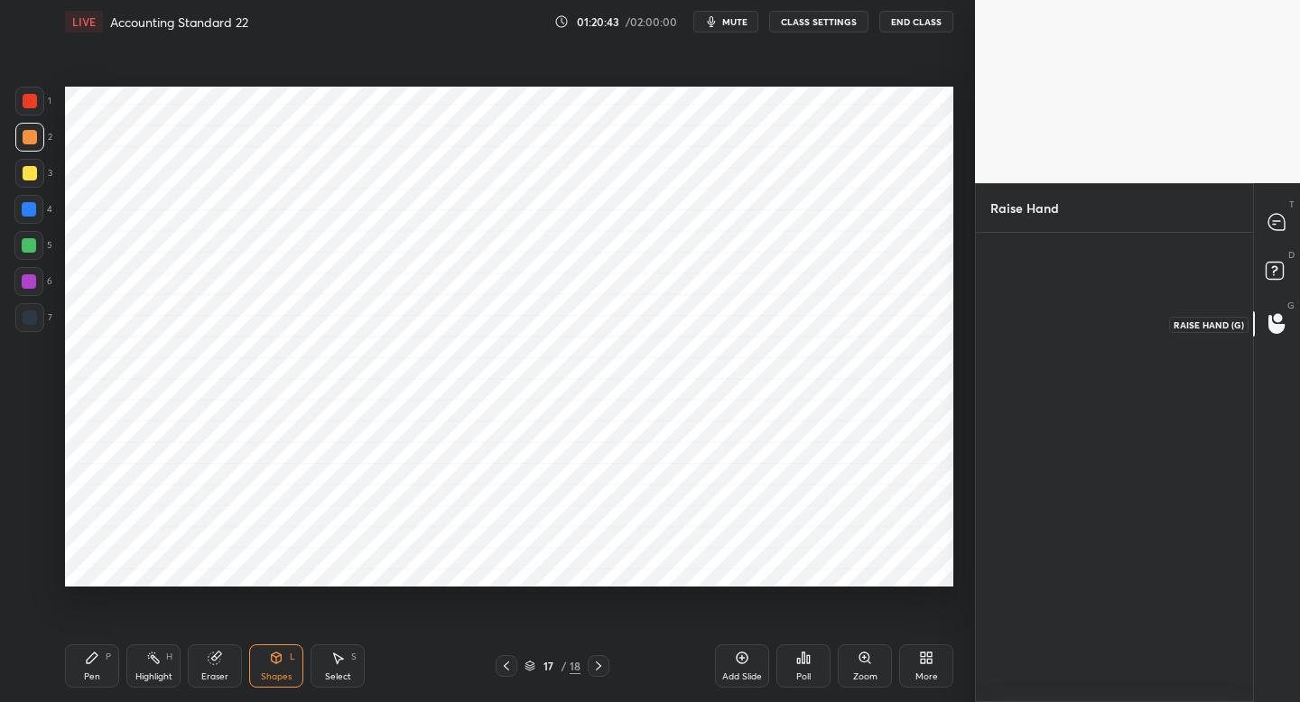
scroll to position [6, 6]
click at [1021, 306] on img "grid" at bounding box center [1030, 304] width 51 height 51
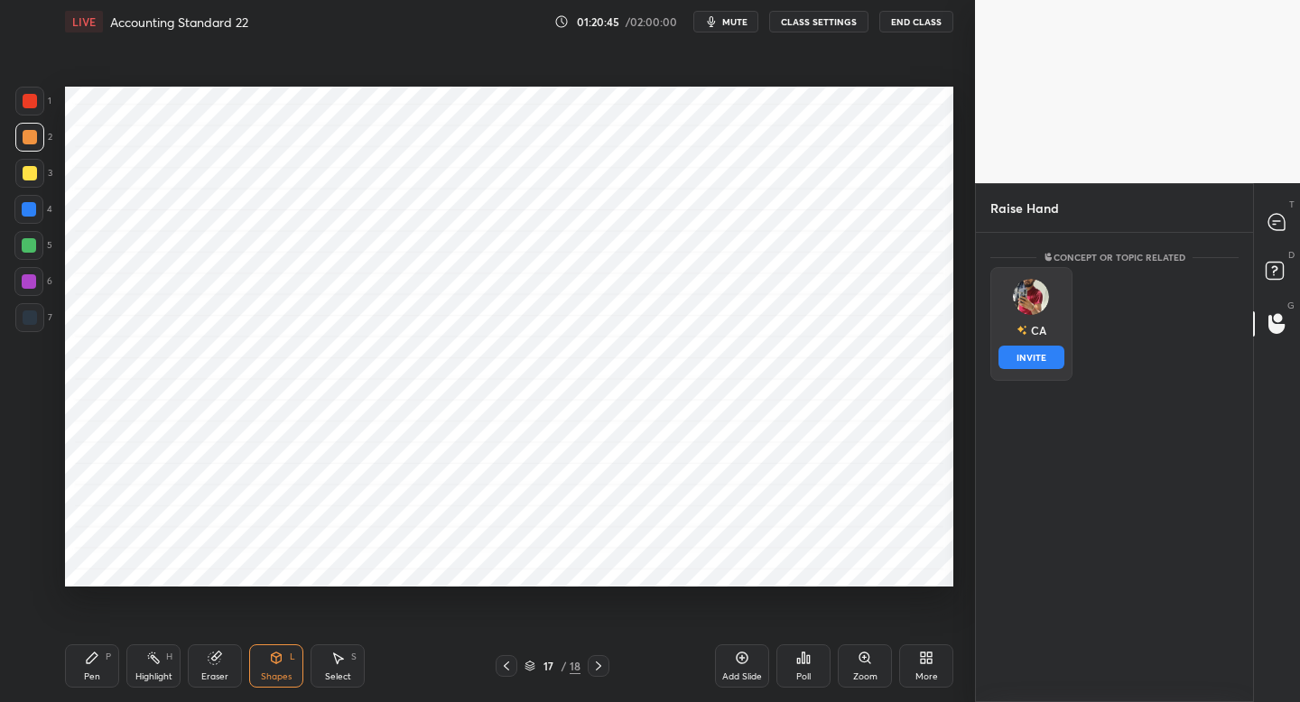
click at [1023, 353] on button "INVITE" at bounding box center [1031, 357] width 66 height 23
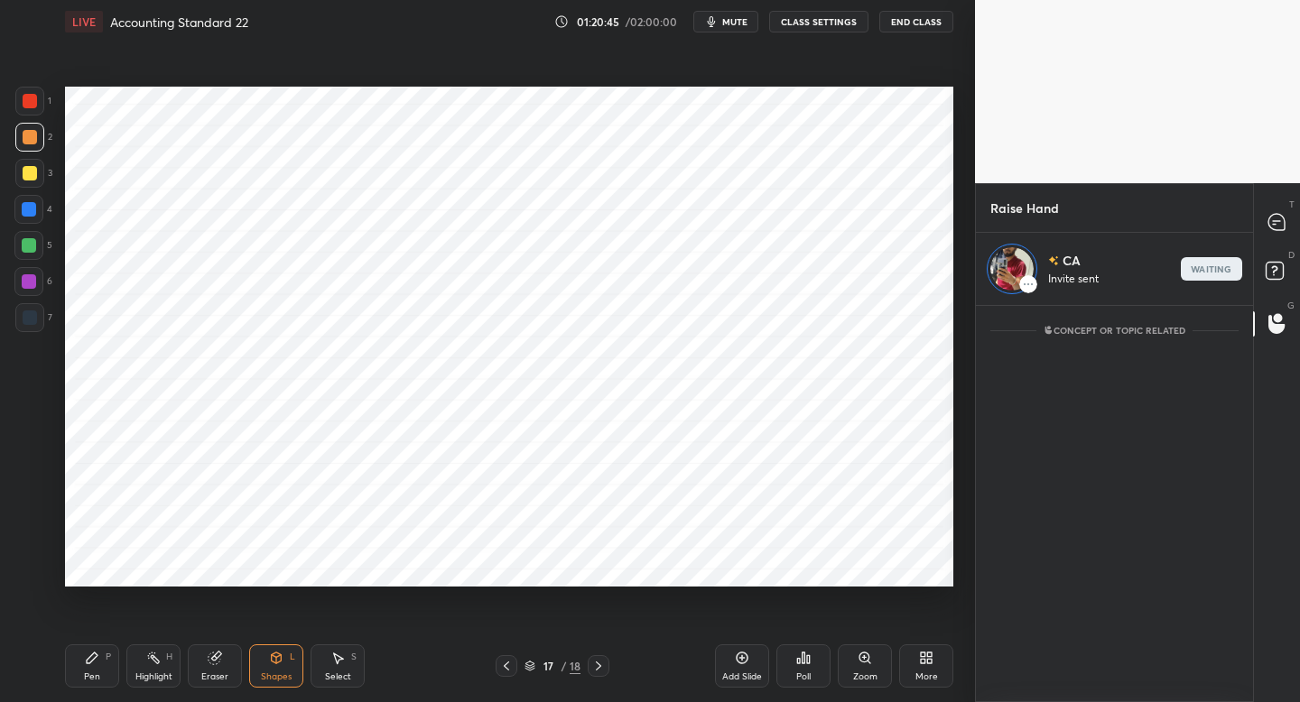
scroll to position [391, 272]
click at [1269, 222] on icon at bounding box center [1276, 222] width 16 height 16
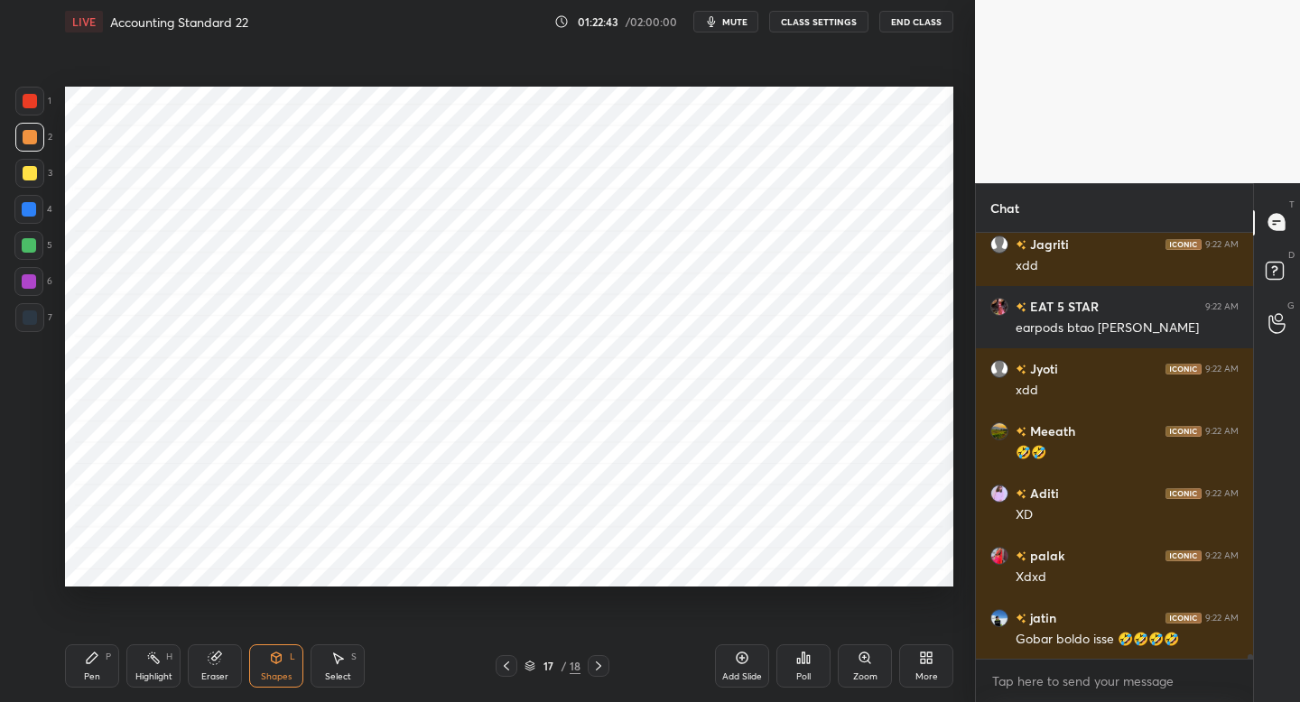
scroll to position [42434, 0]
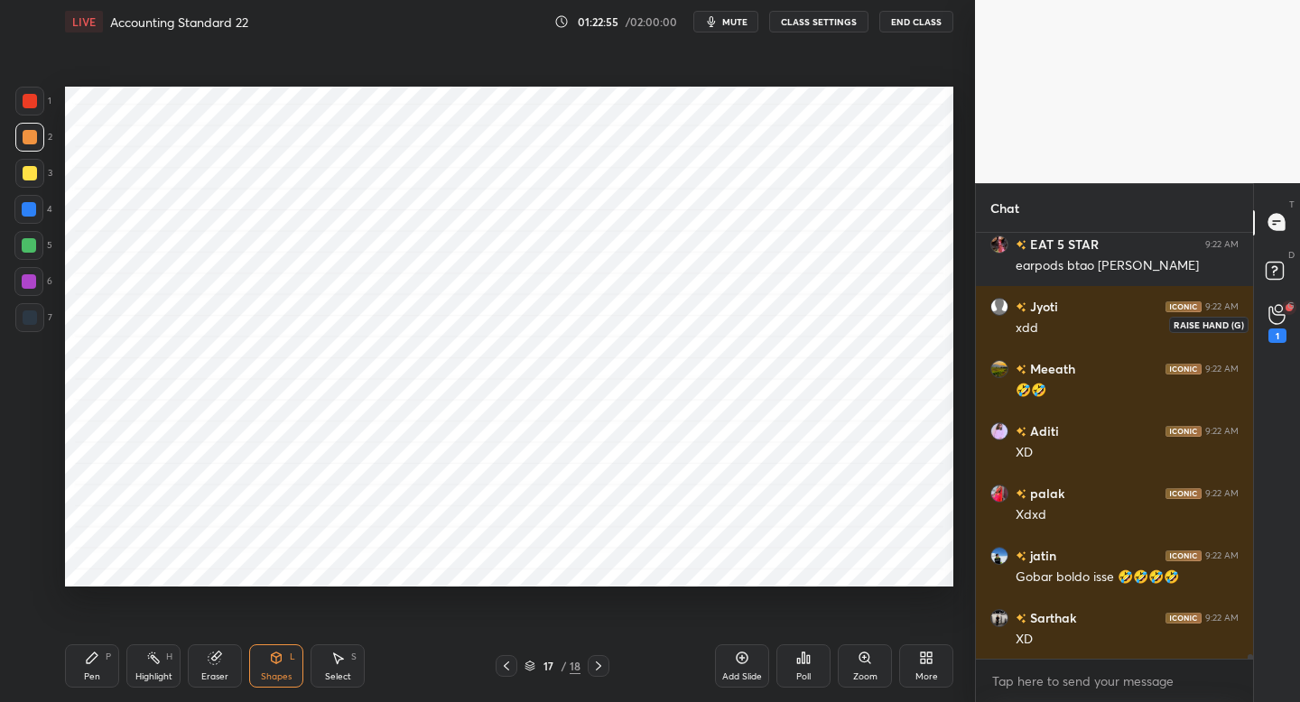
click at [1281, 327] on div "1" at bounding box center [1277, 323] width 18 height 39
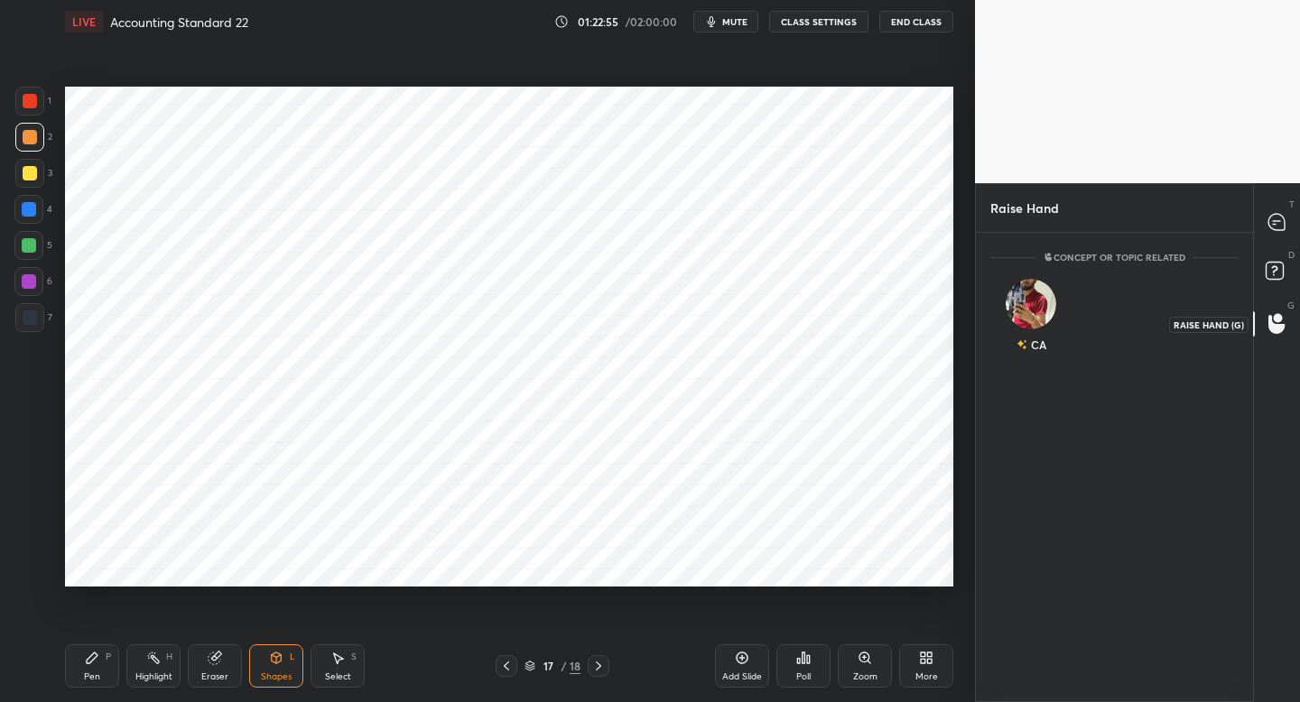
scroll to position [6, 6]
click at [1029, 314] on div "CA" at bounding box center [1031, 319] width 82 height 105
click at [1029, 356] on button "INVITE" at bounding box center [1031, 357] width 66 height 23
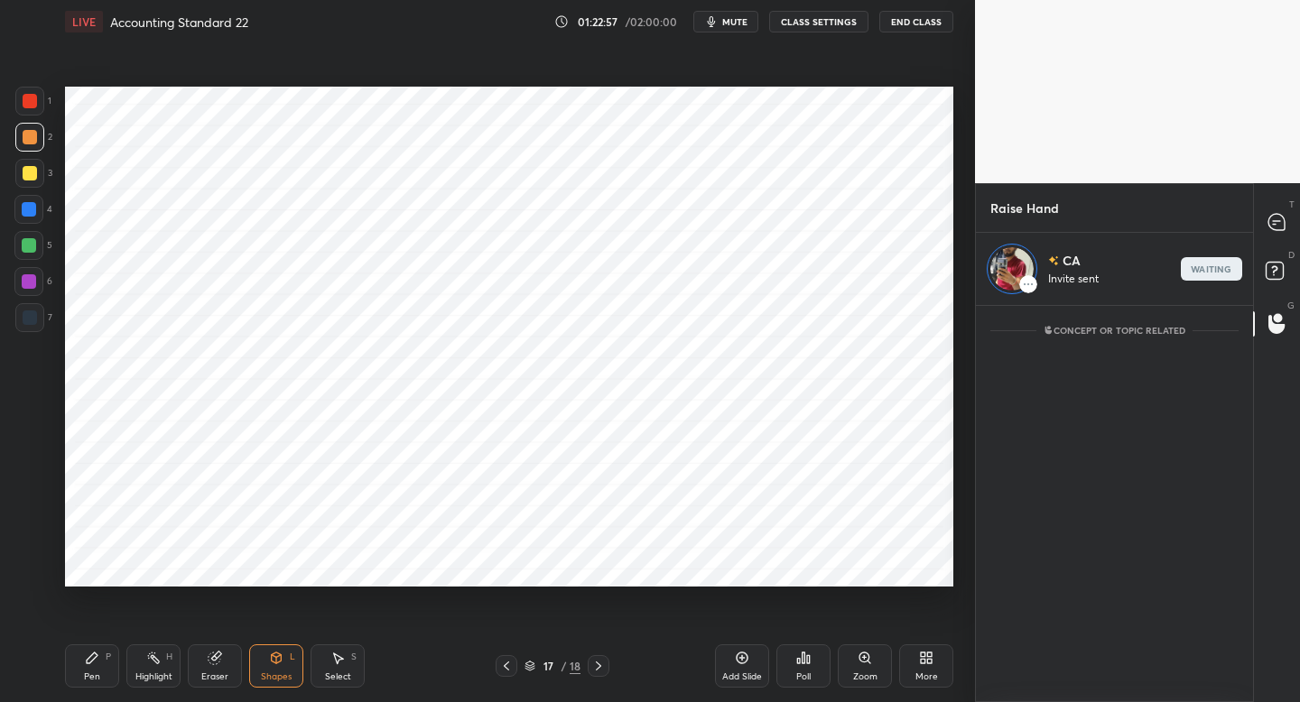
scroll to position [391, 272]
click at [1273, 225] on icon at bounding box center [1276, 222] width 16 height 16
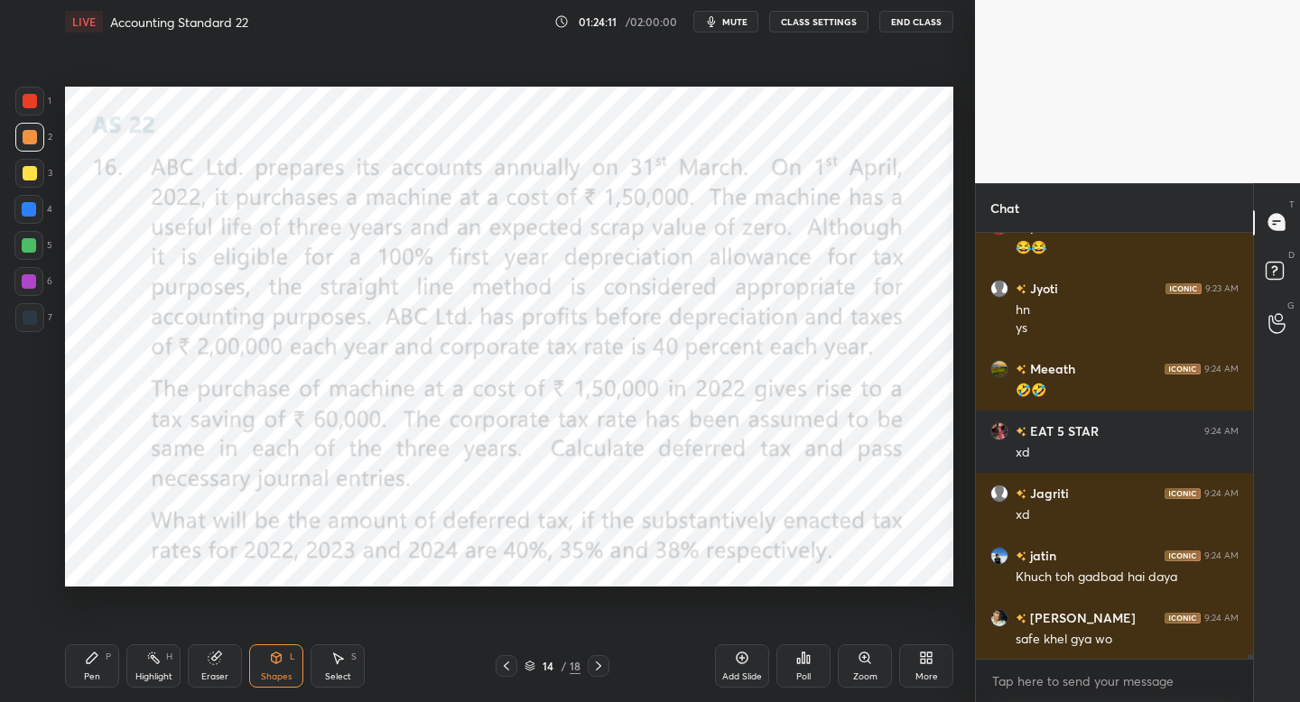
scroll to position [43216, 0]
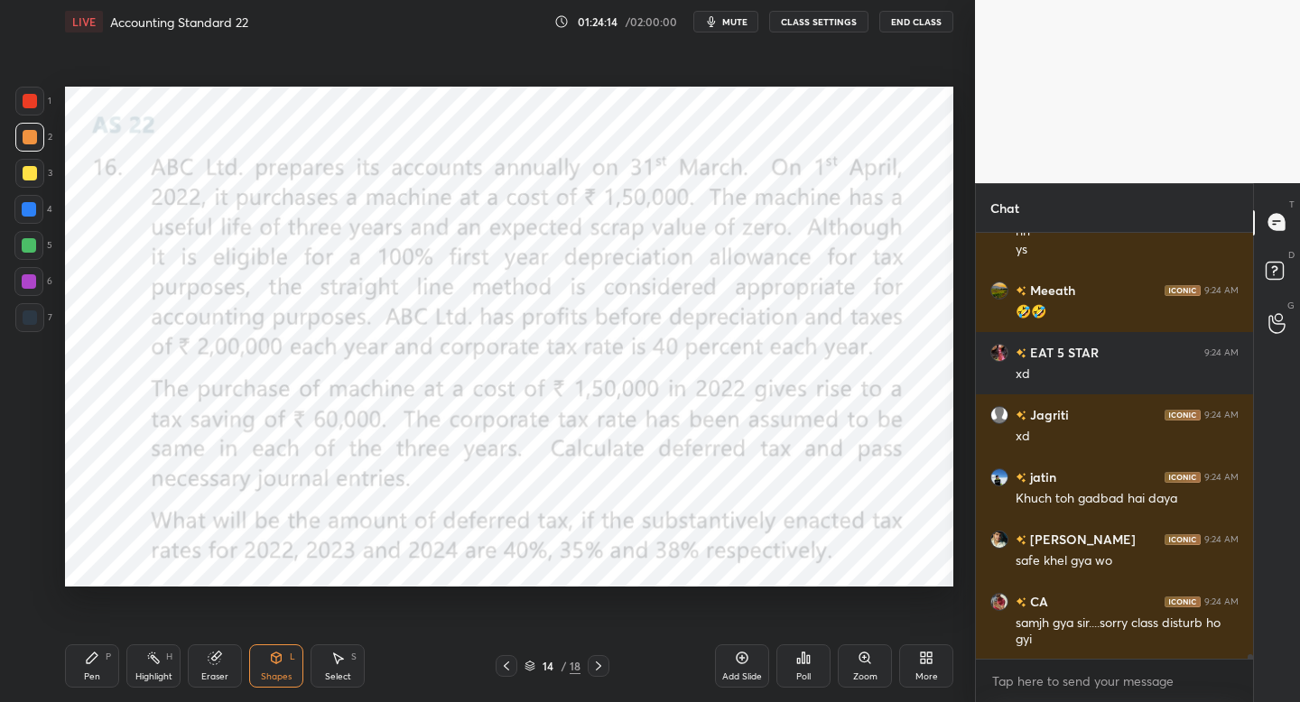
click at [214, 680] on div "Eraser" at bounding box center [214, 676] width 27 height 9
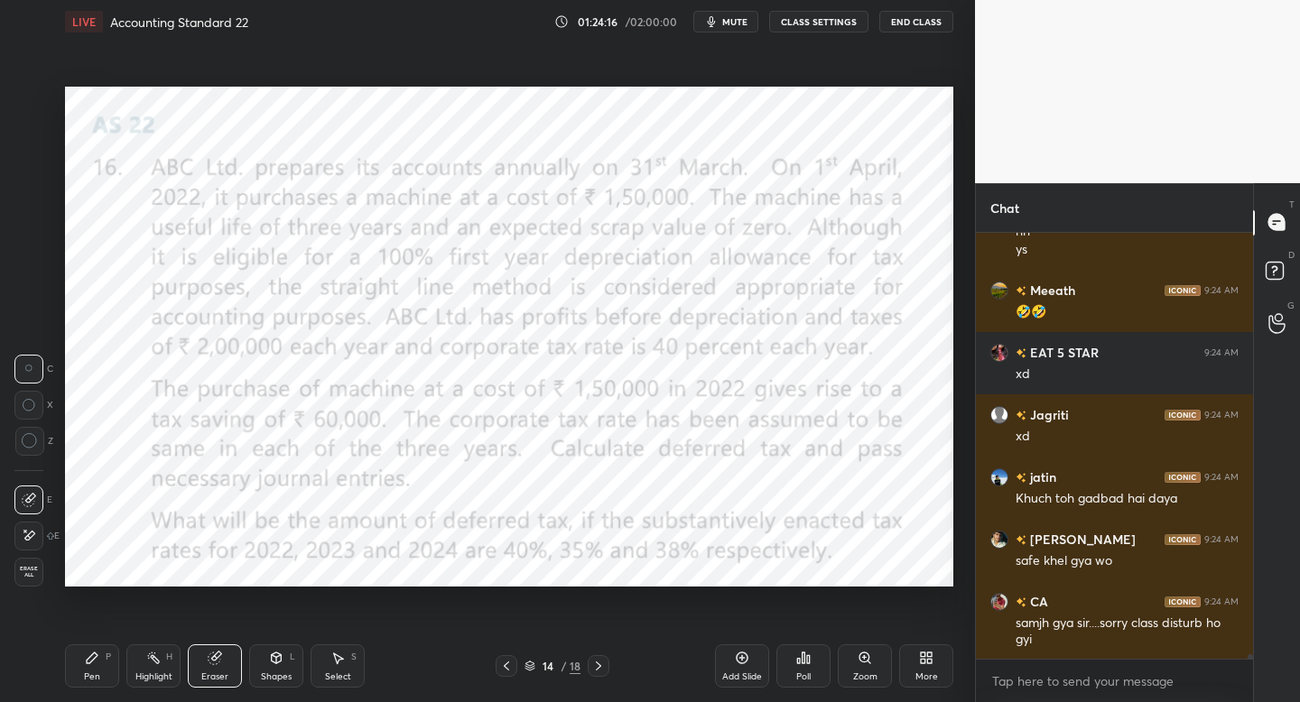
click at [32, 451] on div "C X Z" at bounding box center [33, 412] width 39 height 131
click at [36, 428] on div at bounding box center [29, 441] width 29 height 29
click at [35, 443] on circle at bounding box center [29, 440] width 14 height 14
click at [89, 663] on div "Pen P" at bounding box center [92, 665] width 54 height 43
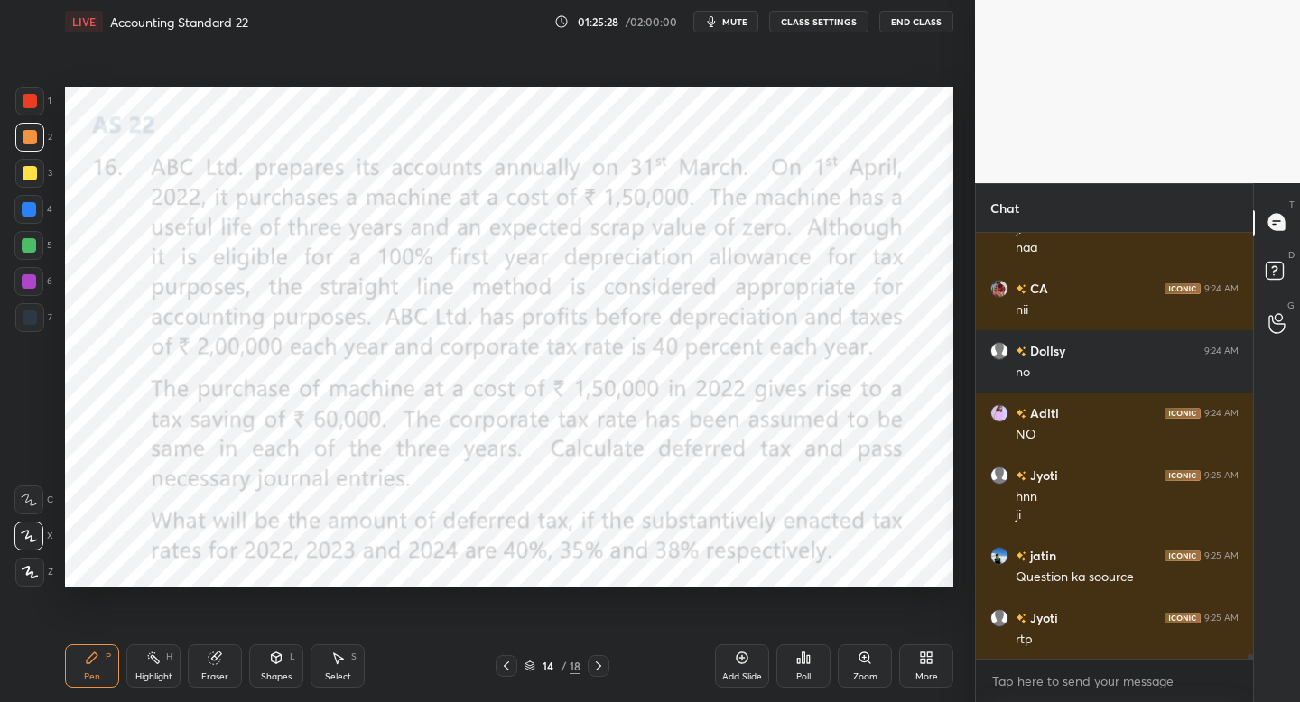
scroll to position [43724, 0]
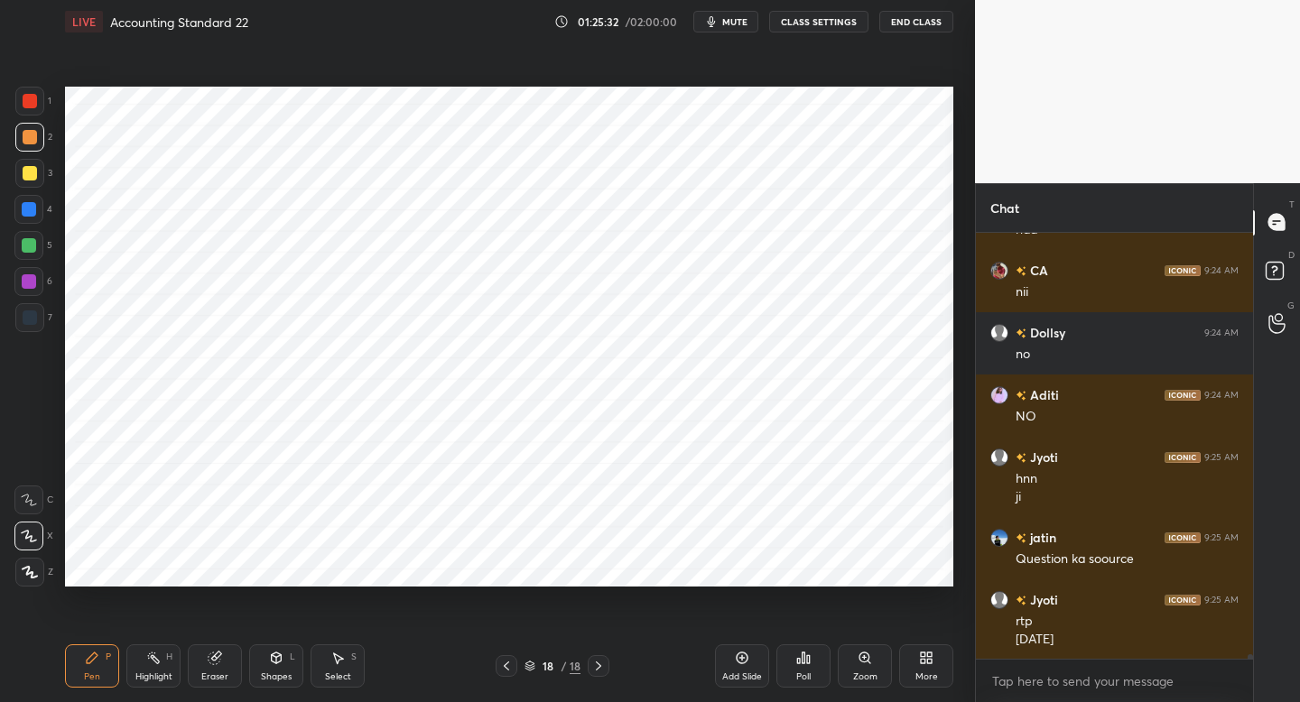
click at [915, 672] on div "More" at bounding box center [926, 676] width 23 height 9
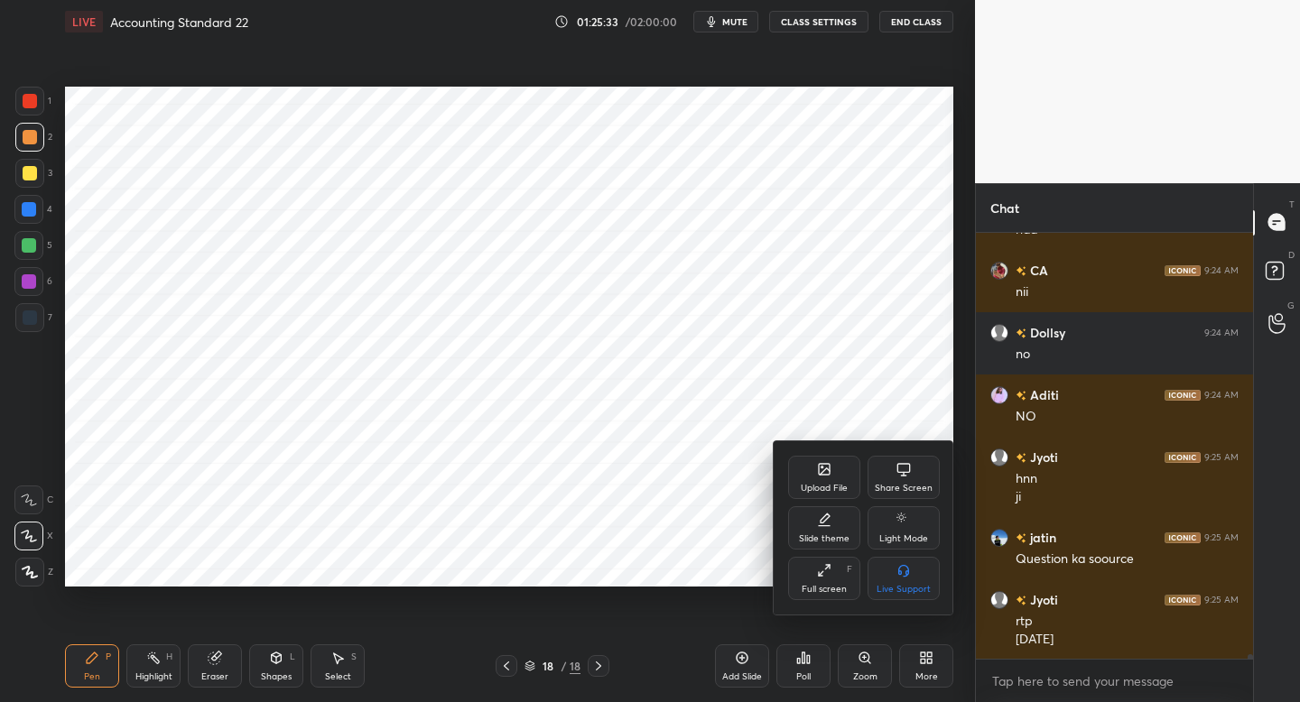
click at [814, 456] on div "Upload File" at bounding box center [824, 477] width 72 height 43
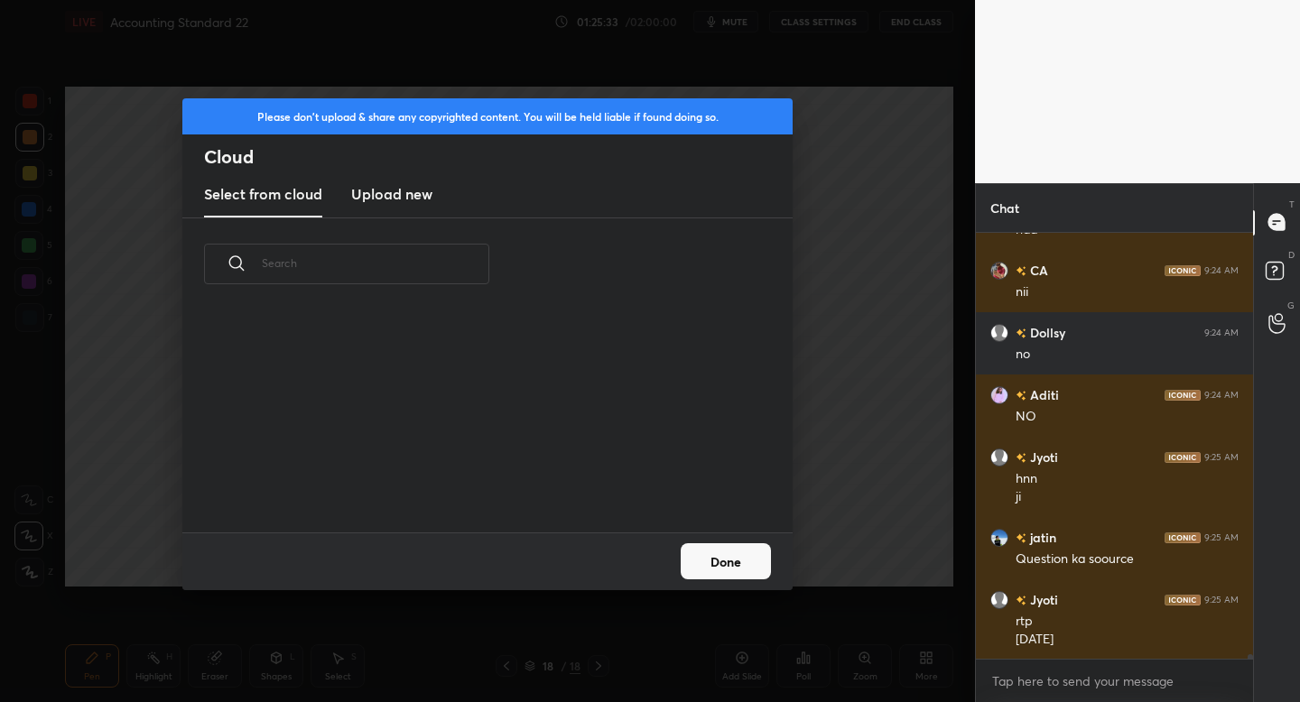
scroll to position [222, 579]
click at [391, 190] on h3 "Upload new" at bounding box center [391, 194] width 81 height 22
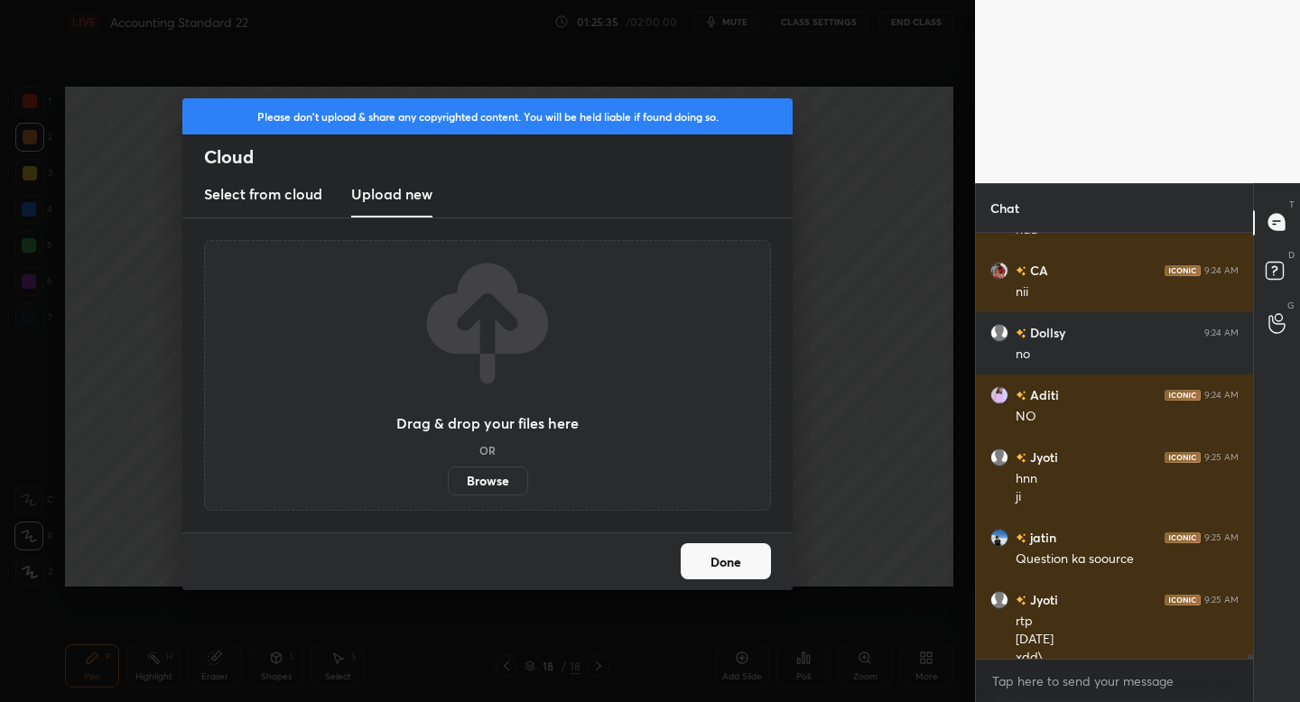
scroll to position [43742, 0]
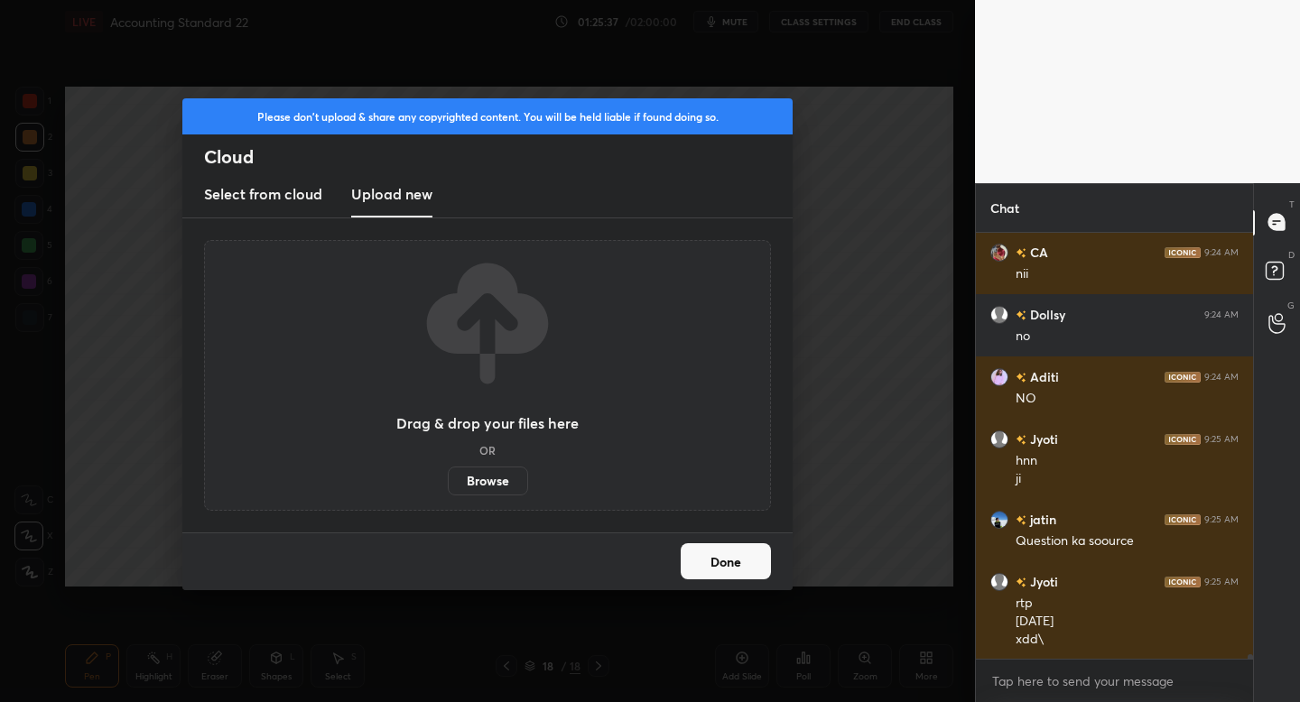
click at [485, 487] on label "Browse" at bounding box center [488, 481] width 80 height 29
click at [448, 487] on input "Browse" at bounding box center [448, 481] width 0 height 29
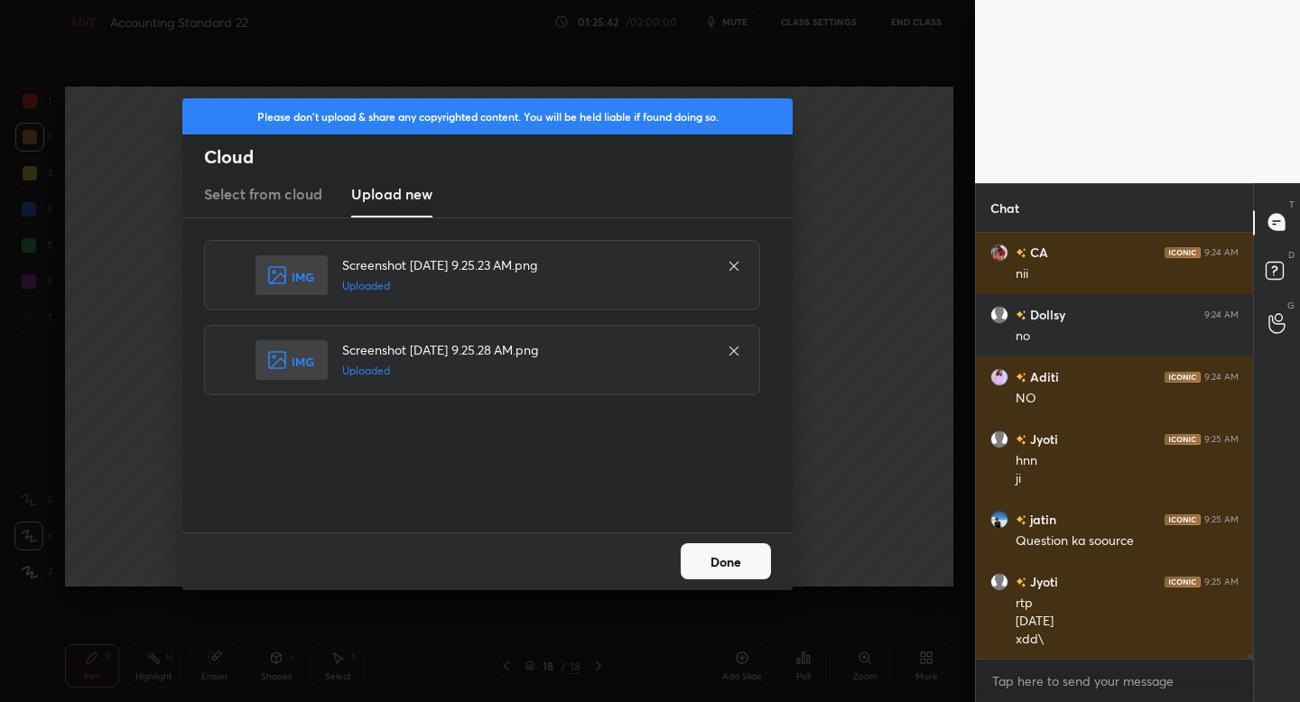
scroll to position [43804, 0]
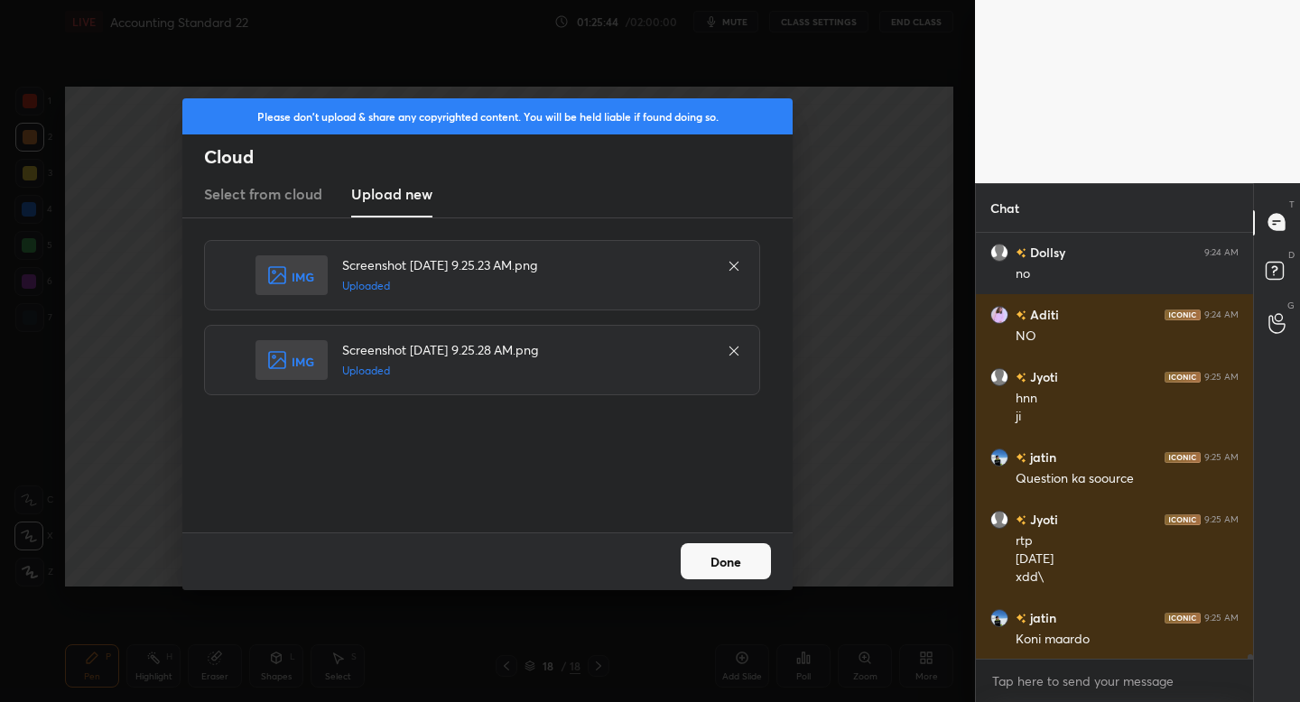
click at [727, 560] on button "Done" at bounding box center [725, 561] width 90 height 36
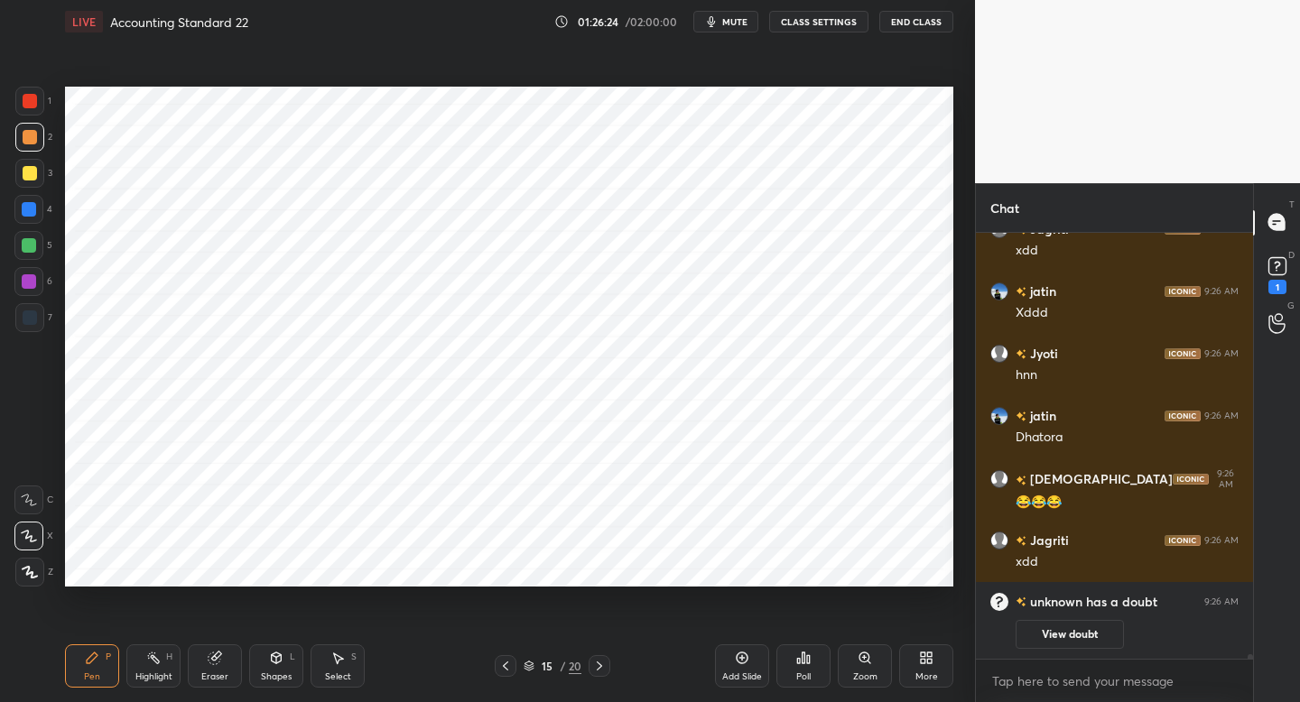
scroll to position [39467, 0]
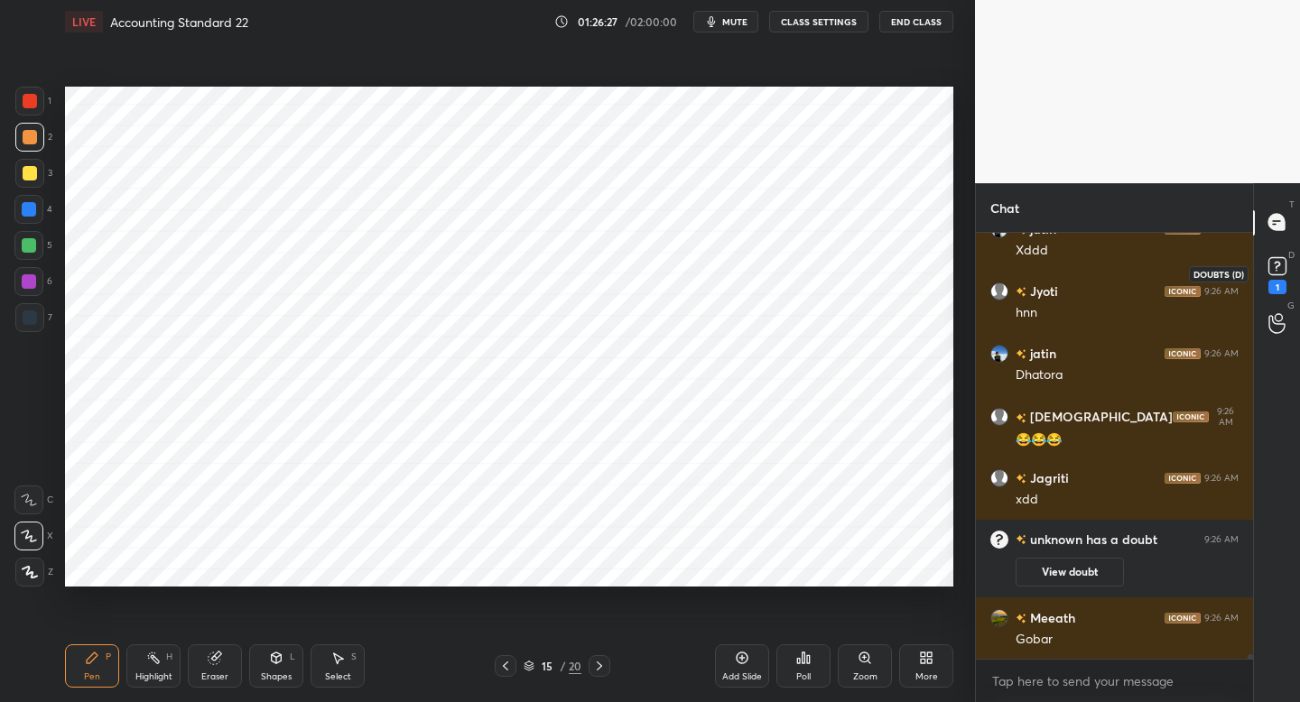
click at [1264, 271] on icon at bounding box center [1277, 266] width 27 height 27
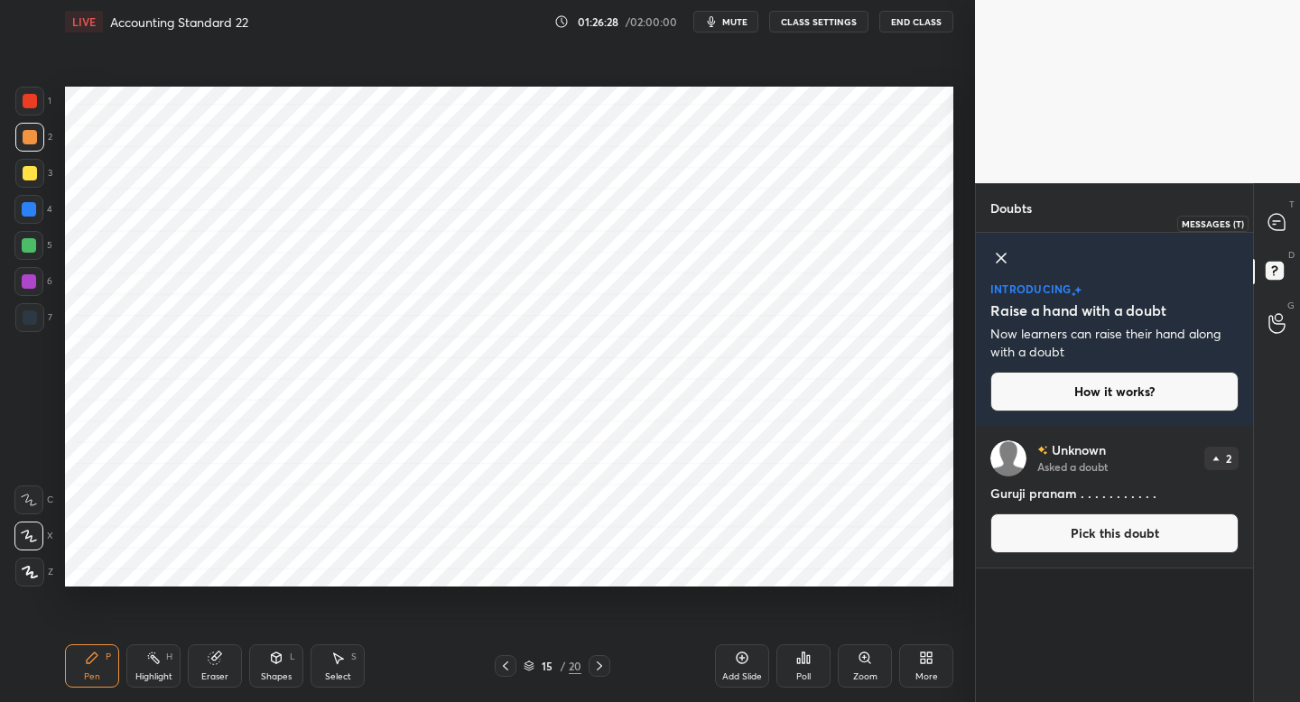
click at [1275, 227] on icon at bounding box center [1276, 222] width 16 height 16
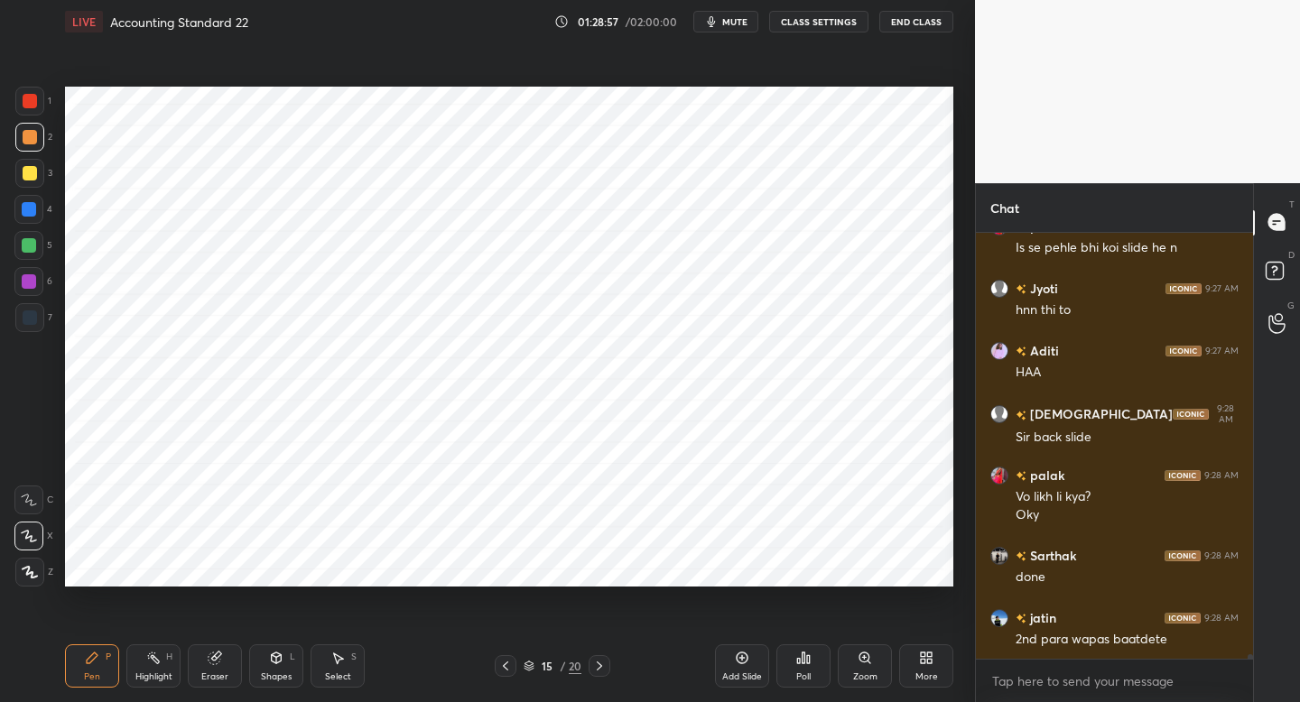
scroll to position [40198, 0]
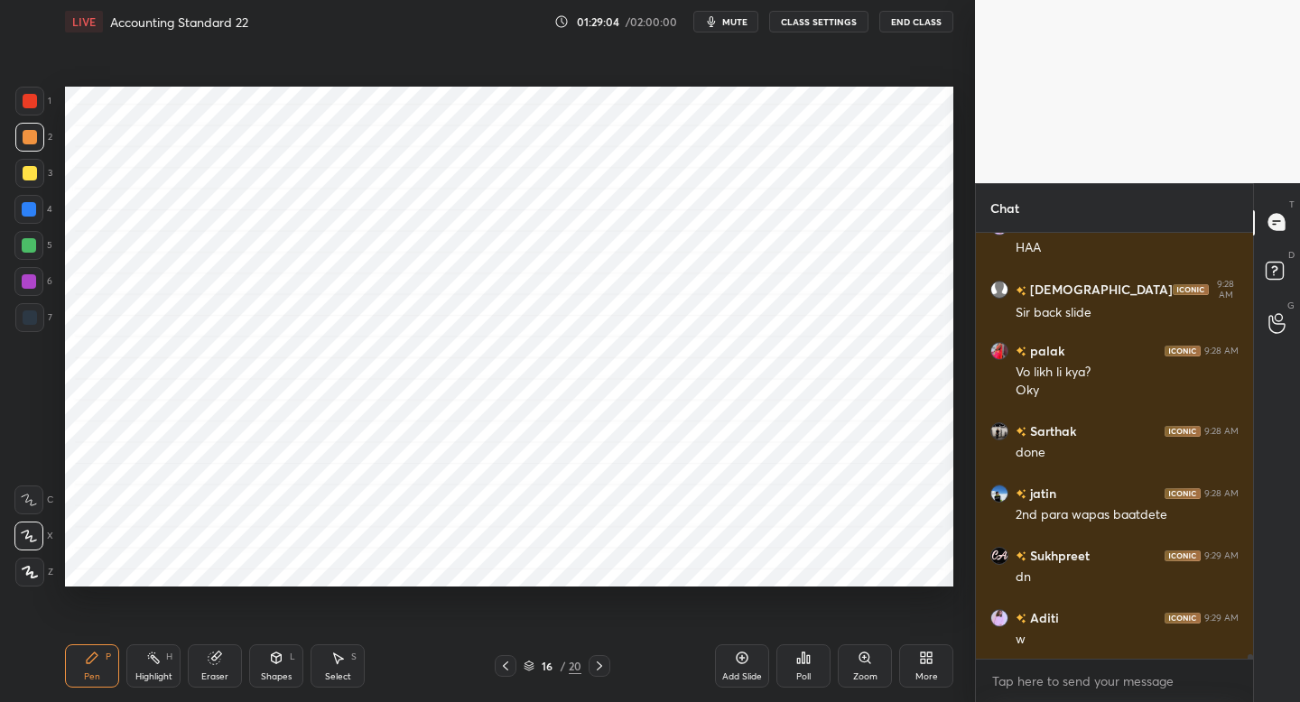
click at [733, 28] on button "mute" at bounding box center [725, 22] width 65 height 22
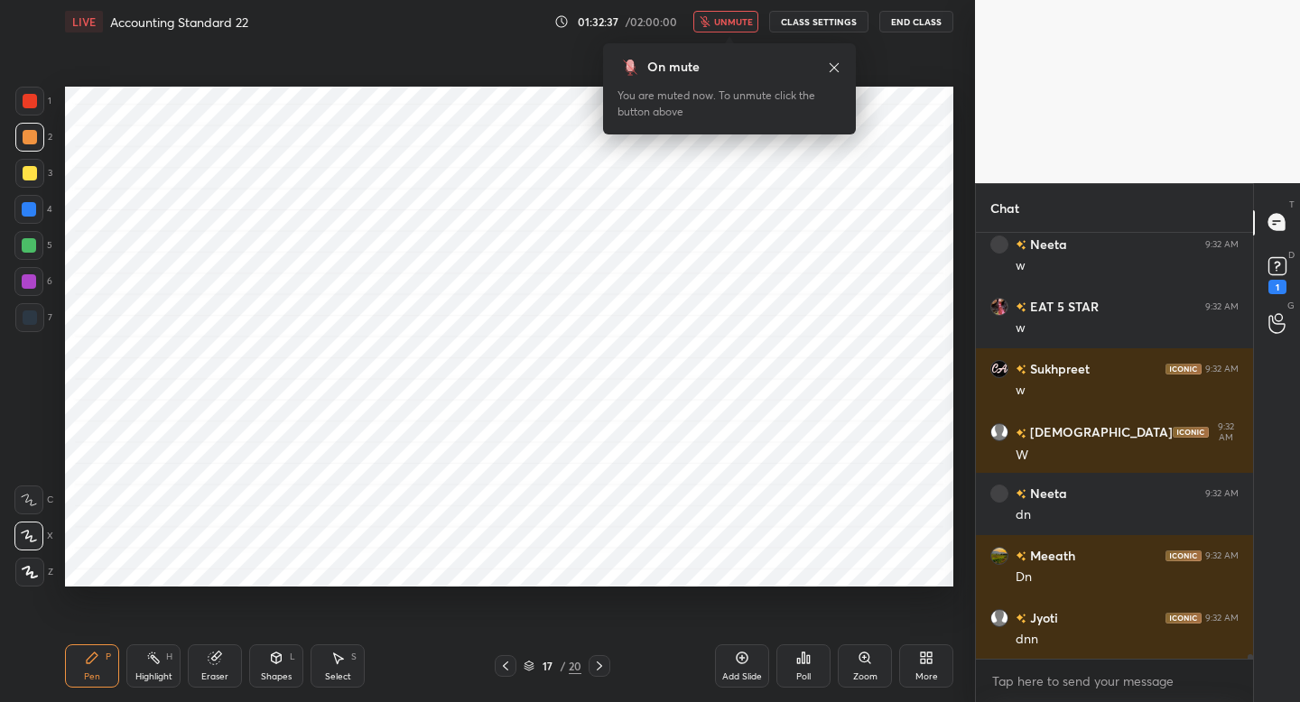
scroll to position [42268, 0]
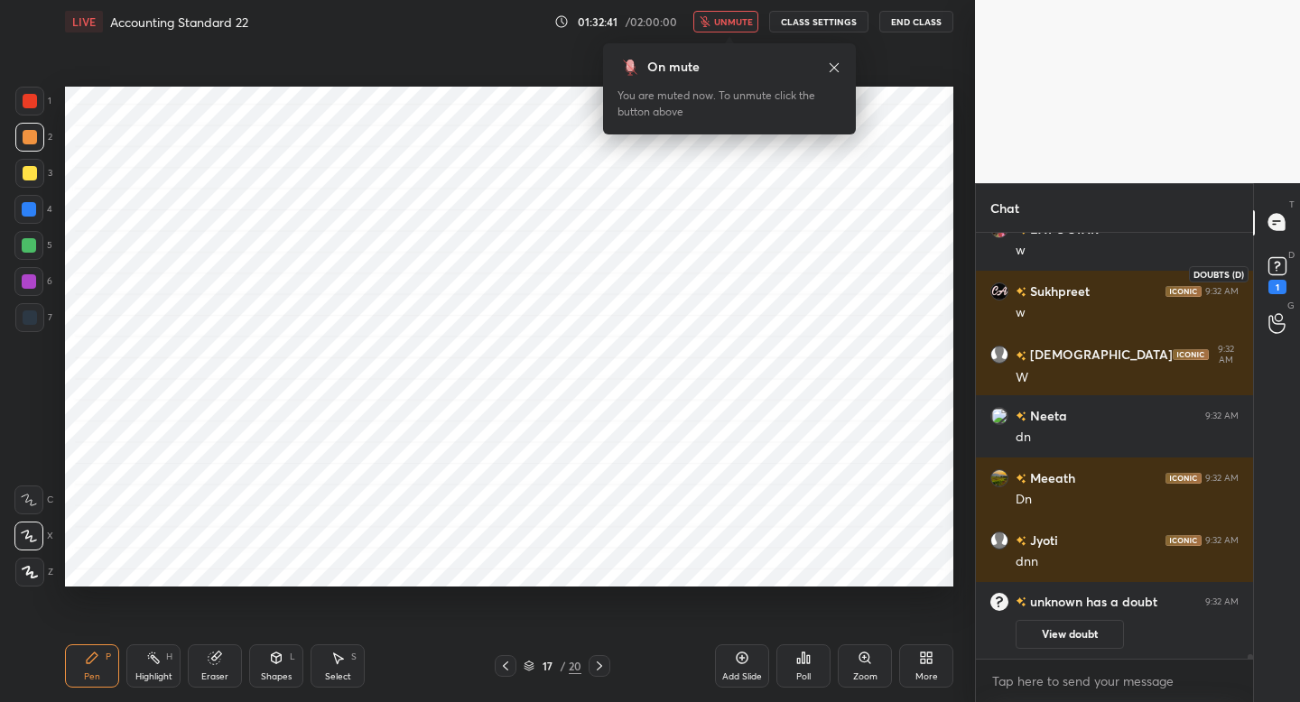
click at [1280, 282] on div "1" at bounding box center [1277, 287] width 18 height 14
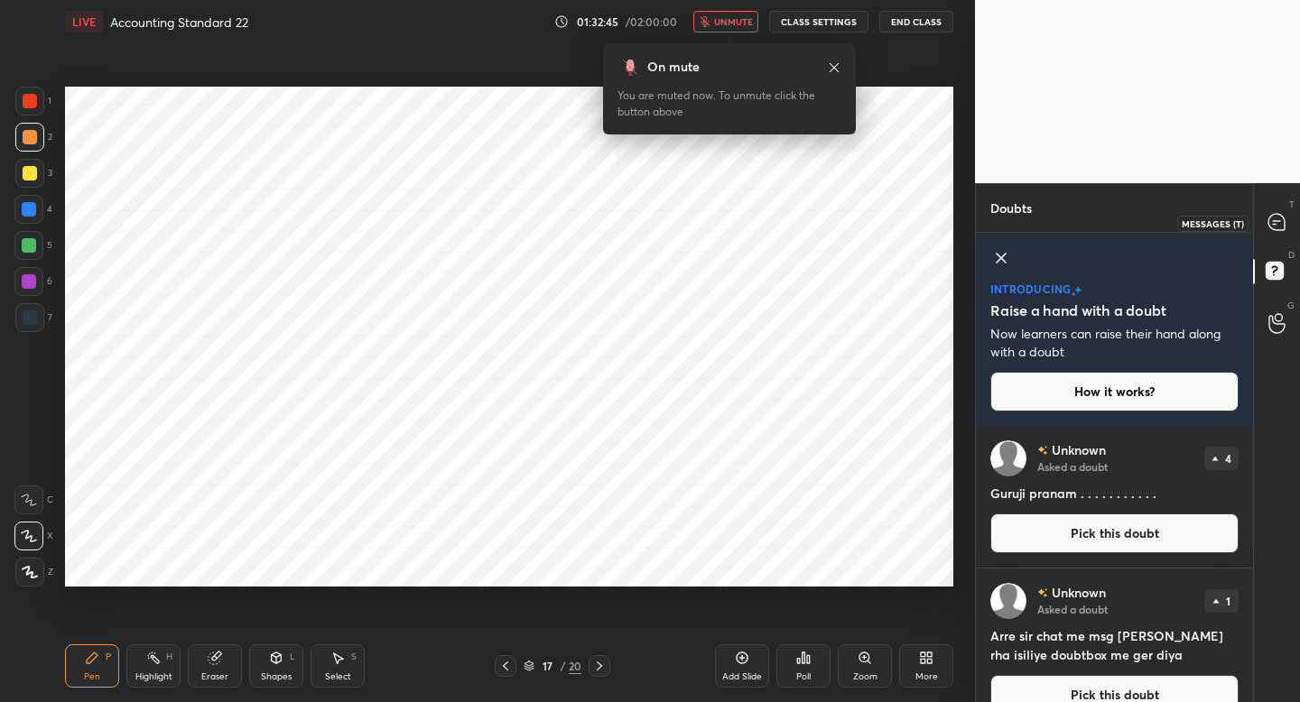
click at [1275, 223] on icon at bounding box center [1276, 222] width 16 height 16
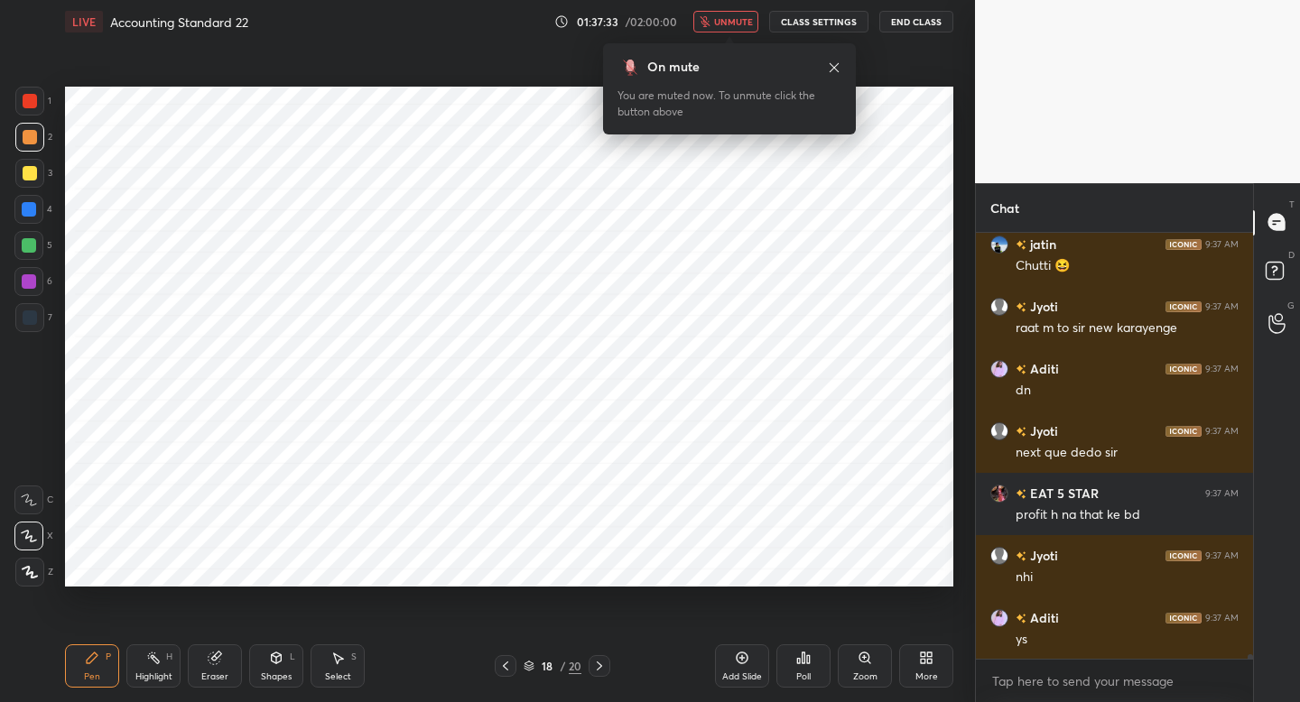
scroll to position [43129, 0]
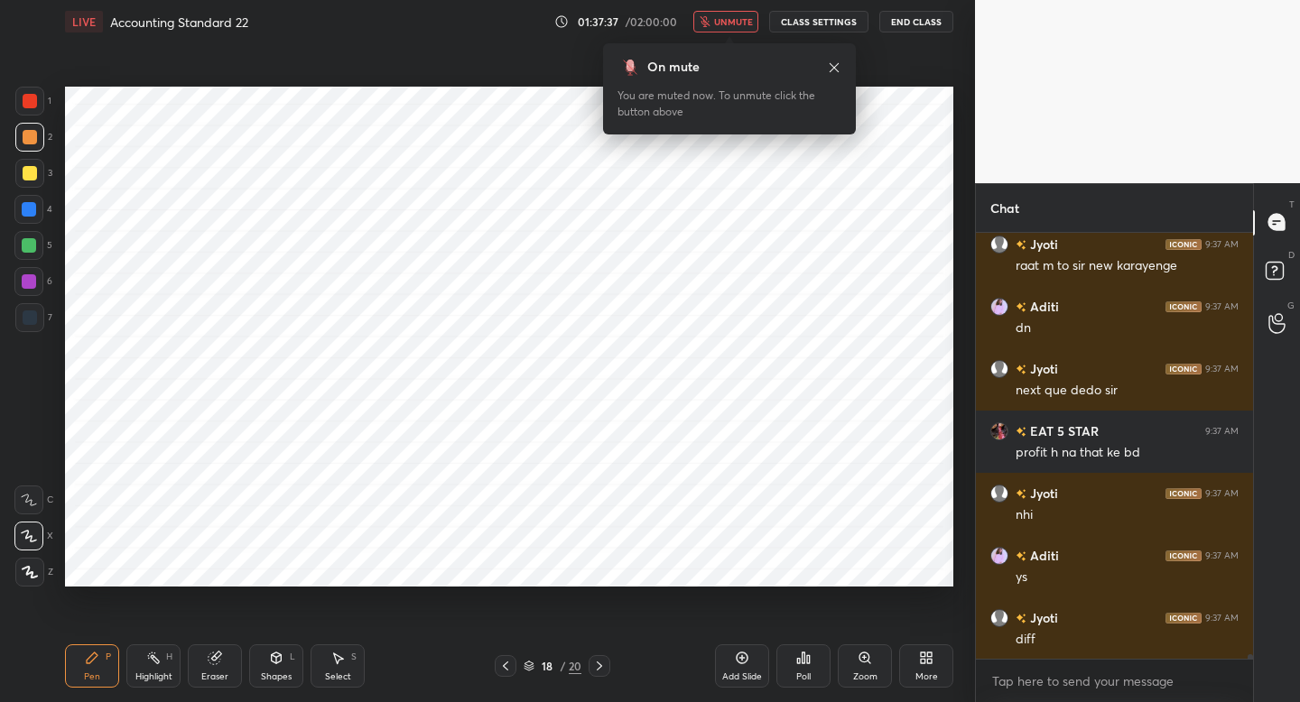
click at [726, 27] on button "unmute" at bounding box center [725, 22] width 65 height 22
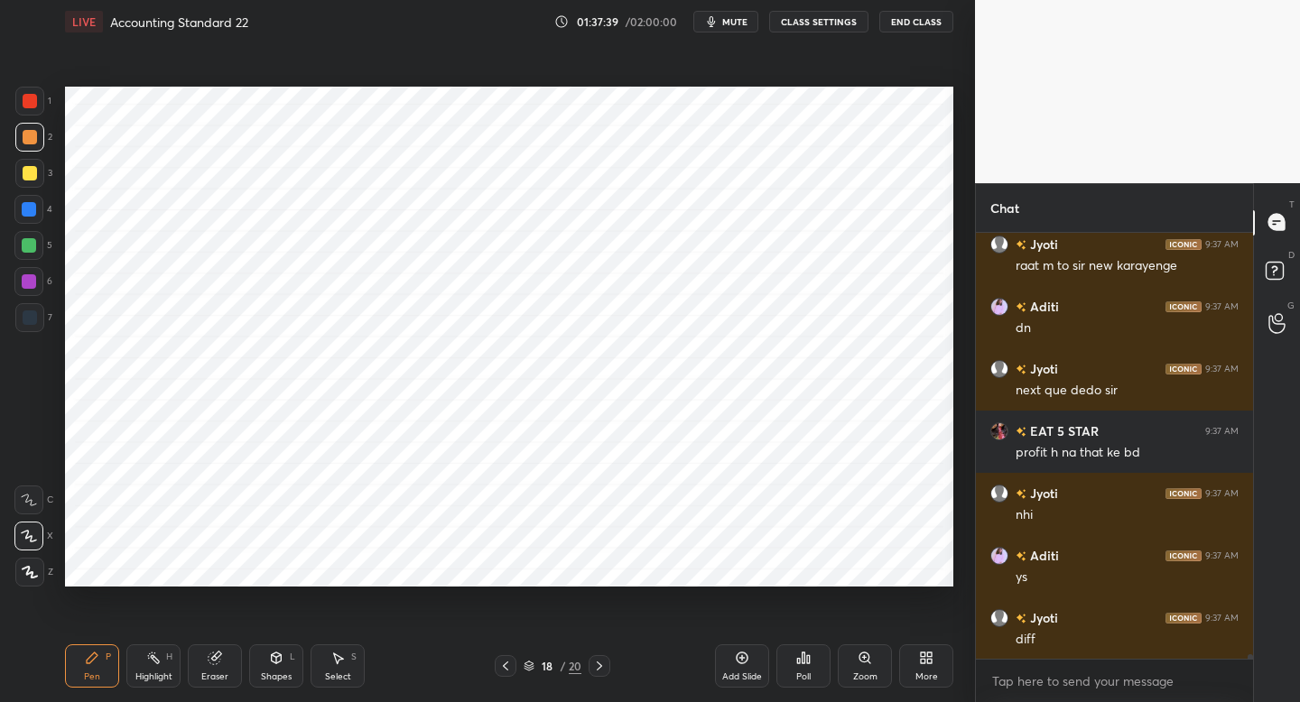
click at [746, 666] on div "Add Slide" at bounding box center [742, 665] width 54 height 43
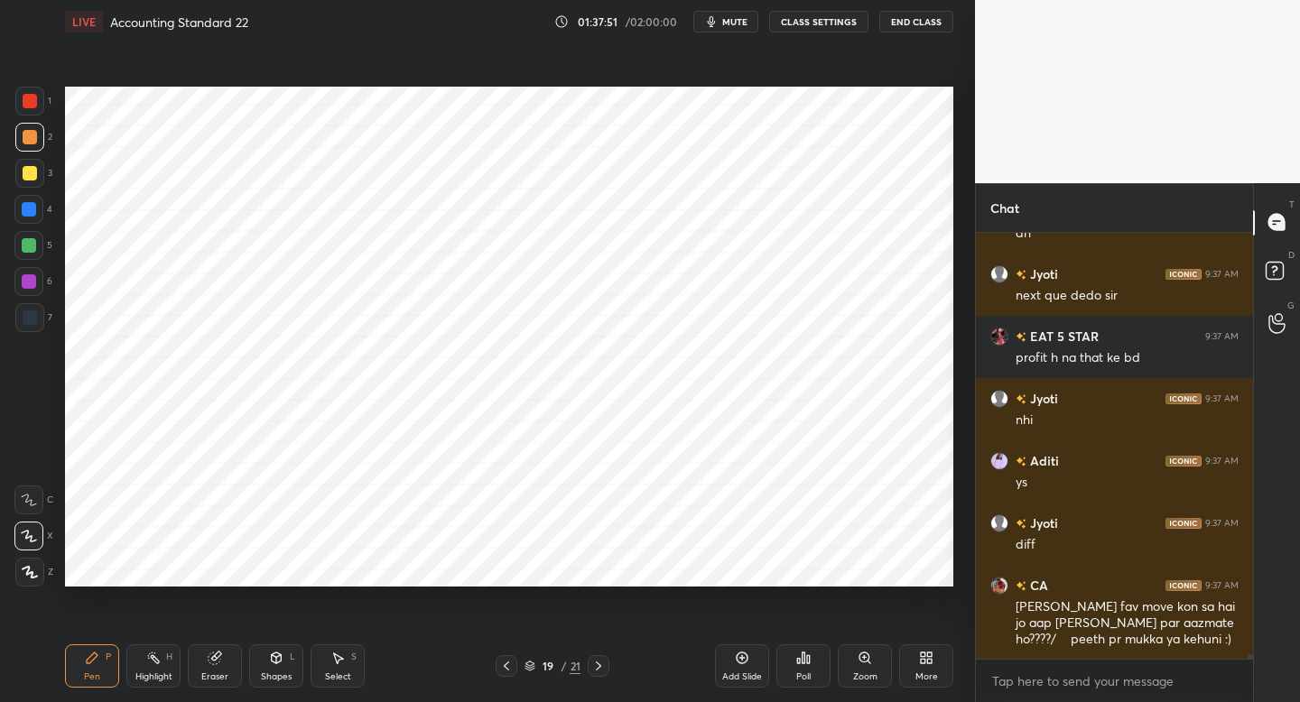
scroll to position [43286, 0]
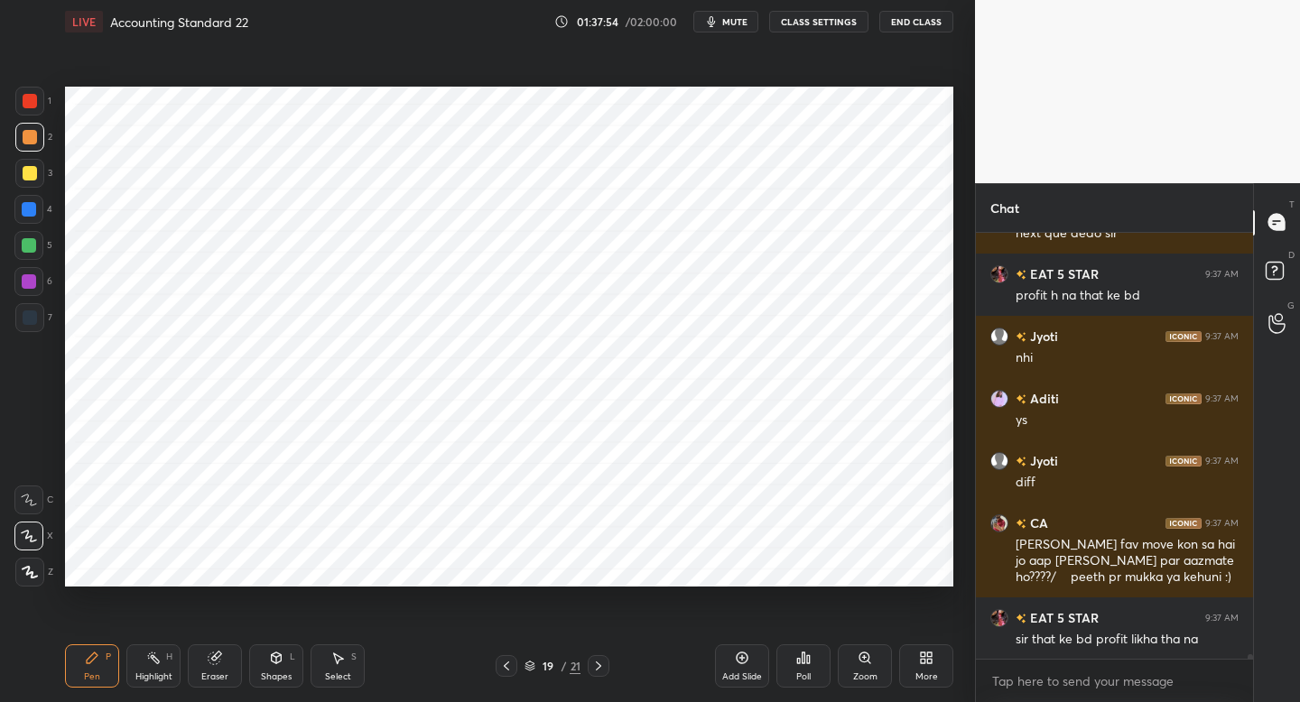
click at [32, 318] on div at bounding box center [30, 317] width 14 height 14
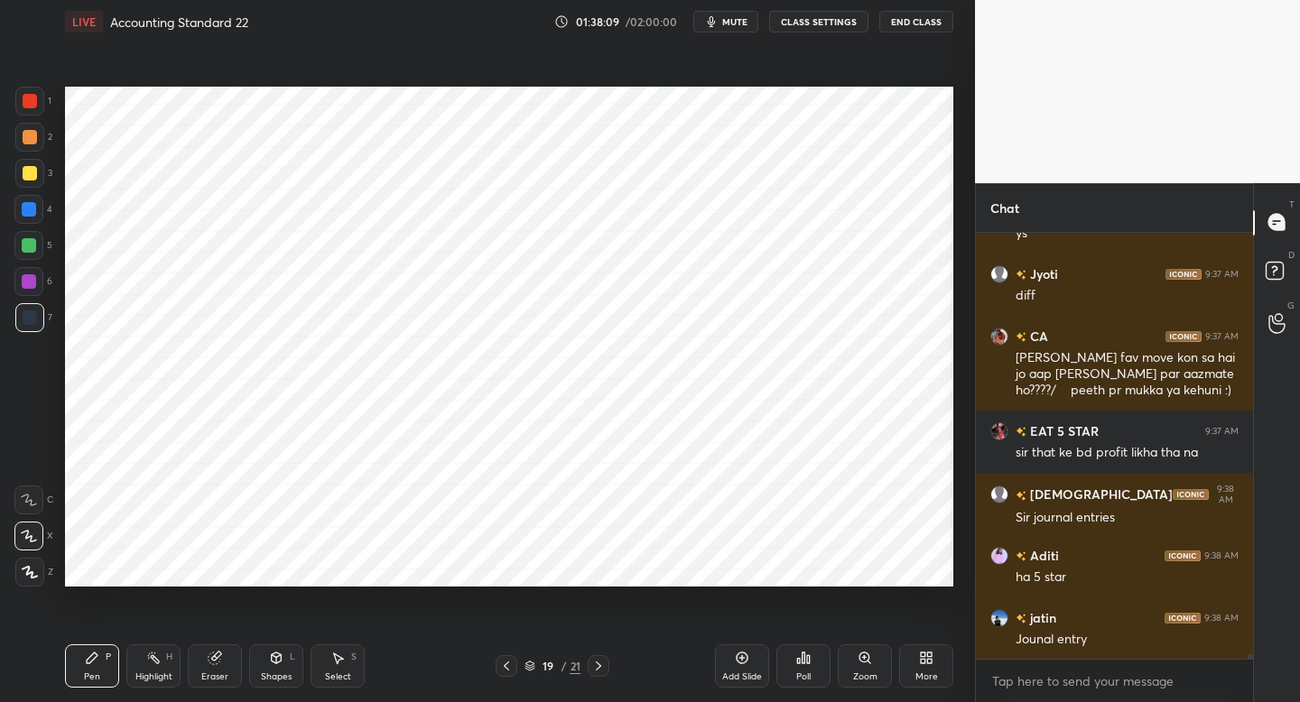
scroll to position [43535, 0]
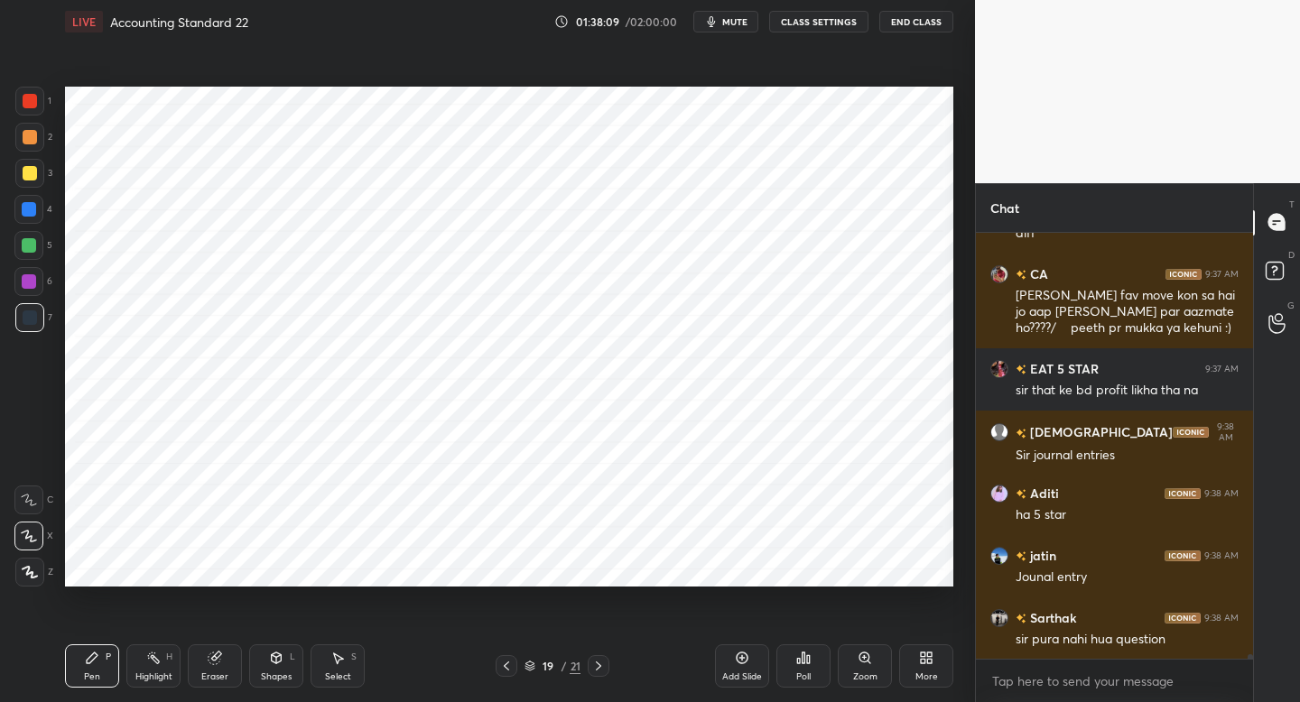
click at [520, 664] on div "19 / 21" at bounding box center [552, 666] width 114 height 22
click at [515, 666] on div at bounding box center [506, 666] width 22 height 22
click at [507, 665] on icon at bounding box center [506, 666] width 14 height 14
click at [508, 665] on icon at bounding box center [506, 666] width 14 height 14
click at [503, 667] on icon at bounding box center [506, 666] width 14 height 14
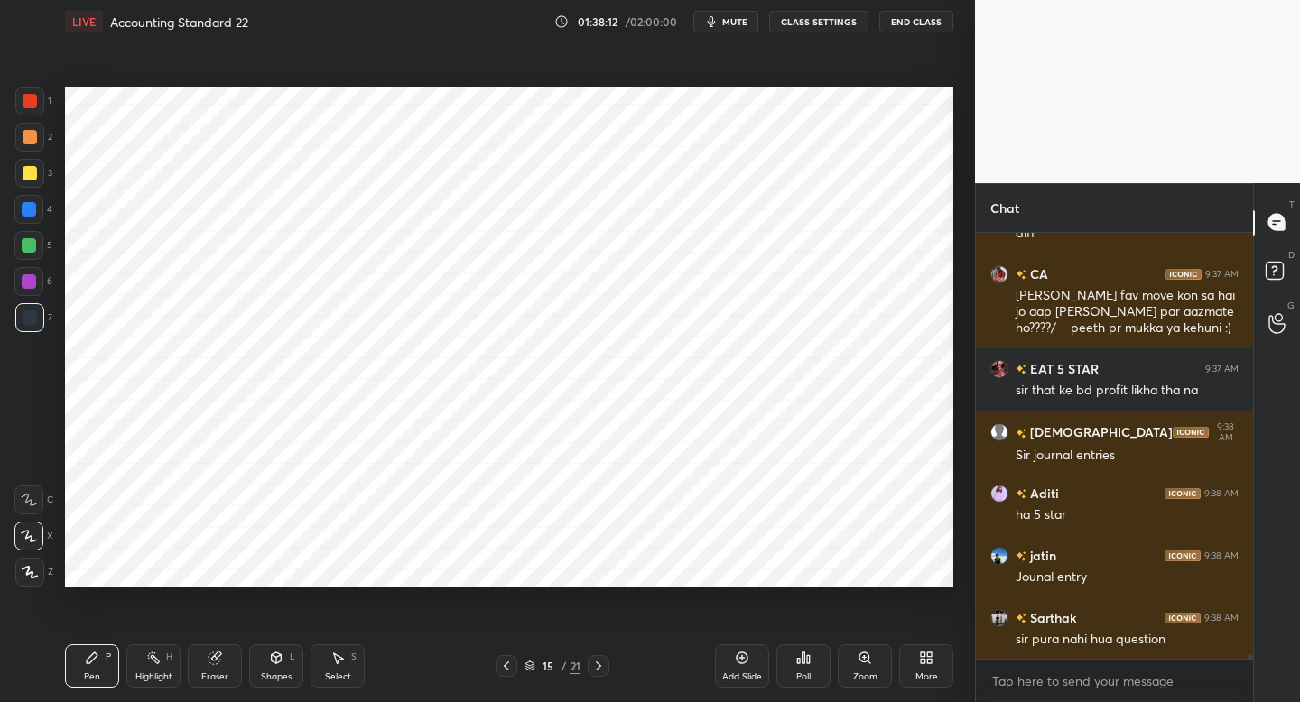
click at [502, 665] on icon at bounding box center [506, 666] width 14 height 14
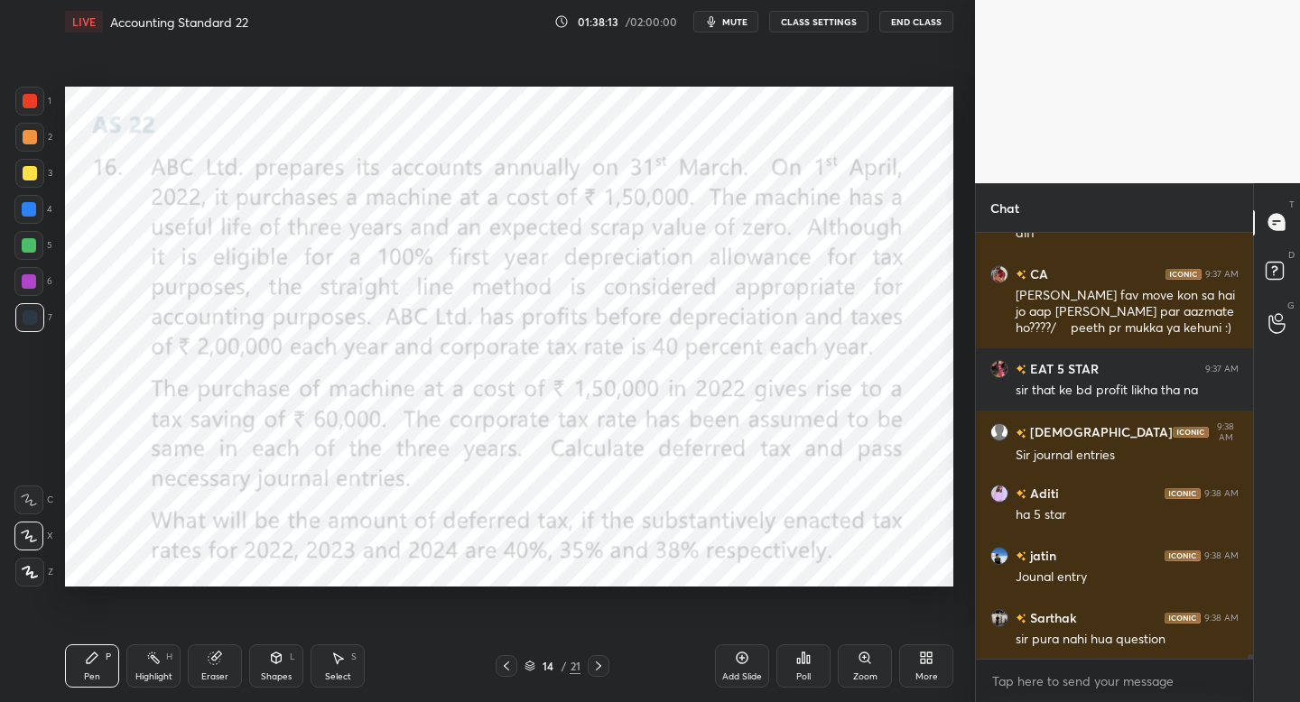
click at [506, 659] on icon at bounding box center [506, 666] width 14 height 14
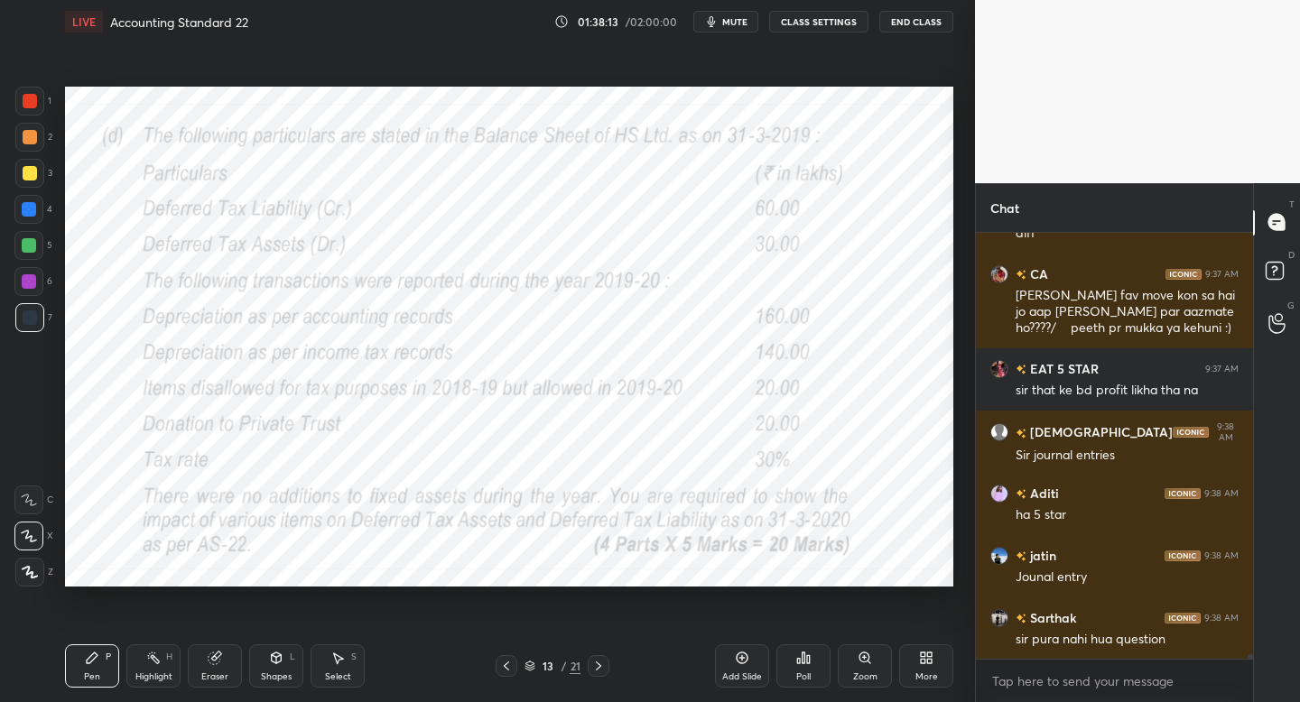
click at [605, 661] on div at bounding box center [599, 666] width 22 height 22
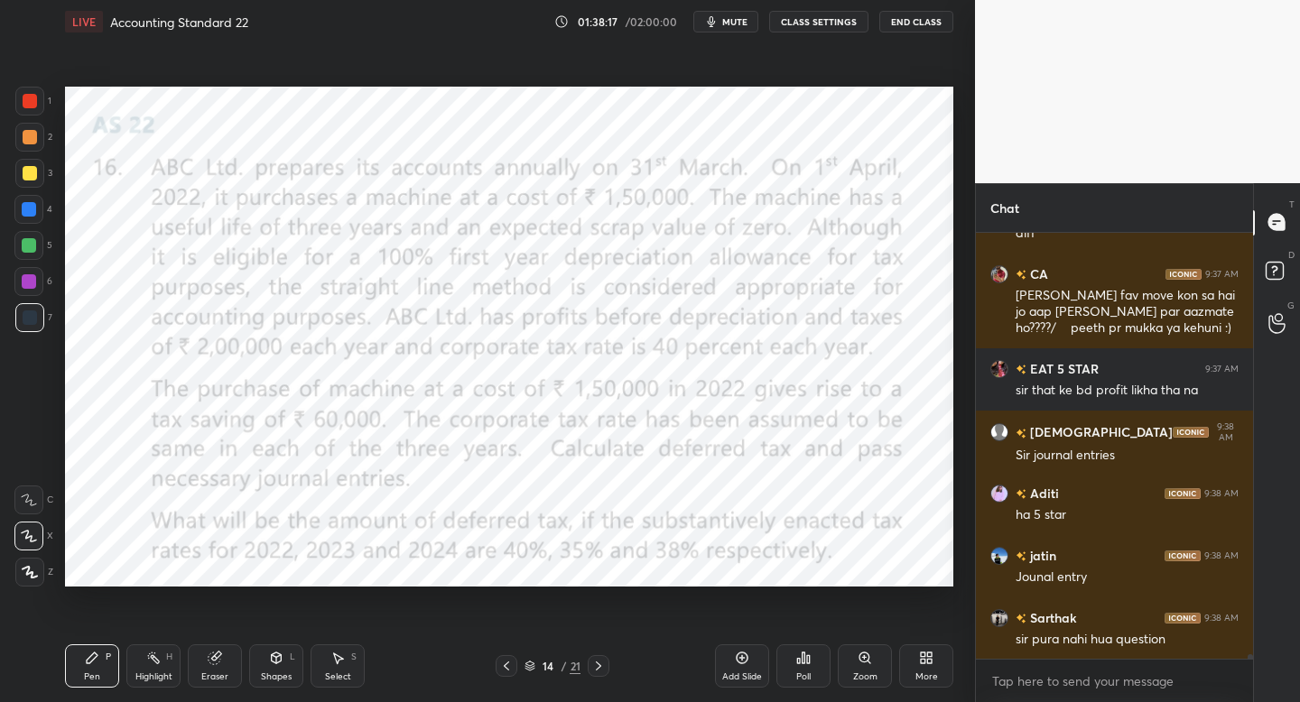
click at [602, 662] on icon at bounding box center [598, 666] width 14 height 14
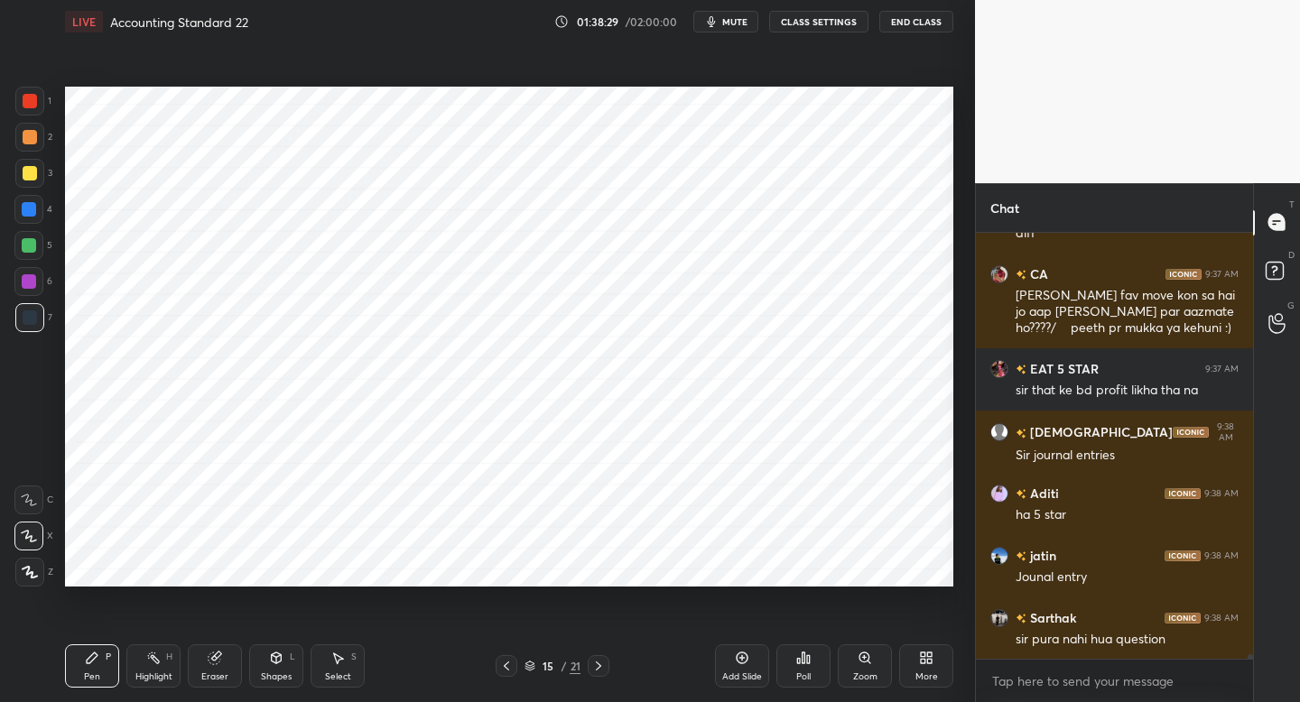
click at [611, 665] on div "15 / 21" at bounding box center [552, 666] width 325 height 22
click at [598, 662] on icon at bounding box center [598, 666] width 14 height 14
click at [604, 659] on icon at bounding box center [598, 666] width 14 height 14
click at [597, 659] on icon at bounding box center [598, 666] width 14 height 14
click at [602, 664] on icon at bounding box center [598, 666] width 14 height 14
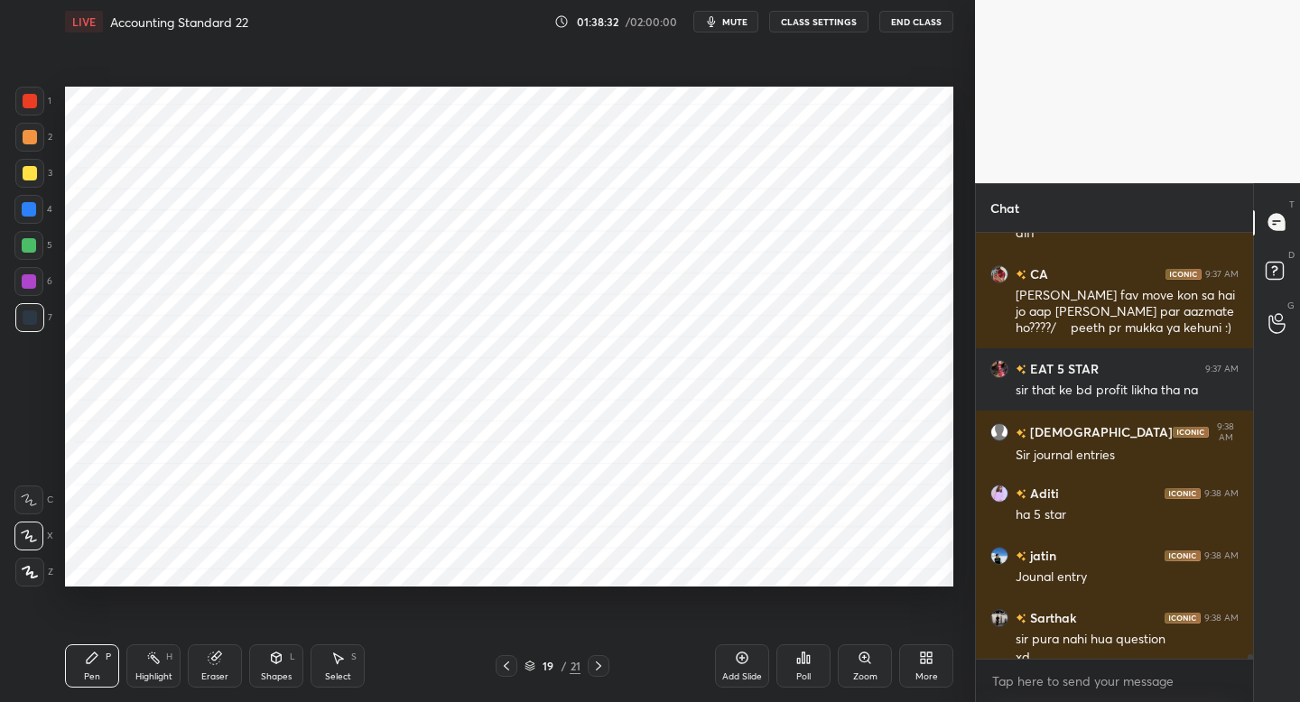
scroll to position [43553, 0]
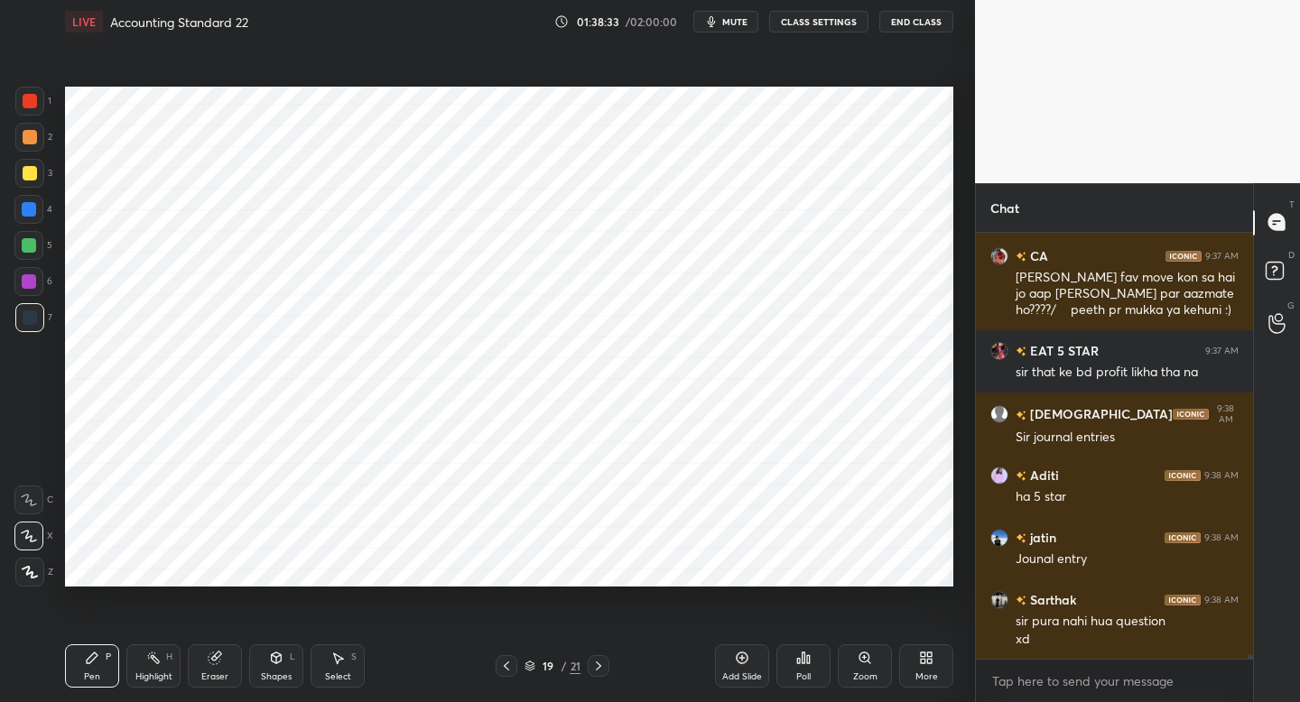
click at [32, 108] on div at bounding box center [29, 101] width 29 height 29
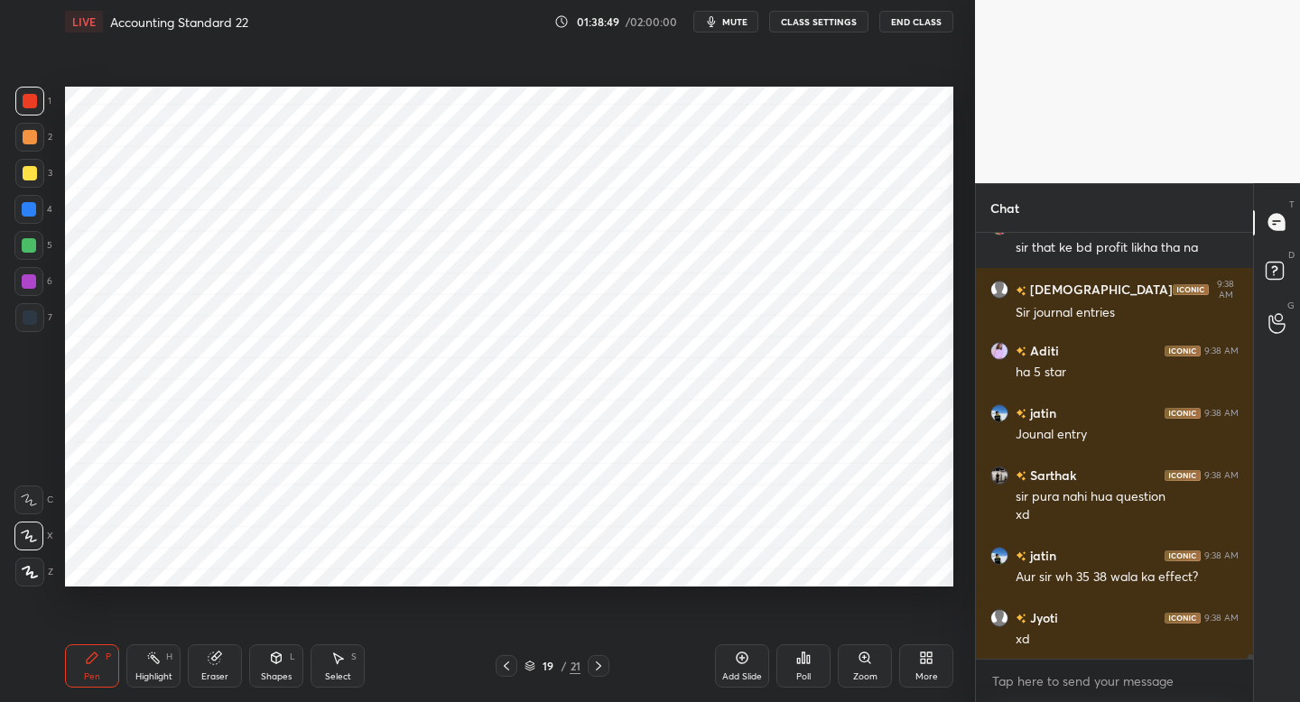
scroll to position [43740, 0]
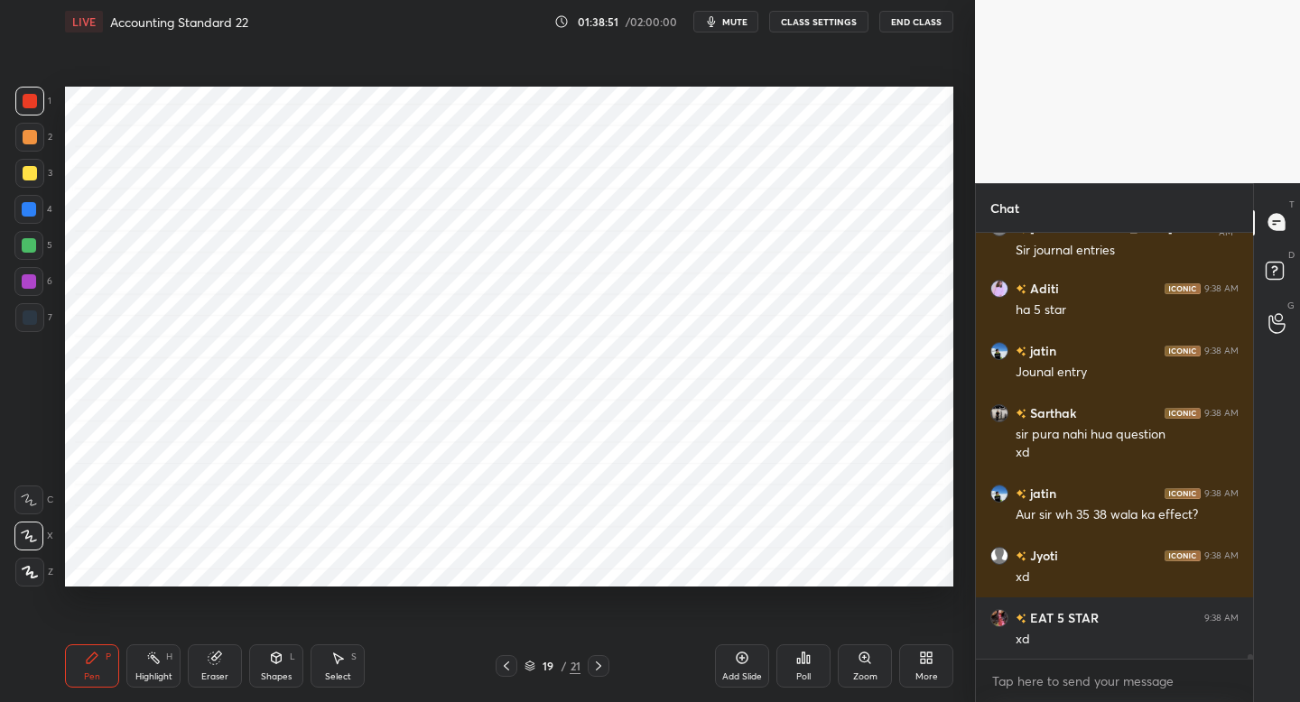
click at [28, 199] on div at bounding box center [28, 209] width 29 height 29
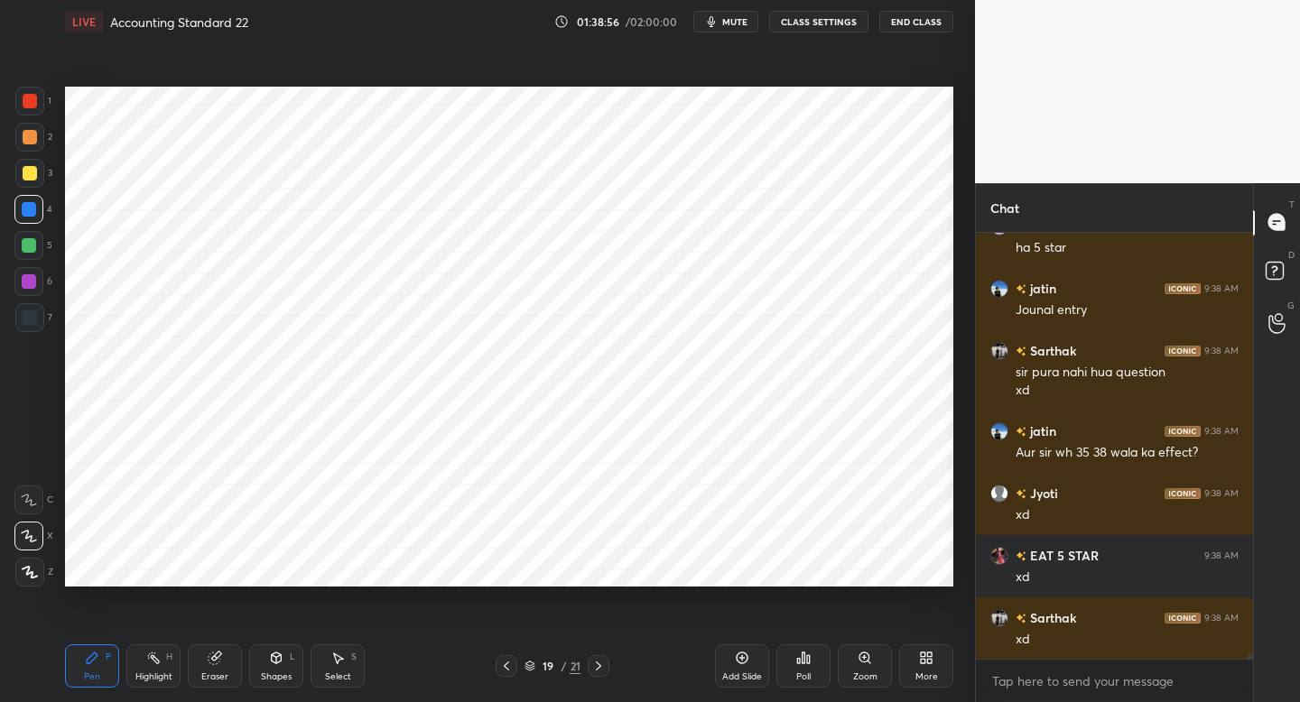
click at [508, 667] on icon at bounding box center [506, 666] width 14 height 14
click at [510, 664] on icon at bounding box center [506, 666] width 14 height 14
click at [509, 664] on icon at bounding box center [506, 666] width 14 height 14
click at [508, 662] on icon at bounding box center [506, 666] width 14 height 14
click at [595, 668] on icon at bounding box center [598, 666] width 14 height 14
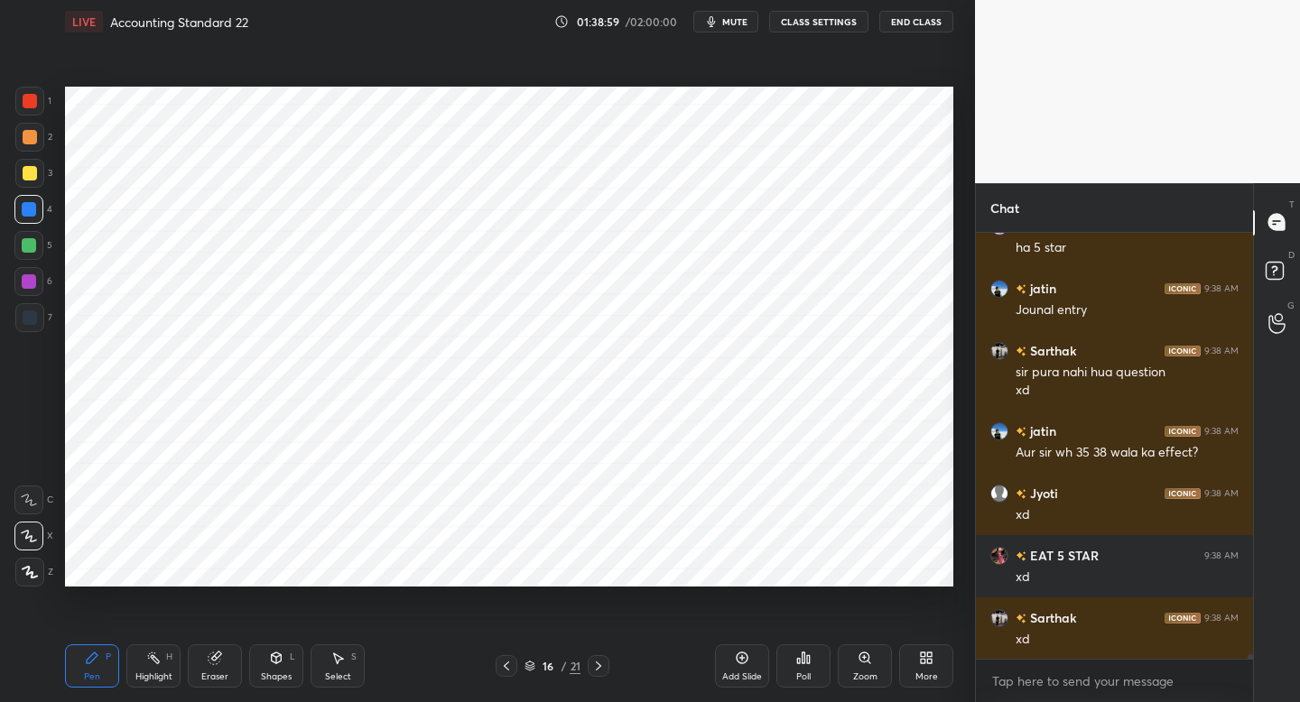
click at [506, 661] on icon at bounding box center [506, 666] width 14 height 14
click at [598, 667] on icon at bounding box center [598, 666] width 14 height 14
click at [600, 664] on icon at bounding box center [598, 666] width 14 height 14
click at [604, 666] on icon at bounding box center [598, 666] width 14 height 14
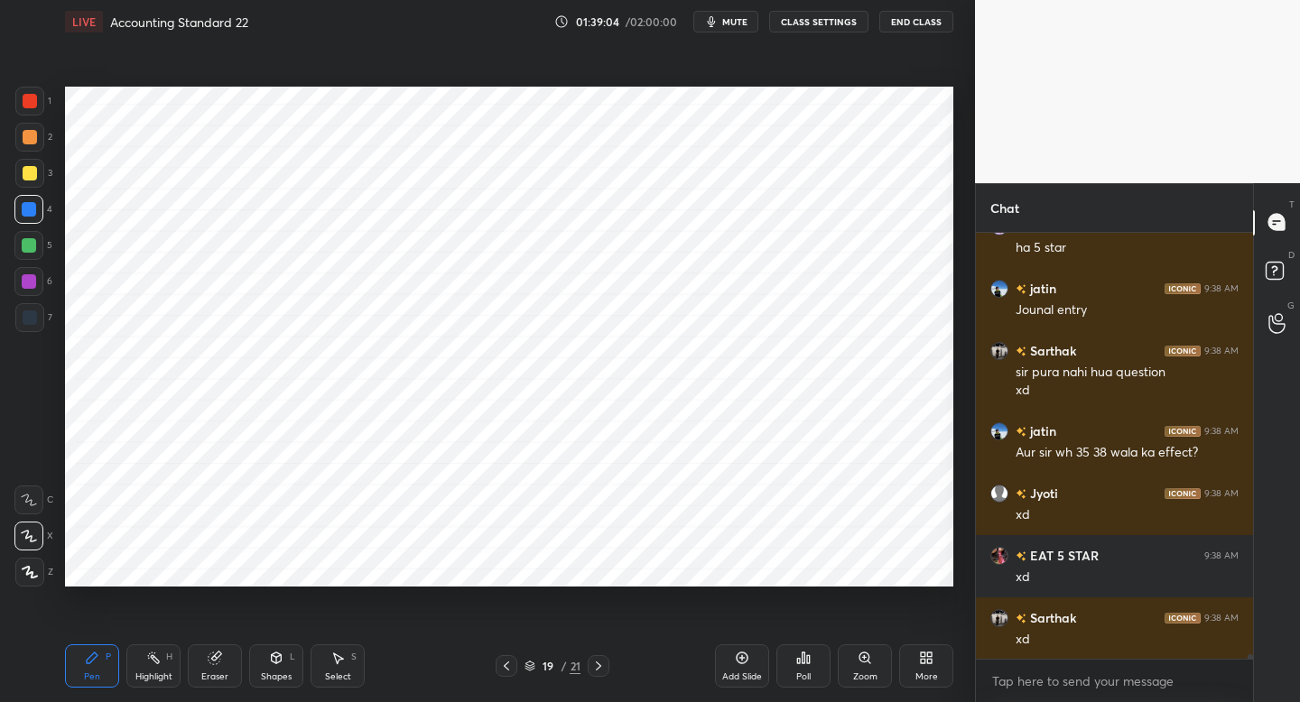
click at [605, 666] on div at bounding box center [599, 666] width 22 height 22
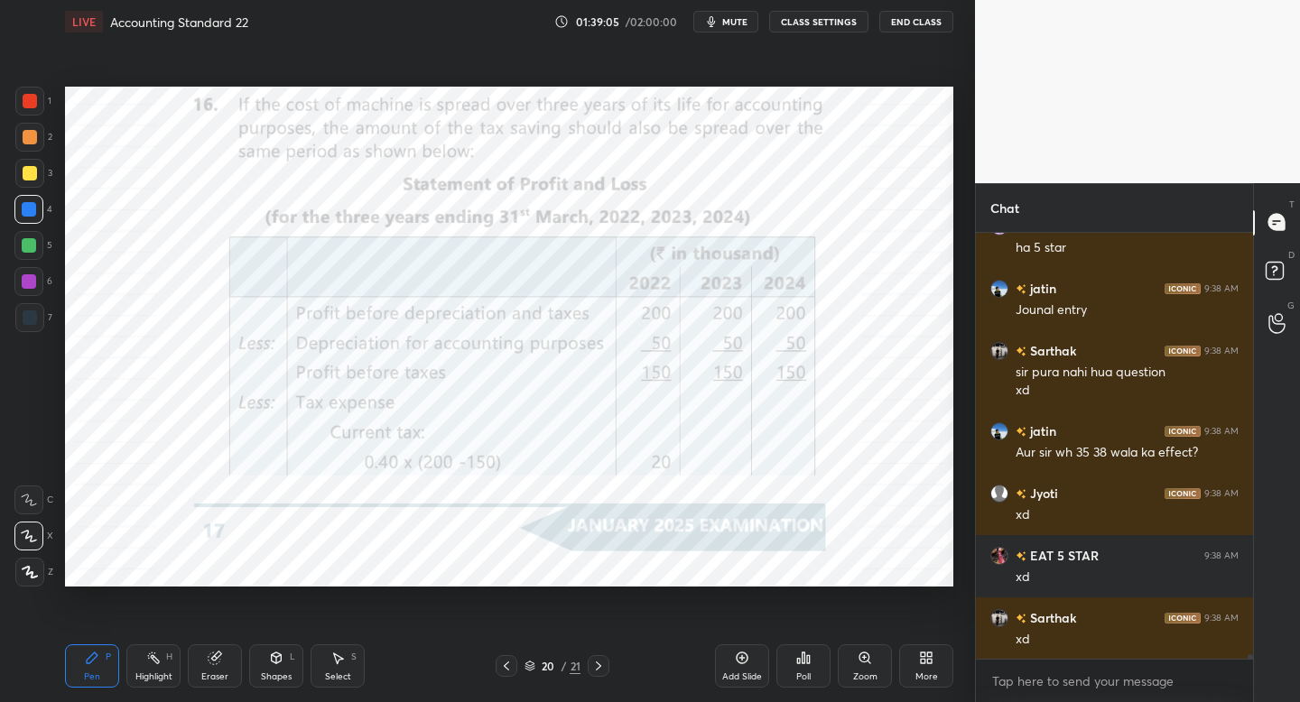
click at [508, 655] on div at bounding box center [506, 666] width 22 height 22
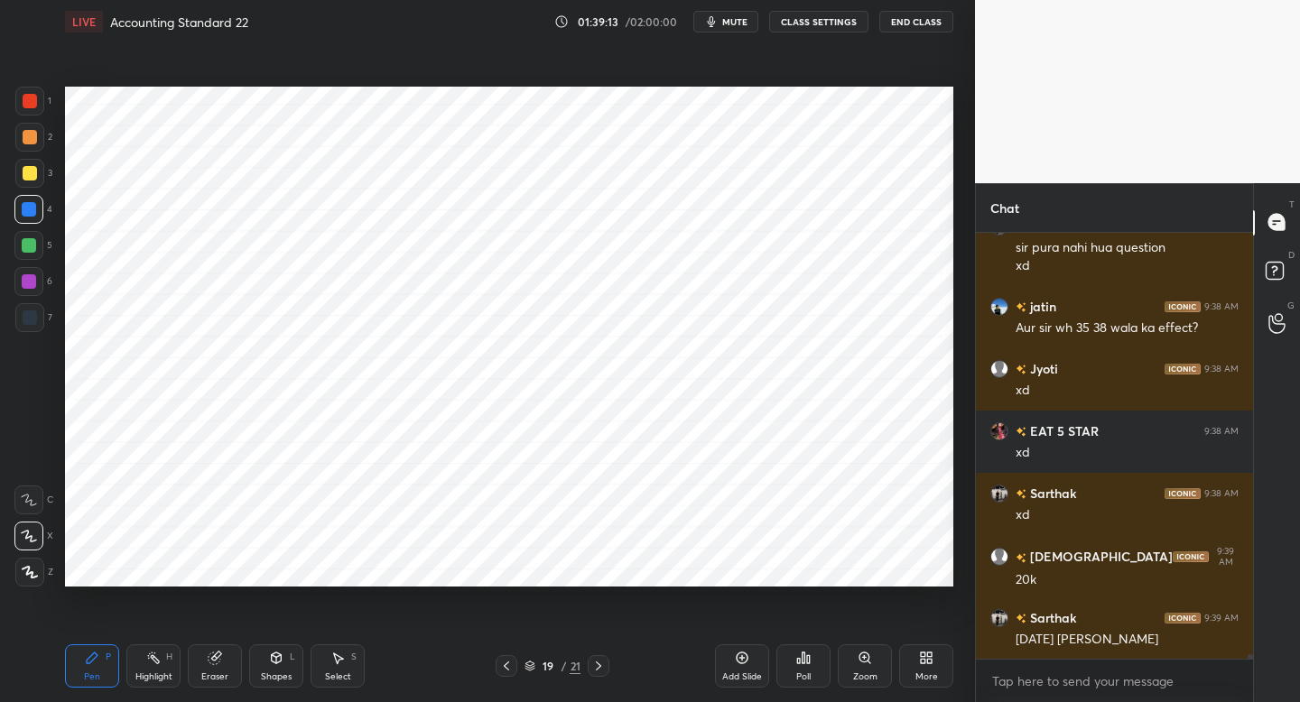
scroll to position [43989, 0]
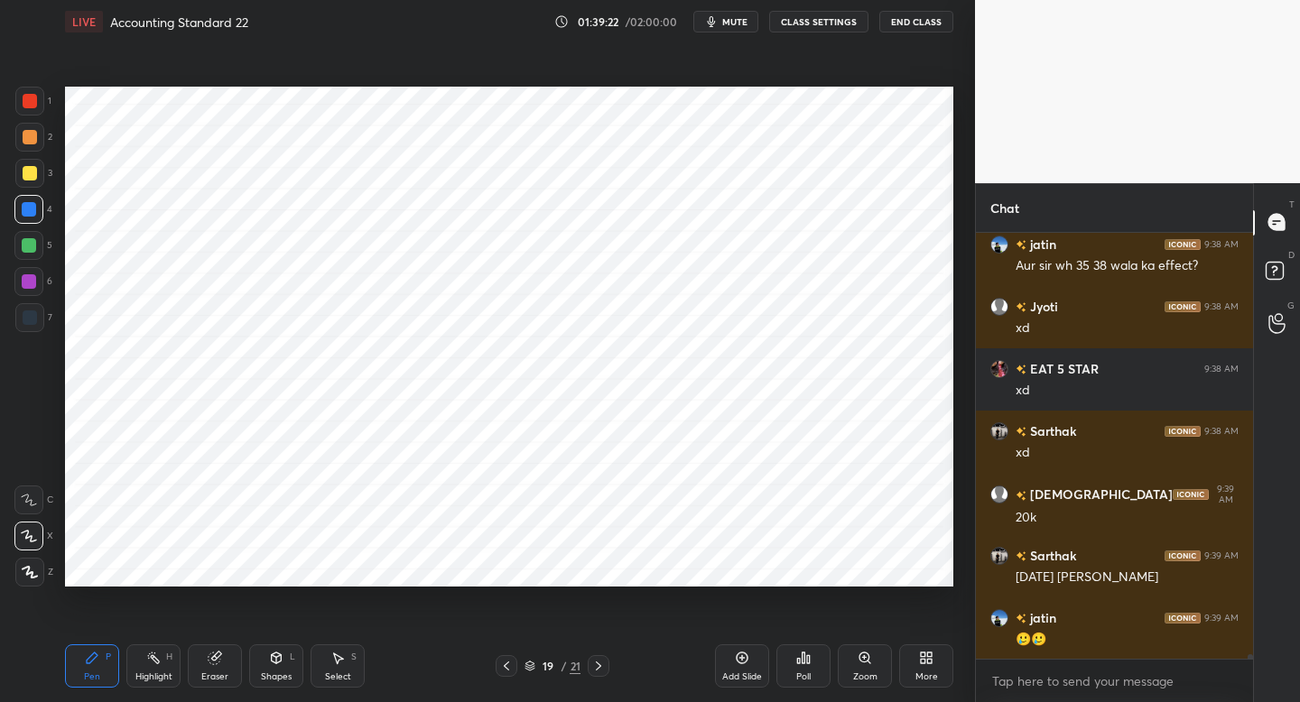
click at [30, 319] on div at bounding box center [30, 317] width 14 height 14
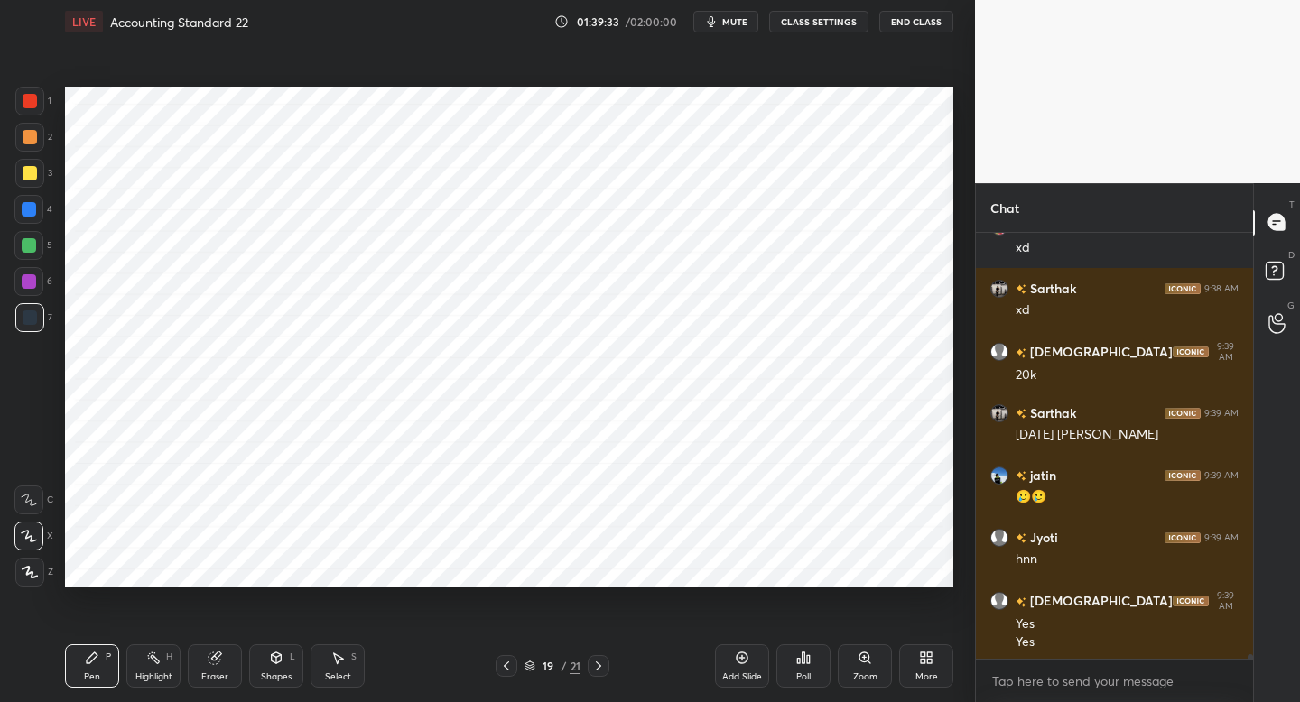
scroll to position [44194, 0]
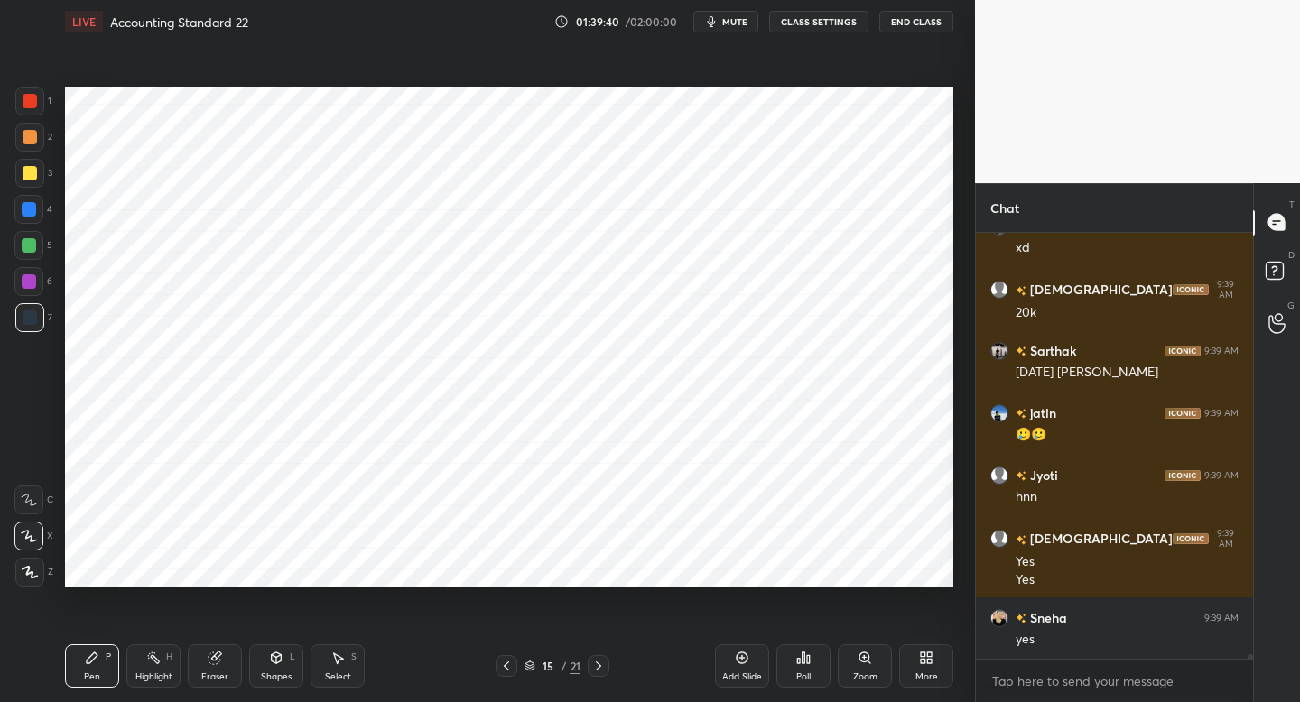
click at [604, 667] on icon at bounding box center [598, 666] width 14 height 14
click at [604, 666] on icon at bounding box center [598, 666] width 14 height 14
click at [601, 664] on icon at bounding box center [598, 666] width 14 height 14
click at [598, 662] on icon at bounding box center [598, 666] width 14 height 14
click at [36, 119] on div "1" at bounding box center [33, 105] width 36 height 36
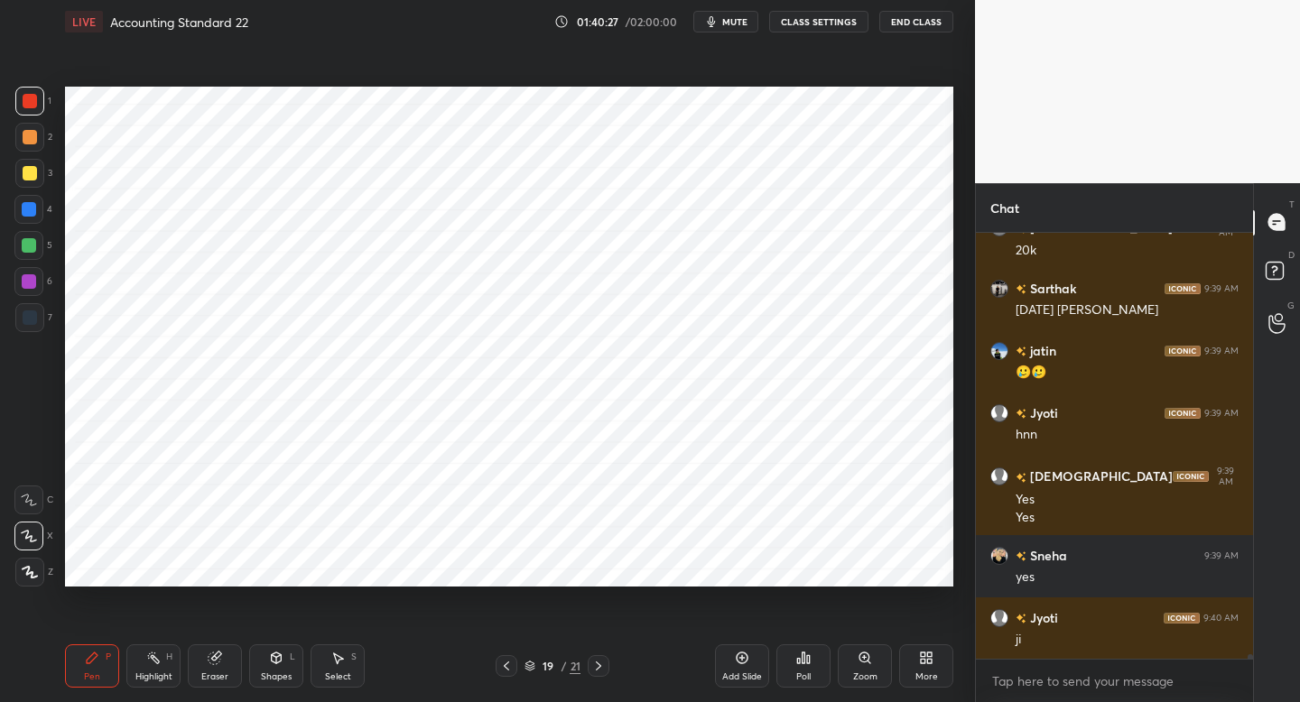
scroll to position [44319, 0]
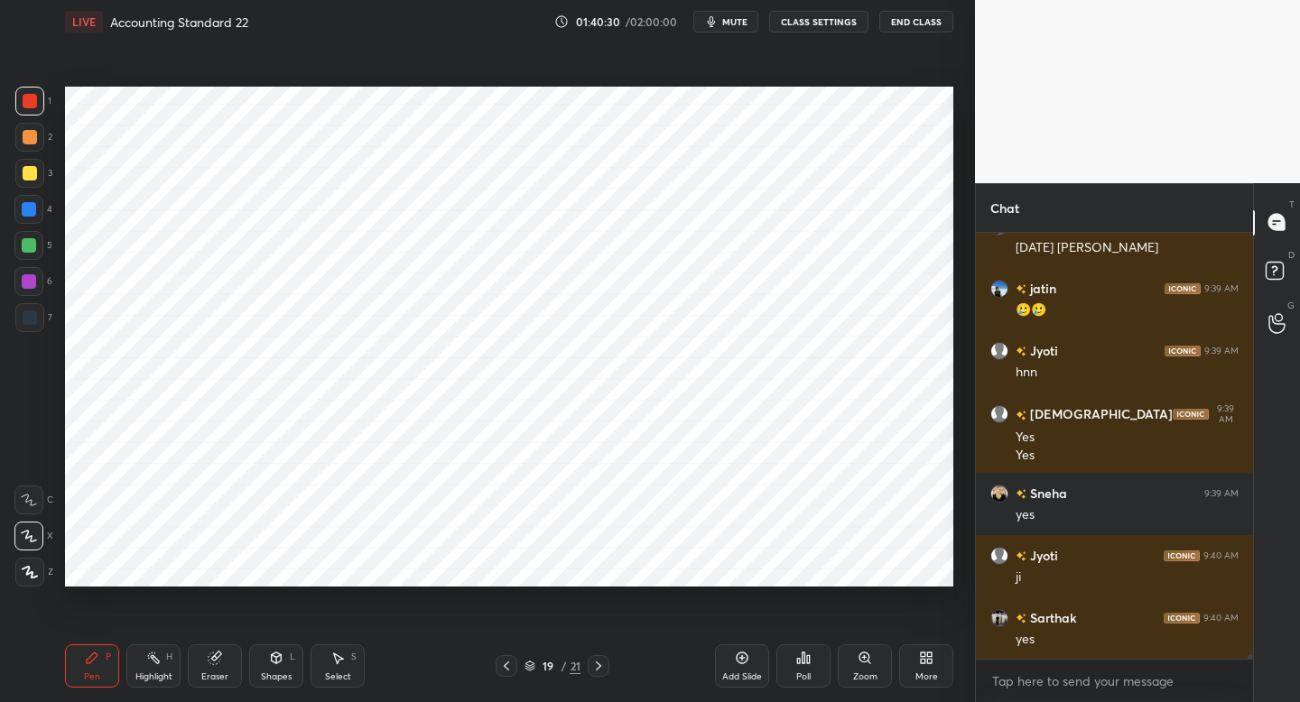
click at [32, 255] on div at bounding box center [28, 245] width 29 height 29
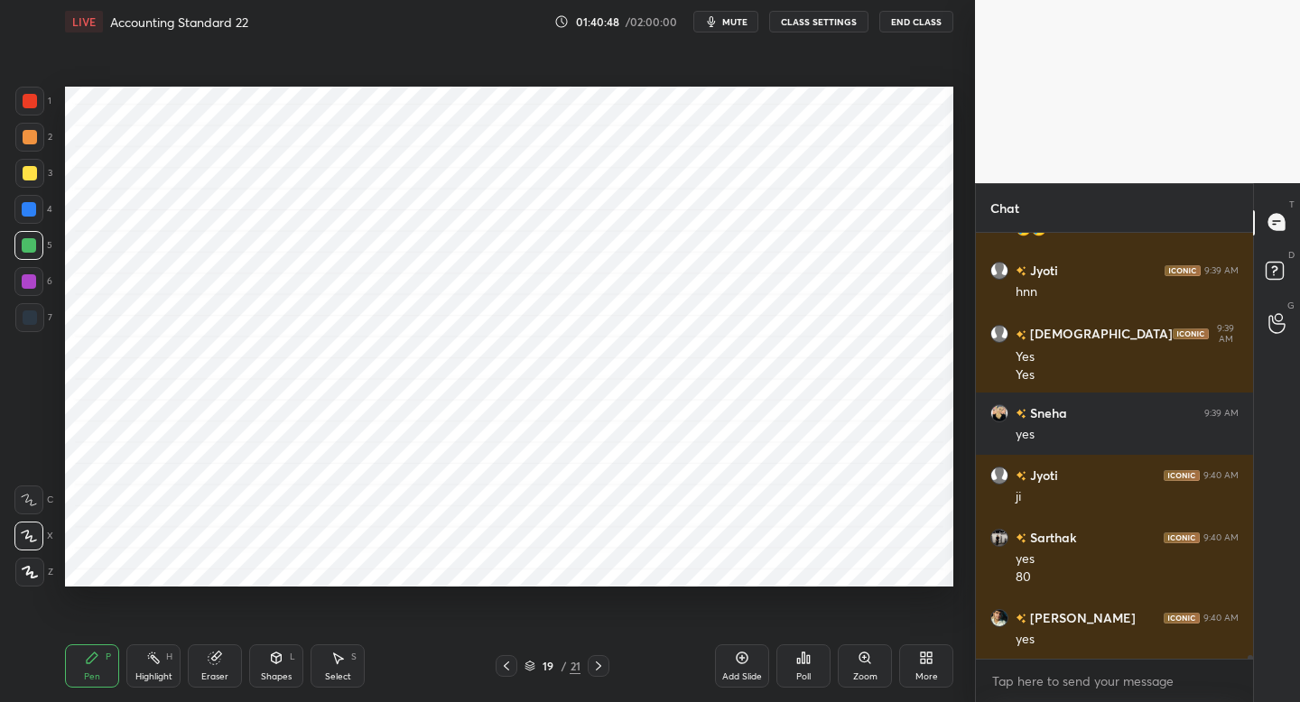
scroll to position [44461, 0]
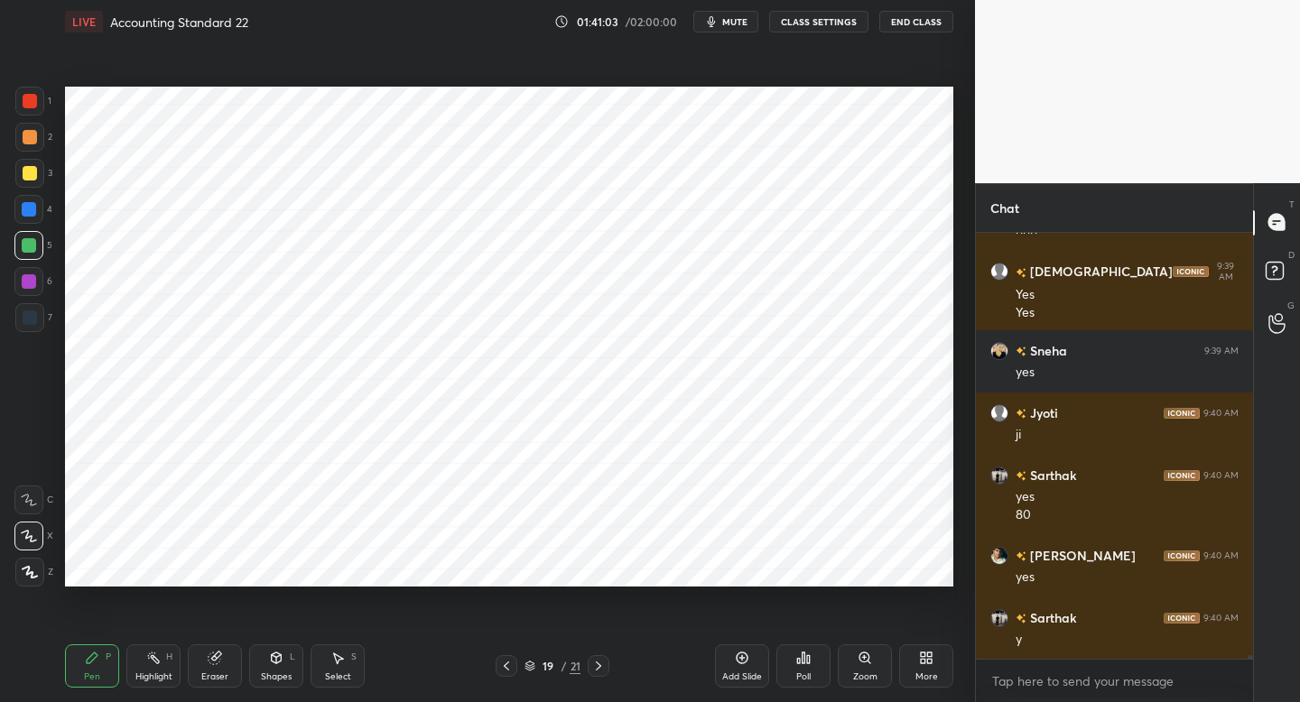
click at [25, 328] on div at bounding box center [29, 317] width 29 height 29
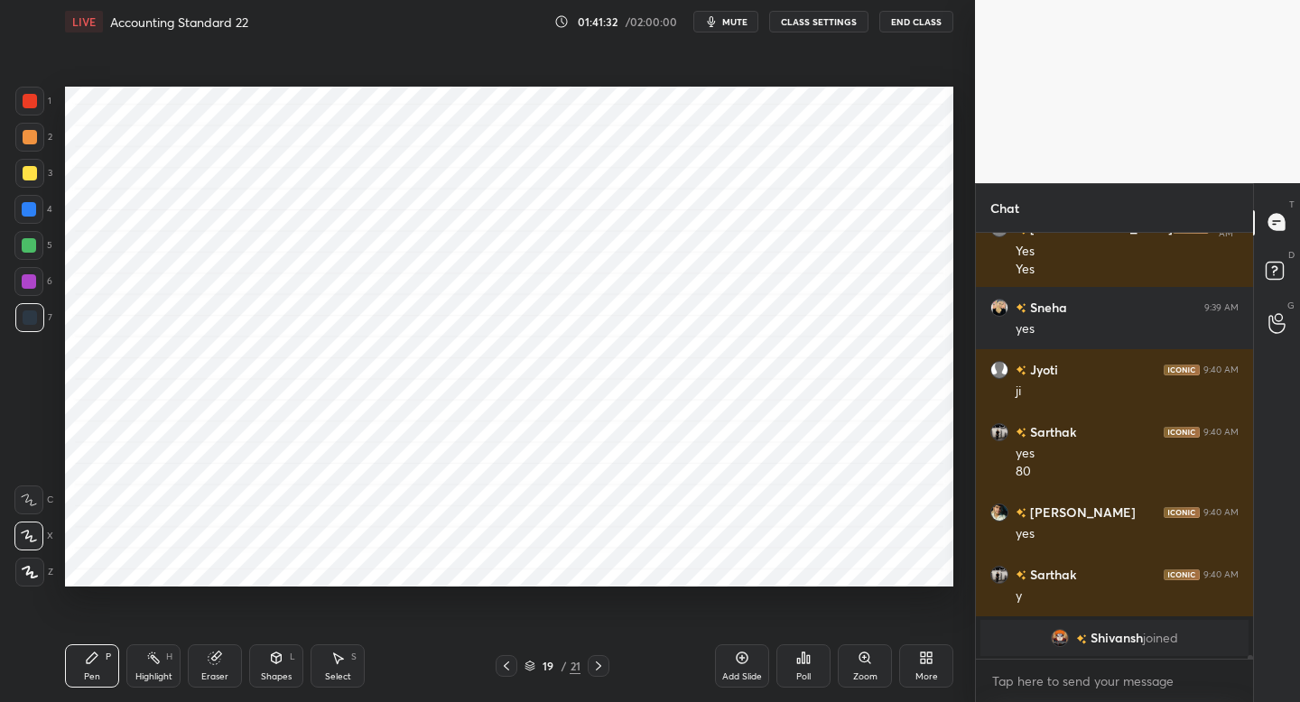
click at [31, 297] on div "6" at bounding box center [33, 285] width 38 height 36
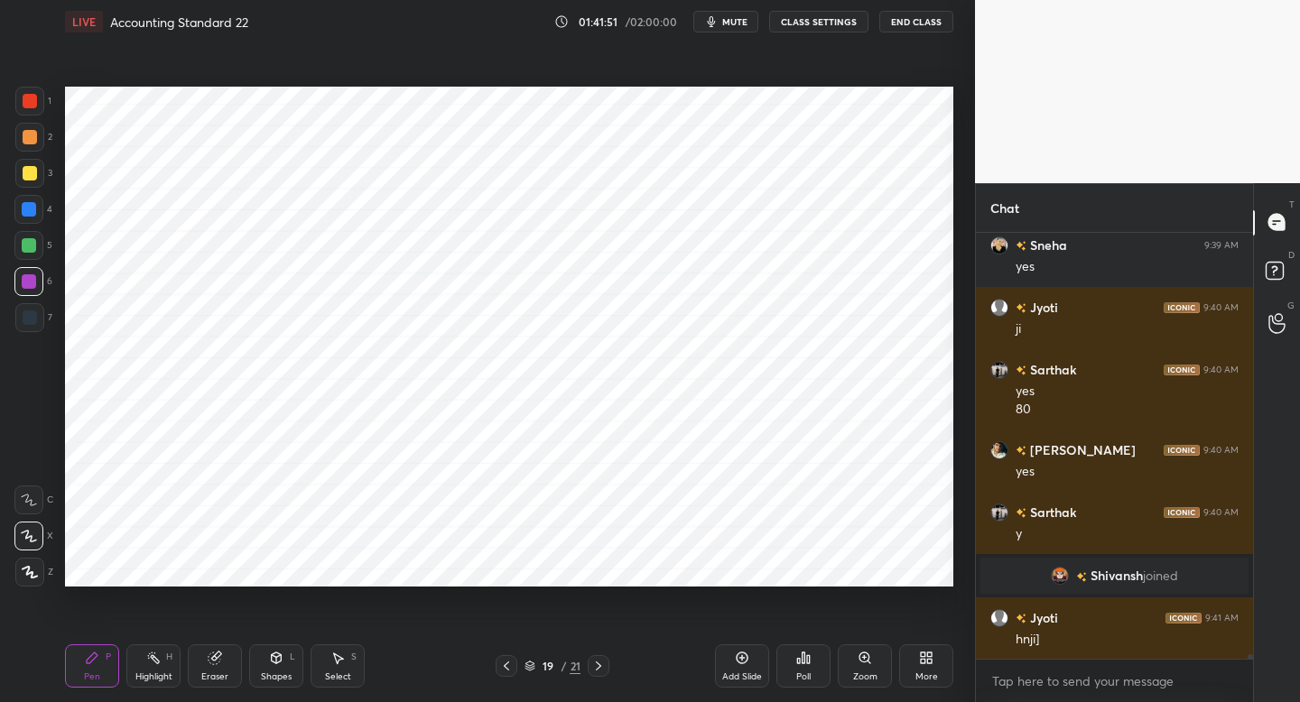
click at [731, 661] on div "Add Slide" at bounding box center [742, 665] width 54 height 43
click at [27, 341] on div "1 2 3 4 5 6 7 C X Z C X Z E E Erase all H H" at bounding box center [29, 337] width 58 height 500
click at [32, 318] on div at bounding box center [30, 317] width 14 height 14
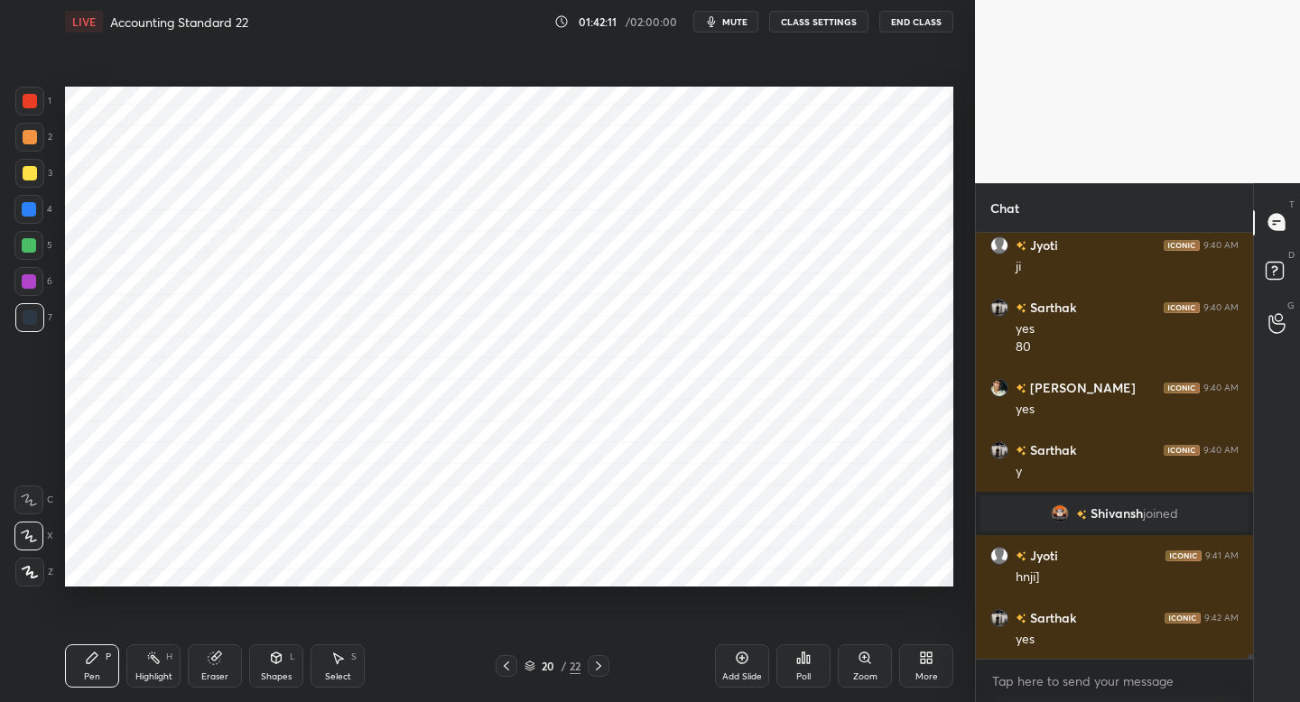
click at [33, 112] on div at bounding box center [29, 101] width 29 height 29
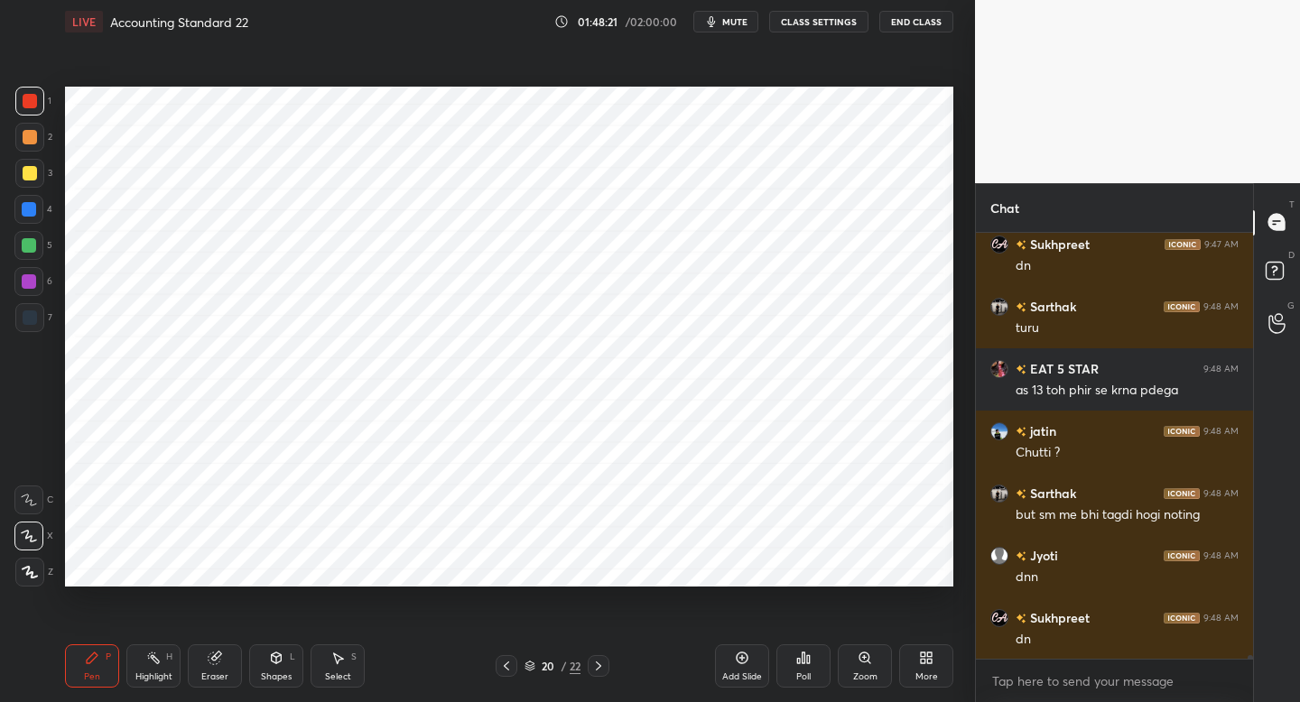
scroll to position [47325, 0]
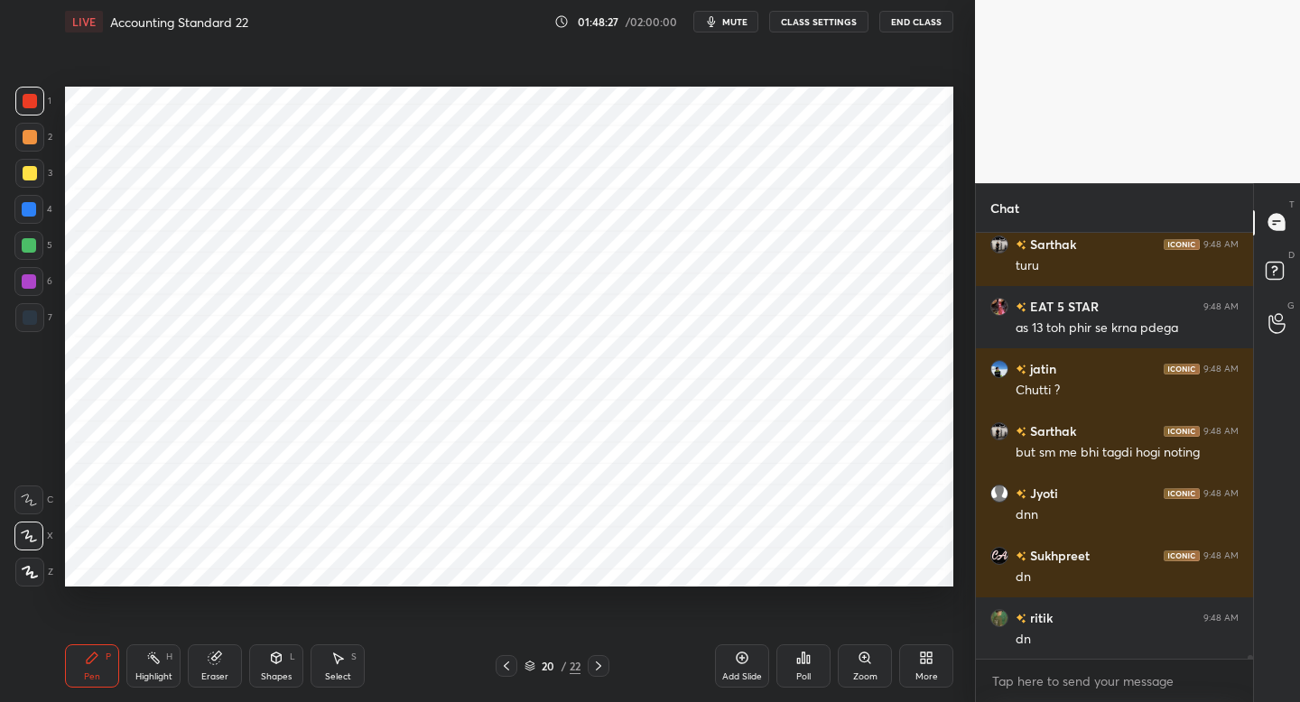
click at [748, 668] on div "Add Slide" at bounding box center [742, 665] width 54 height 43
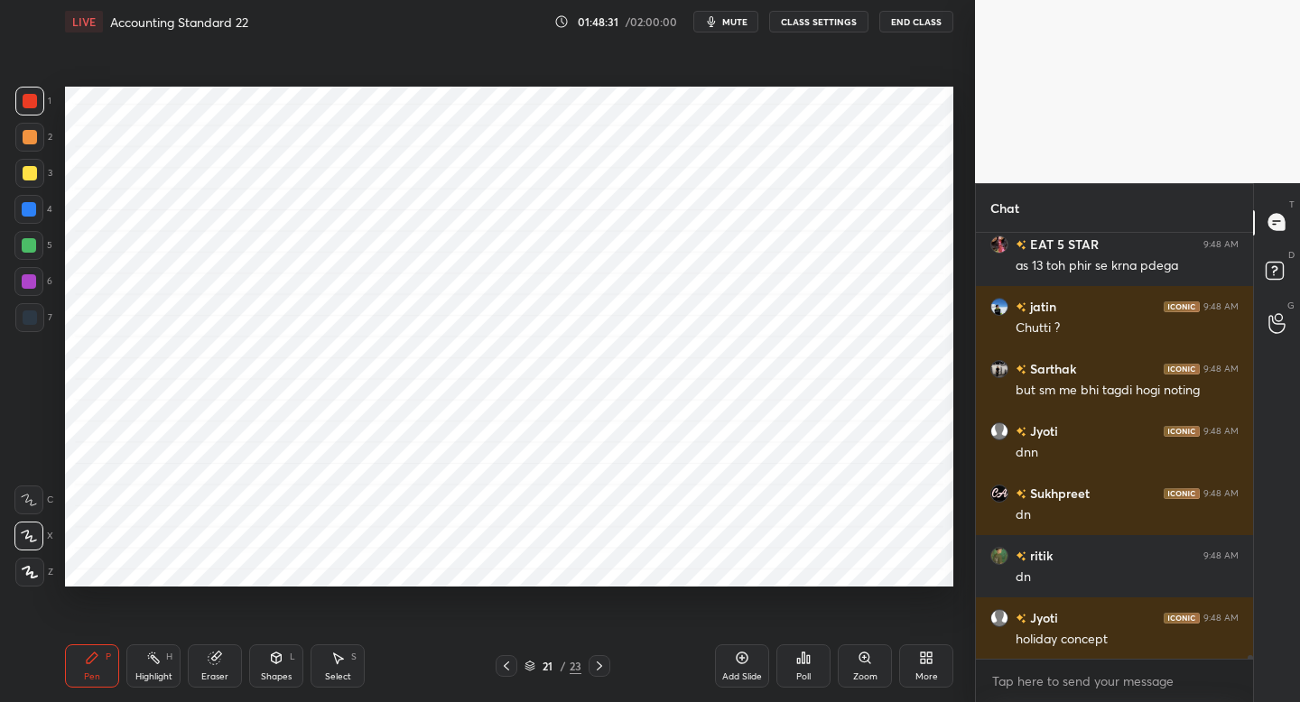
click at [36, 318] on div at bounding box center [29, 317] width 29 height 29
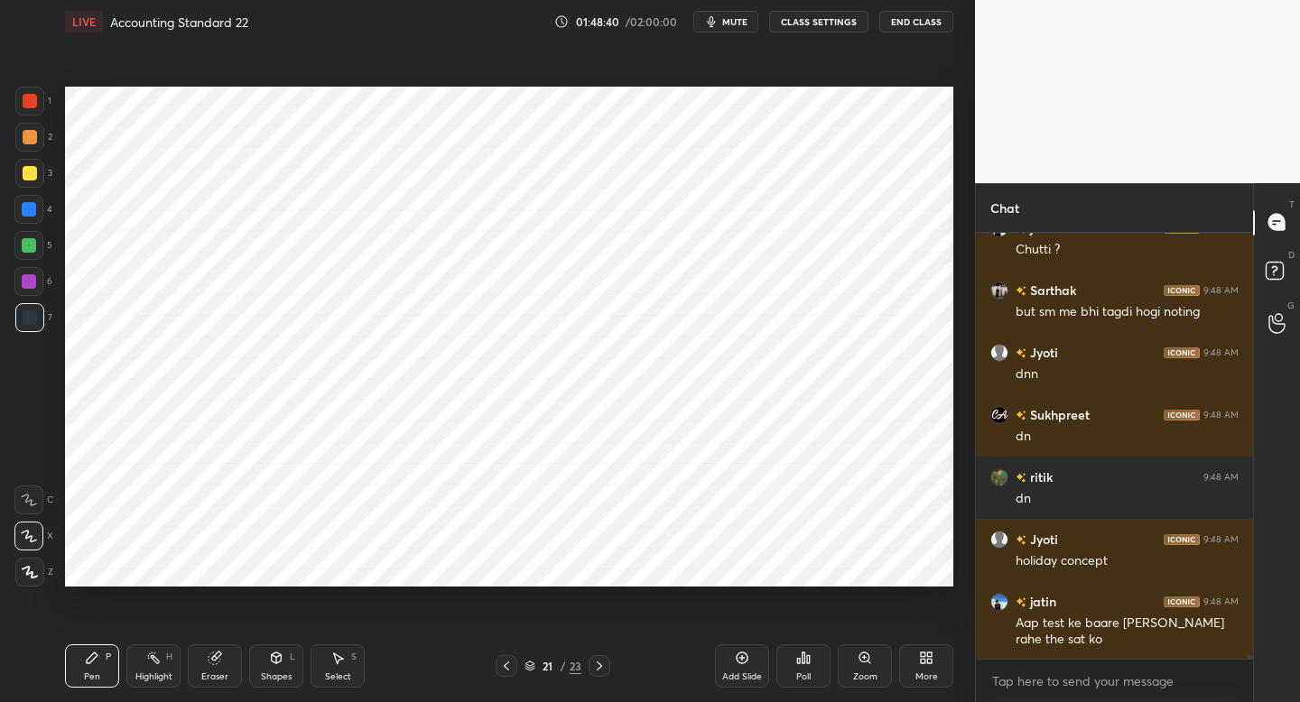
click at [269, 673] on div "Shapes" at bounding box center [276, 676] width 31 height 9
click at [37, 110] on div at bounding box center [29, 101] width 29 height 29
click at [97, 654] on div "Pen P" at bounding box center [92, 665] width 54 height 43
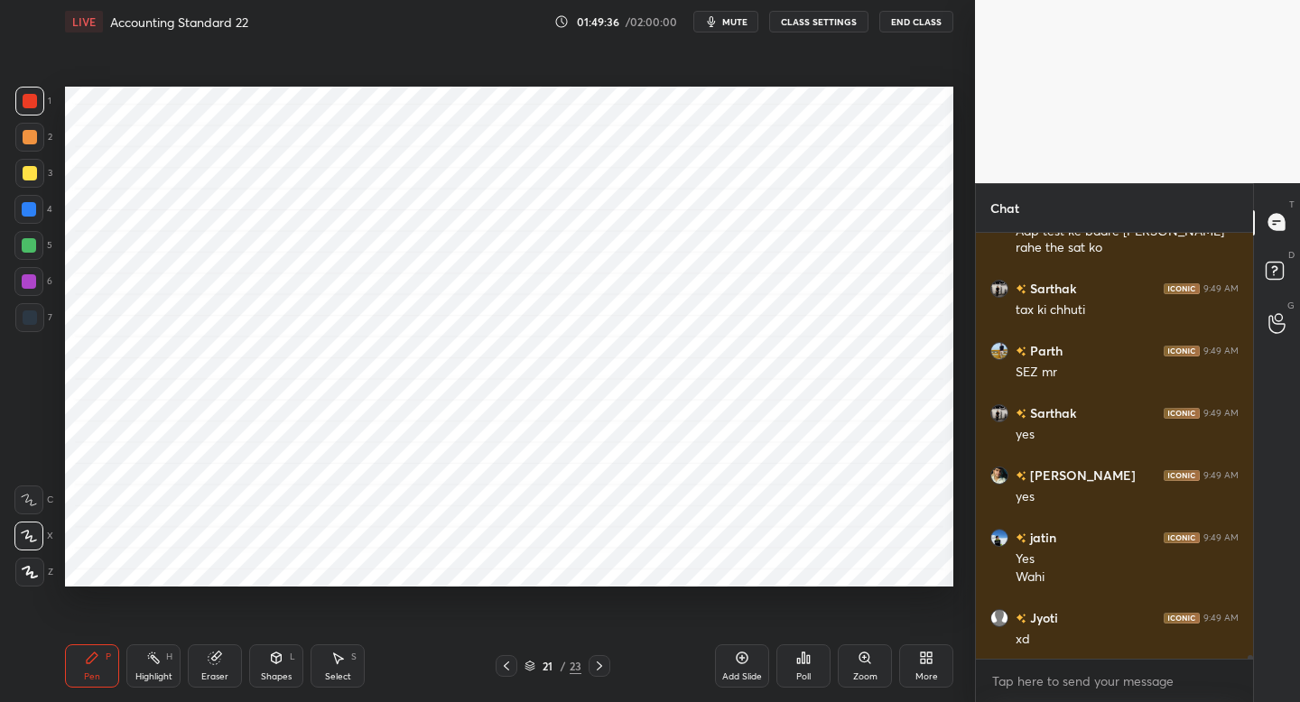
scroll to position [47920, 0]
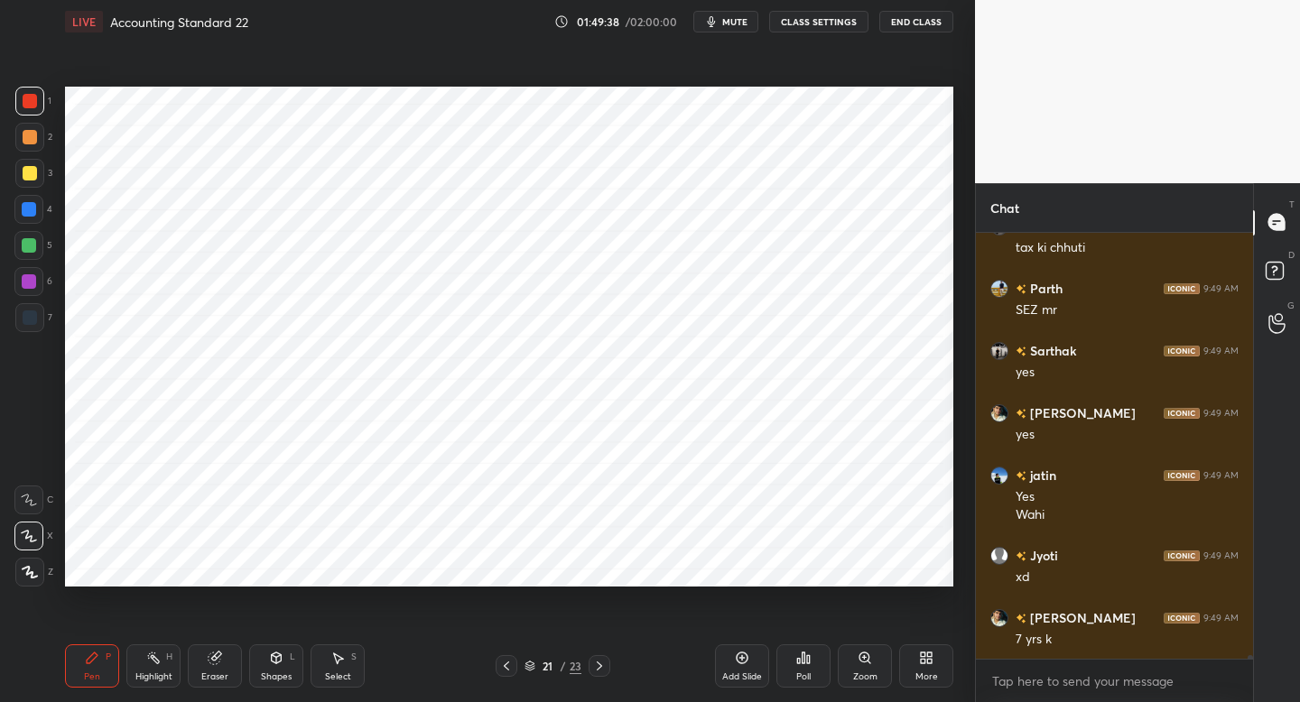
click at [35, 214] on div at bounding box center [28, 209] width 29 height 29
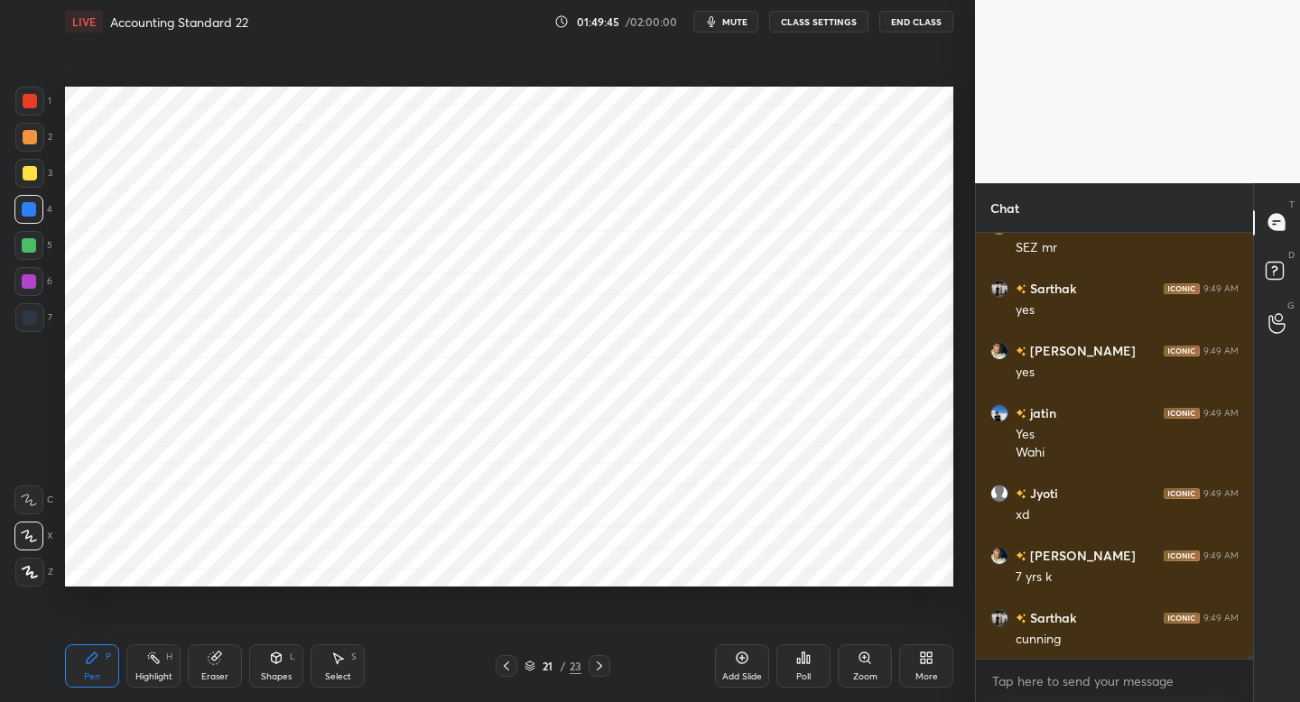
click at [33, 335] on div "7" at bounding box center [33, 321] width 37 height 36
click at [37, 288] on div at bounding box center [28, 281] width 29 height 29
click at [35, 319] on div at bounding box center [30, 317] width 14 height 14
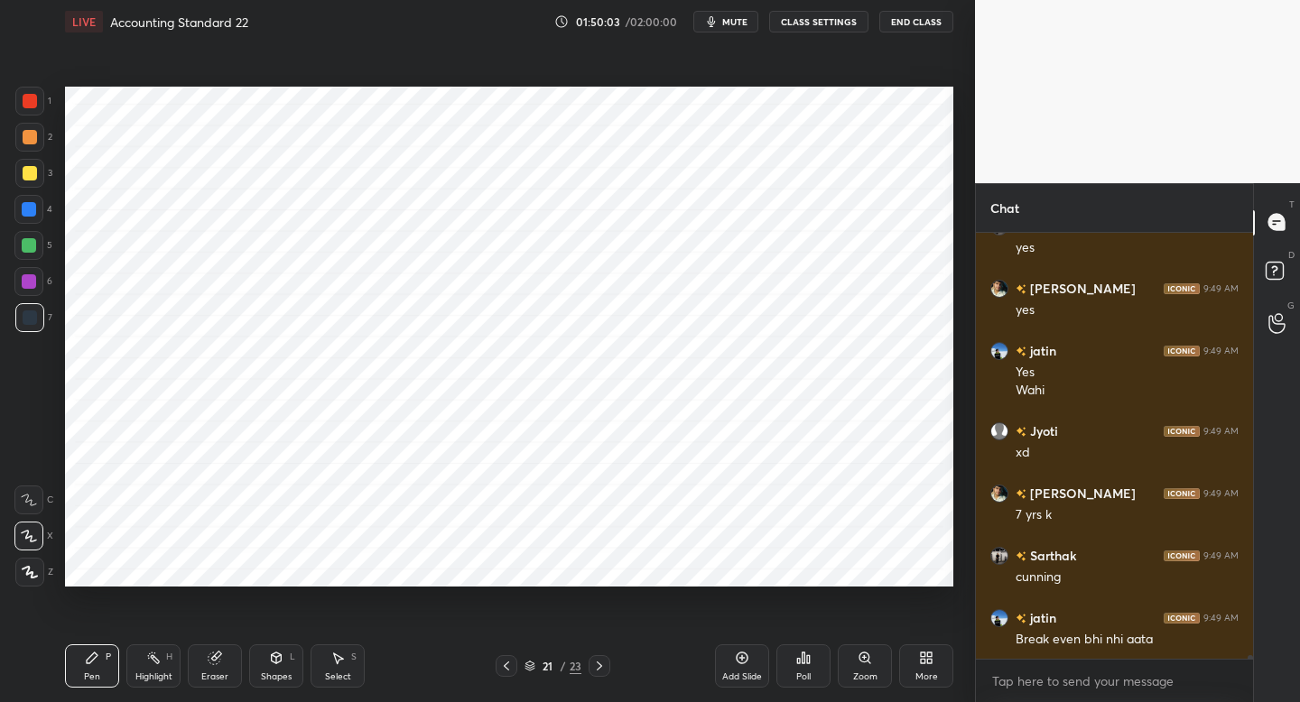
scroll to position [48107, 0]
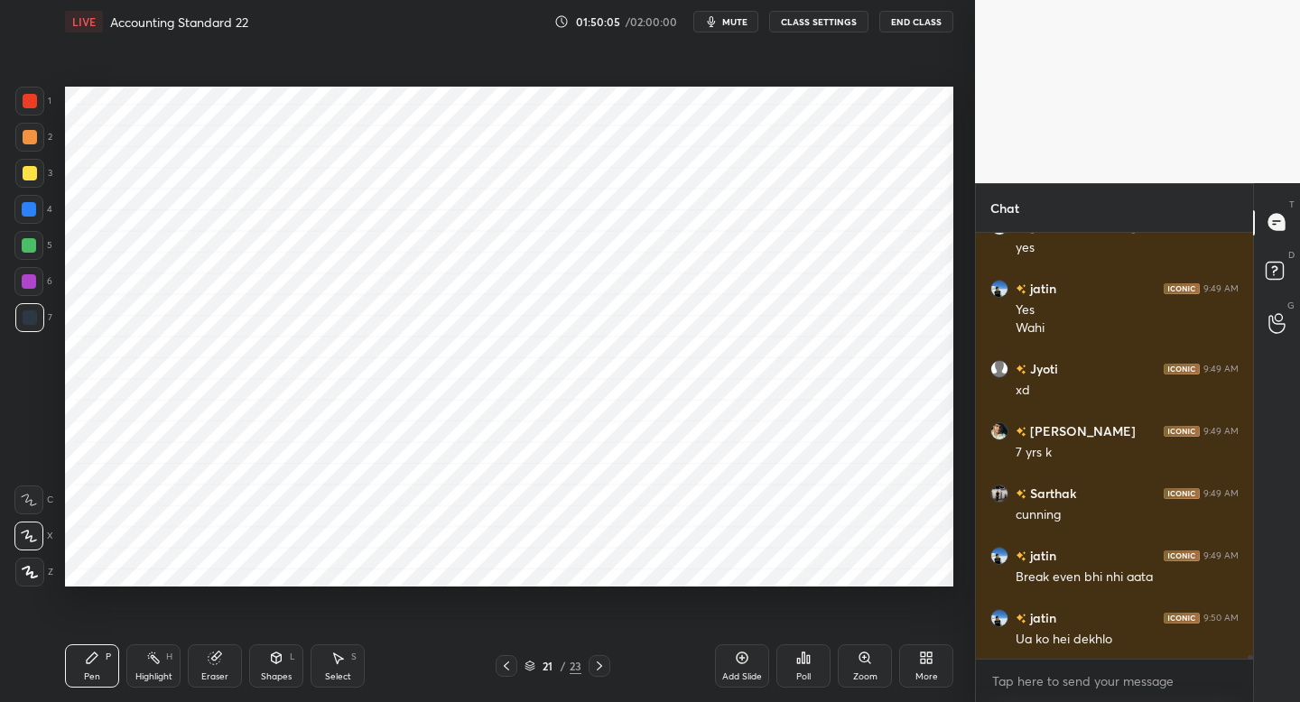
click at [42, 260] on div "5" at bounding box center [33, 249] width 38 height 36
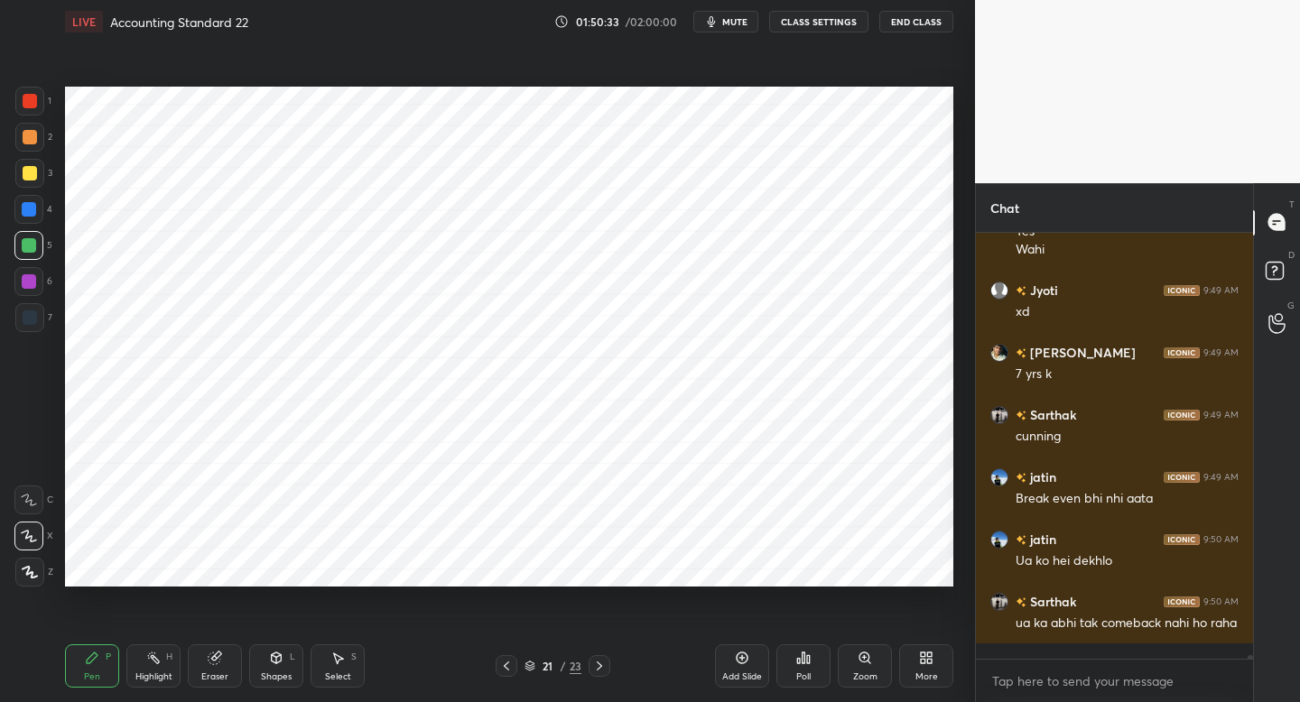
click at [736, 664] on div "Add Slide" at bounding box center [742, 665] width 54 height 43
click at [32, 322] on div at bounding box center [30, 317] width 14 height 14
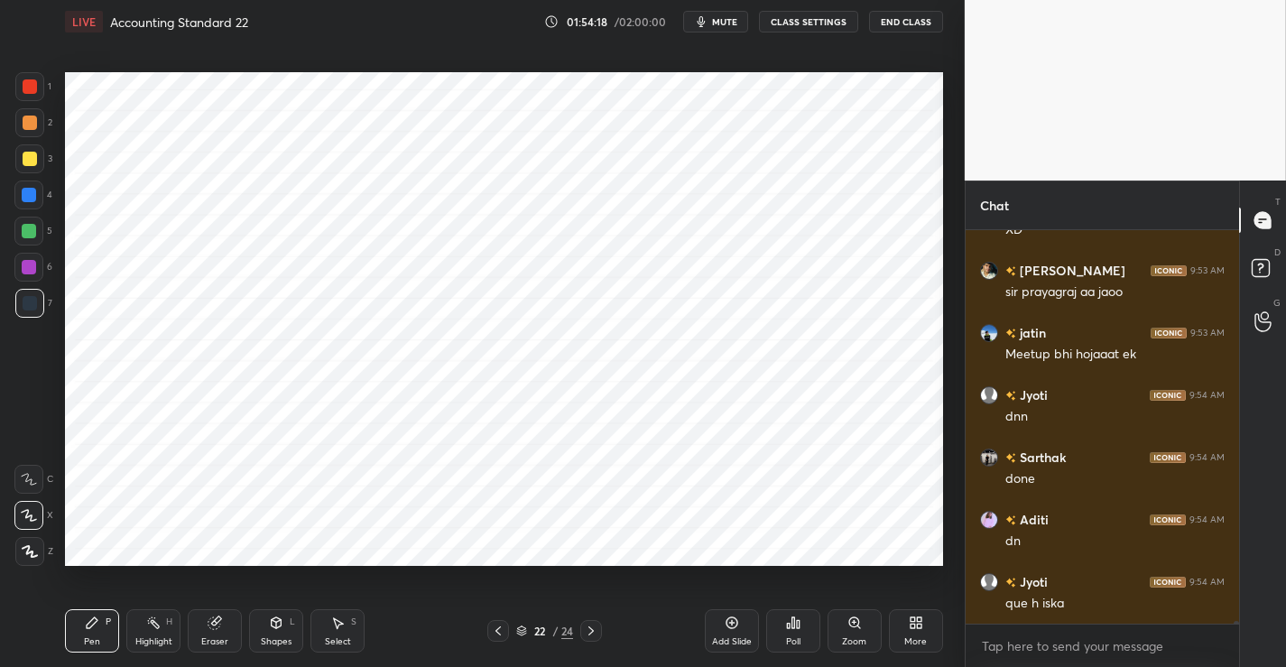
scroll to position [48768, 0]
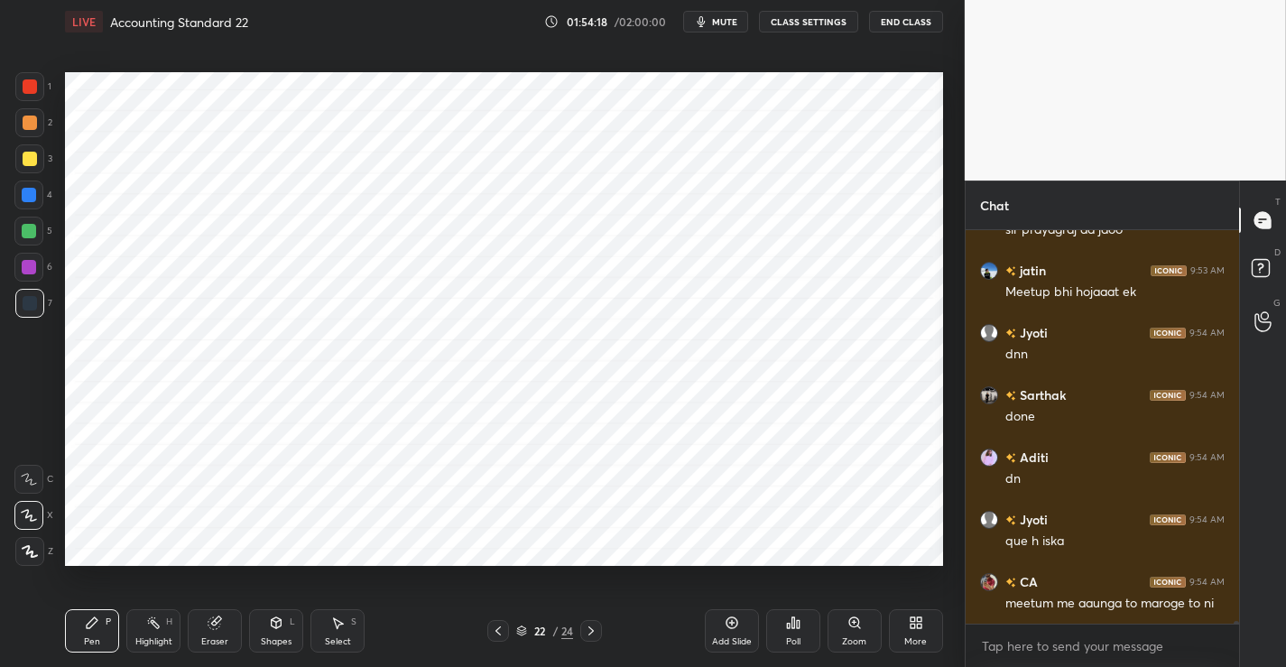
click at [912, 620] on icon at bounding box center [916, 623] width 14 height 14
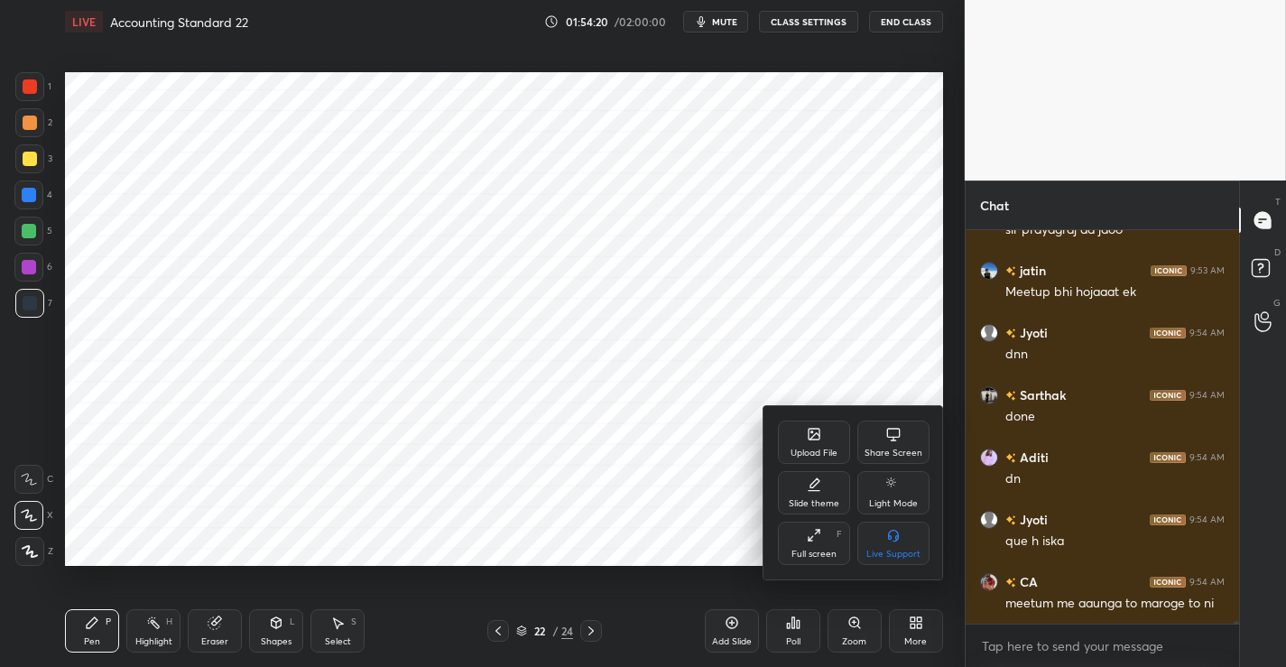
click at [801, 443] on div "Upload File" at bounding box center [814, 442] width 72 height 43
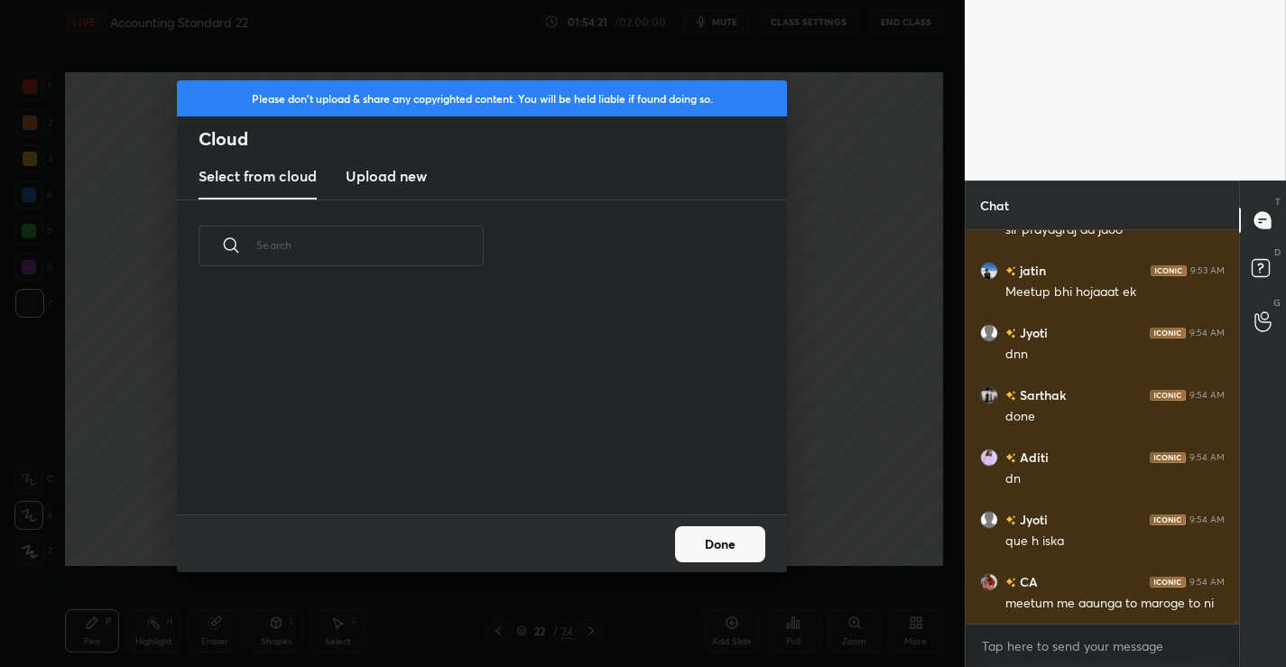
scroll to position [222, 579]
click at [377, 172] on h3 "Upload new" at bounding box center [386, 176] width 81 height 22
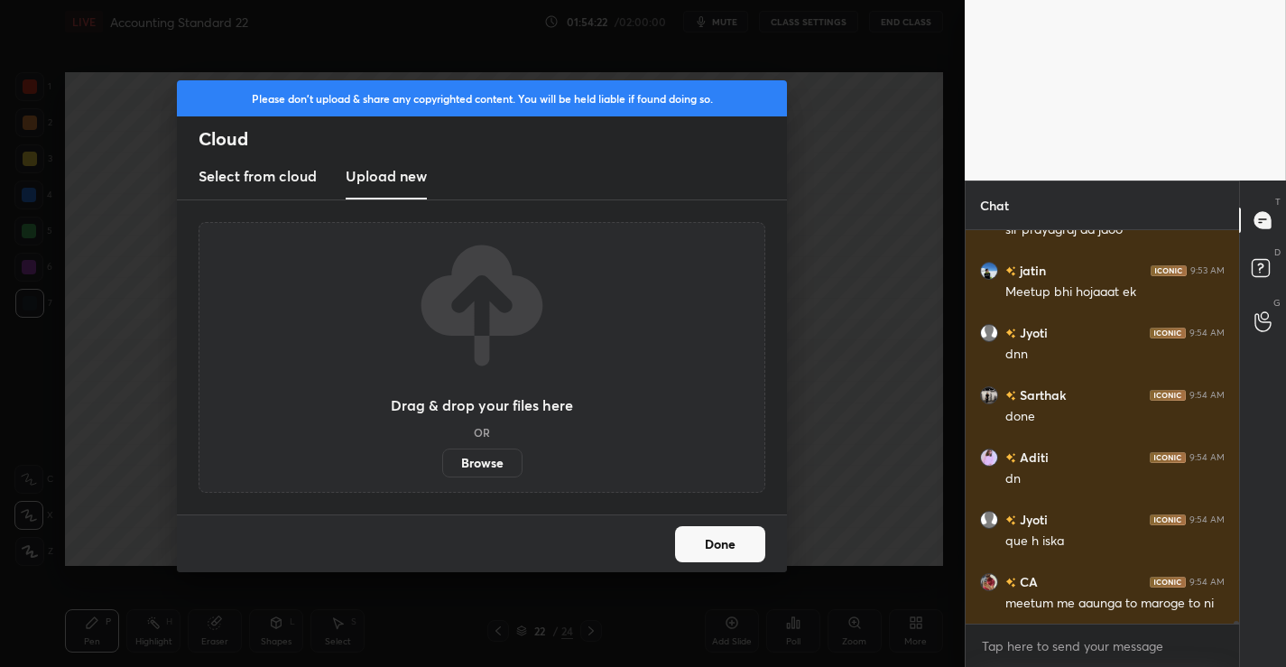
click at [484, 465] on label "Browse" at bounding box center [482, 463] width 80 height 29
click at [442, 465] on input "Browse" at bounding box center [442, 463] width 0 height 29
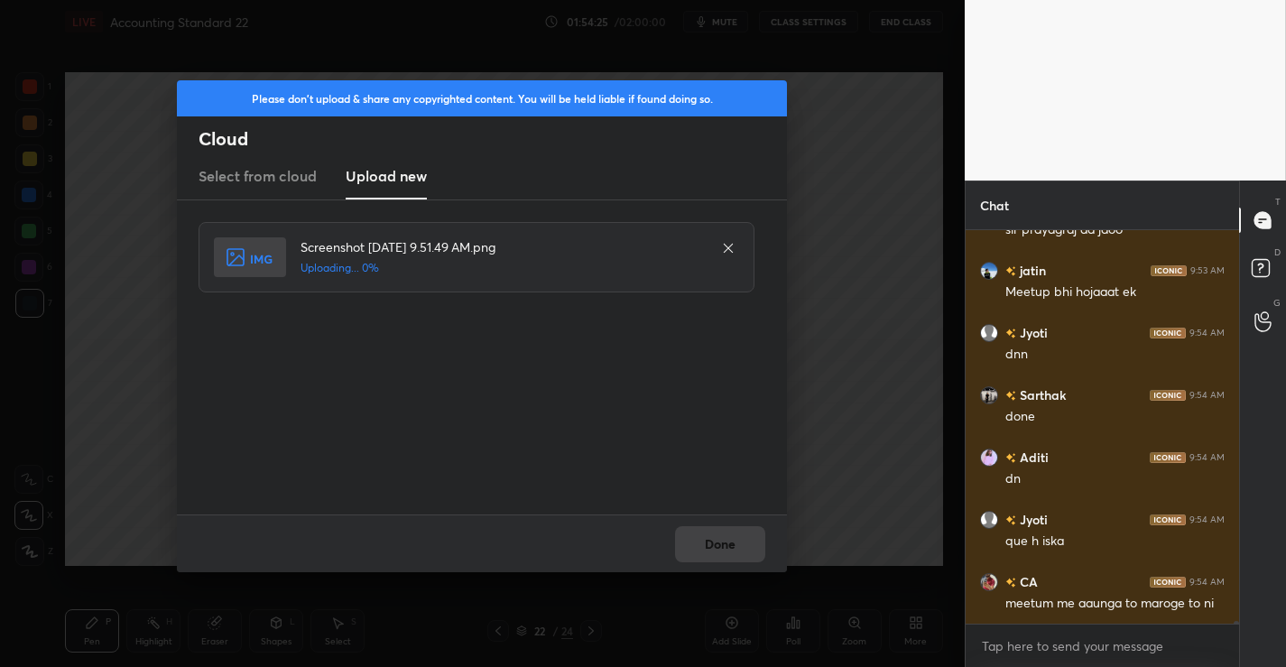
scroll to position [48830, 0]
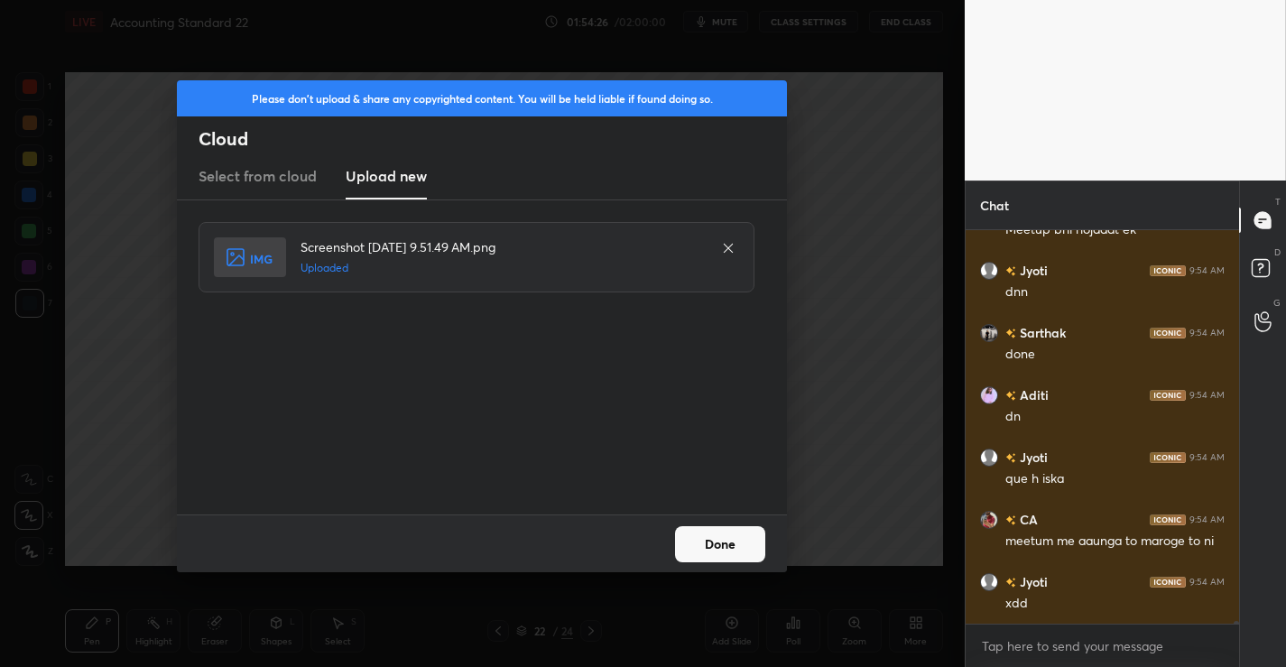
click at [727, 532] on button "Done" at bounding box center [720, 544] width 90 height 36
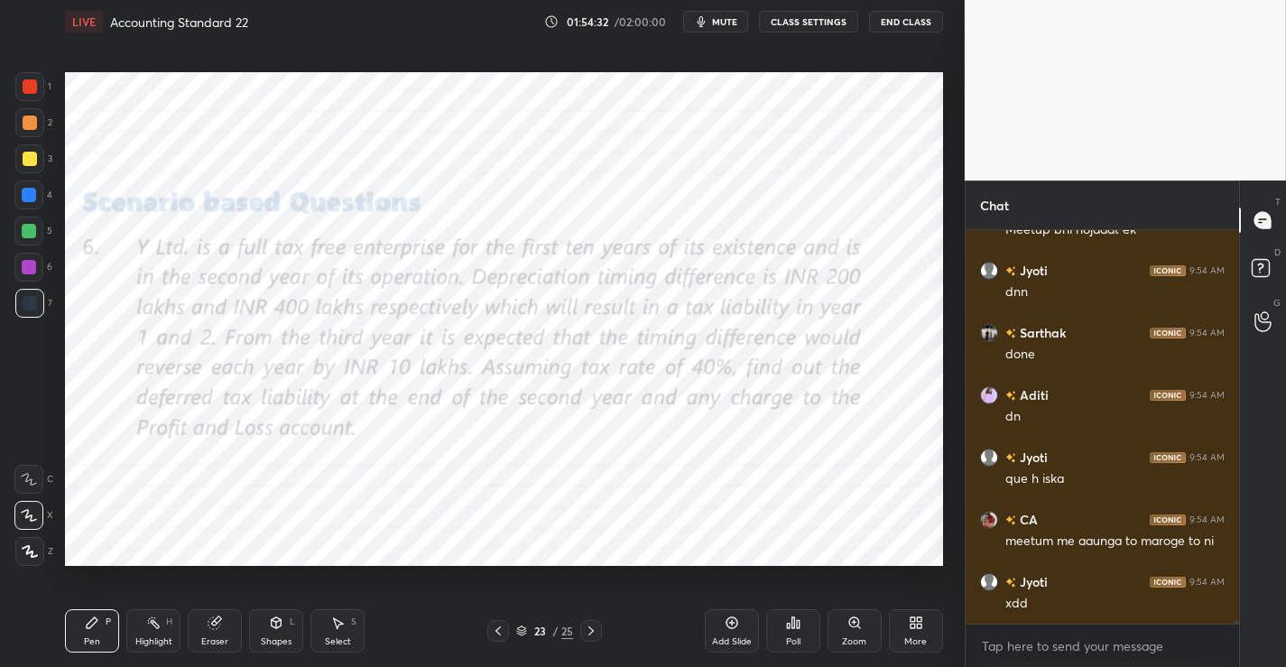
scroll to position [48909, 0]
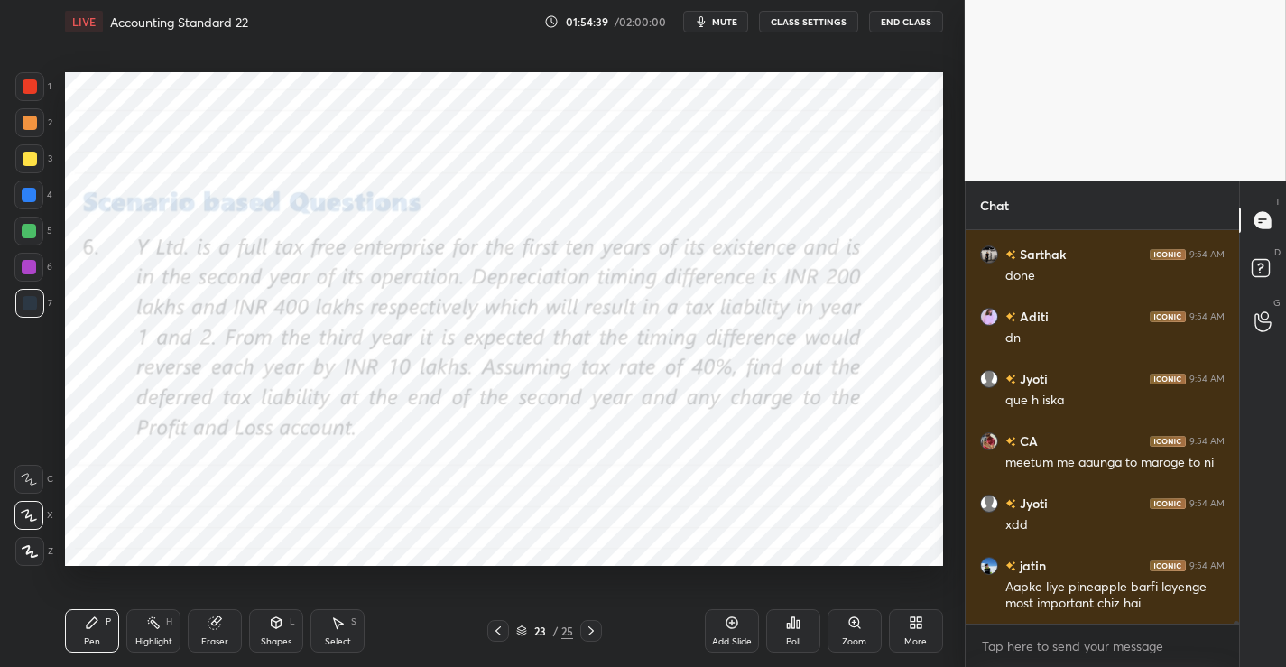
click at [285, 638] on div "Shapes" at bounding box center [276, 641] width 31 height 9
click at [102, 612] on div "Pen P" at bounding box center [92, 630] width 54 height 43
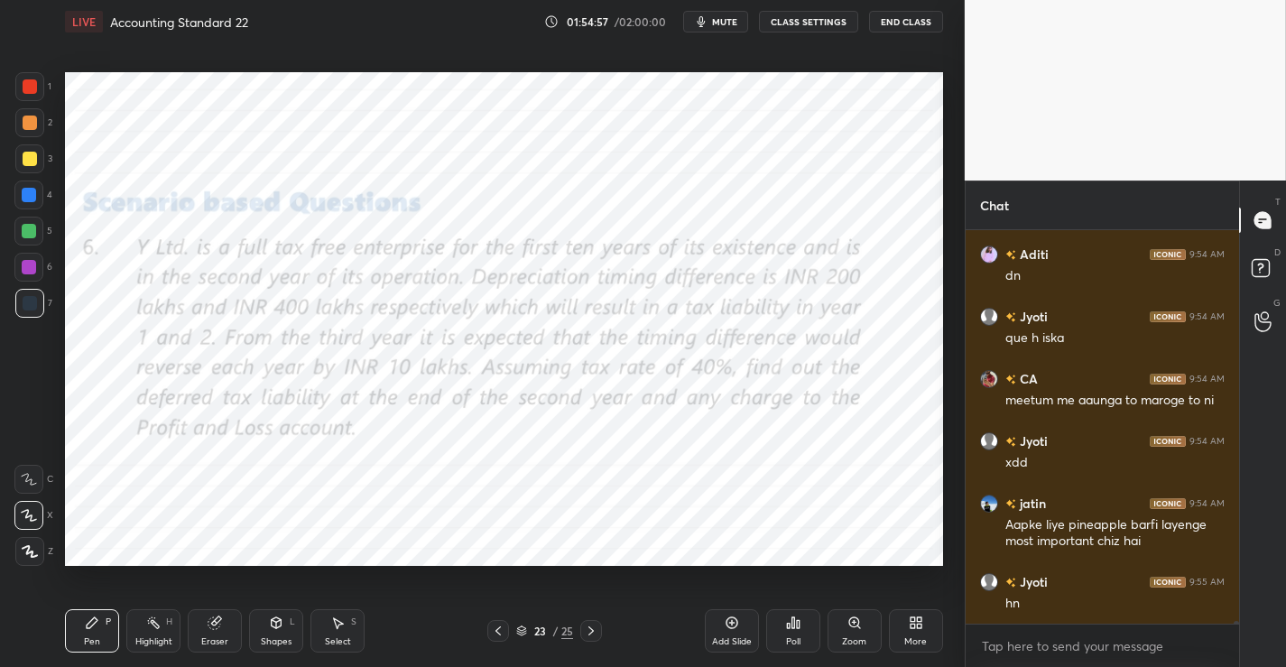
scroll to position [49033, 0]
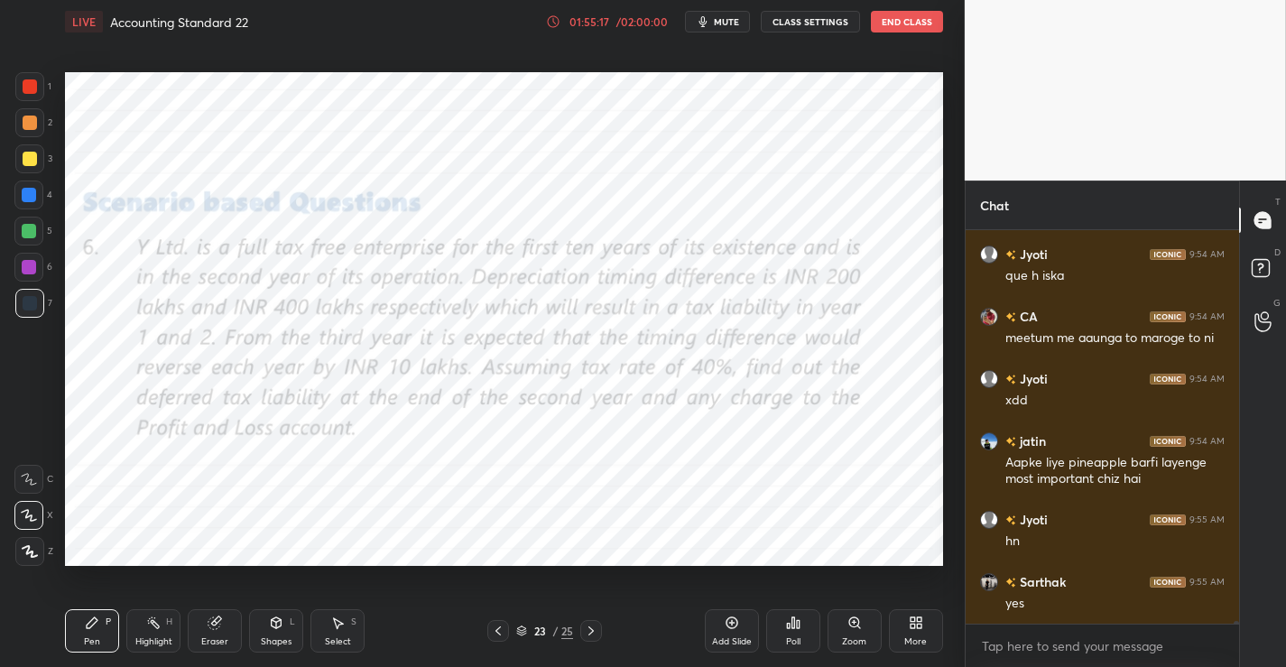
click at [597, 636] on div at bounding box center [591, 631] width 22 height 22
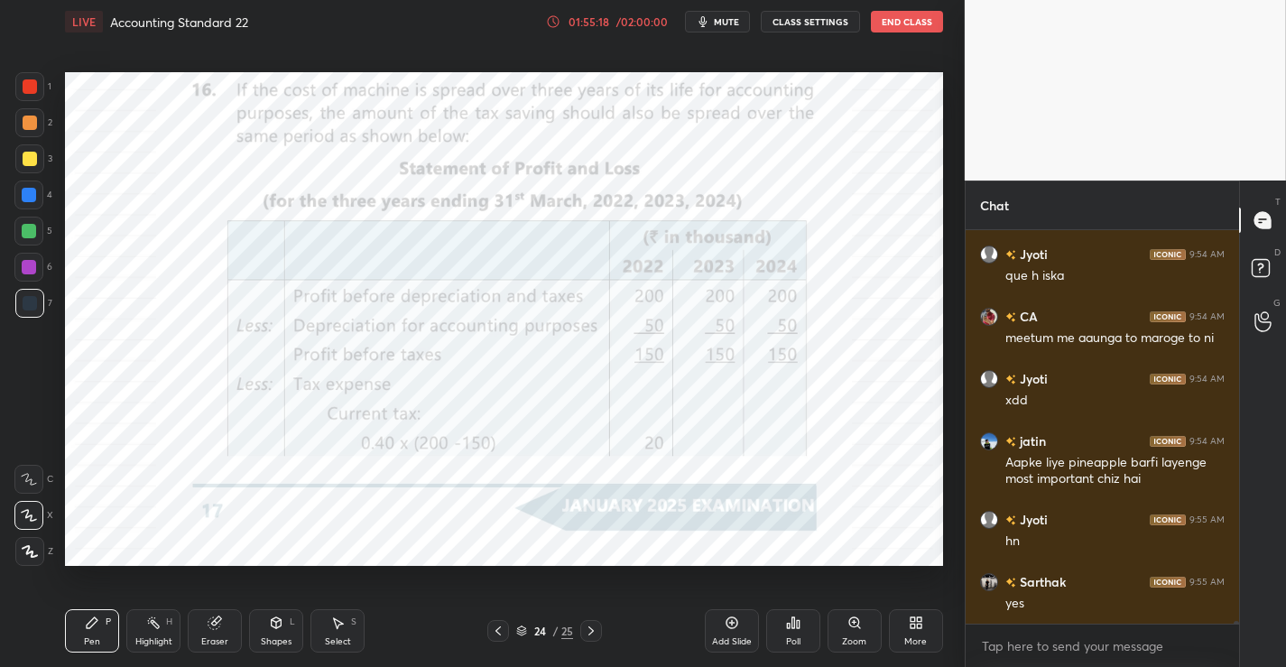
click at [491, 631] on icon at bounding box center [498, 631] width 14 height 14
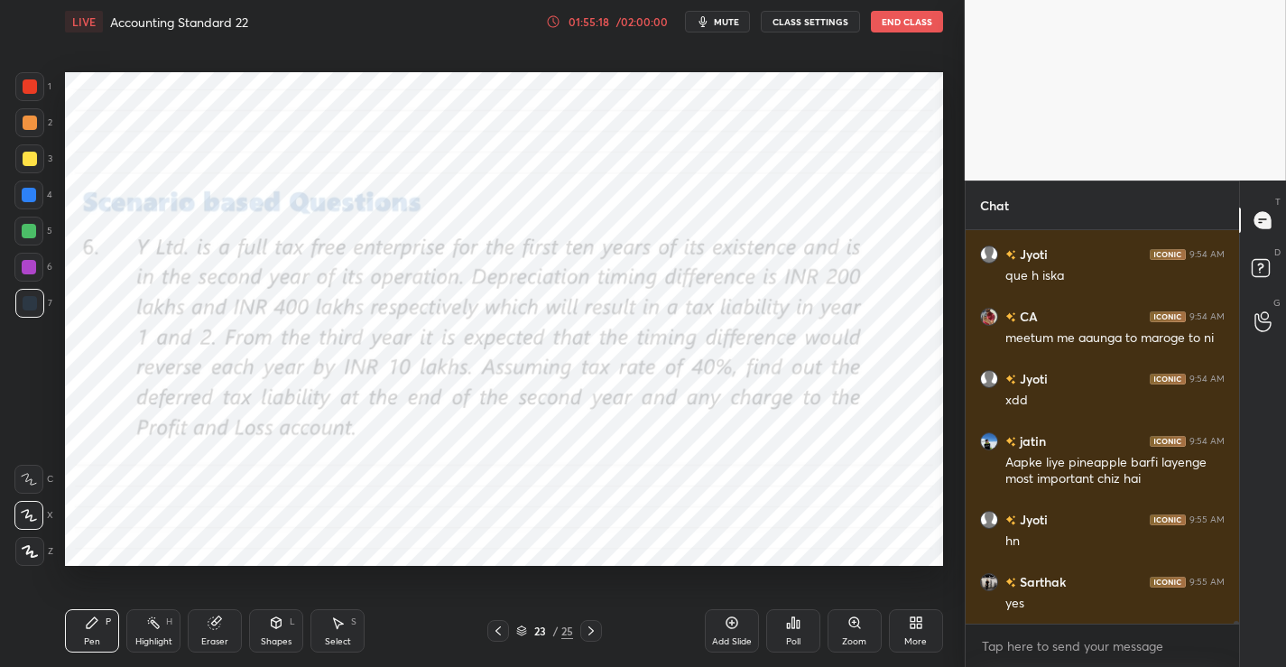
click at [733, 631] on div "Add Slide" at bounding box center [732, 630] width 54 height 43
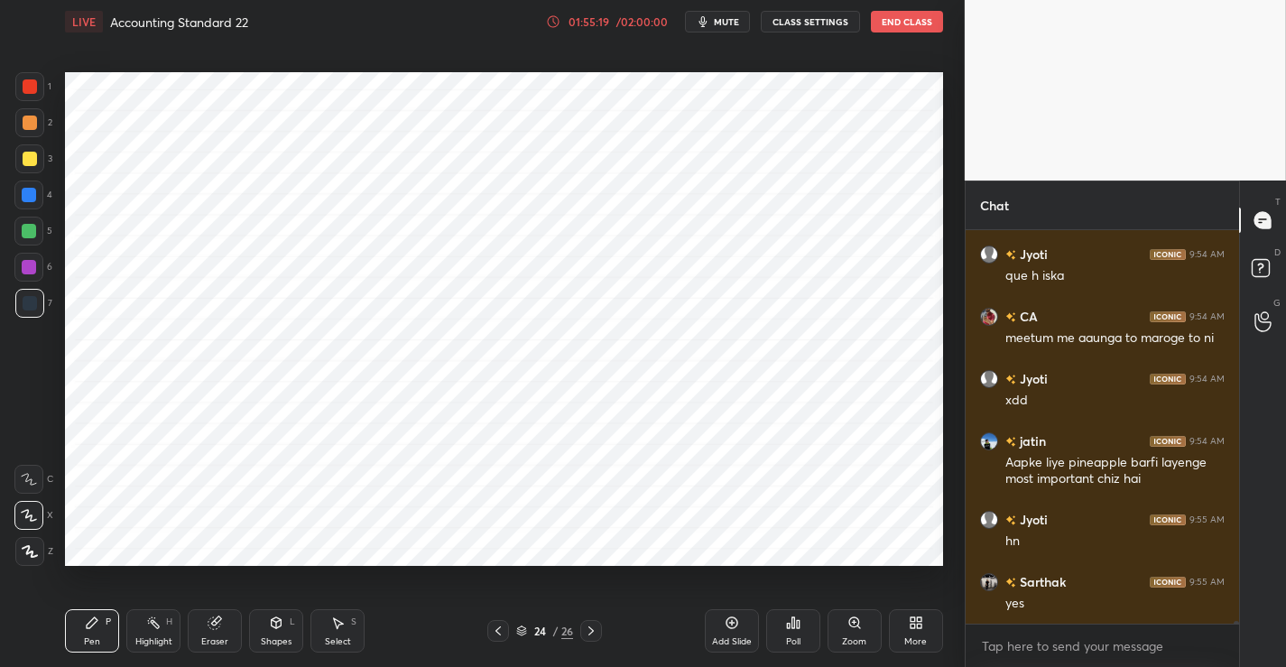
click at [37, 104] on div "1" at bounding box center [33, 90] width 36 height 36
click at [498, 627] on icon at bounding box center [498, 631] width 14 height 14
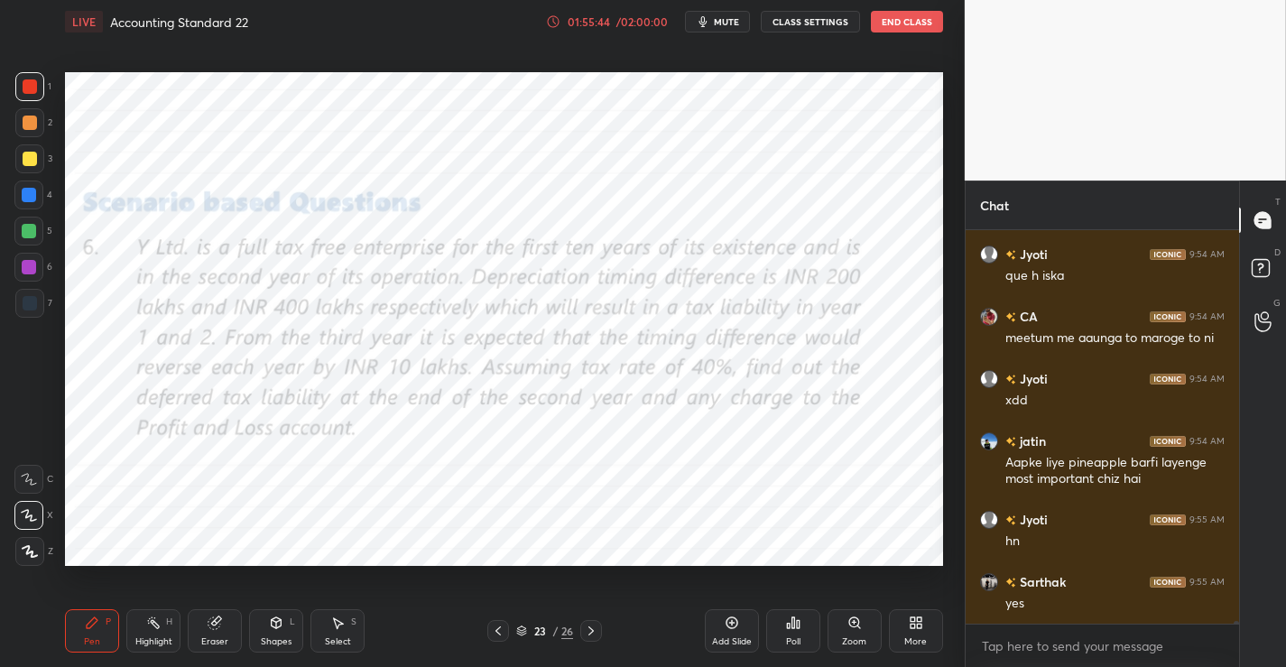
click at [595, 629] on div at bounding box center [591, 631] width 22 height 22
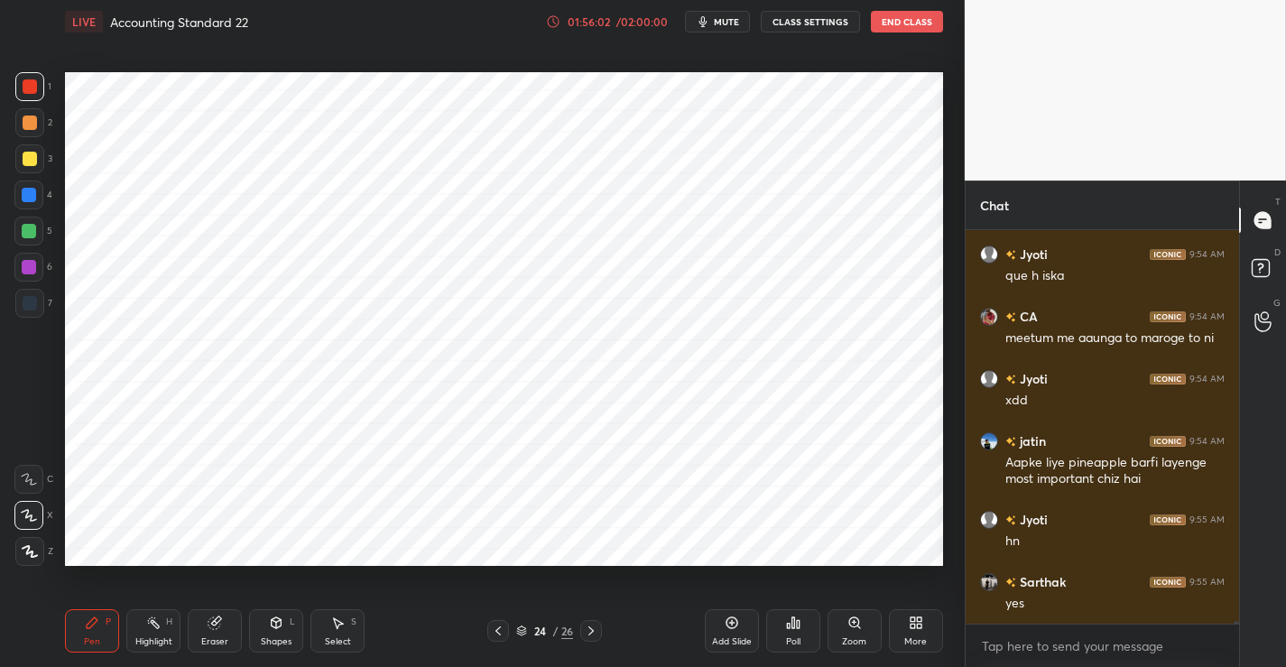
click at [43, 274] on div "6" at bounding box center [33, 267] width 38 height 29
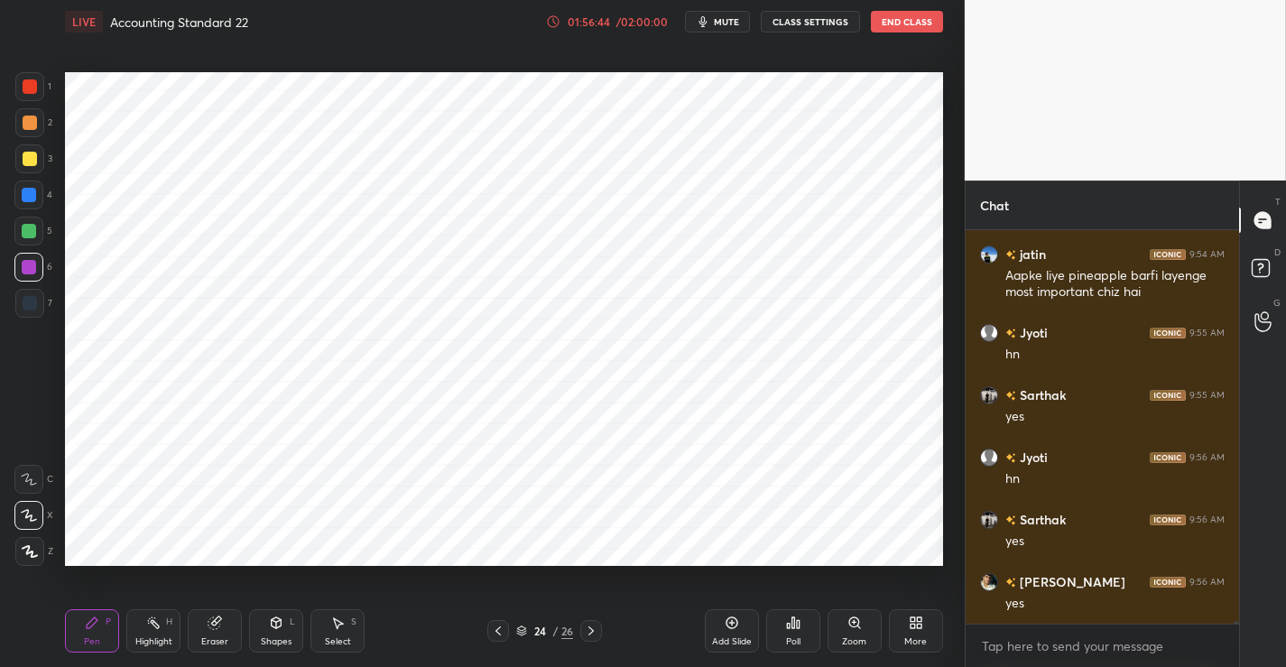
scroll to position [49283, 0]
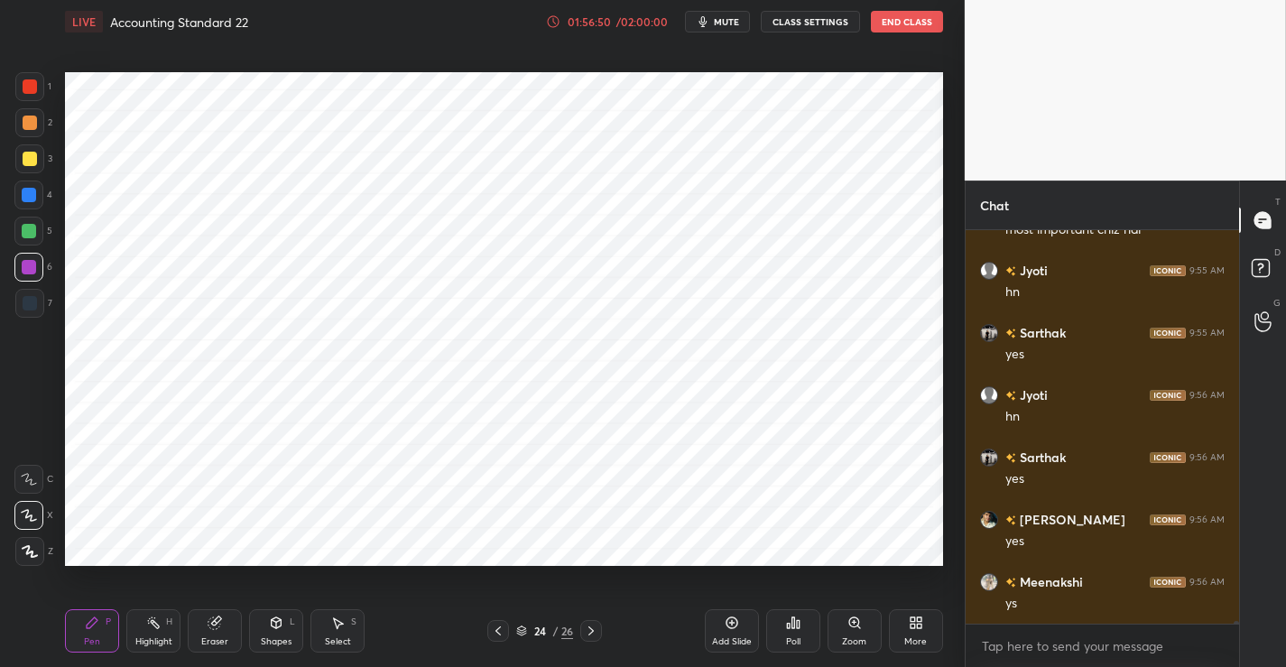
click at [723, 633] on div "Add Slide" at bounding box center [732, 630] width 54 height 43
click at [41, 304] on div at bounding box center [29, 303] width 29 height 29
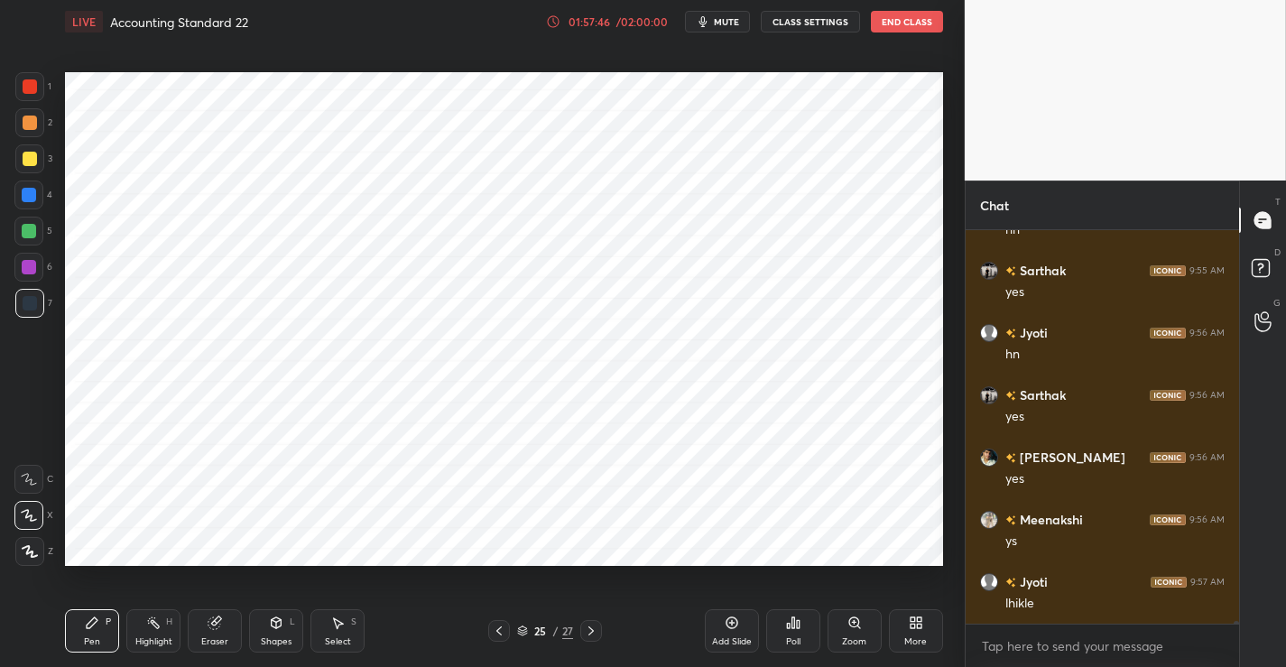
click at [38, 94] on div at bounding box center [29, 86] width 29 height 29
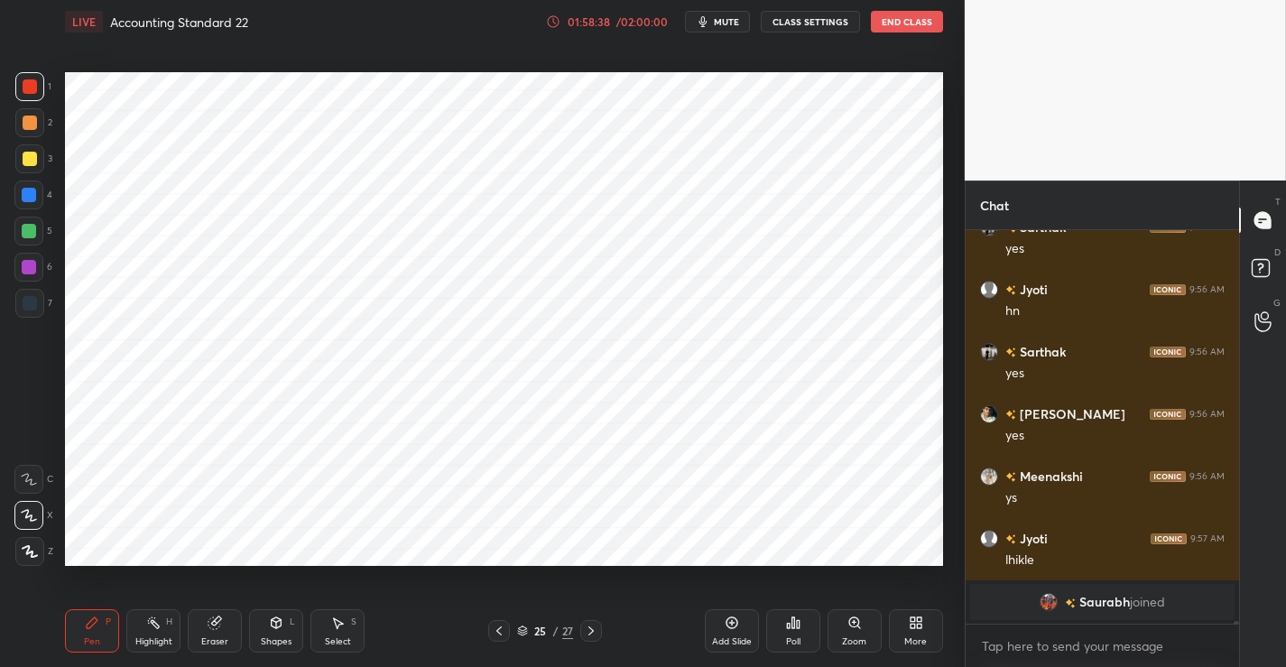
click at [32, 308] on div at bounding box center [30, 303] width 14 height 14
click at [725, 627] on icon at bounding box center [732, 623] width 14 height 14
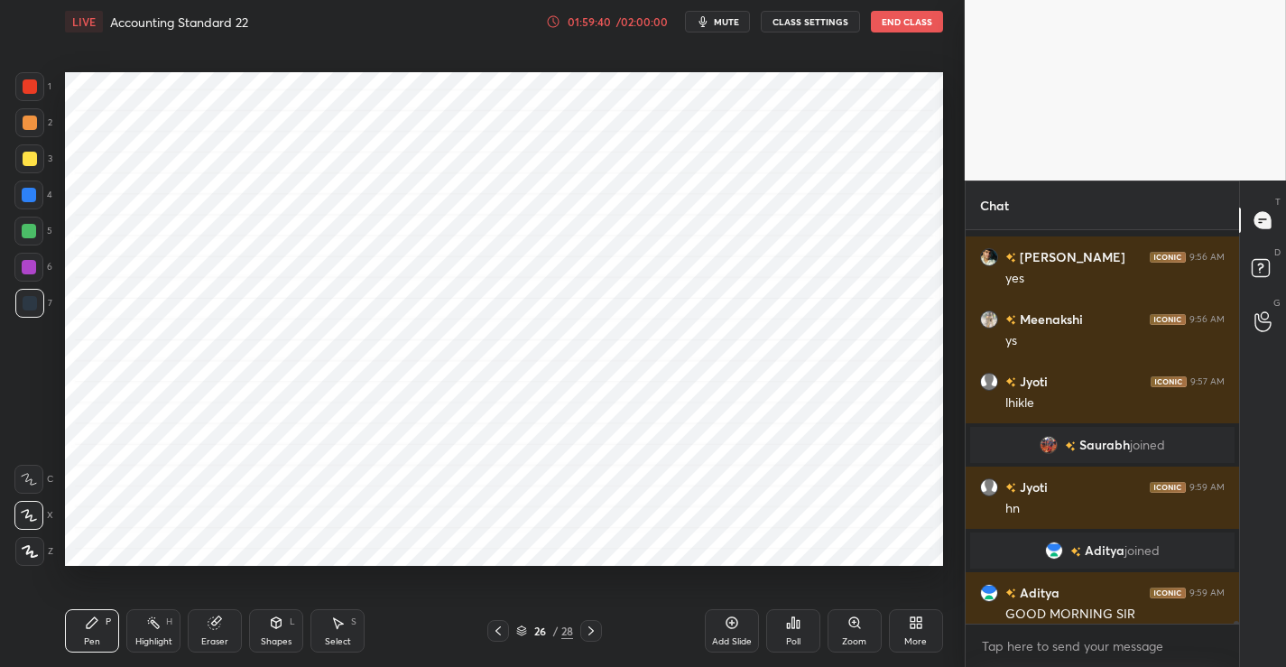
scroll to position [49205, 0]
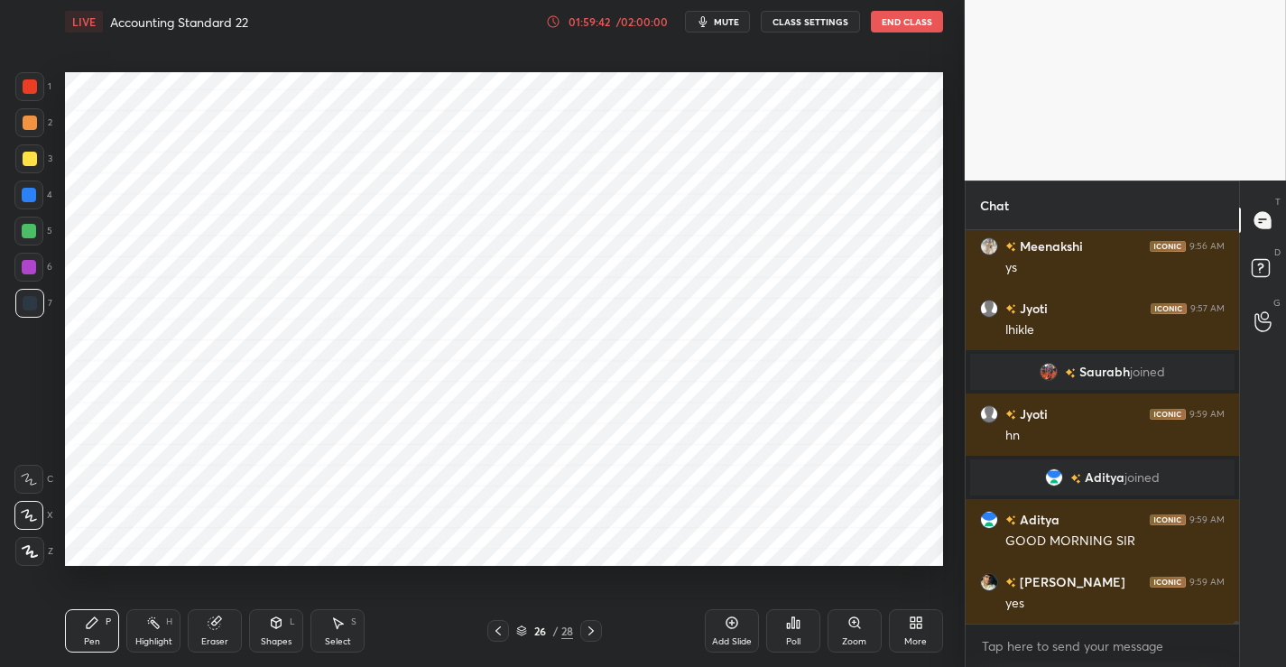
click at [38, 79] on div at bounding box center [29, 86] width 29 height 29
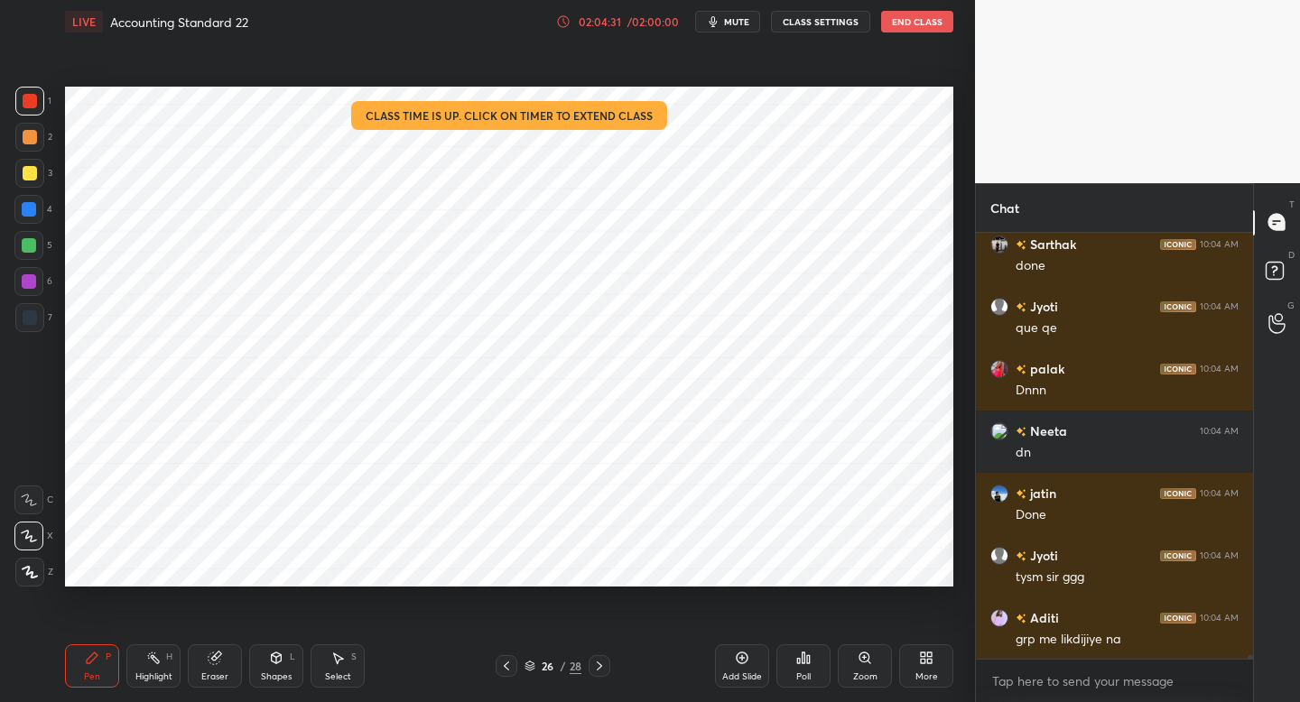
scroll to position [51094, 0]
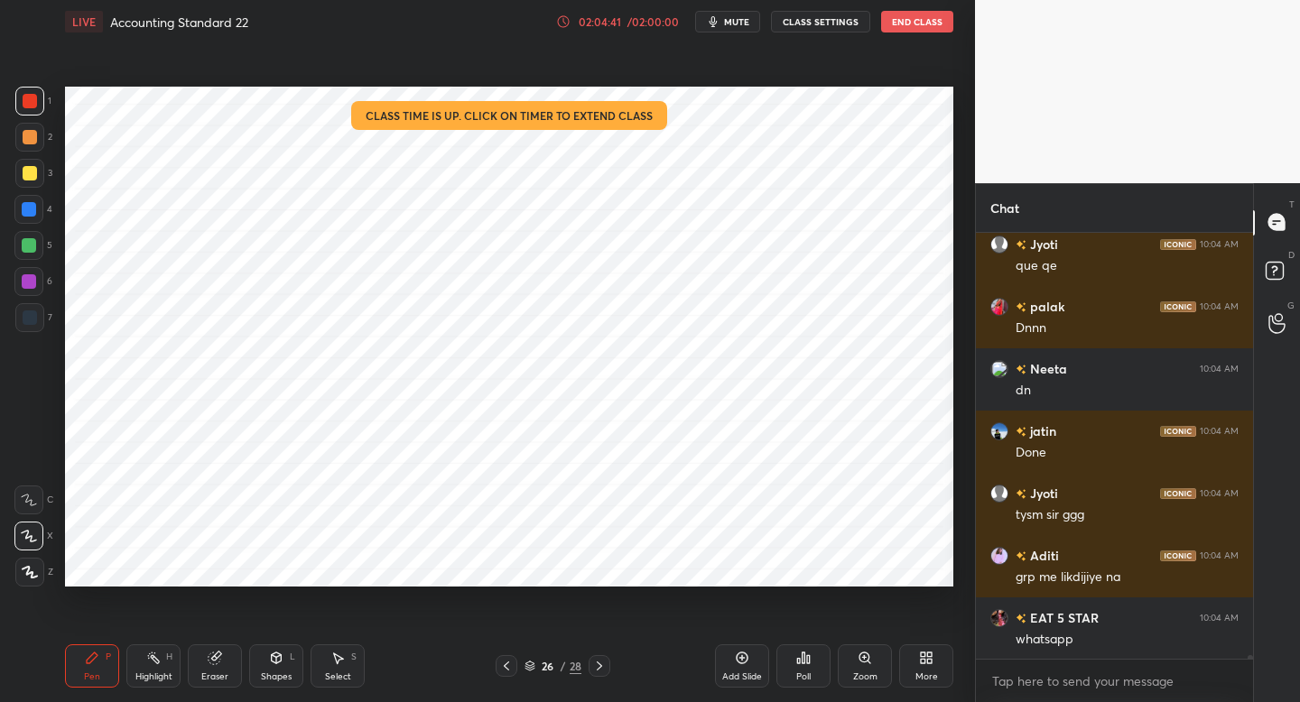
click at [912, 23] on button "End Class" at bounding box center [917, 22] width 72 height 22
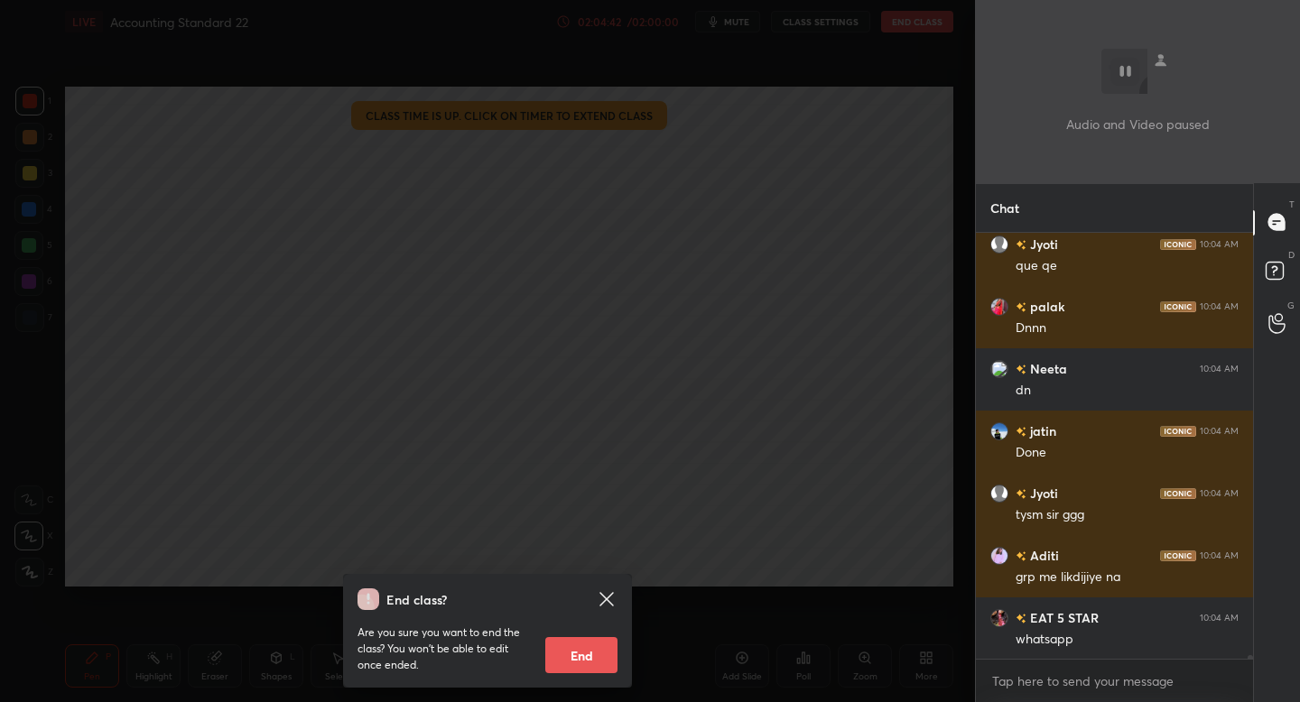
scroll to position [51156, 0]
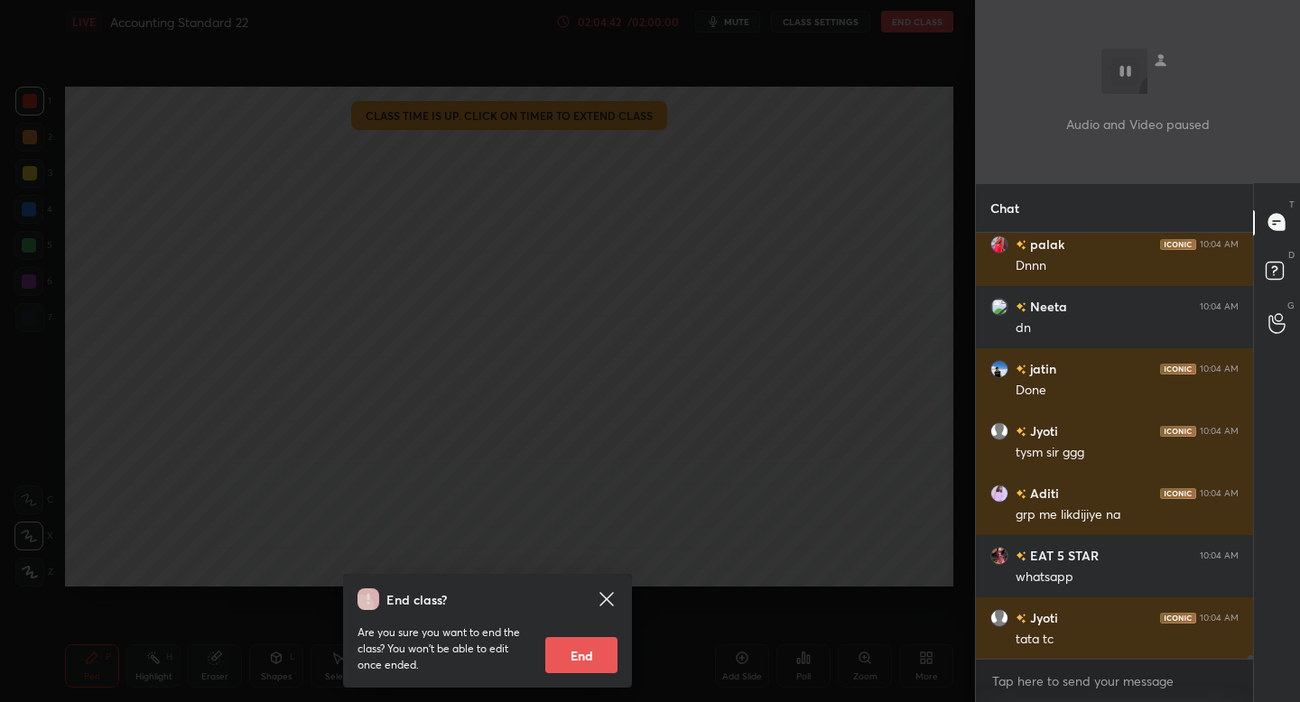
click at [583, 659] on button "End" at bounding box center [581, 655] width 72 height 36
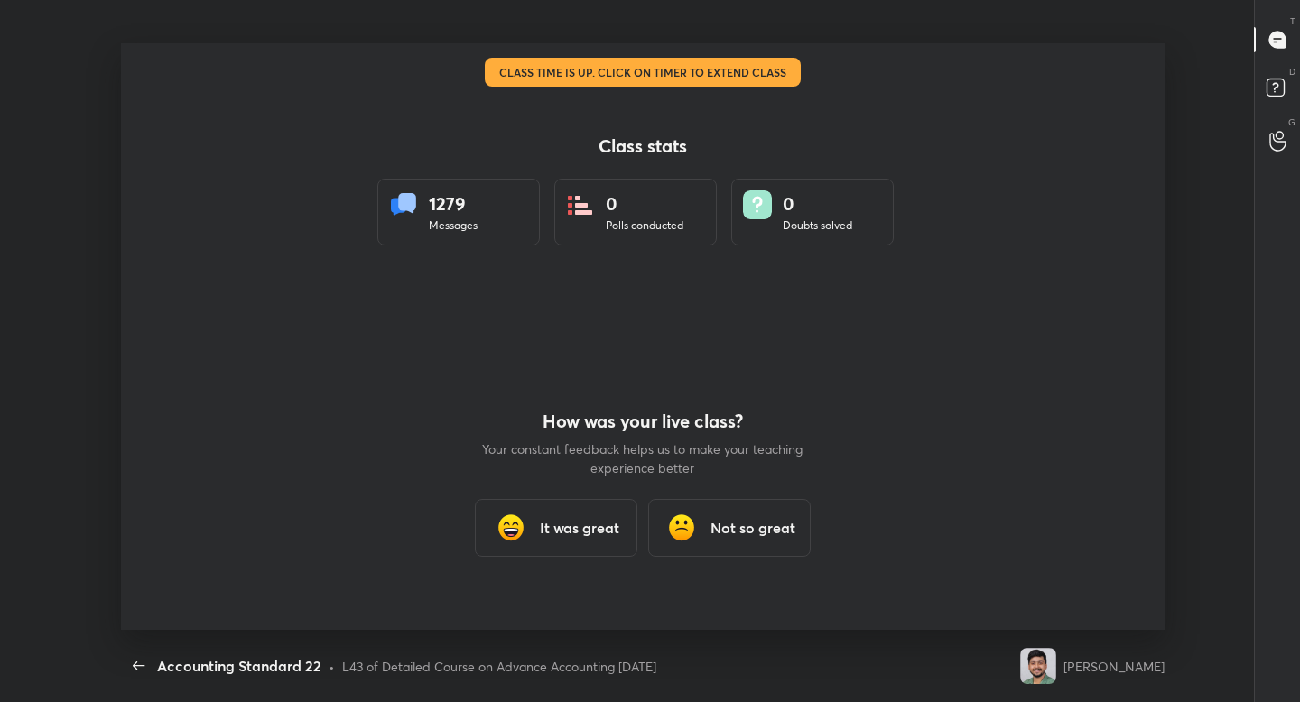
scroll to position [0, 0]
